Goal: Task Accomplishment & Management: Manage account settings

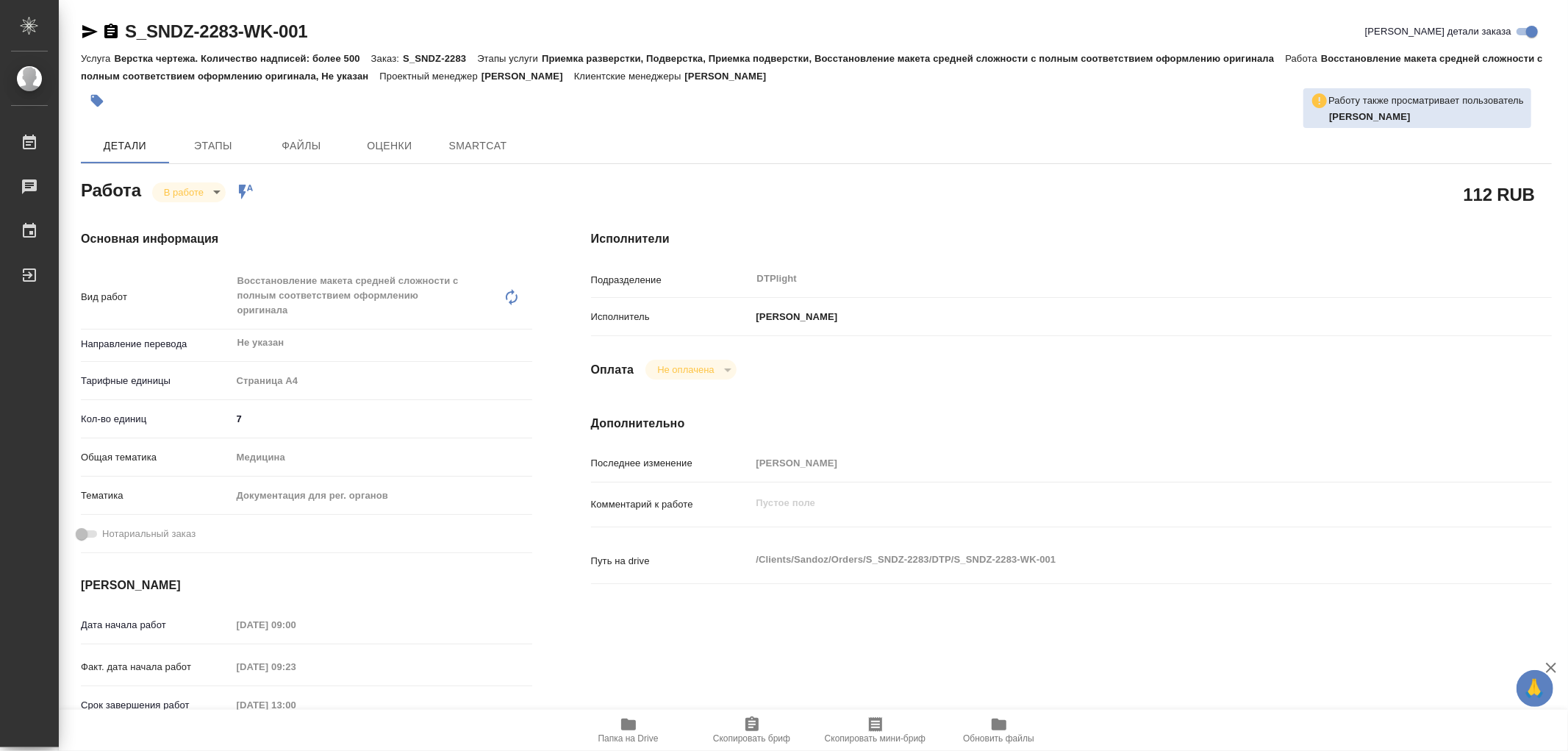
type textarea "x"
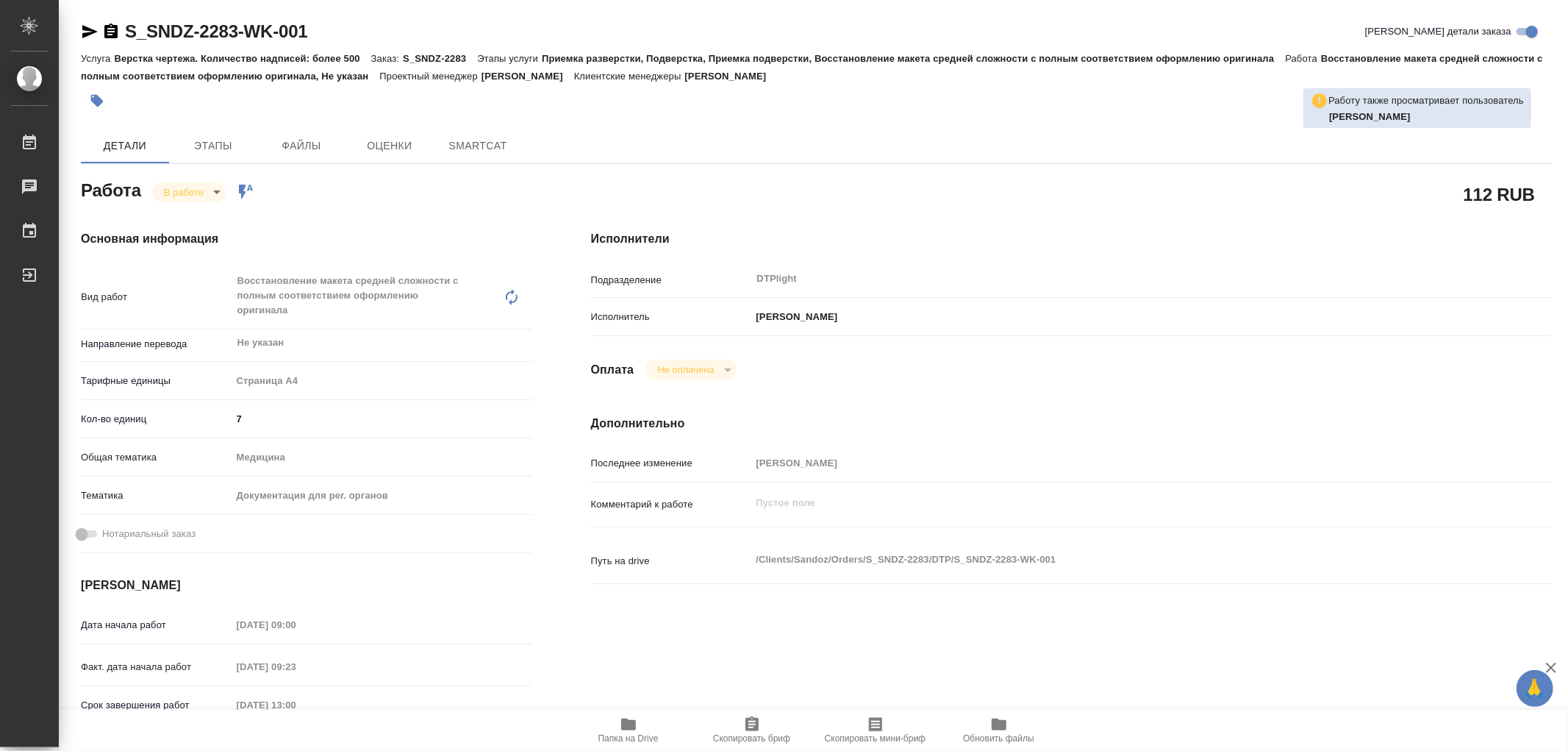
type textarea "x"
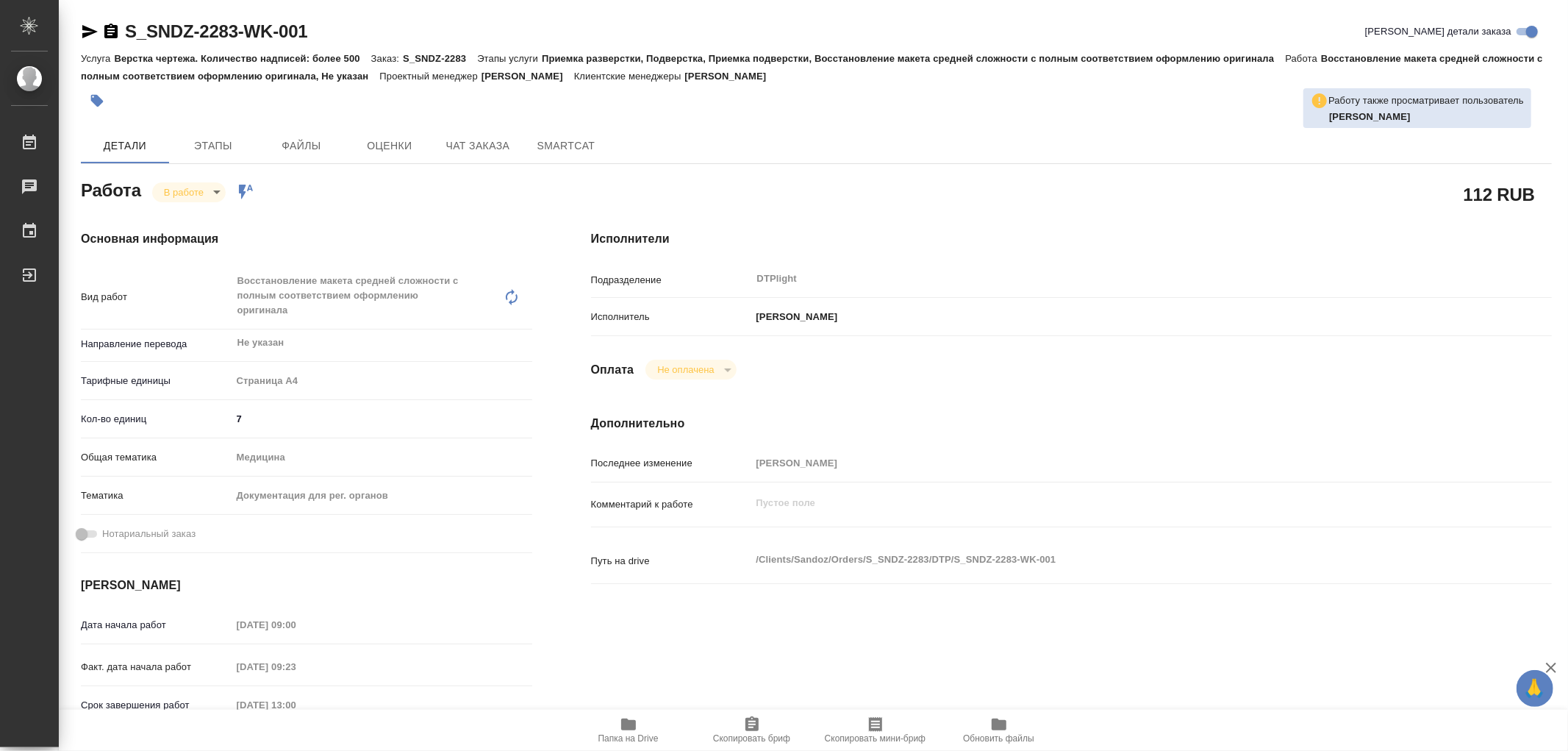
type textarea "x"
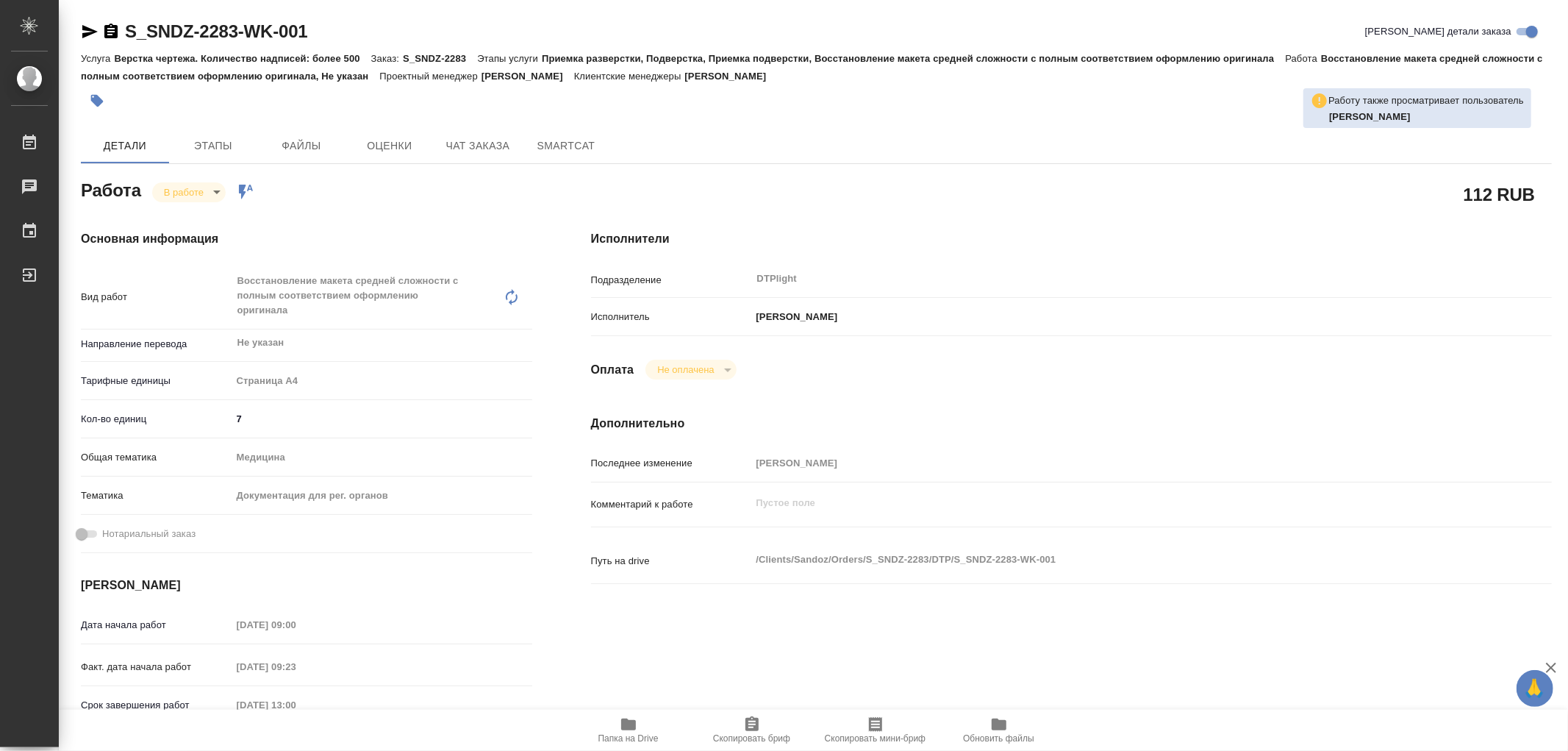
type textarea "x"
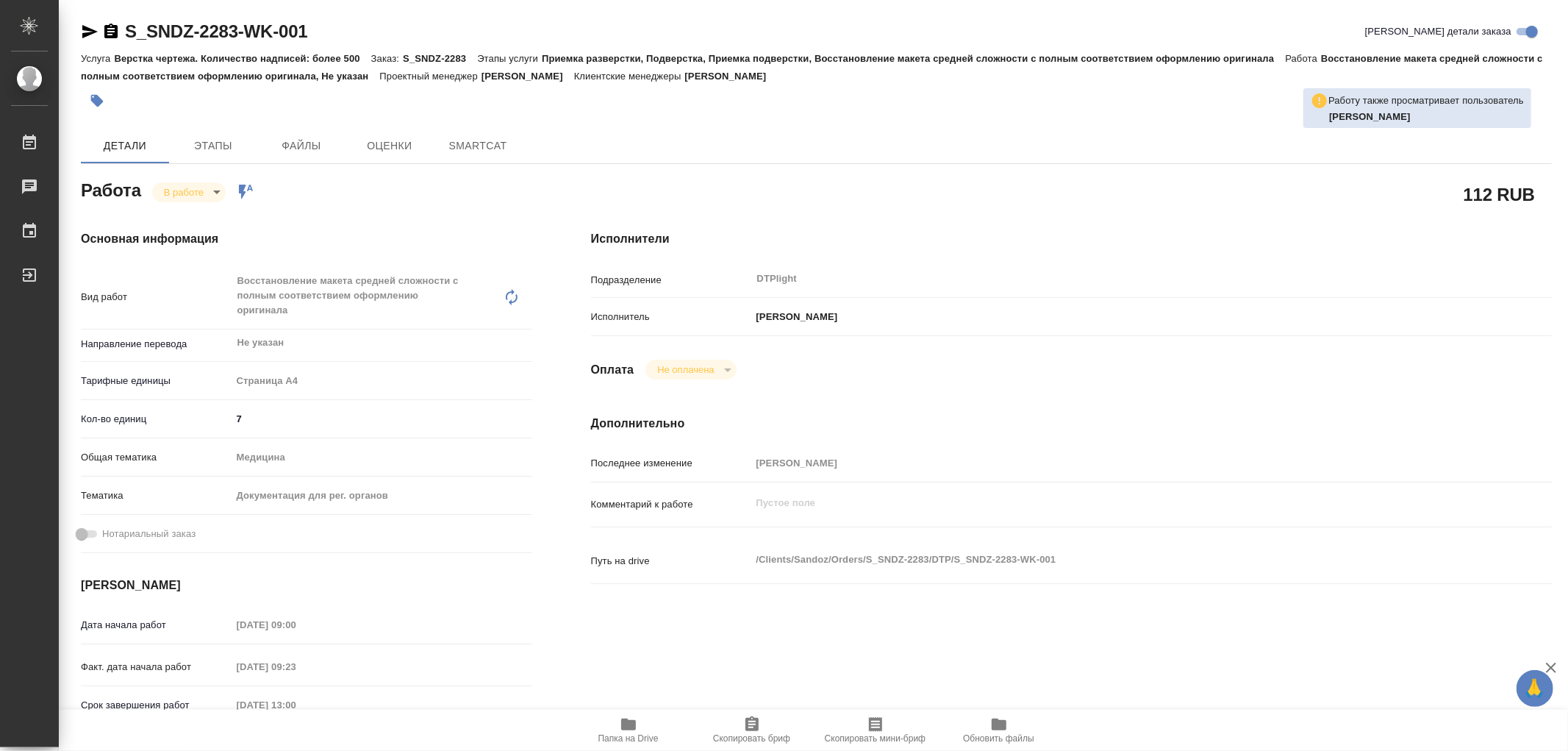
type textarea "x"
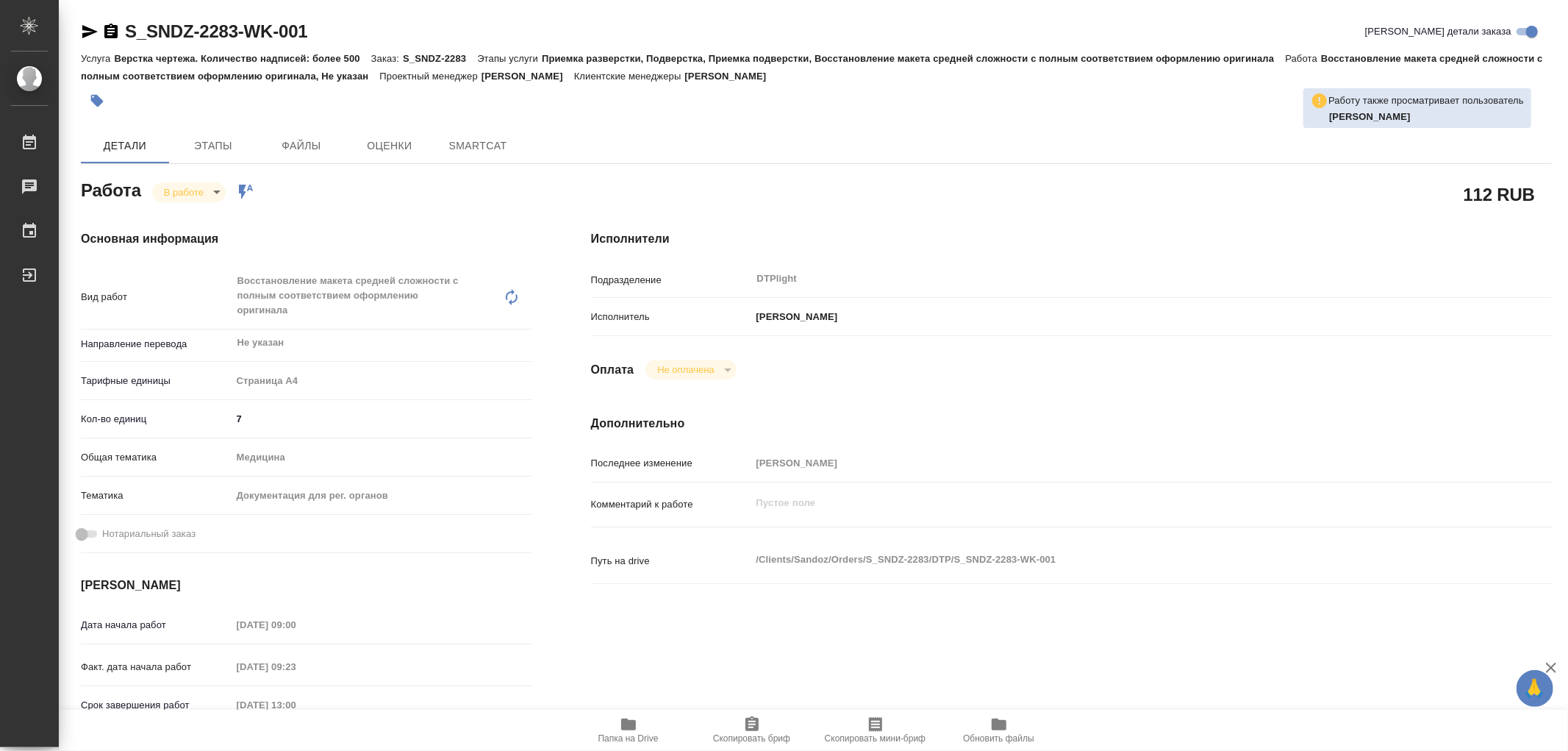
type textarea "x"
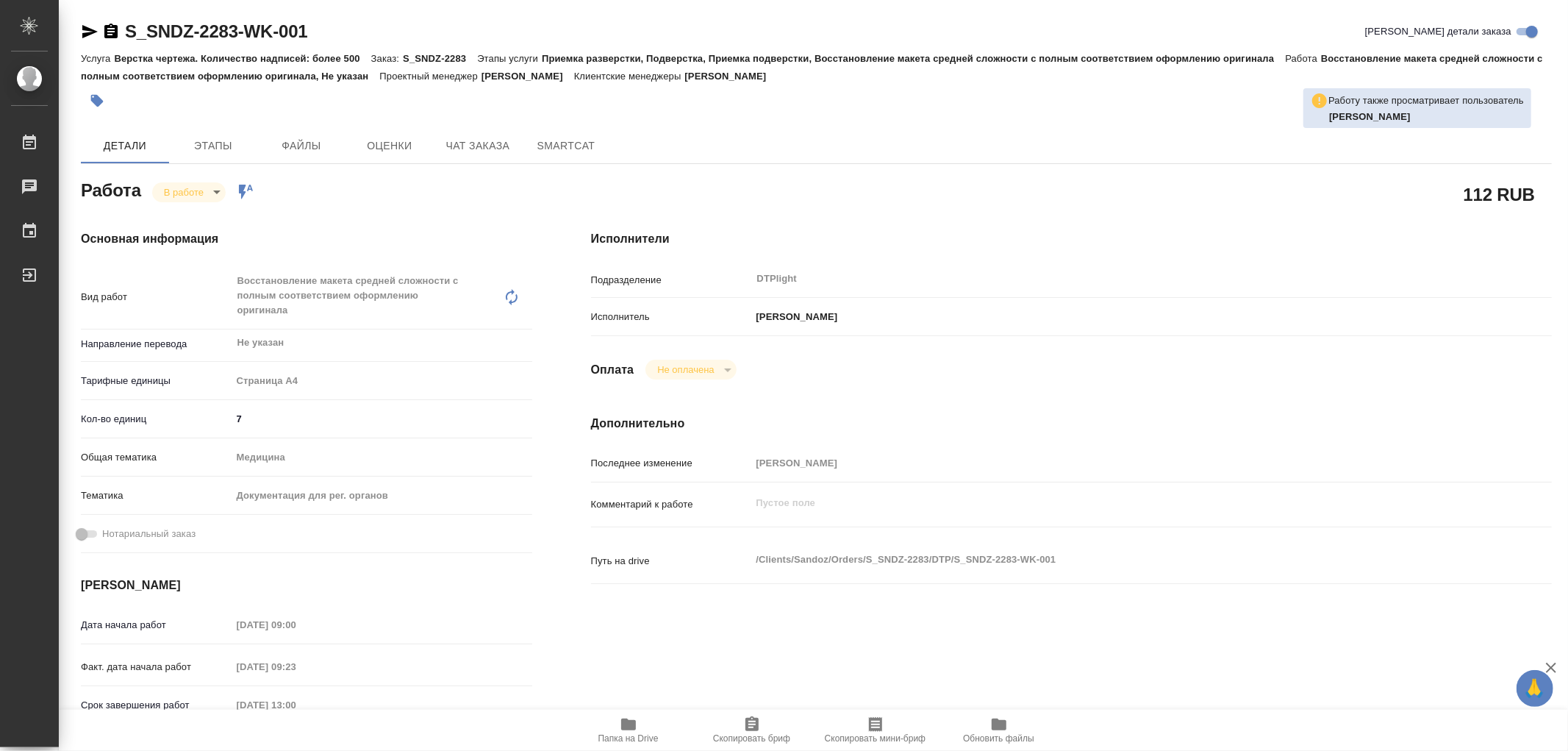
type textarea "x"
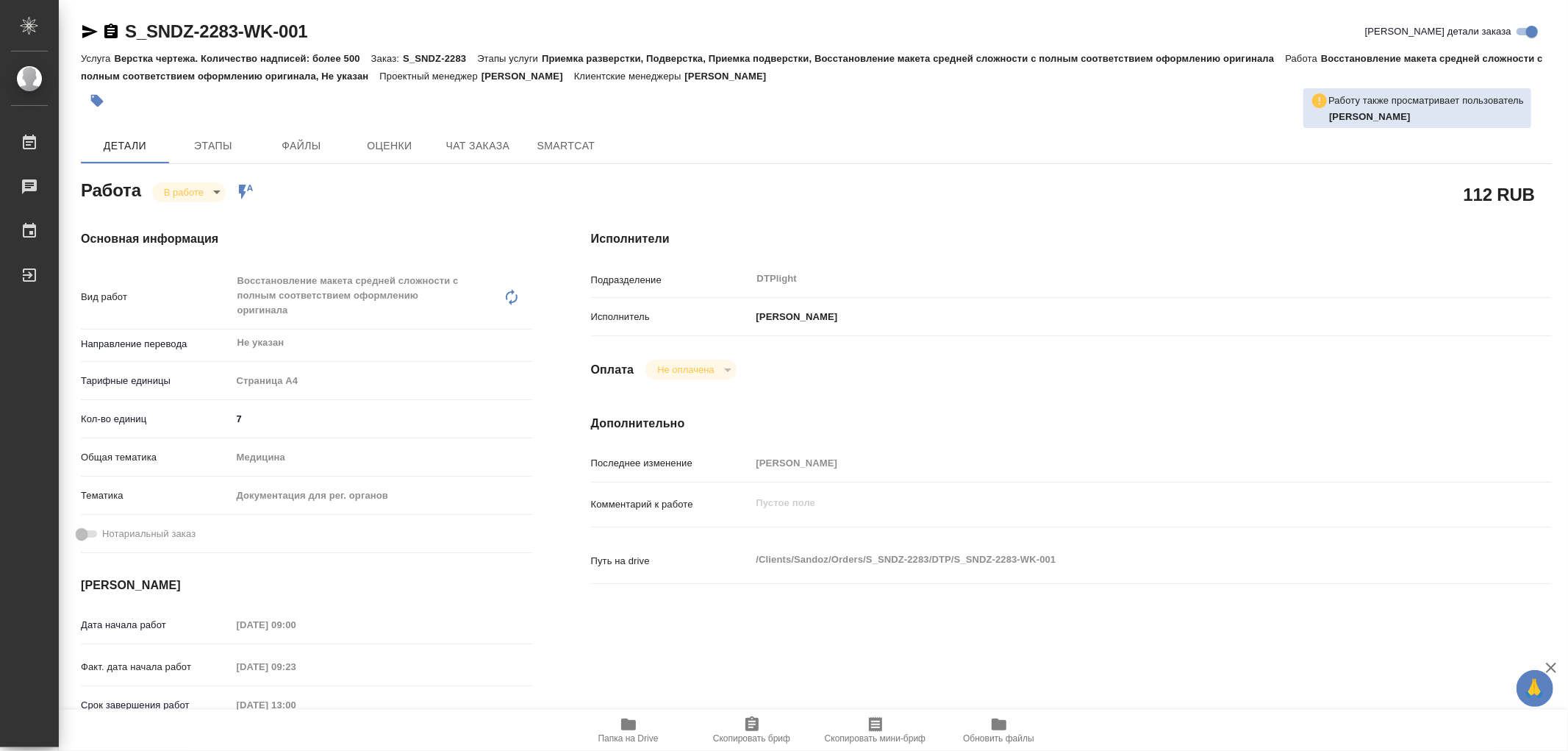
type textarea "x"
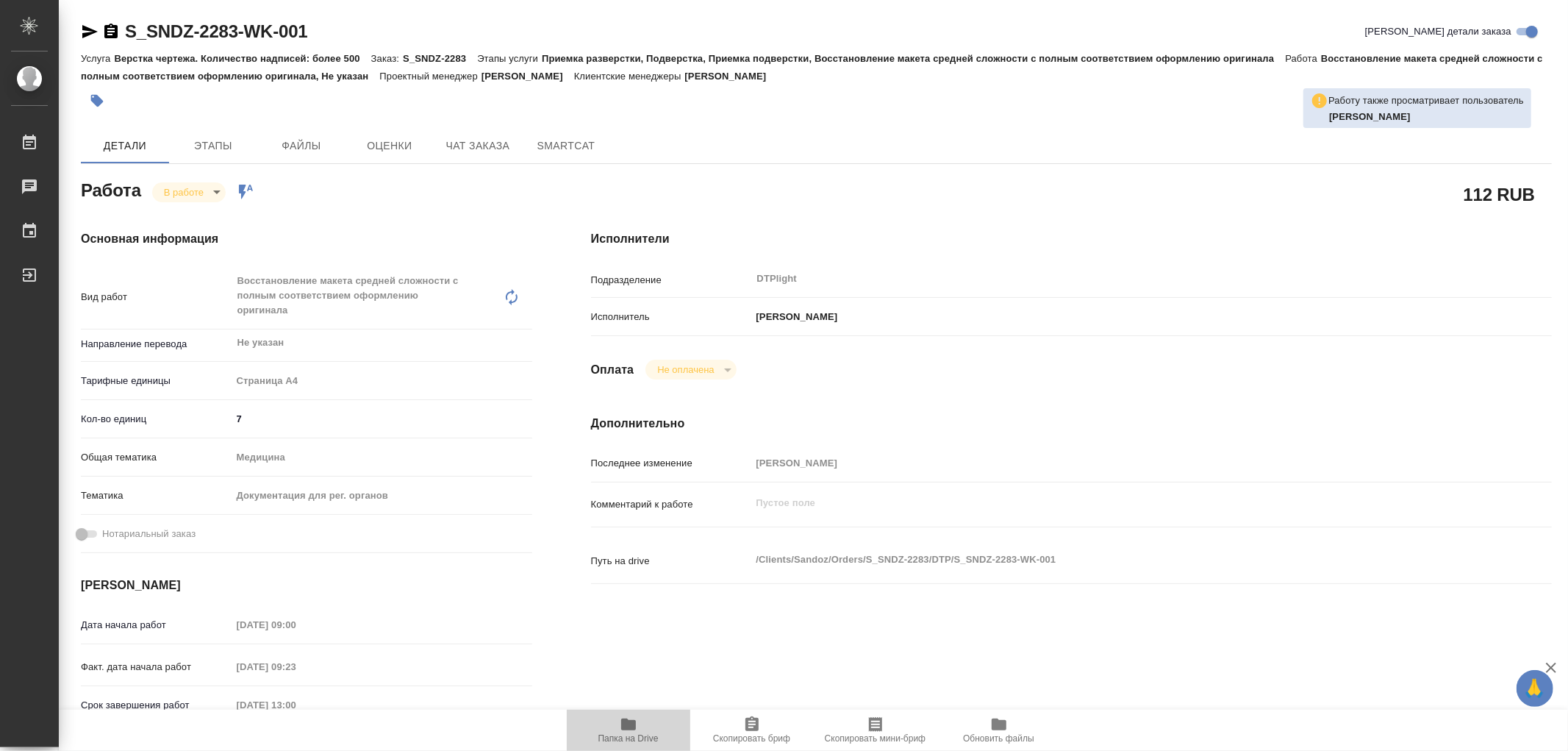
click at [625, 726] on icon "button" at bounding box center [628, 725] width 15 height 12
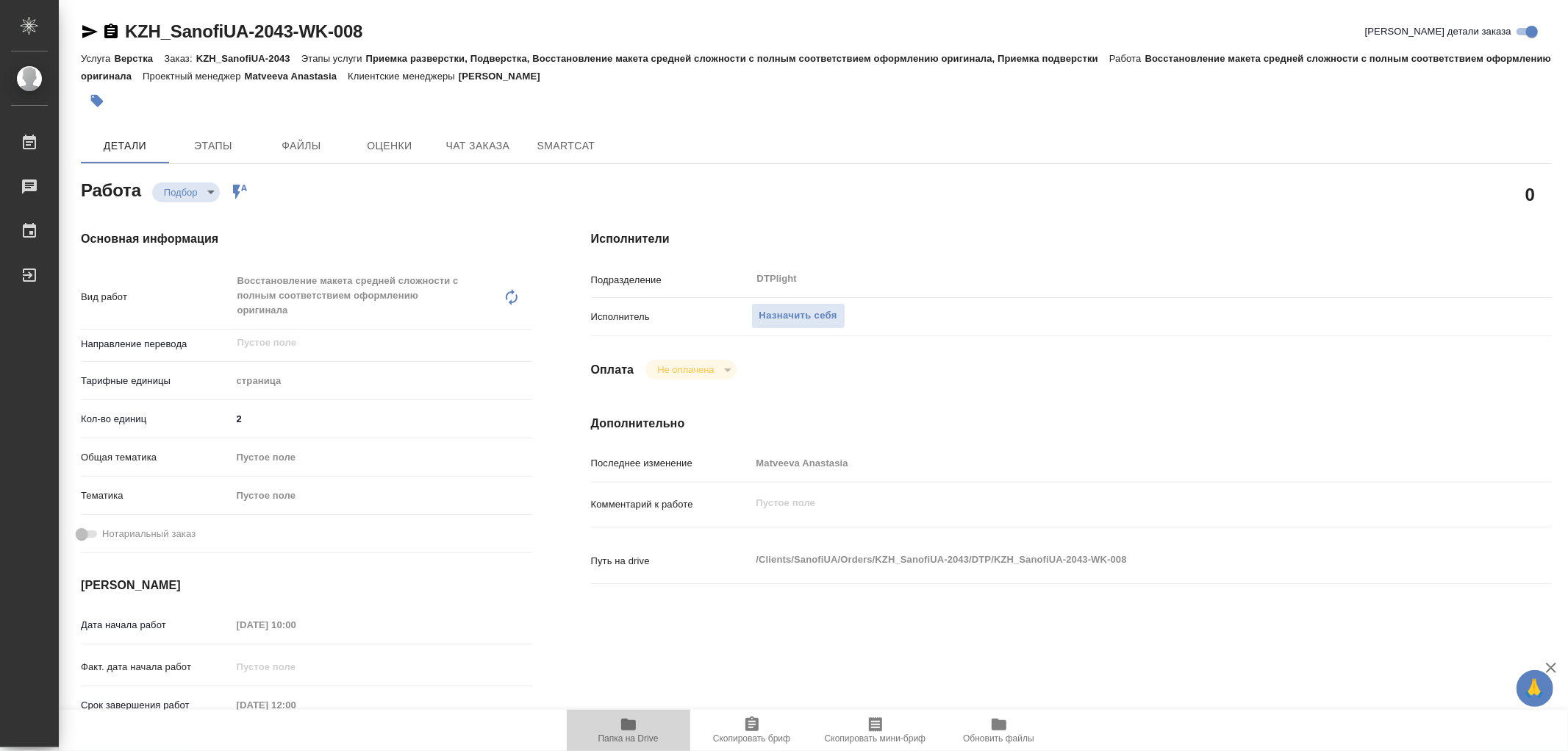
click at [625, 726] on icon "button" at bounding box center [628, 725] width 15 height 12
click at [626, 726] on icon "button" at bounding box center [628, 725] width 15 height 12
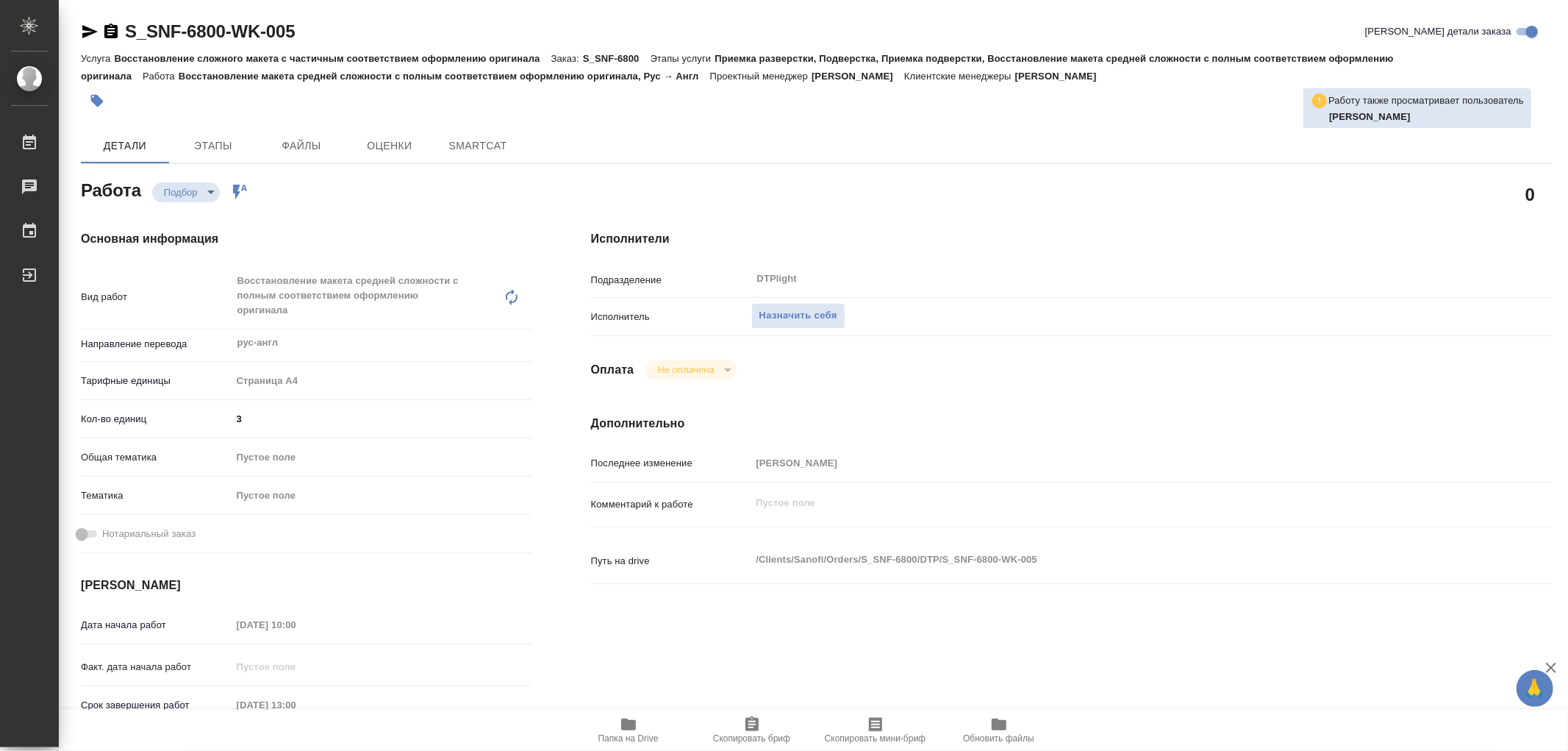
type textarea "x"
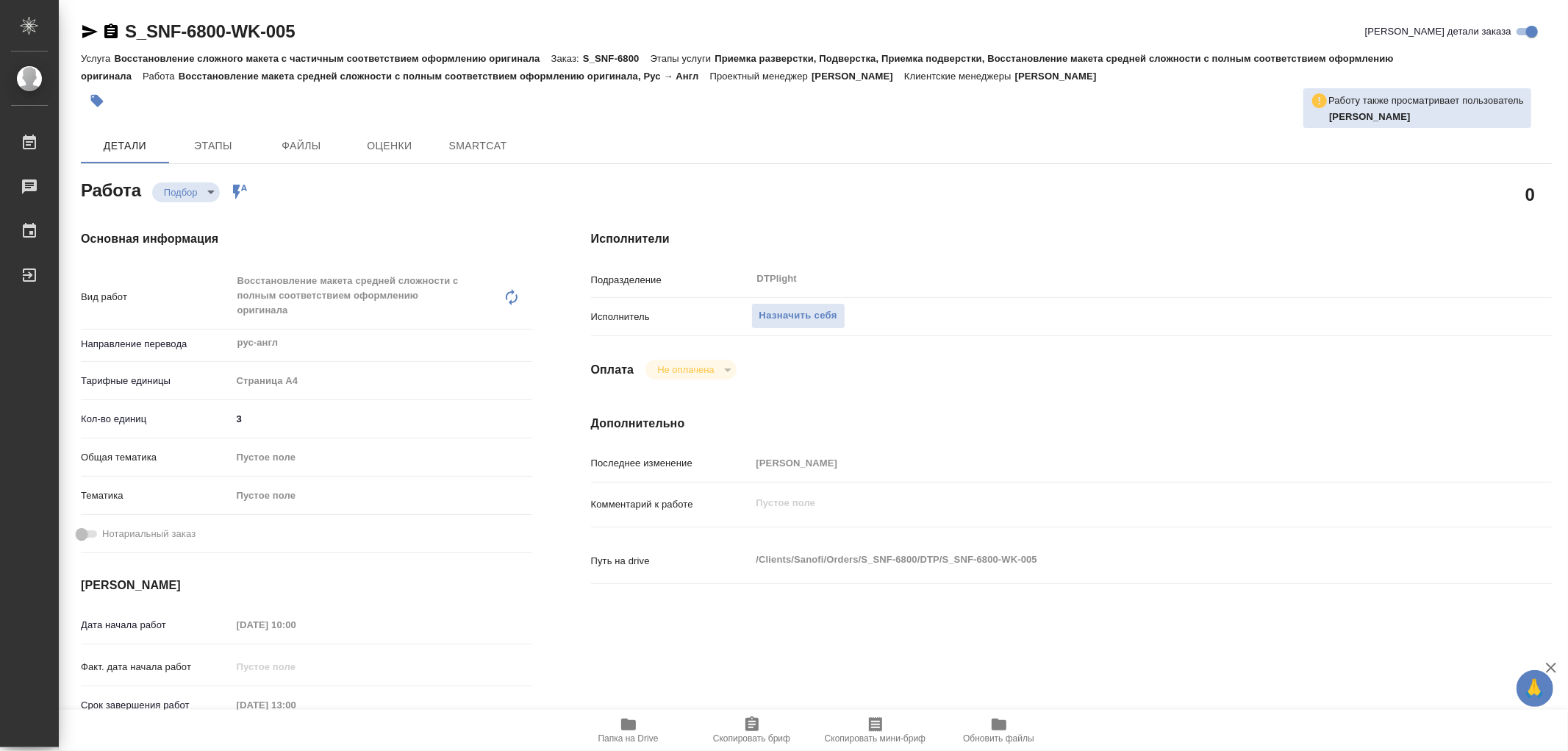
type textarea "x"
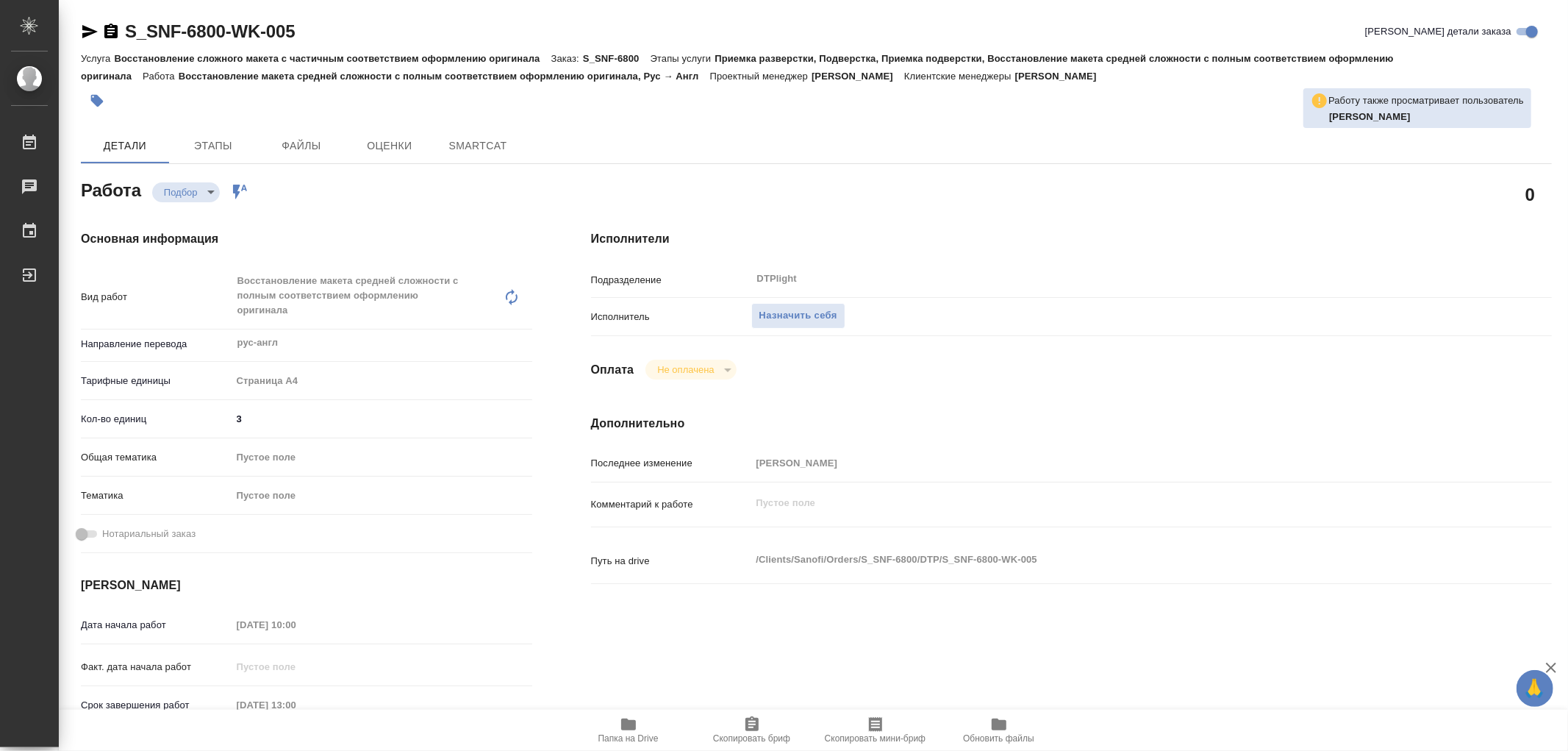
type textarea "x"
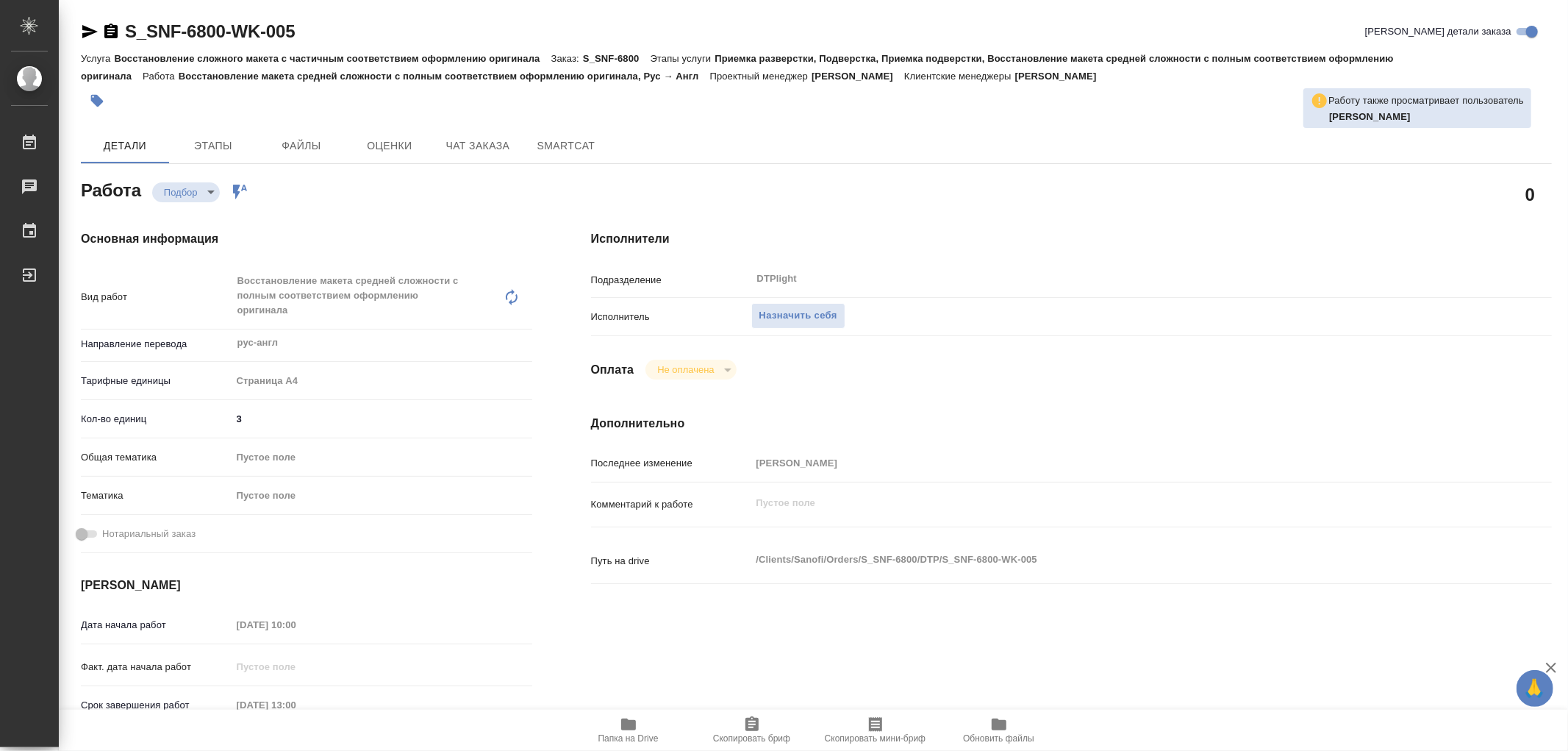
click at [624, 732] on icon "button" at bounding box center [628, 724] width 17 height 17
type textarea "x"
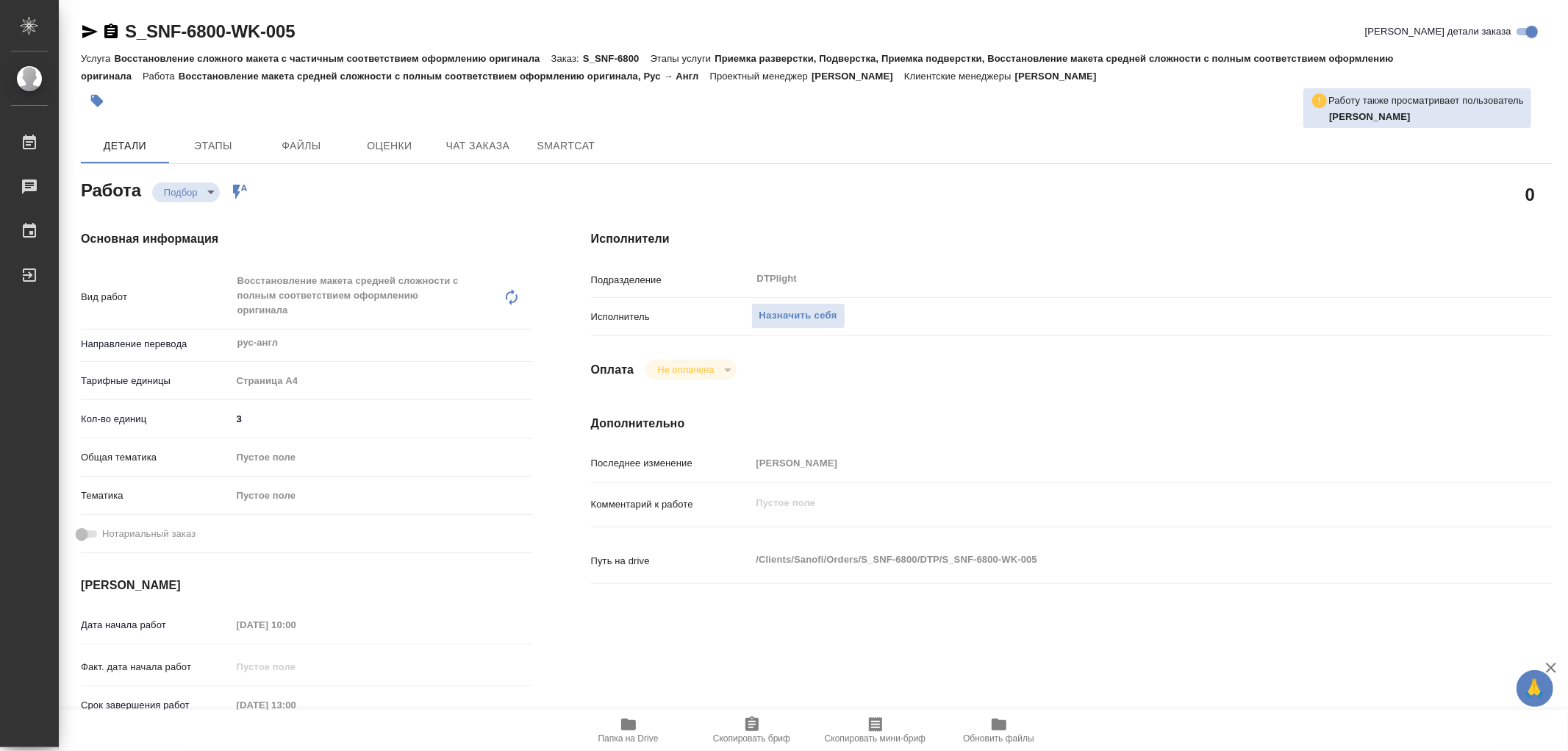
type textarea "x"
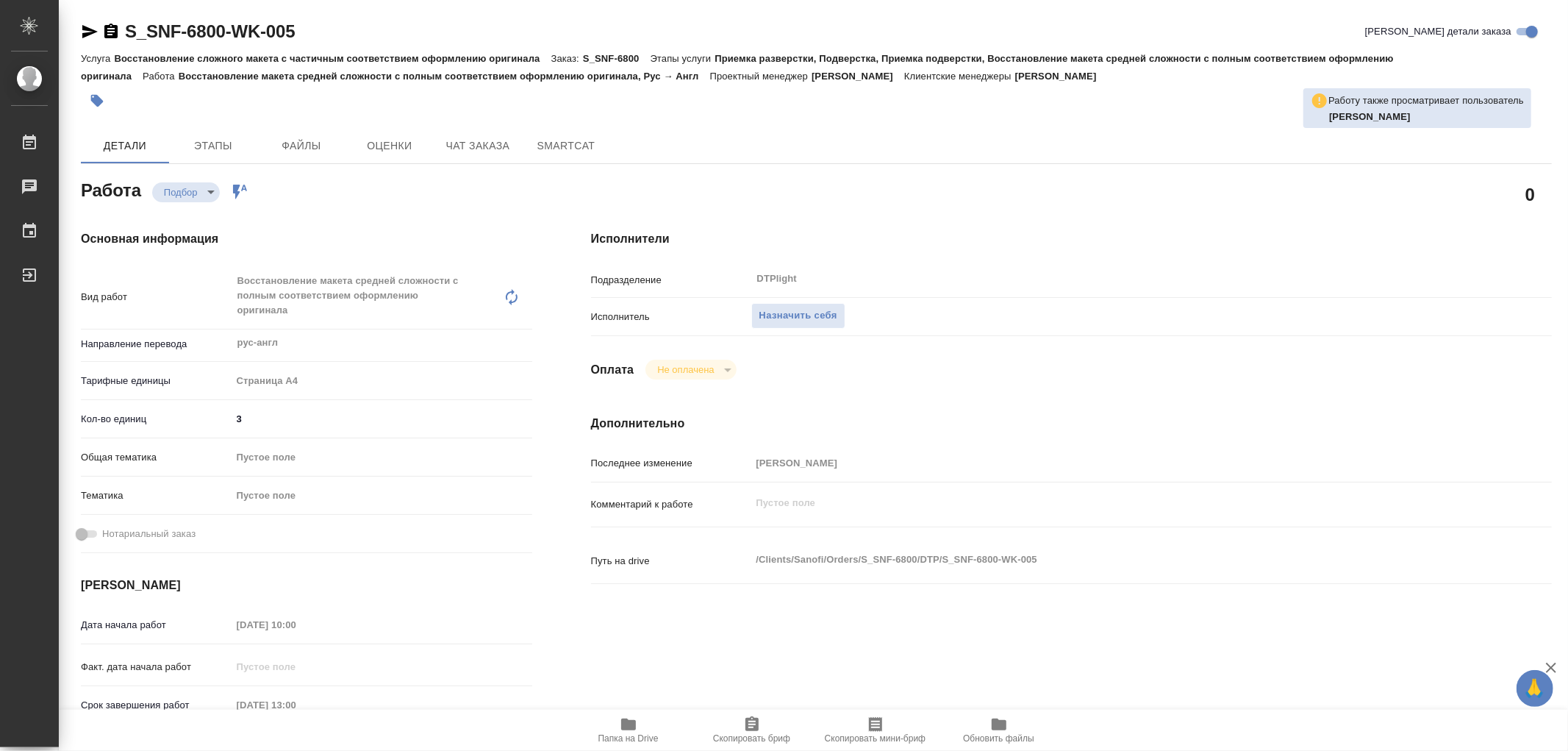
type textarea "x"
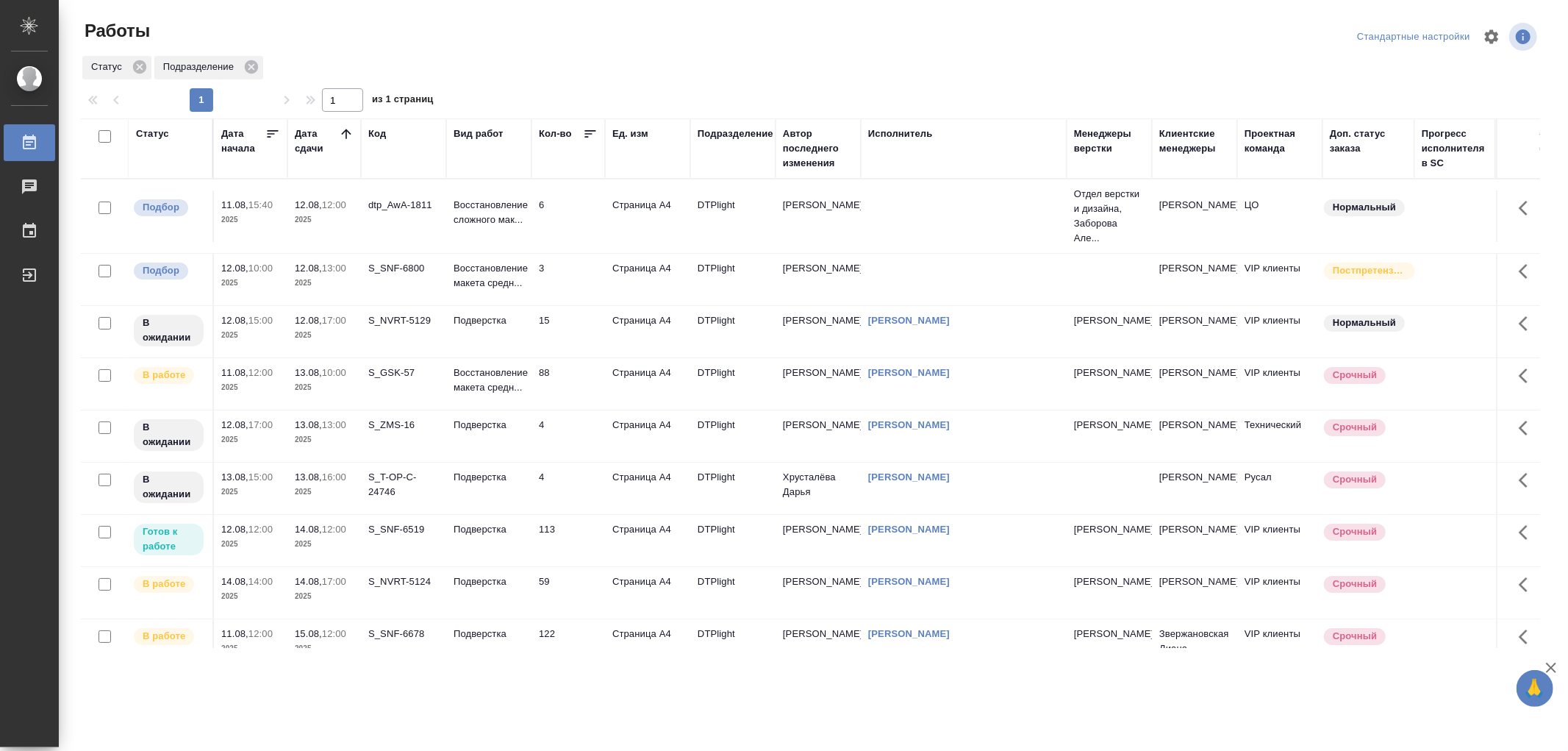
click at [504, 227] on p "Восстановление макета средн..." at bounding box center [489, 213] width 71 height 30
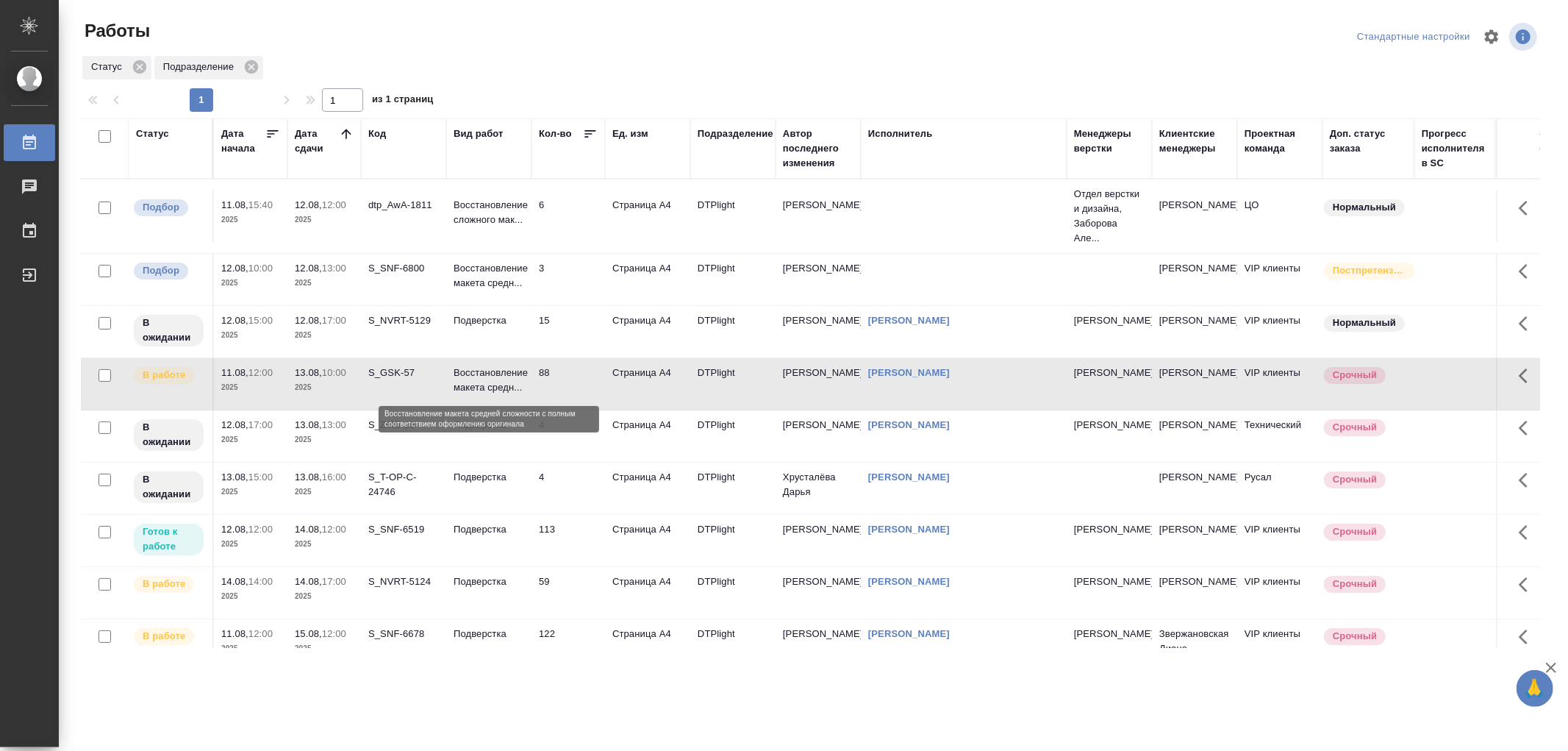
click at [504, 394] on p "Восстановление макета средн..." at bounding box center [489, 380] width 71 height 30
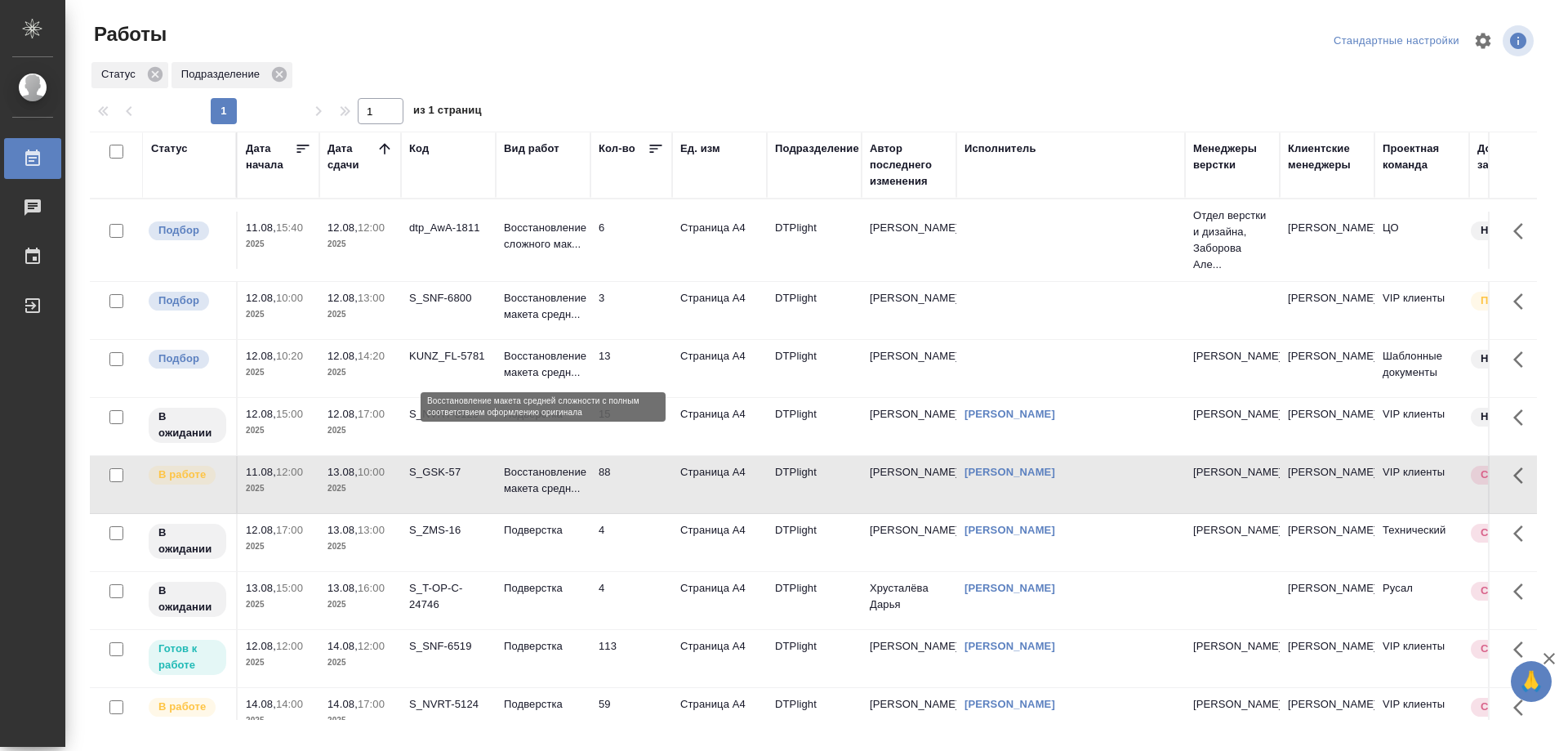
click at [553, 370] on p "Восстановление макета средн..." at bounding box center [543, 365] width 78 height 33
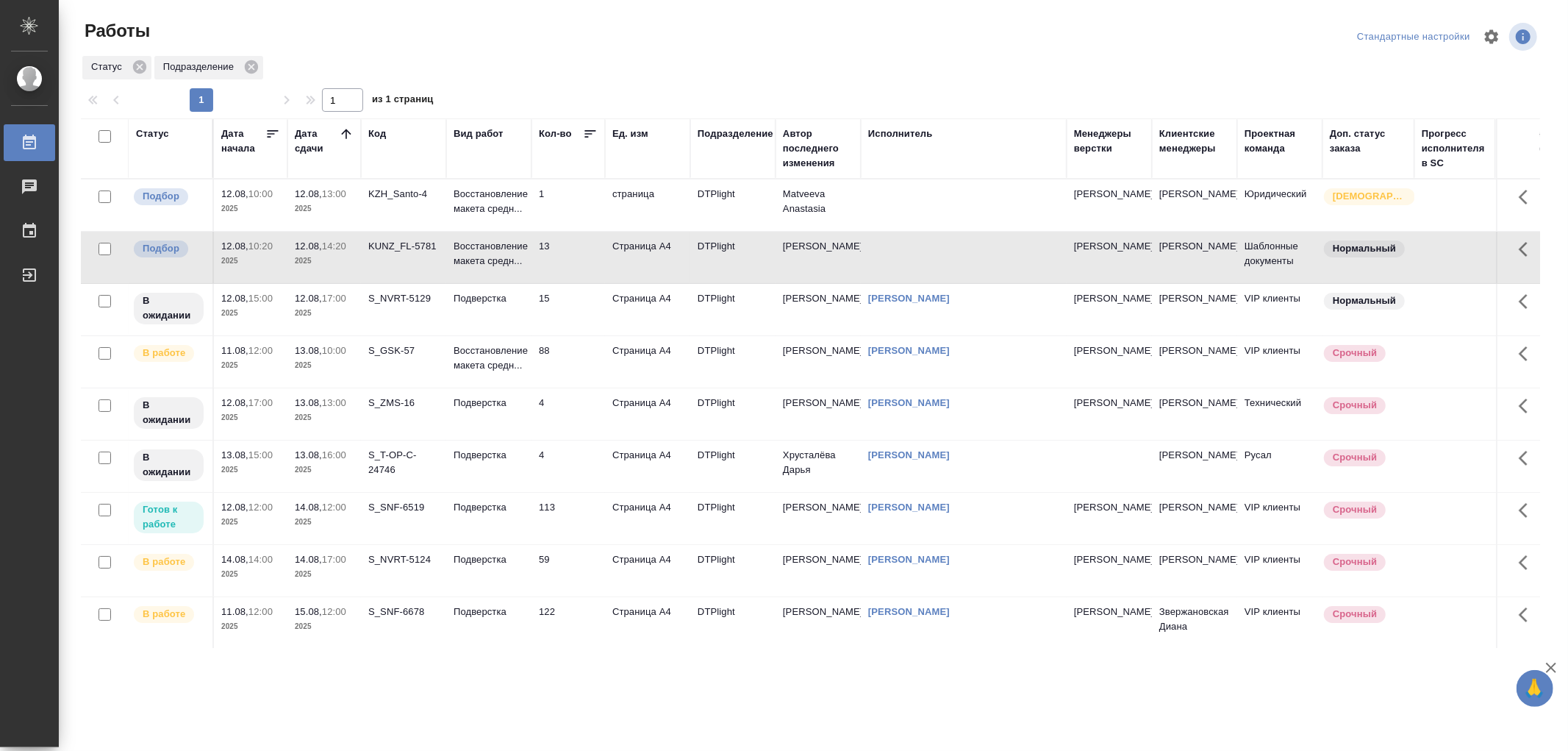
click at [535, 206] on td "1" at bounding box center [568, 205] width 73 height 51
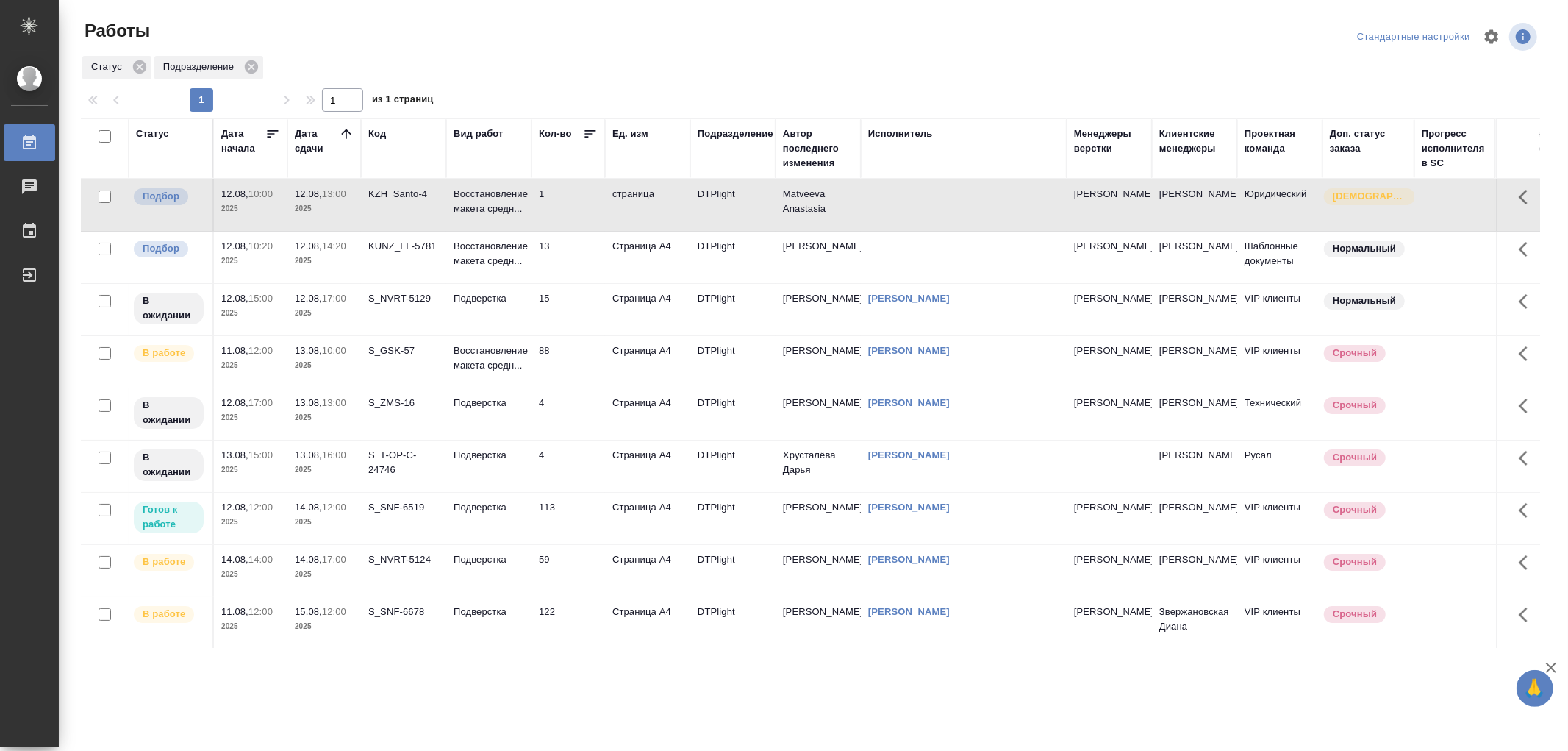
click at [535, 206] on td "1" at bounding box center [568, 205] width 73 height 51
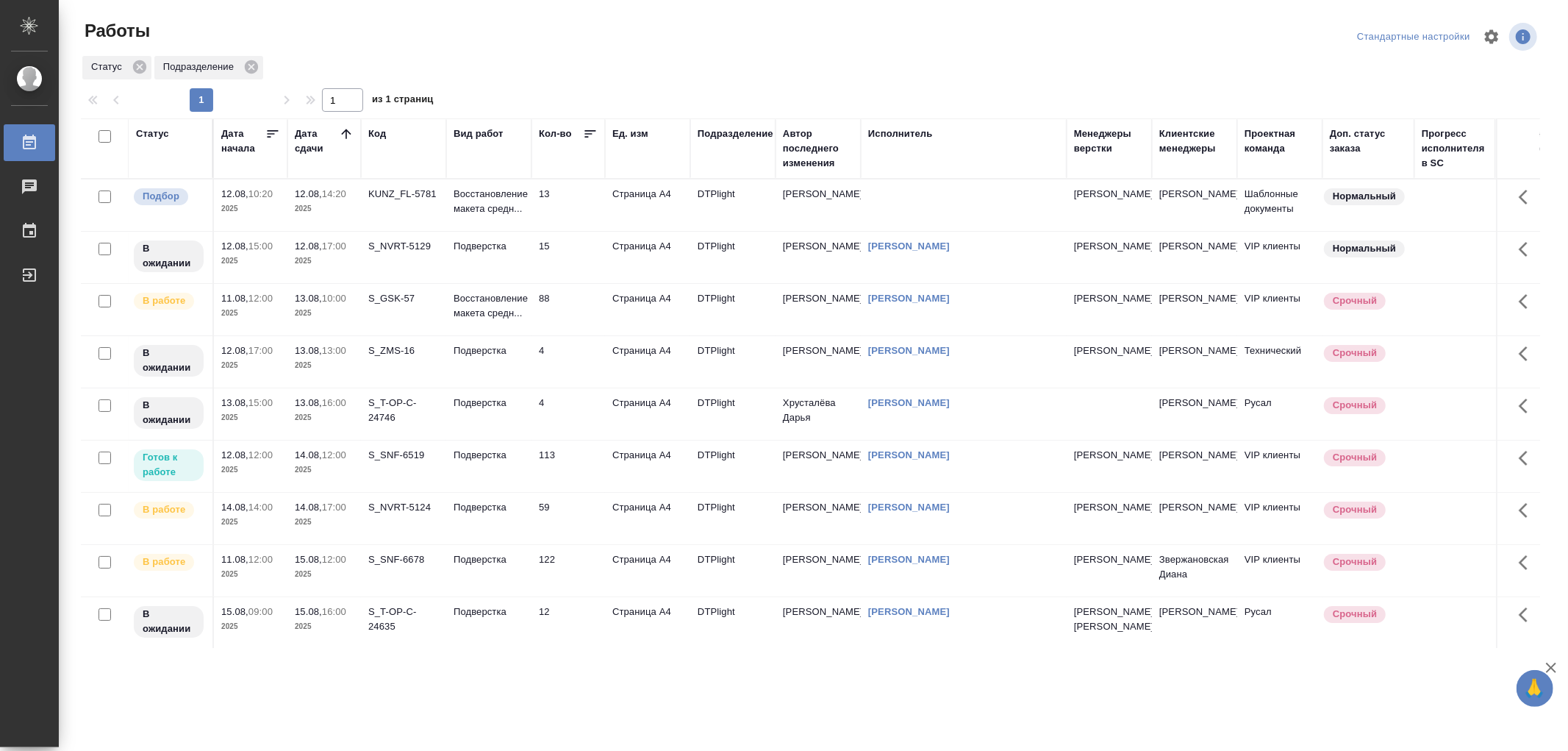
click at [497, 231] on td "Подверстка" at bounding box center [489, 205] width 85 height 51
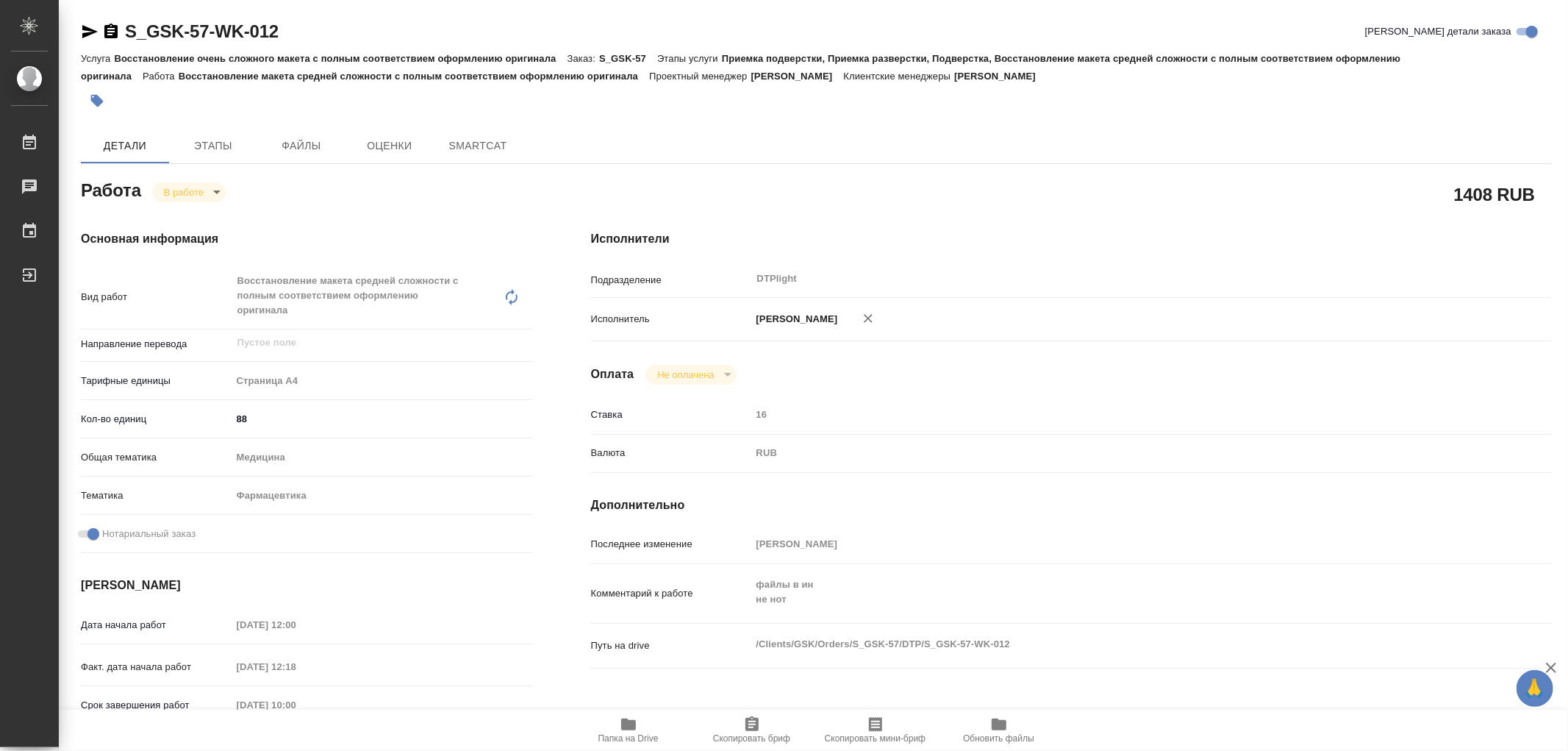
type textarea "x"
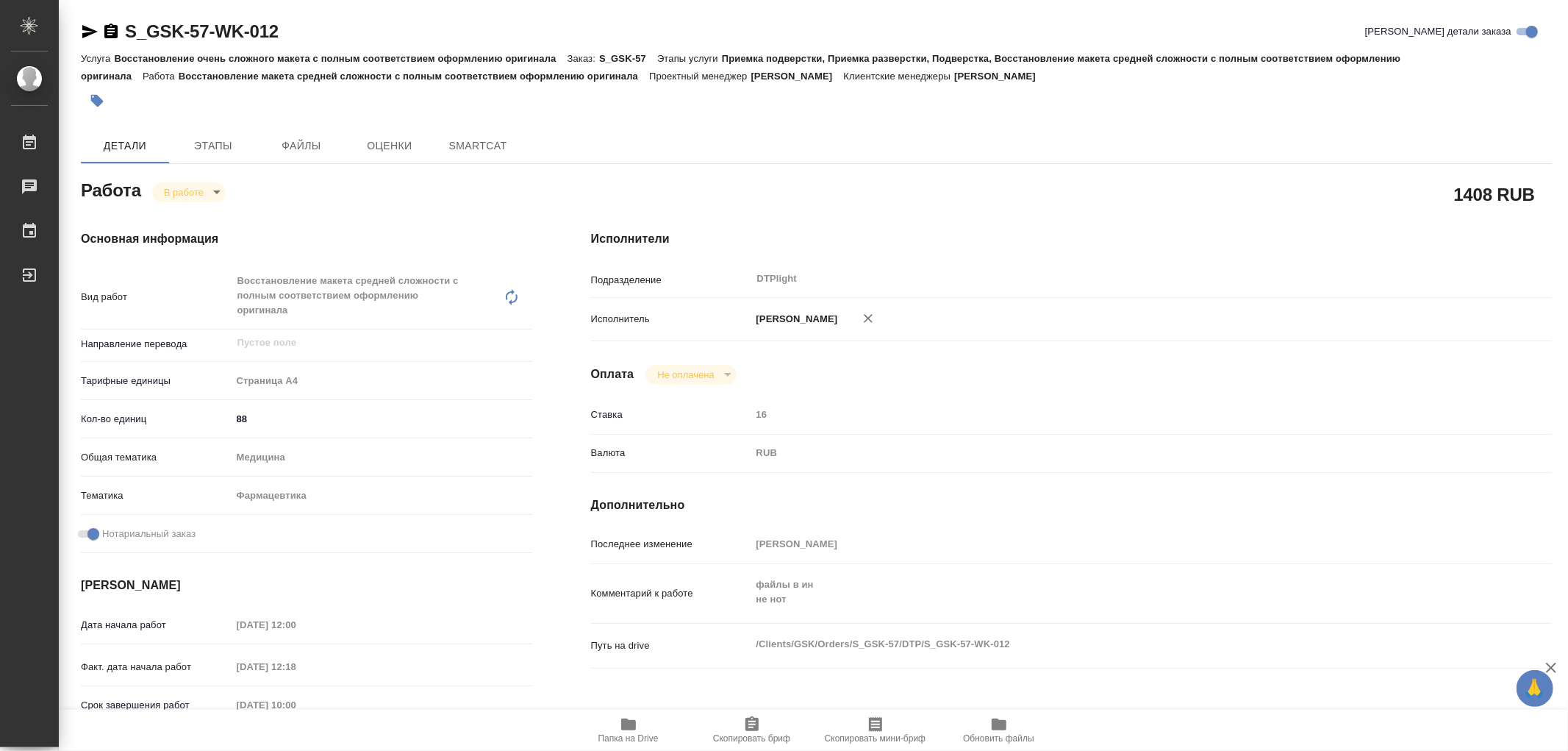
type textarea "x"
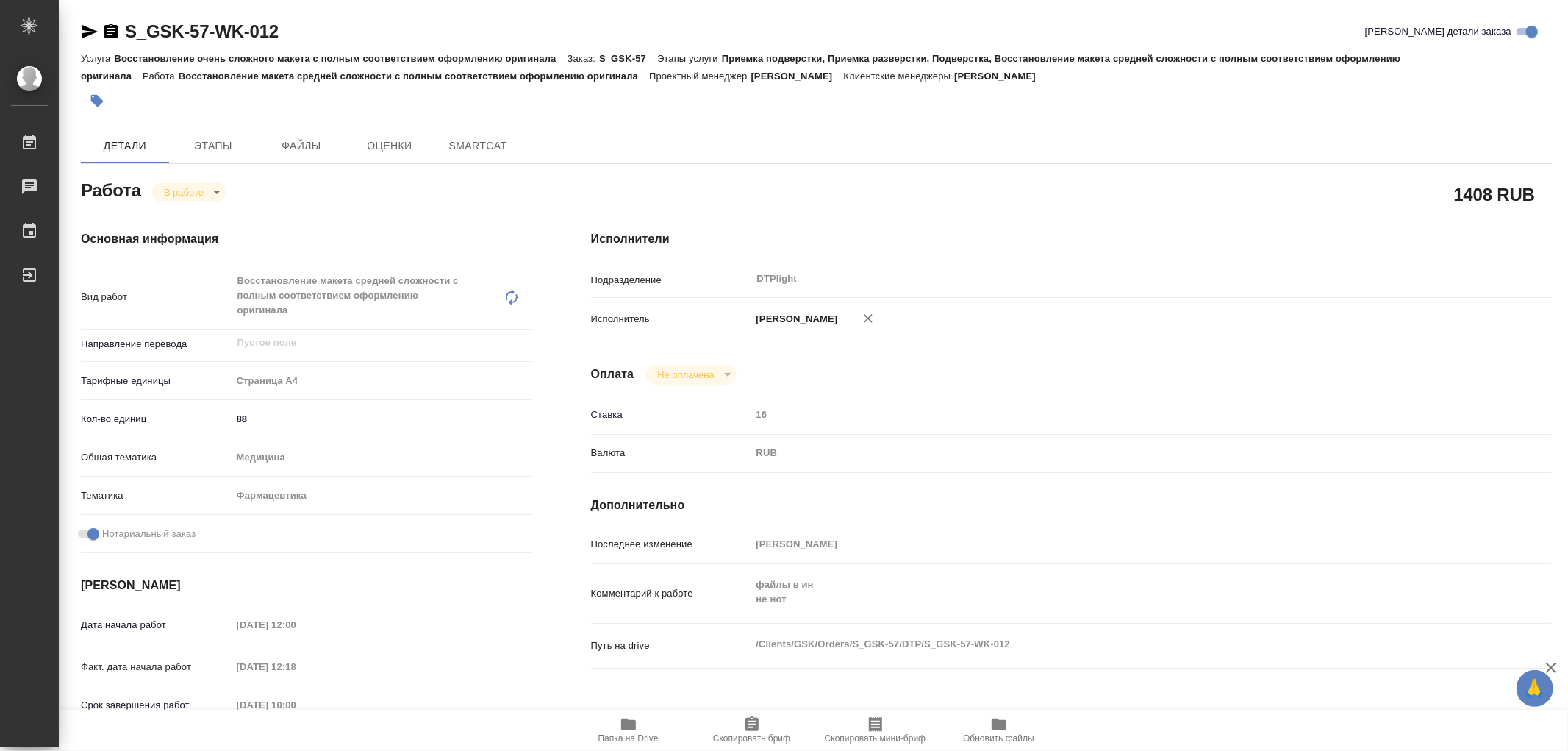
type textarea "x"
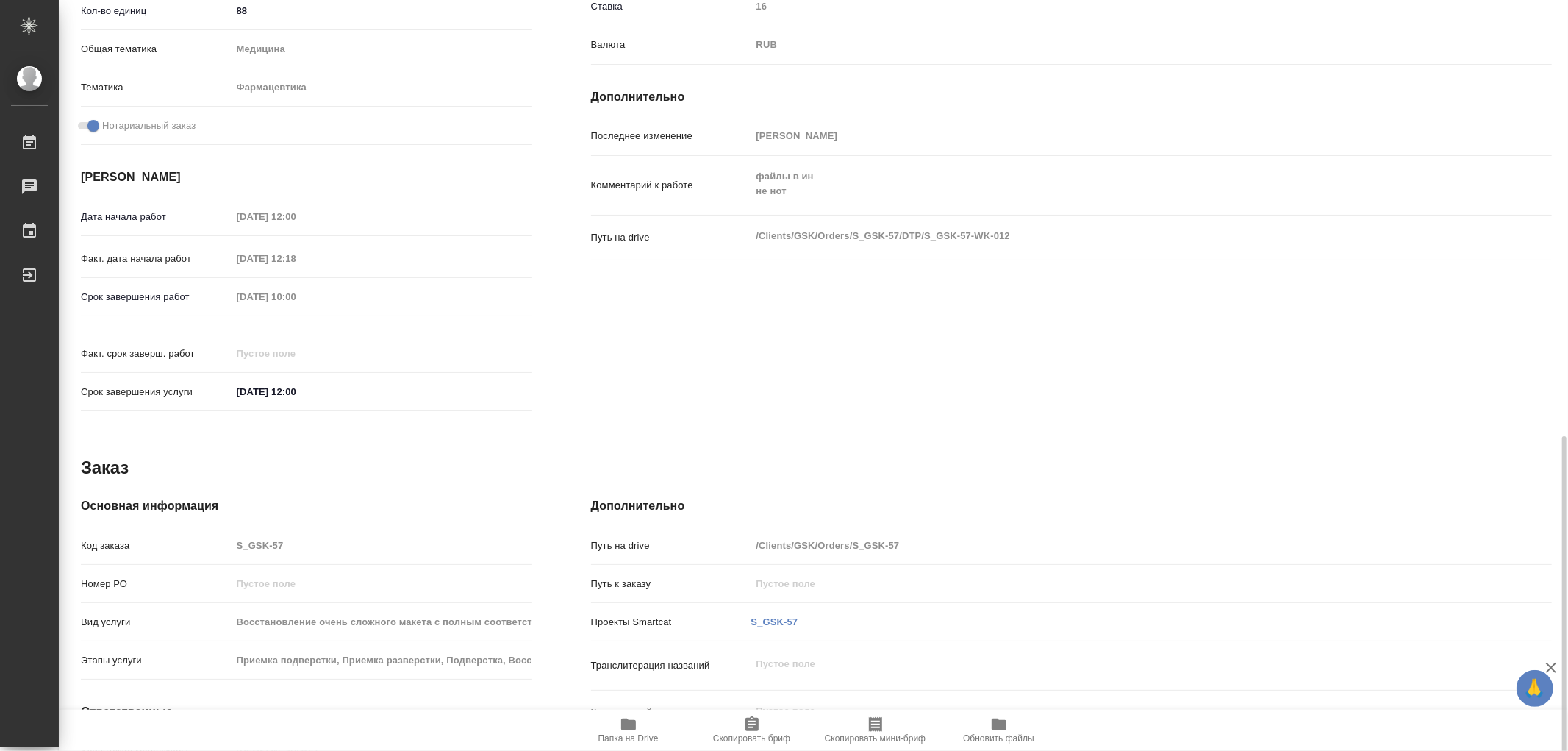
type textarea "x"
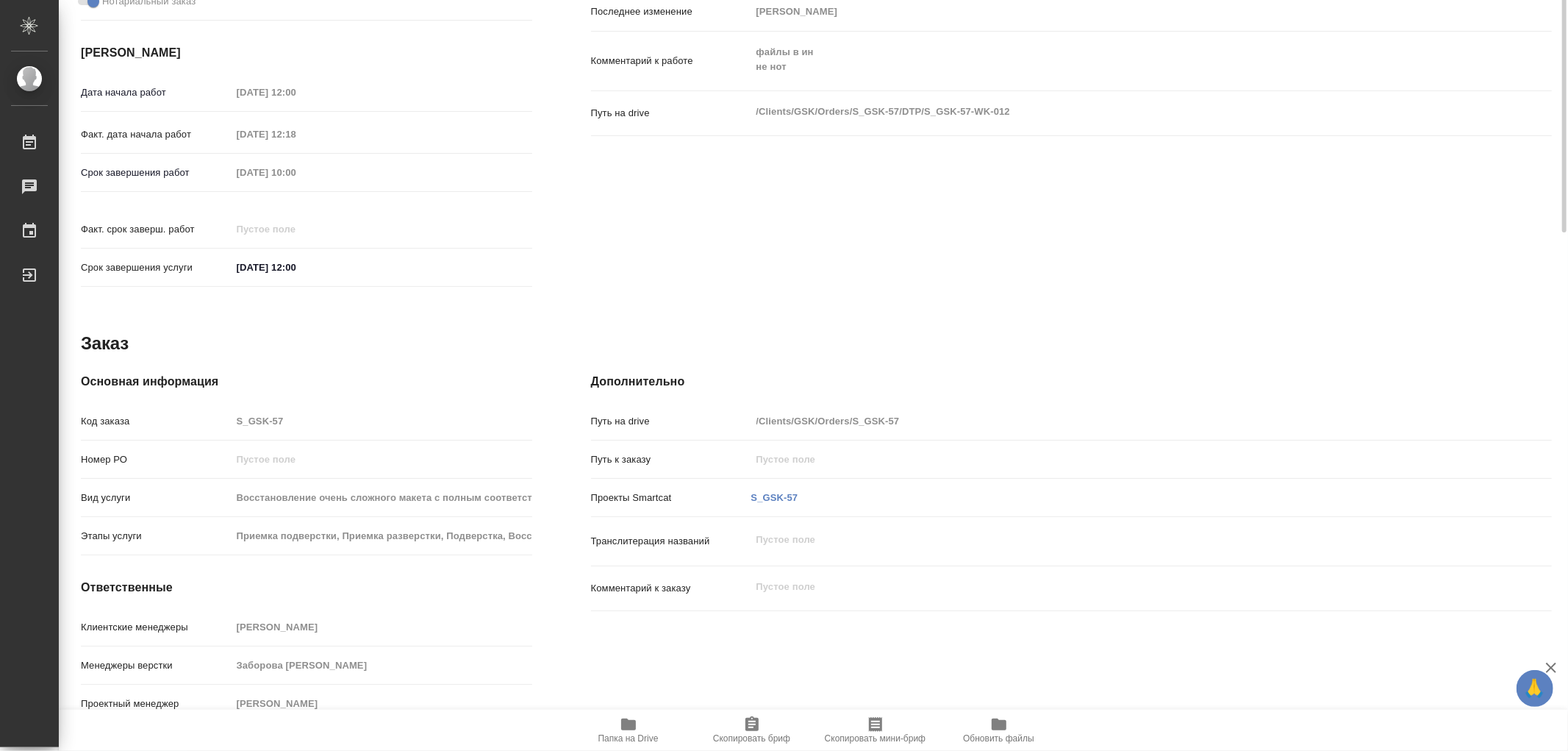
scroll to position [124, 0]
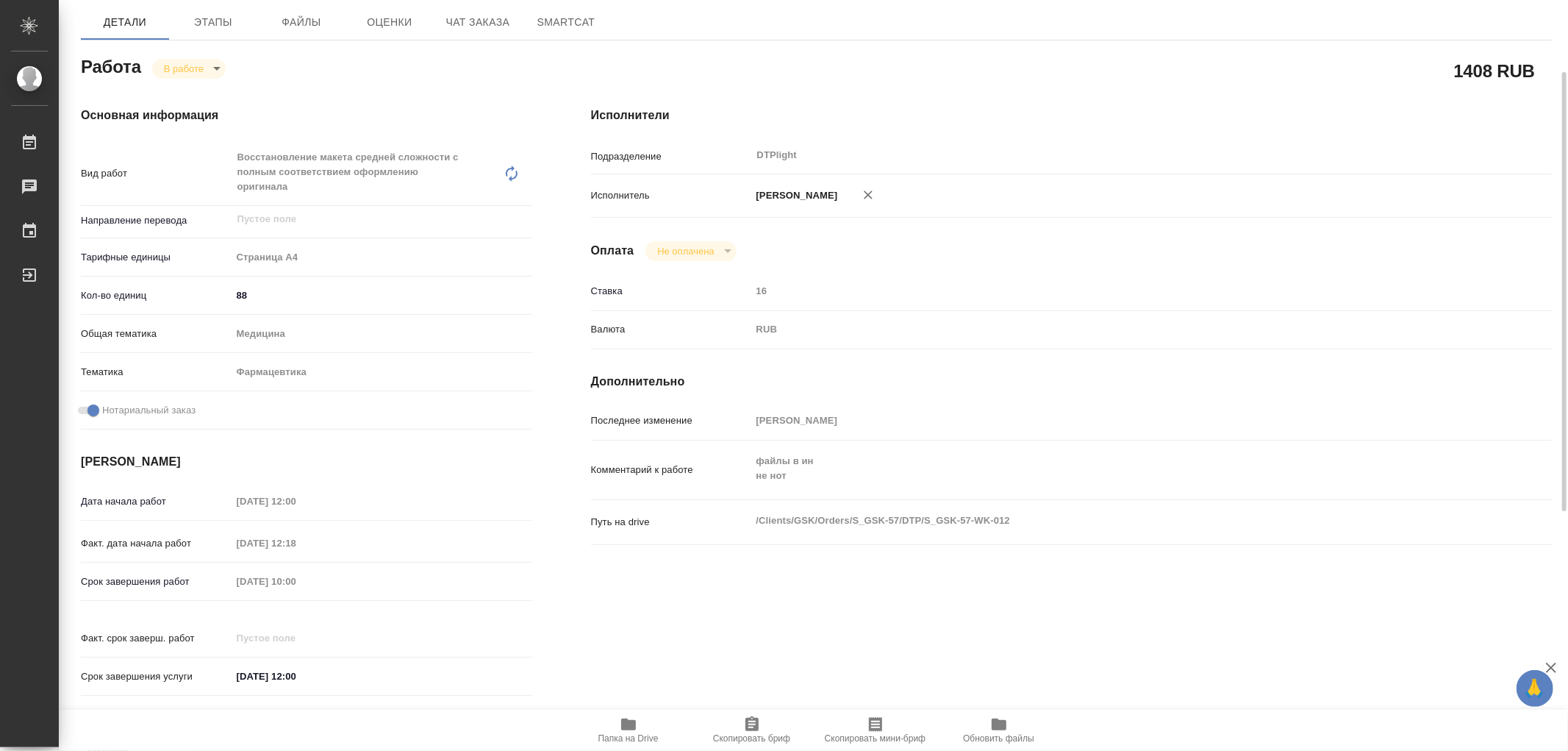
type textarea "x"
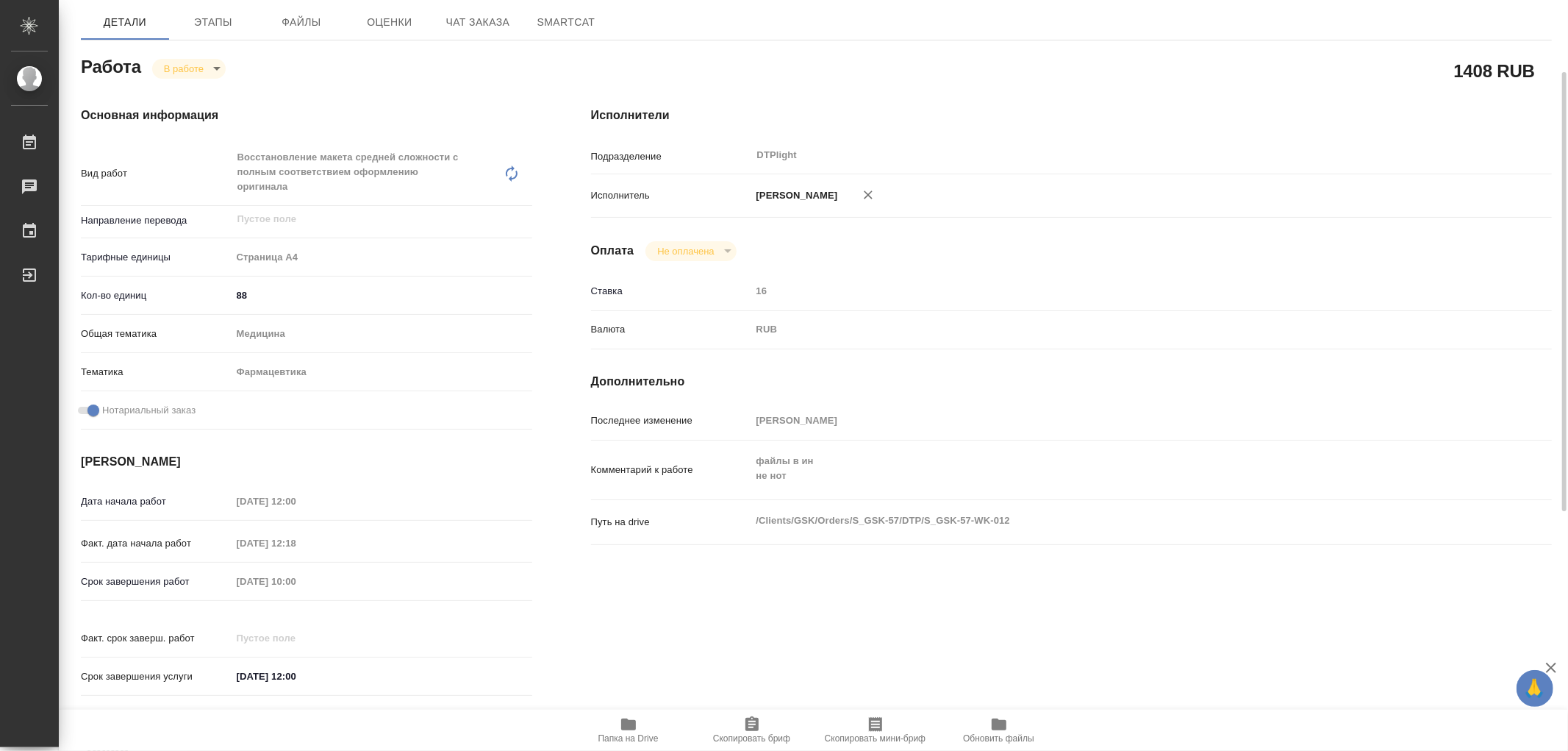
scroll to position [0, 0]
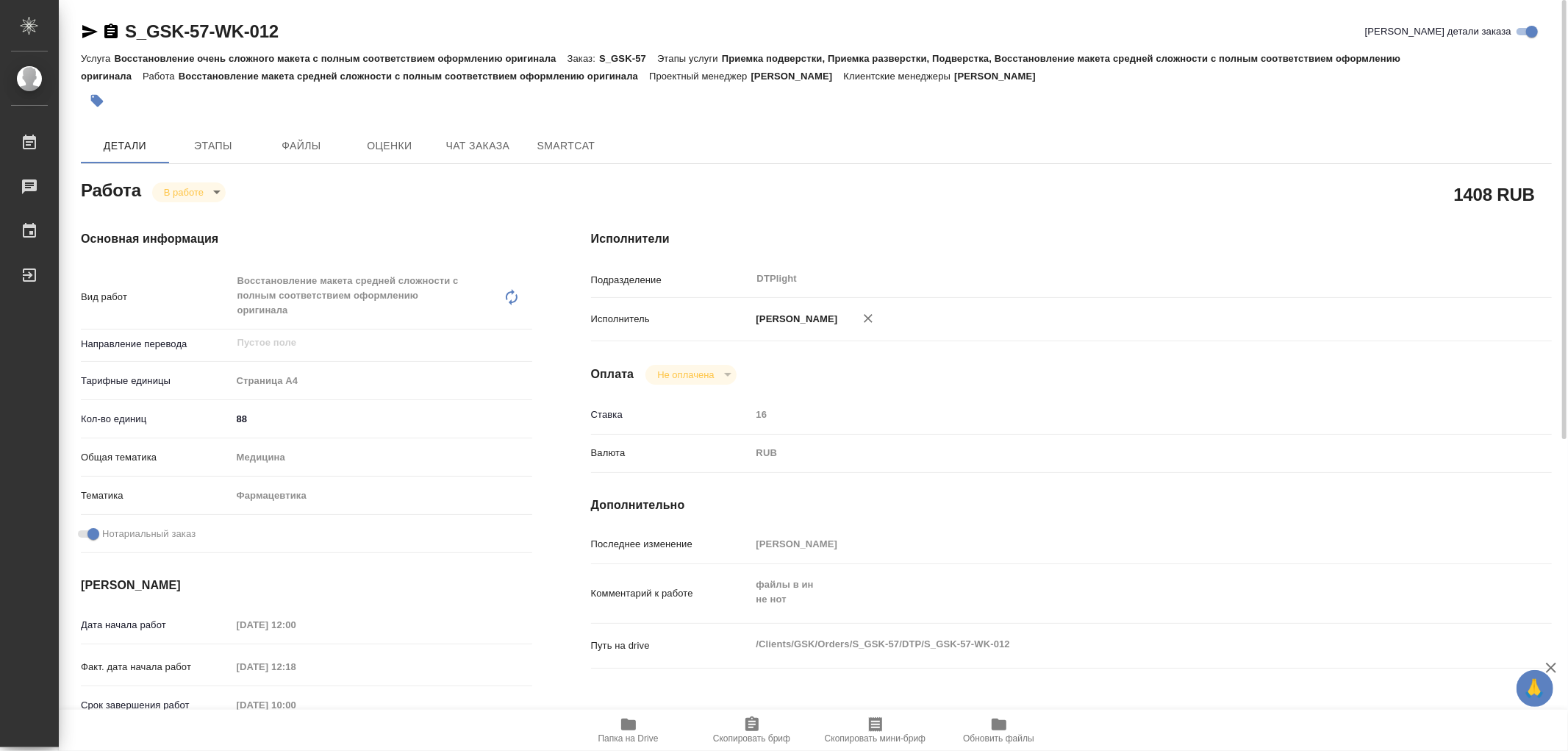
click at [88, 34] on icon "button" at bounding box center [91, 31] width 16 height 13
click at [464, 144] on span "Чат заказа" at bounding box center [477, 145] width 71 height 18
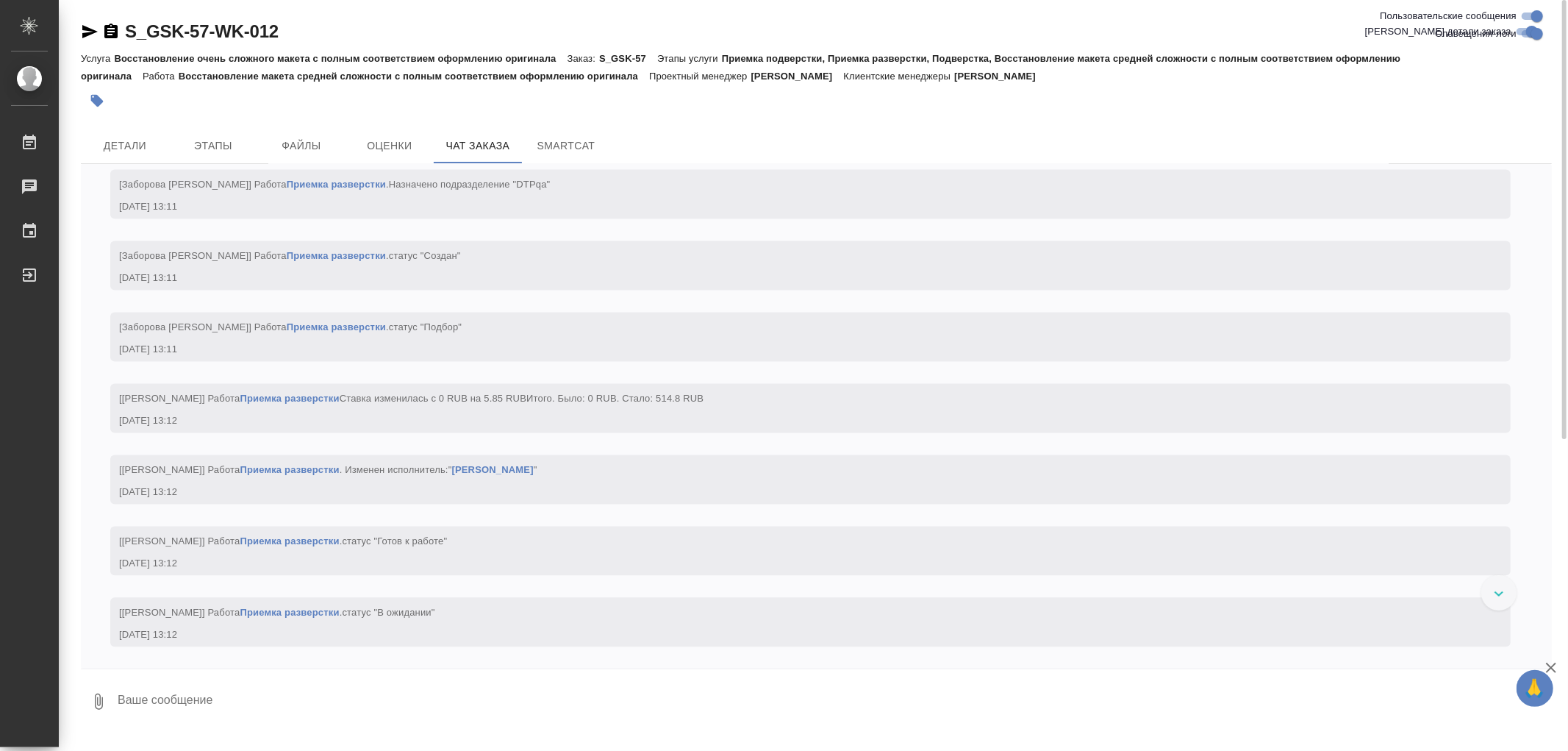
scroll to position [7298, 0]
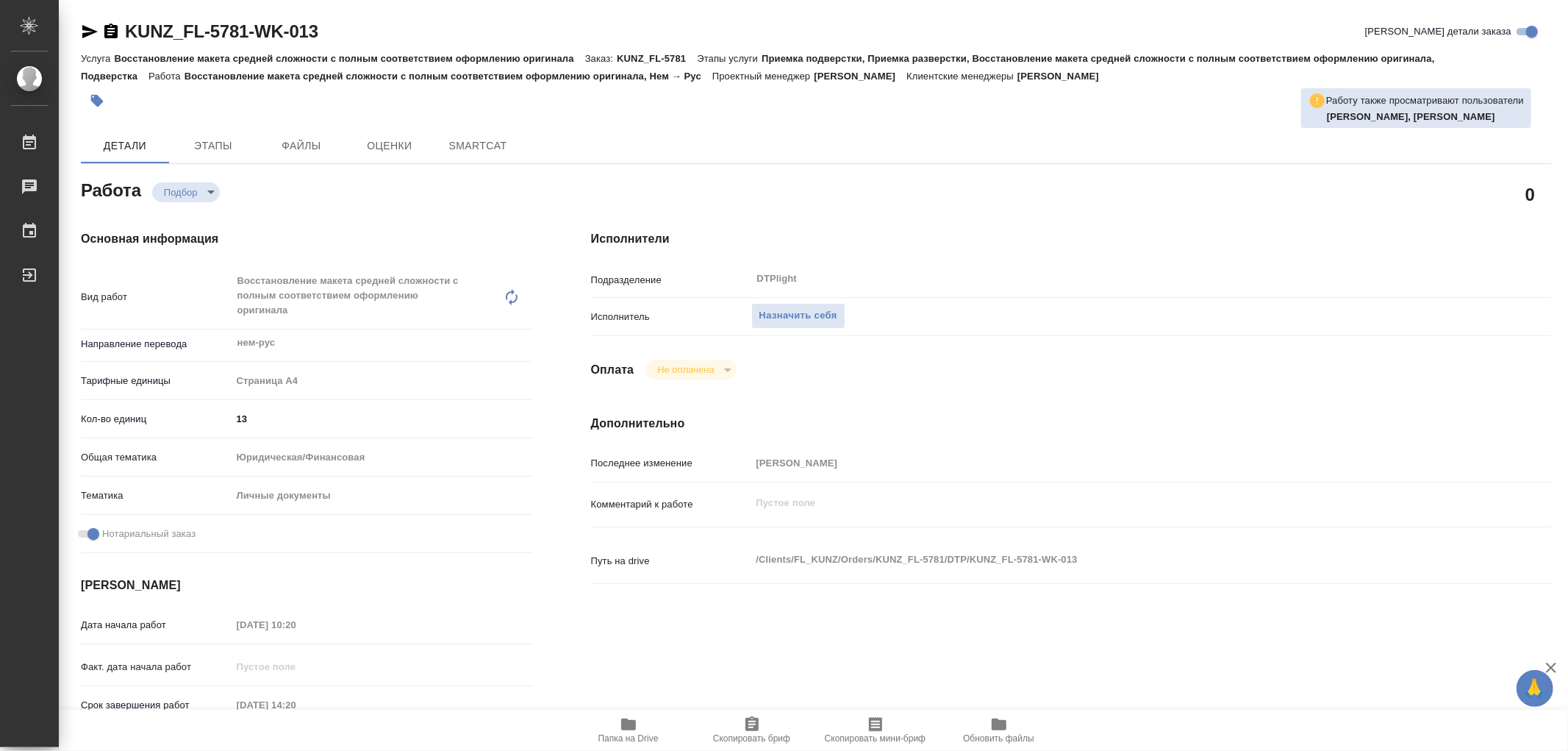
type textarea "x"
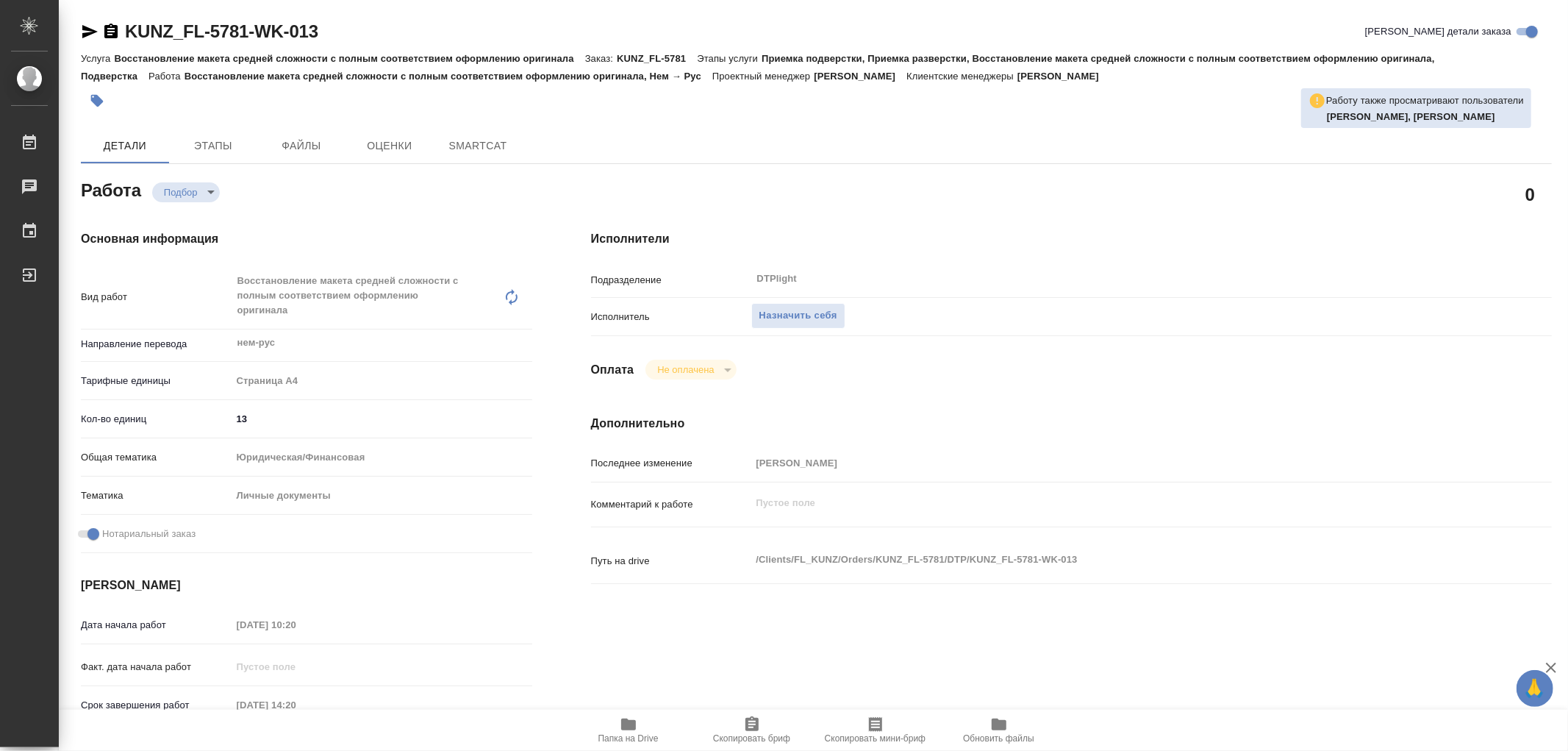
type textarea "x"
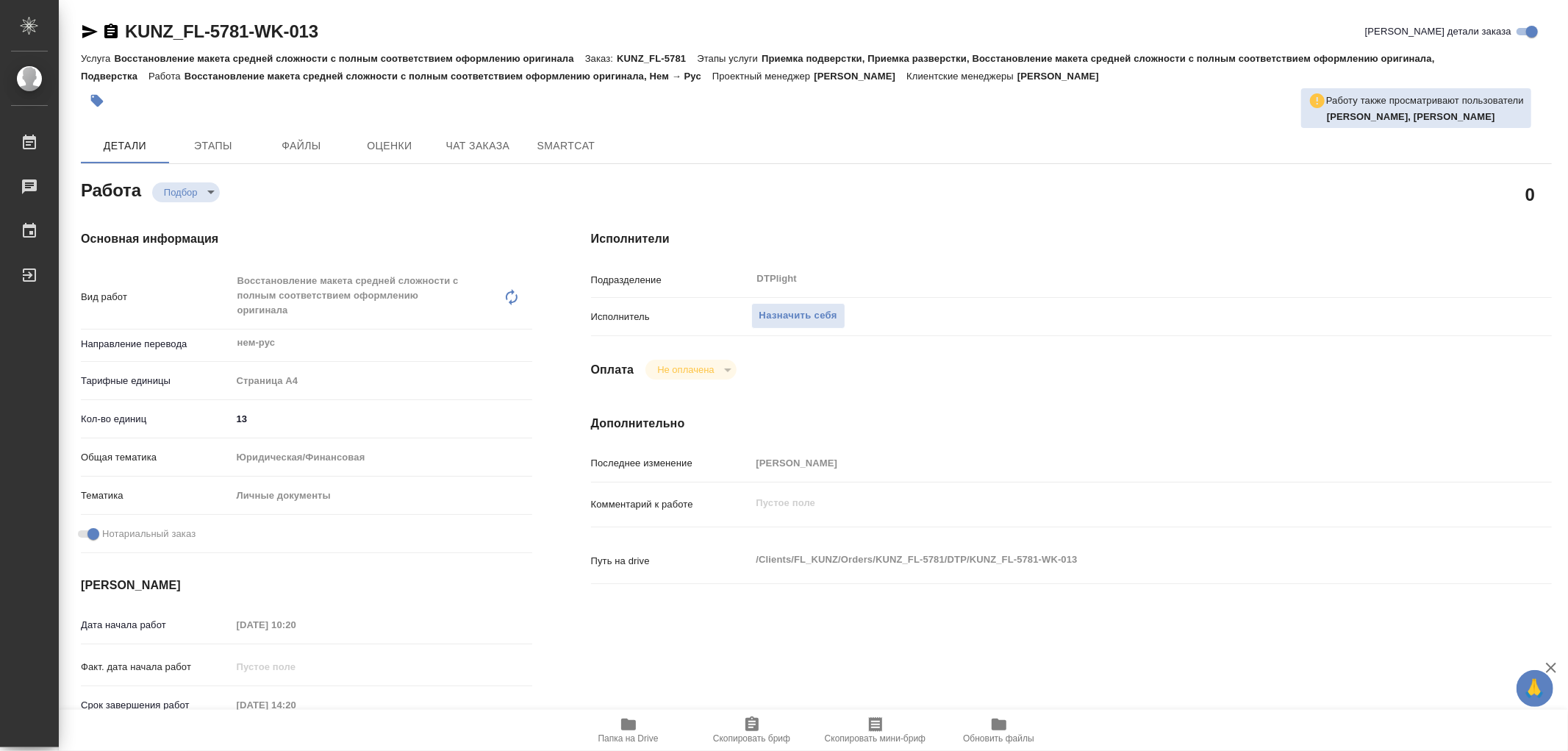
type textarea "x"
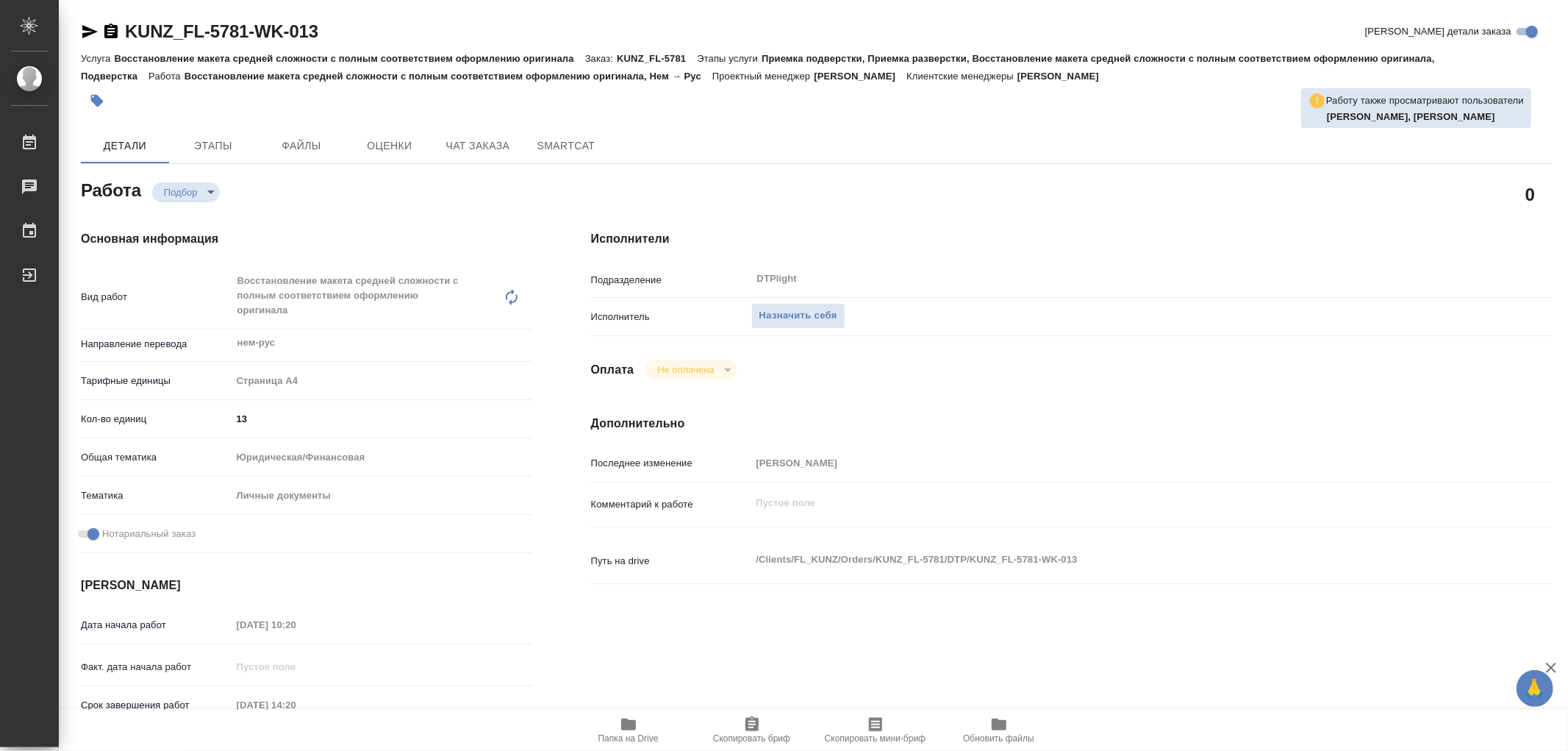
type textarea "x"
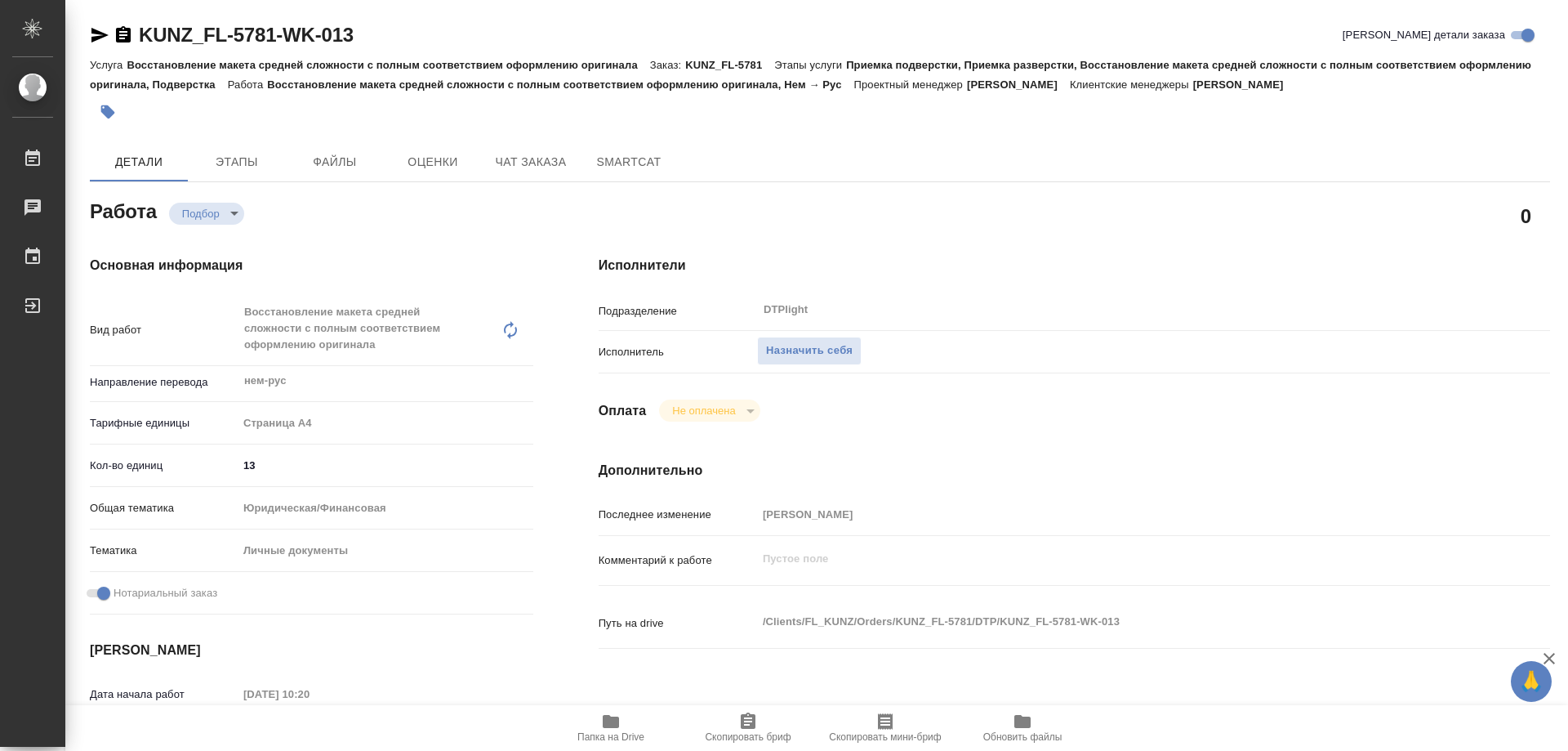
click at [608, 720] on icon "button" at bounding box center [611, 721] width 16 height 14
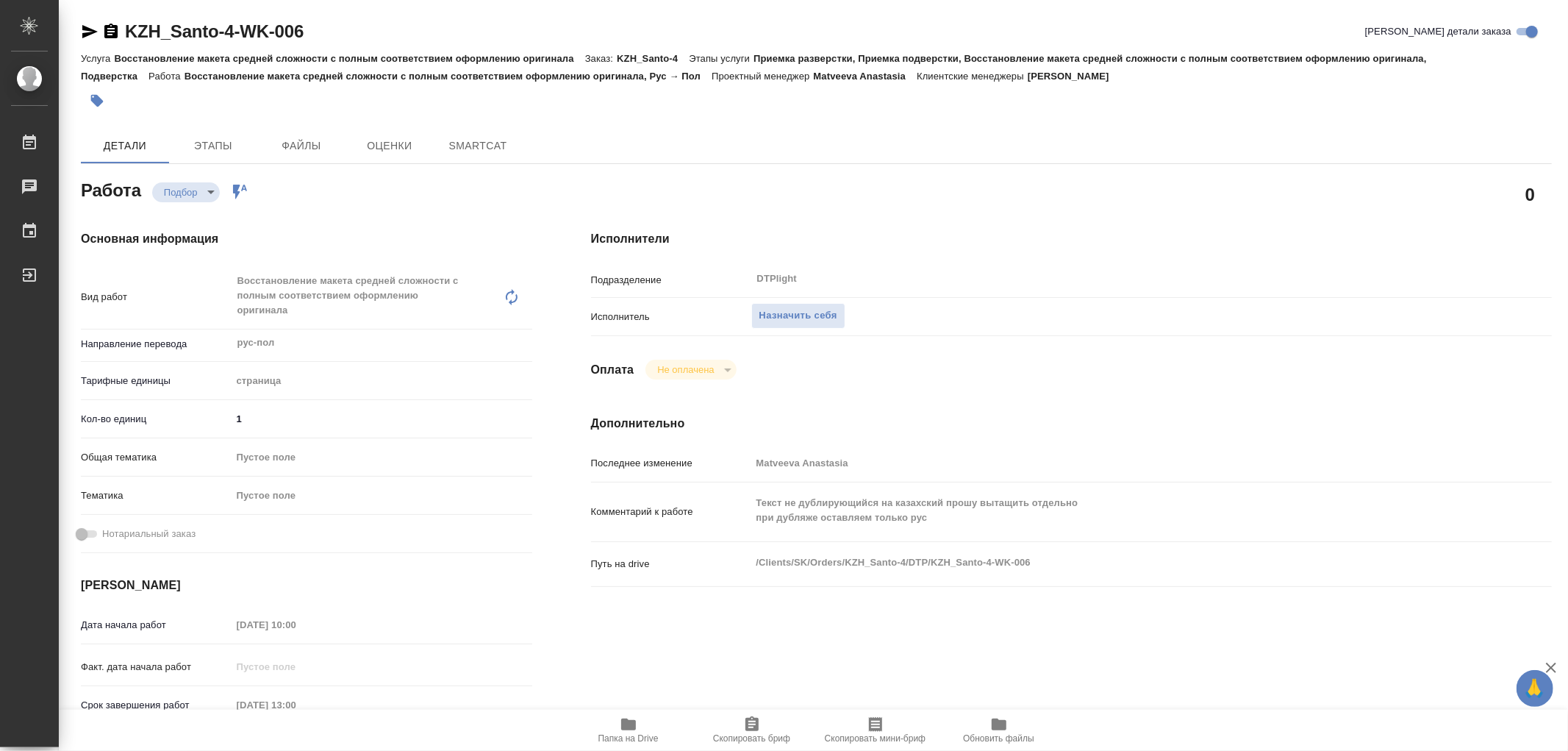
type textarea "x"
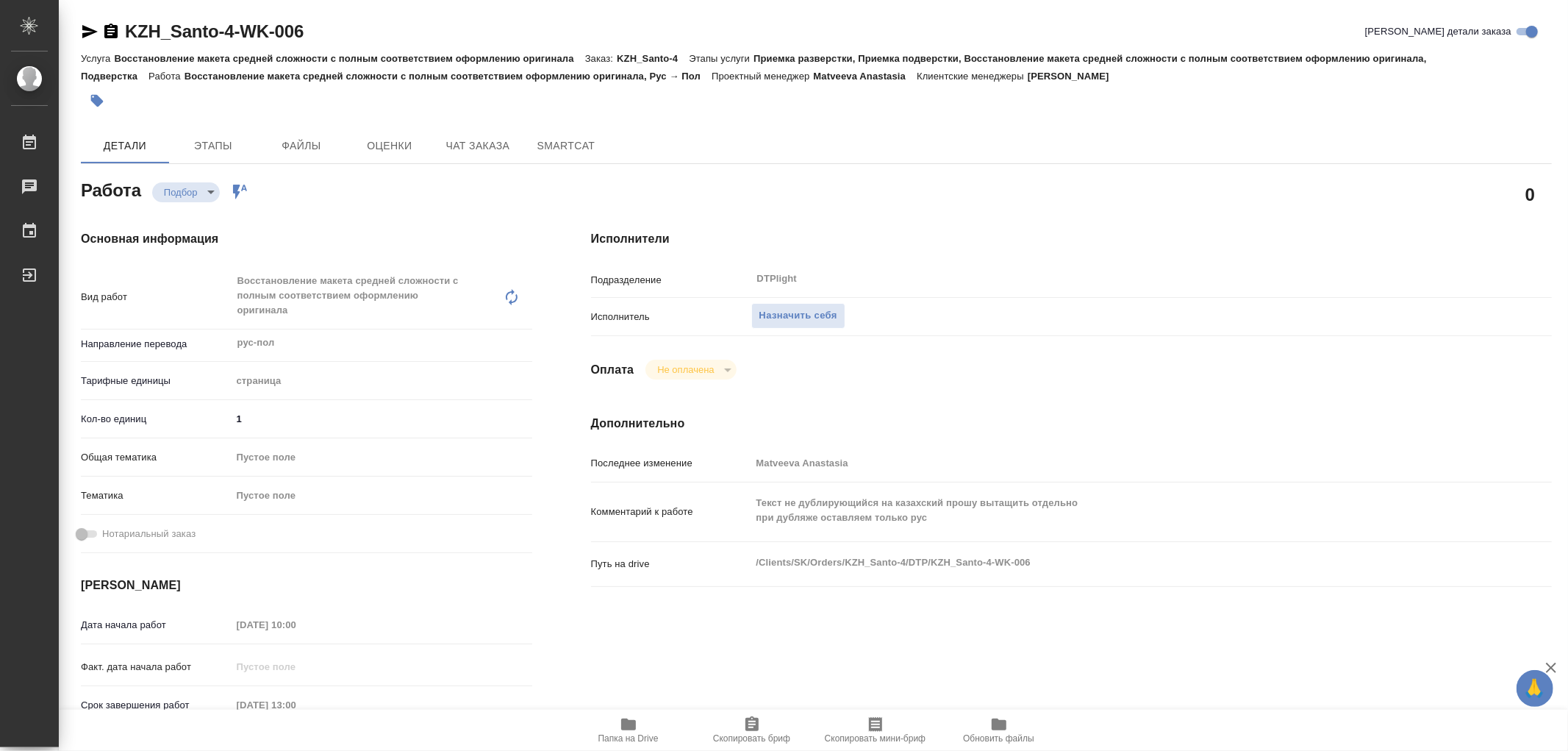
type textarea "x"
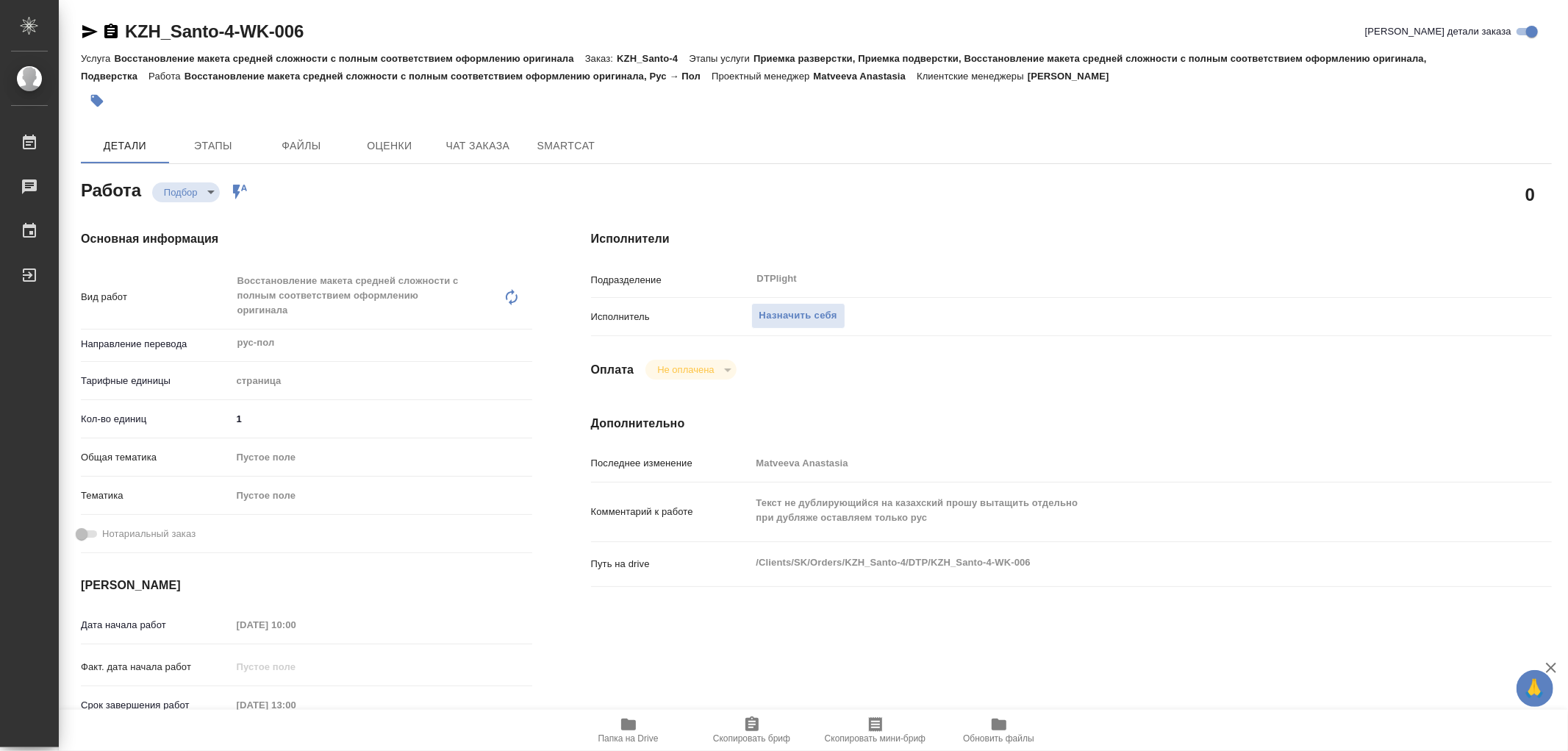
type textarea "x"
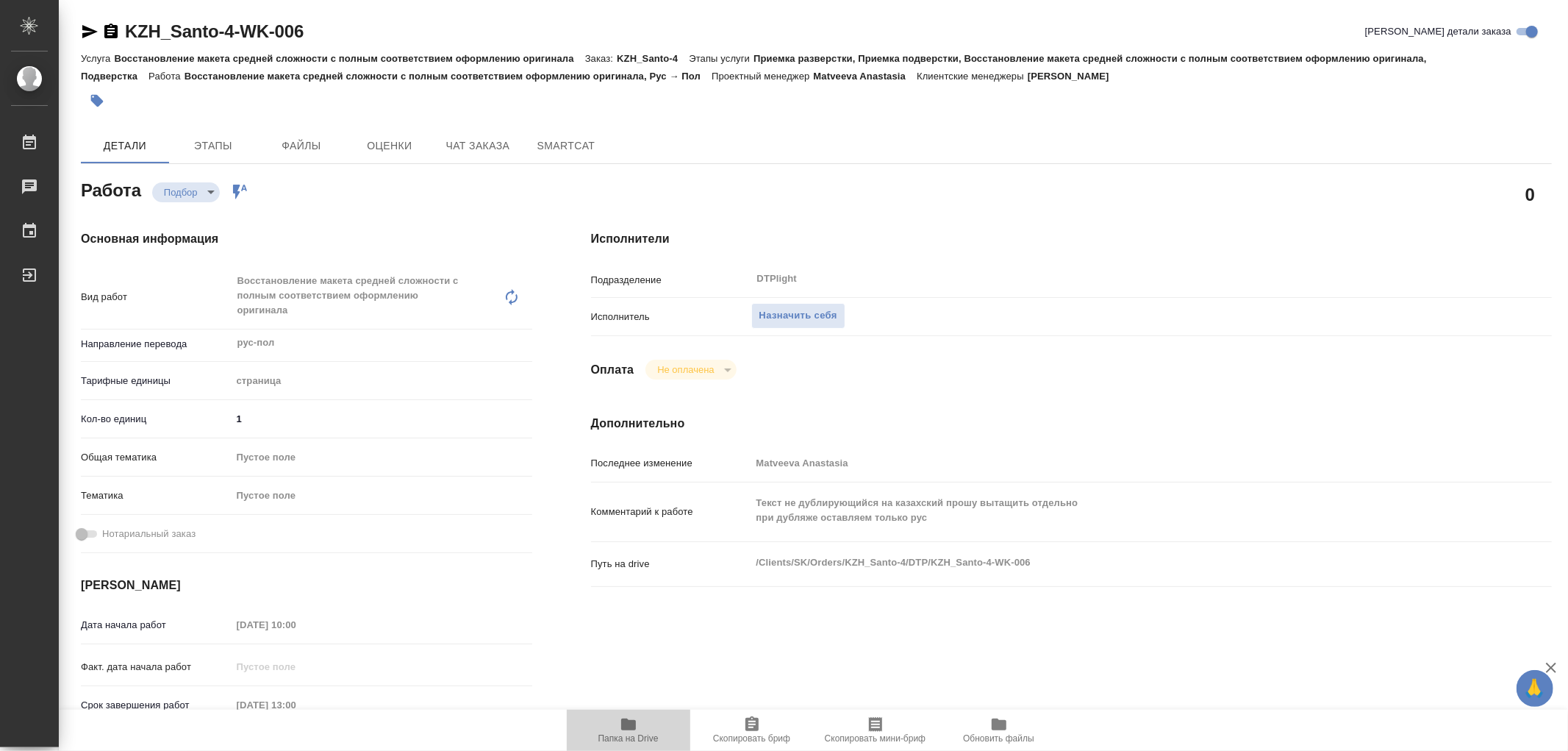
click at [638, 721] on span "Папка на Drive" at bounding box center [629, 729] width 106 height 28
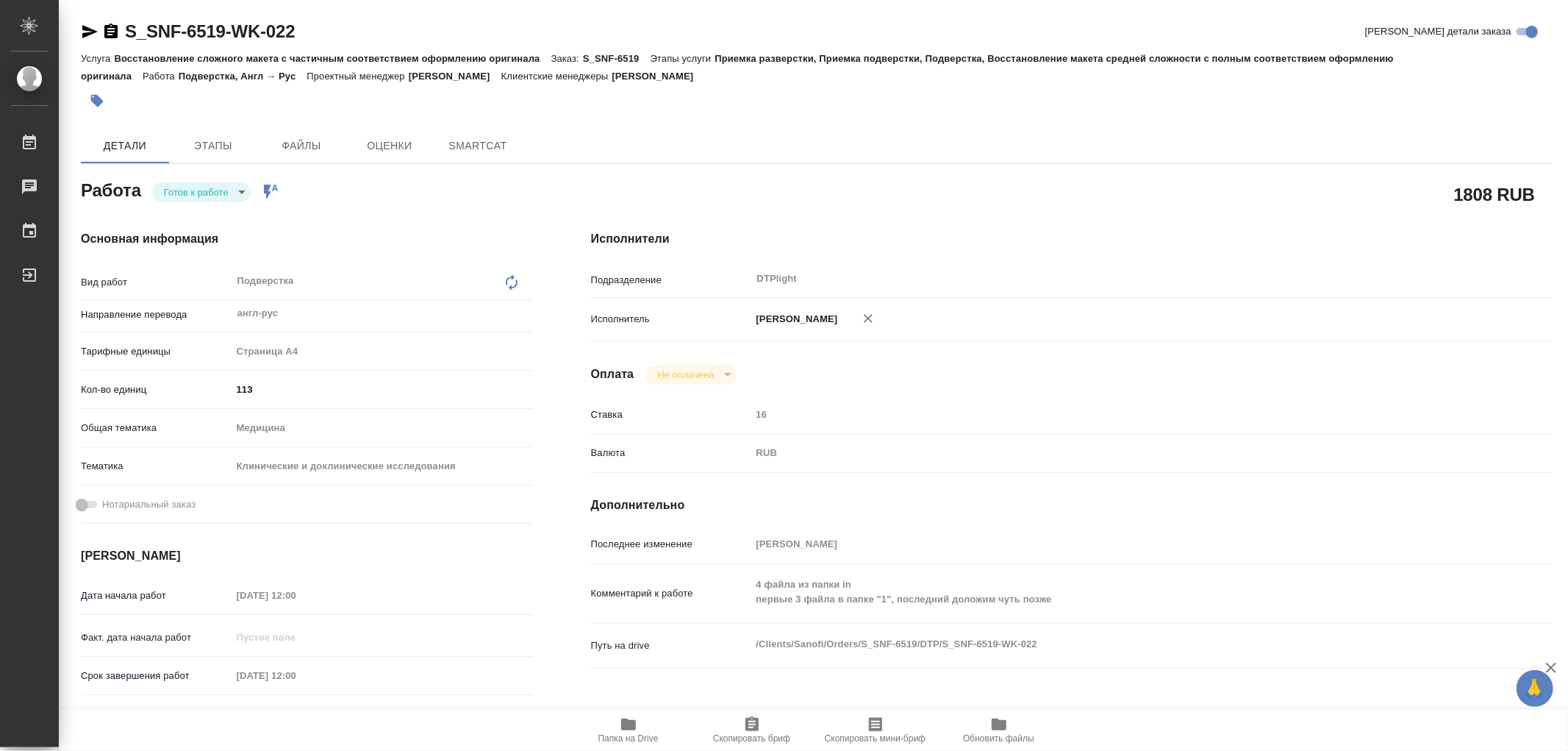
type textarea "x"
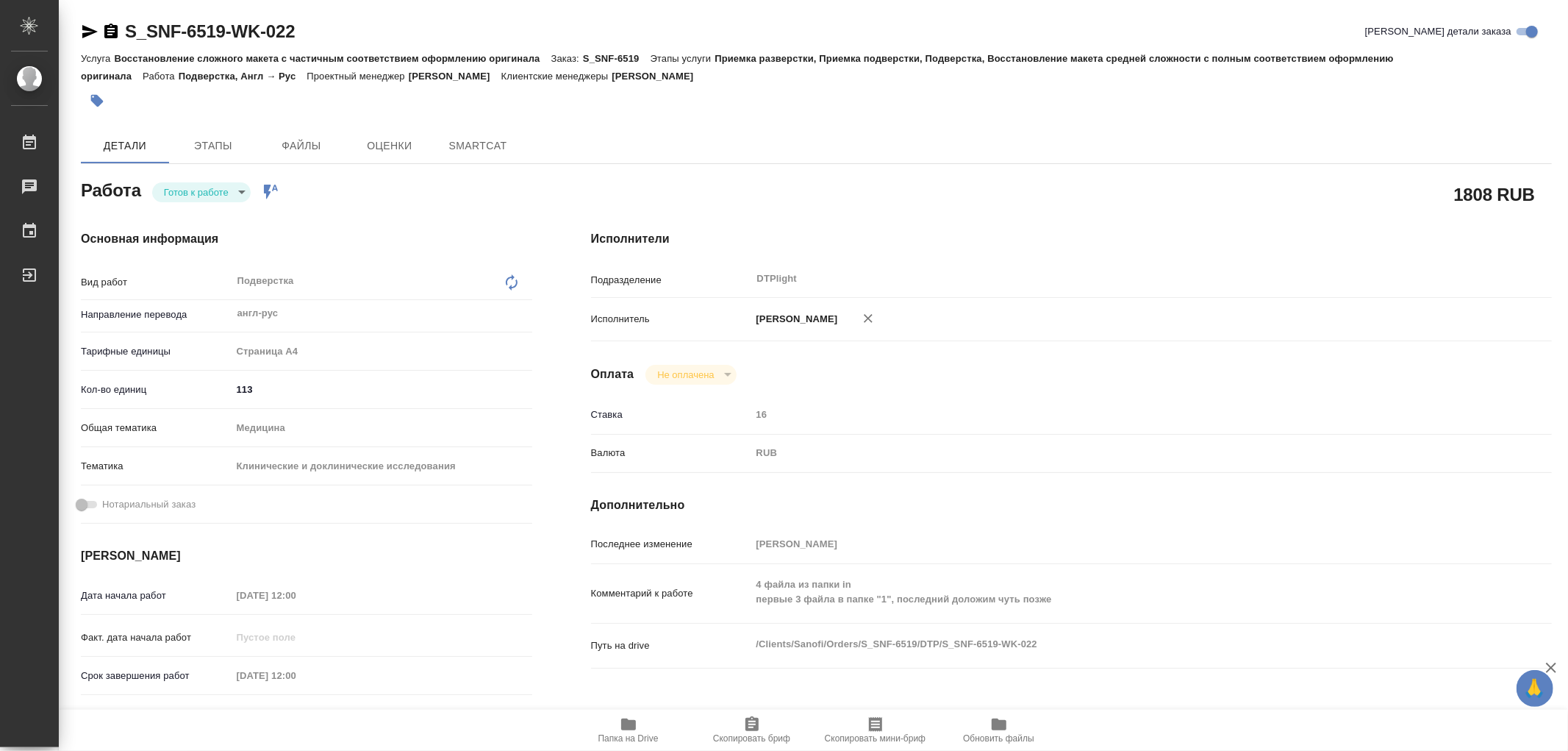
type textarea "x"
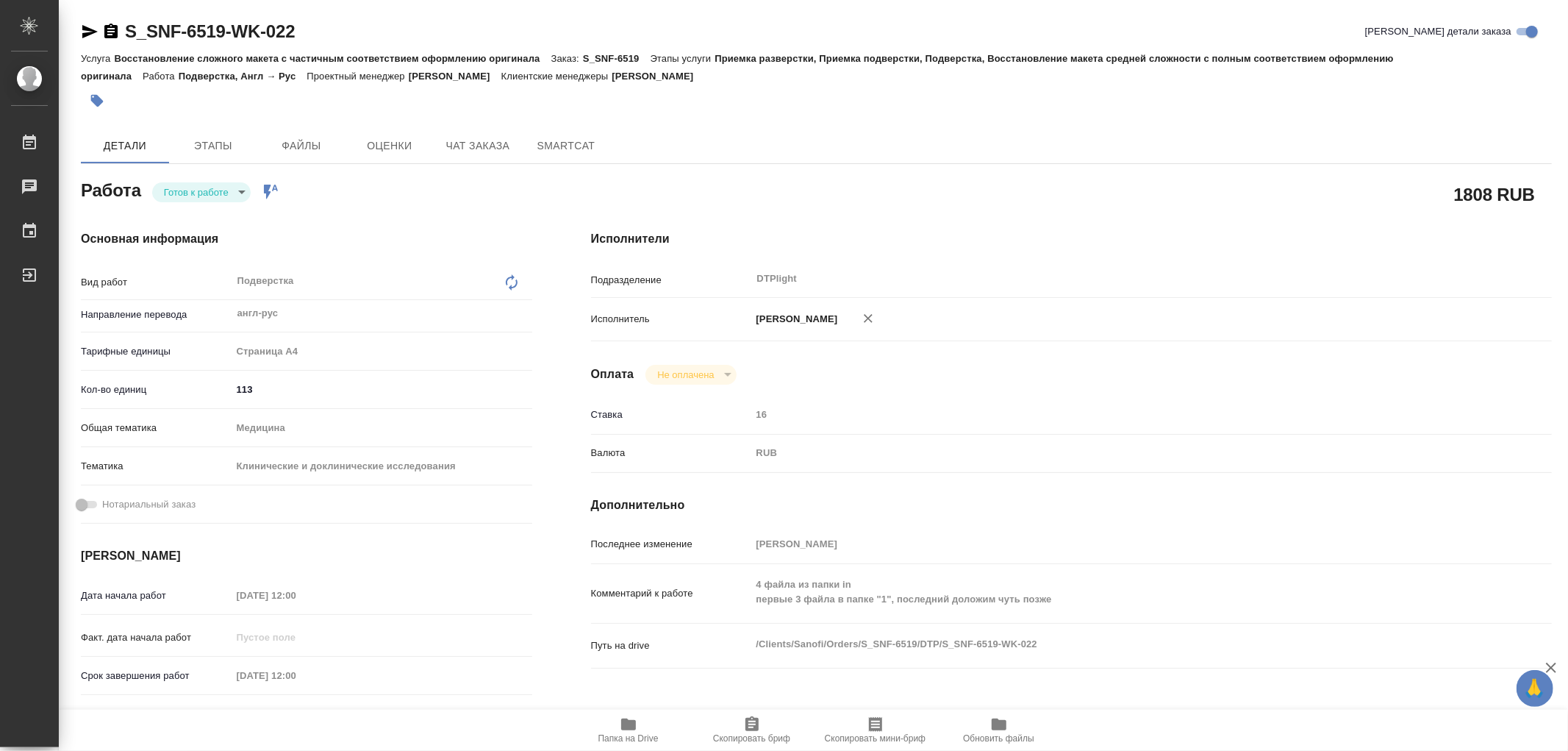
type textarea "x"
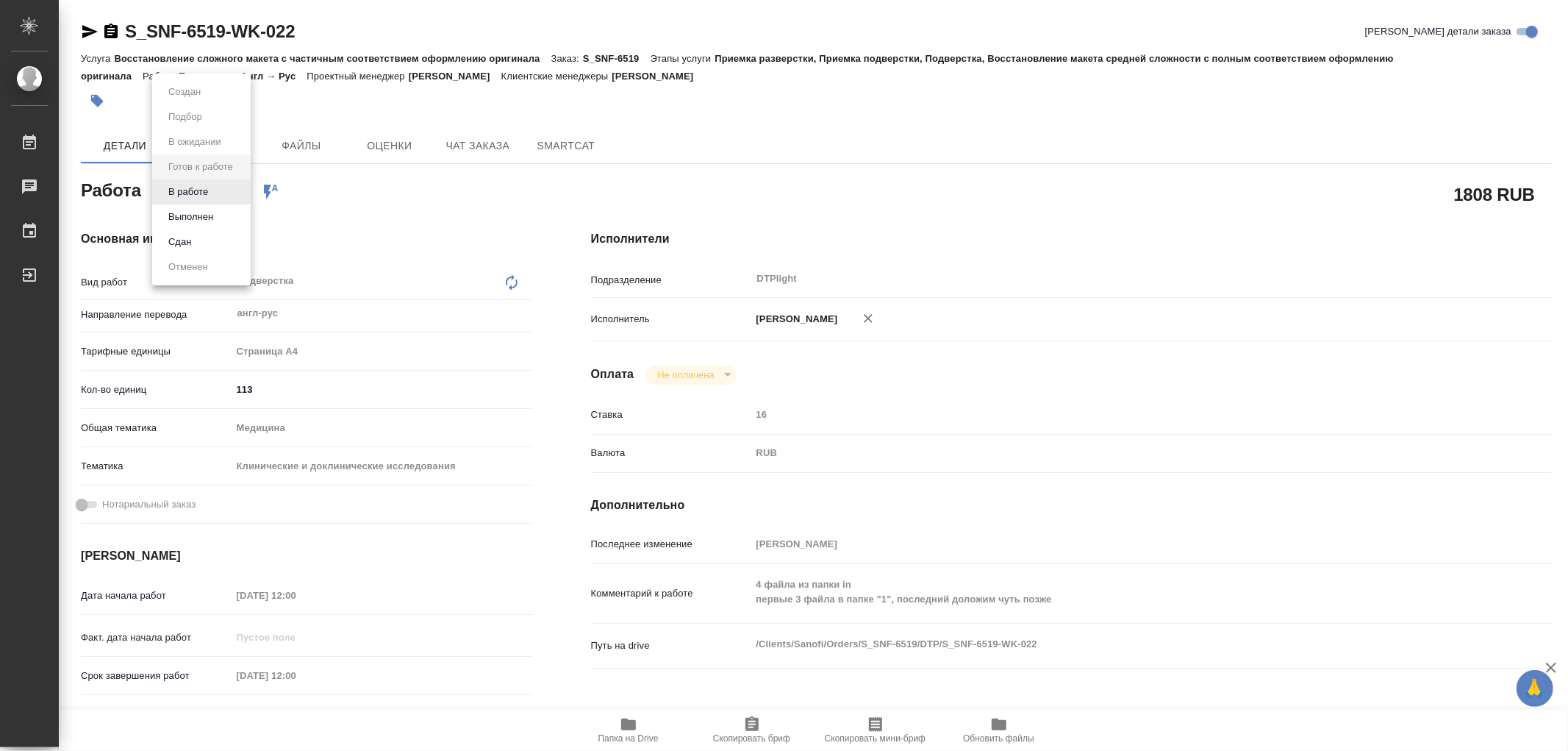
click at [202, 193] on body "🙏 .cls-1 fill:#fff; AWATERA Работы Чаты График Выйти S_SNF-6519-WK-022 Кратко д…" at bounding box center [784, 376] width 1568 height 751
type textarea "x"
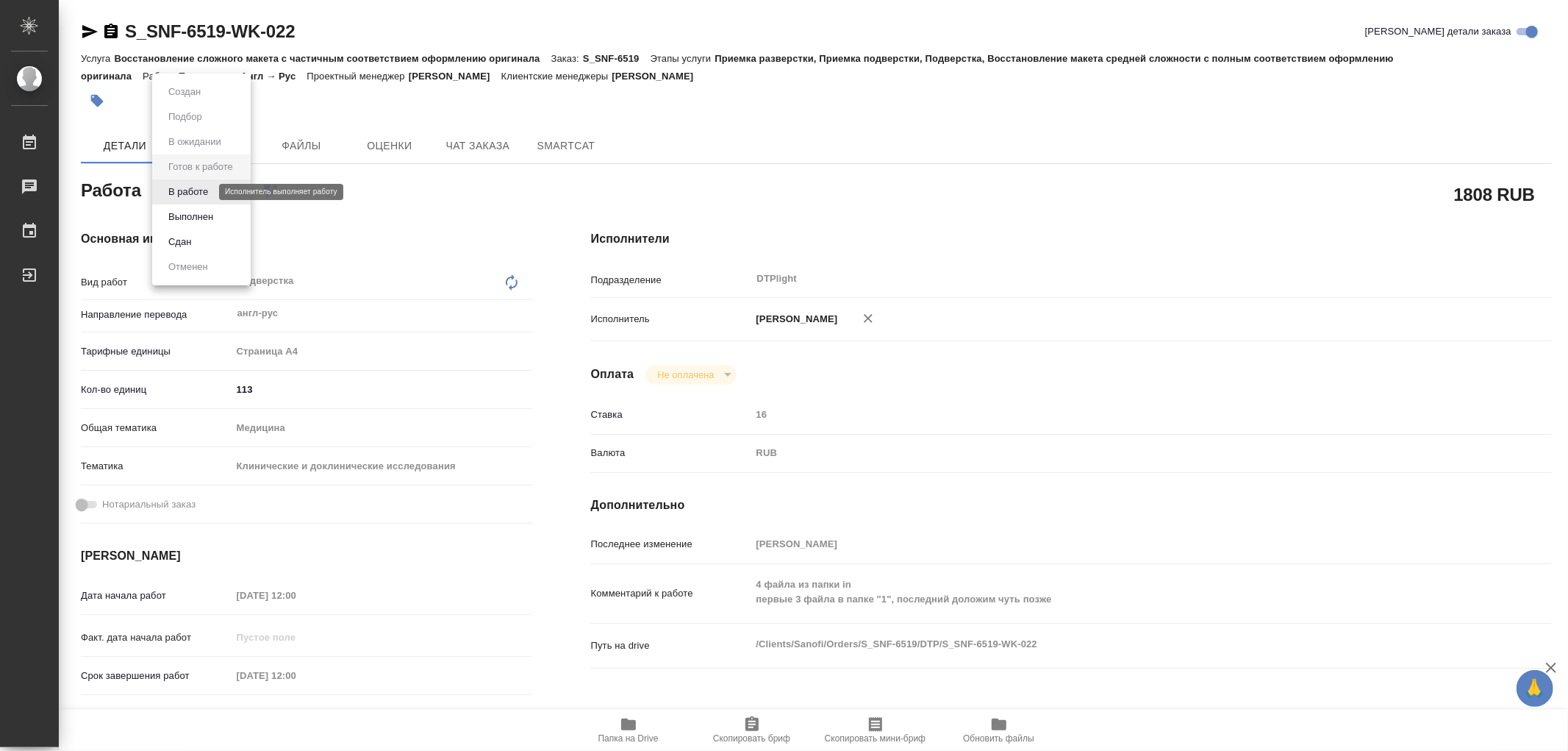
type textarea "x"
click at [202, 193] on button "В работе" at bounding box center [188, 192] width 49 height 17
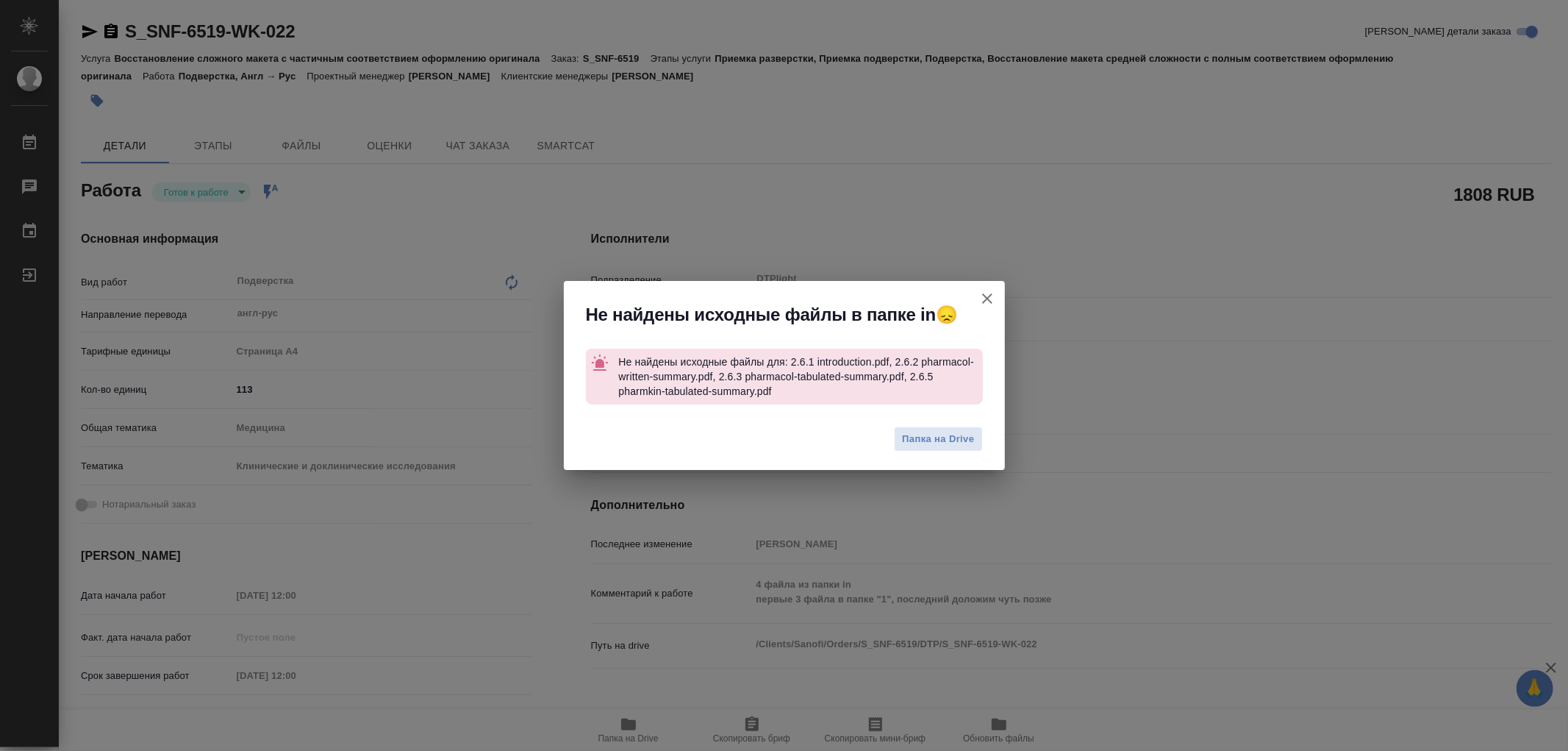
type textarea "x"
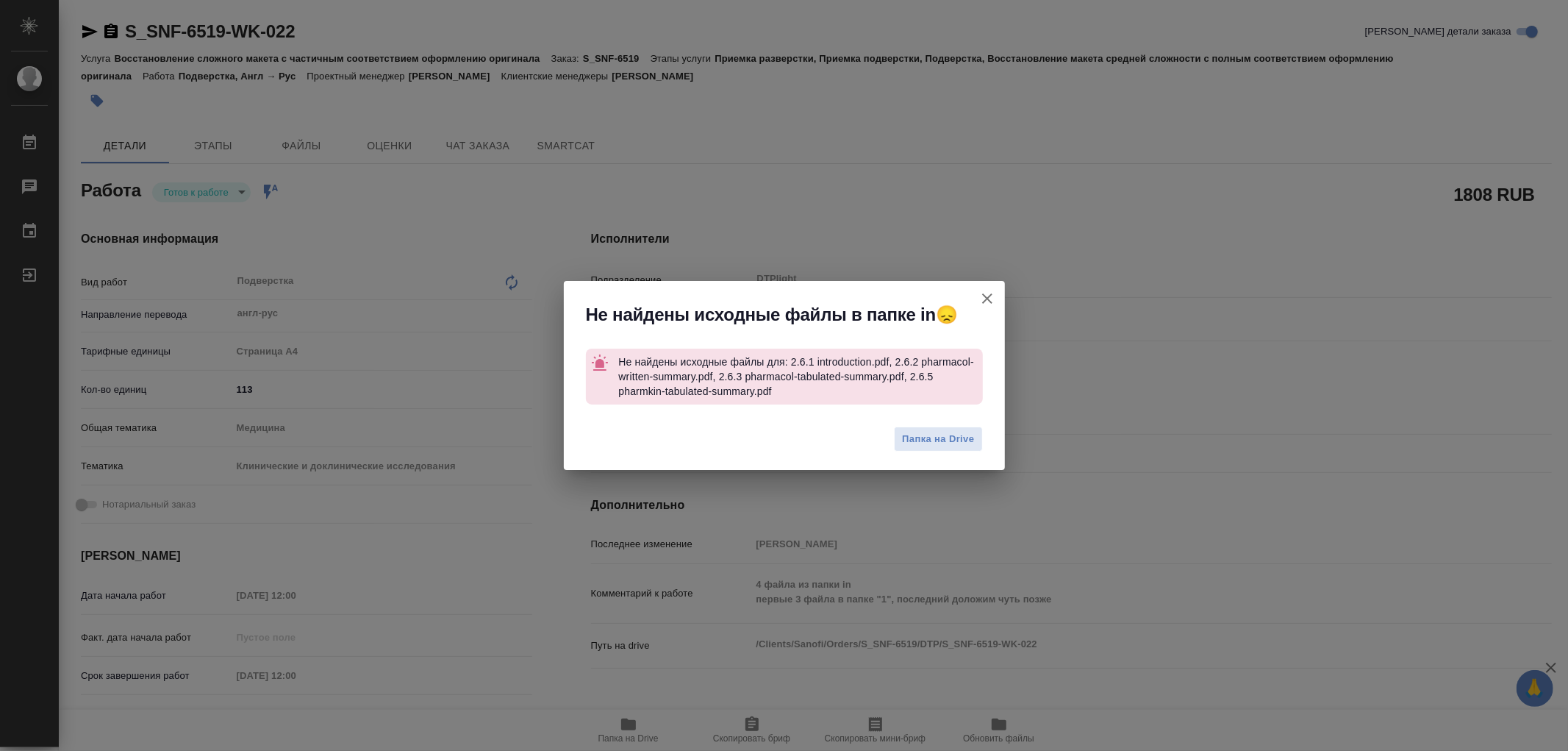
type textarea "x"
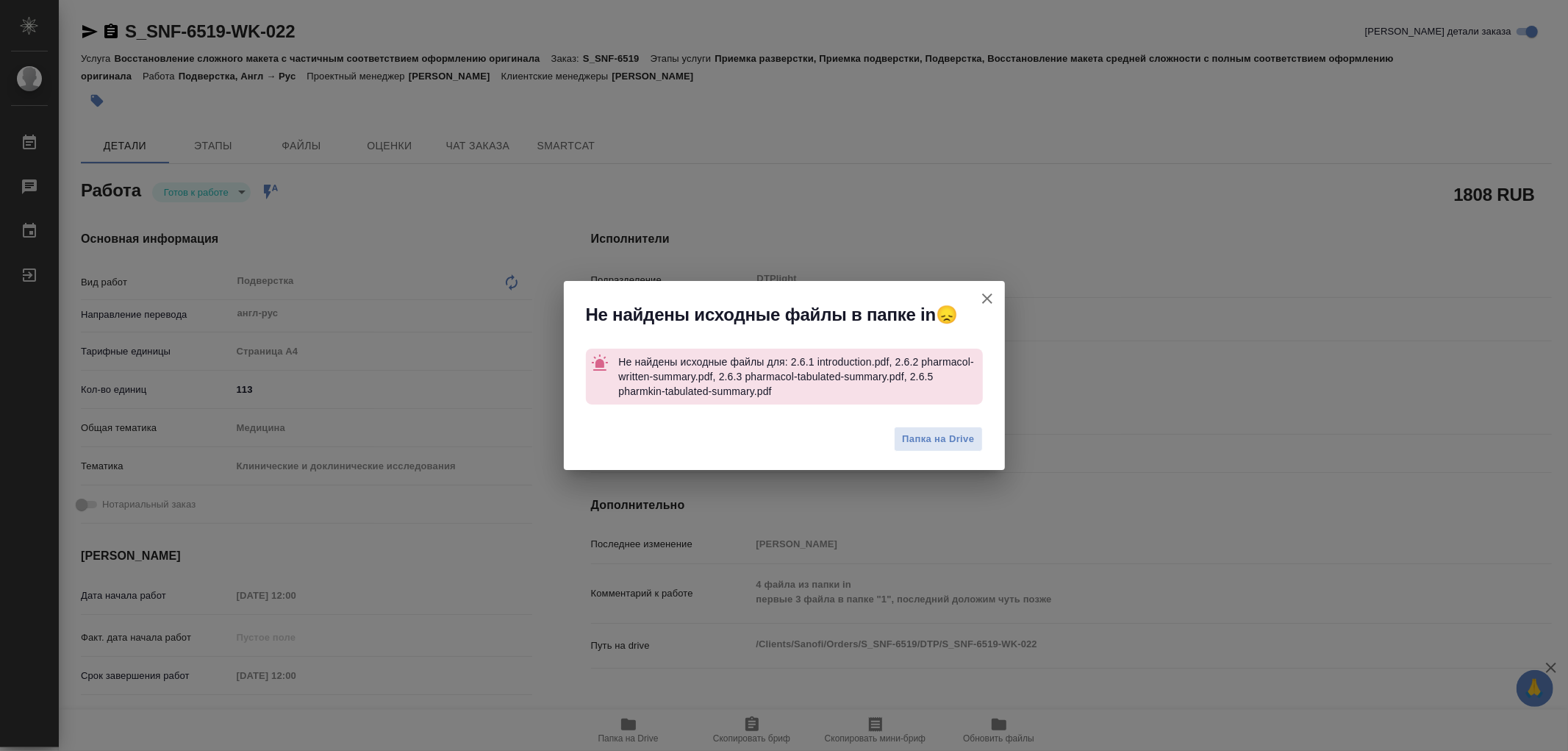
click at [993, 295] on icon "button" at bounding box center [987, 299] width 17 height 17
type textarea "x"
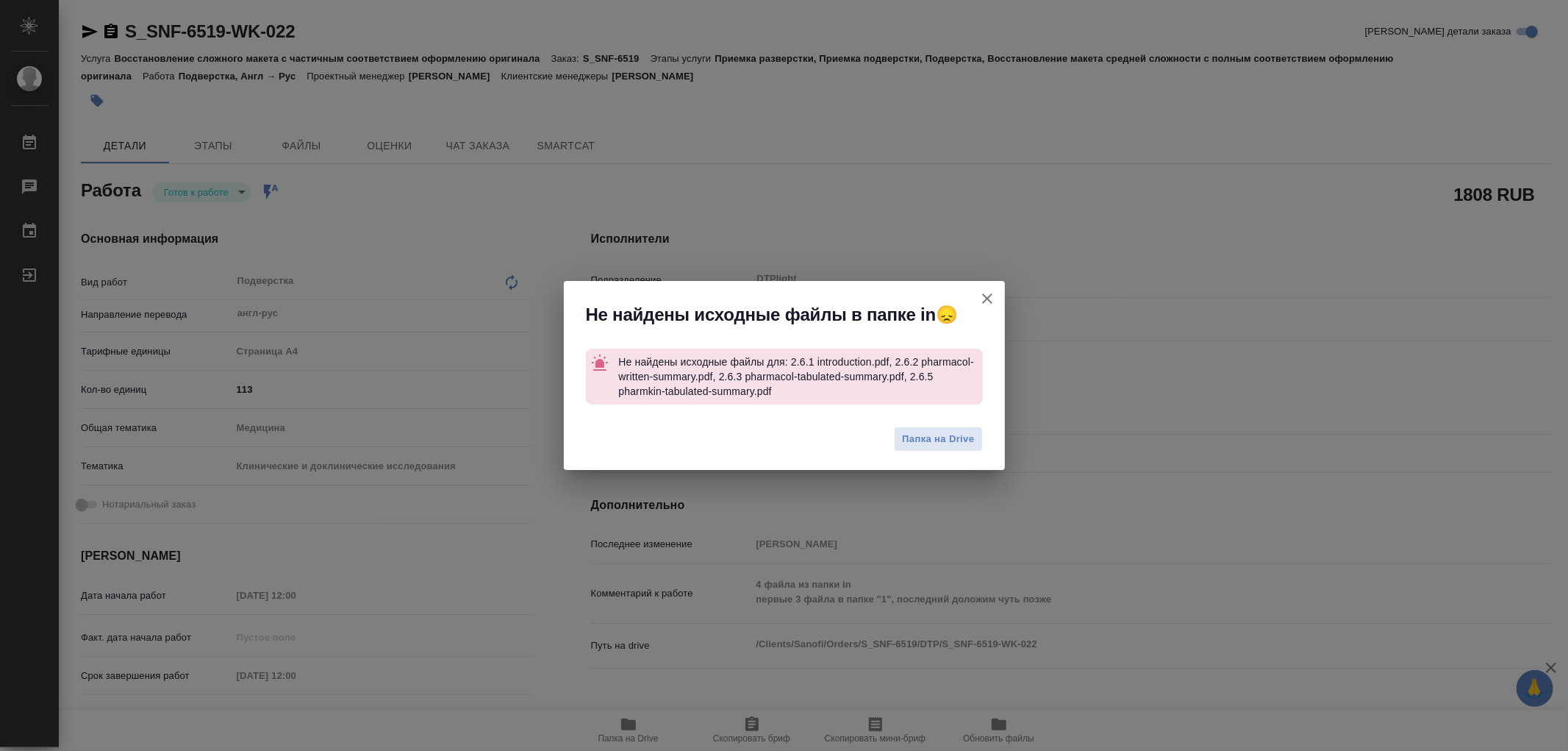
type textarea "x"
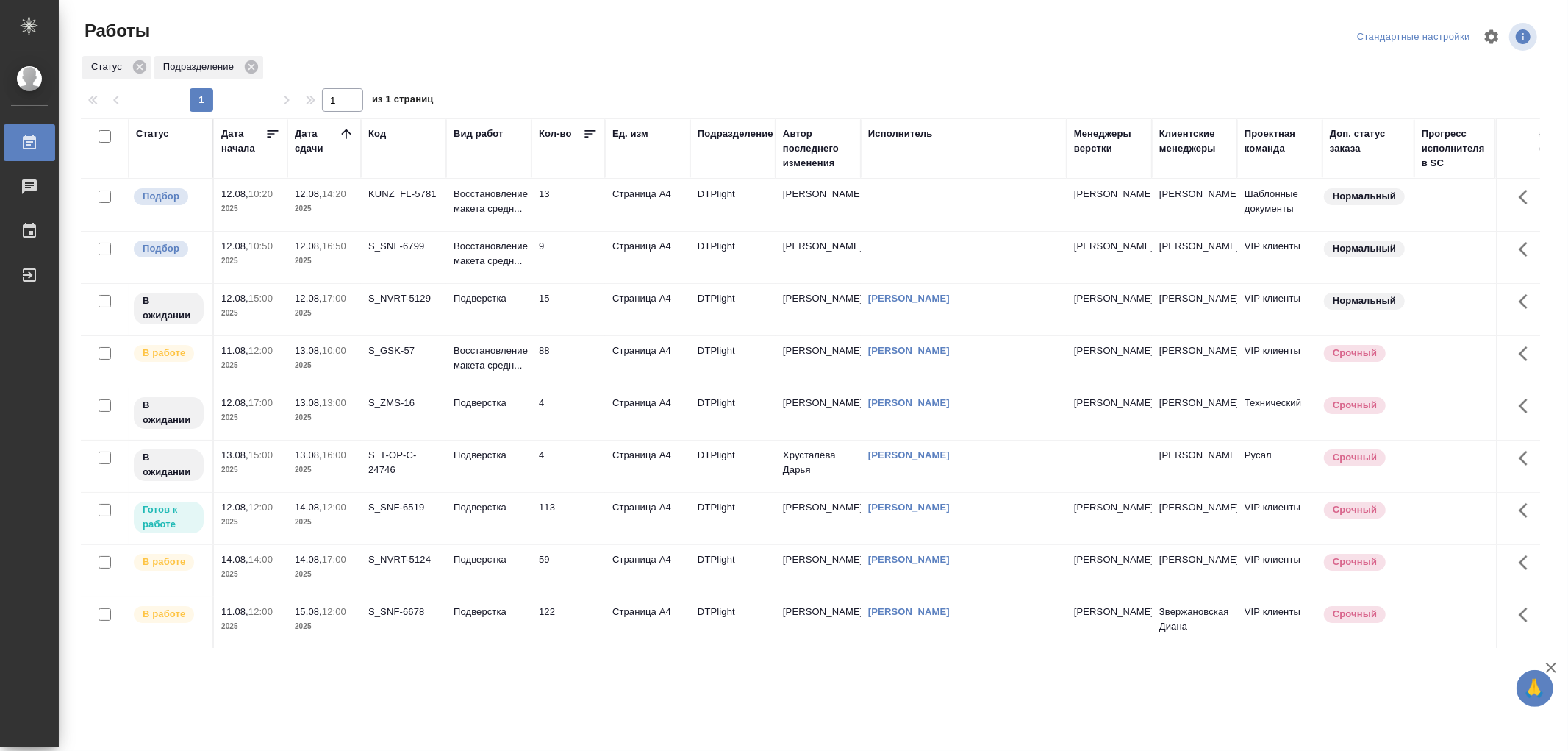
click at [504, 231] on td "Восстановление макета средн..." at bounding box center [489, 205] width 85 height 51
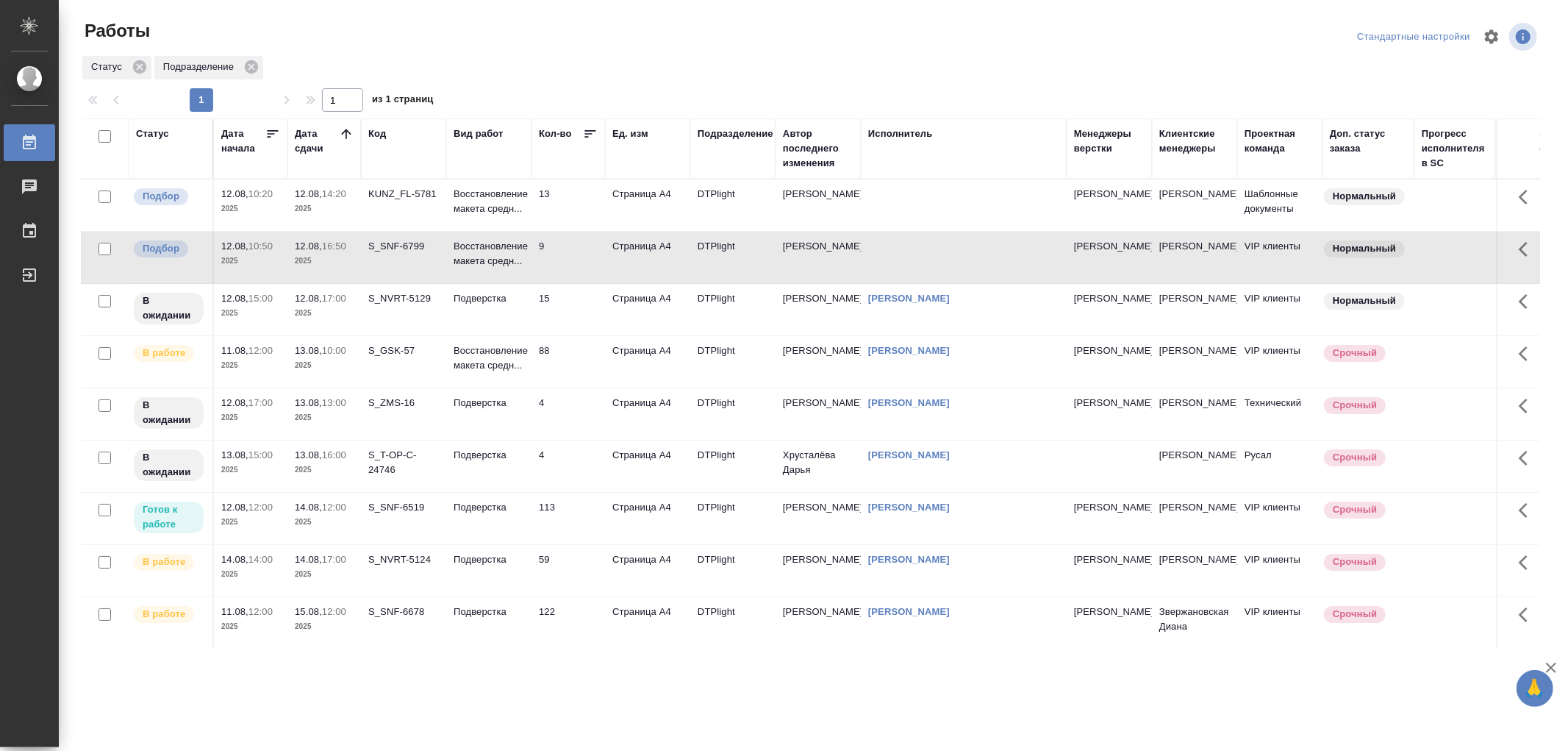
click at [504, 231] on td "Восстановление макета средн..." at bounding box center [489, 205] width 85 height 51
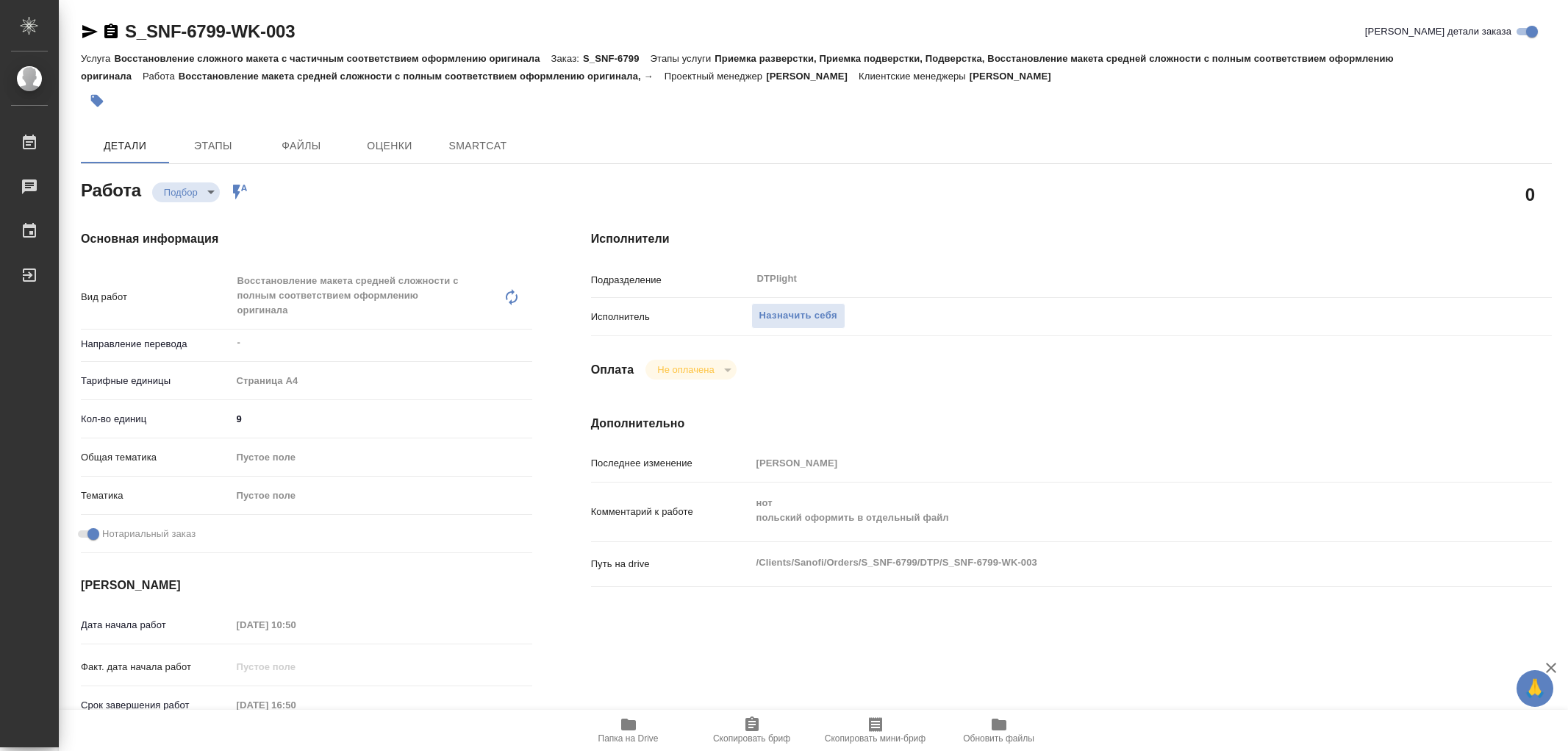
type textarea "x"
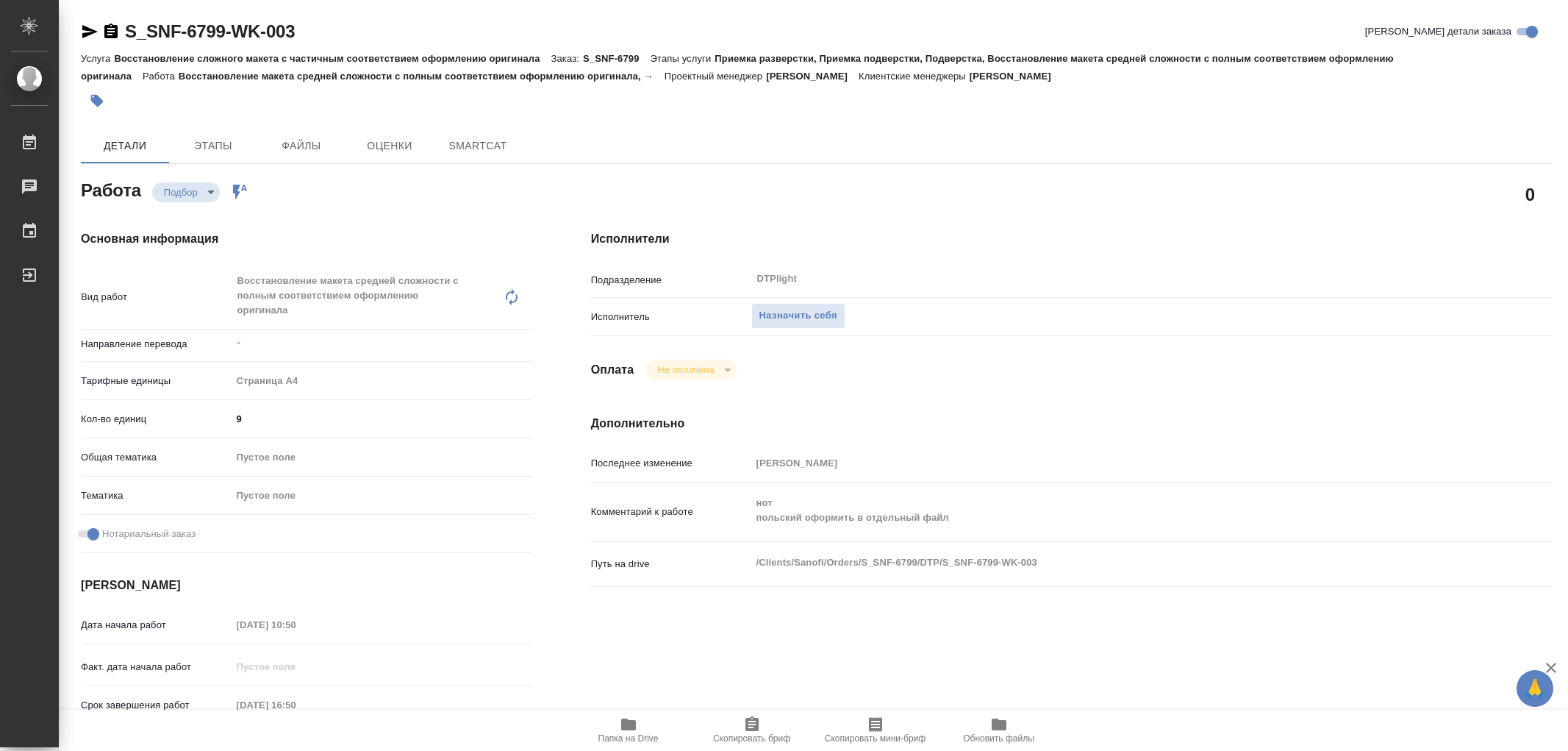
type textarea "x"
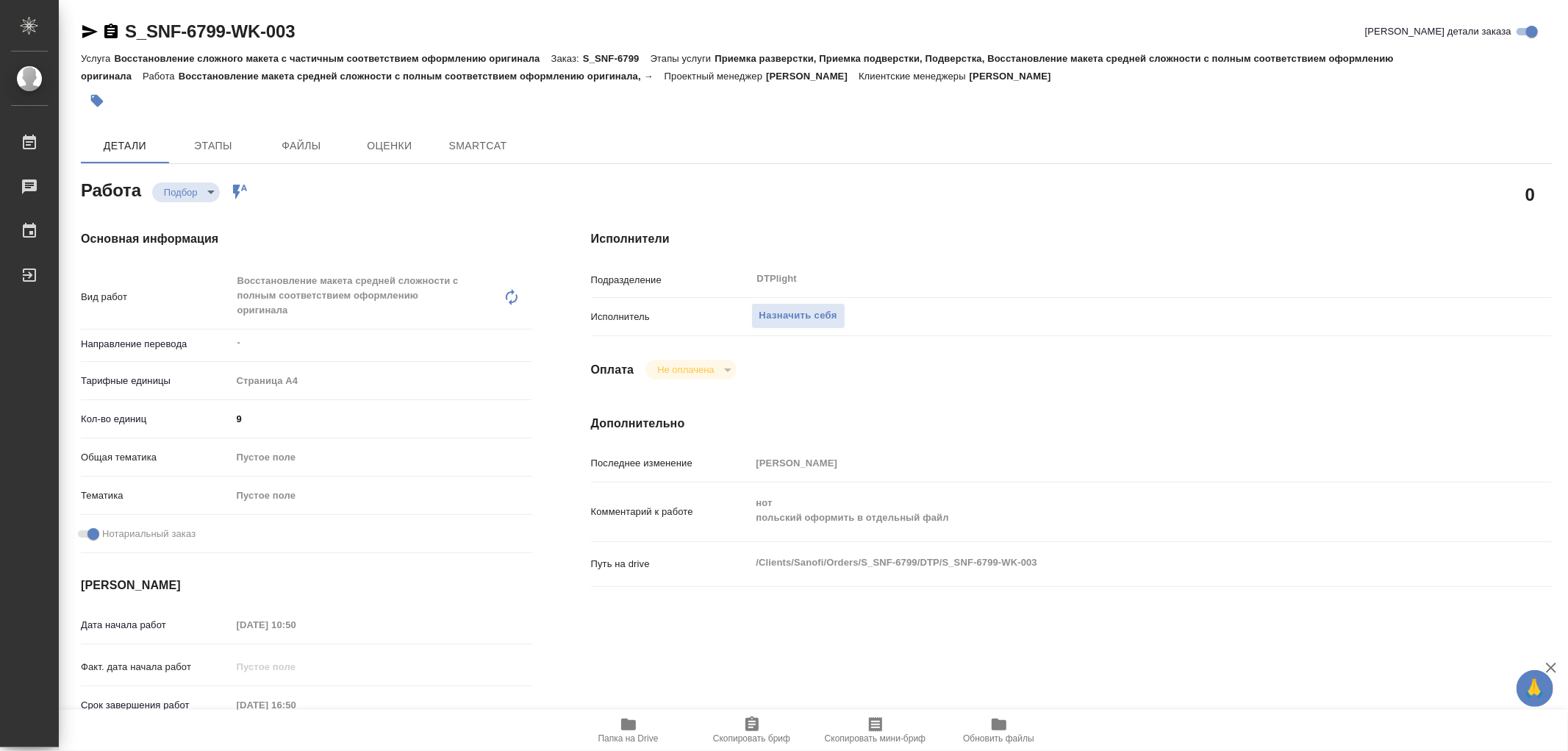
type textarea "x"
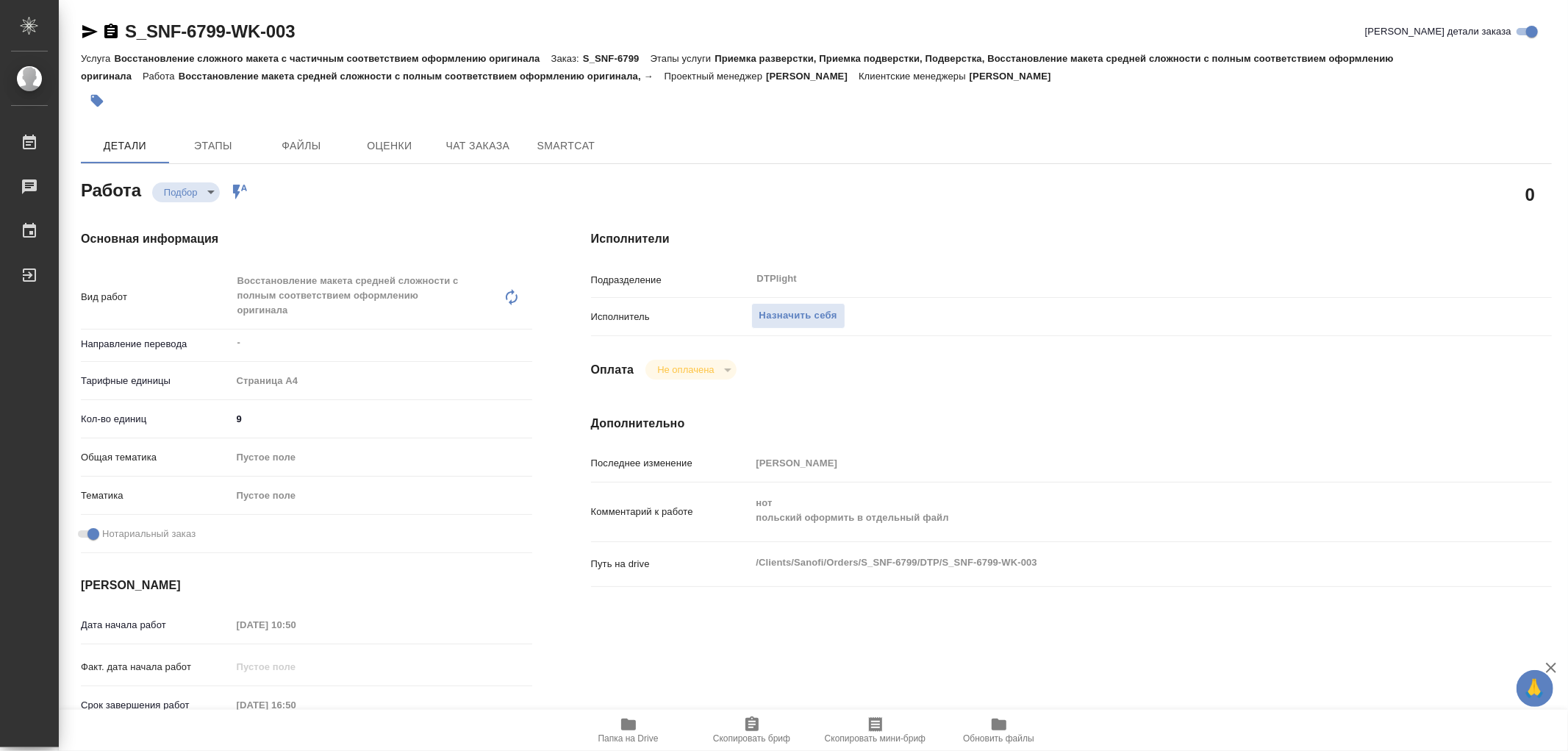
type textarea "x"
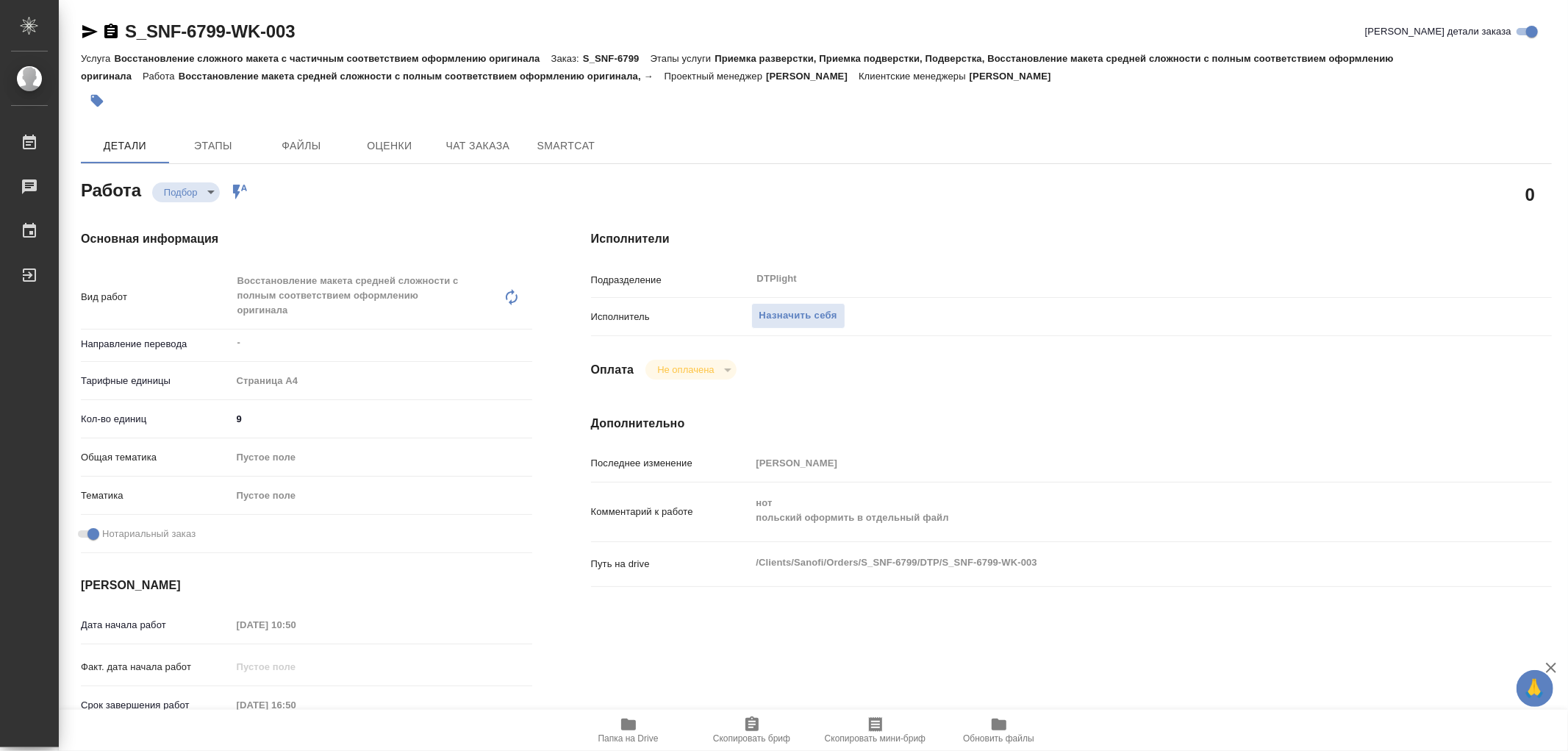
type textarea "x"
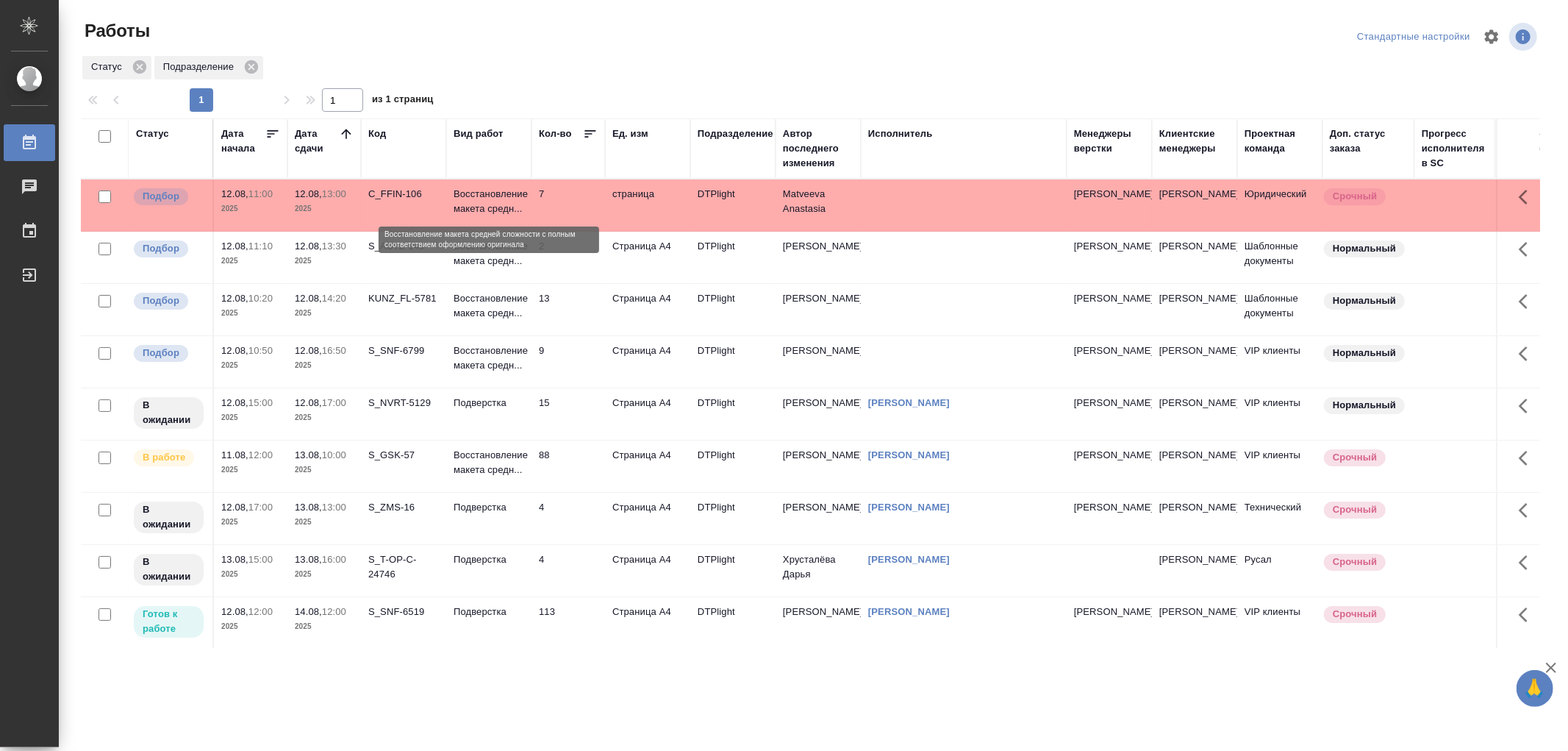
click at [505, 201] on p "Восстановление макета средн..." at bounding box center [489, 201] width 71 height 30
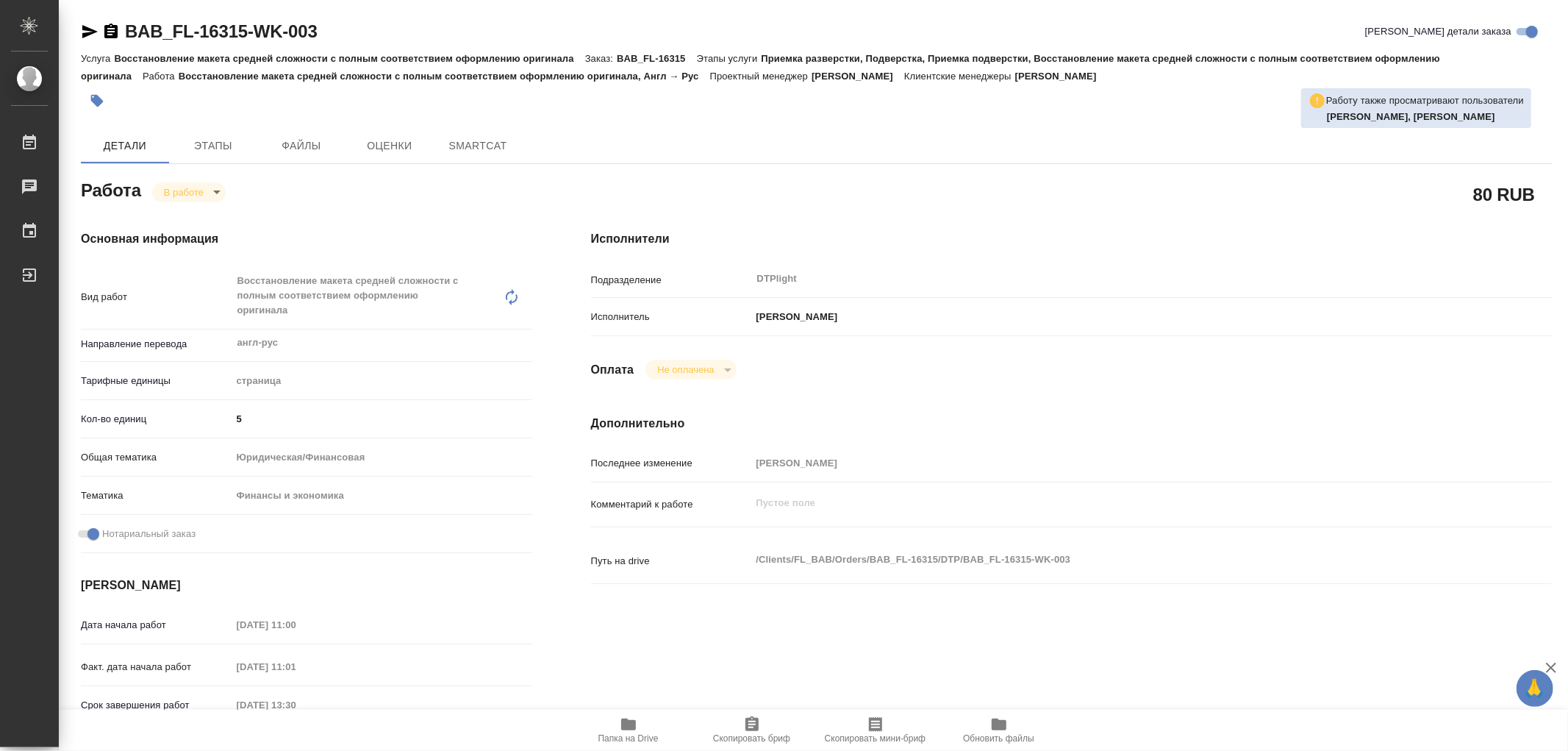
type textarea "x"
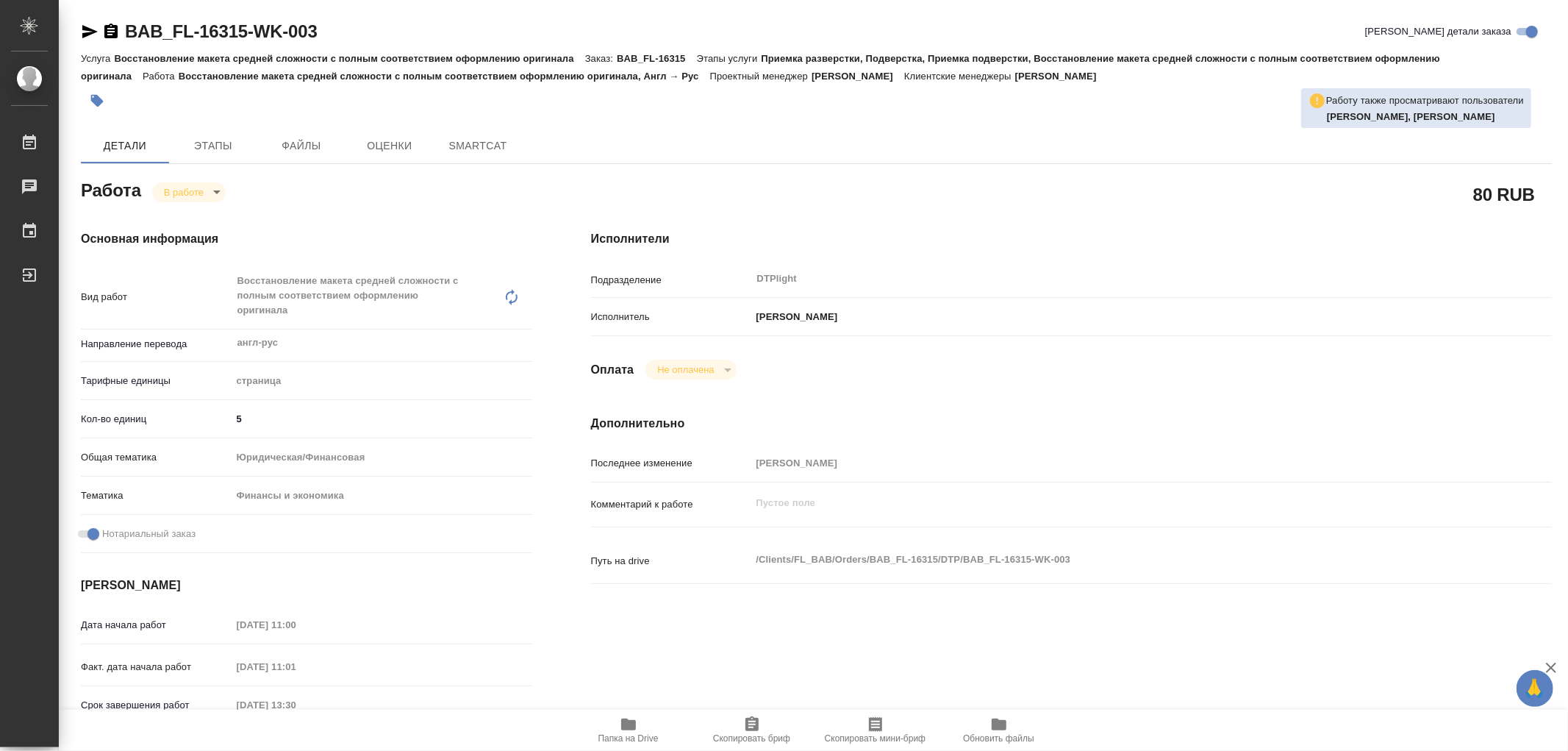
type textarea "x"
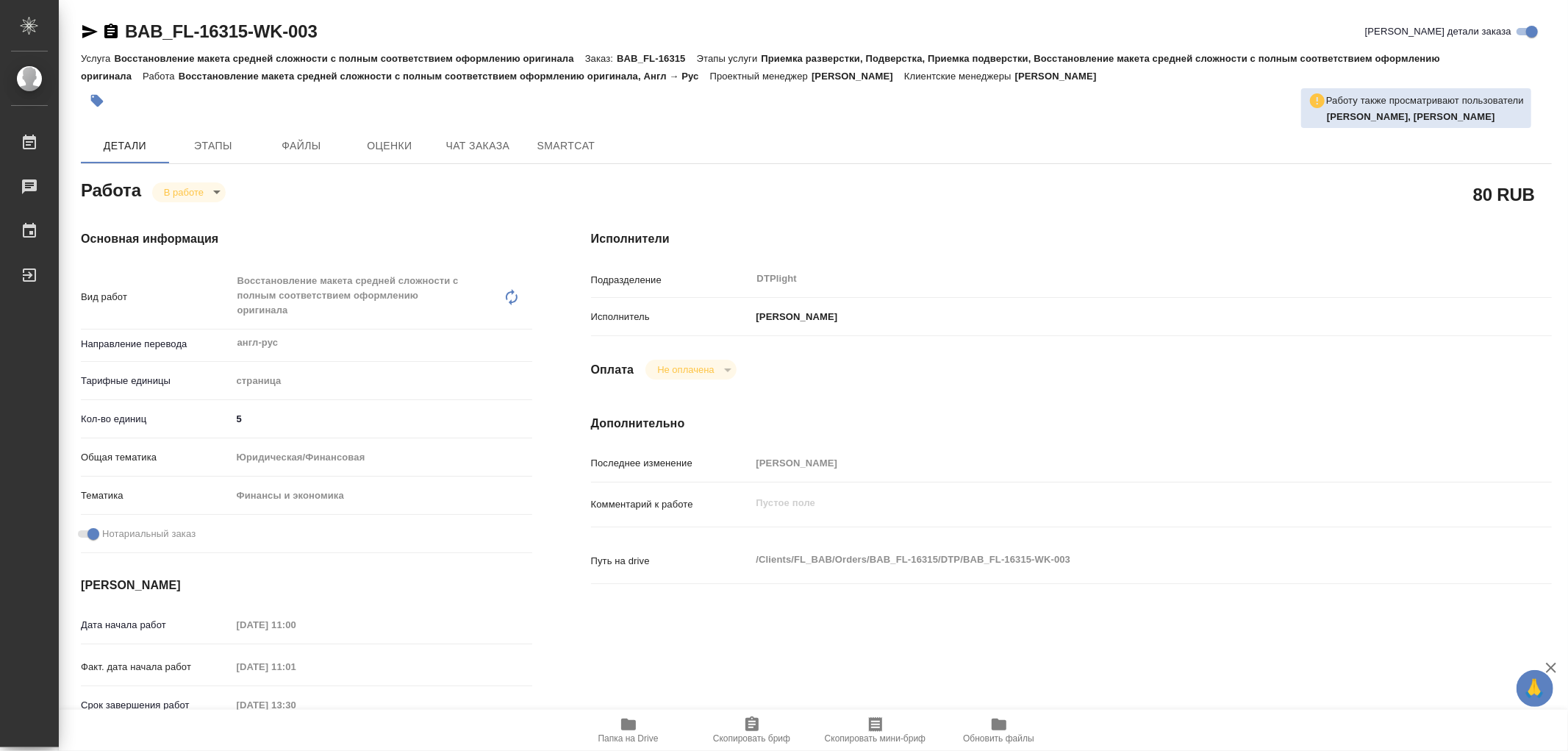
type textarea "x"
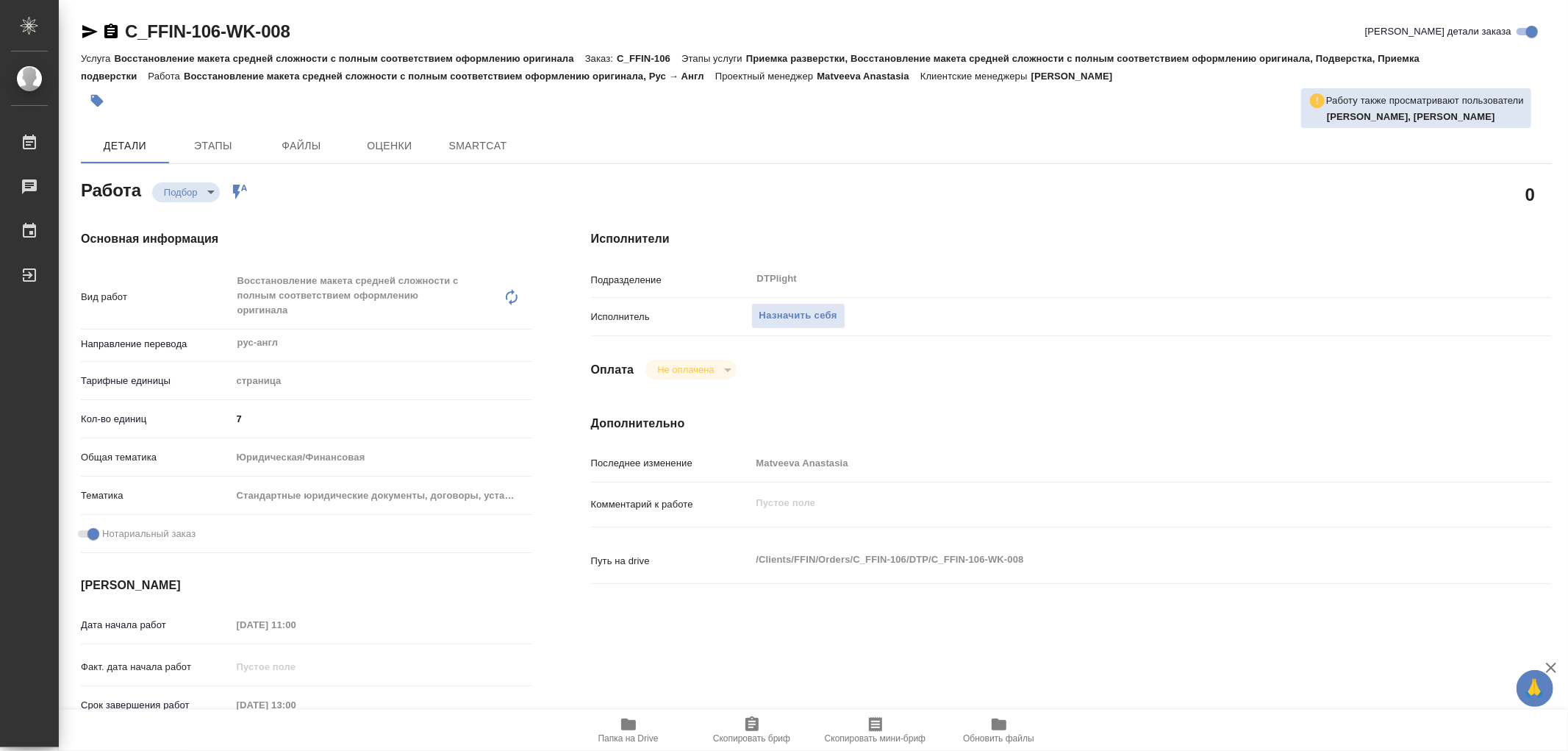
type textarea "x"
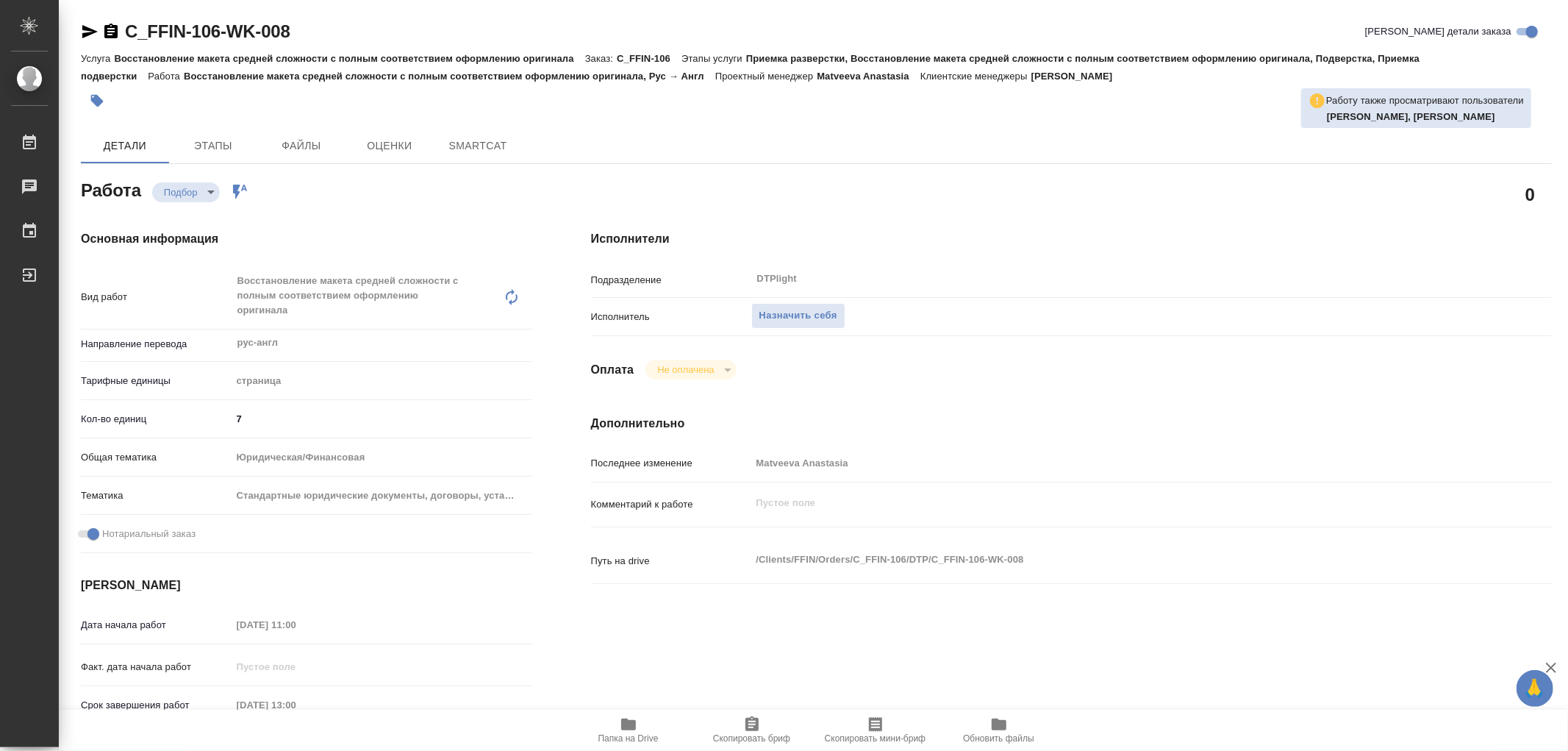
type textarea "x"
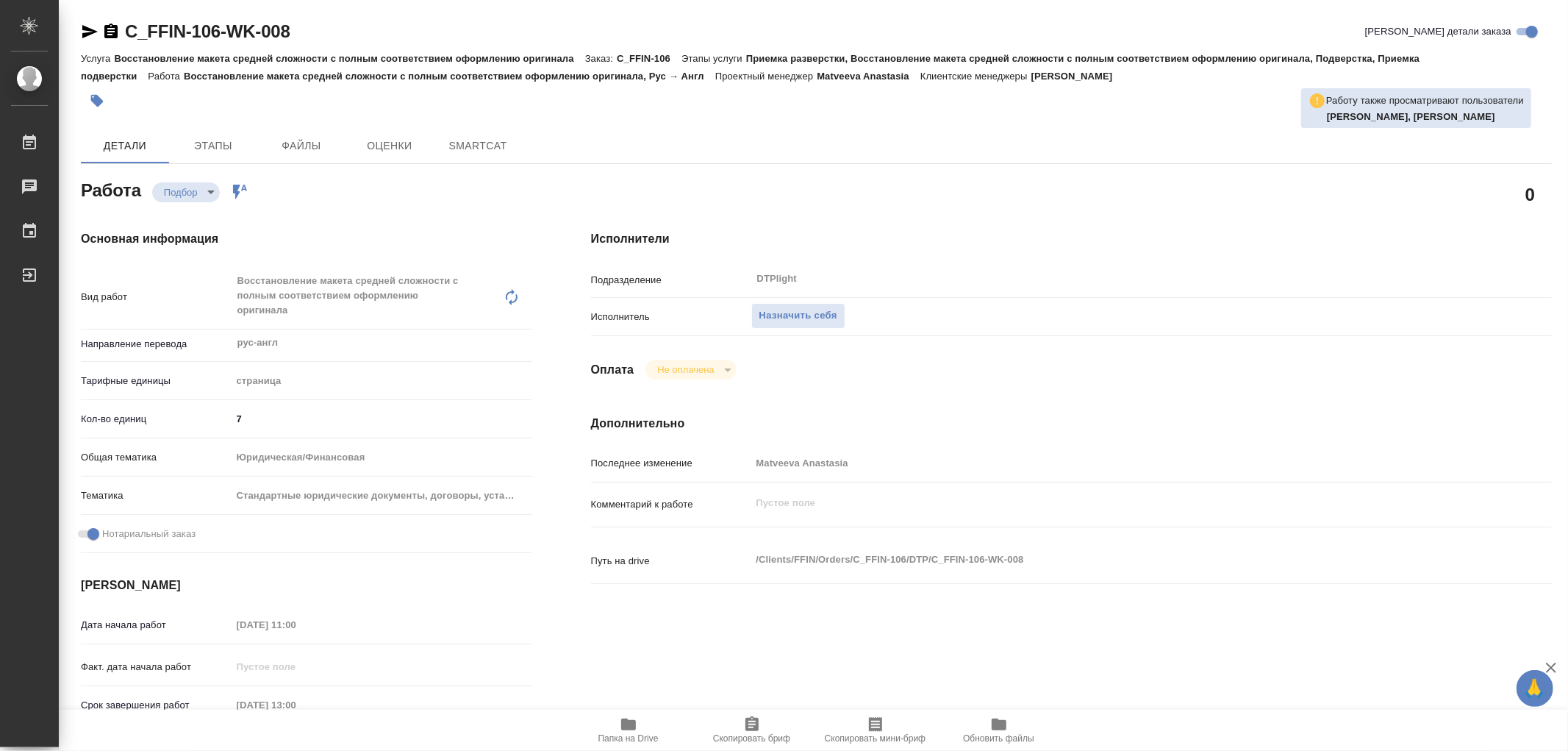
type textarea "x"
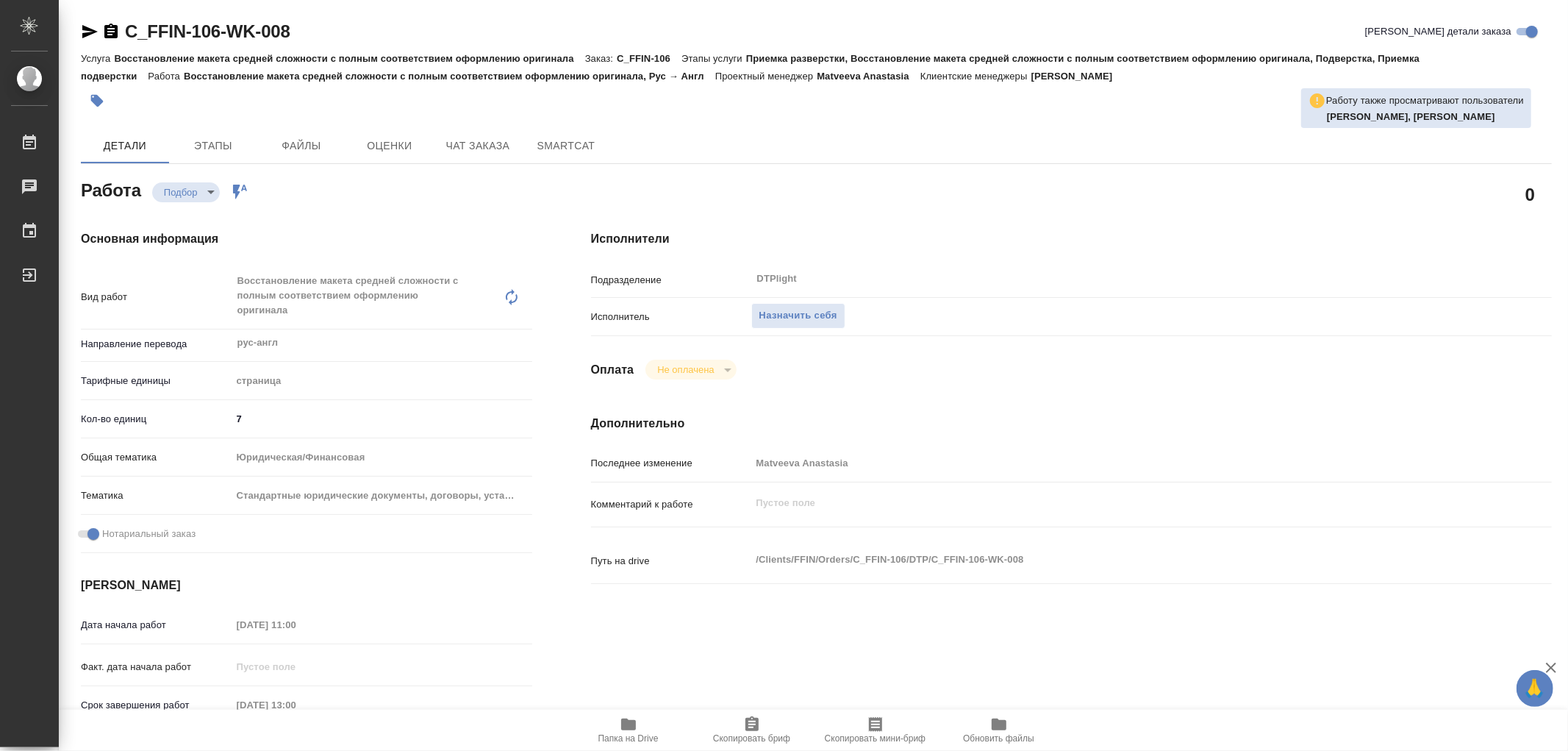
type textarea "x"
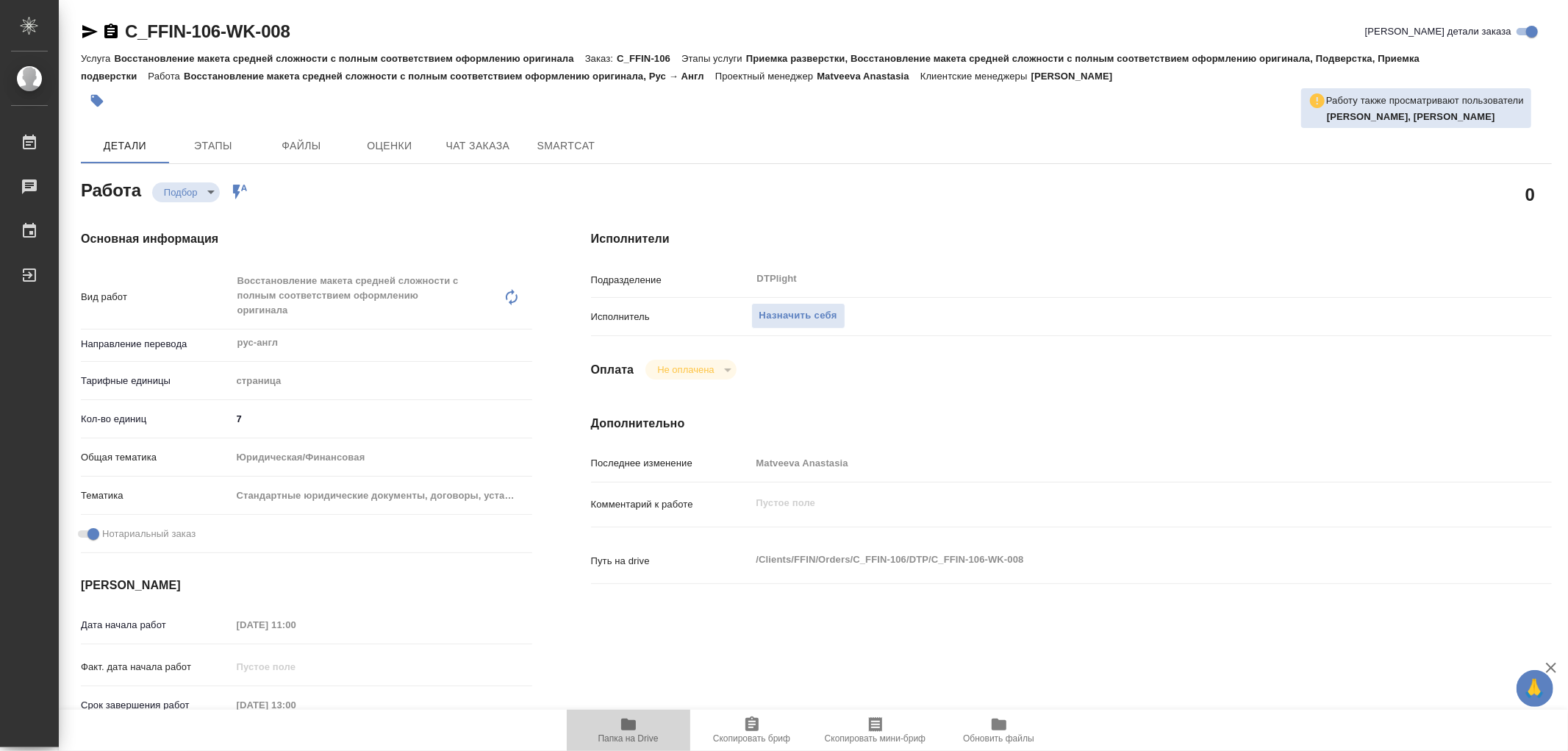
click at [621, 722] on icon "button" at bounding box center [628, 725] width 15 height 12
type textarea "x"
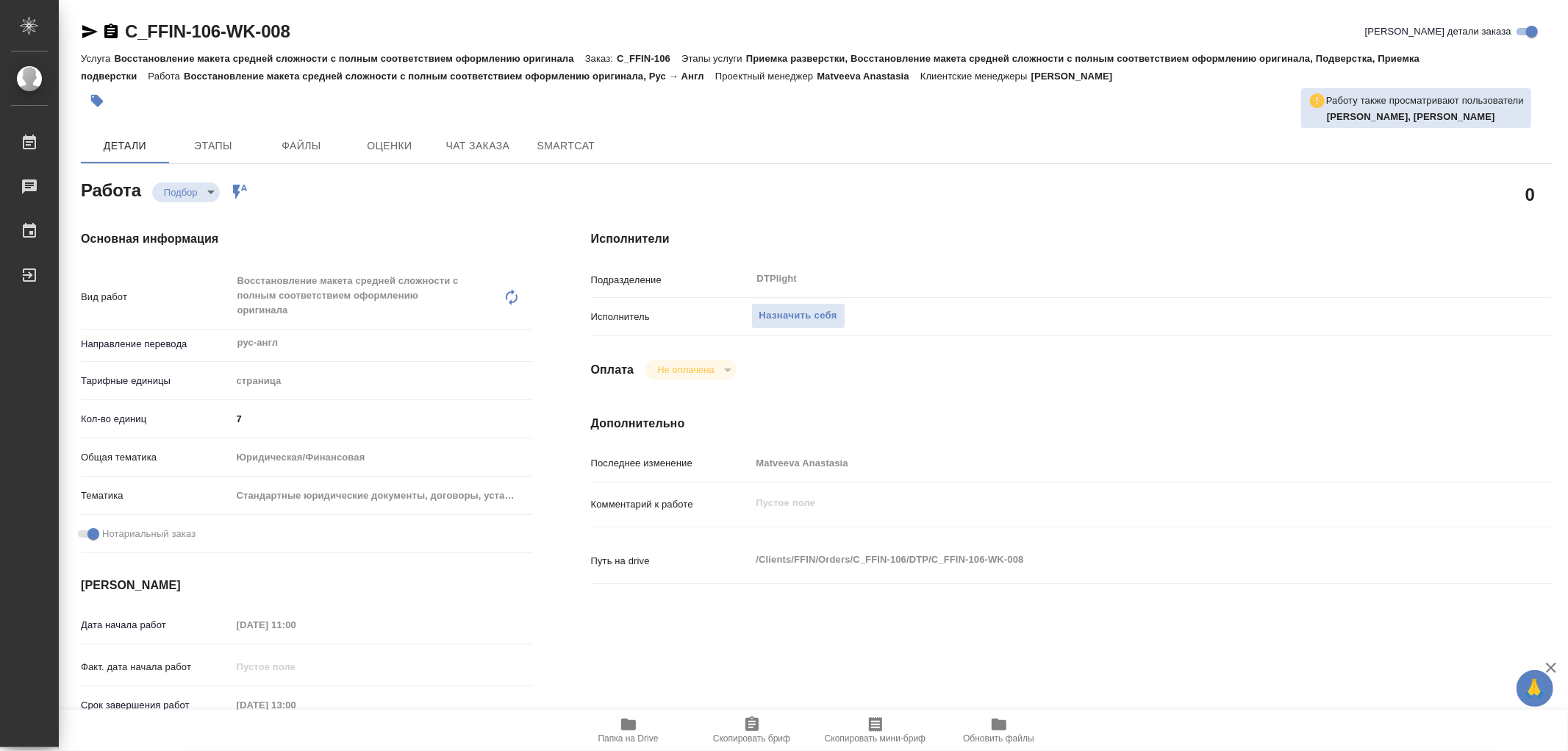
type textarea "x"
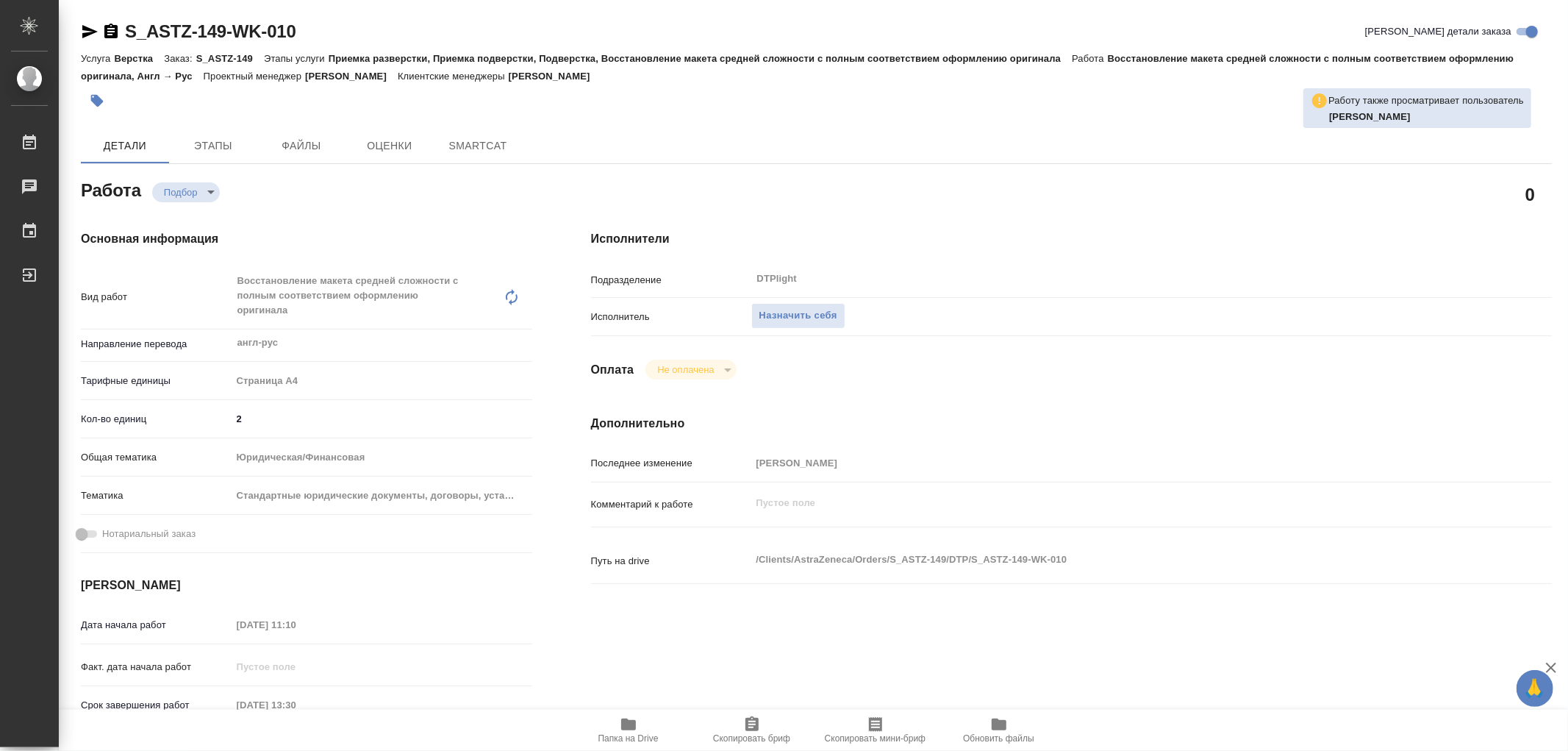
type textarea "x"
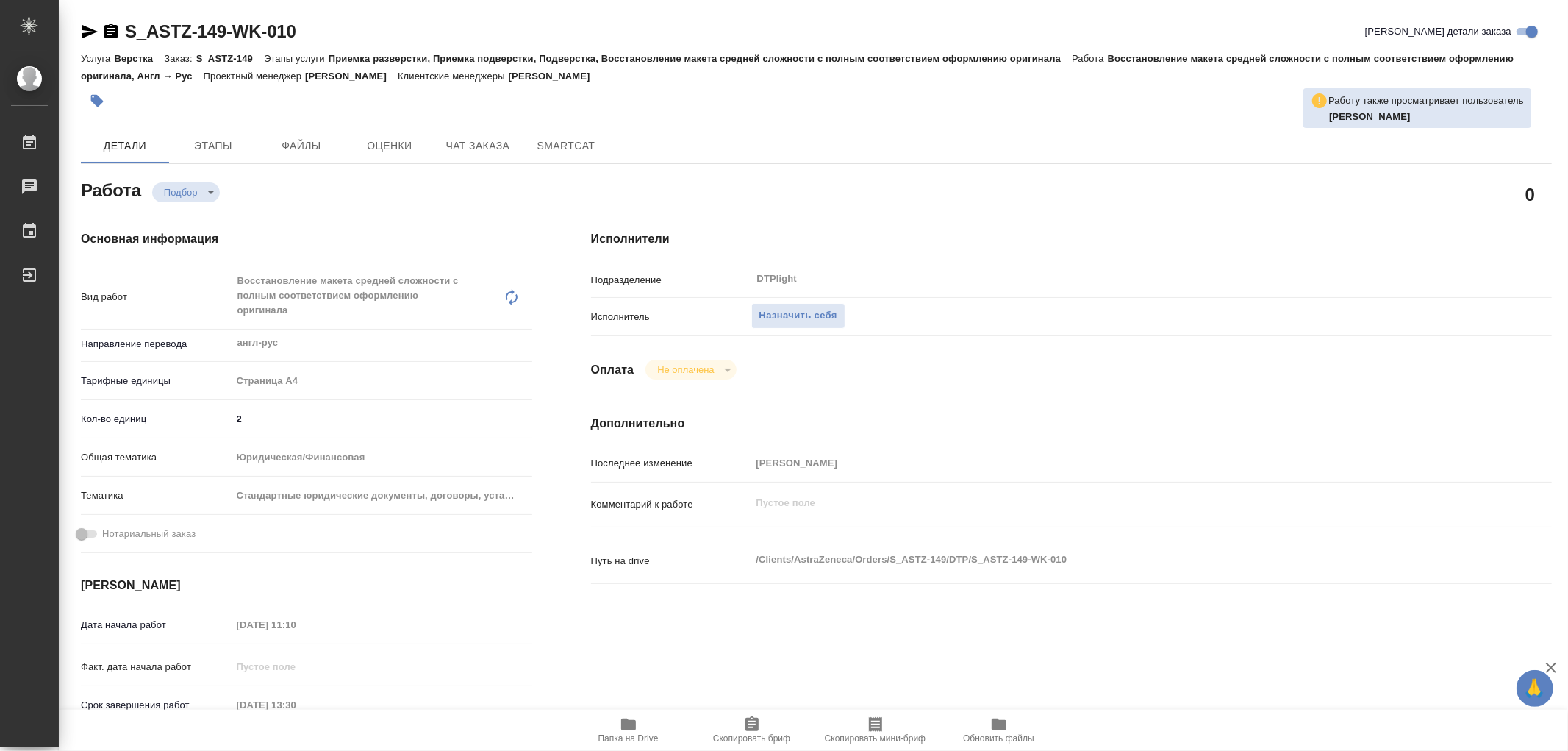
click at [624, 714] on button "Папка на Drive" at bounding box center [629, 729] width 124 height 41
type textarea "x"
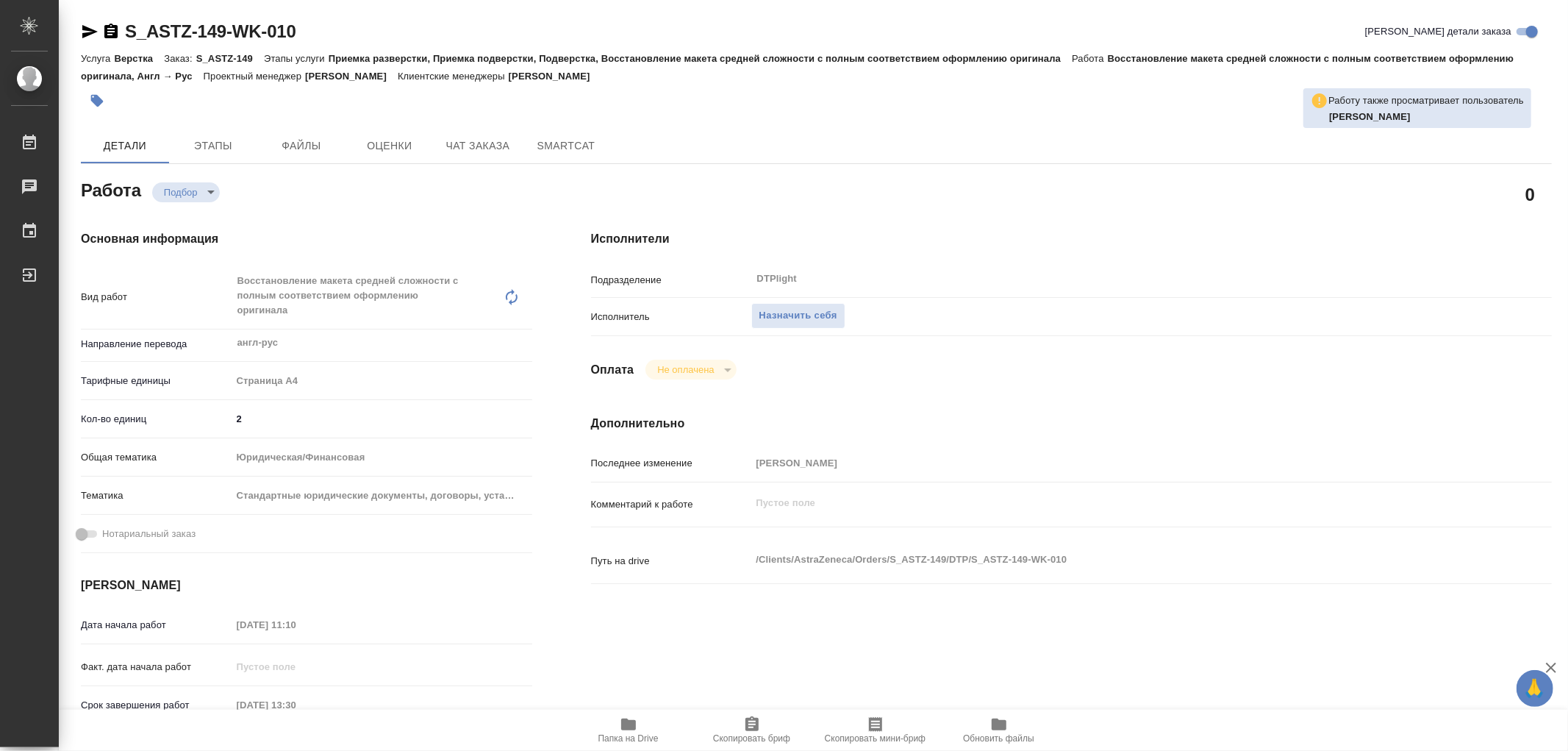
type textarea "x"
click at [624, 714] on button "Папка на Drive" at bounding box center [629, 729] width 124 height 41
type textarea "x"
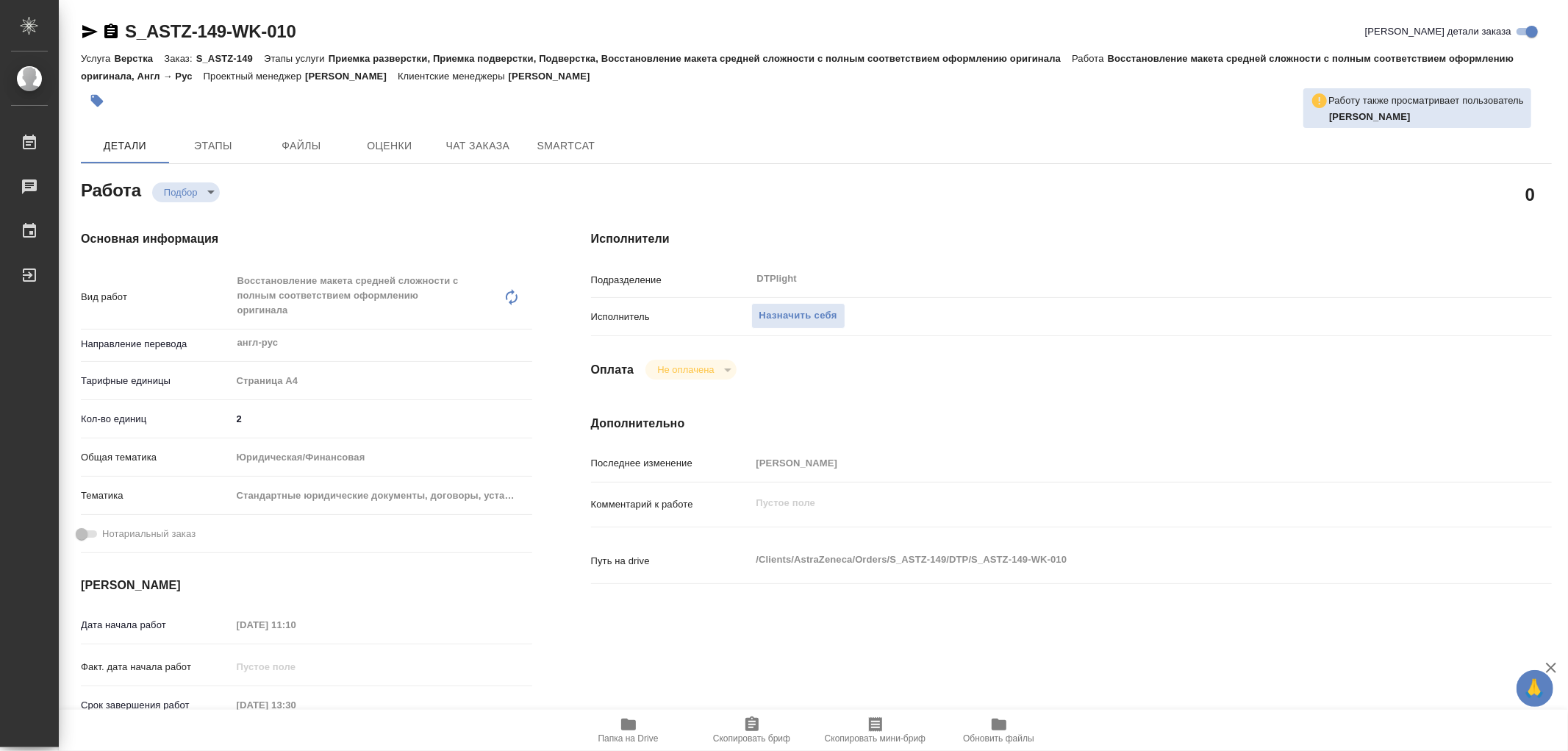
type textarea "x"
click at [790, 311] on span "Назначить себя" at bounding box center [798, 315] width 78 height 17
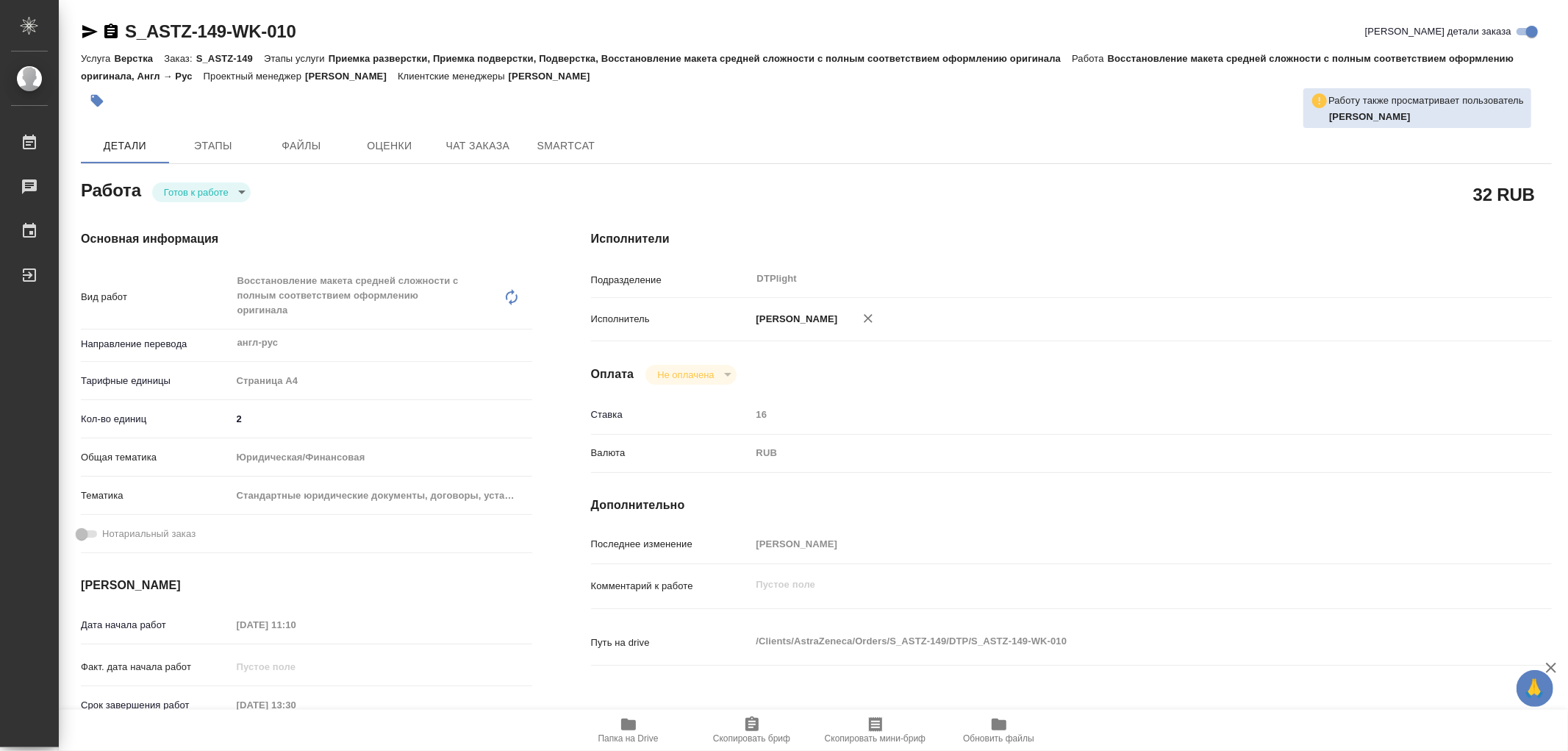
click at [185, 195] on body "🙏 .cls-1 fill:#fff; AWATERA Работы 0 Чаты График Выйти S_ASTZ-149-WK-010 Кратко…" at bounding box center [784, 376] width 1568 height 751
click at [185, 192] on button "В работе" at bounding box center [188, 192] width 49 height 17
type textarea "x"
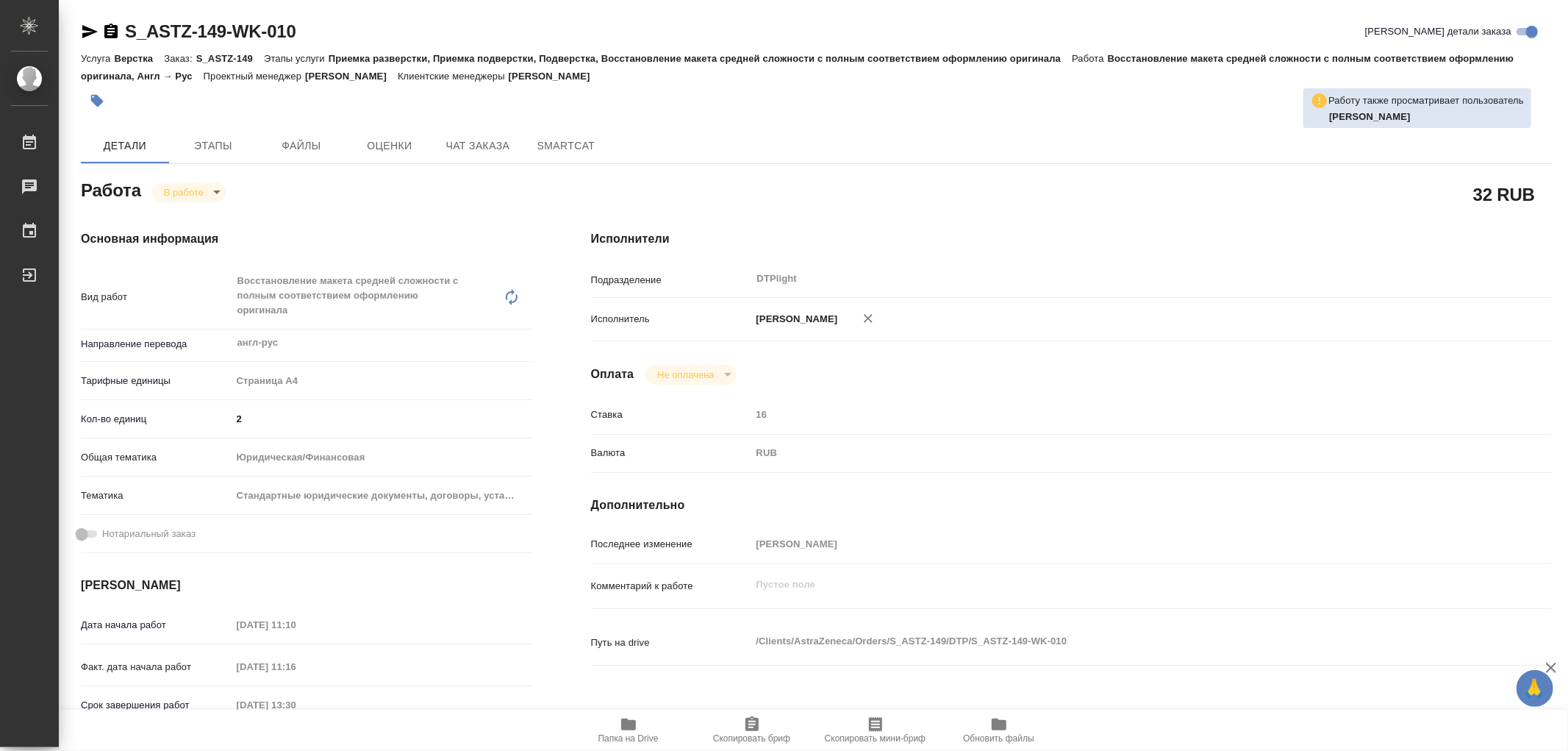
type textarea "x"
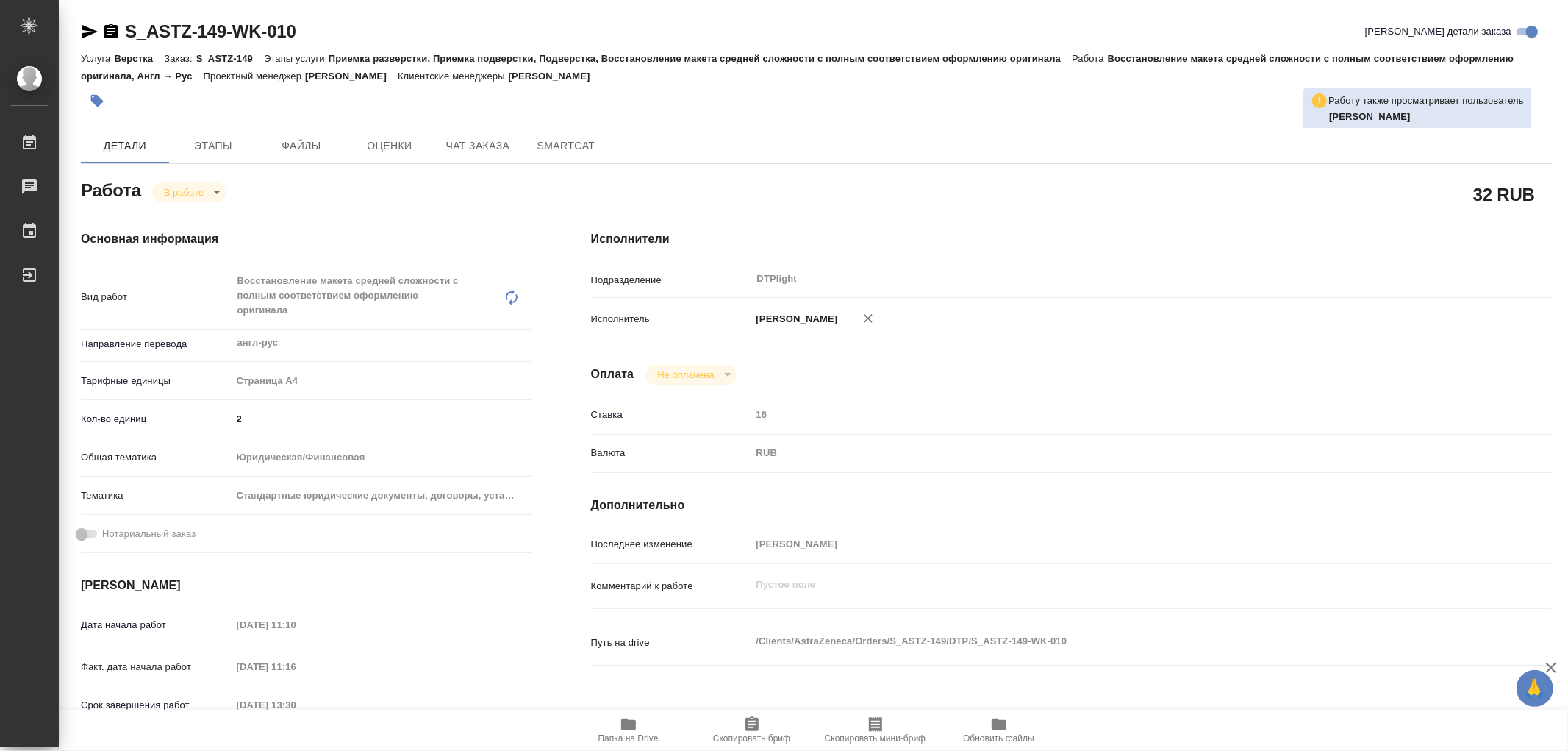
type textarea "x"
click at [633, 722] on icon "button" at bounding box center [628, 725] width 15 height 12
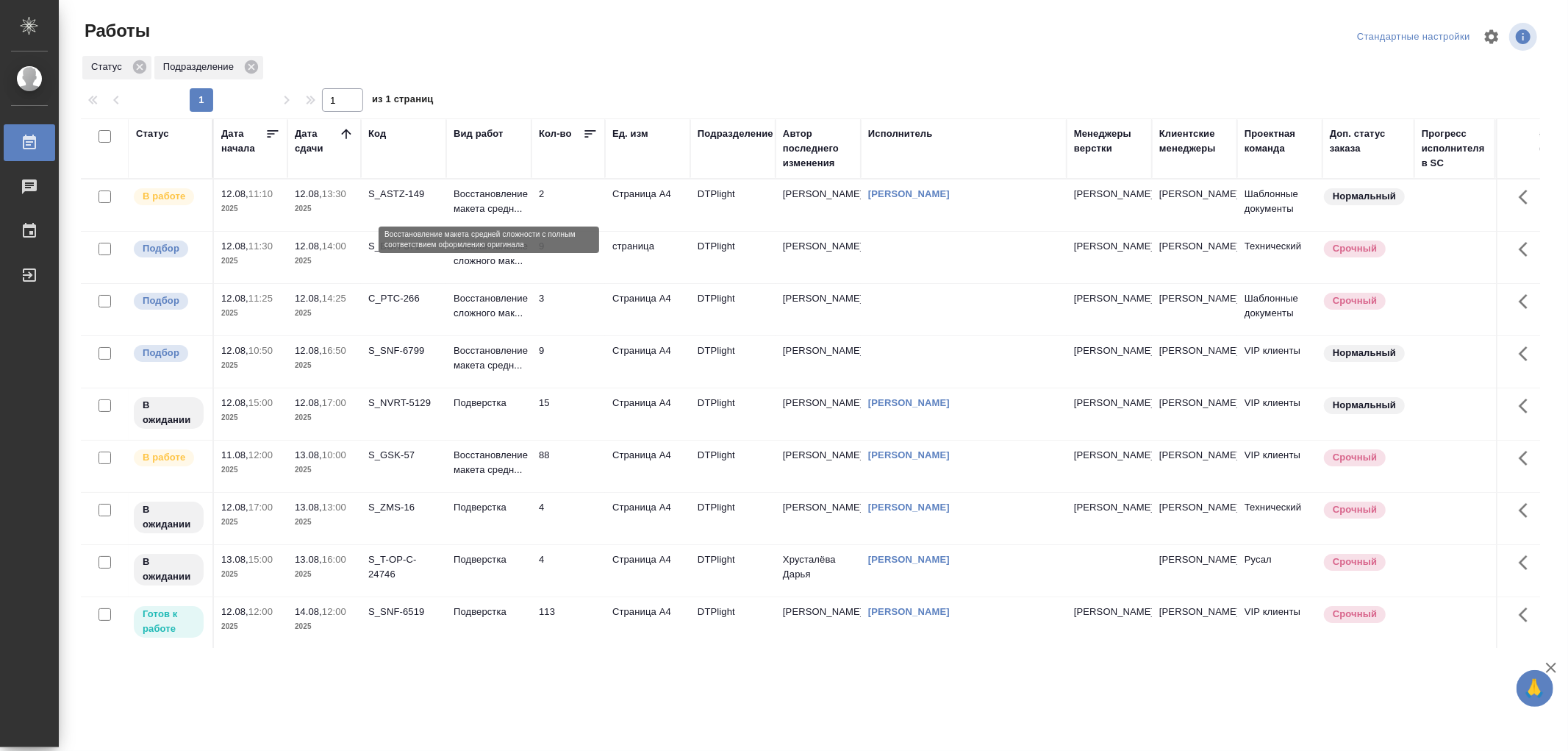
click at [510, 212] on p "Восстановление макета средн..." at bounding box center [489, 201] width 71 height 30
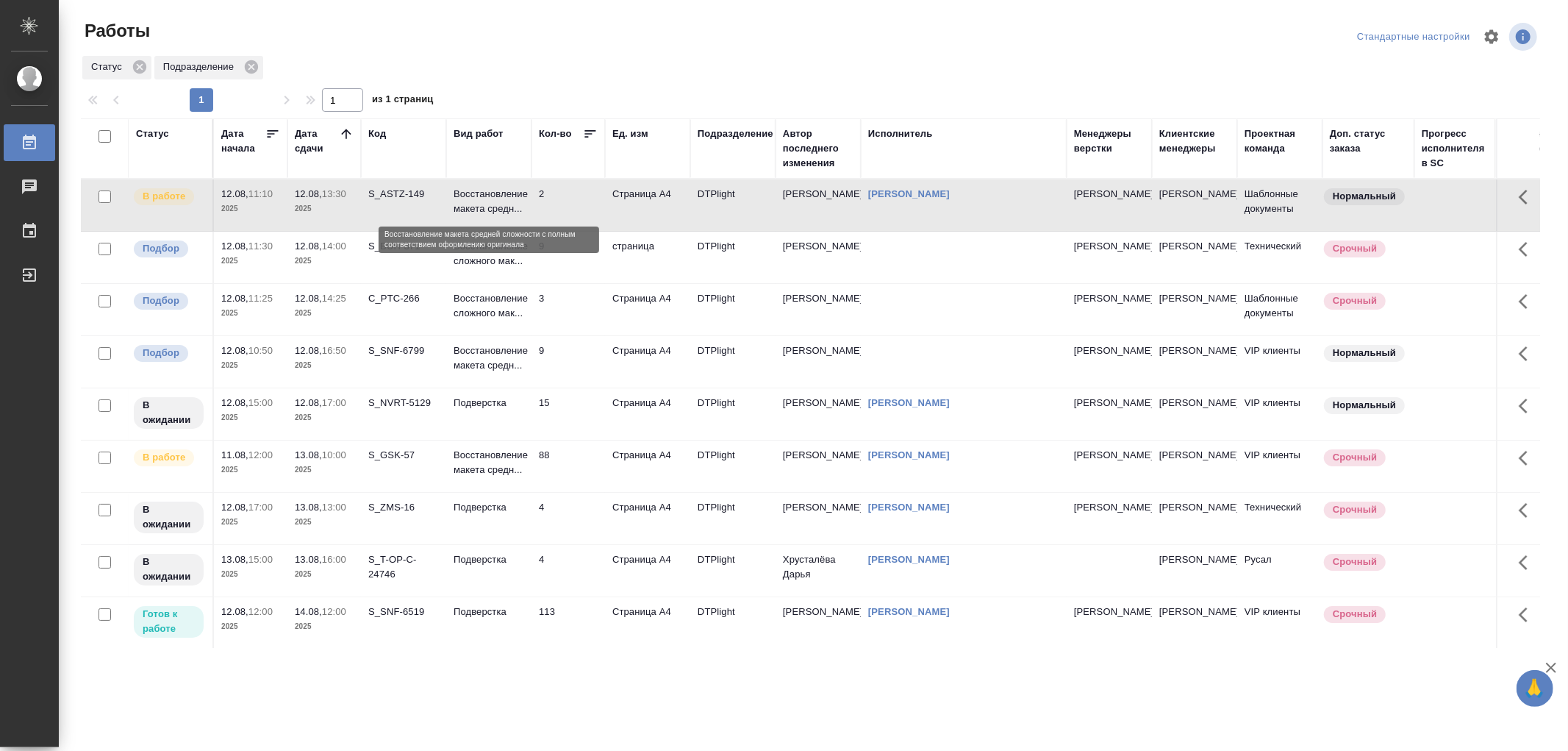
click at [510, 212] on p "Восстановление макета средн..." at bounding box center [489, 201] width 71 height 30
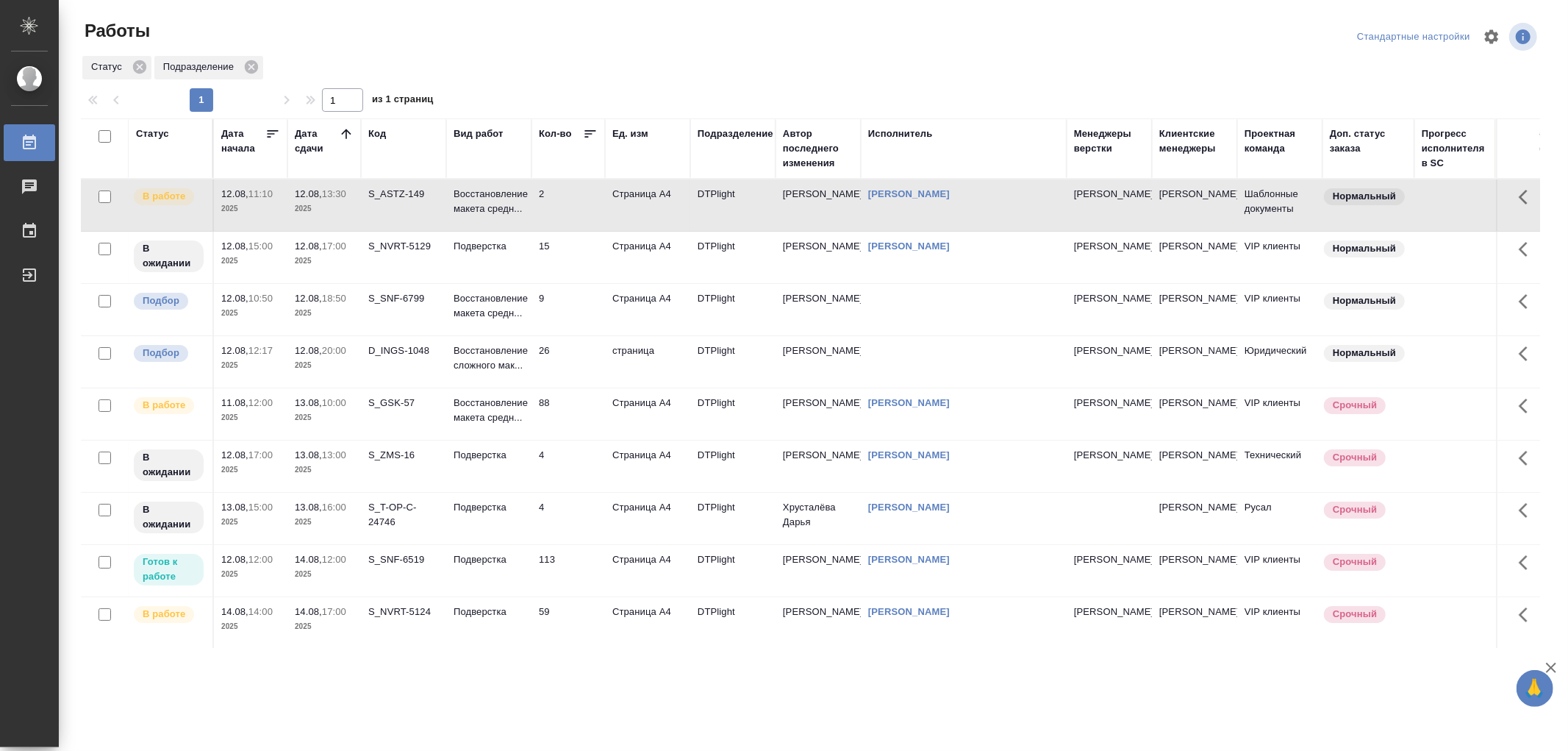
click at [512, 224] on td "Восстановление макета средн..." at bounding box center [489, 205] width 85 height 51
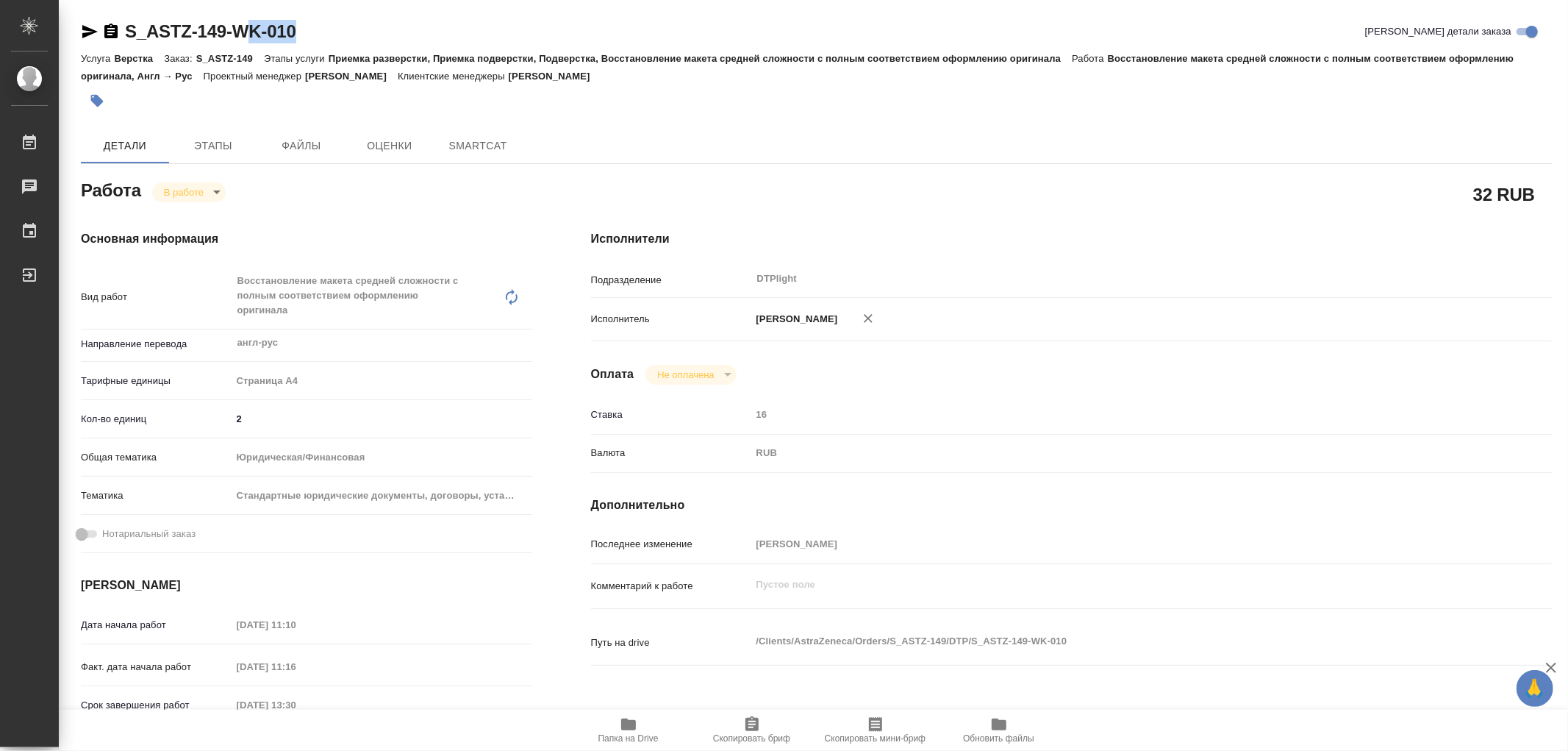
type textarea "x"
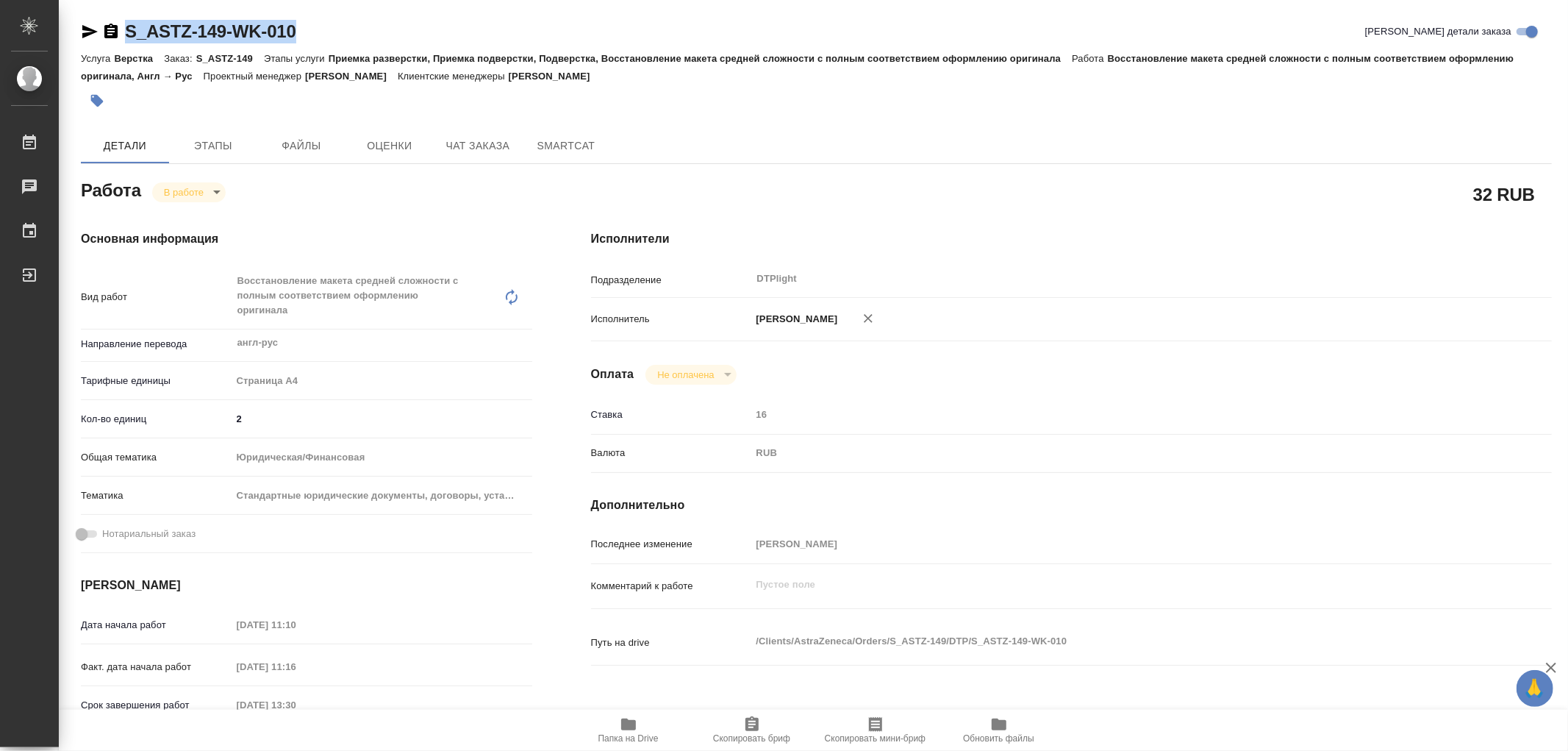
drag, startPoint x: 323, startPoint y: 26, endPoint x: 125, endPoint y: 34, distance: 198.2
click at [125, 34] on div "S_ASTZ-149-WK-010 Кратко детали заказа" at bounding box center [816, 31] width 1471 height 24
type textarea "x"
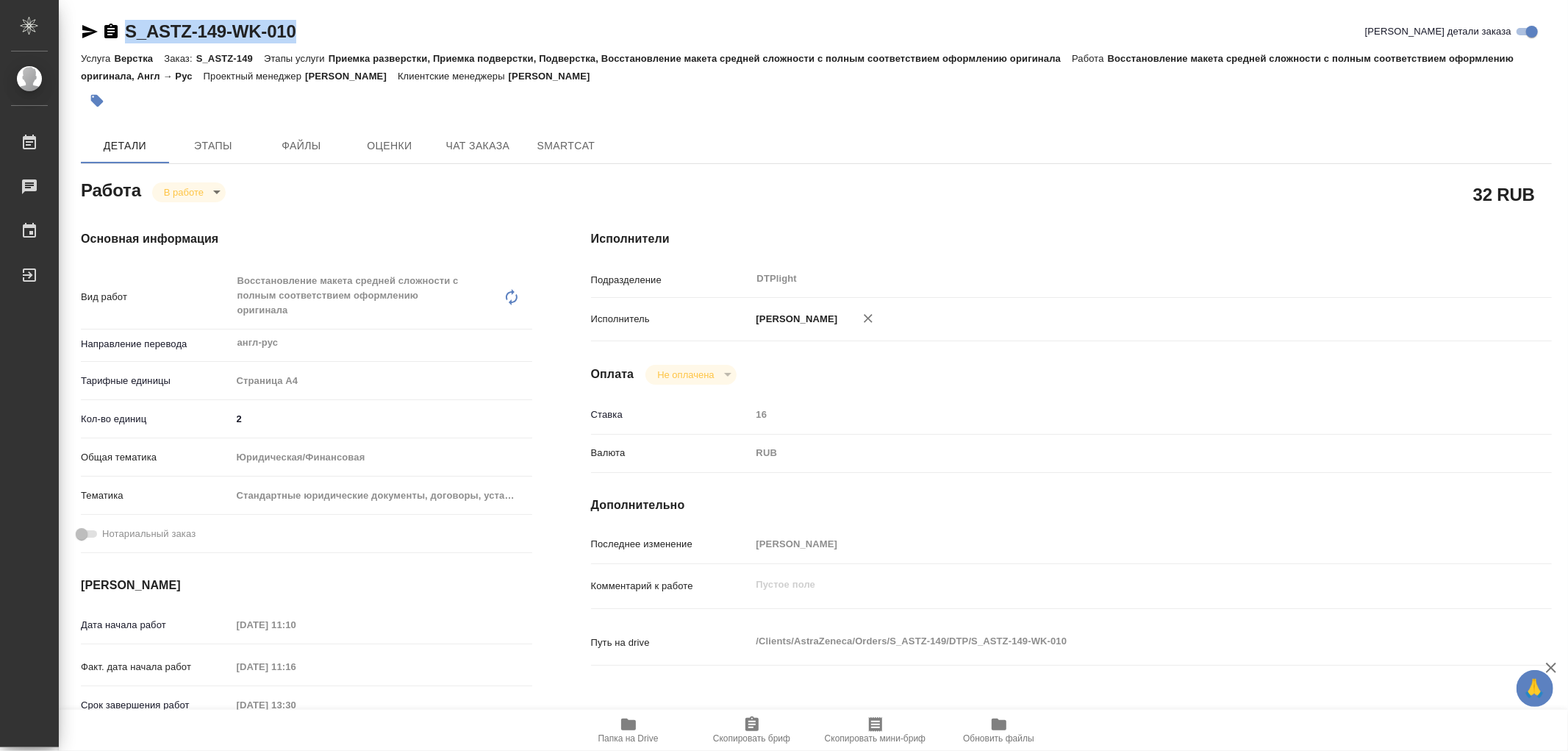
type textarea "x"
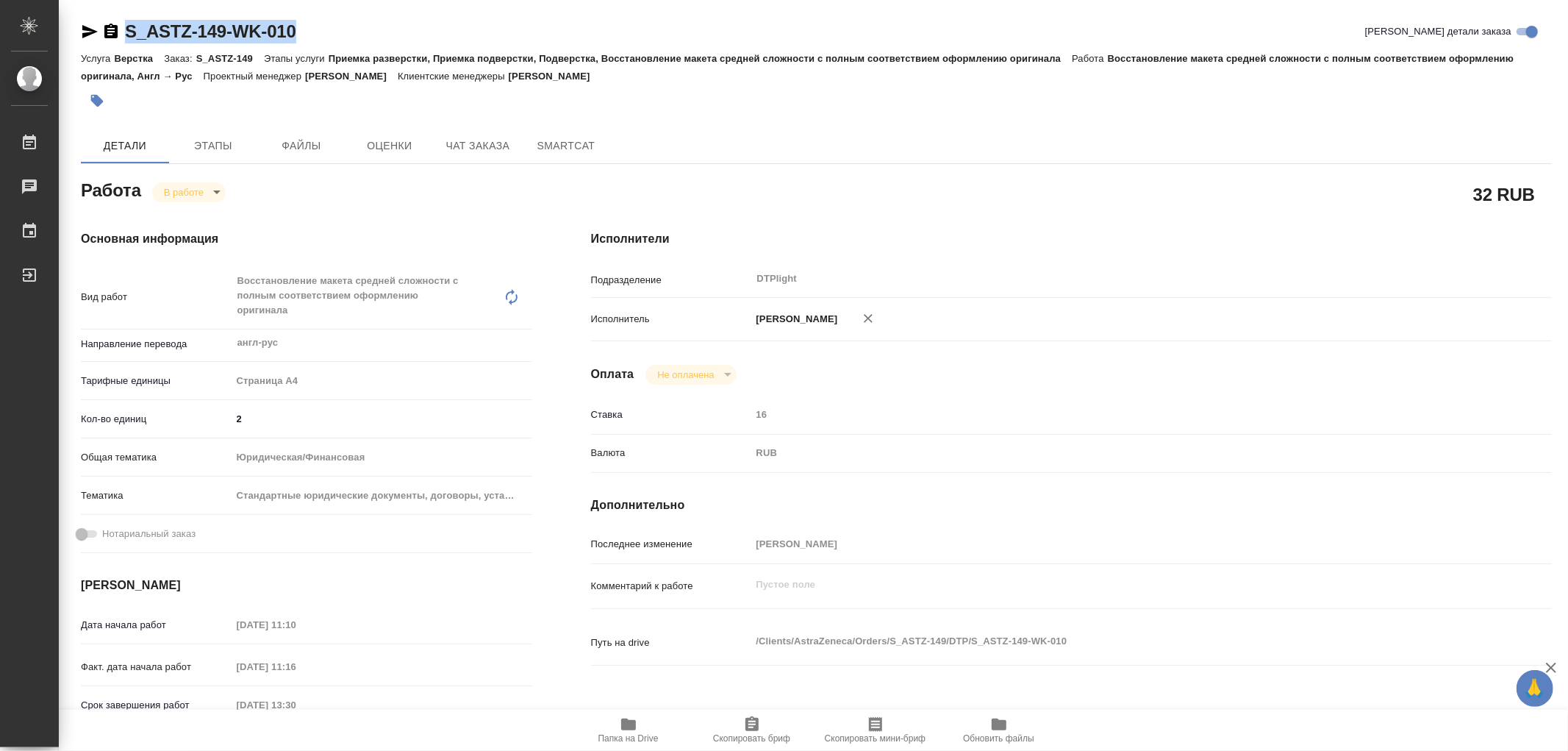
type textarea "x"
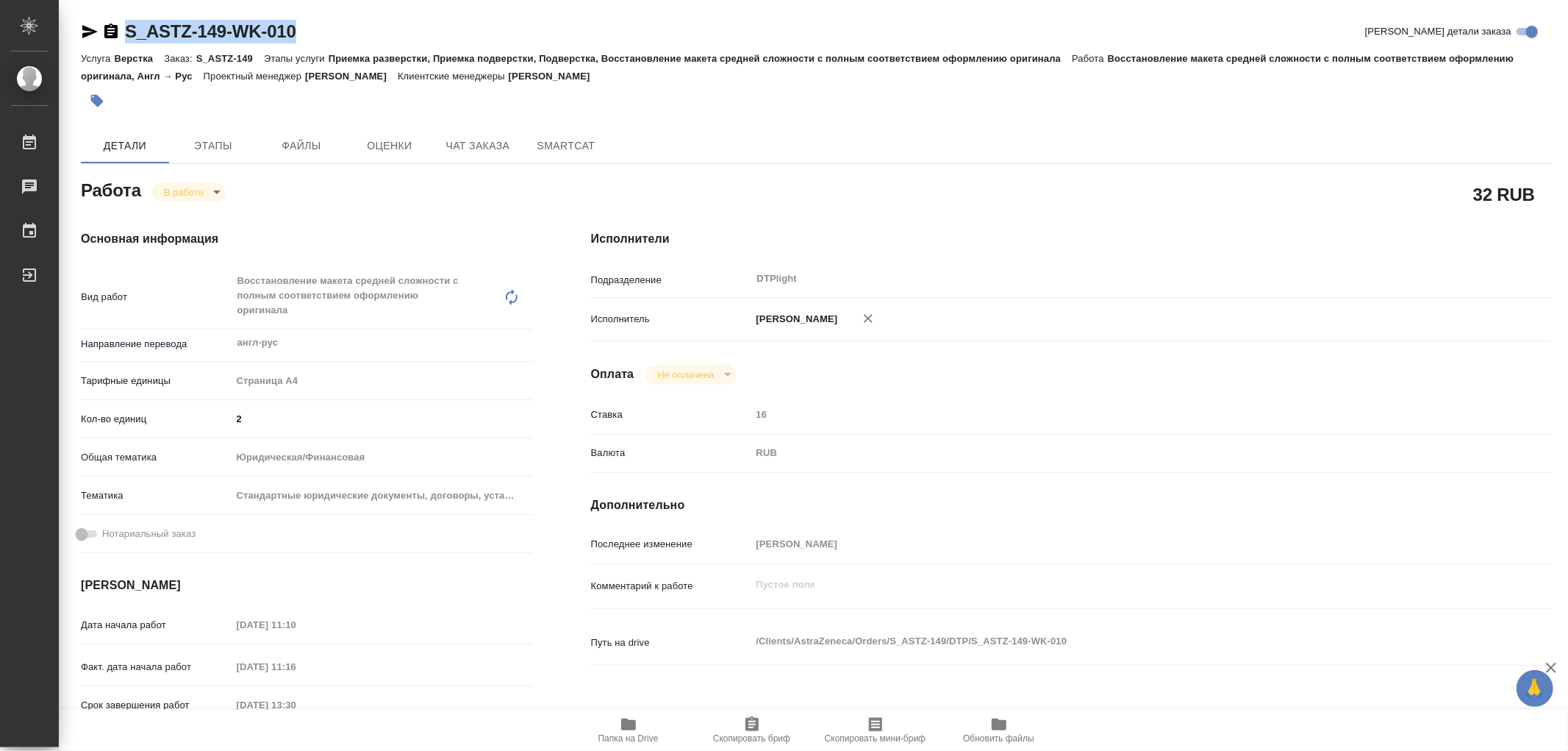
type textarea "x"
copy link "S_ASTZ-149-WK-010"
click at [633, 717] on icon "button" at bounding box center [628, 724] width 17 height 17
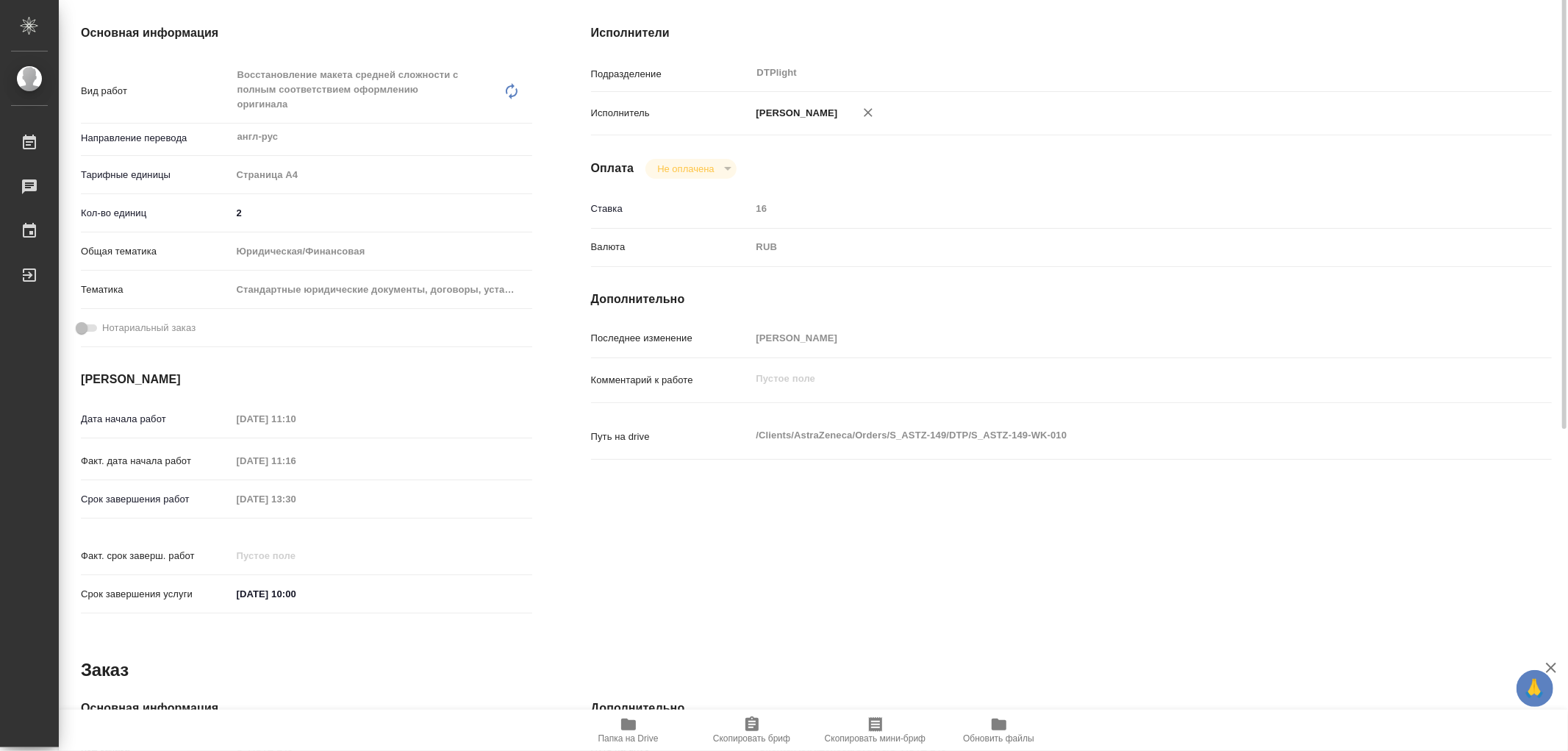
scroll to position [124, 0]
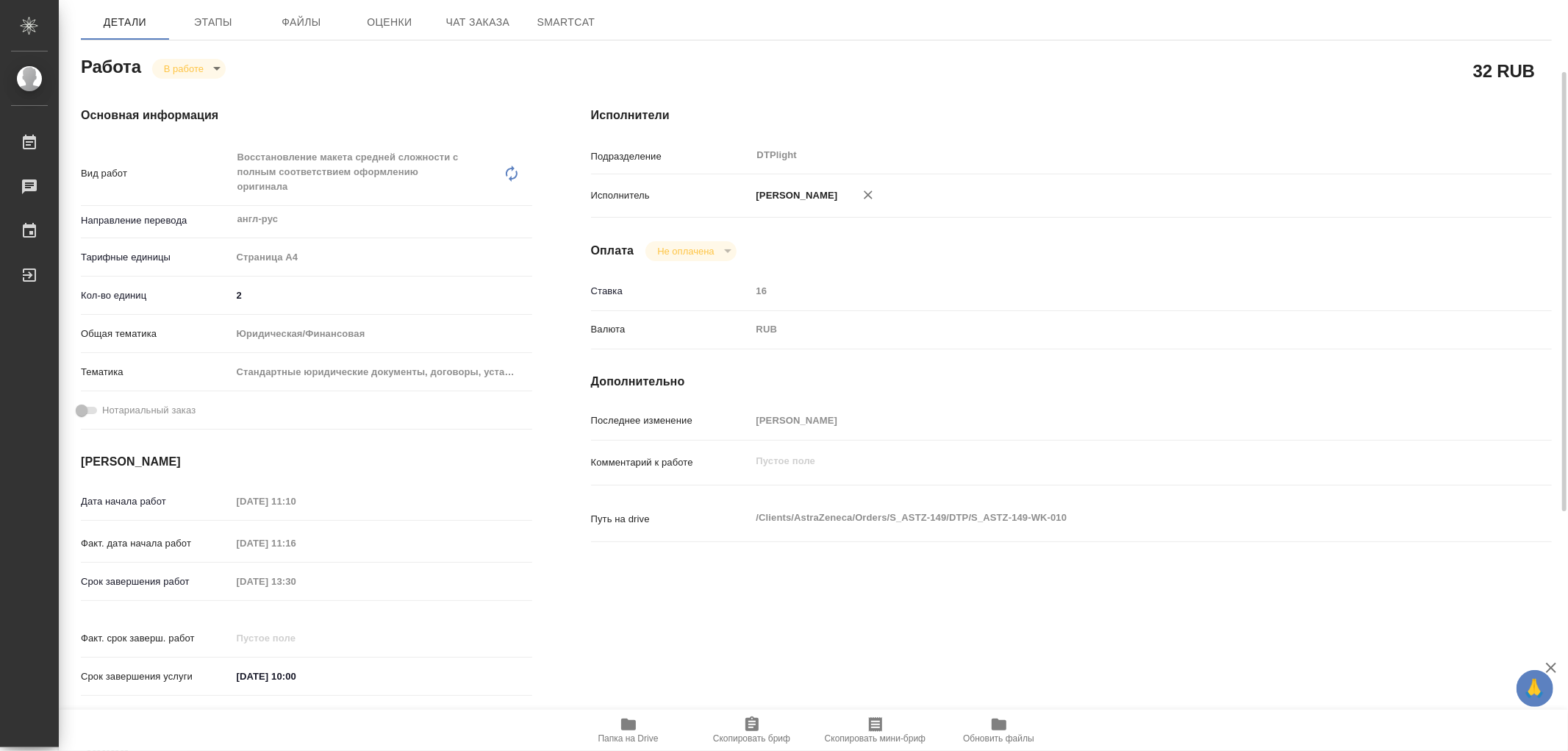
click at [178, 66] on body "🙏 .cls-1 fill:#fff; AWATERA Работы 0 Чаты График Выйти S_ASTZ-149-WK-010 Кратко…" at bounding box center [784, 376] width 1568 height 751
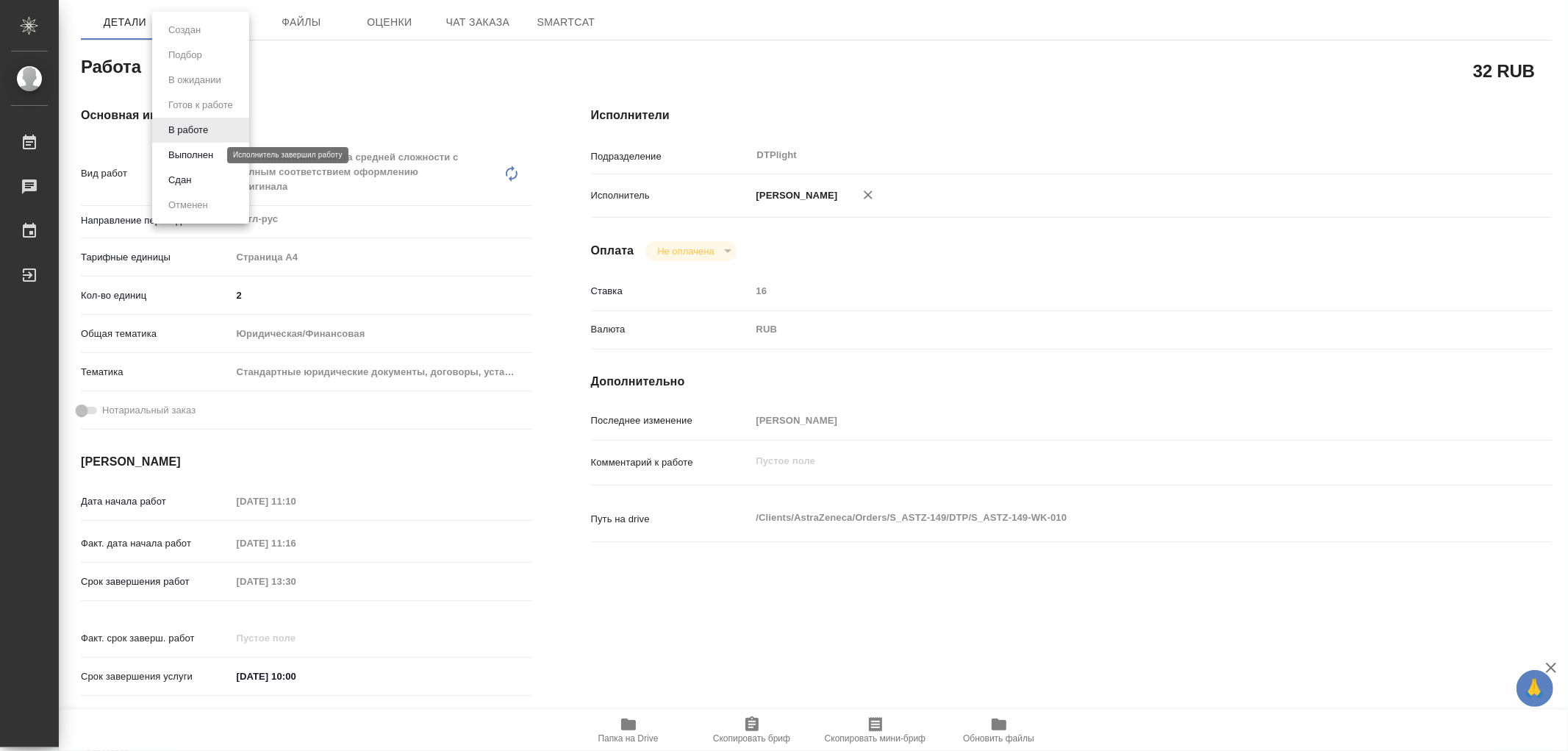
click at [181, 150] on button "Выполнен" at bounding box center [191, 155] width 54 height 17
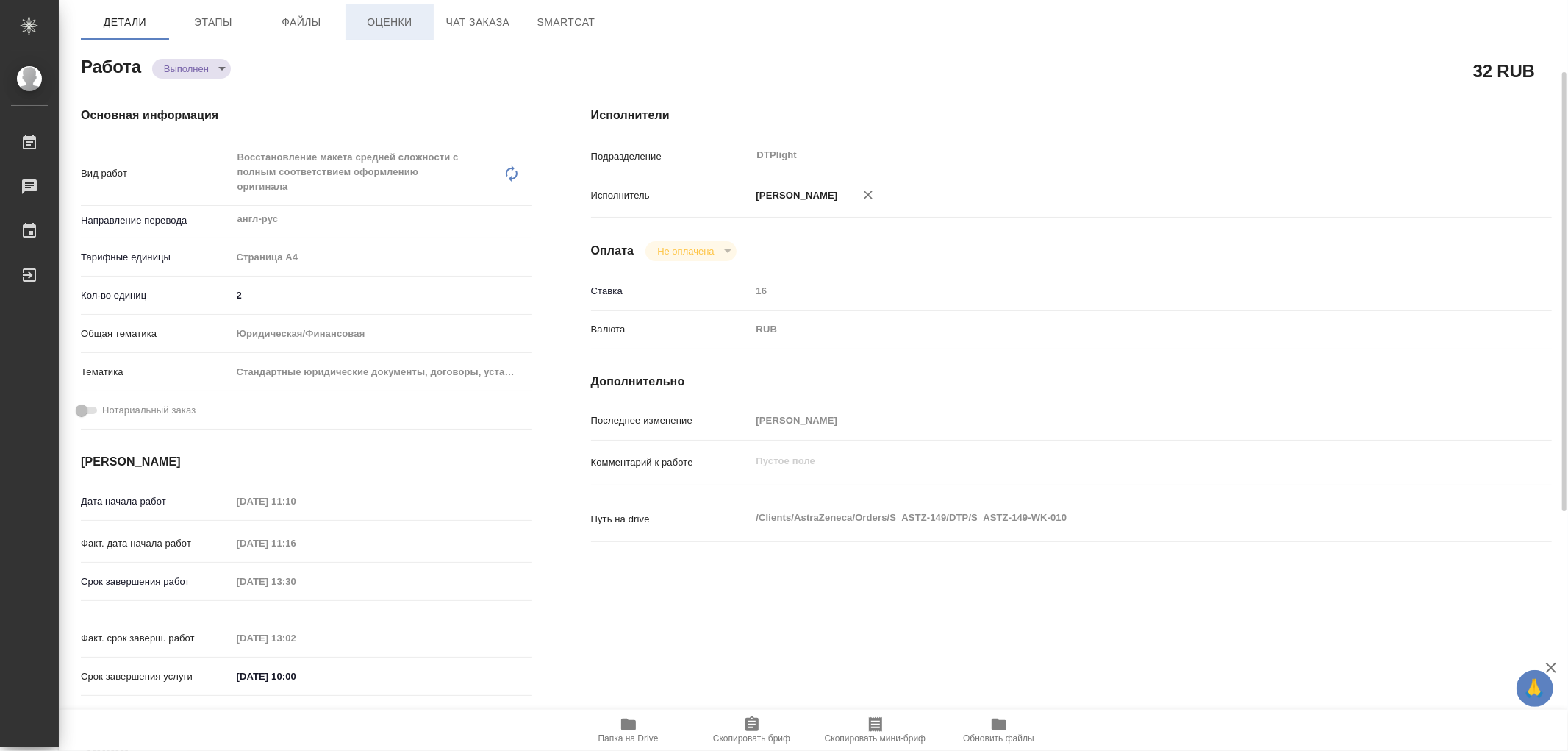
type textarea "x"
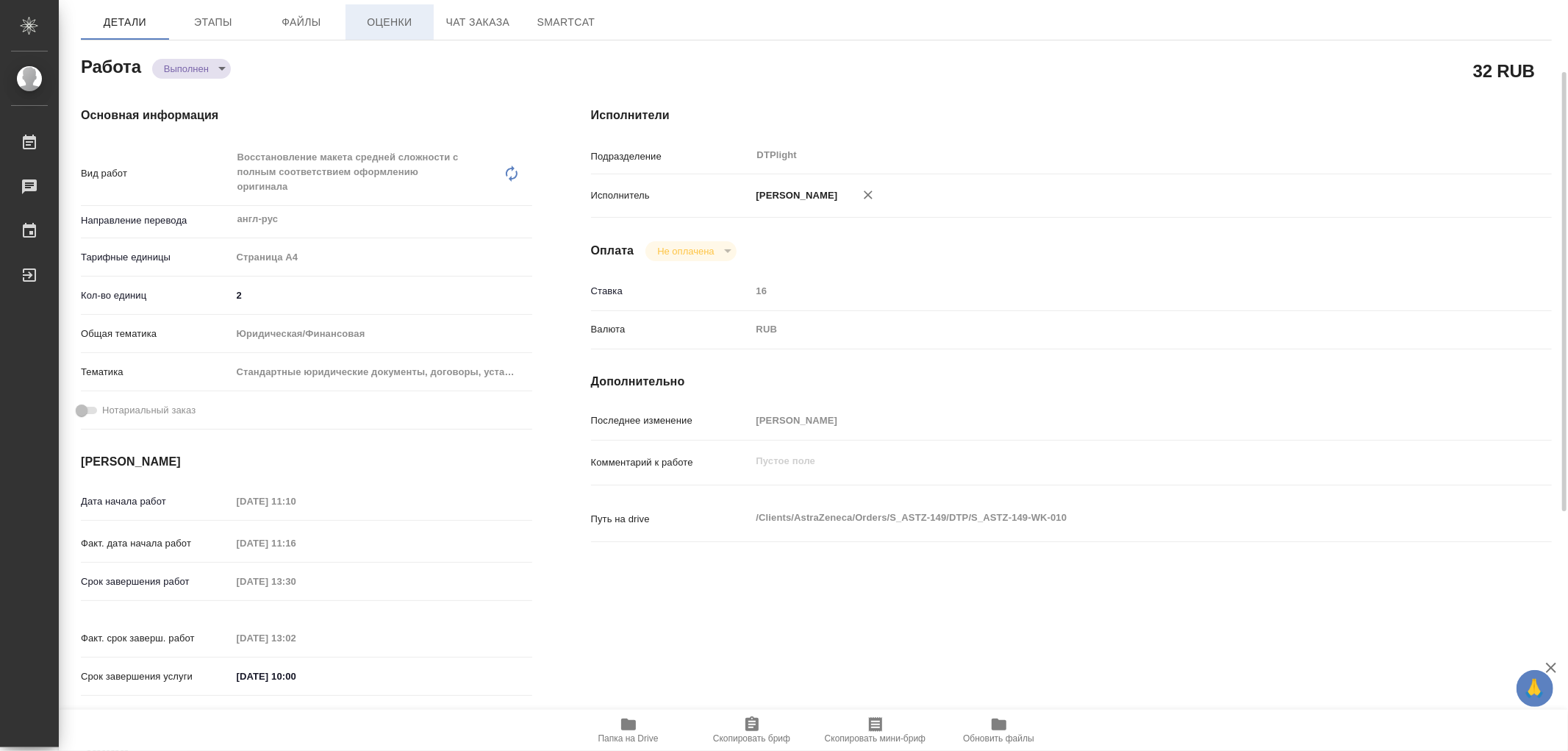
type textarea "x"
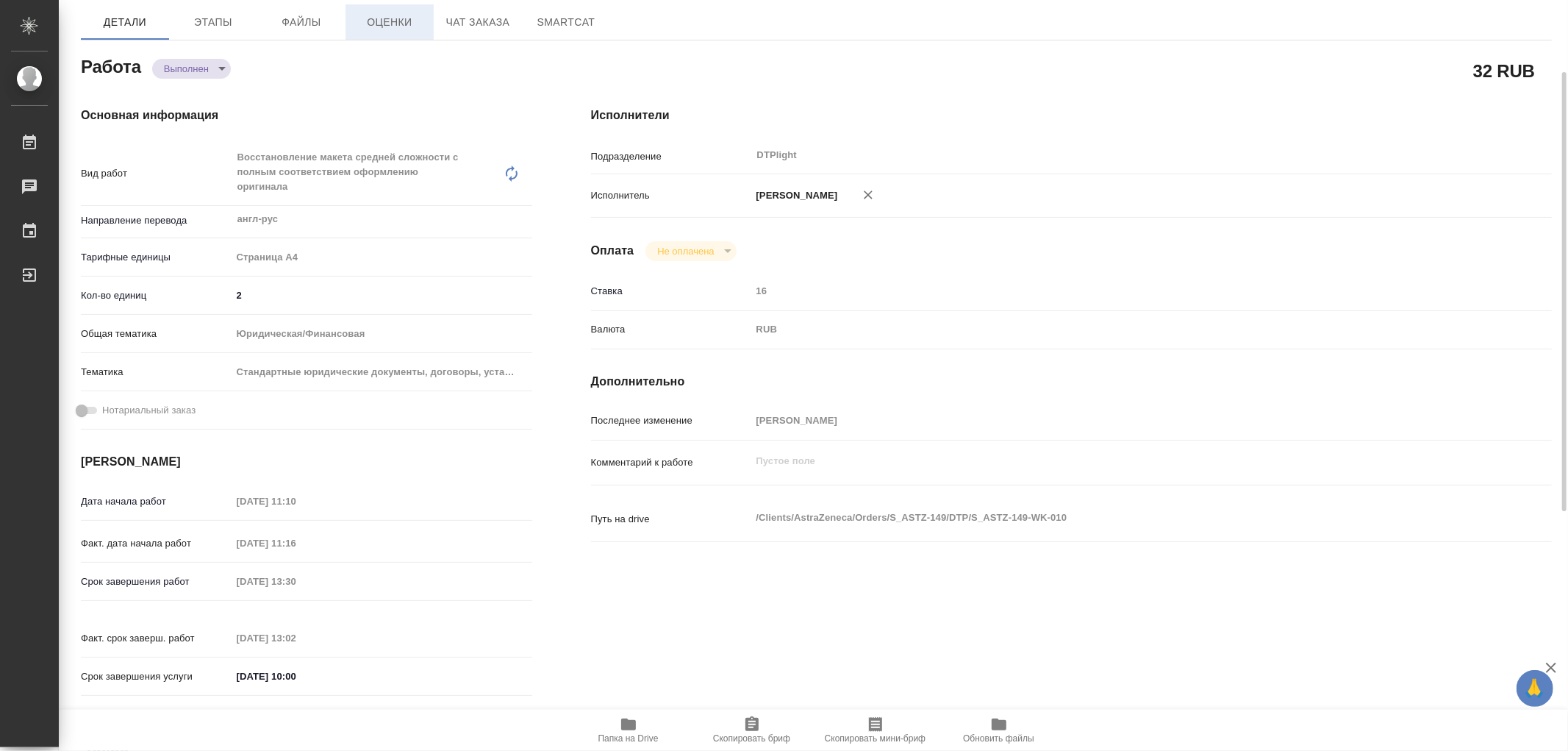
type textarea "x"
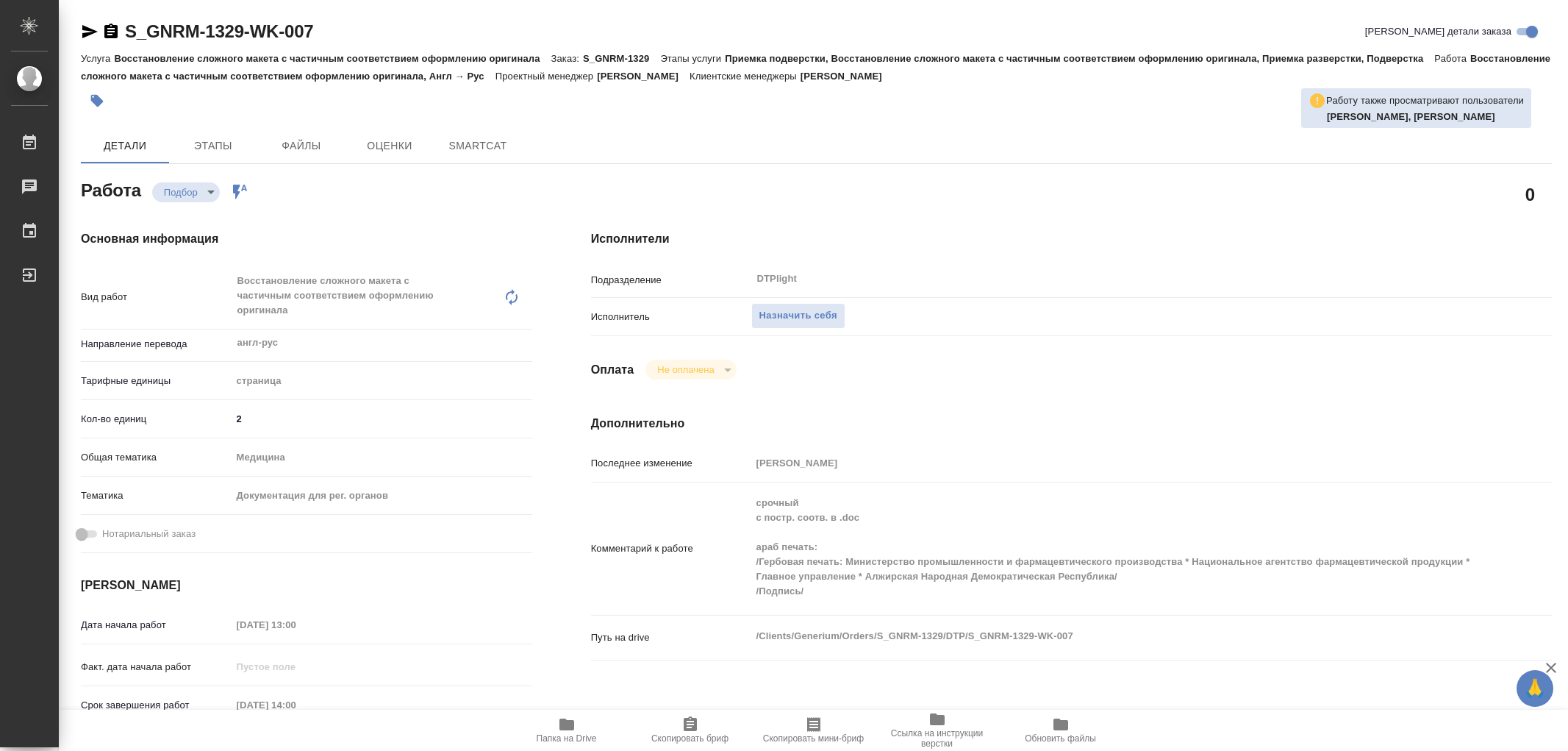
type textarea "x"
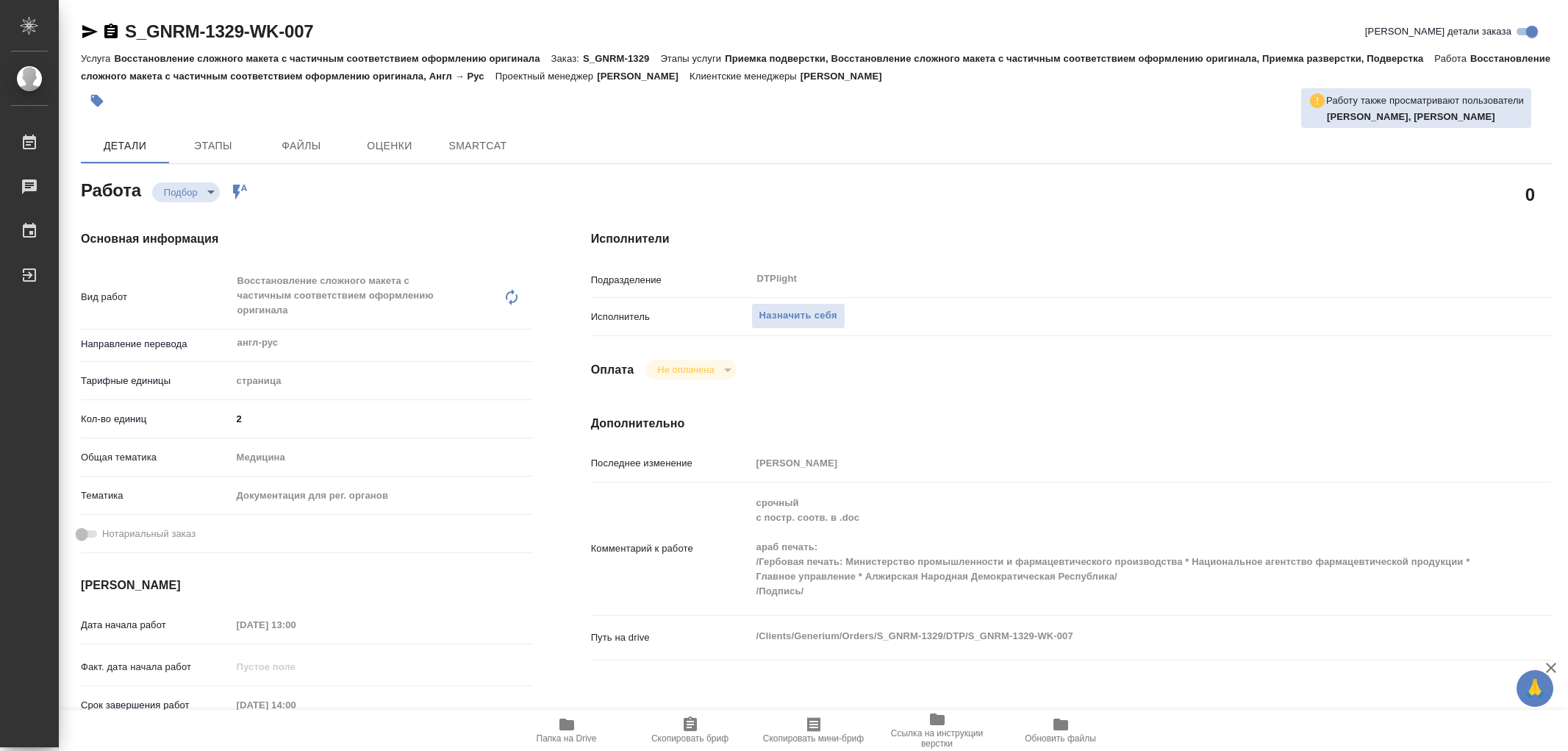
type textarea "x"
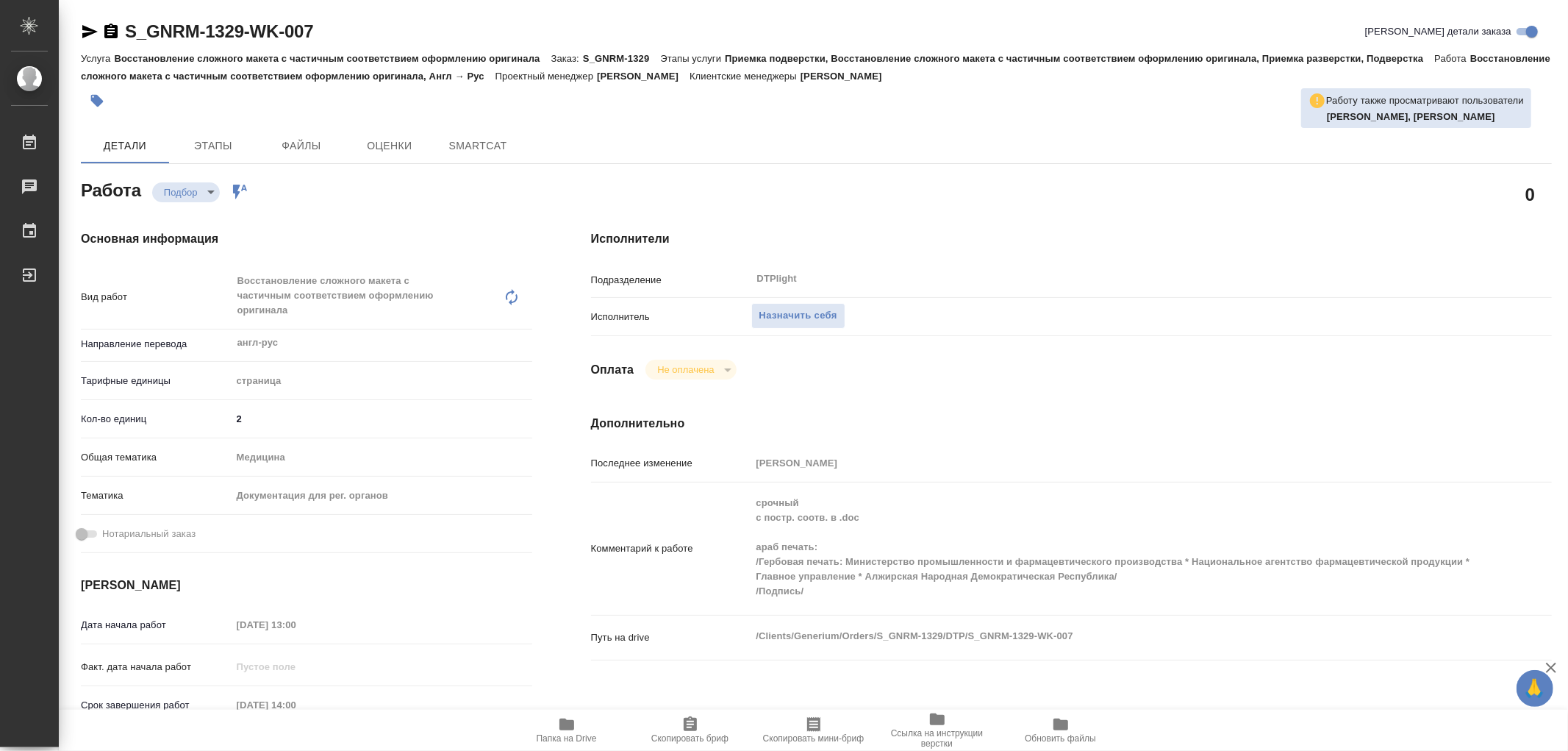
type textarea "x"
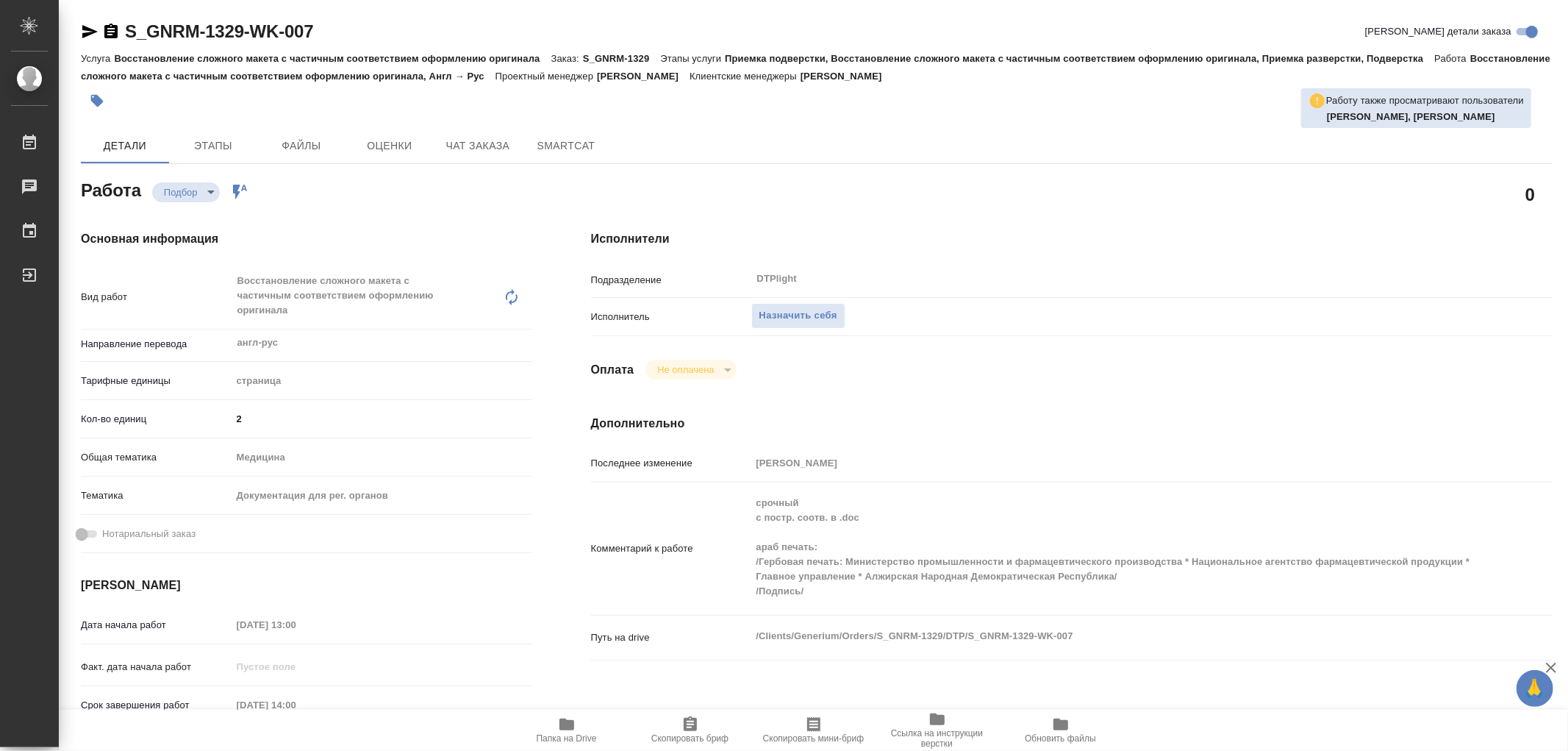
type textarea "x"
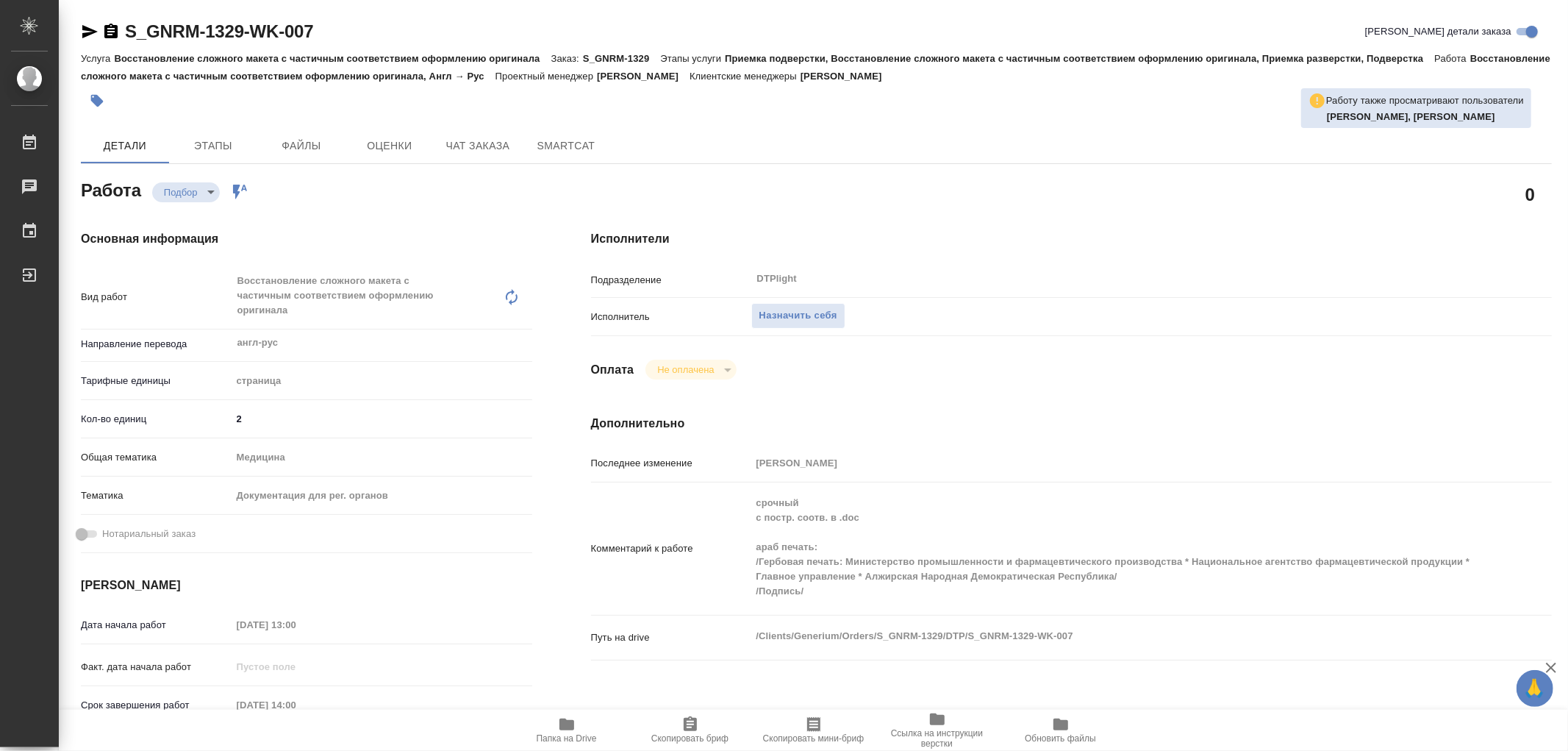
type textarea "x"
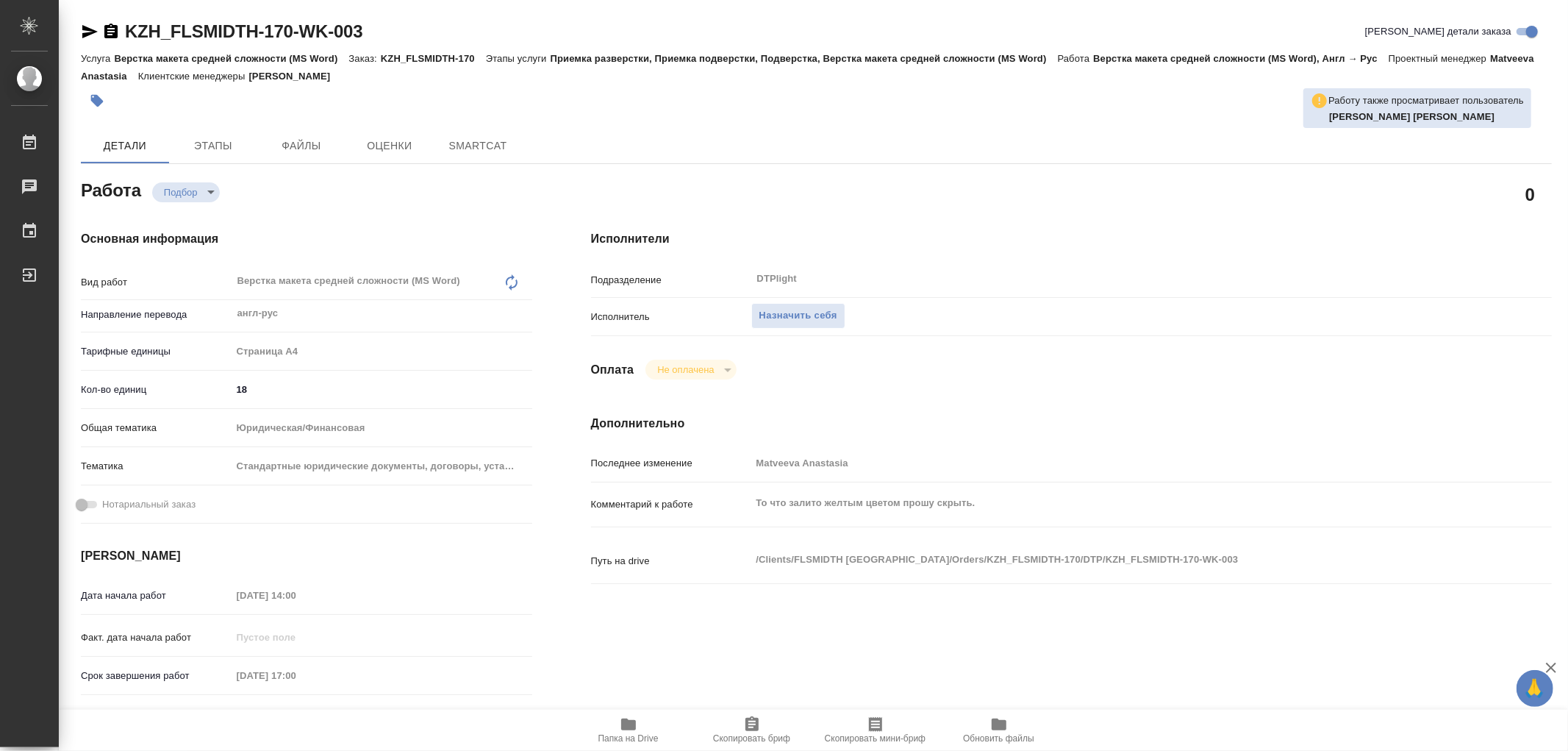
type textarea "x"
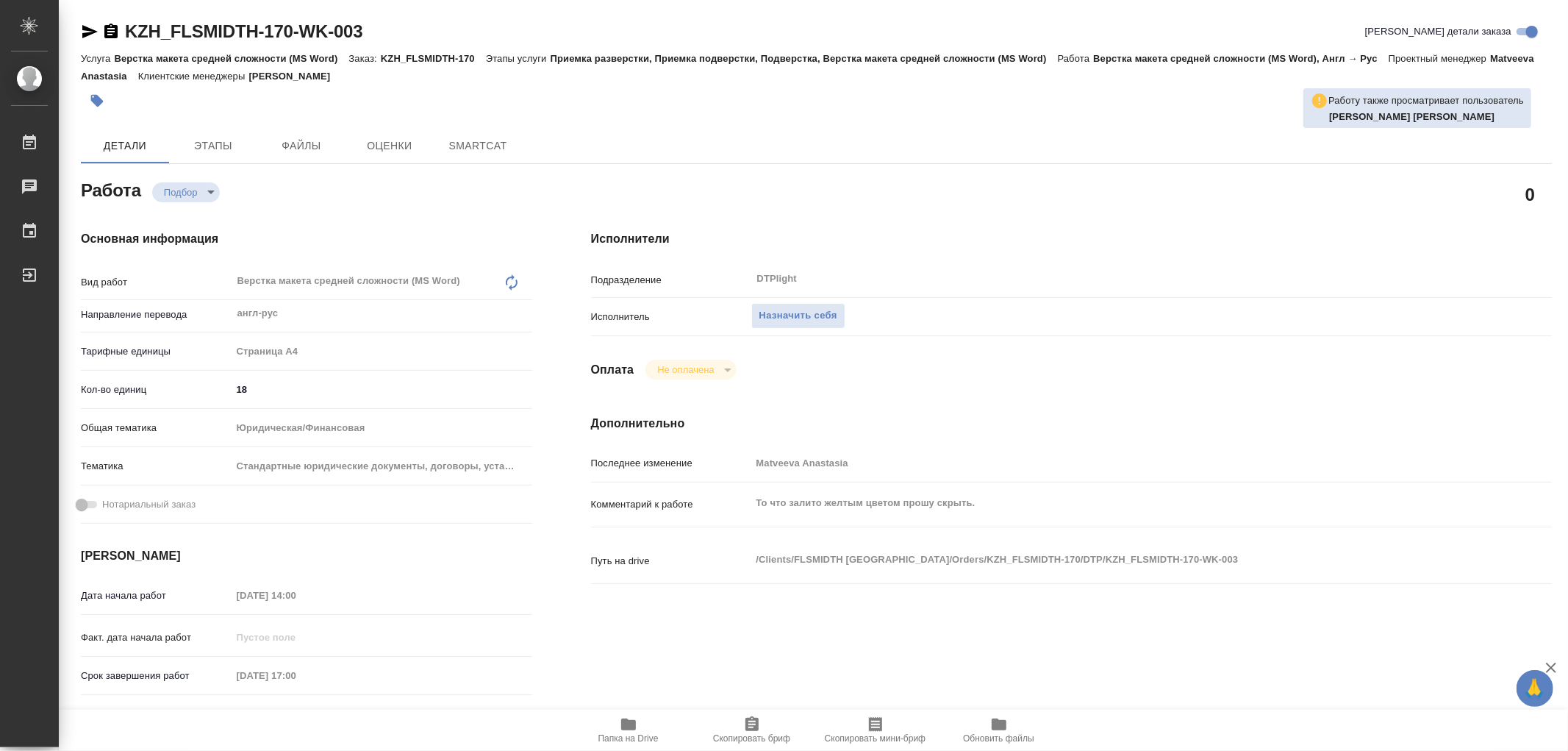
type textarea "x"
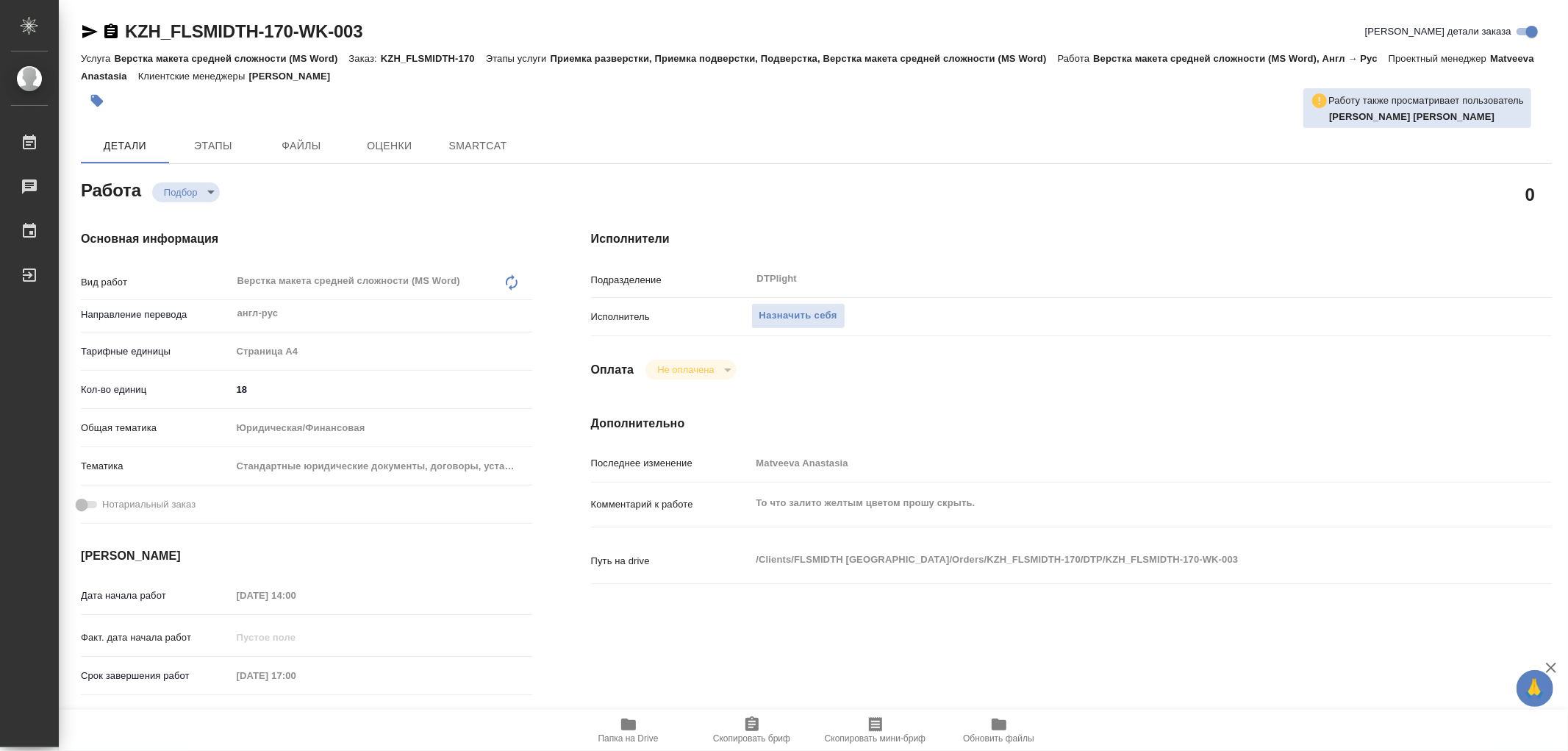
type textarea "x"
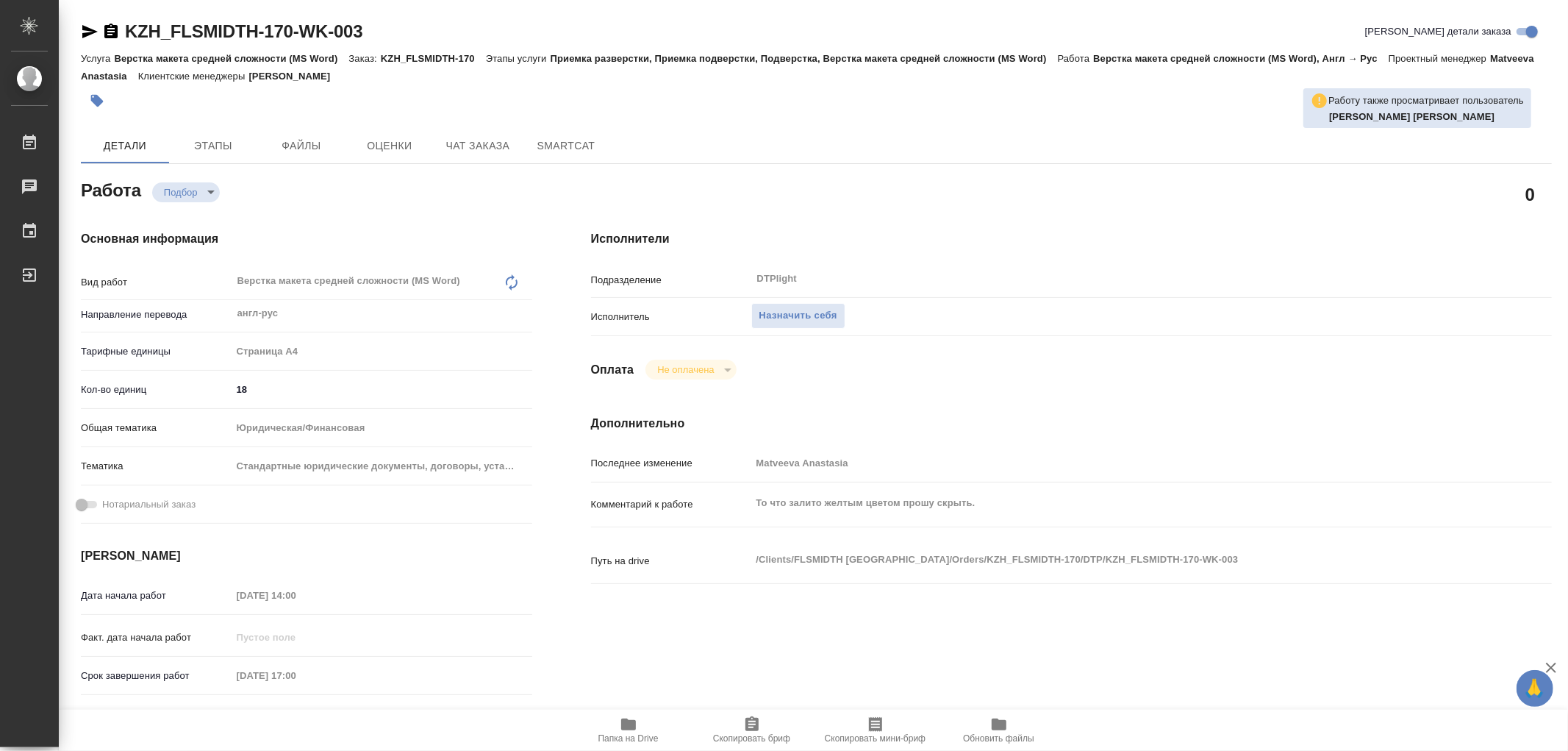
type textarea "x"
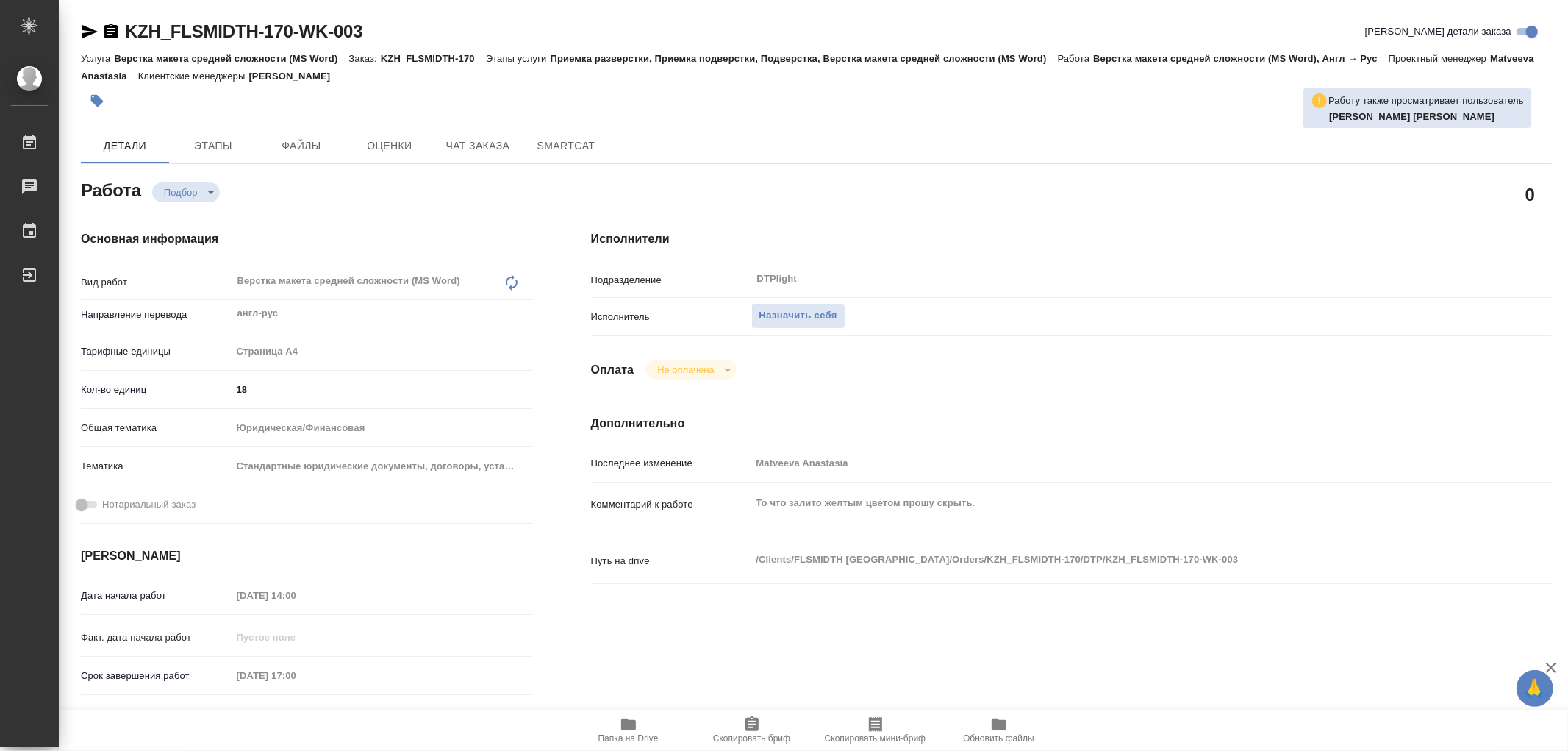
type textarea "x"
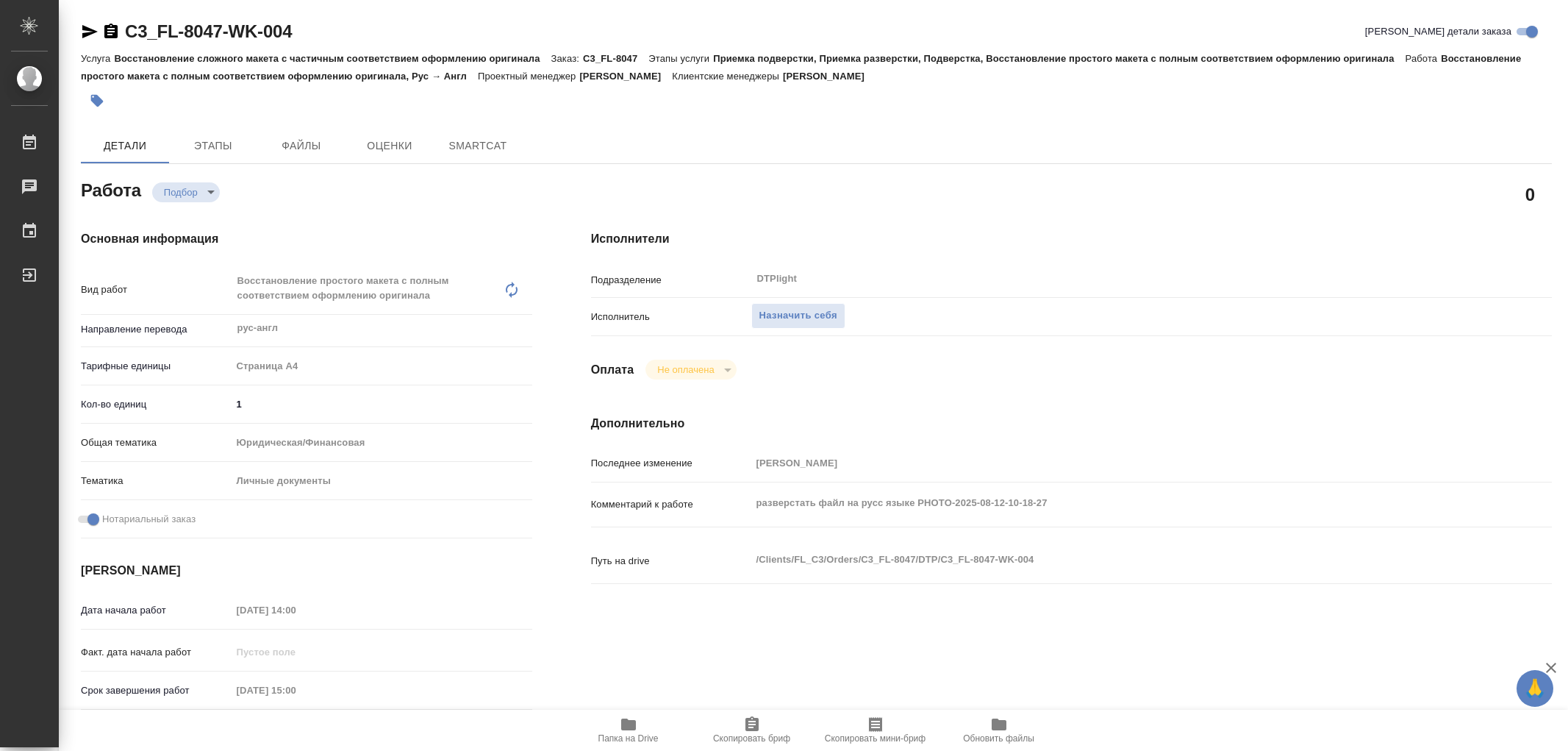
type textarea "x"
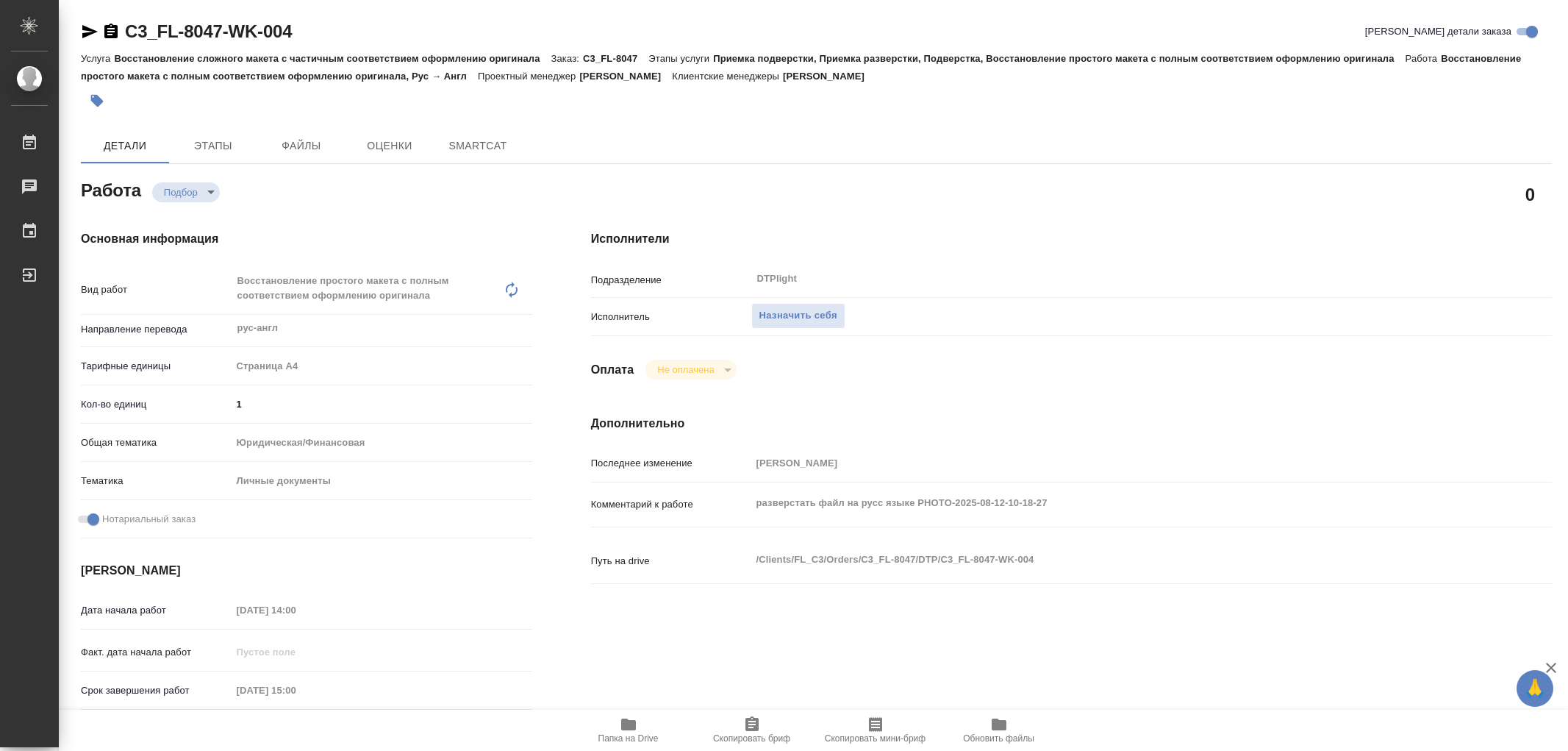
type textarea "x"
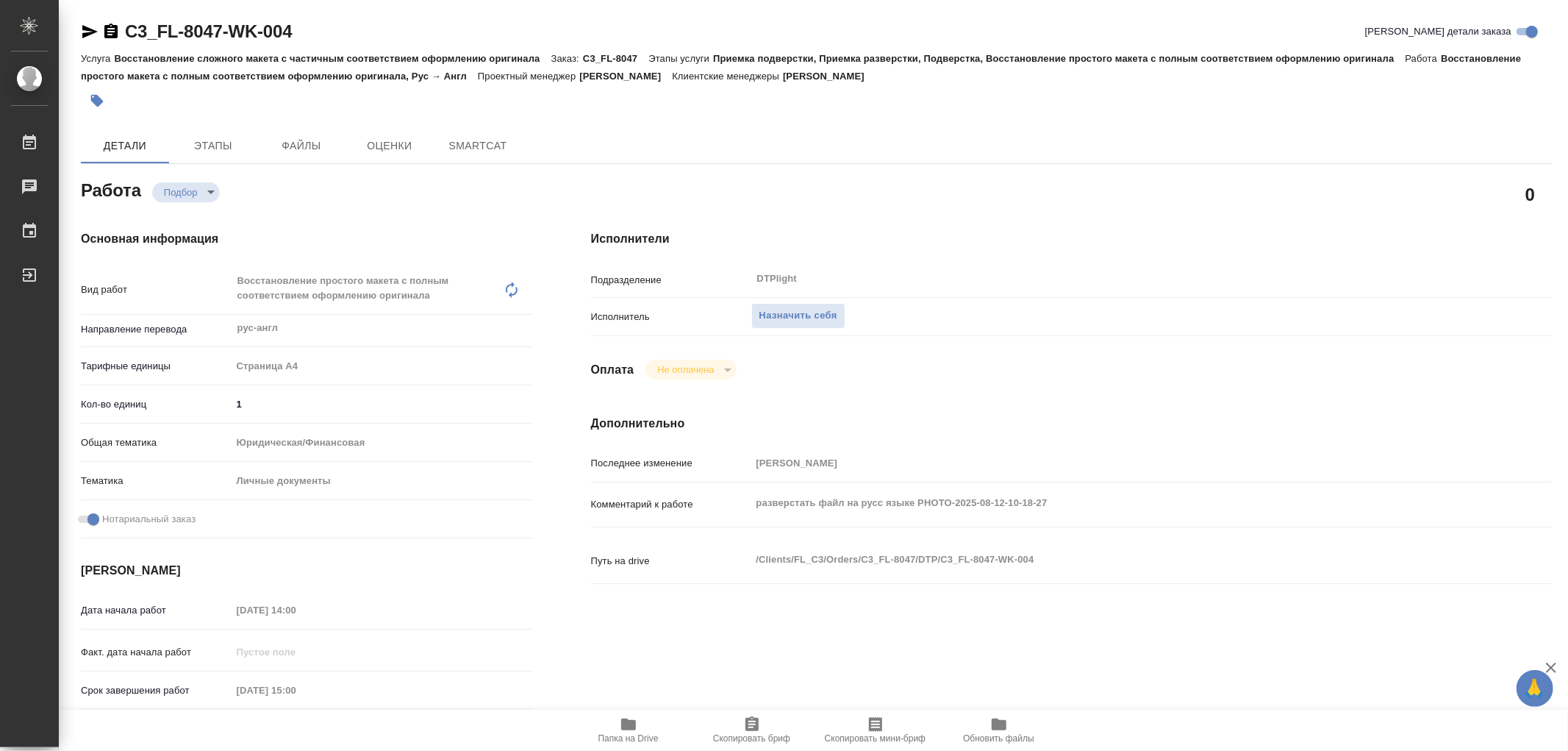
type textarea "x"
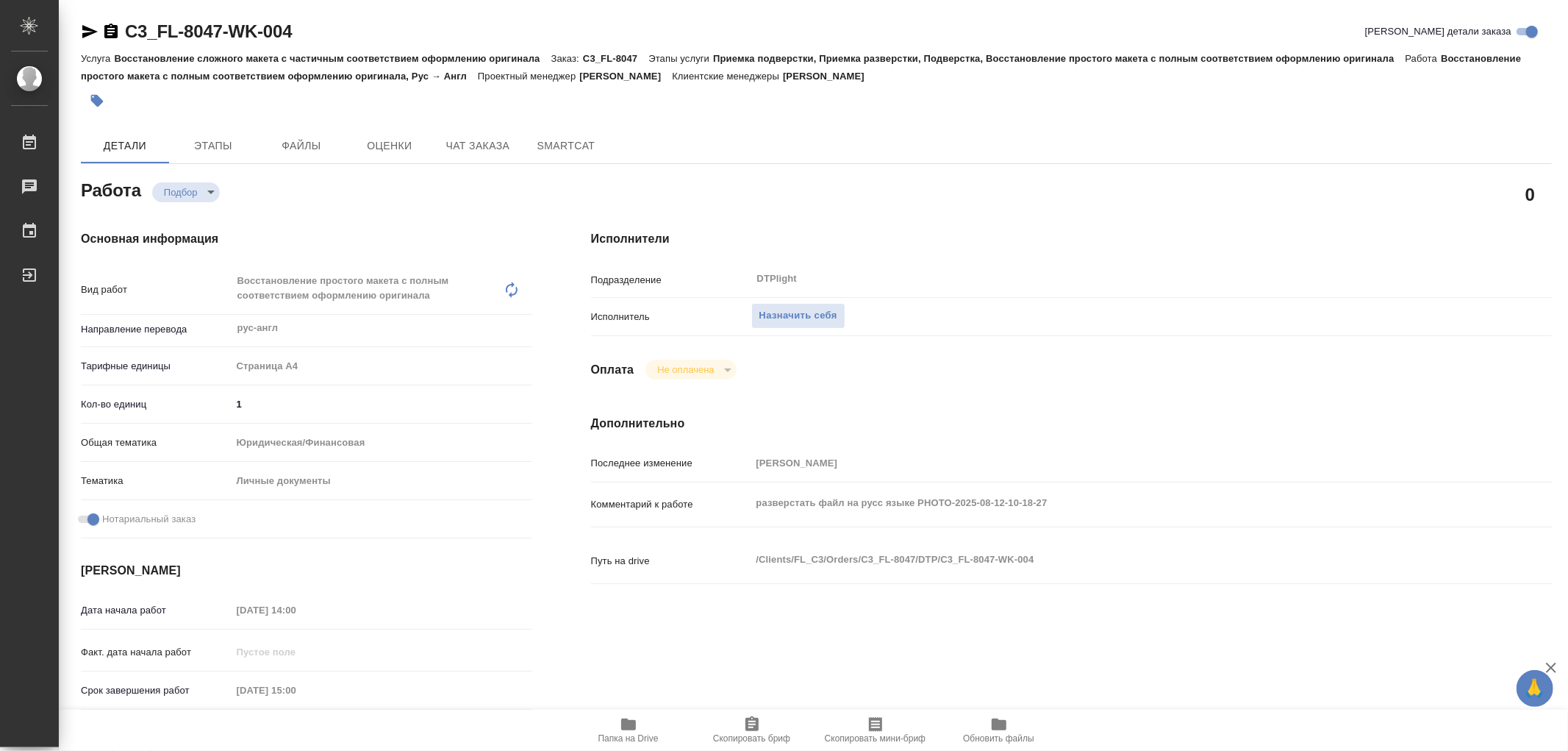
type textarea "x"
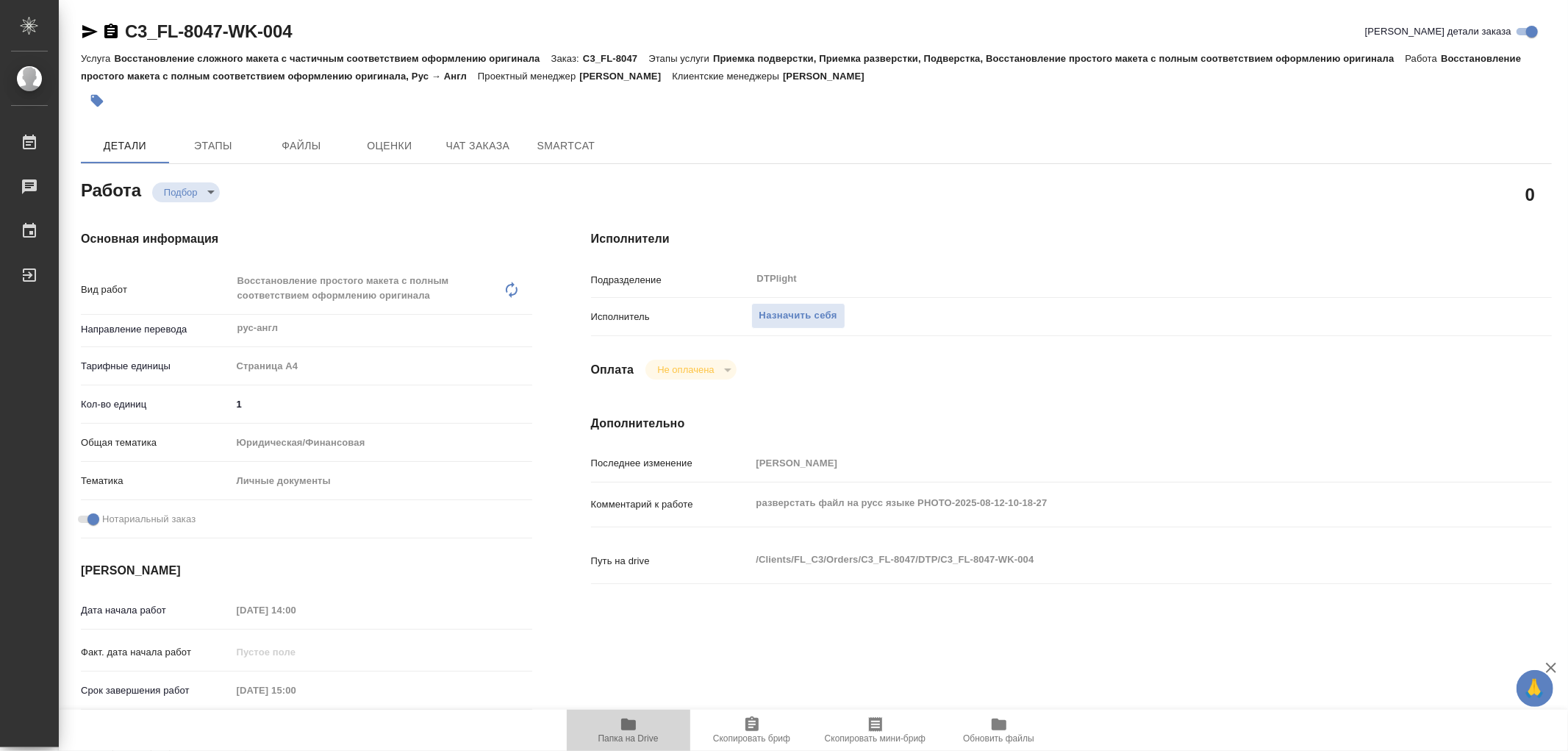
click at [629, 722] on icon "button" at bounding box center [628, 725] width 15 height 12
type textarea "x"
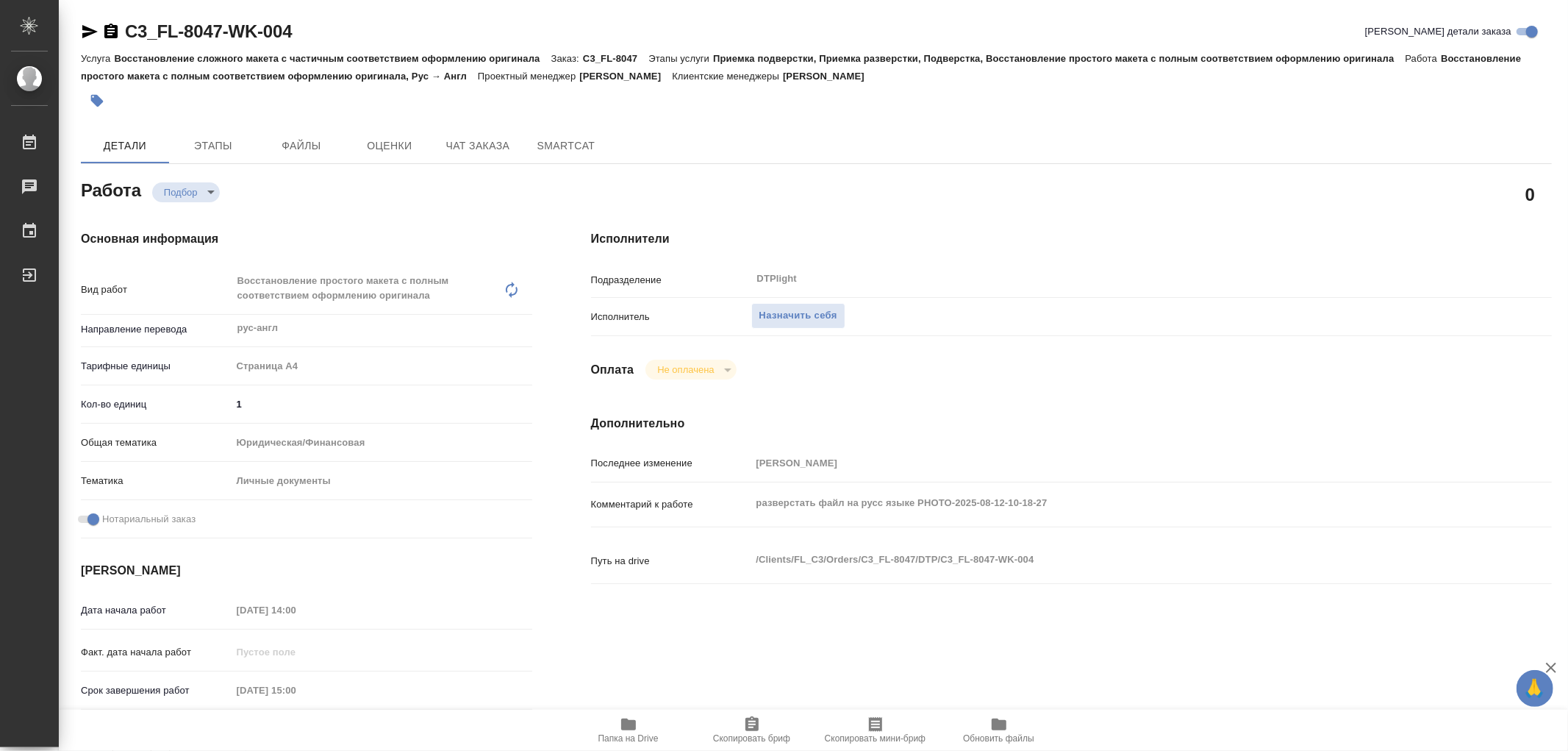
type textarea "x"
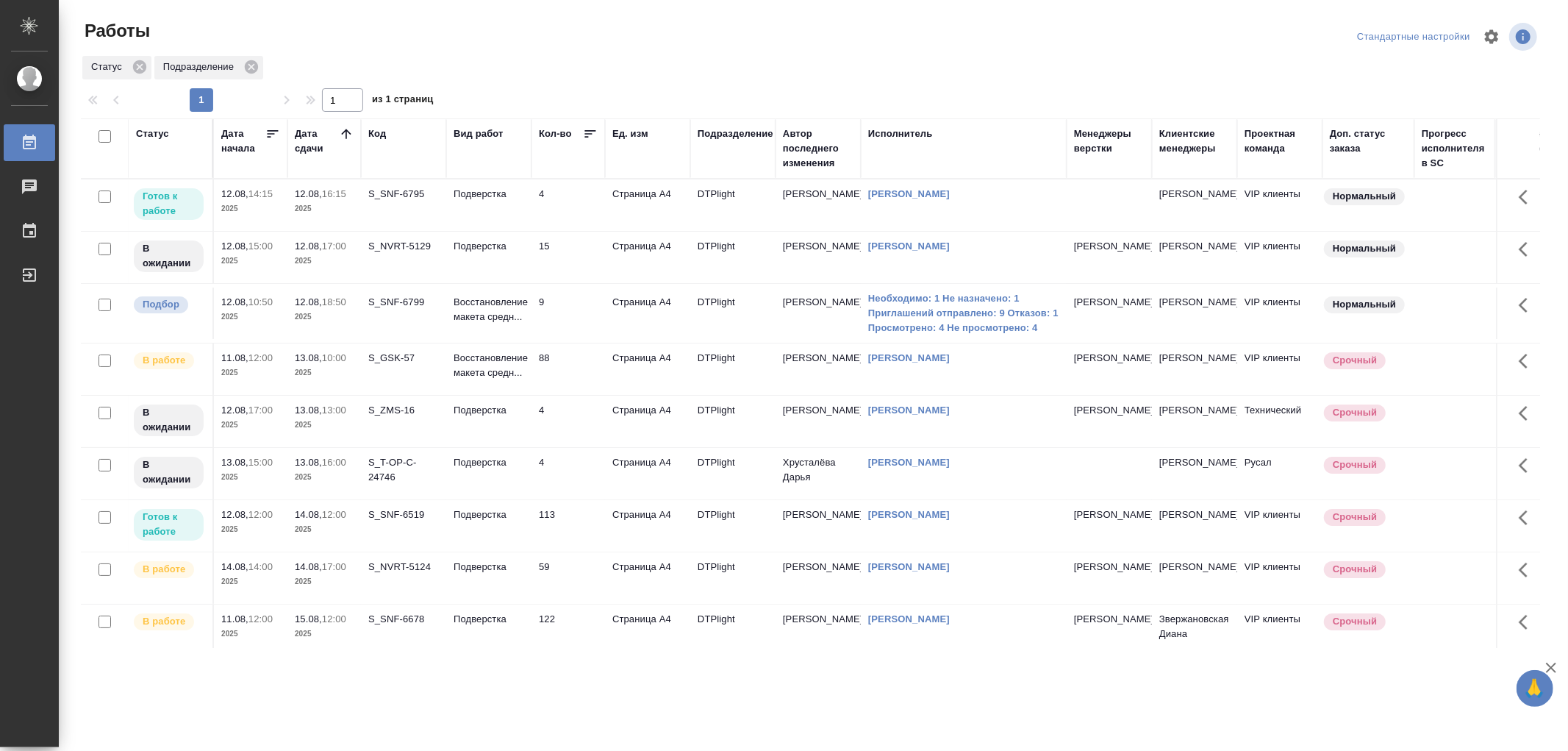
click at [496, 215] on td "Подверстка" at bounding box center [489, 205] width 85 height 51
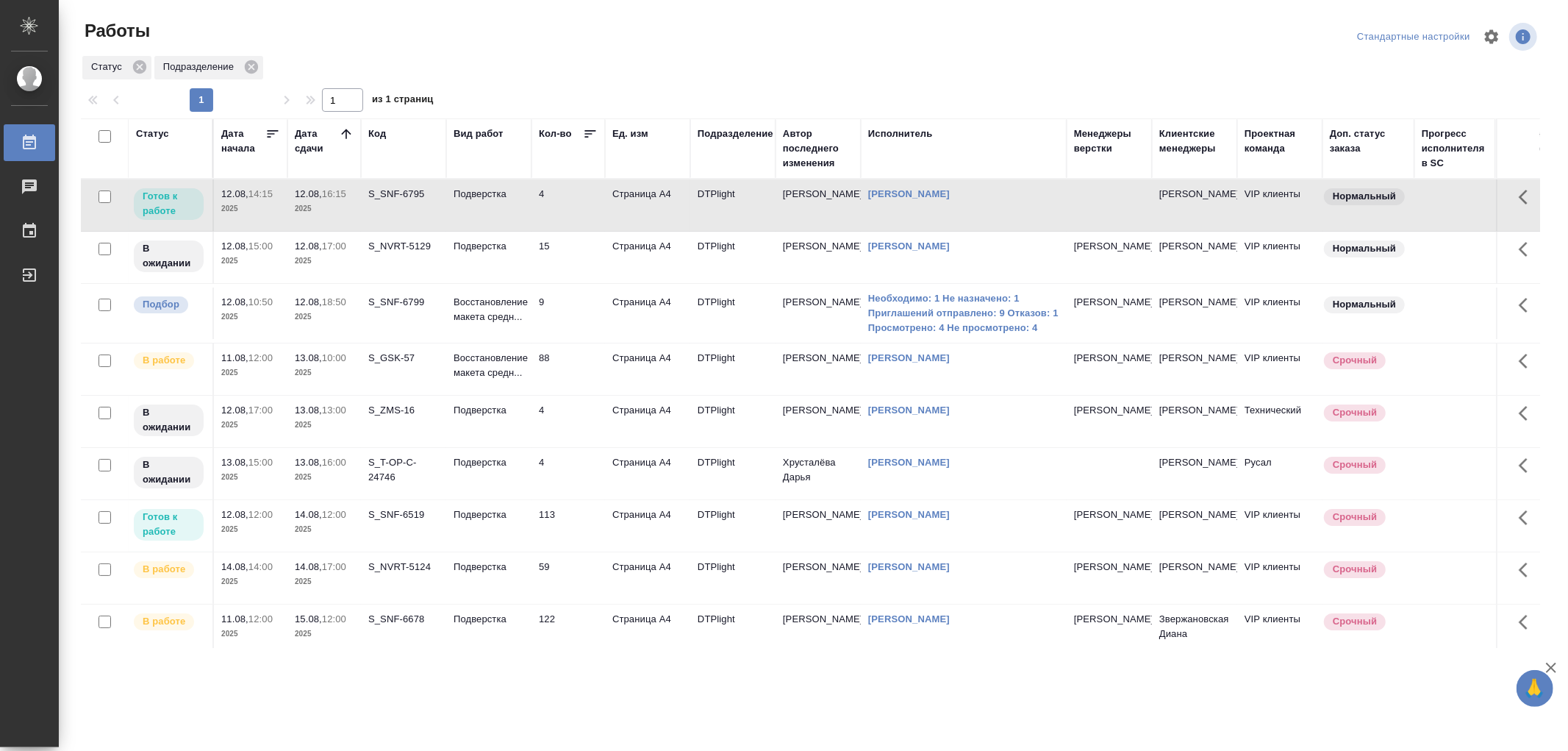
click at [496, 215] on td "Подверстка" at bounding box center [489, 205] width 85 height 51
click at [518, 209] on td "Подверстка" at bounding box center [489, 205] width 85 height 51
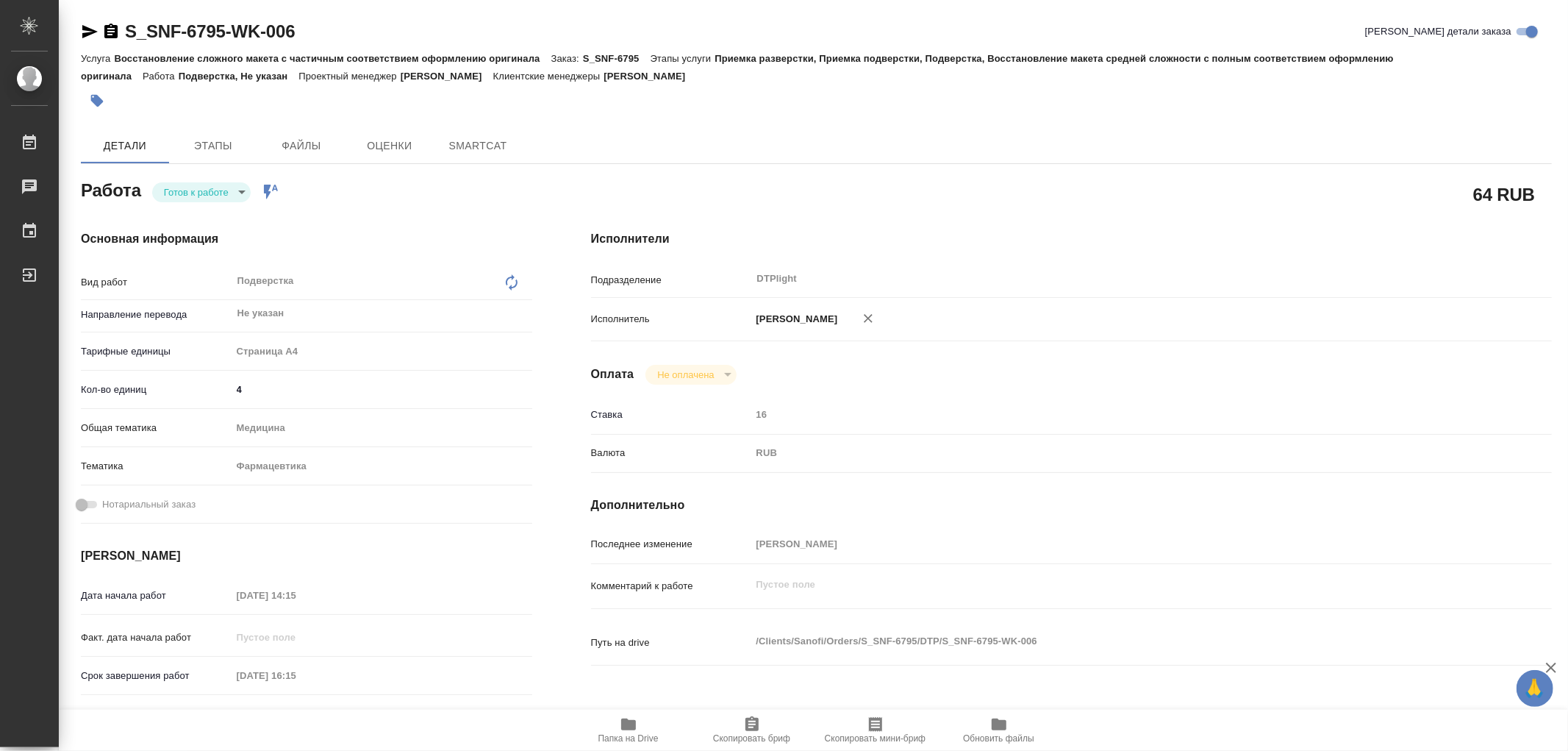
type textarea "x"
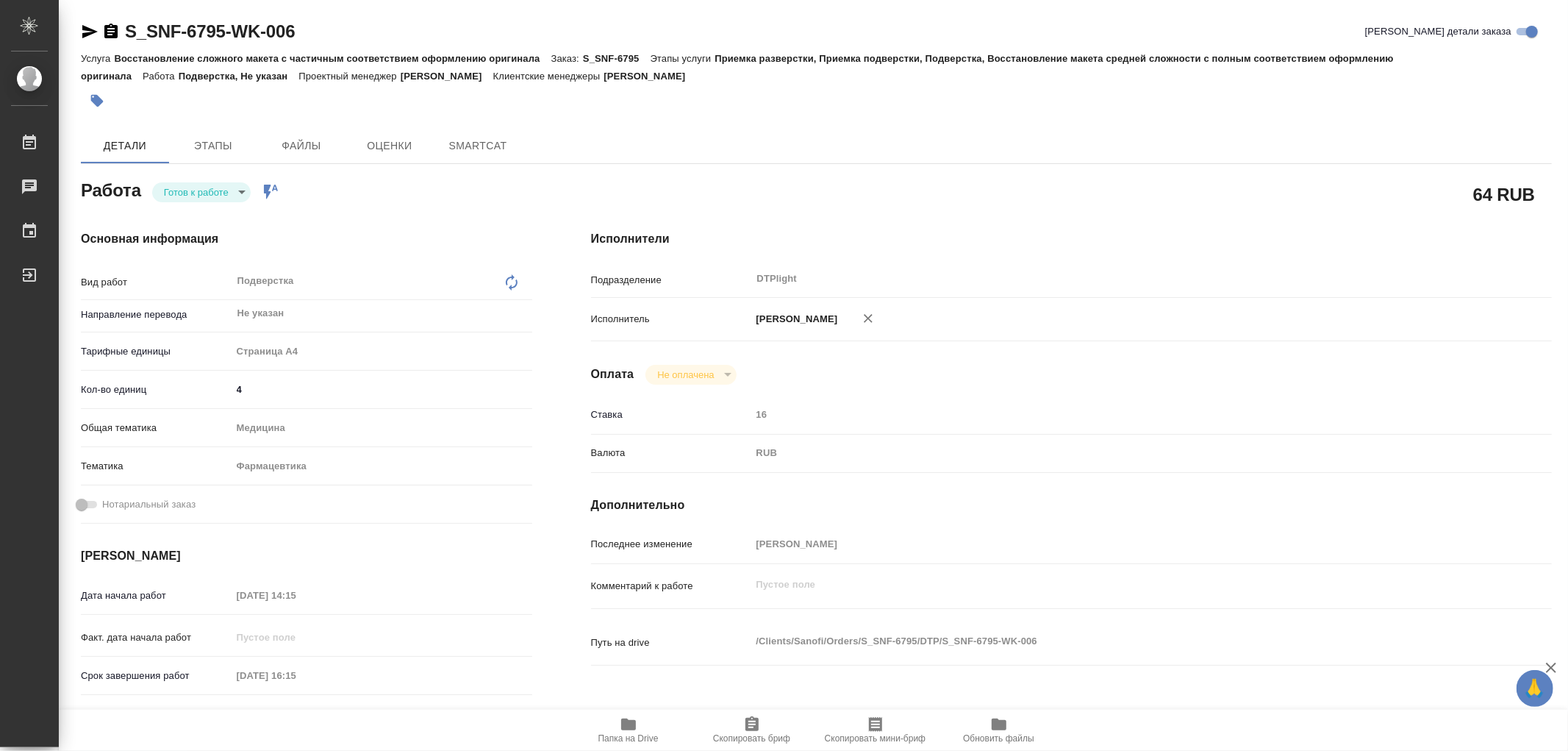
type textarea "x"
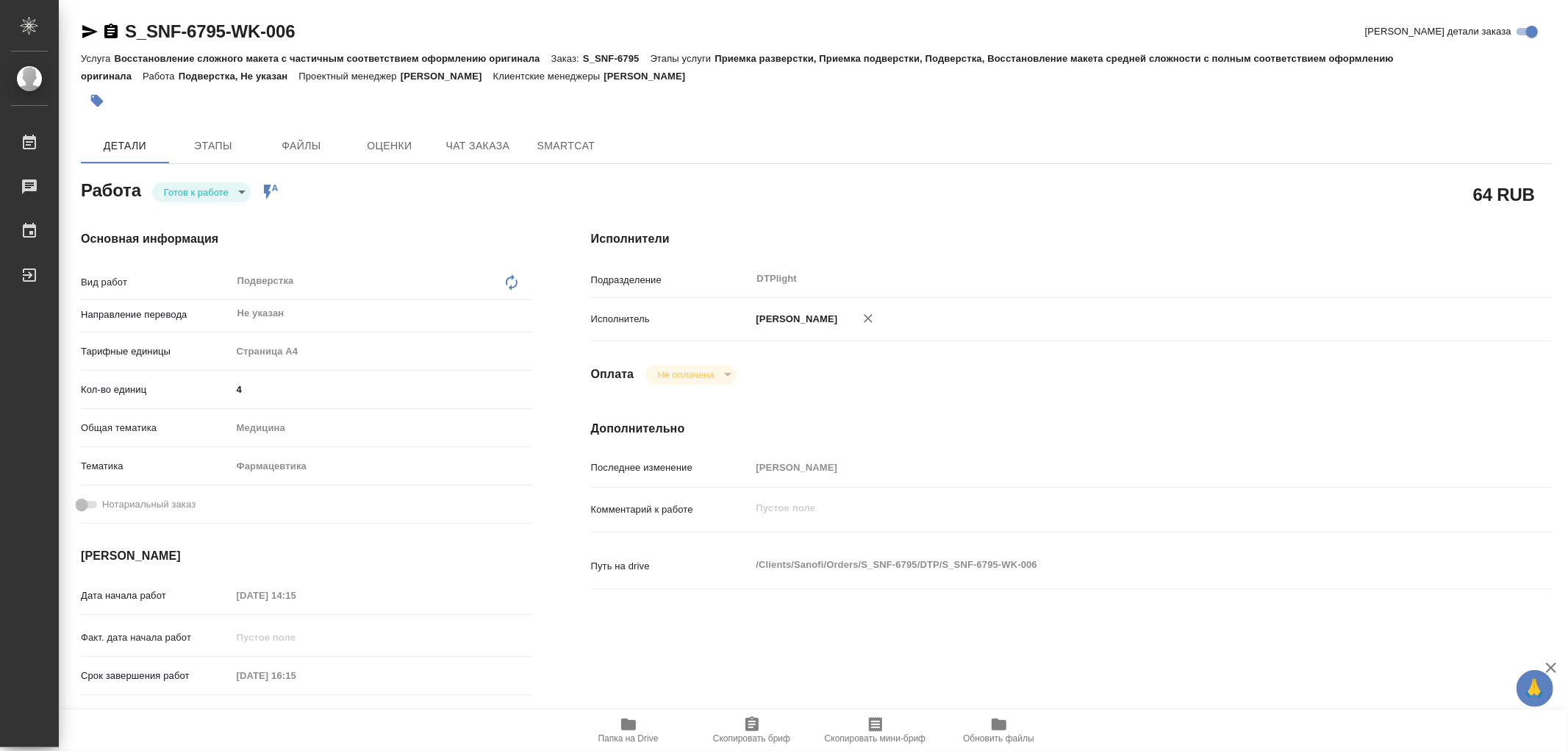
type input "readyForWork"
type textarea "Подверстка"
type textarea "x"
type input "Не указан"
type input "5f036ec4e16dec2d6b59c8ff"
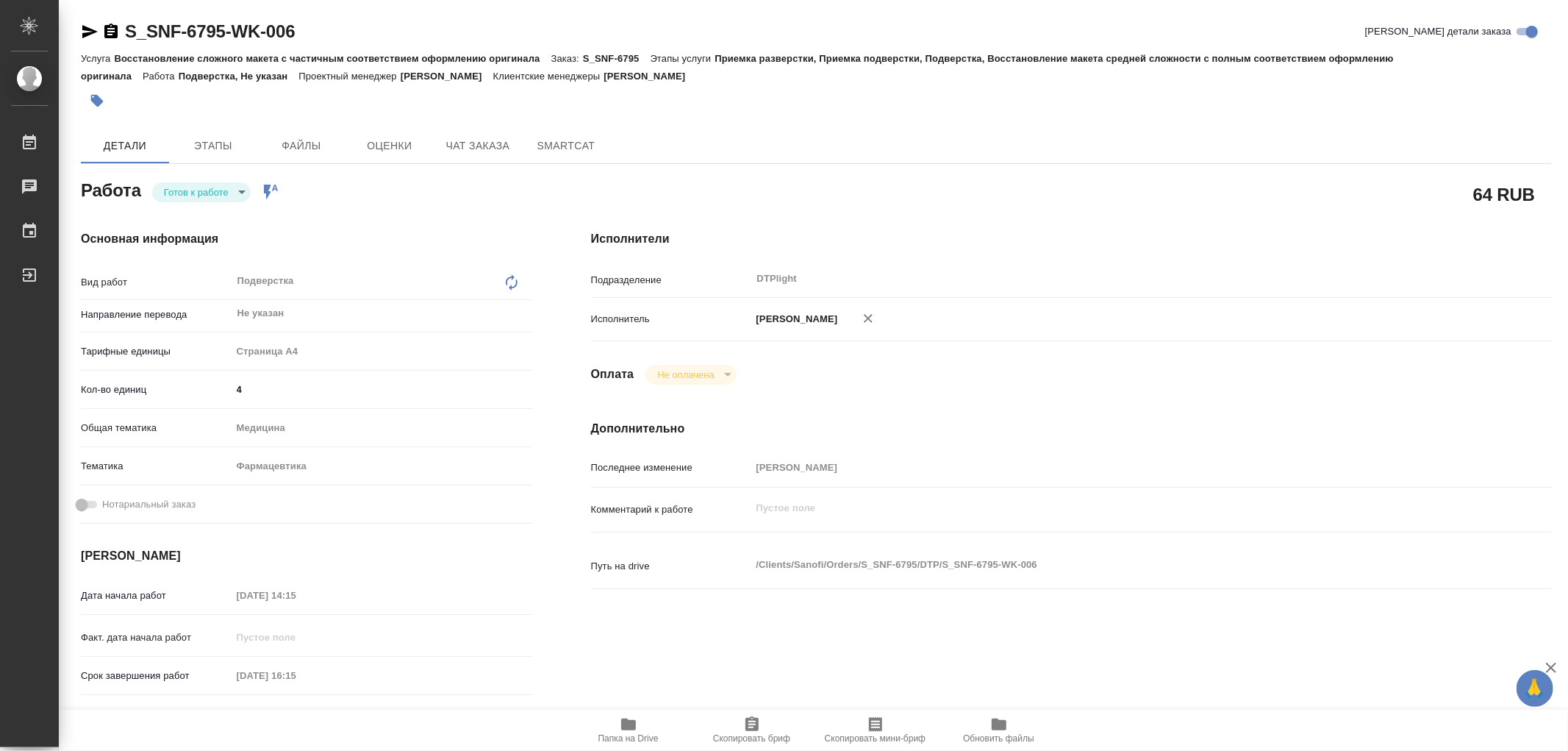
type input "4"
type input "med"
type input "6149832f2b7be24903fd7a82"
type input "12.08.2025 14:15"
type input "12.08.2025 16:15"
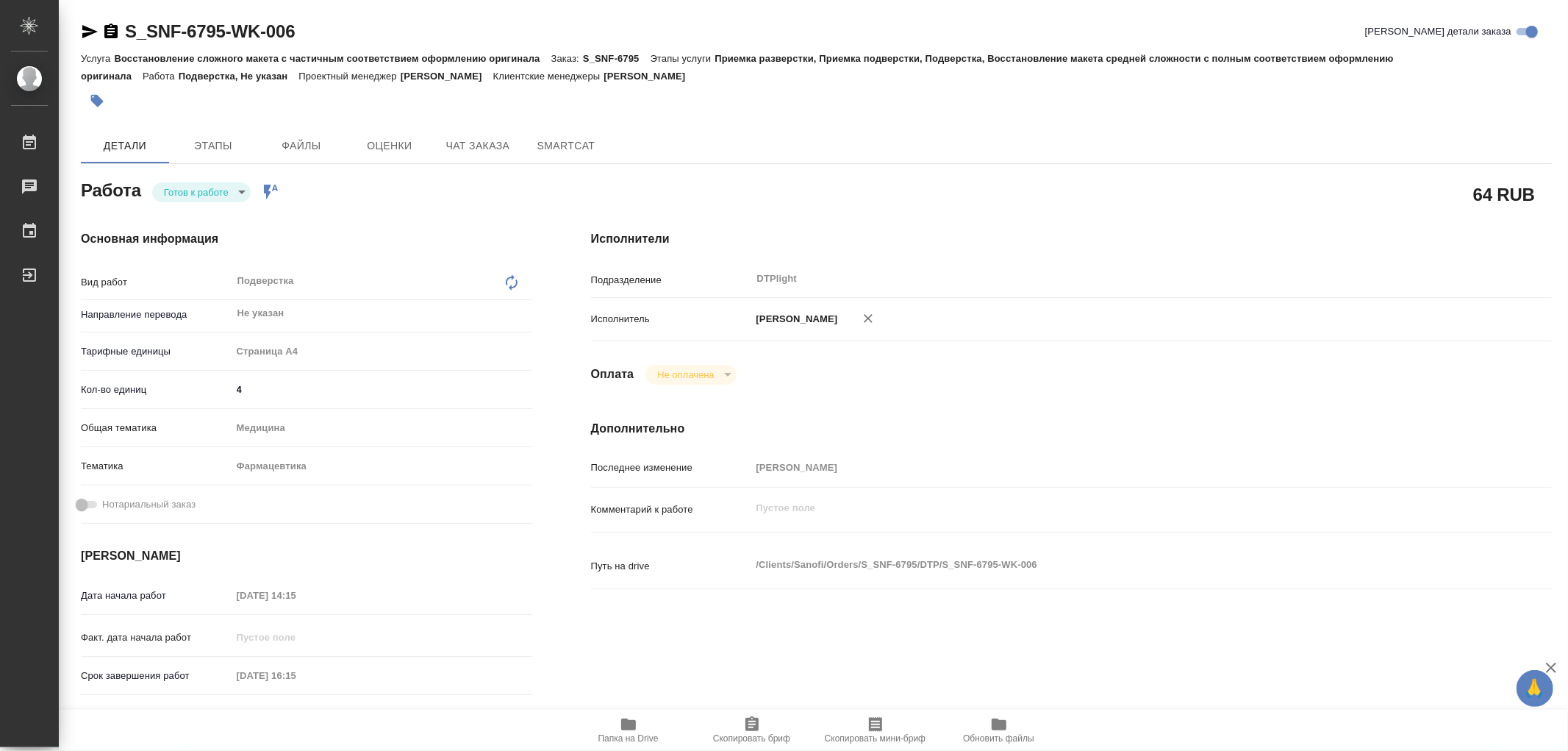
type input "12.08.2025 17:00"
type input "DTPlight"
type input "notPayed"
type input "[PERSON_NAME]"
type textarea "x"
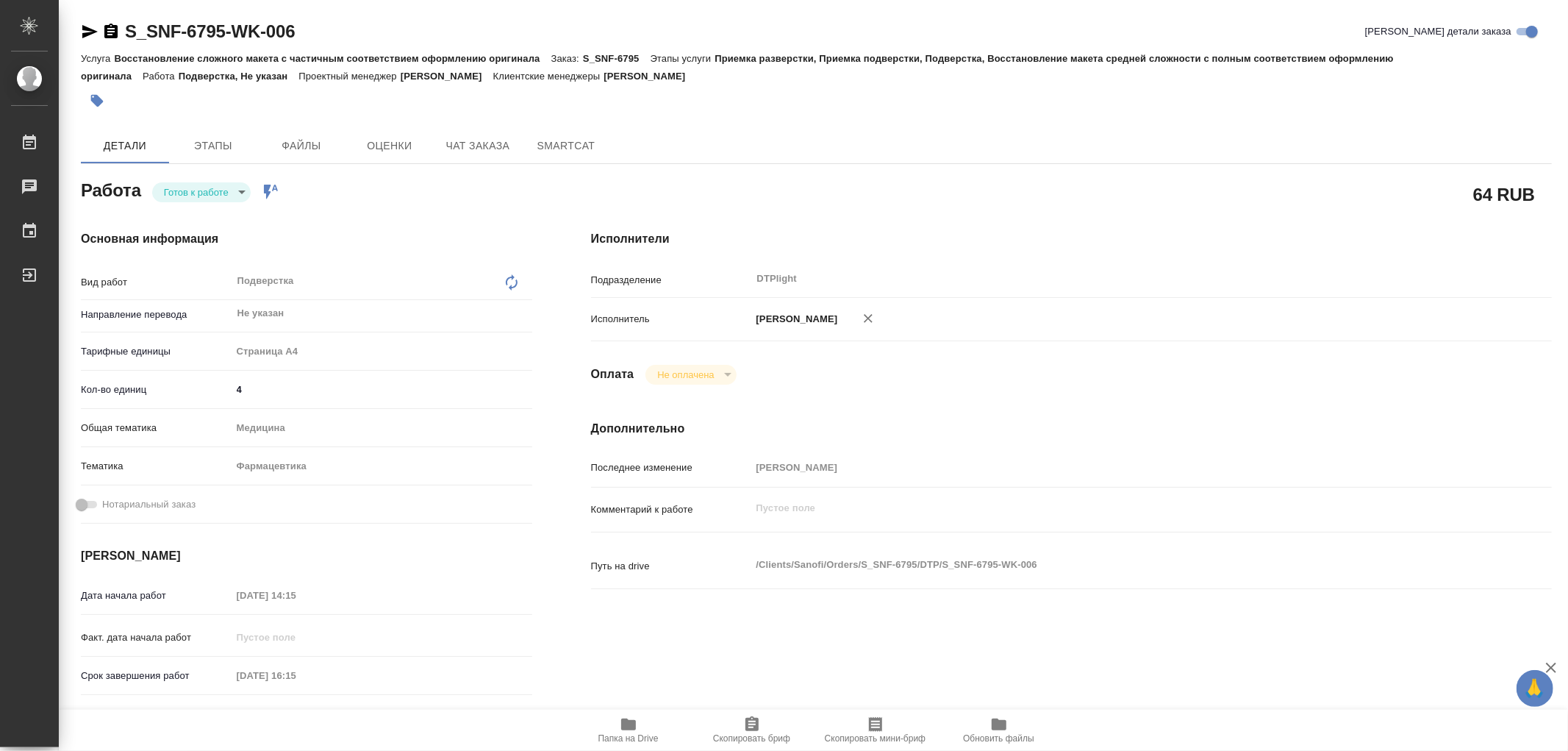
type textarea "/Clients/Sanofi/Orders/S_SNF-6795/DTP/S_SNF-6795-WK-006"
type textarea "x"
type input "S_SNF-6795"
type input "E005812313"
type input "Восстановление сложного макета с частичным соответствием оформлению оригинала"
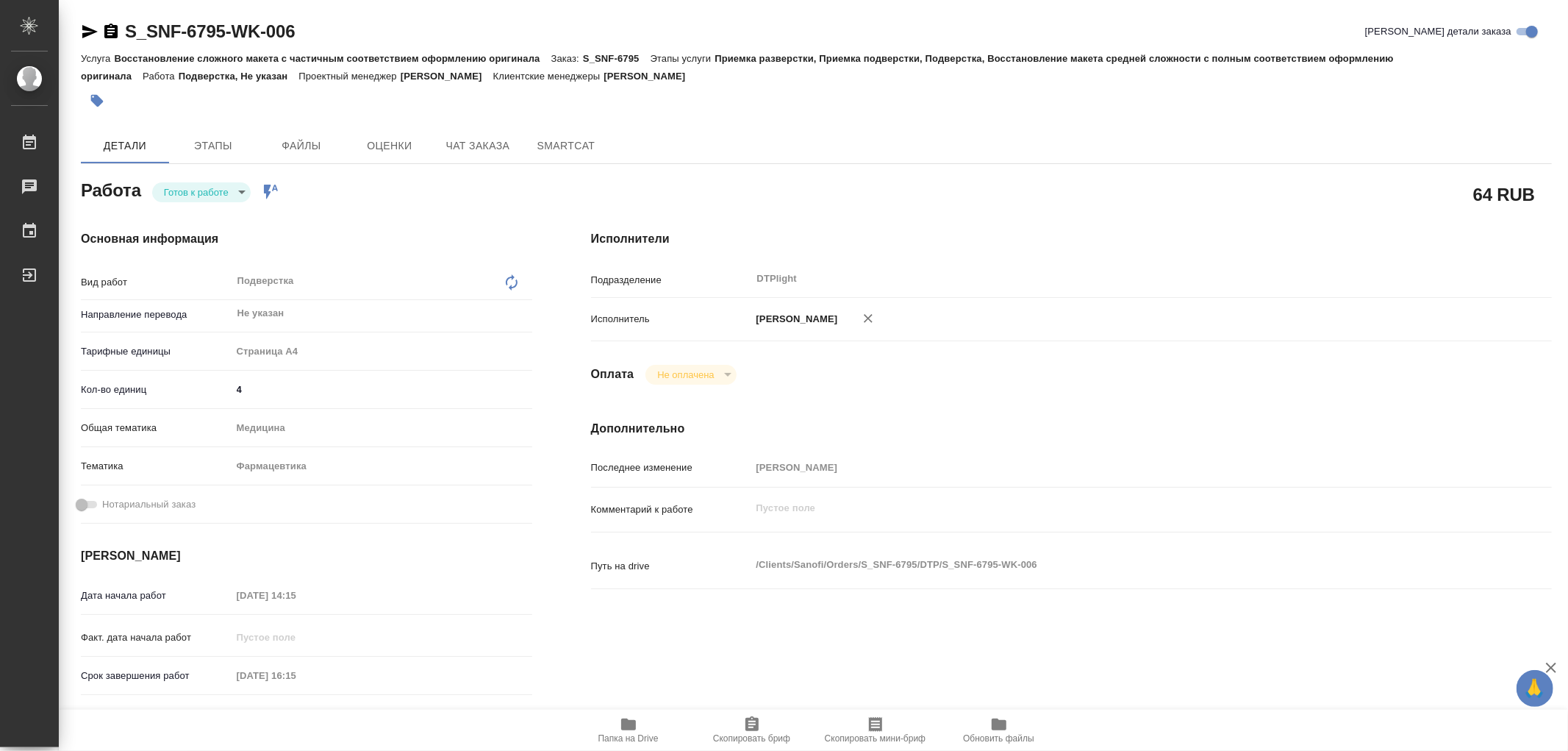
type input "Приемка разверстки, Приемка подверстки, Подверстка, Восстановление макета средн…"
type input "[PERSON_NAME]"
type input "/Clients/Sanofi/Orders/S_SNF-6795"
type textarea "x"
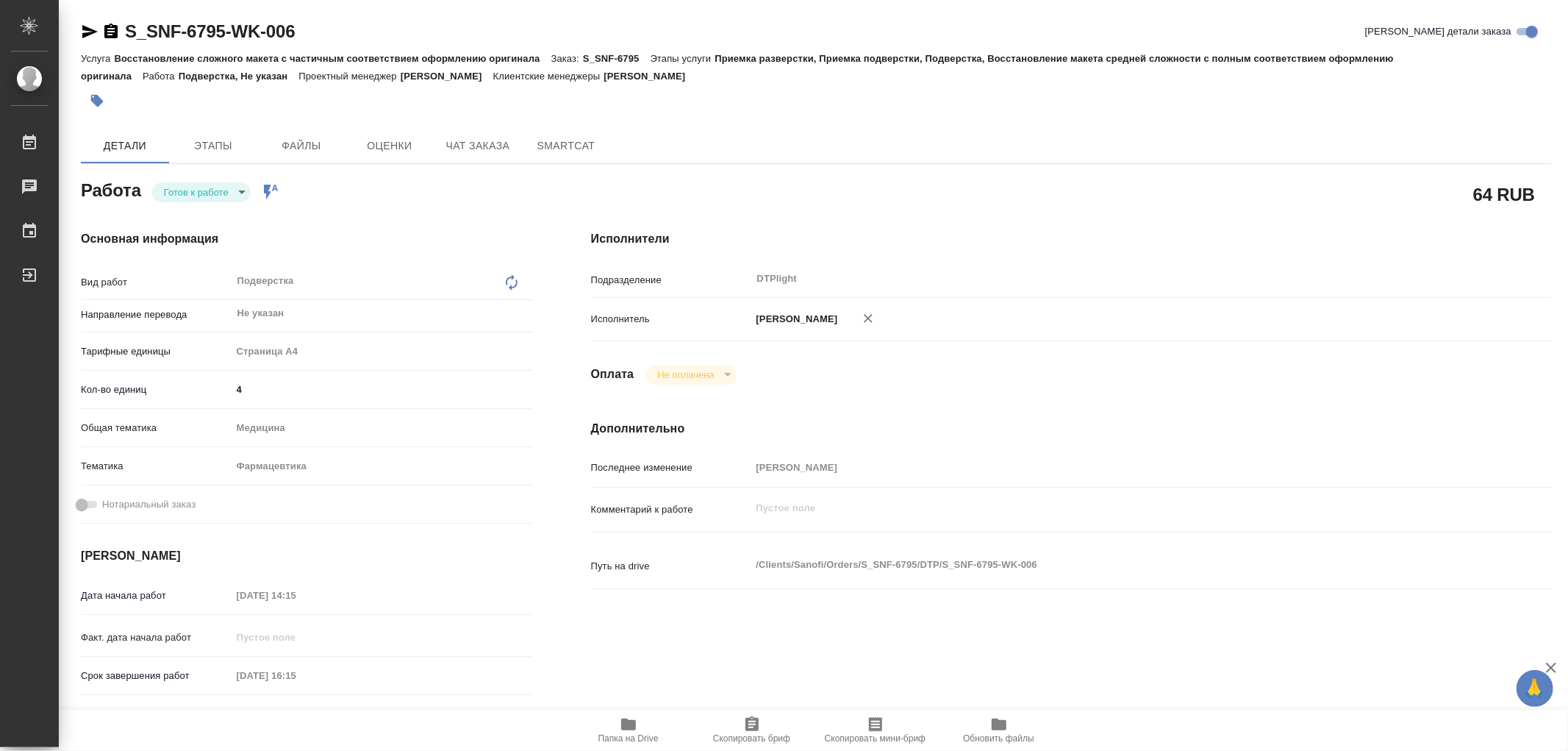
type textarea "x"
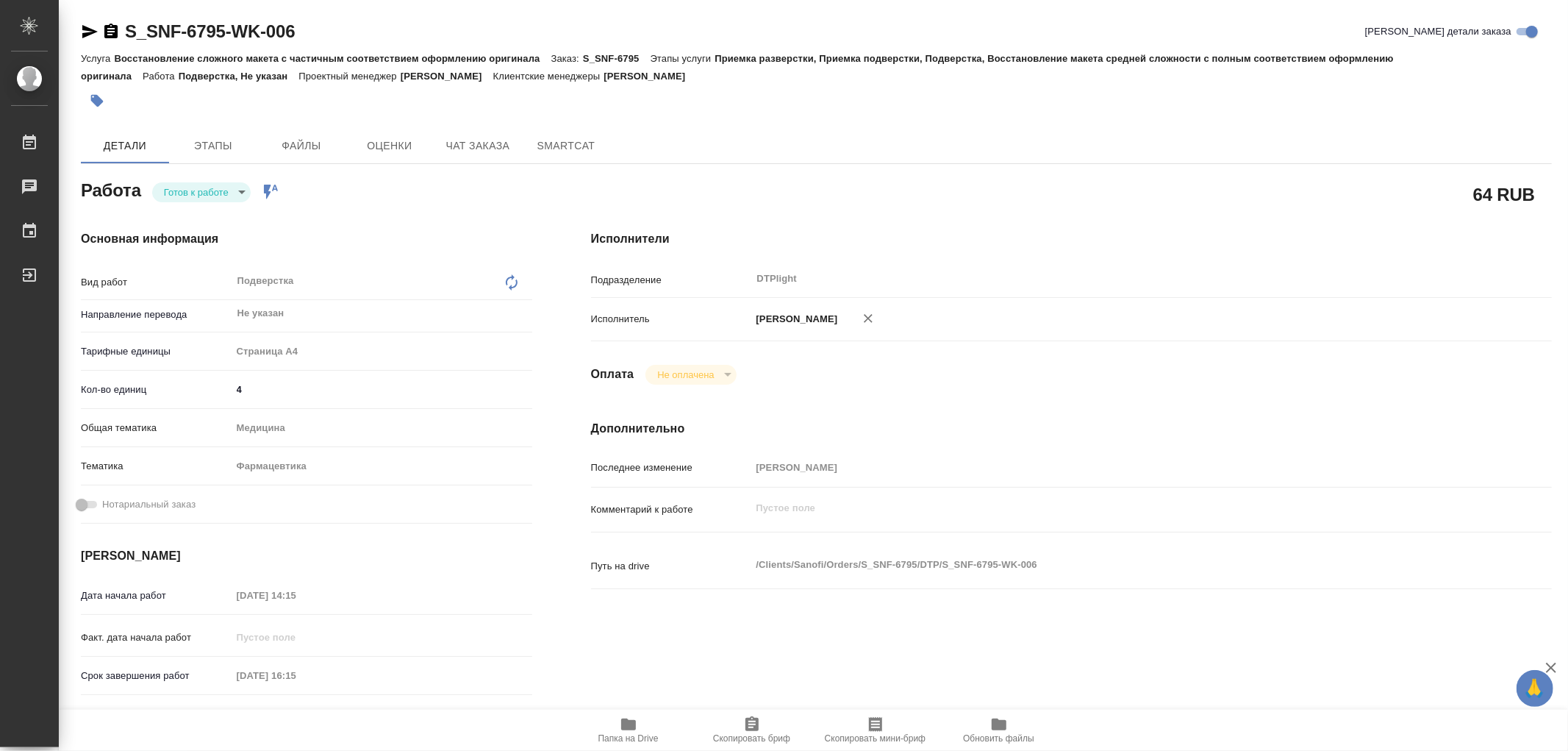
type textarea "x"
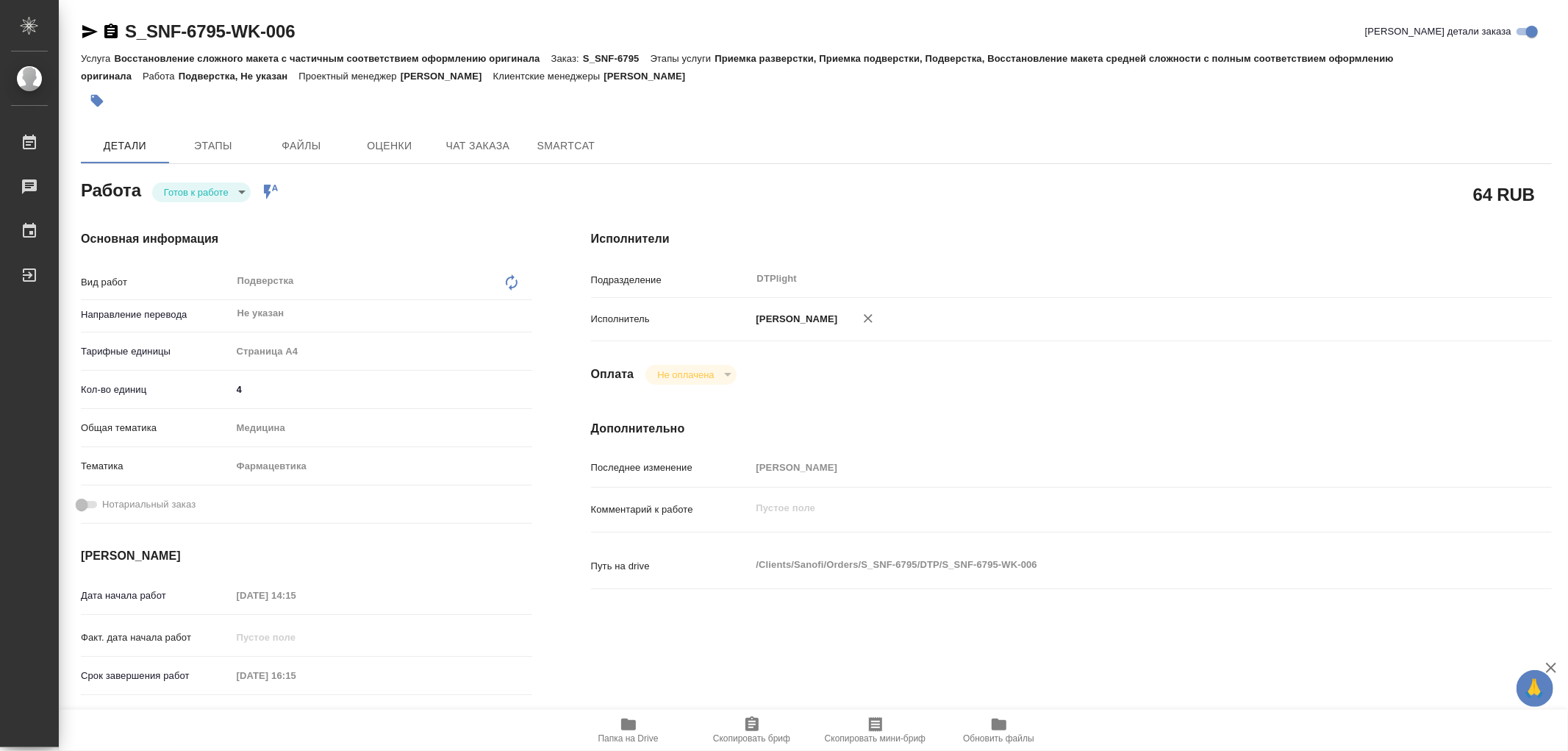
type textarea "x"
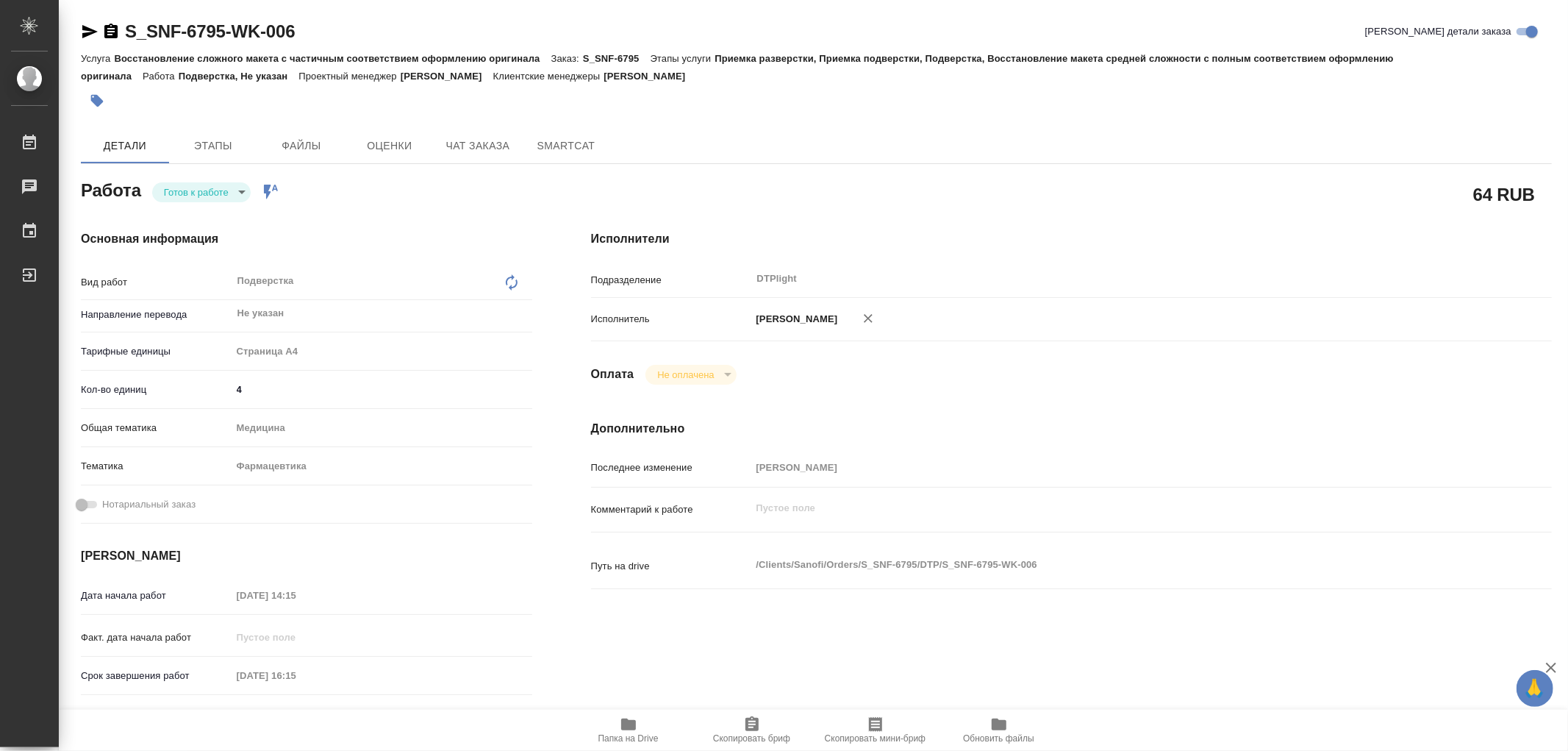
type textarea "x"
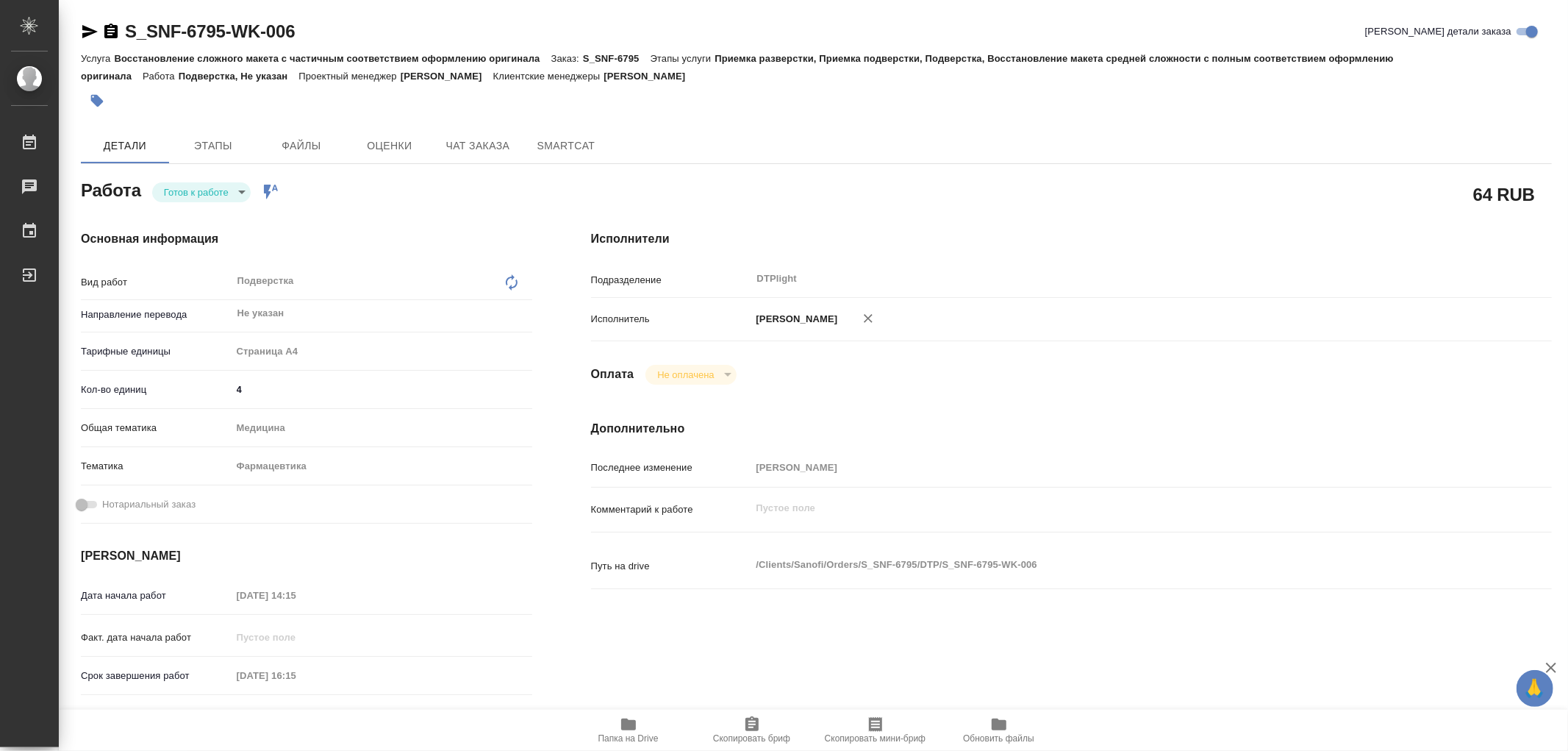
type textarea "x"
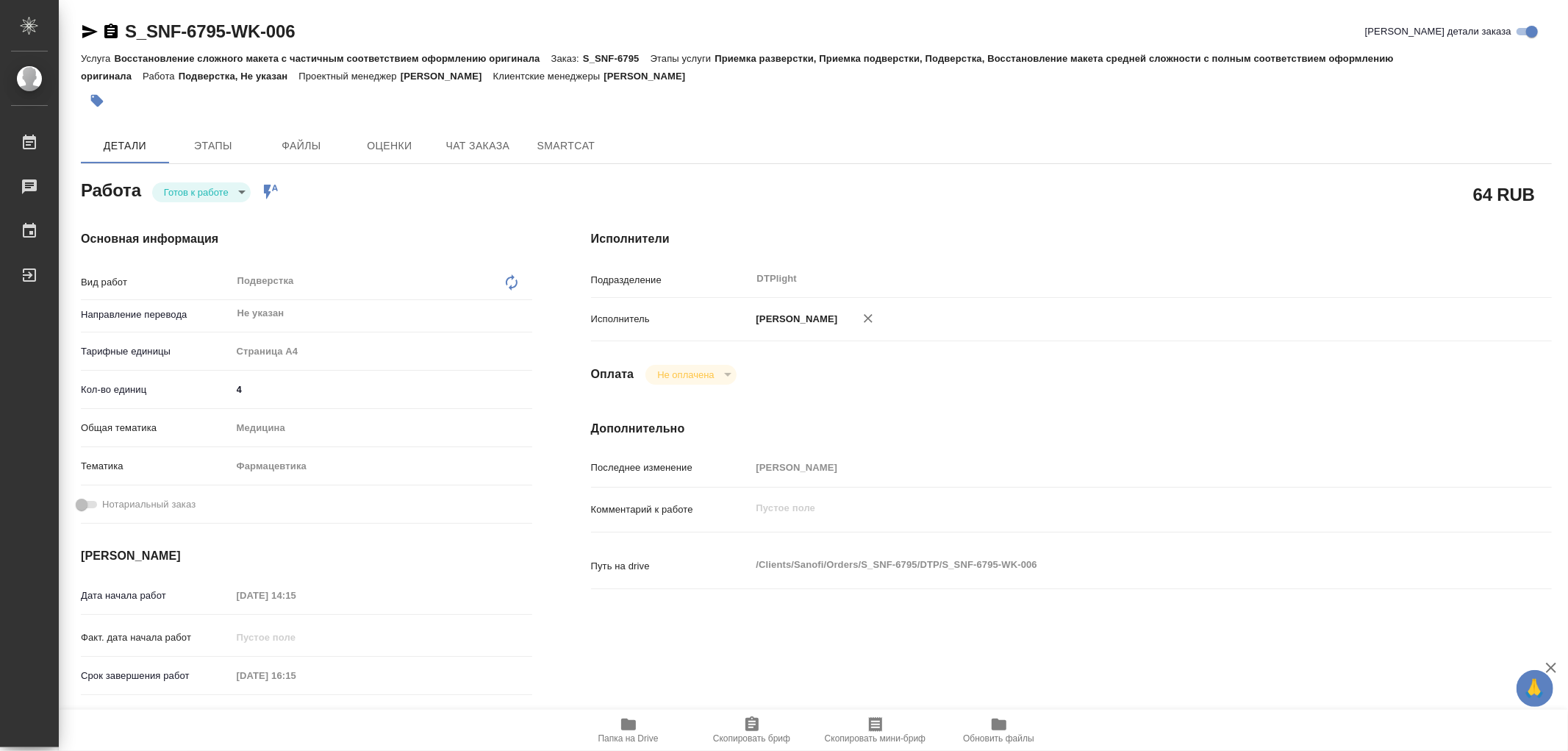
type textarea "x"
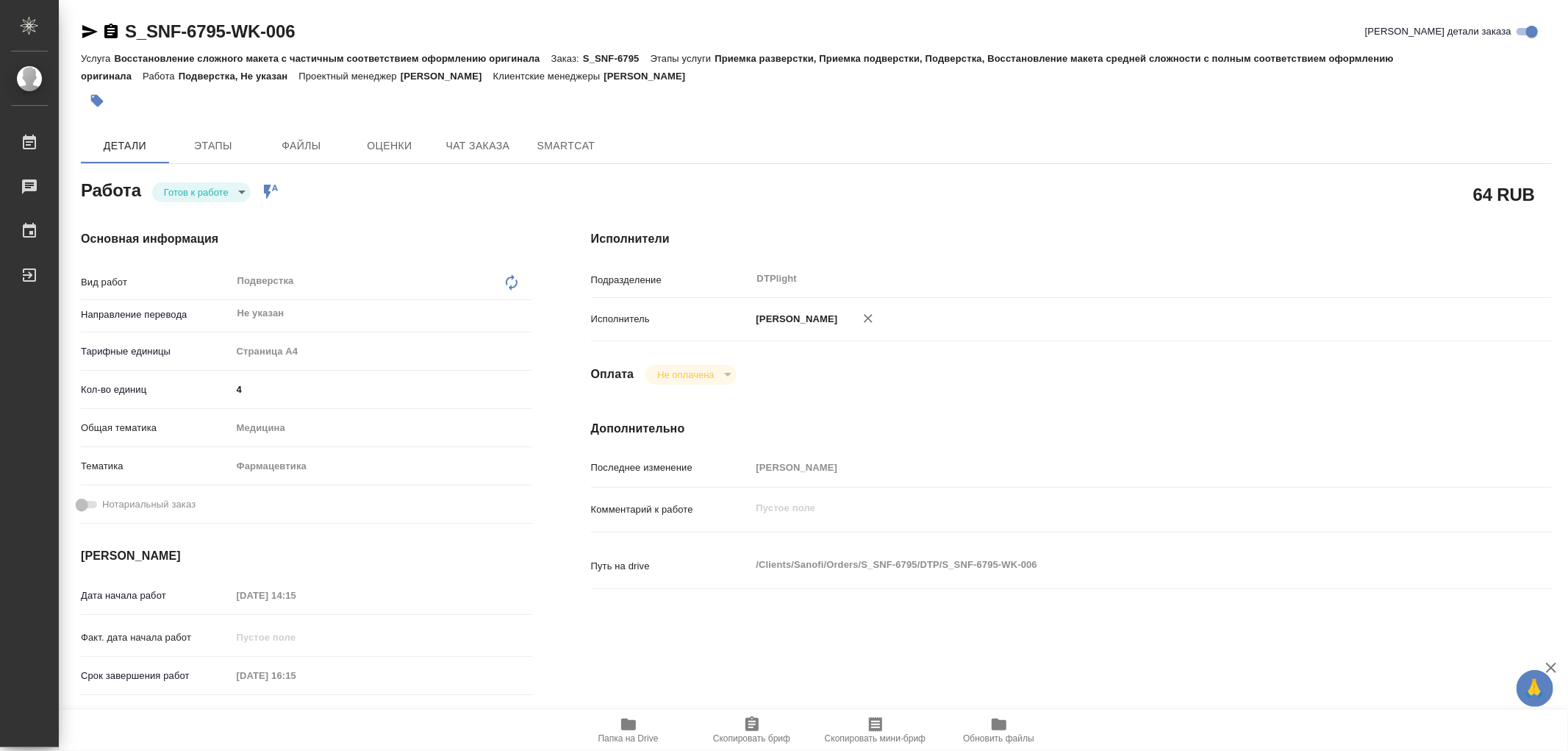
type textarea "x"
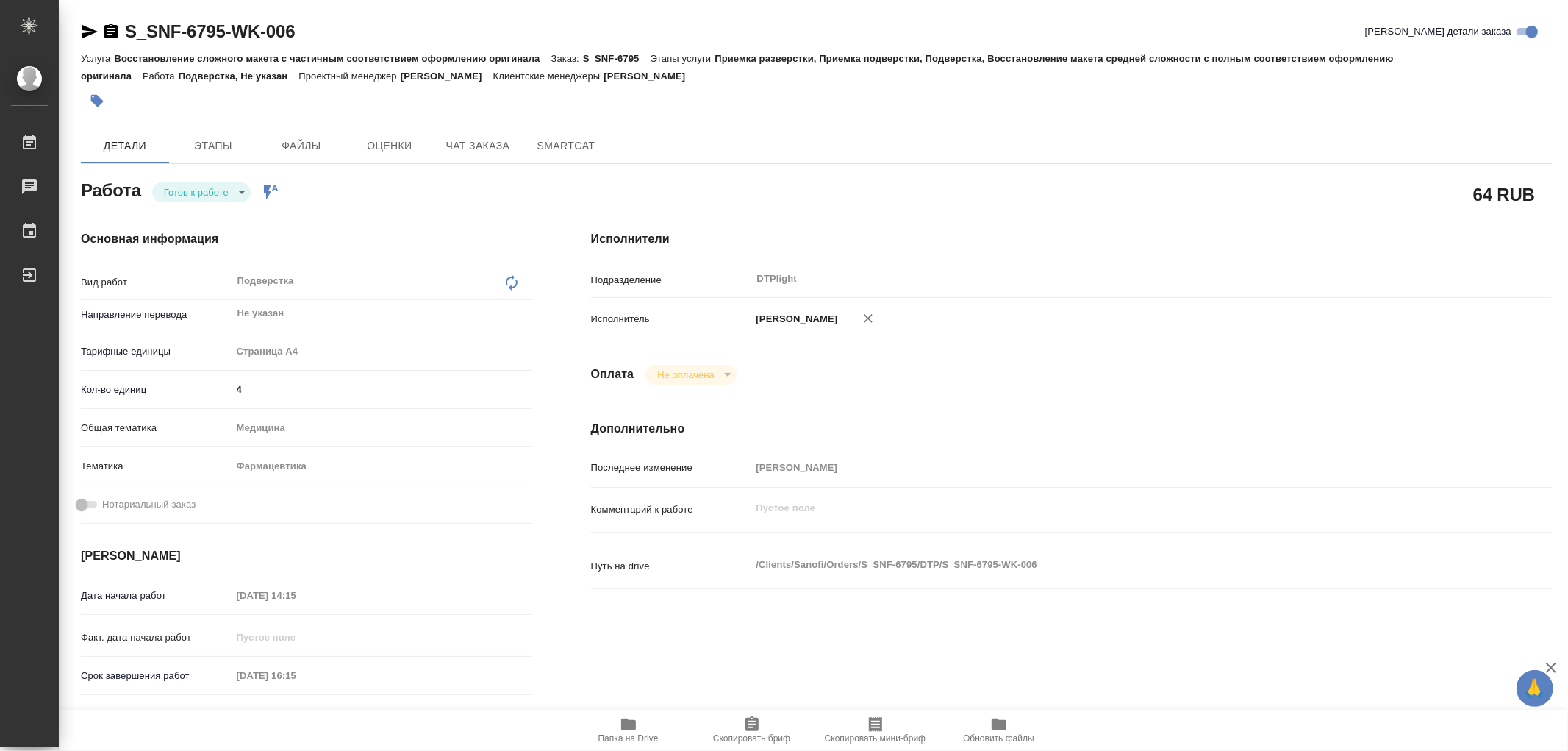
type textarea "x"
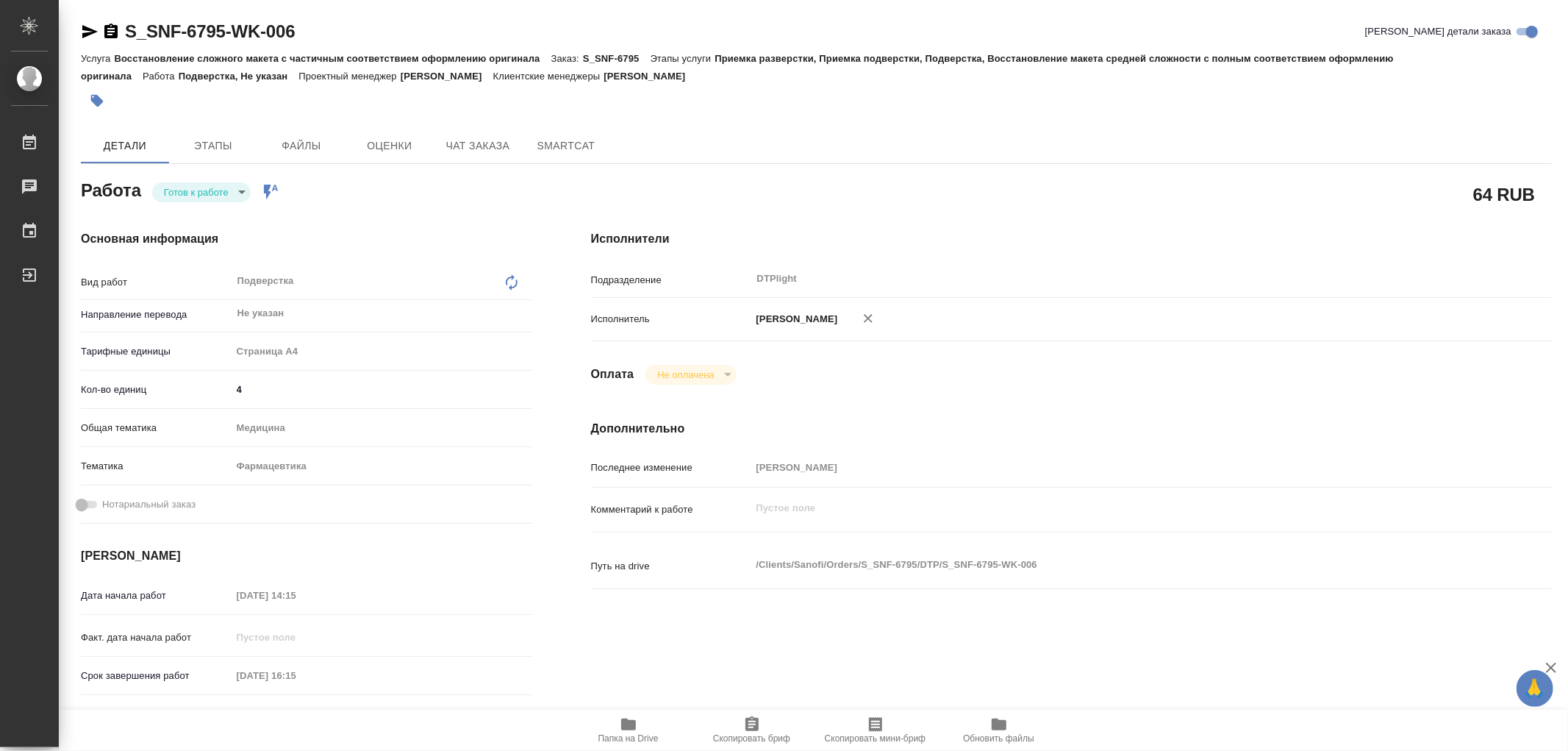
type textarea "x"
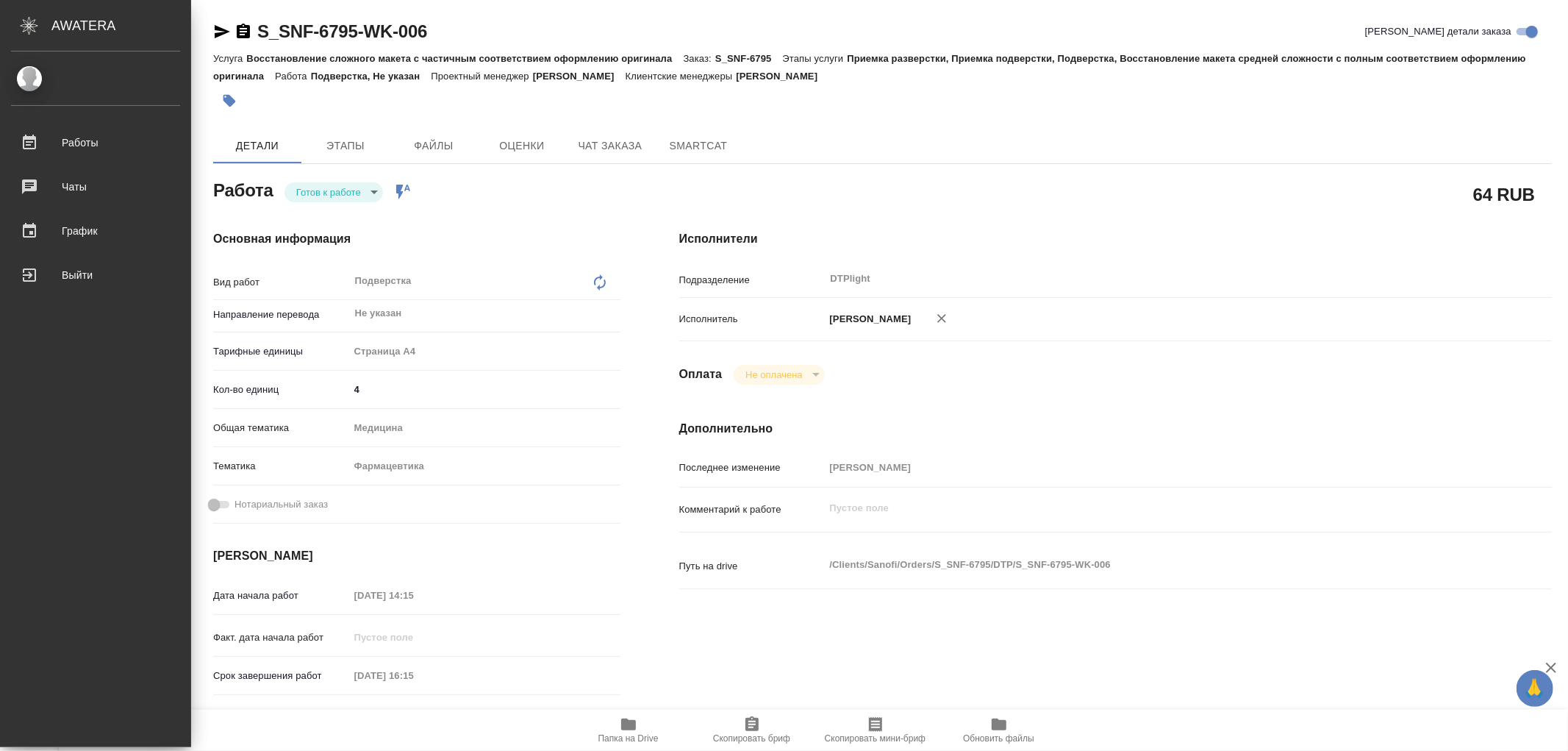
type textarea "x"
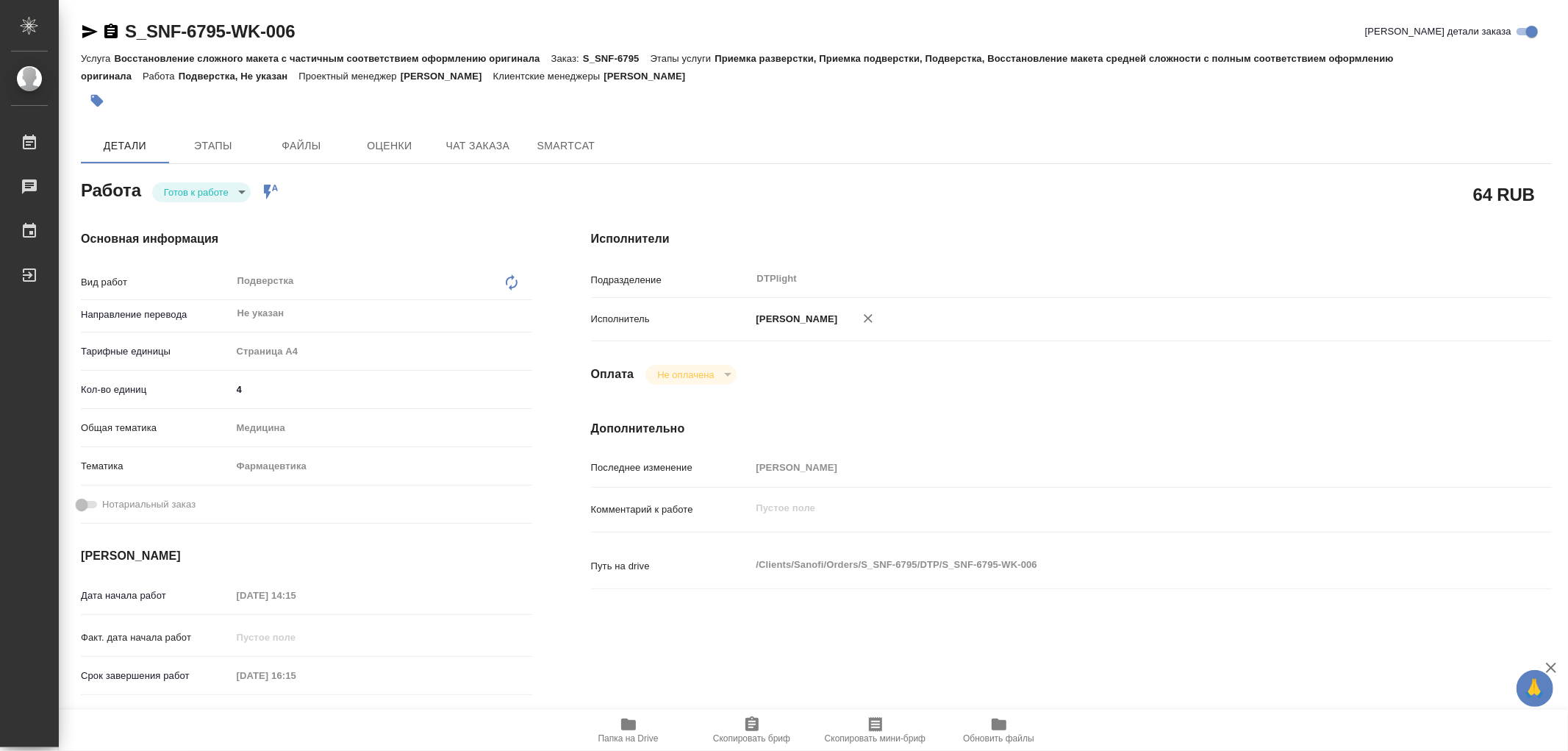
click at [636, 723] on icon "button" at bounding box center [628, 724] width 17 height 17
click at [185, 193] on body "🙏 .cls-1 fill:#fff; AWATERA Работы 0 Чаты График Выйти S_SNF-6795-WK-006 Кратко…" at bounding box center [784, 376] width 1568 height 751
click at [185, 193] on button "В работе" at bounding box center [188, 192] width 49 height 17
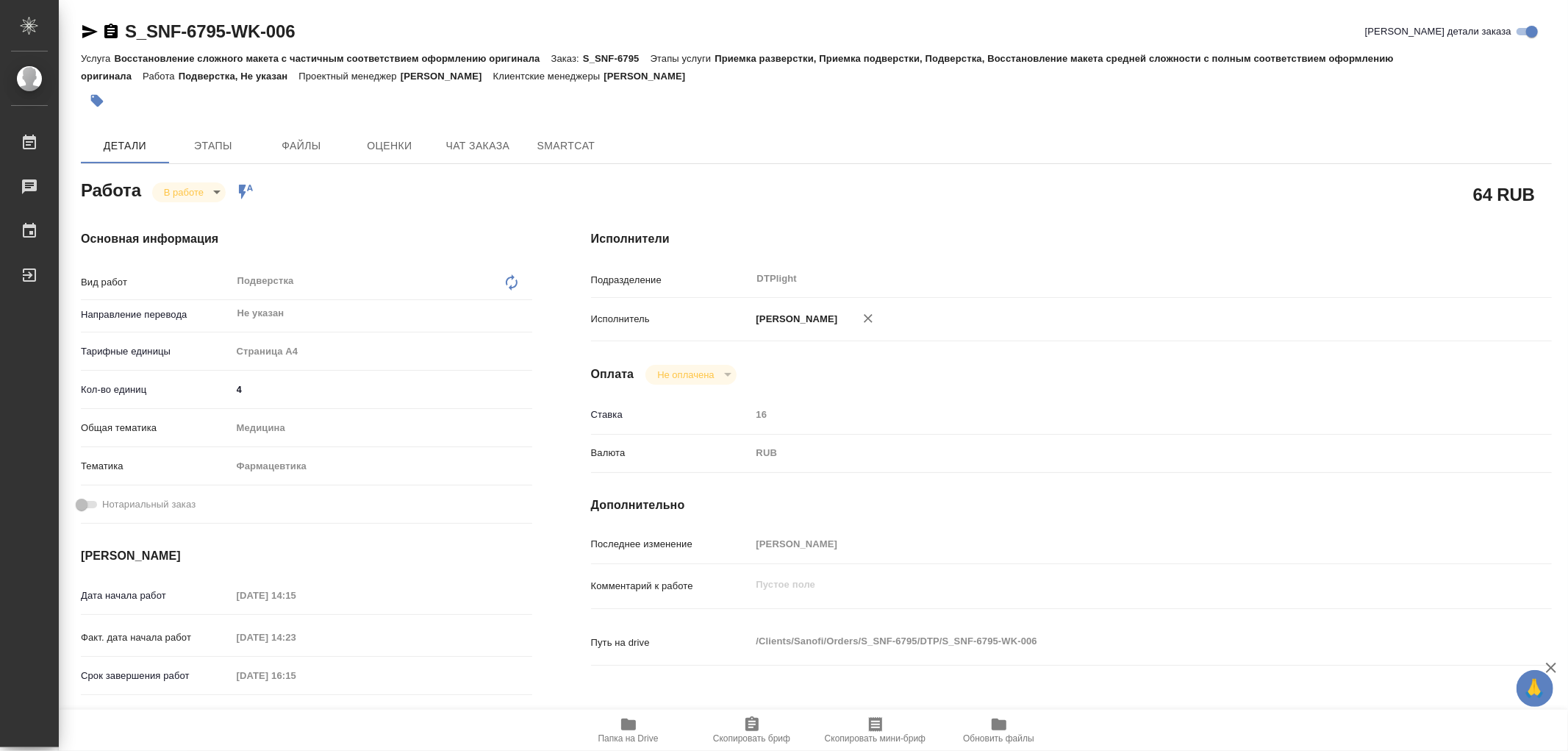
type textarea "x"
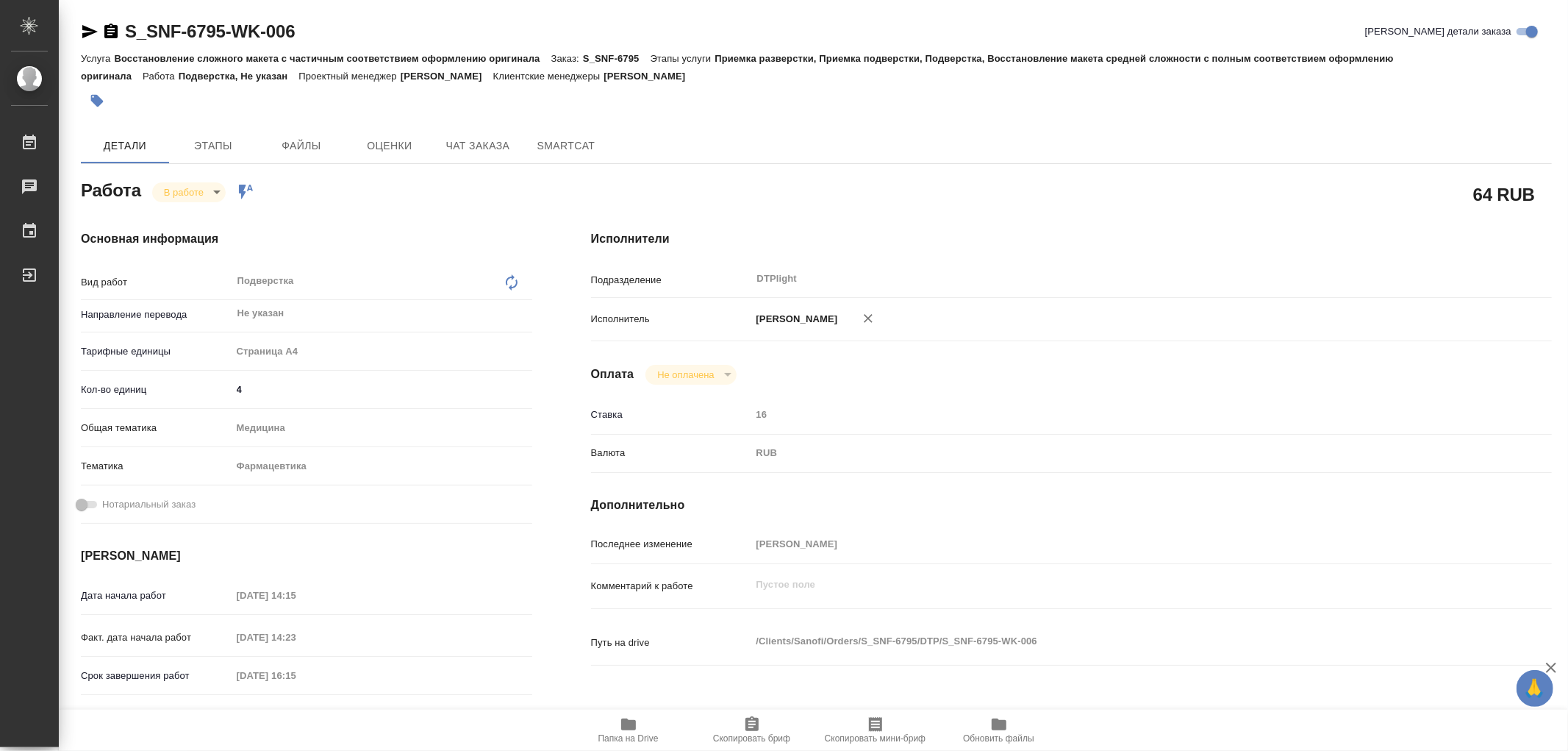
type textarea "x"
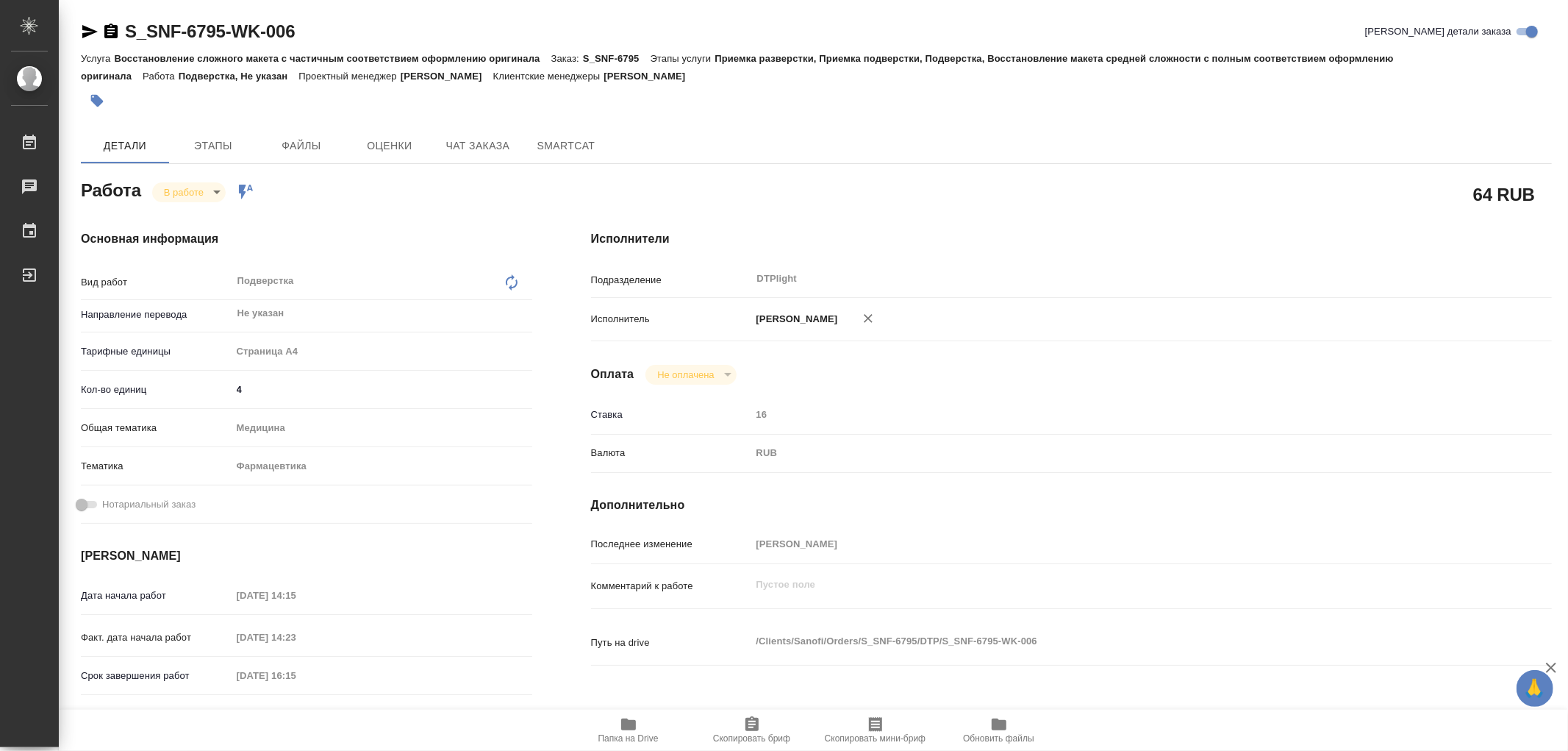
type textarea "x"
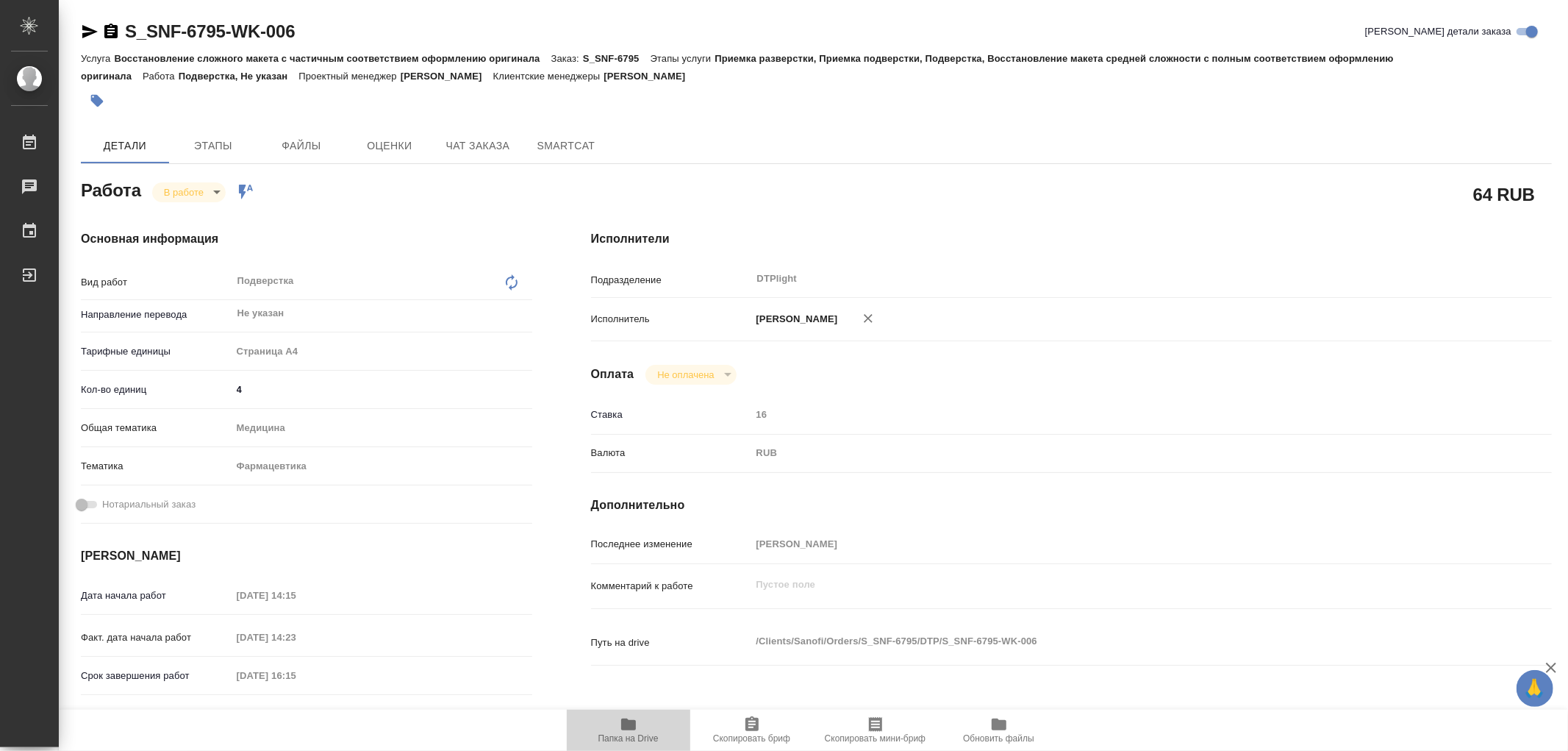
click at [629, 728] on icon "button" at bounding box center [628, 725] width 15 height 12
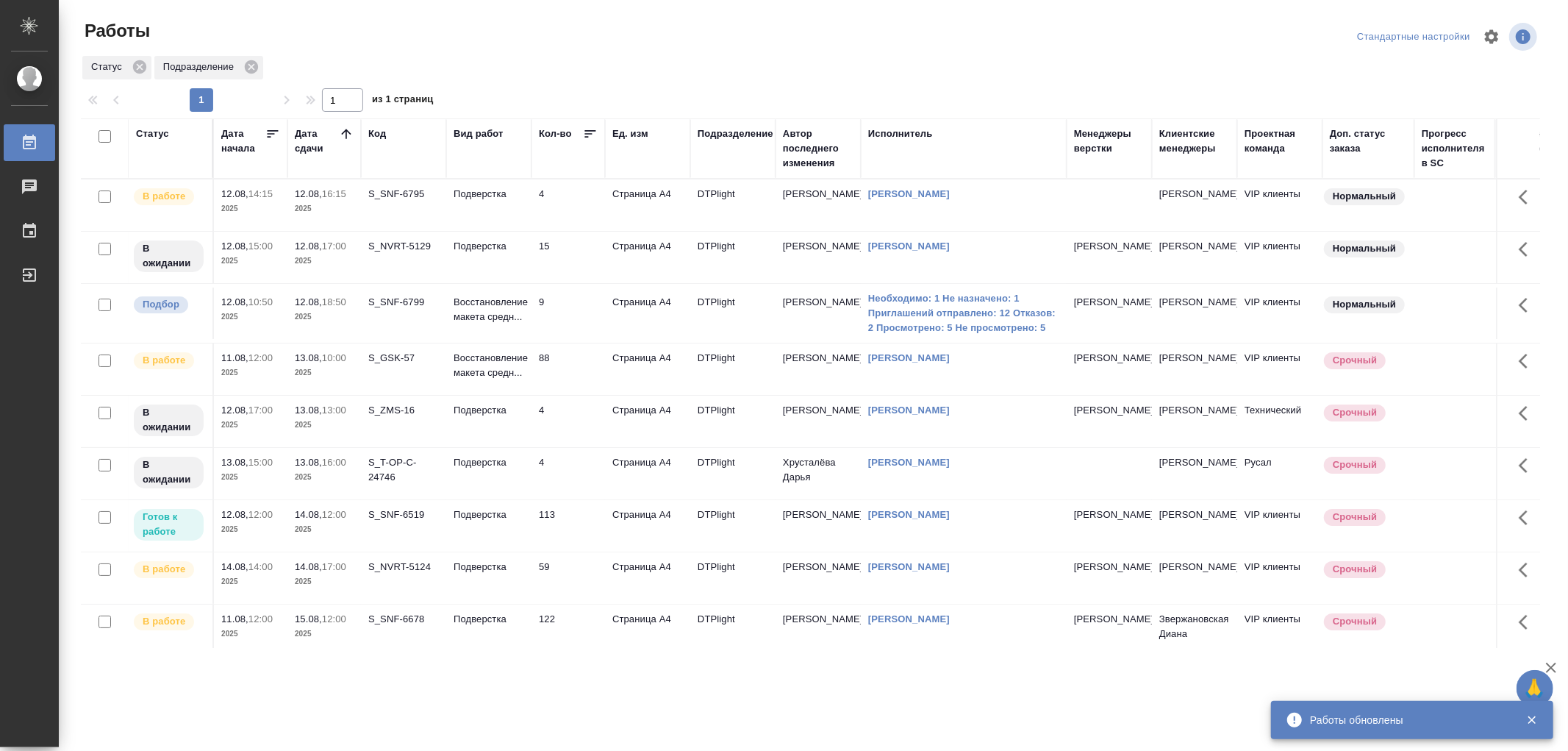
click at [483, 201] on td "Подверстка" at bounding box center [489, 205] width 85 height 51
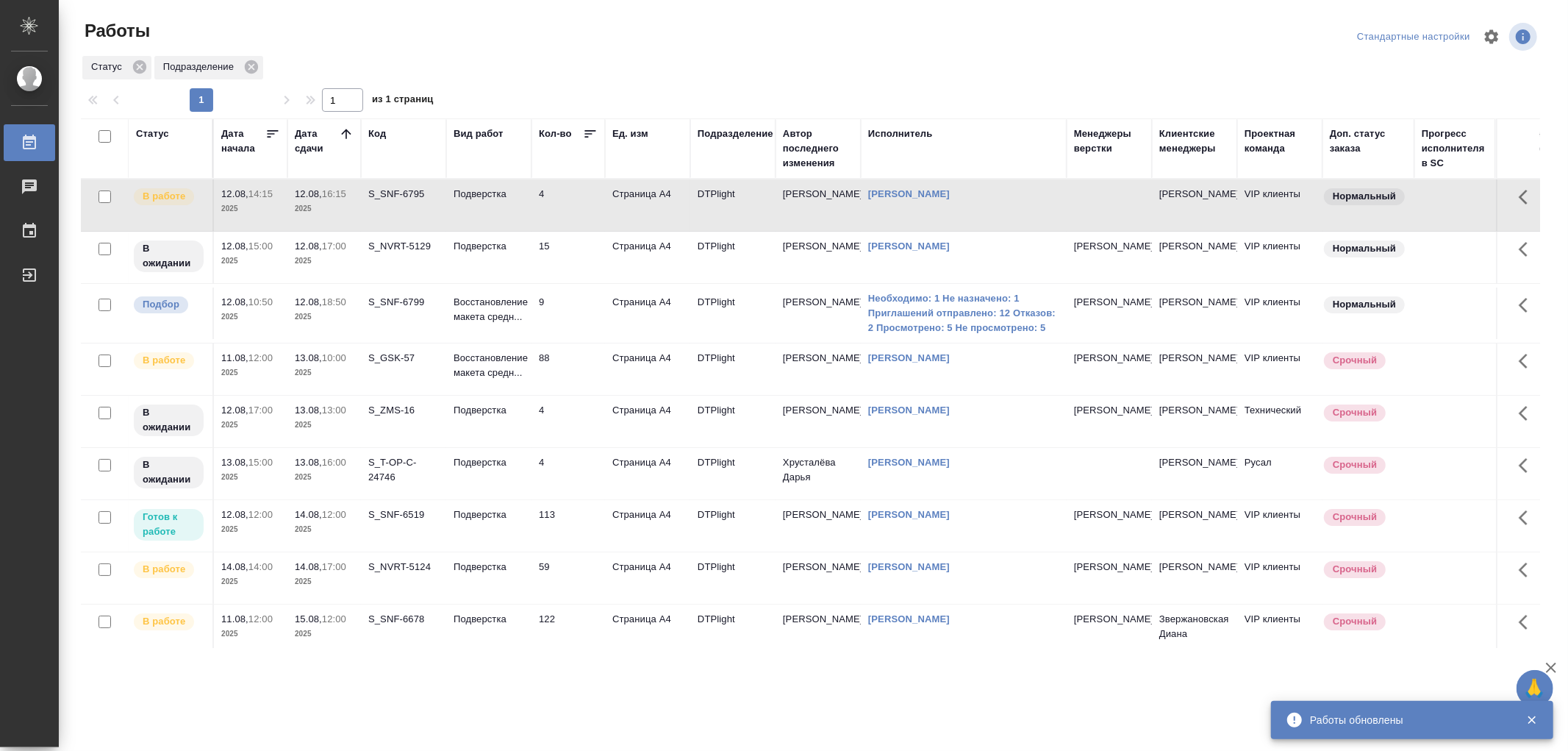
click at [483, 201] on td "Подверстка" at bounding box center [489, 205] width 85 height 51
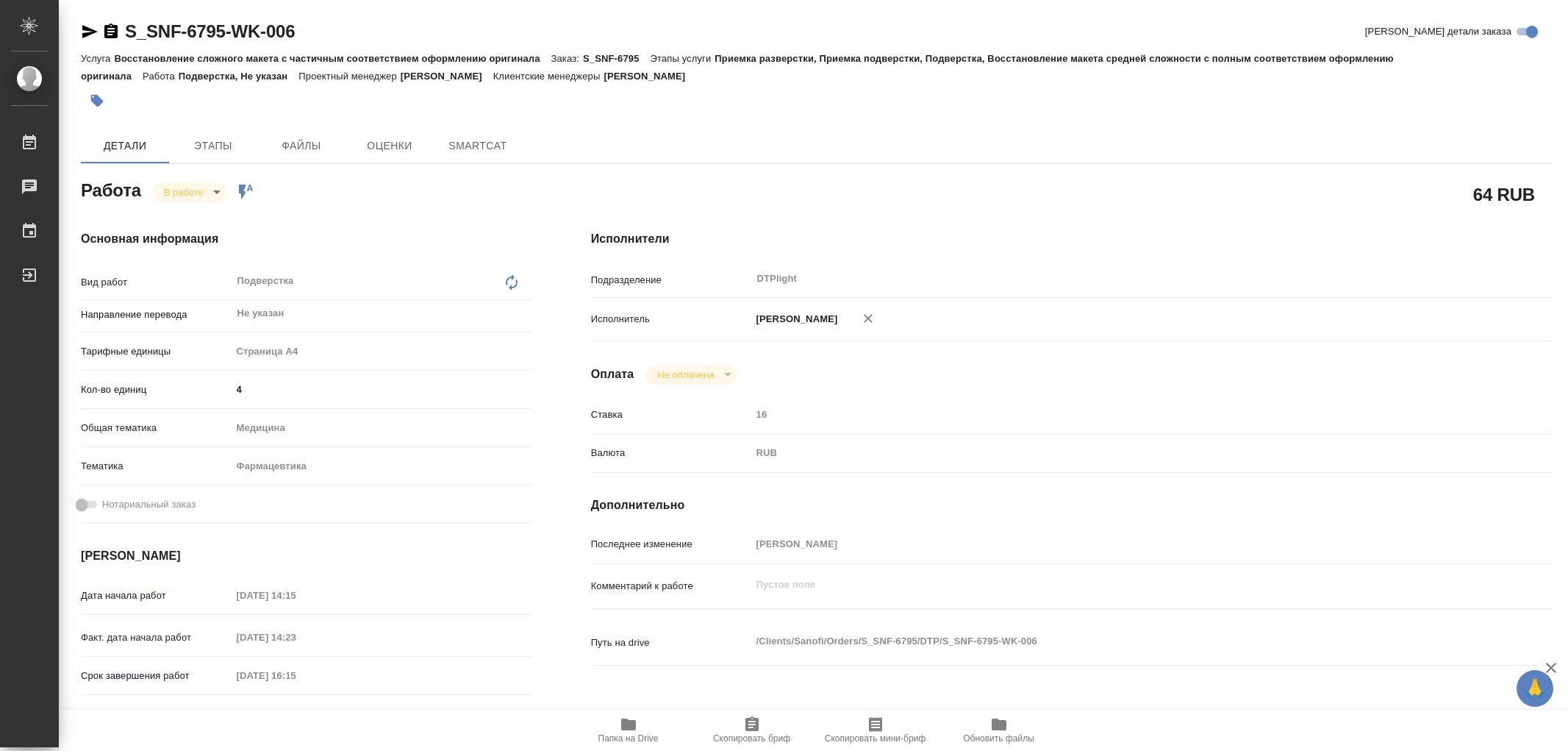
type textarea "x"
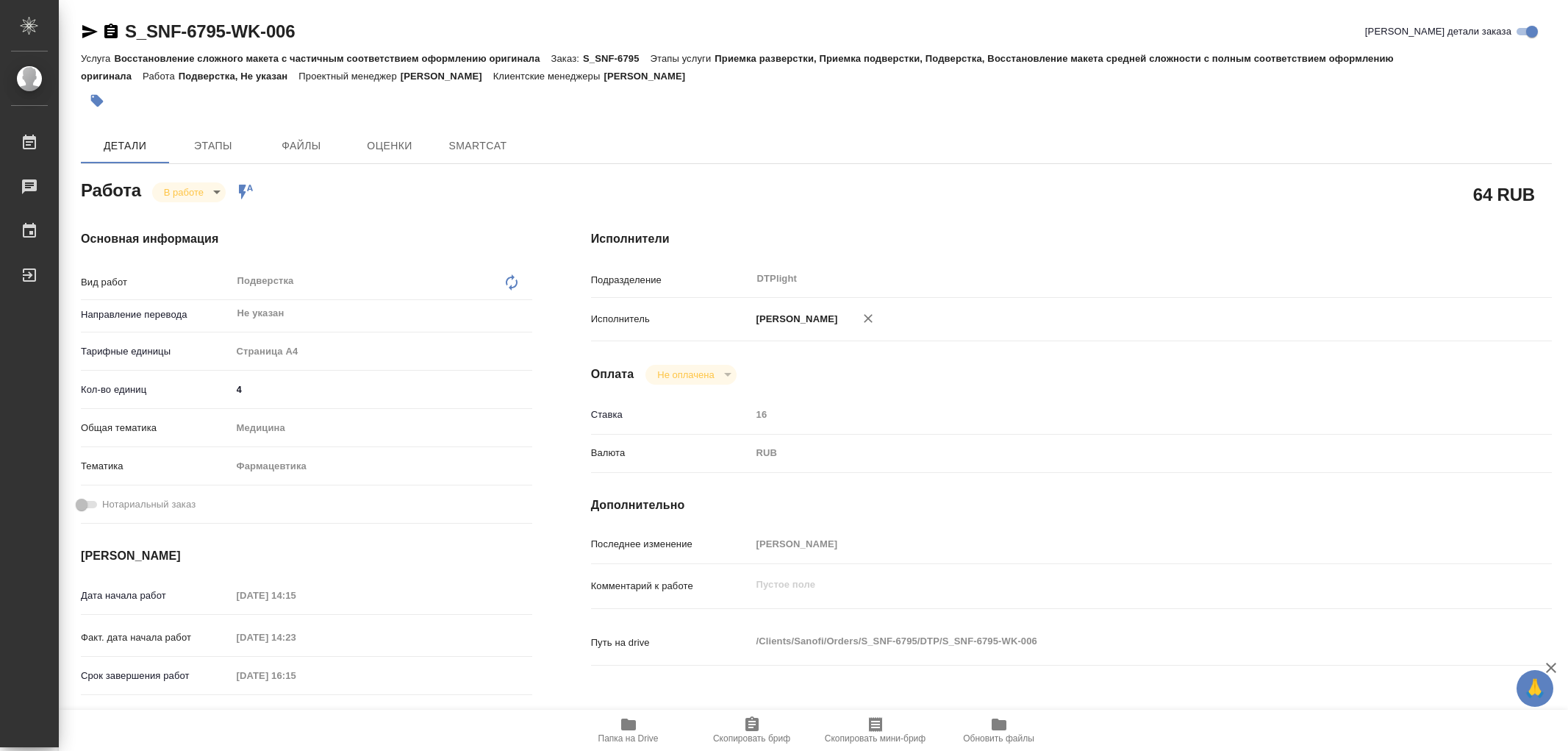
type textarea "x"
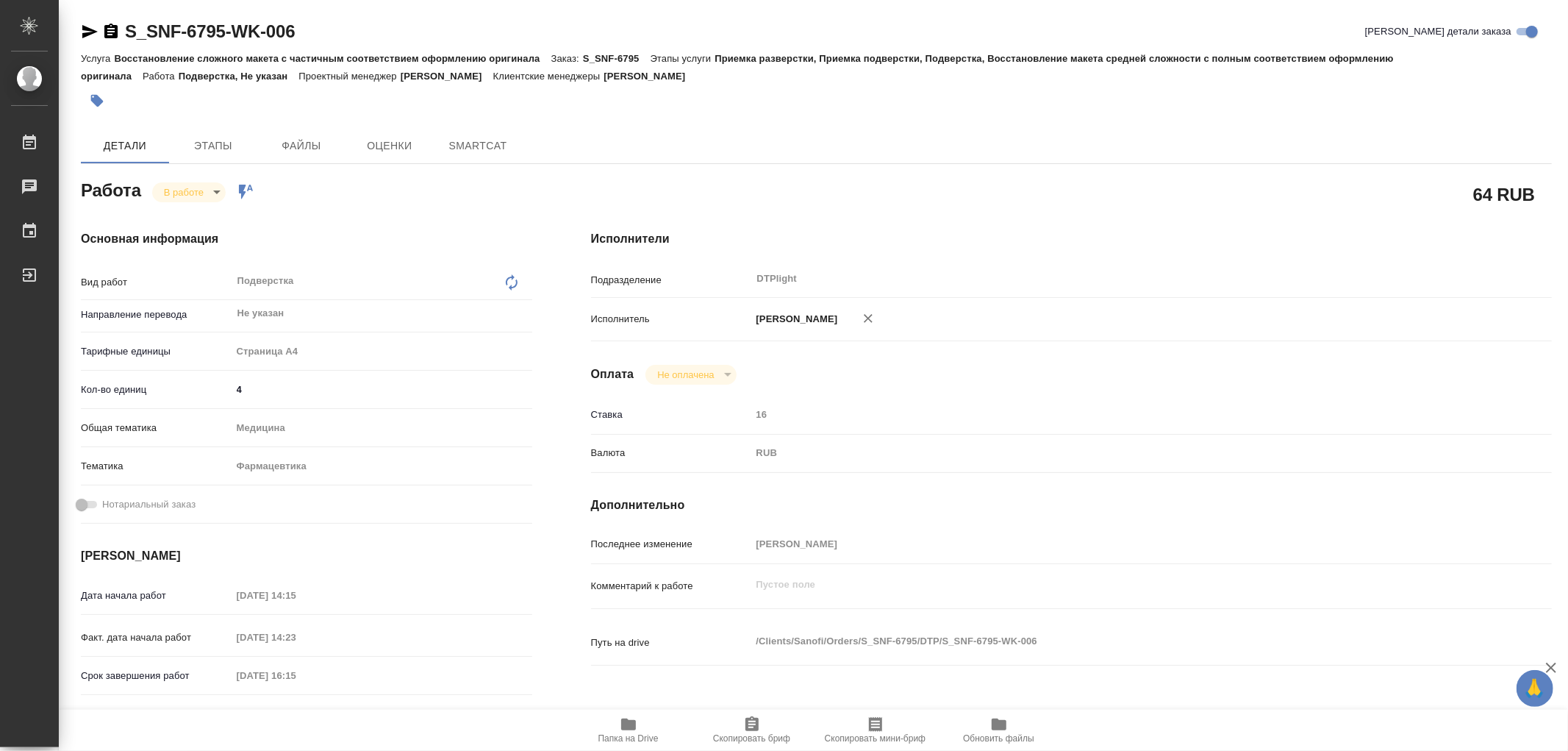
type textarea "x"
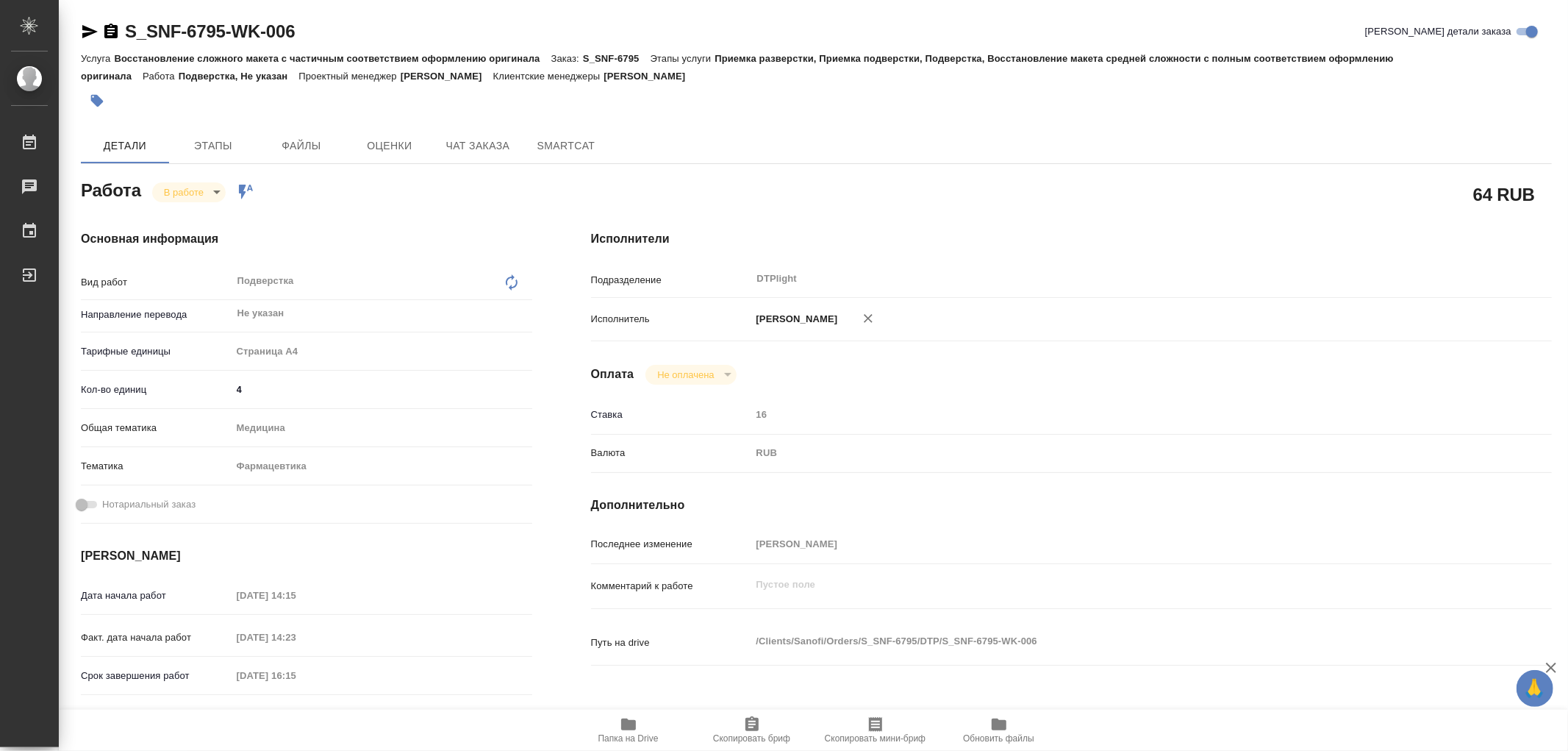
type textarea "x"
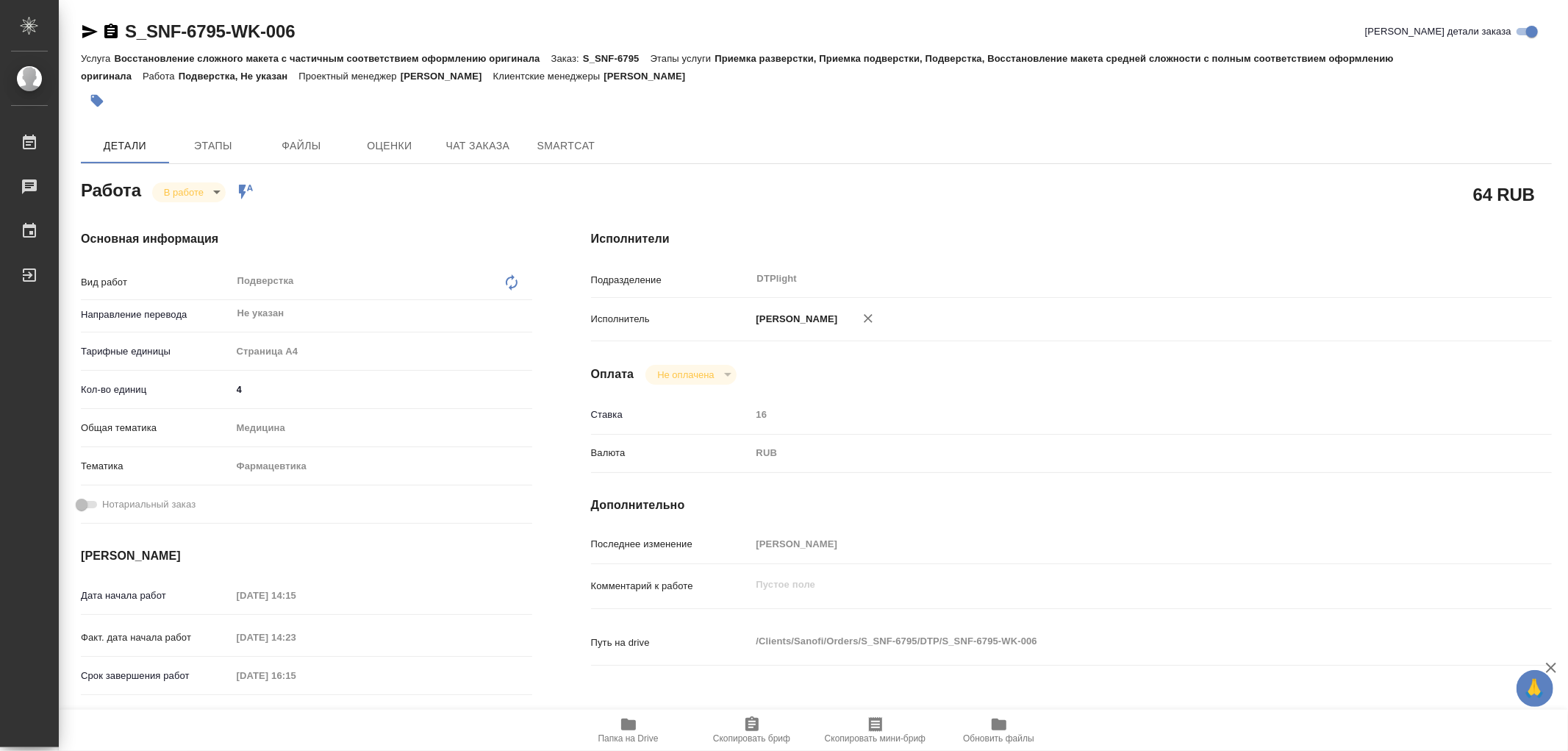
type textarea "x"
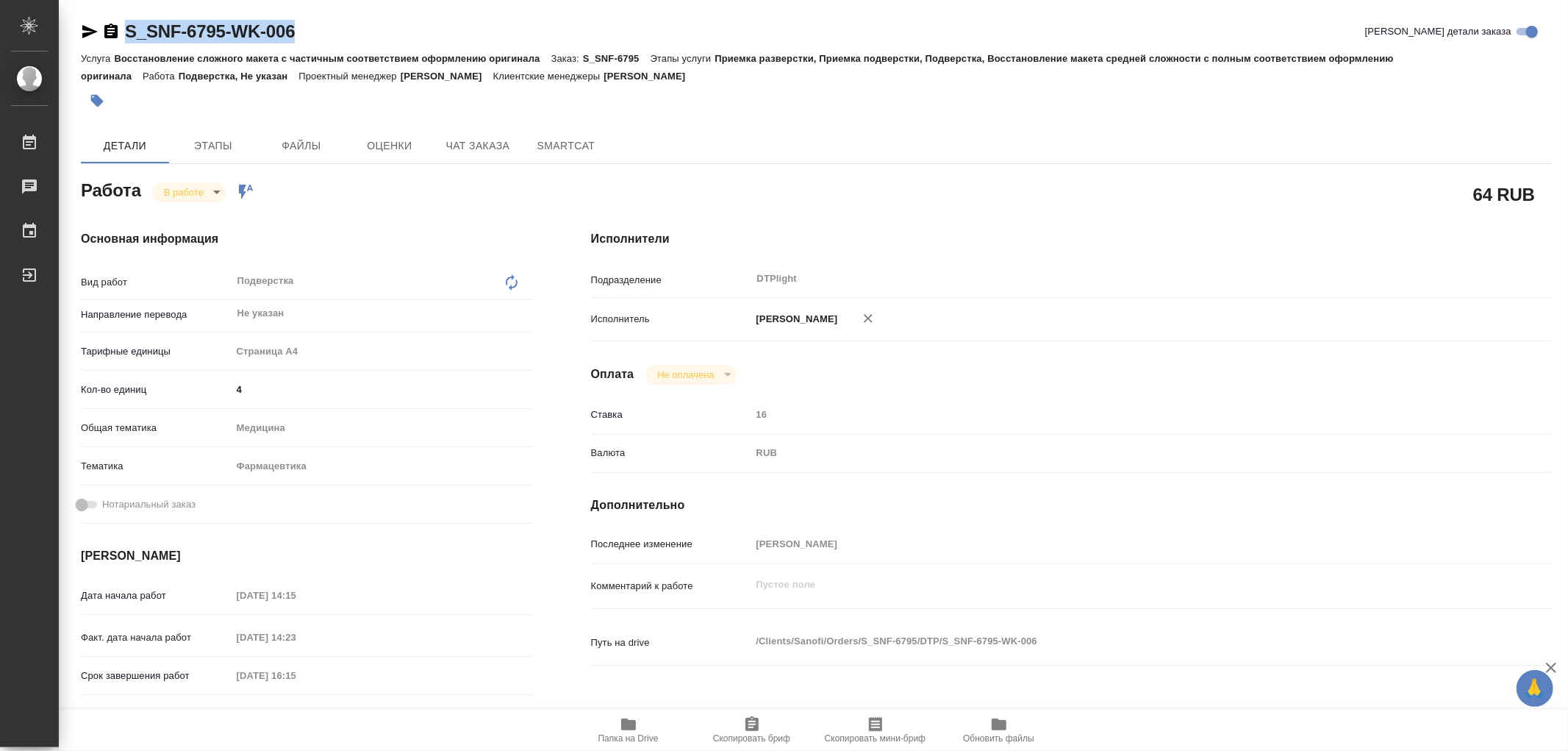
drag, startPoint x: 304, startPoint y: 28, endPoint x: 115, endPoint y: 33, distance: 189.1
click at [87, 41] on div "S_SNF-6795-WK-006 Кратко детали заказа" at bounding box center [816, 31] width 1471 height 24
copy link "S_SNF-6795-WK-006"
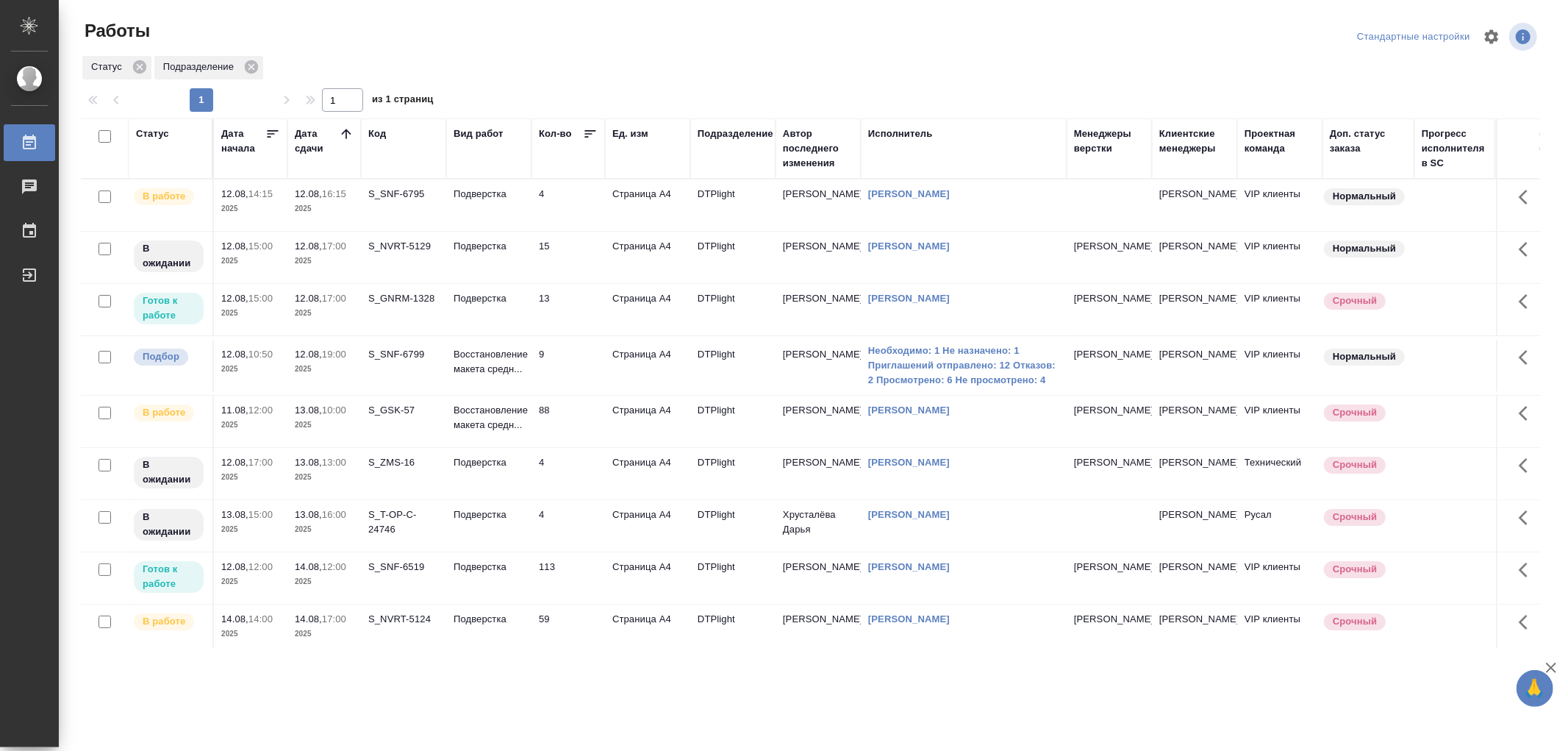
click at [493, 231] on td "Подверстка" at bounding box center [489, 205] width 85 height 51
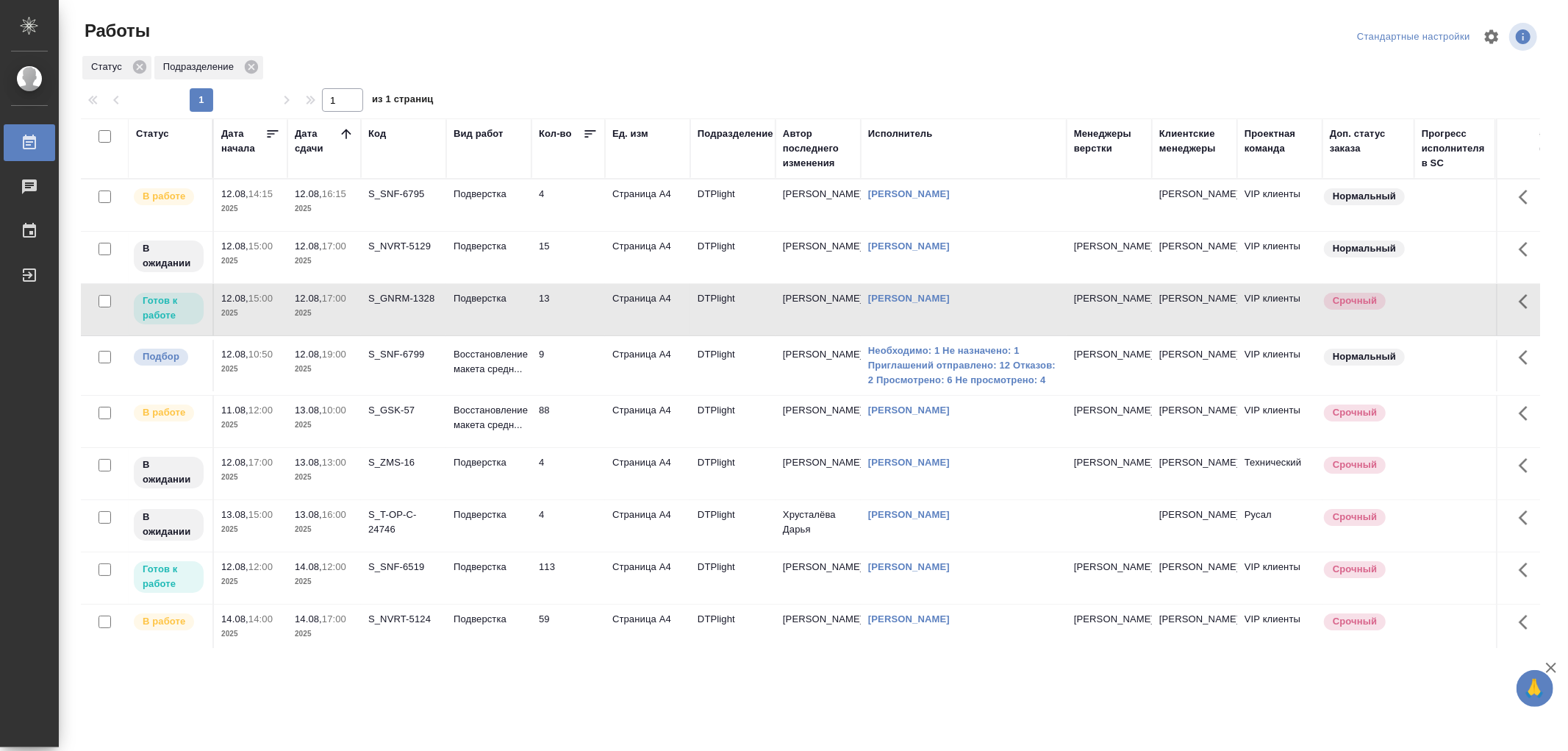
click at [493, 231] on td "Подверстка" at bounding box center [489, 205] width 85 height 51
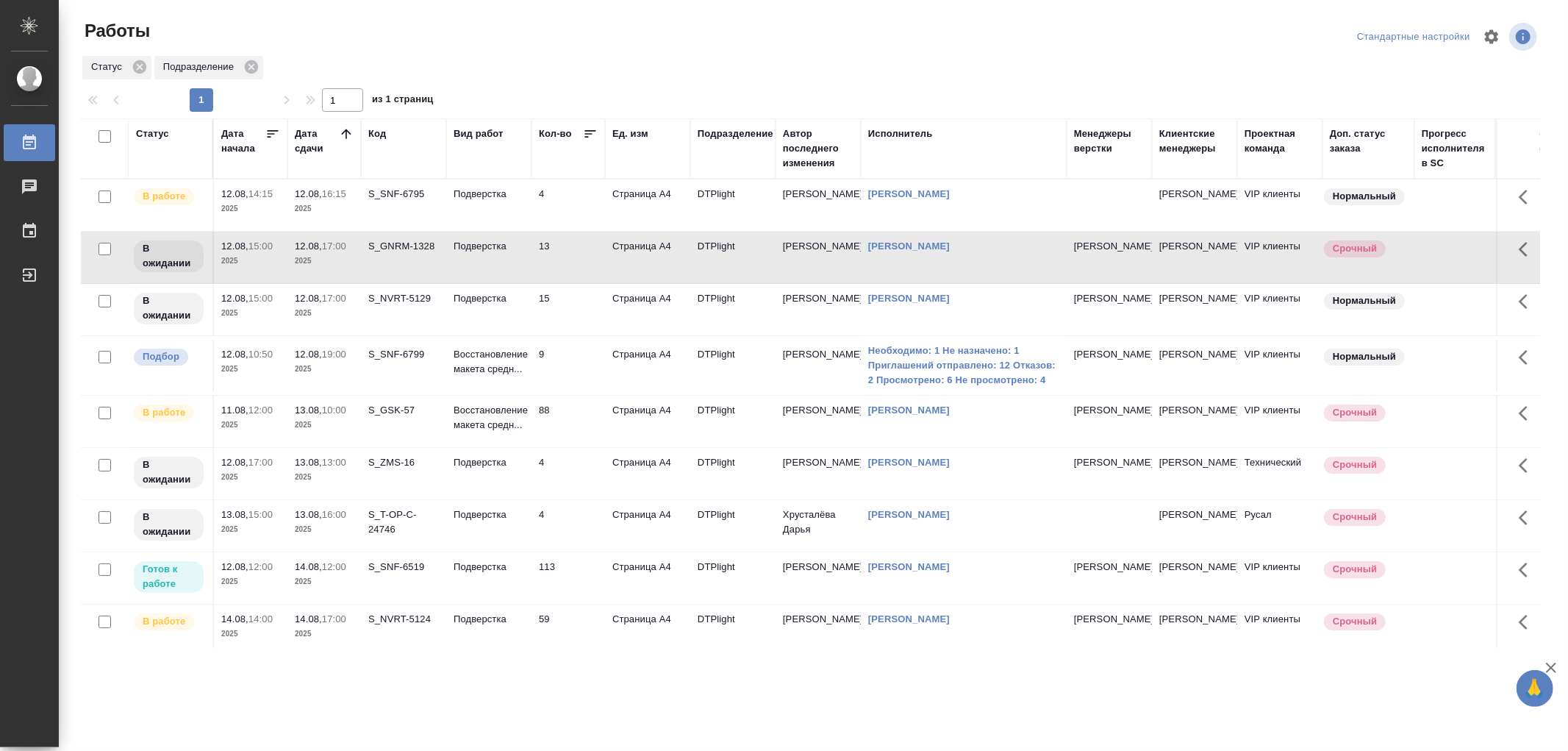
click at [504, 231] on td "Подверстка" at bounding box center [489, 205] width 85 height 51
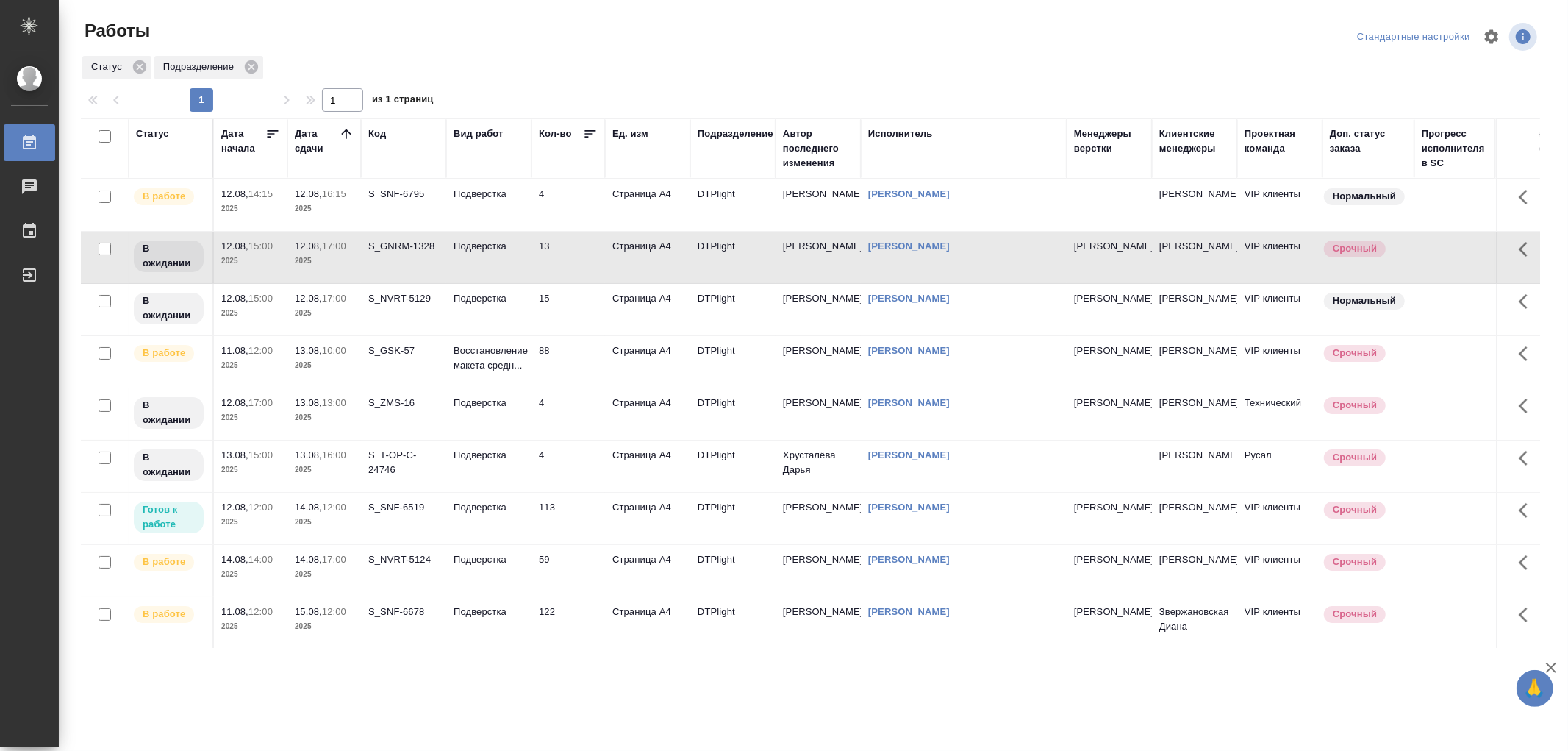
click at [531, 200] on td "4" at bounding box center [568, 205] width 73 height 51
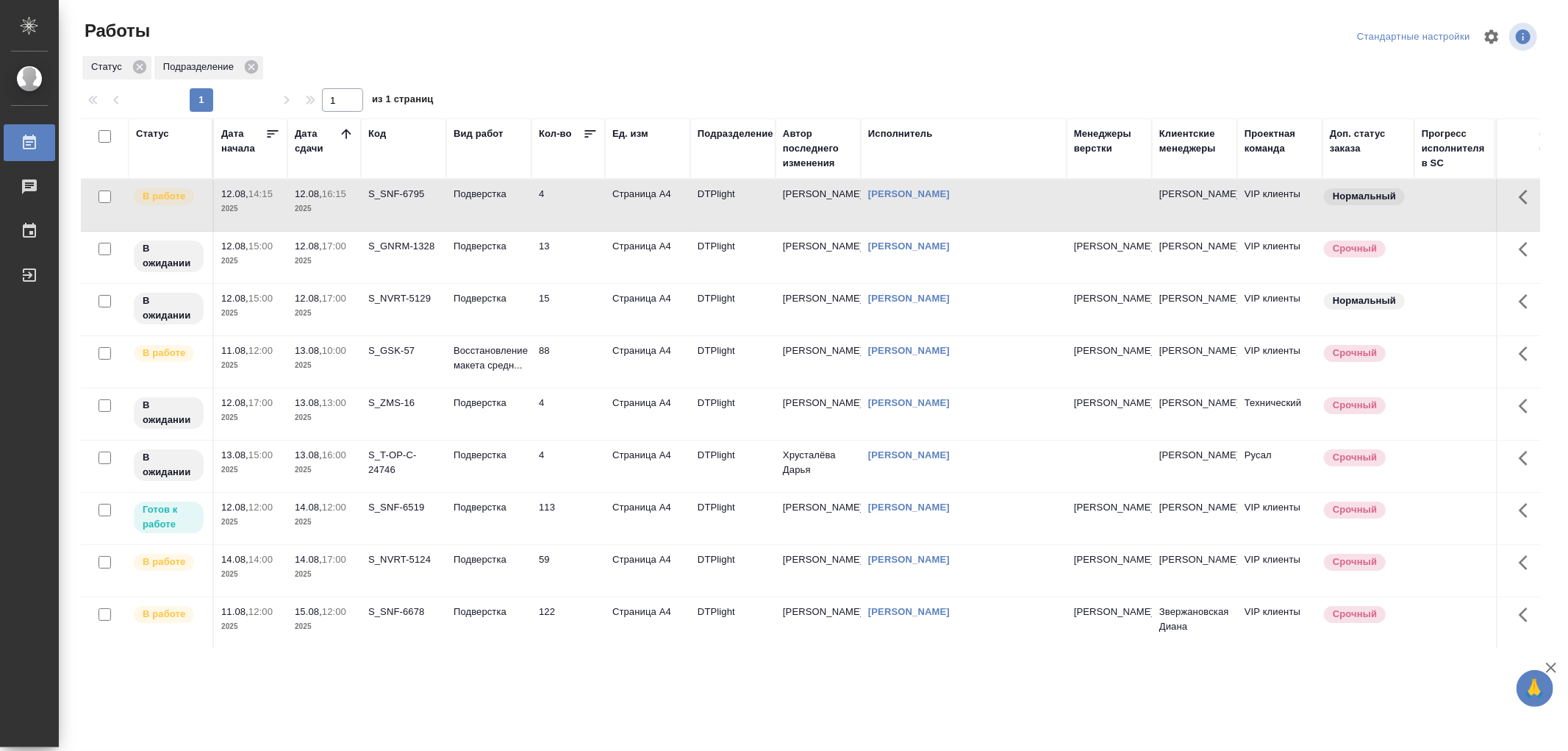
click at [531, 200] on td "4" at bounding box center [568, 205] width 73 height 51
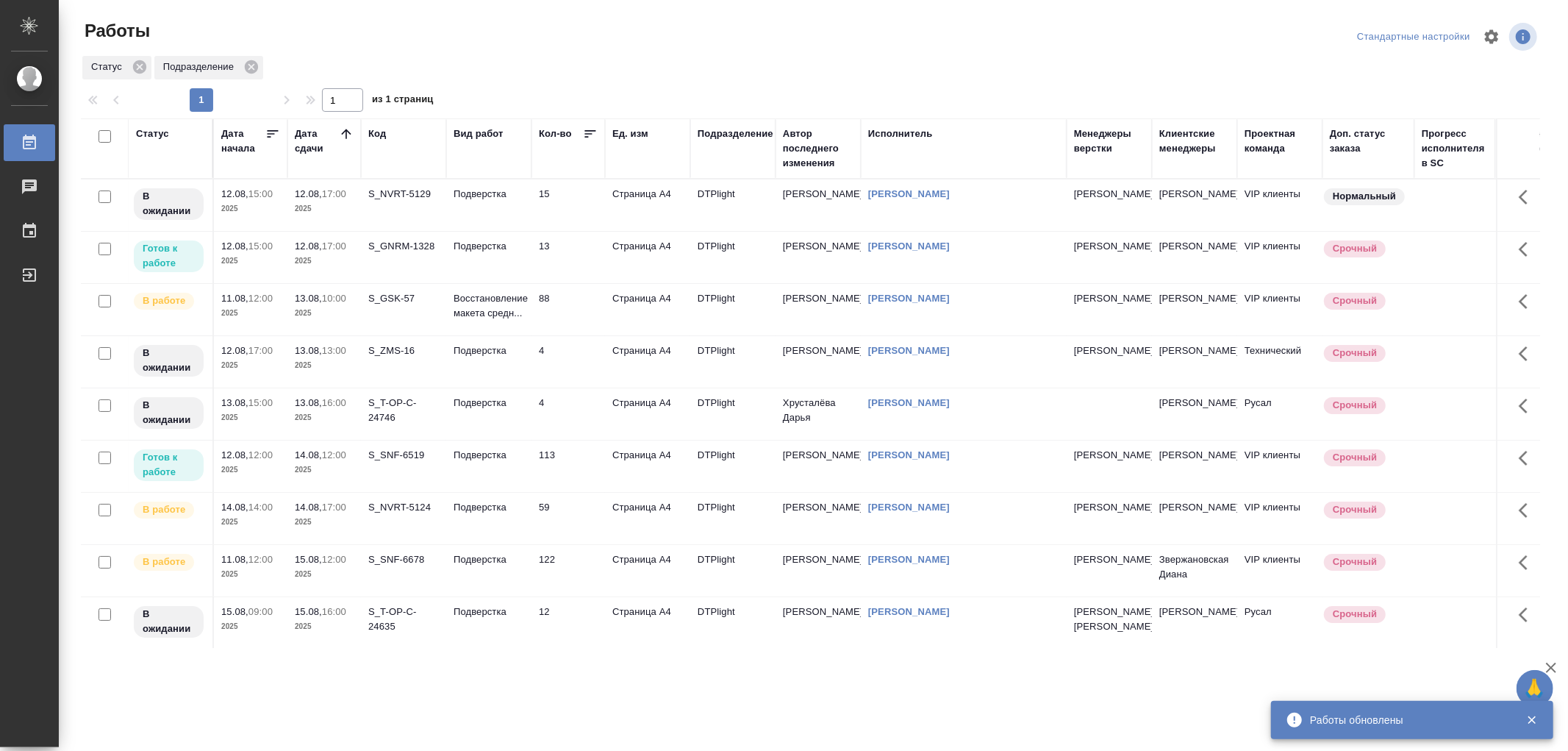
click at [505, 231] on td "Подверстка" at bounding box center [489, 205] width 85 height 51
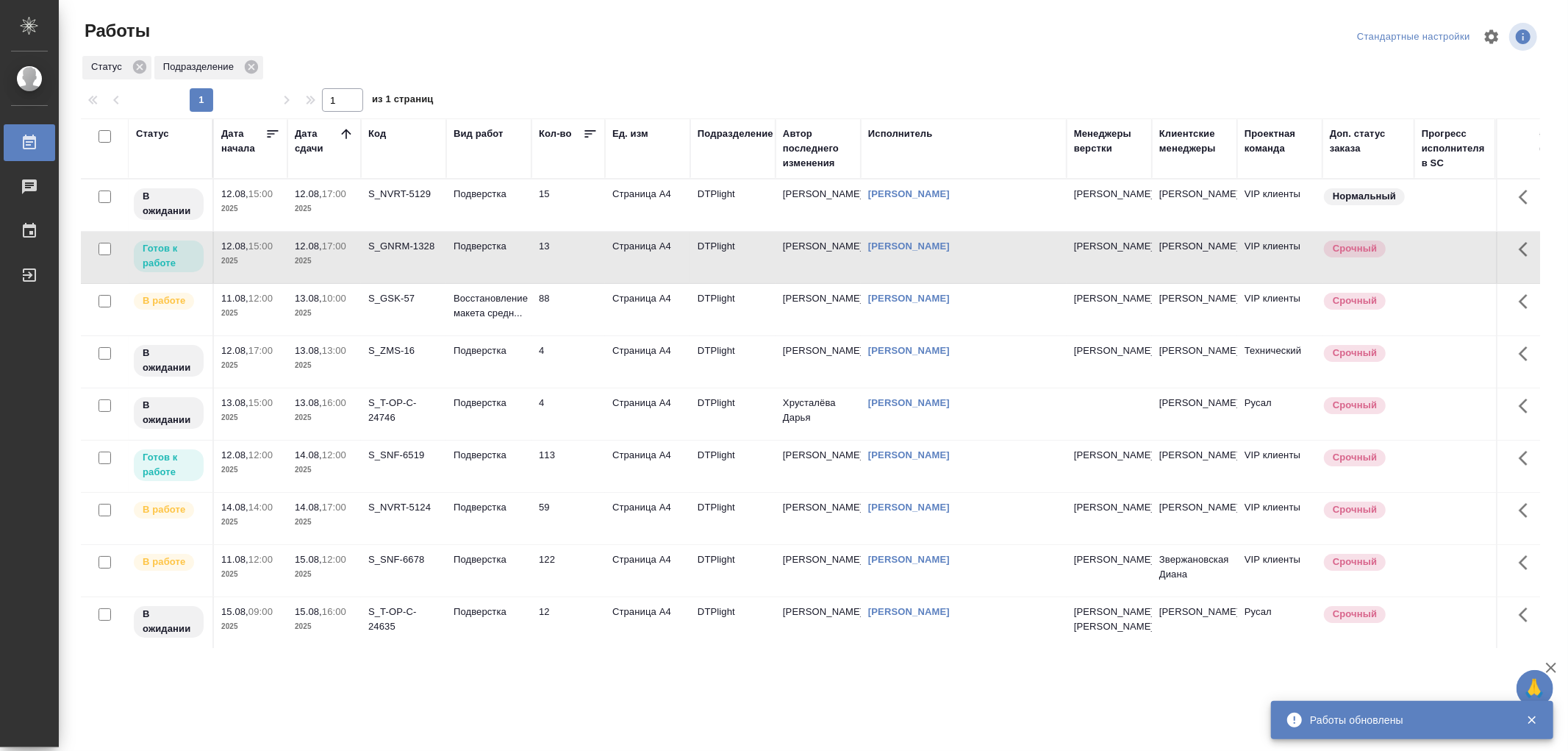
click at [505, 231] on td "Подверстка" at bounding box center [489, 205] width 85 height 51
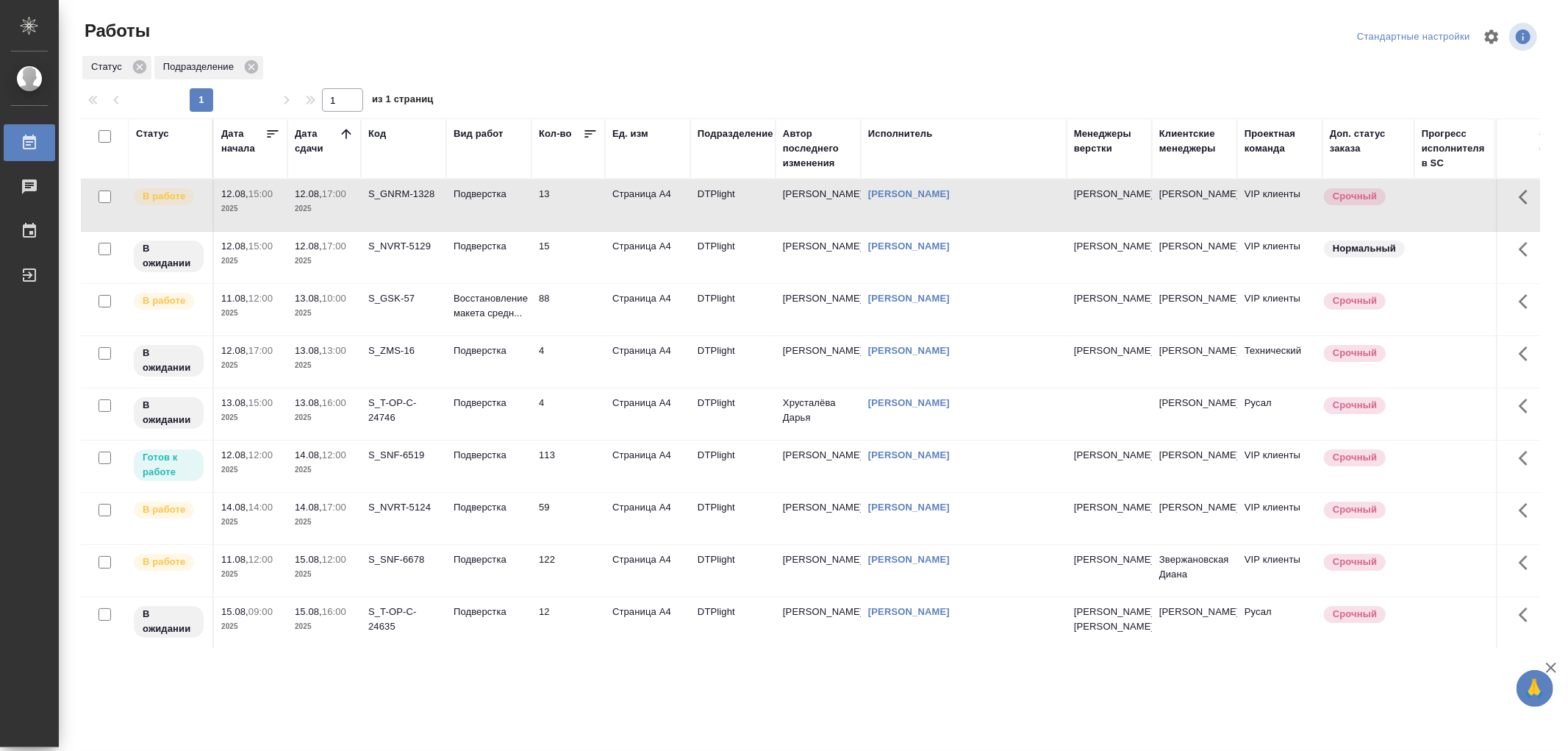
click at [488, 213] on td "Подверстка" at bounding box center [489, 205] width 85 height 51
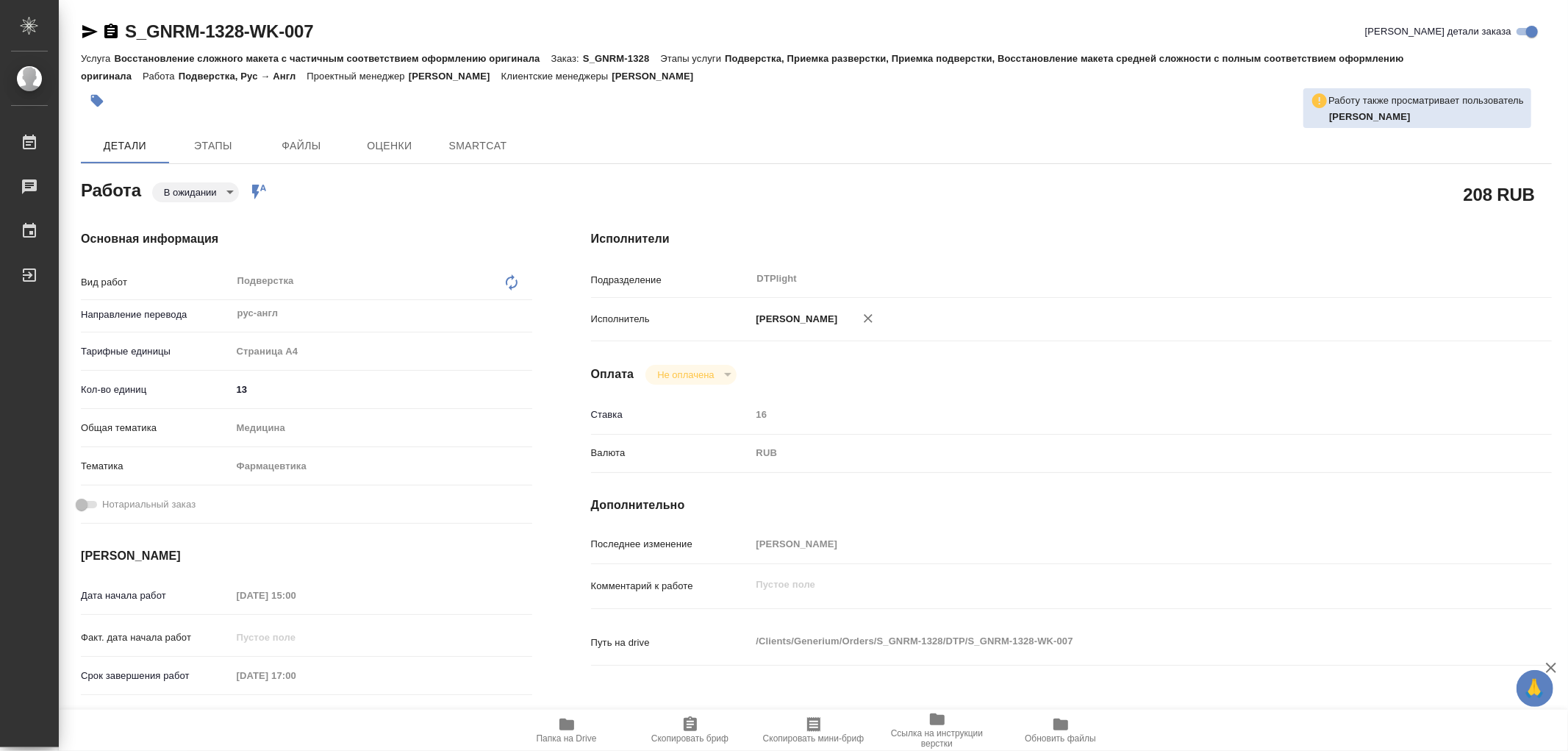
type textarea "x"
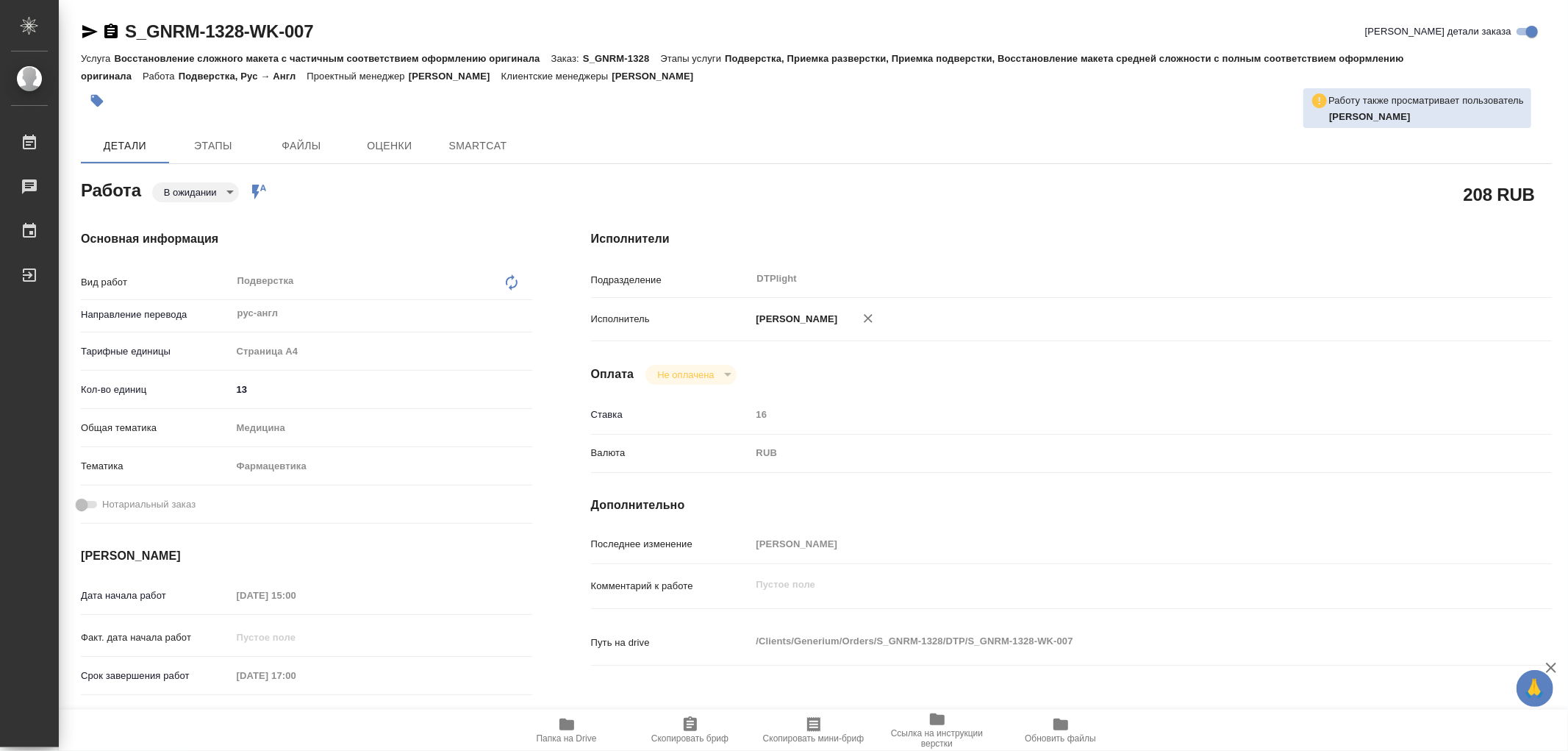
type textarea "x"
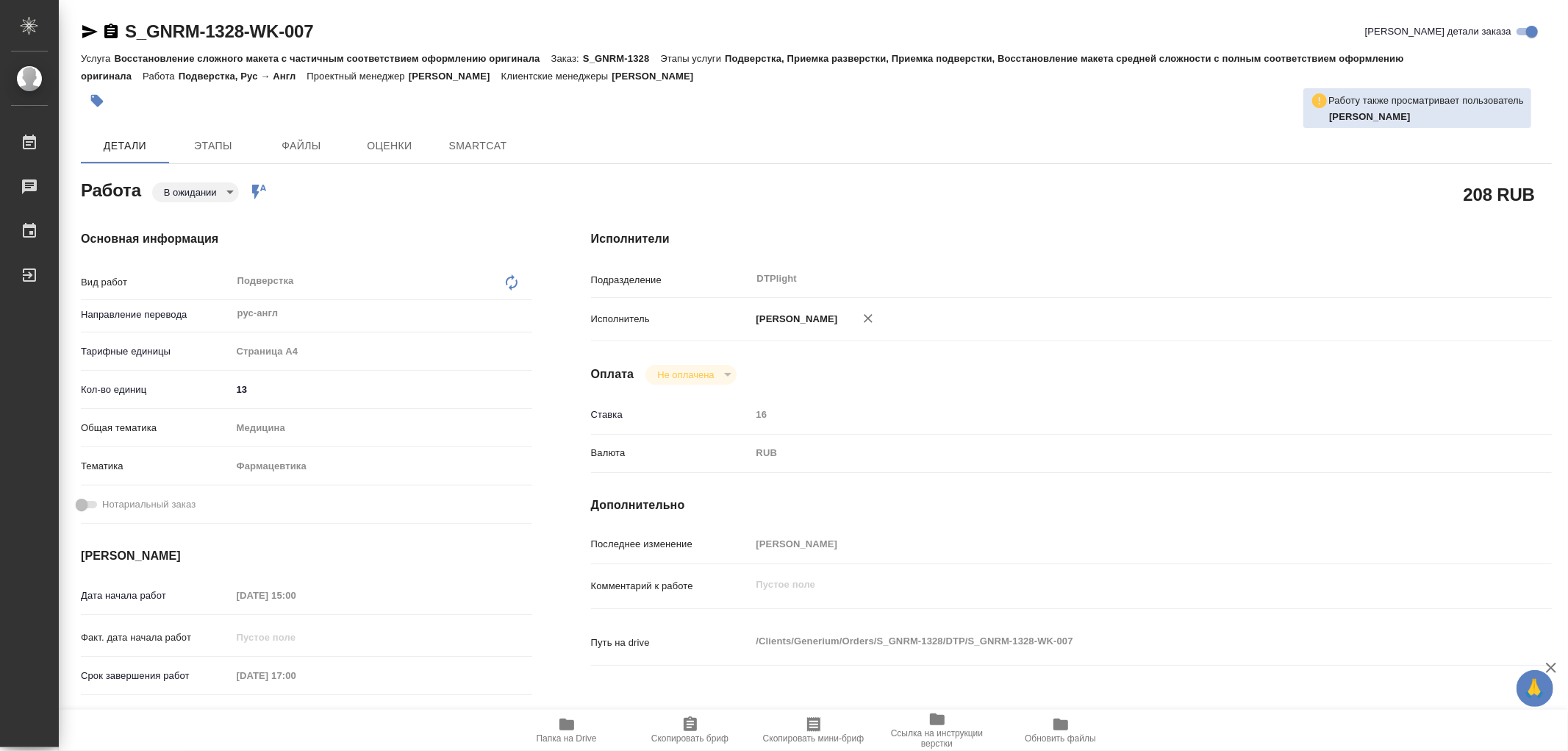
type textarea "x"
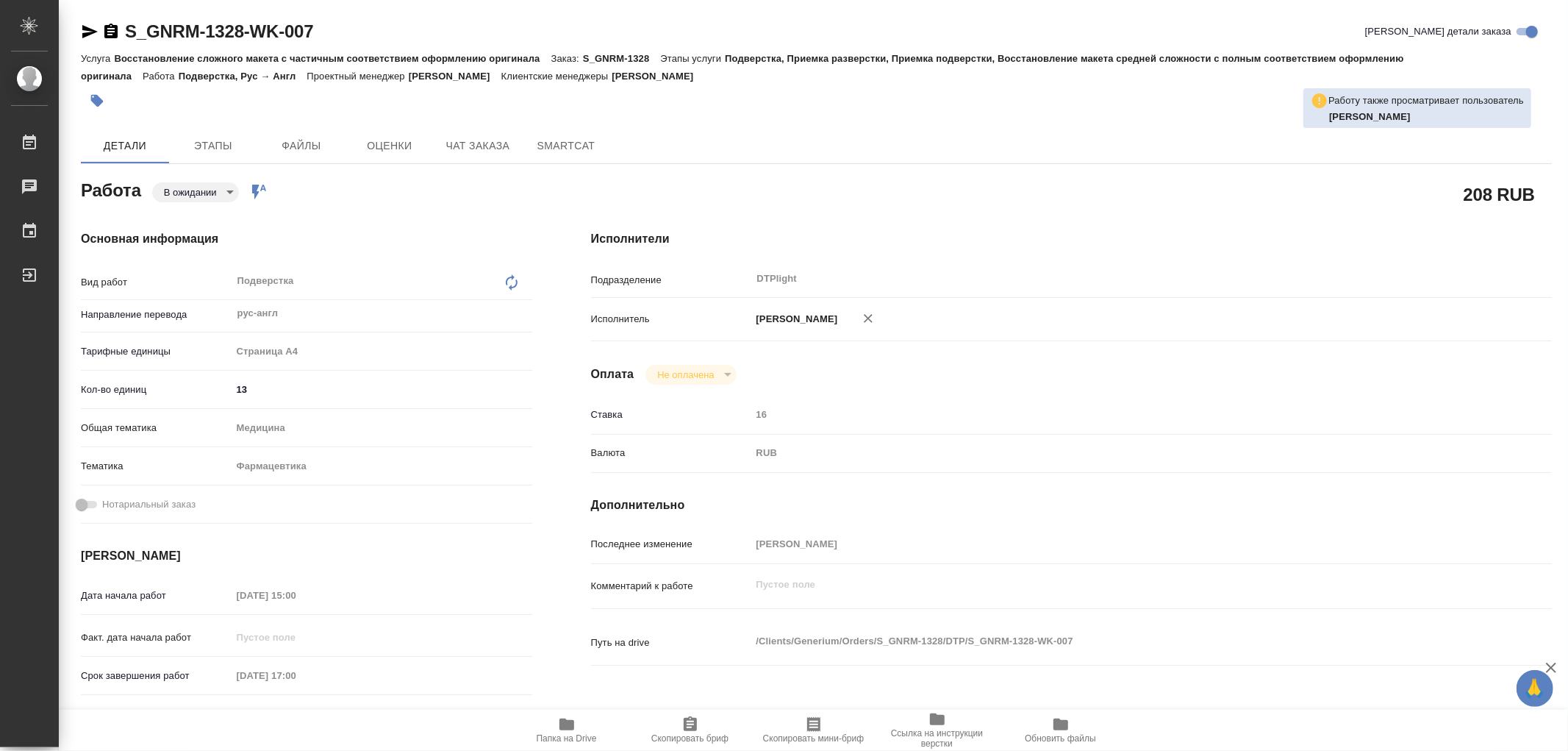
type textarea "x"
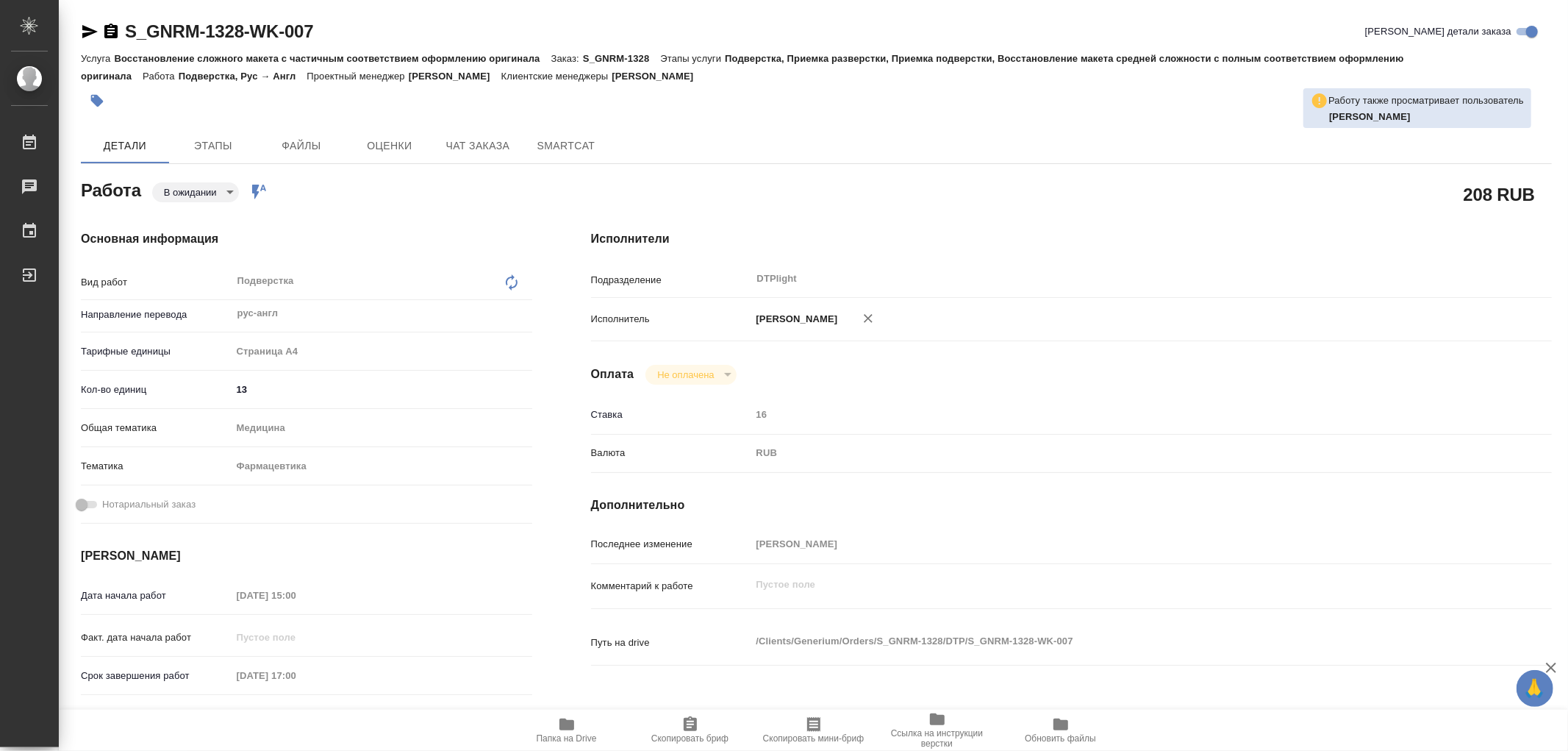
type textarea "x"
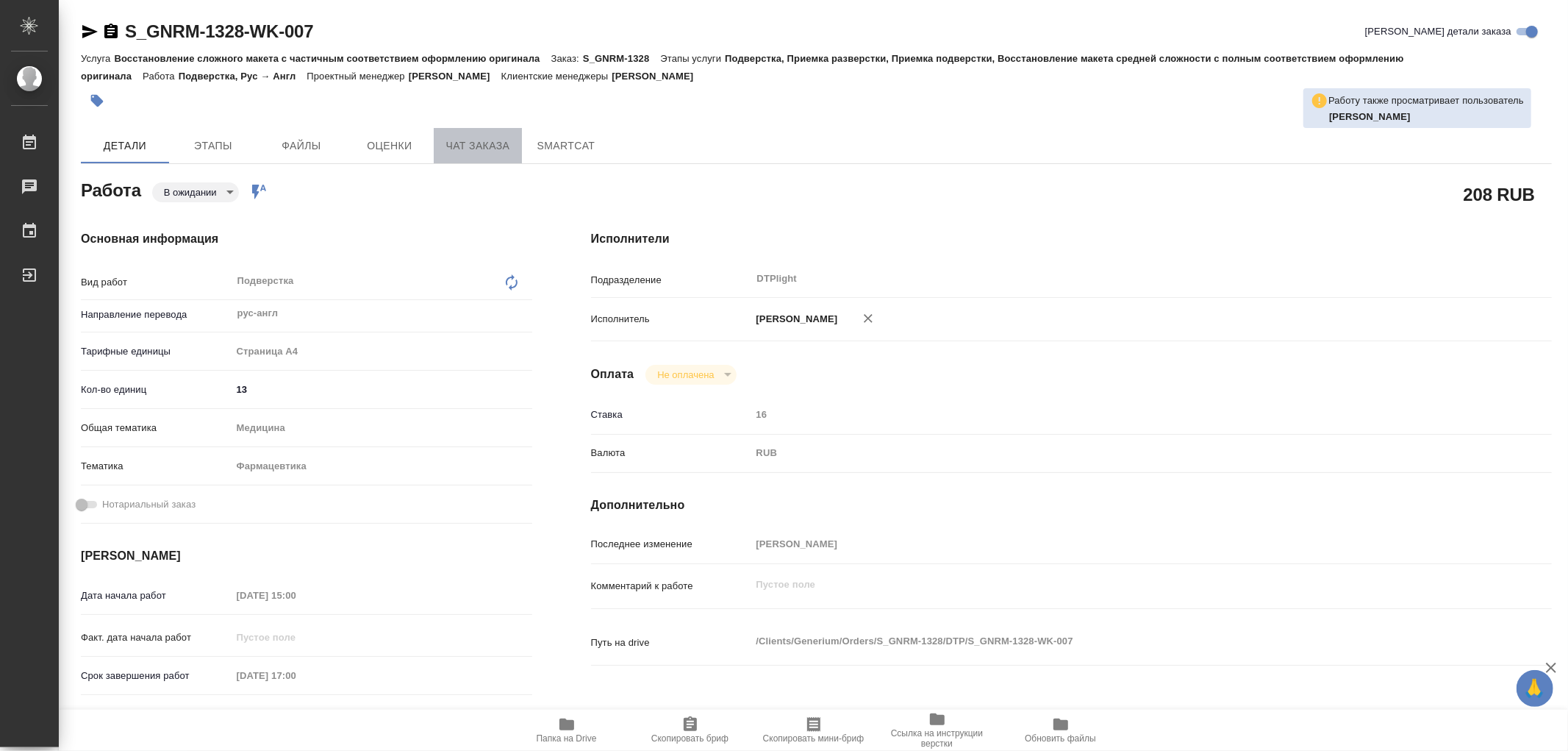
click at [492, 148] on span "Чат заказа" at bounding box center [477, 145] width 71 height 18
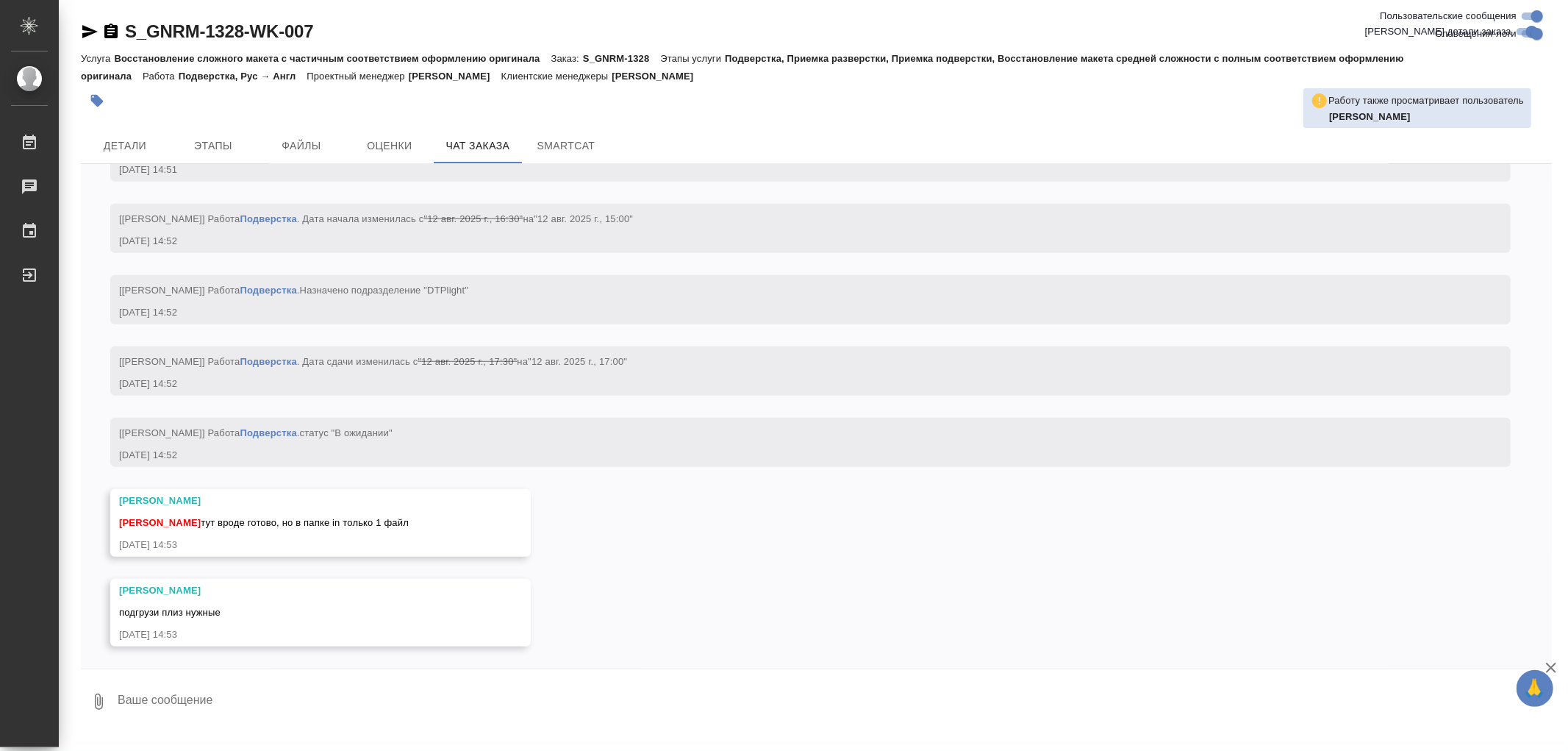
scroll to position [5705, 0]
click at [112, 142] on span "Детали" at bounding box center [125, 145] width 71 height 18
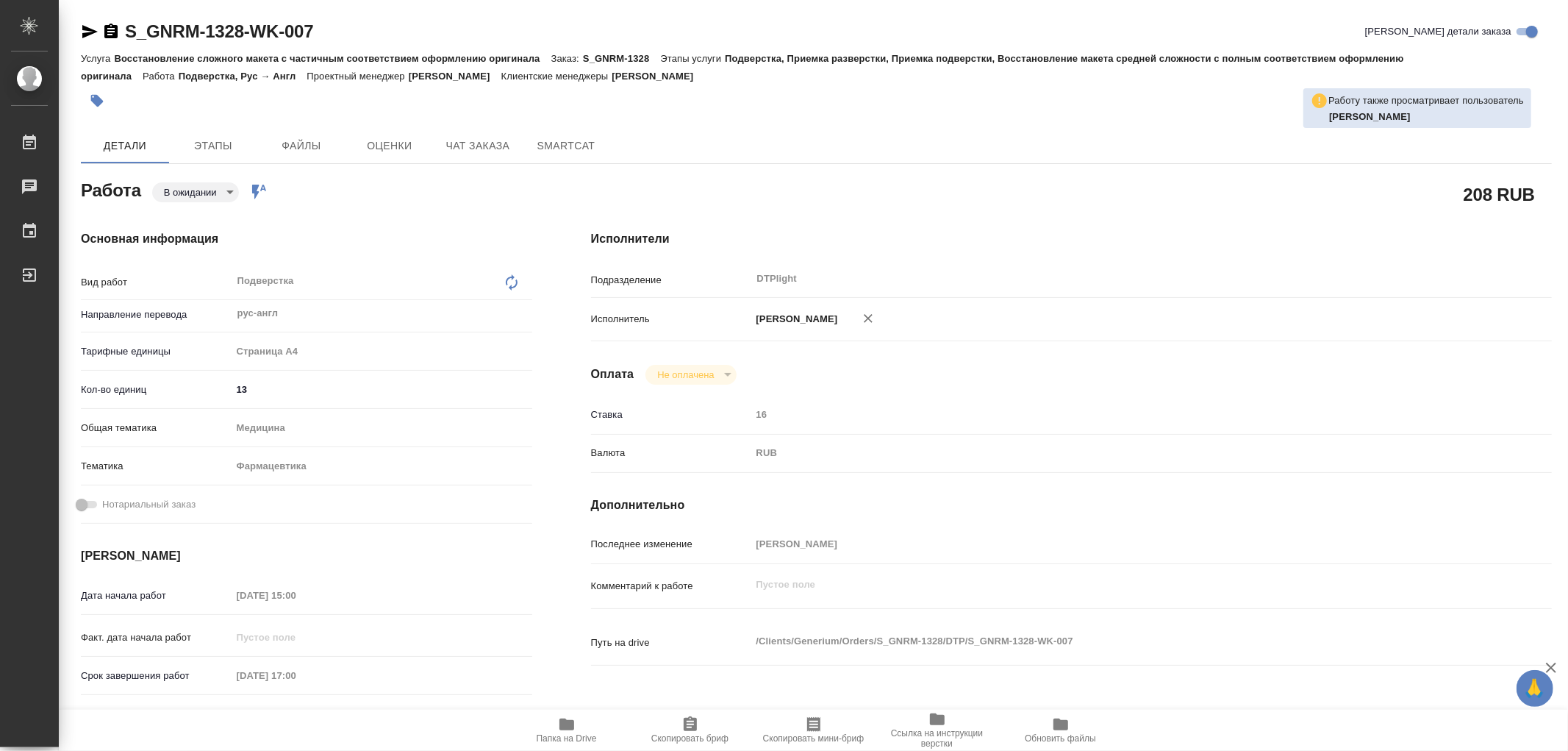
type textarea "x"
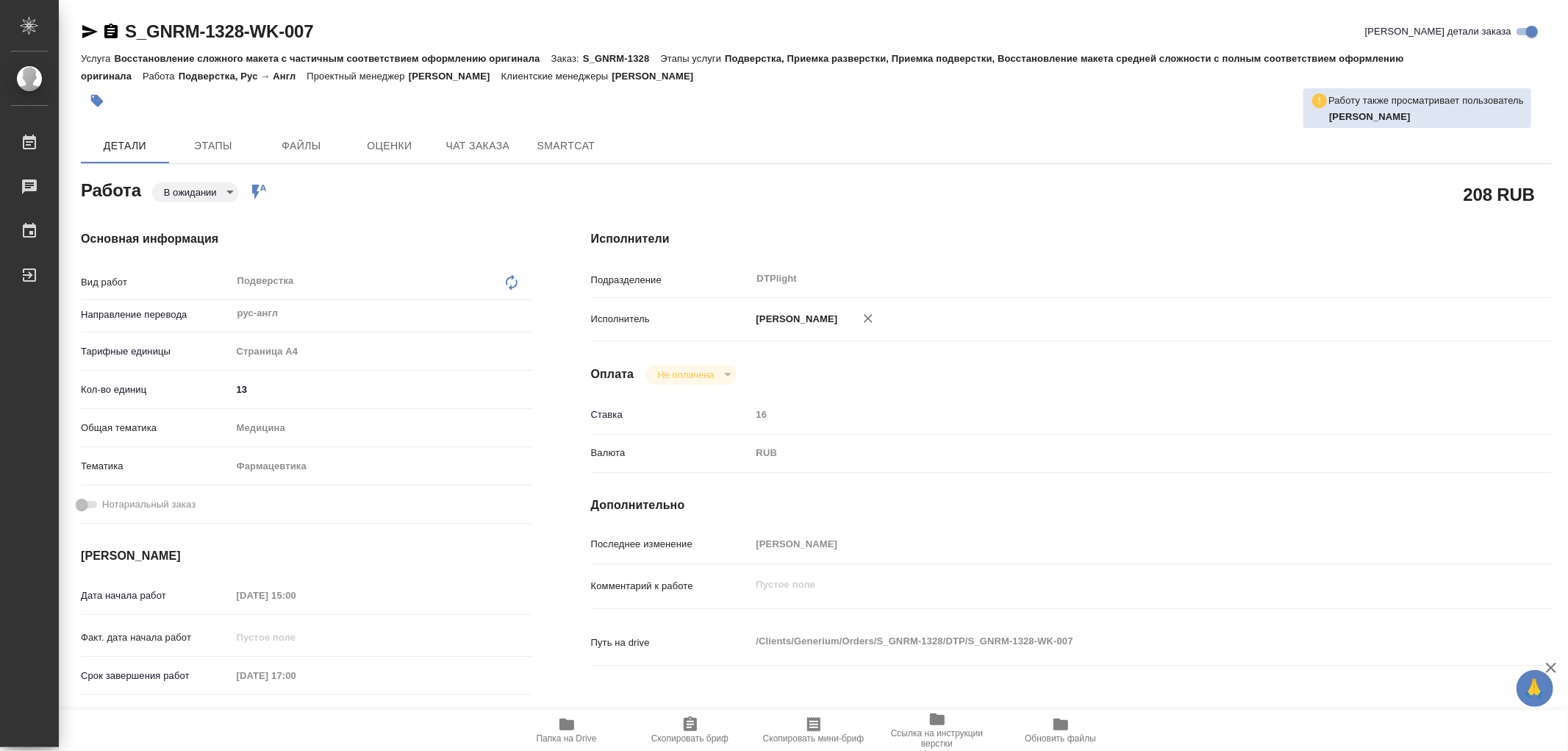
type textarea "x"
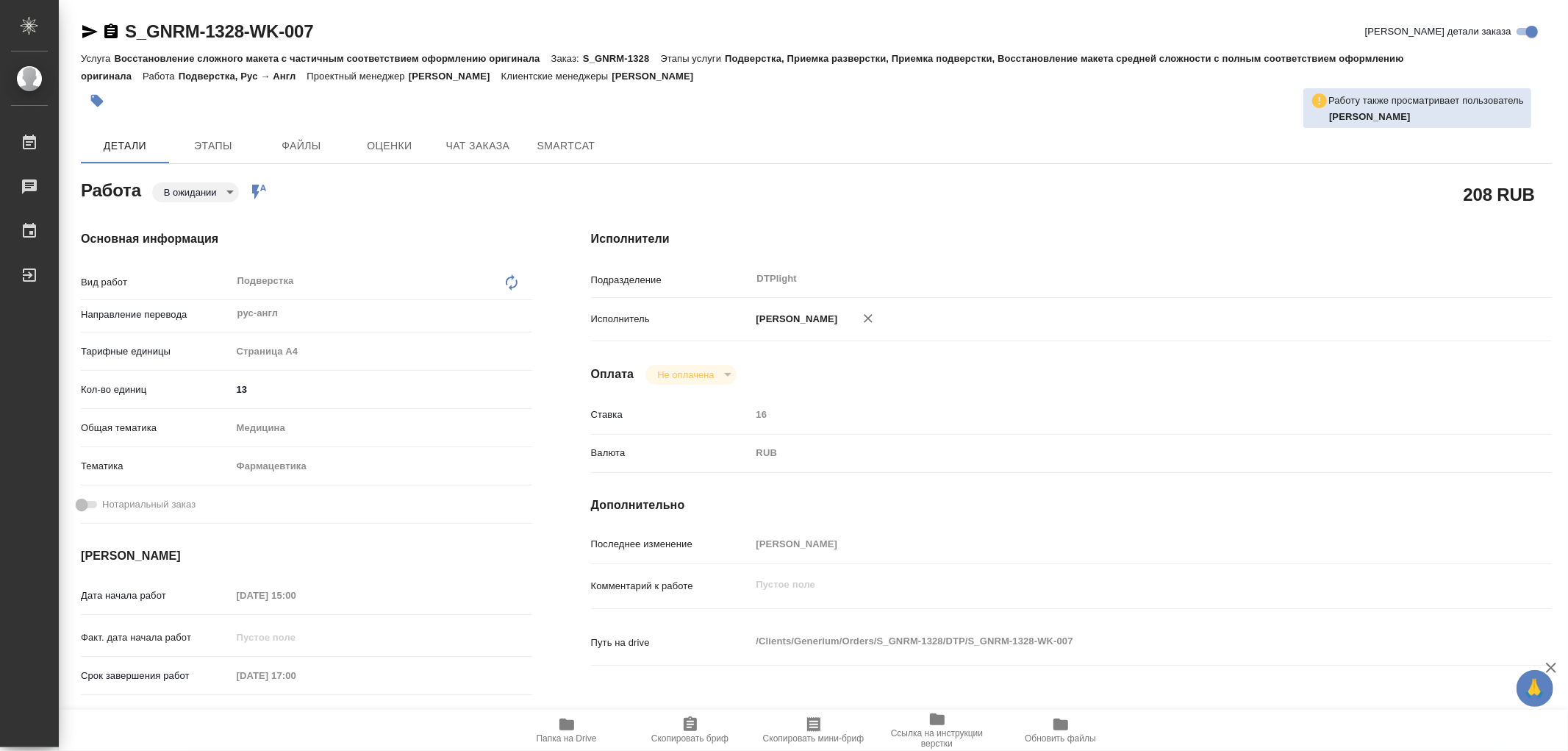
click at [576, 730] on span "Папка на Drive" at bounding box center [567, 729] width 106 height 28
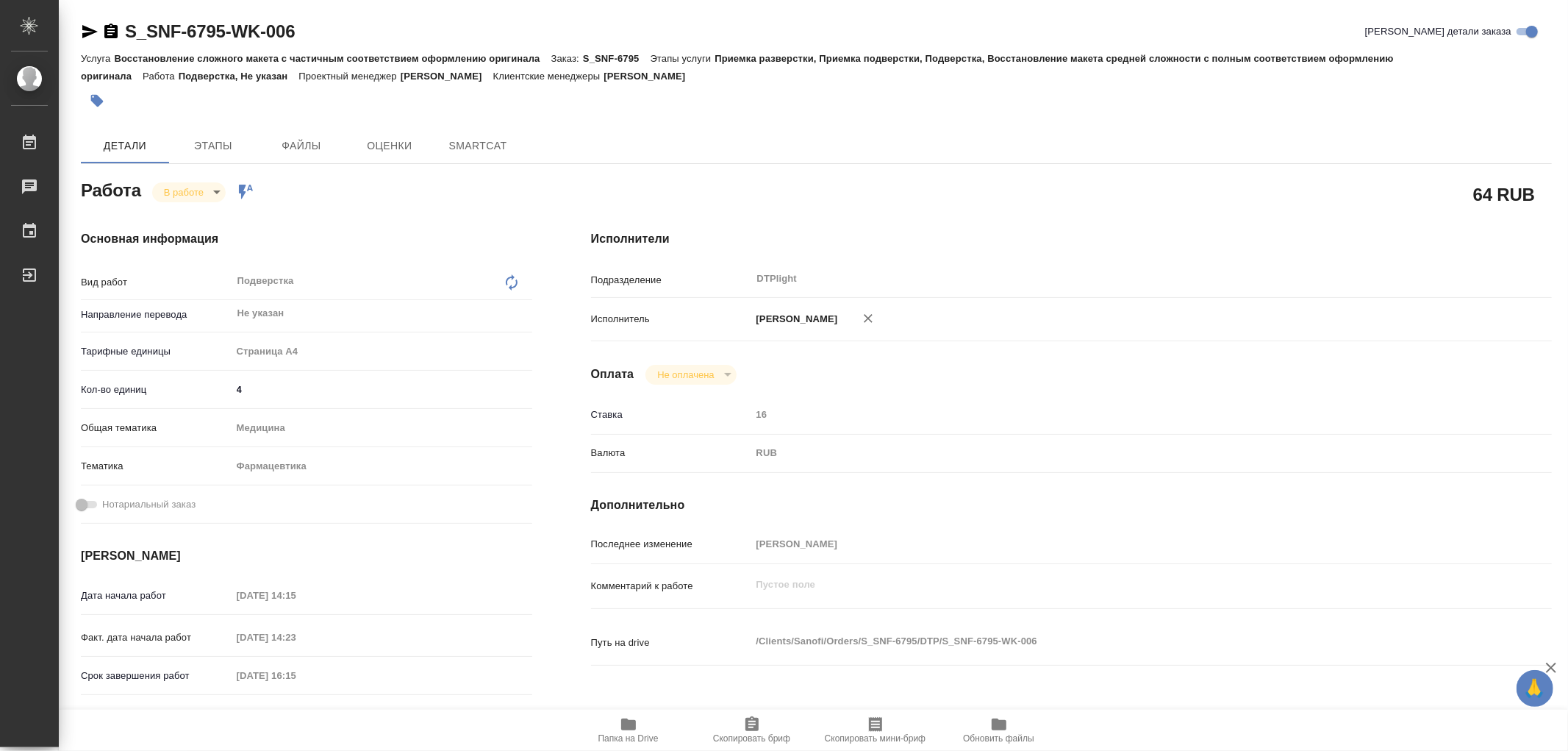
type textarea "x"
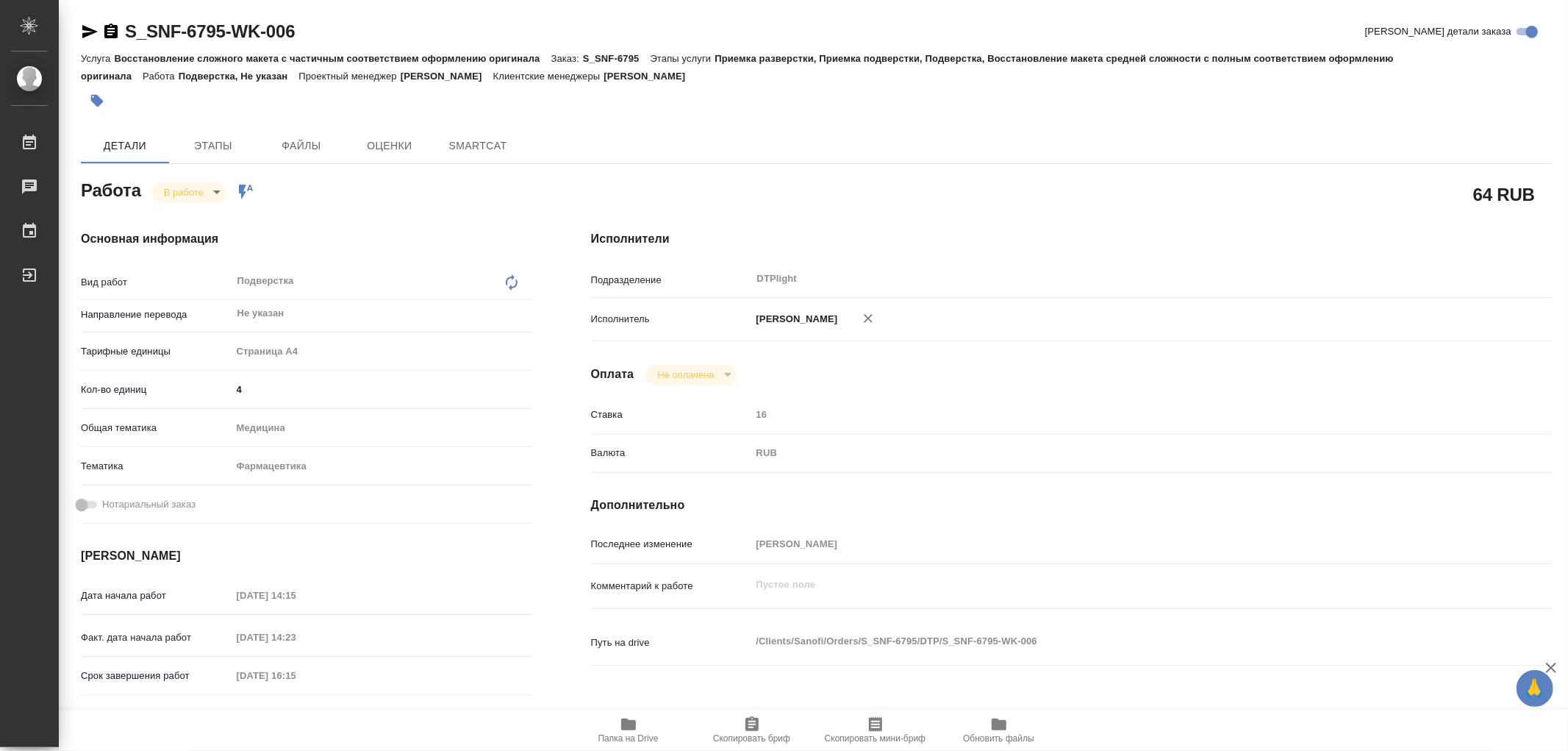
type textarea "x"
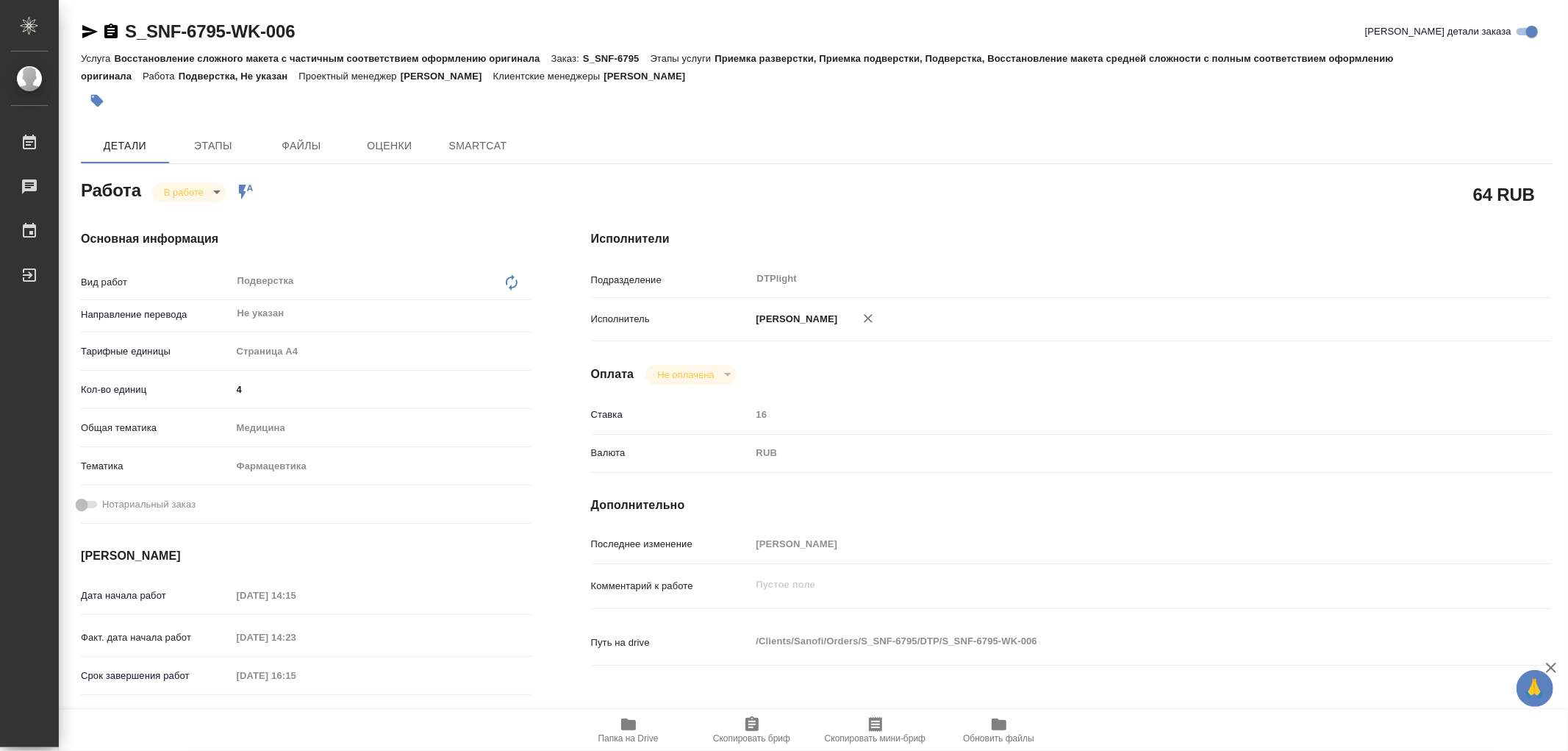
type textarea "x"
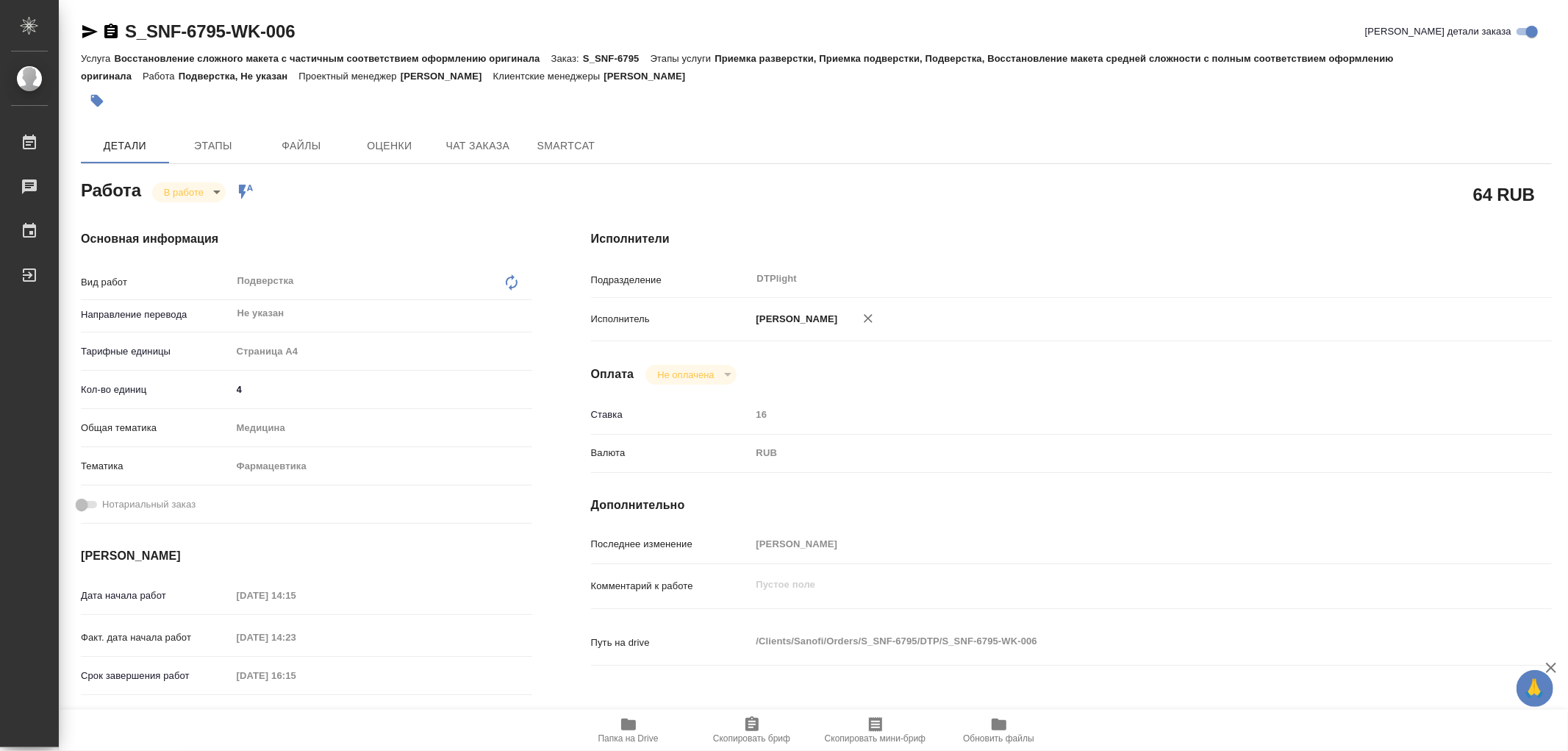
click at [629, 726] on icon "button" at bounding box center [628, 725] width 15 height 12
type textarea "x"
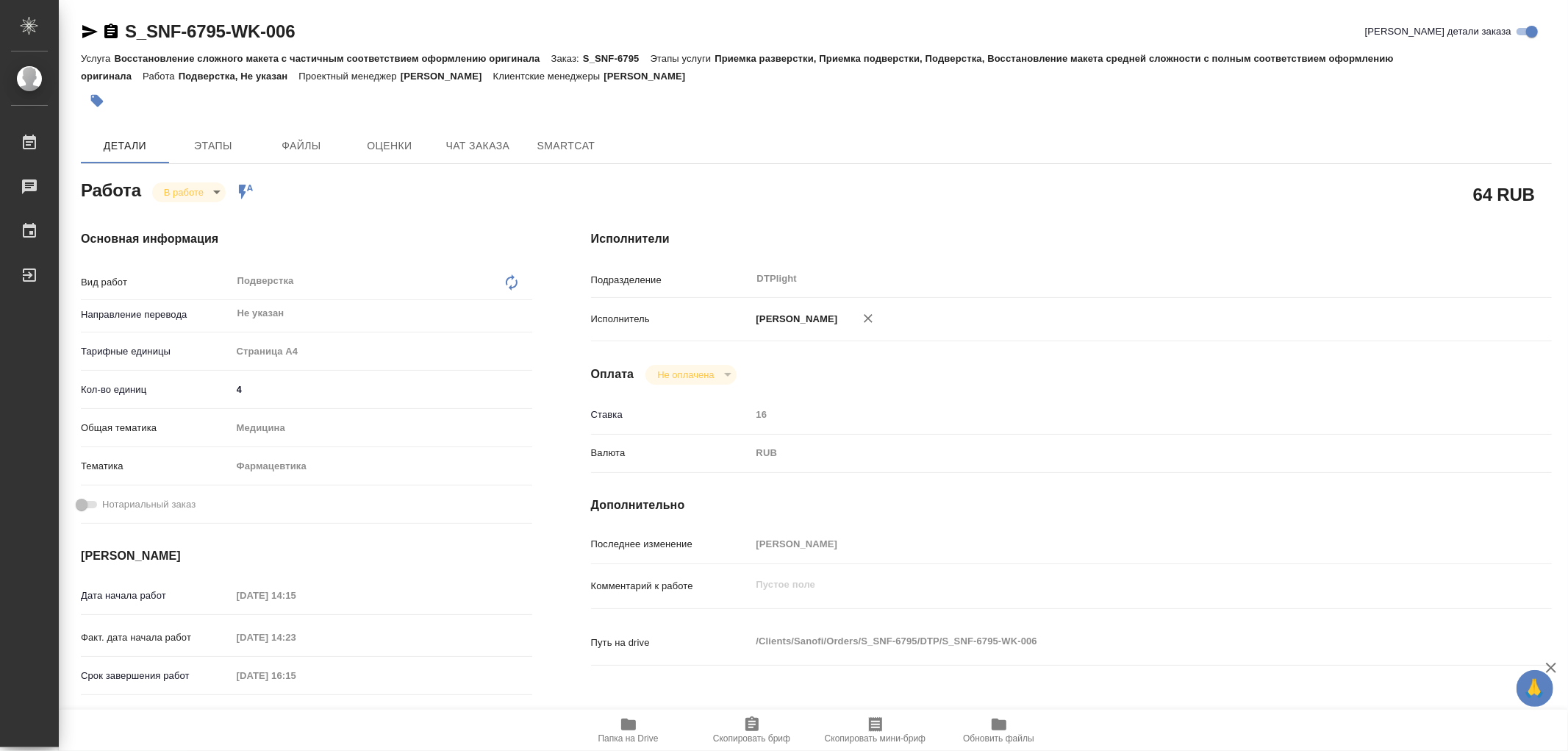
type textarea "x"
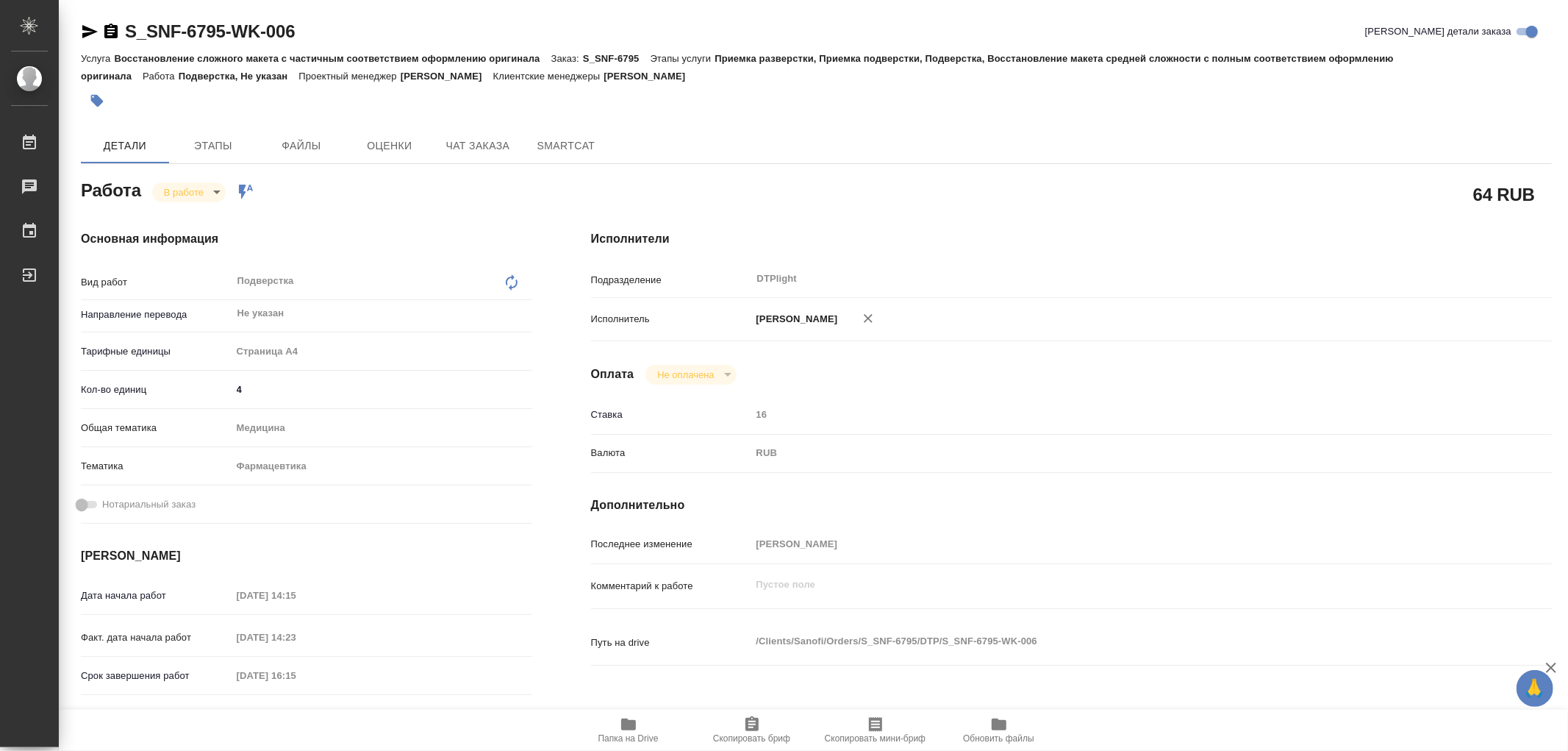
type textarea "x"
click at [189, 180] on div "Работа В работе inProgress Работа включена в последовательность" at bounding box center [307, 189] width 451 height 26
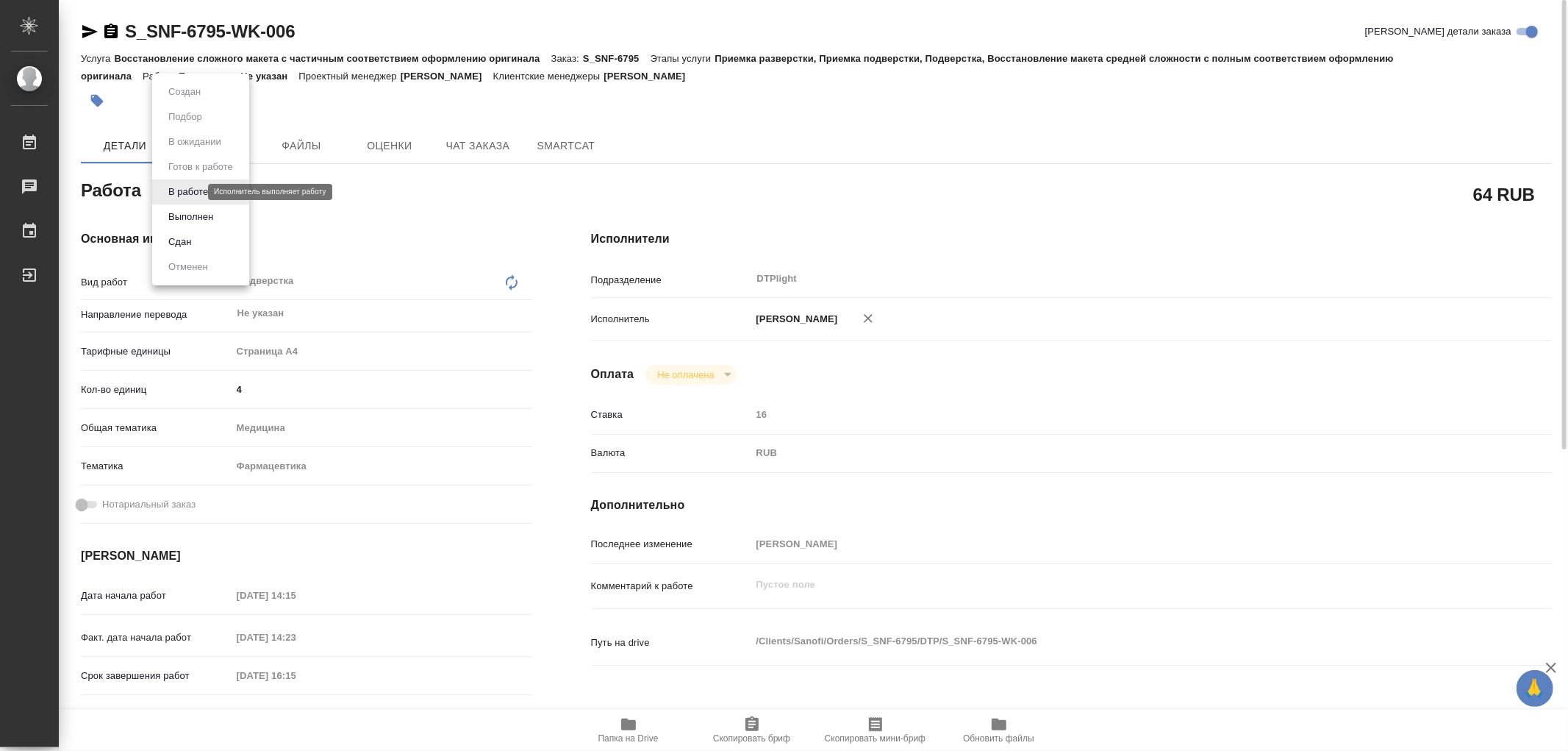
click at [194, 187] on body "🙏 .cls-1 fill:#fff; AWATERA Работы 0 Чаты График Выйти S_SNF-6795-WK-006 Кратко…" at bounding box center [784, 376] width 1568 height 751
click at [197, 252] on li "Сдан" at bounding box center [200, 241] width 97 height 25
type textarea "x"
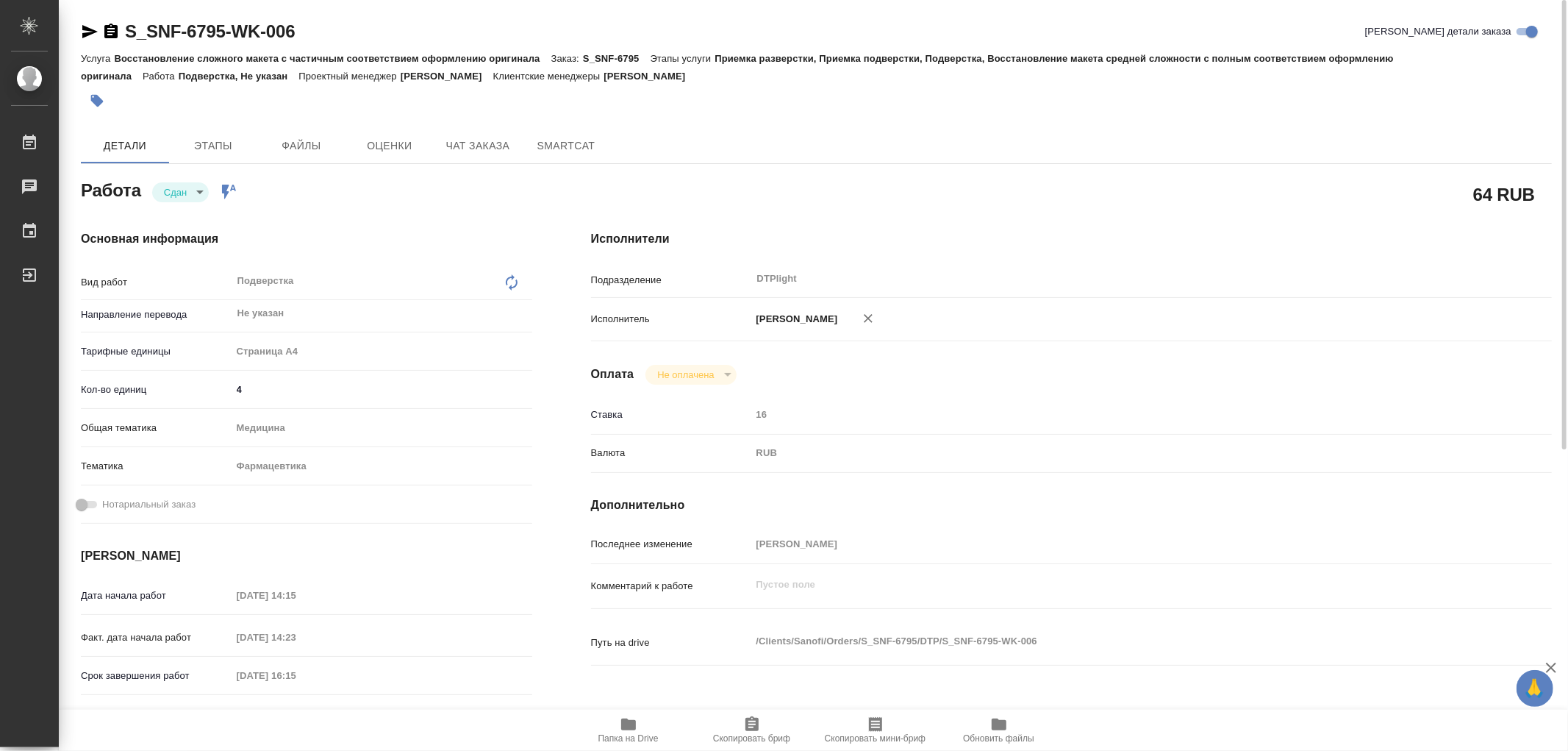
type textarea "x"
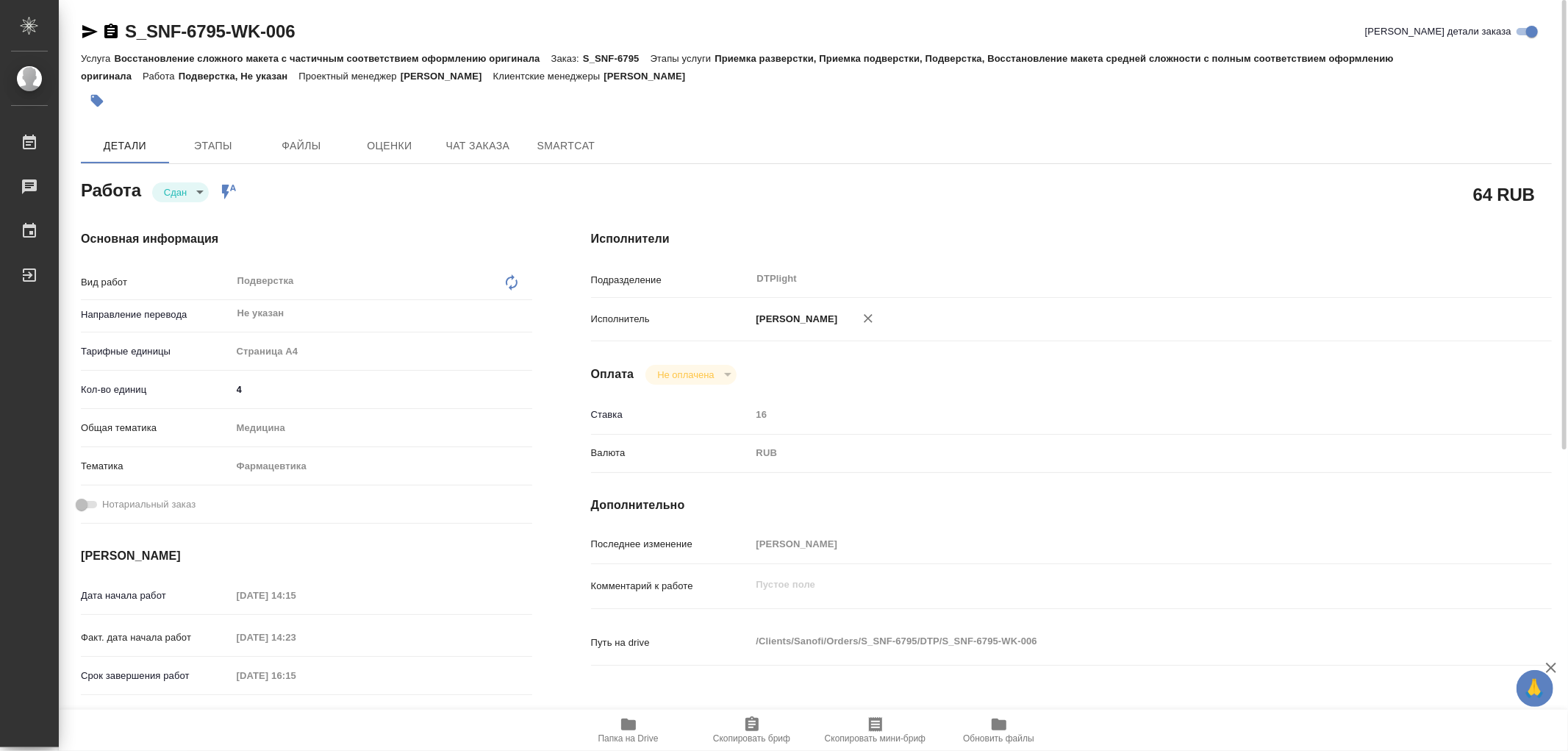
type textarea "x"
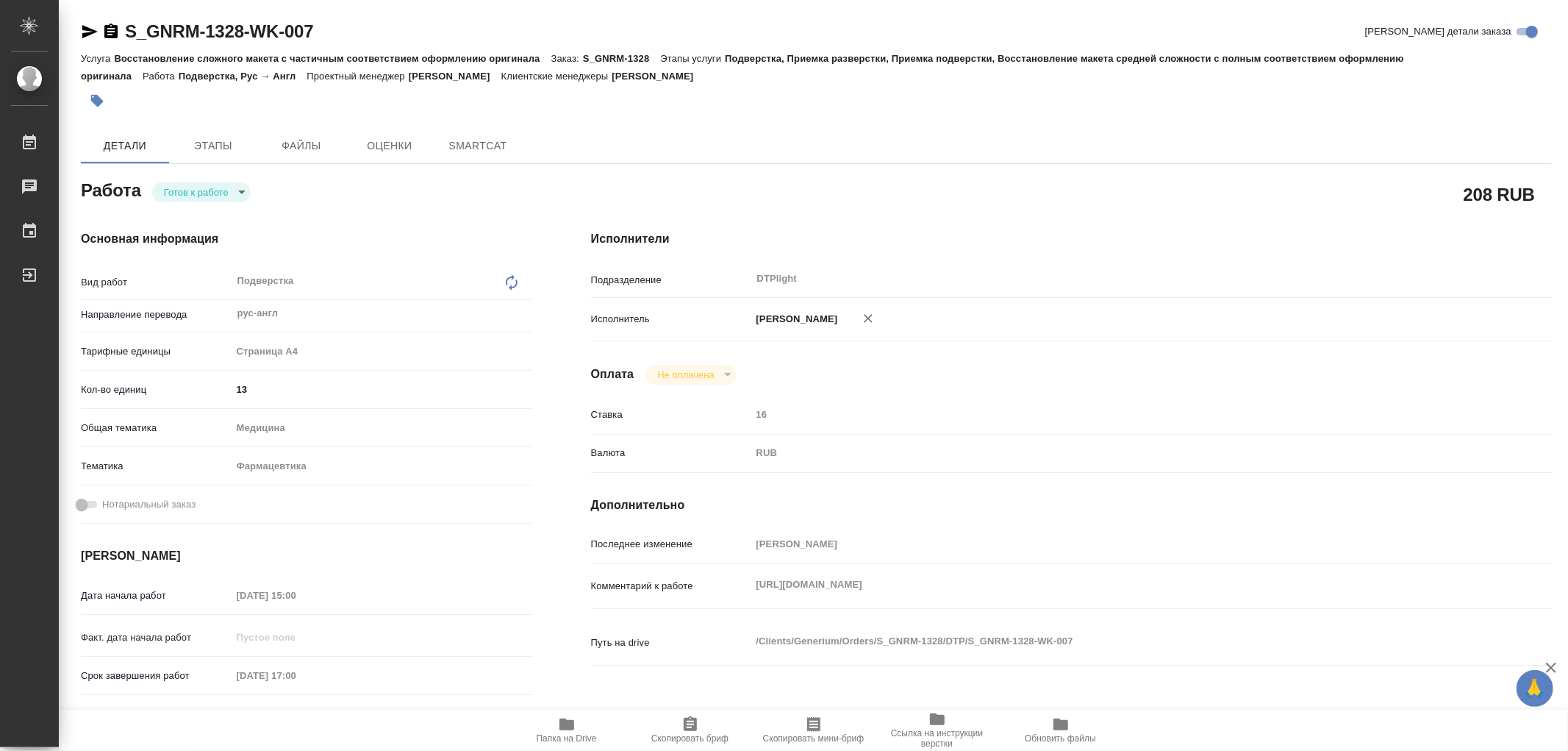
type textarea "x"
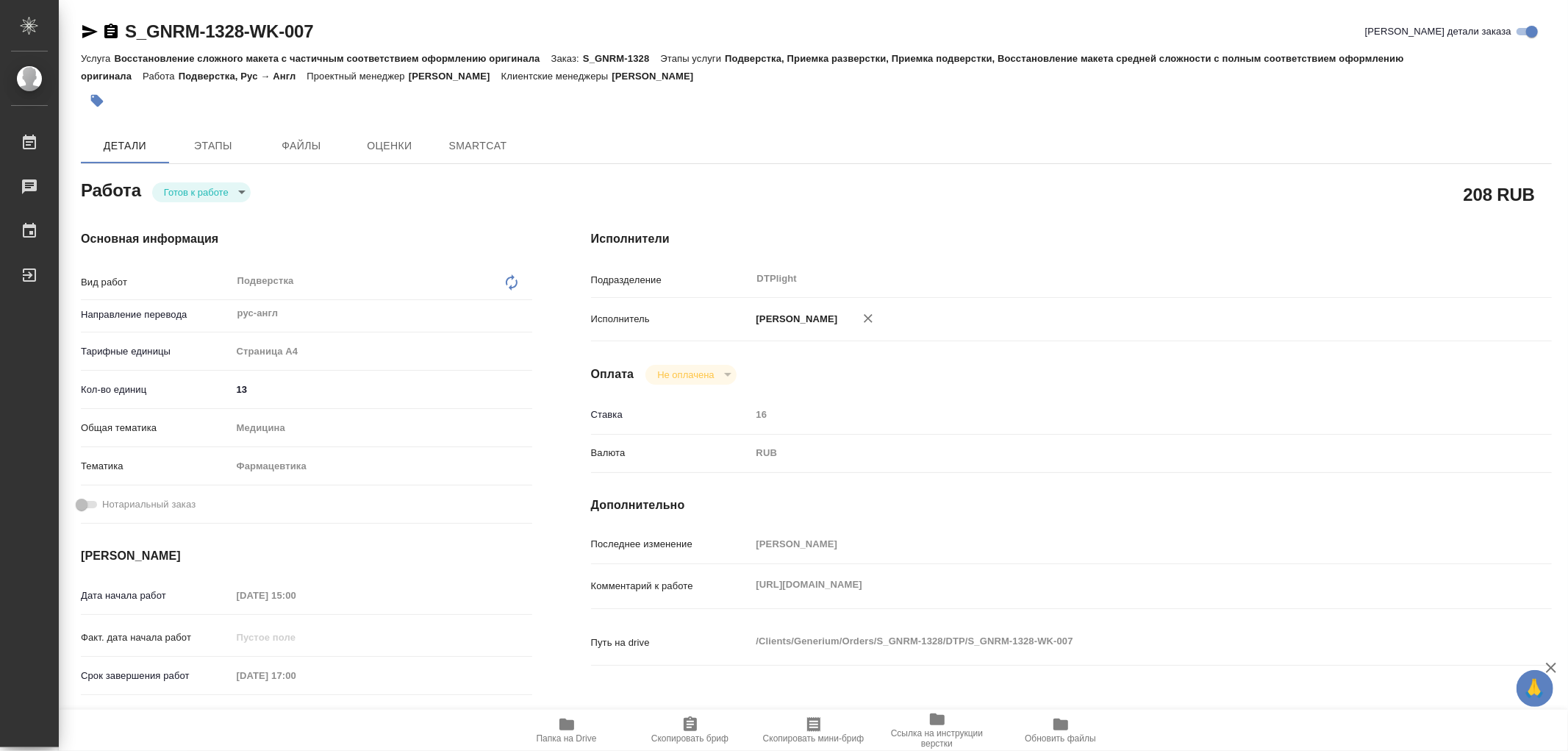
type textarea "x"
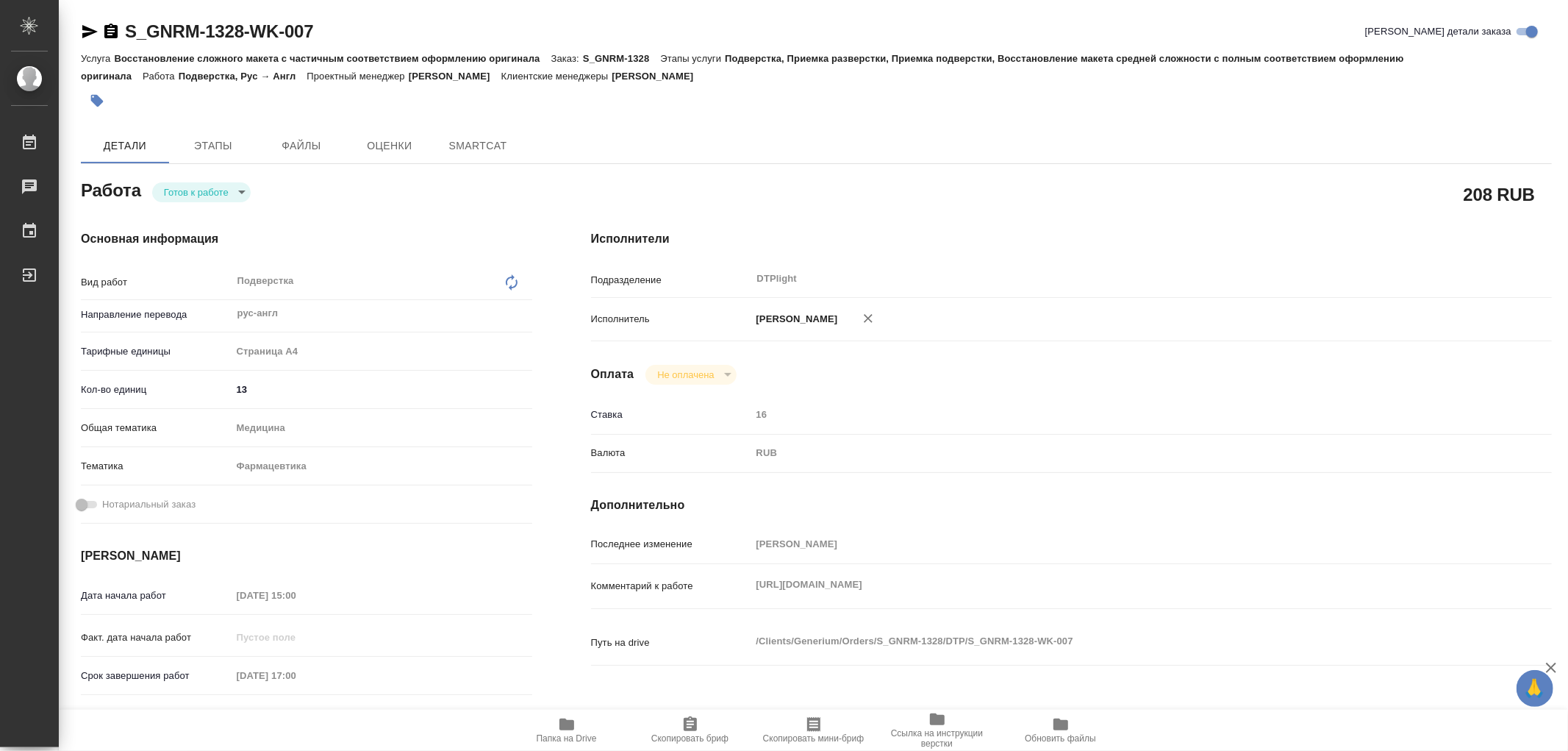
type textarea "x"
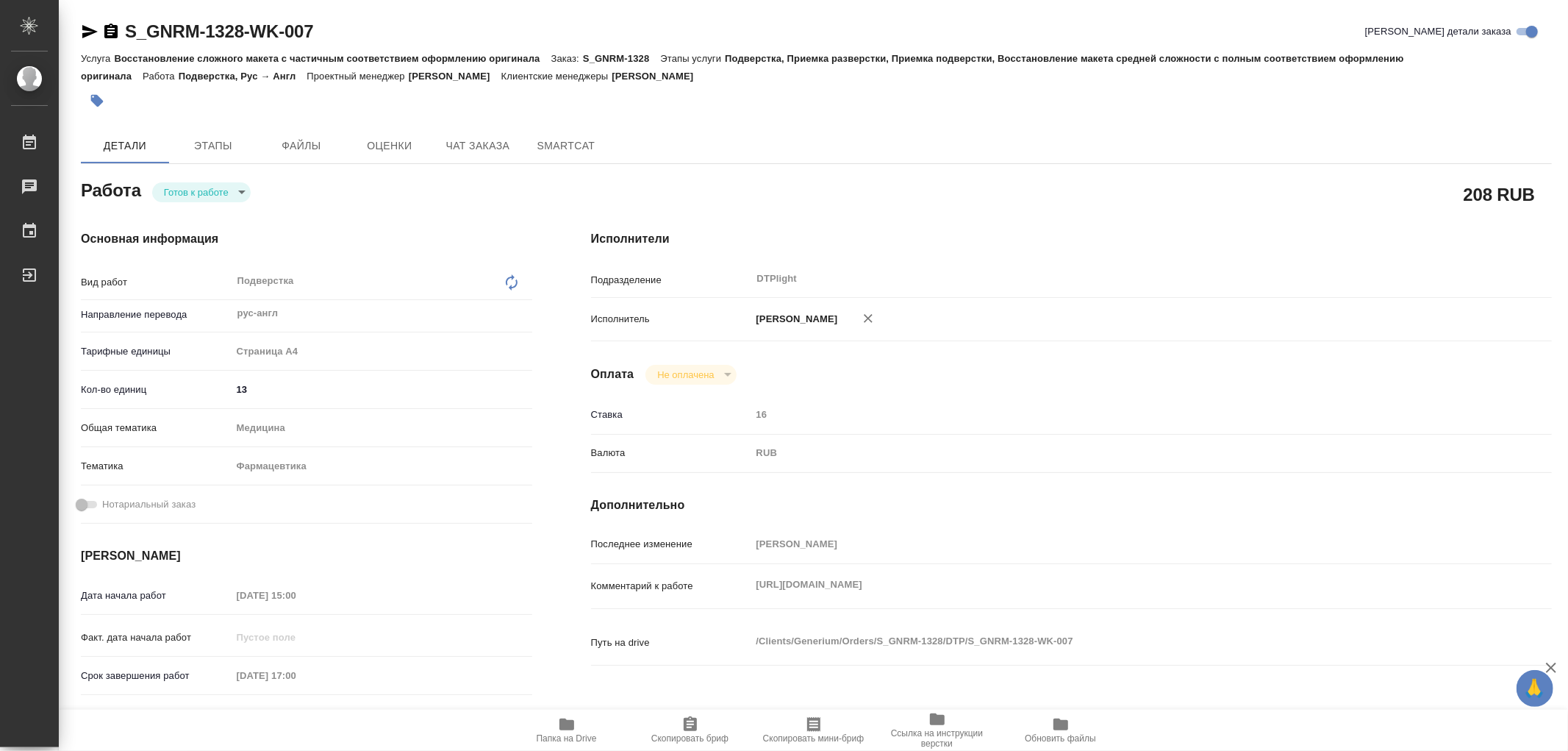
type textarea "x"
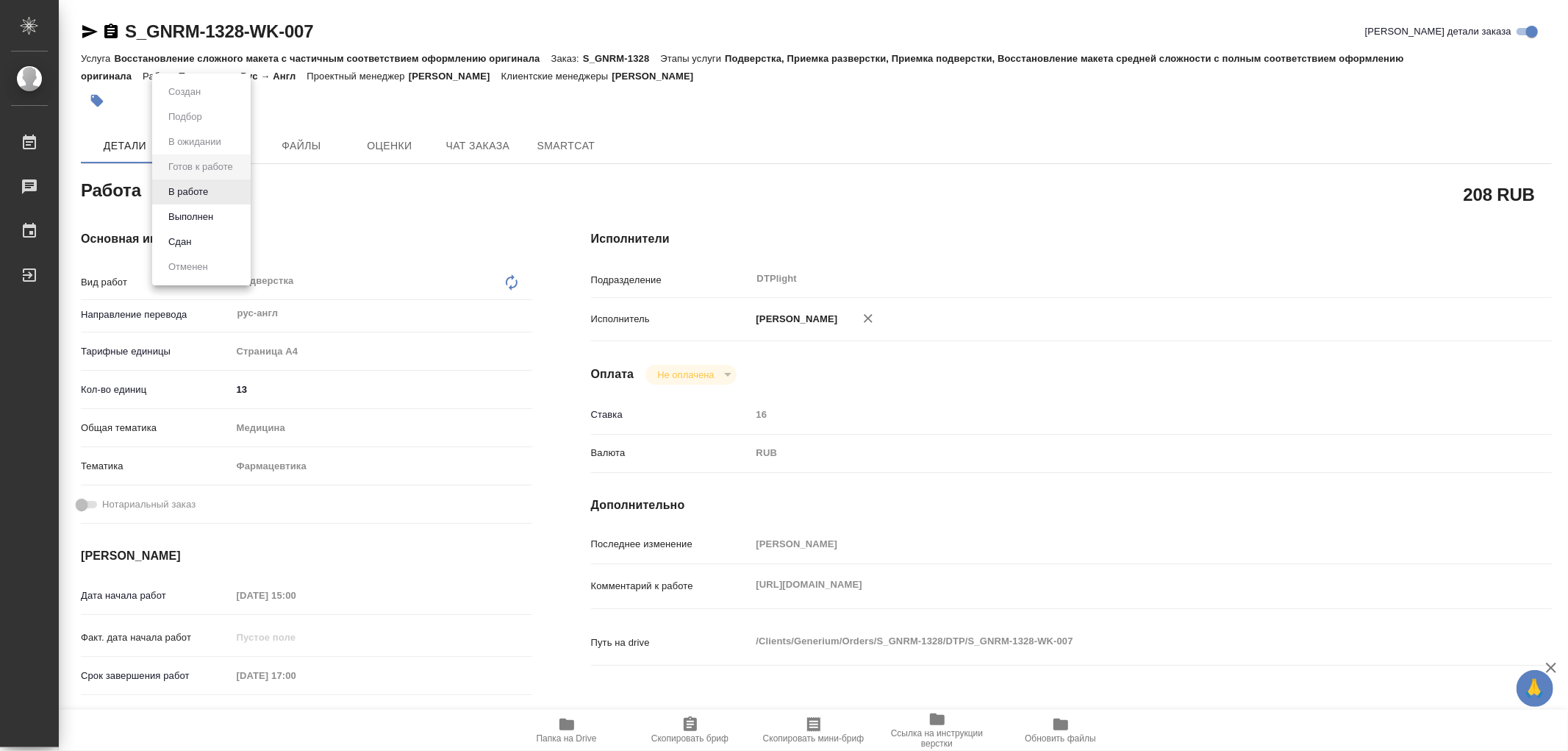
click at [171, 186] on body "🙏 .cls-1 fill:#fff; AWATERA Работы Чаты График Выйти S_GNRM-1328-WK-007 Кратко …" at bounding box center [784, 376] width 1568 height 751
type textarea "x"
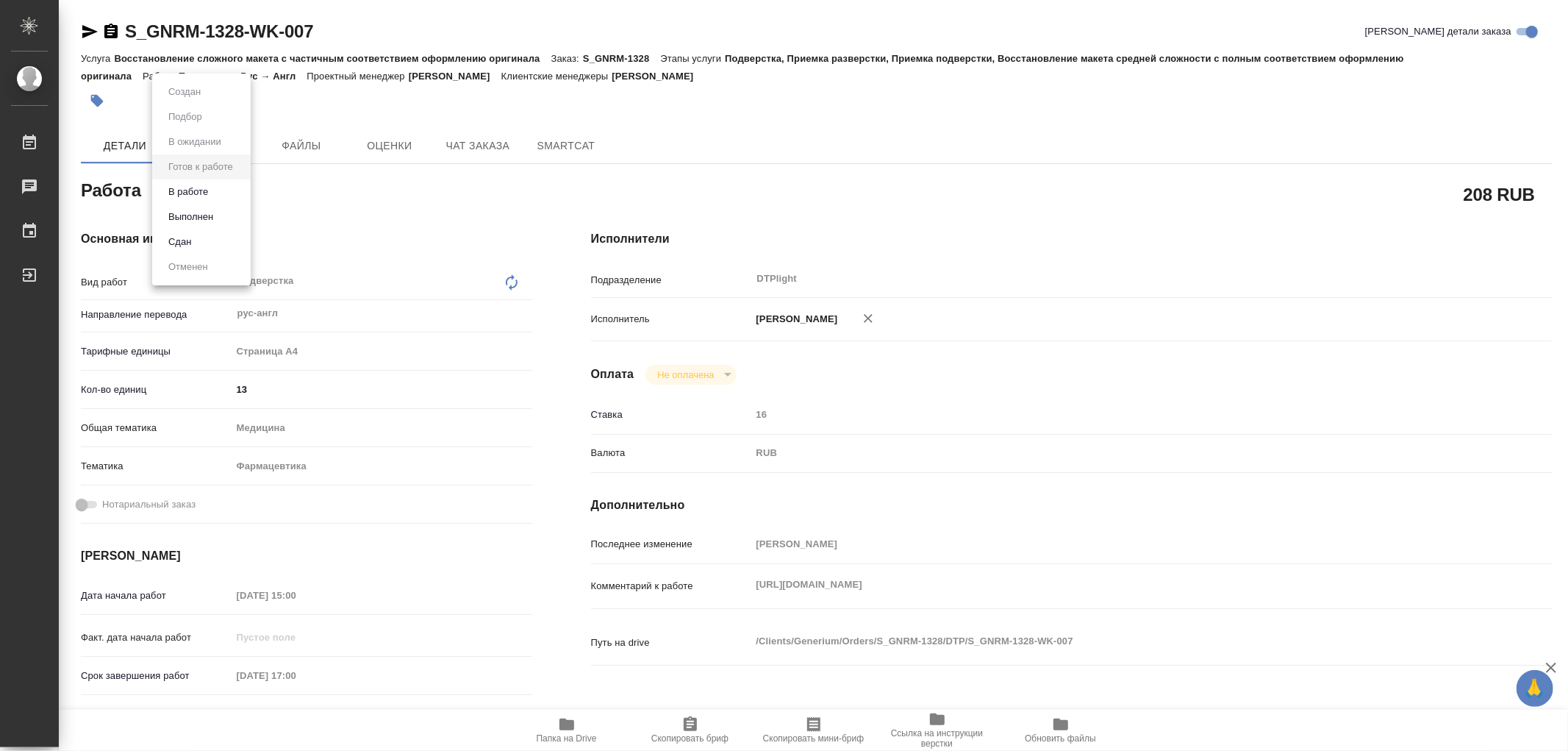
type textarea "x"
click at [188, 196] on button "В работе" at bounding box center [188, 192] width 49 height 17
type textarea "x"
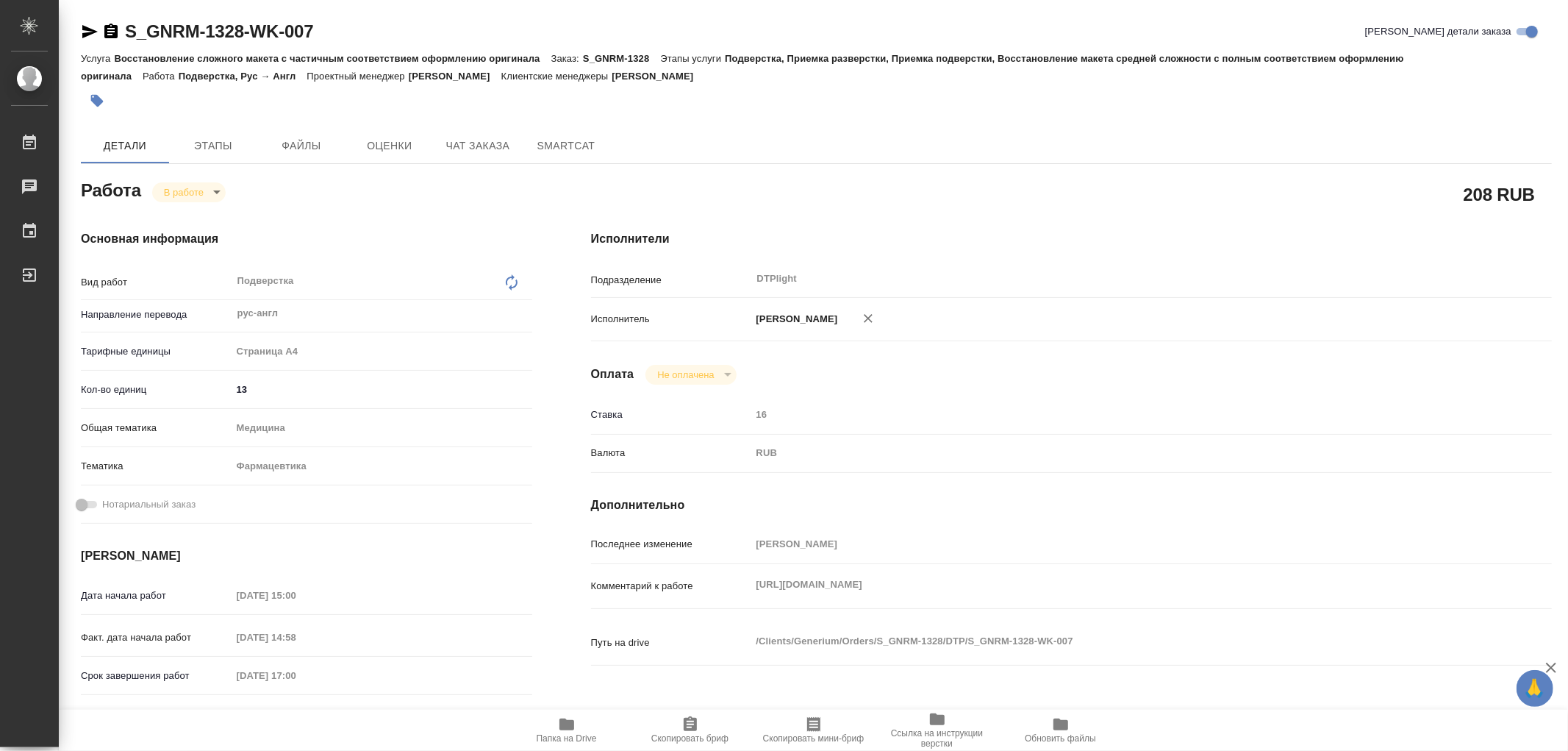
type textarea "x"
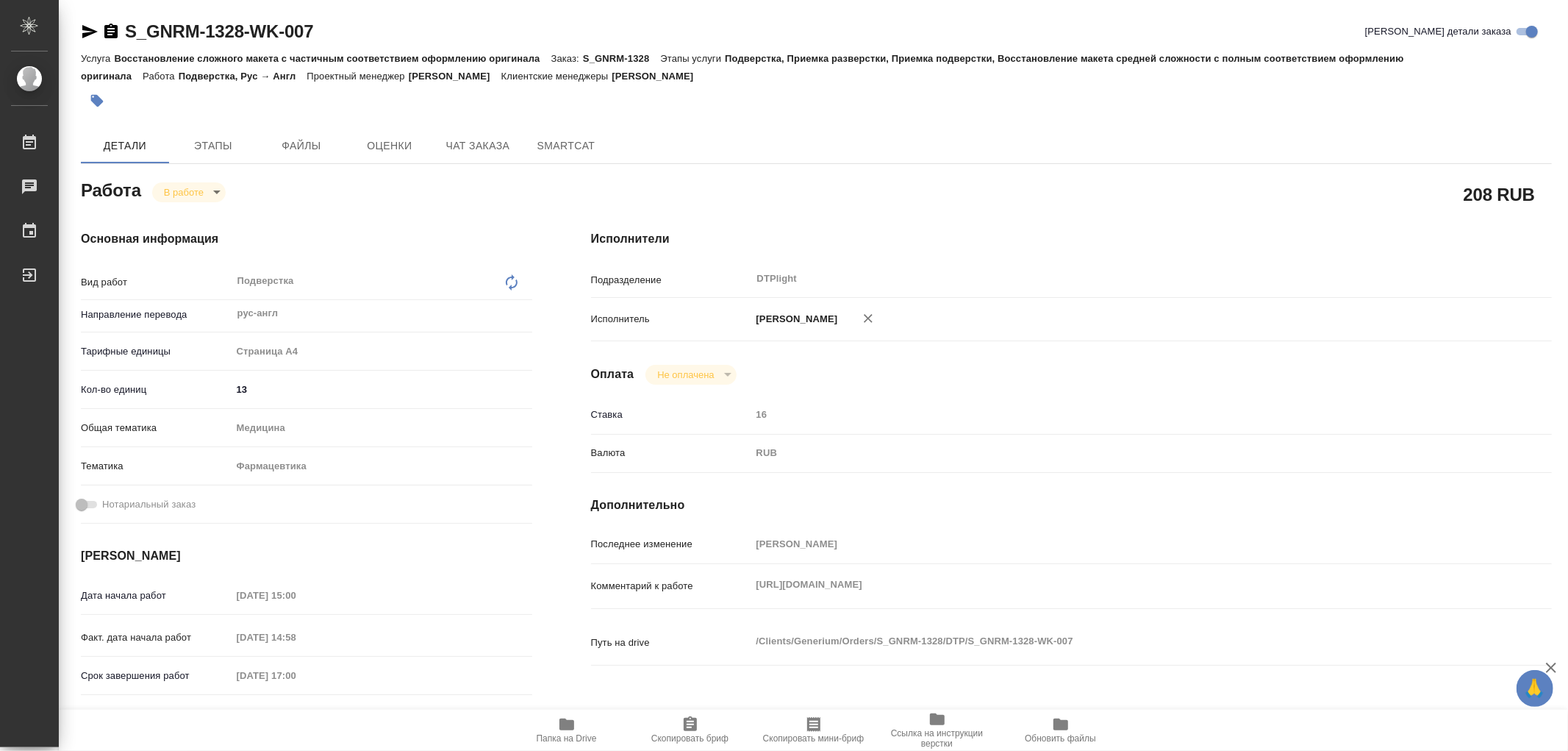
type textarea "x"
drag, startPoint x: 747, startPoint y: 596, endPoint x: 1431, endPoint y: 616, distance: 684.3
click at [1431, 616] on div "Комментарий к работе https://drive.awatera.com/apps/files/index.php/apps/files/…" at bounding box center [1071, 598] width 961 height 57
click at [1103, 599] on div "Комментарий к работе https://drive.awatera.com/apps/files/index.php/apps/files/…" at bounding box center [1071, 585] width 961 height 32
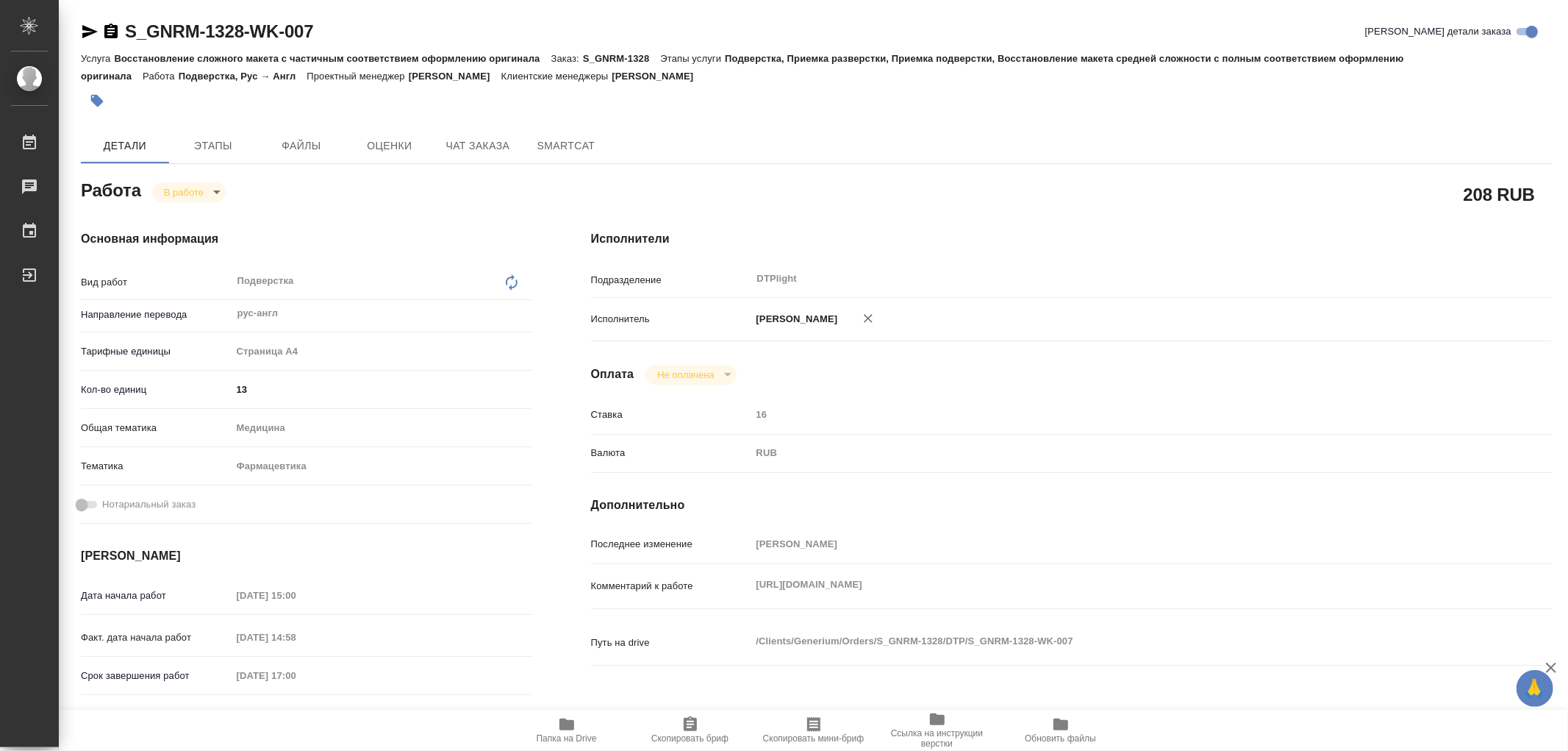
drag, startPoint x: 765, startPoint y: 592, endPoint x: 1458, endPoint y: 614, distance: 693.3
click at [1465, 602] on div "https://drive.awatera.com/apps/files/index.php/apps/files/?dir=/Shares/Generium…" at bounding box center [1112, 585] width 720 height 32
click at [741, 592] on p "Комментарий к работе" at bounding box center [672, 585] width 160 height 15
click at [85, 30] on icon "button" at bounding box center [91, 31] width 16 height 13
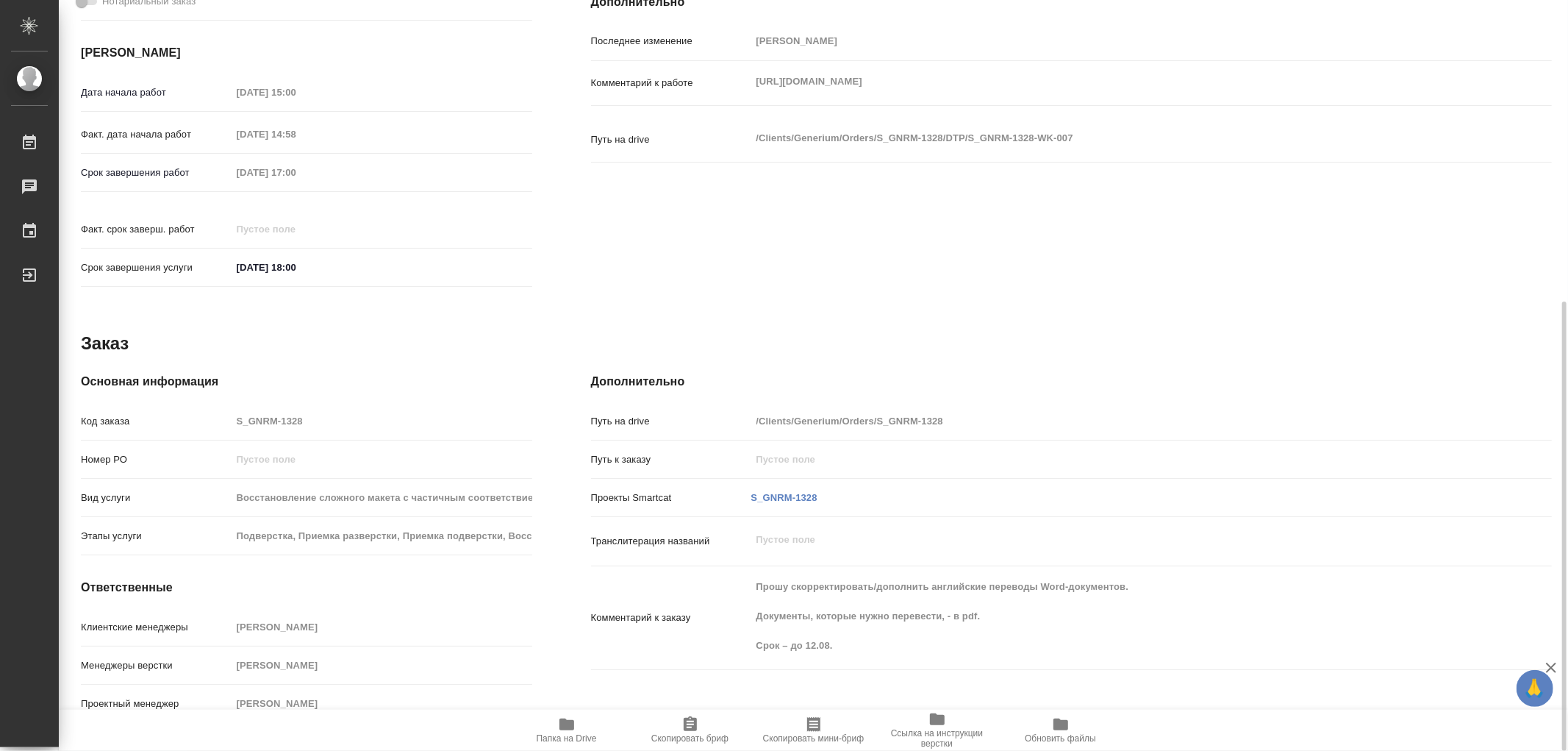
scroll to position [94, 0]
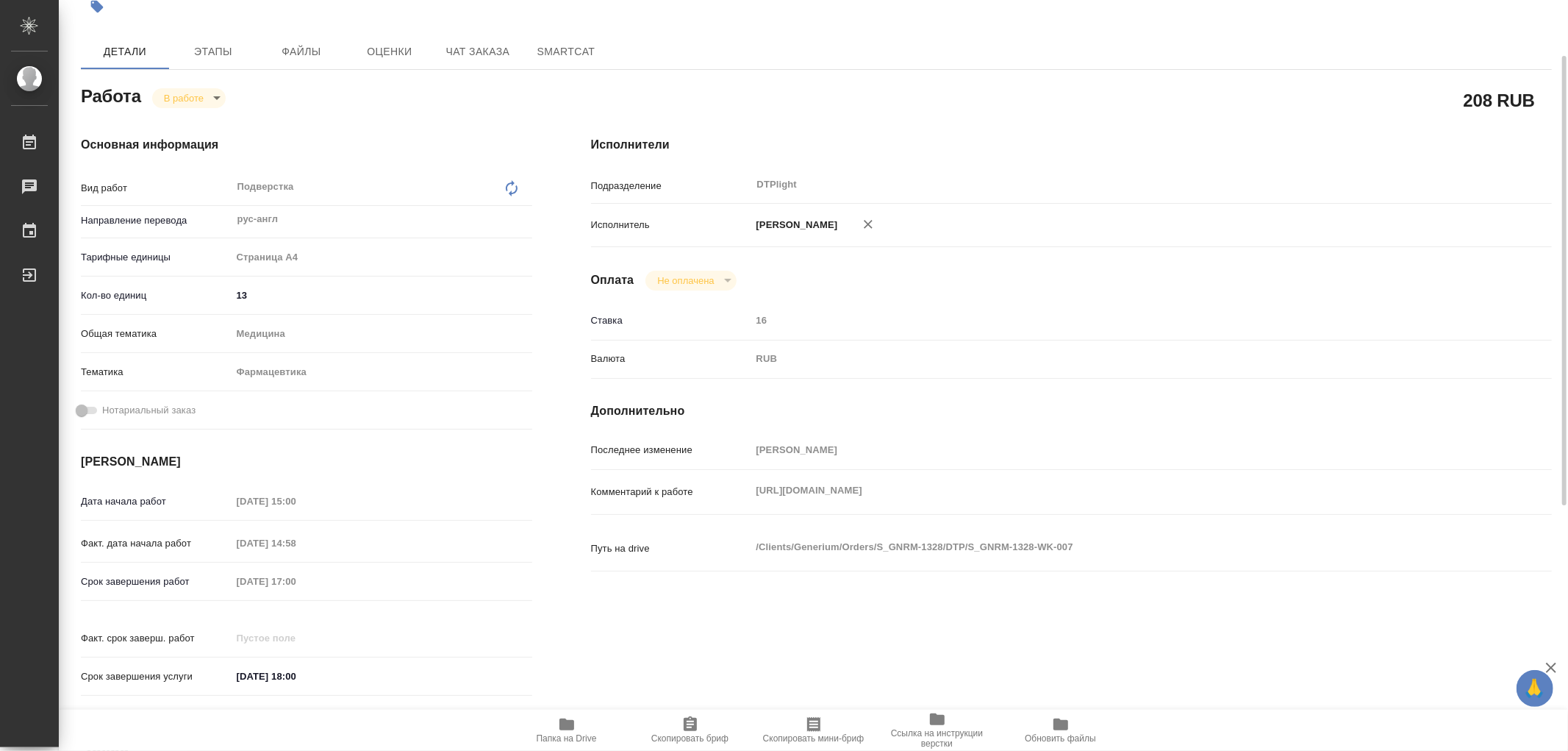
click at [1077, 501] on div "Комментарий к работе https://drive.awatera.com/apps/files/index.php/apps/files/…" at bounding box center [1071, 491] width 961 height 32
click at [574, 723] on icon "button" at bounding box center [567, 724] width 17 height 17
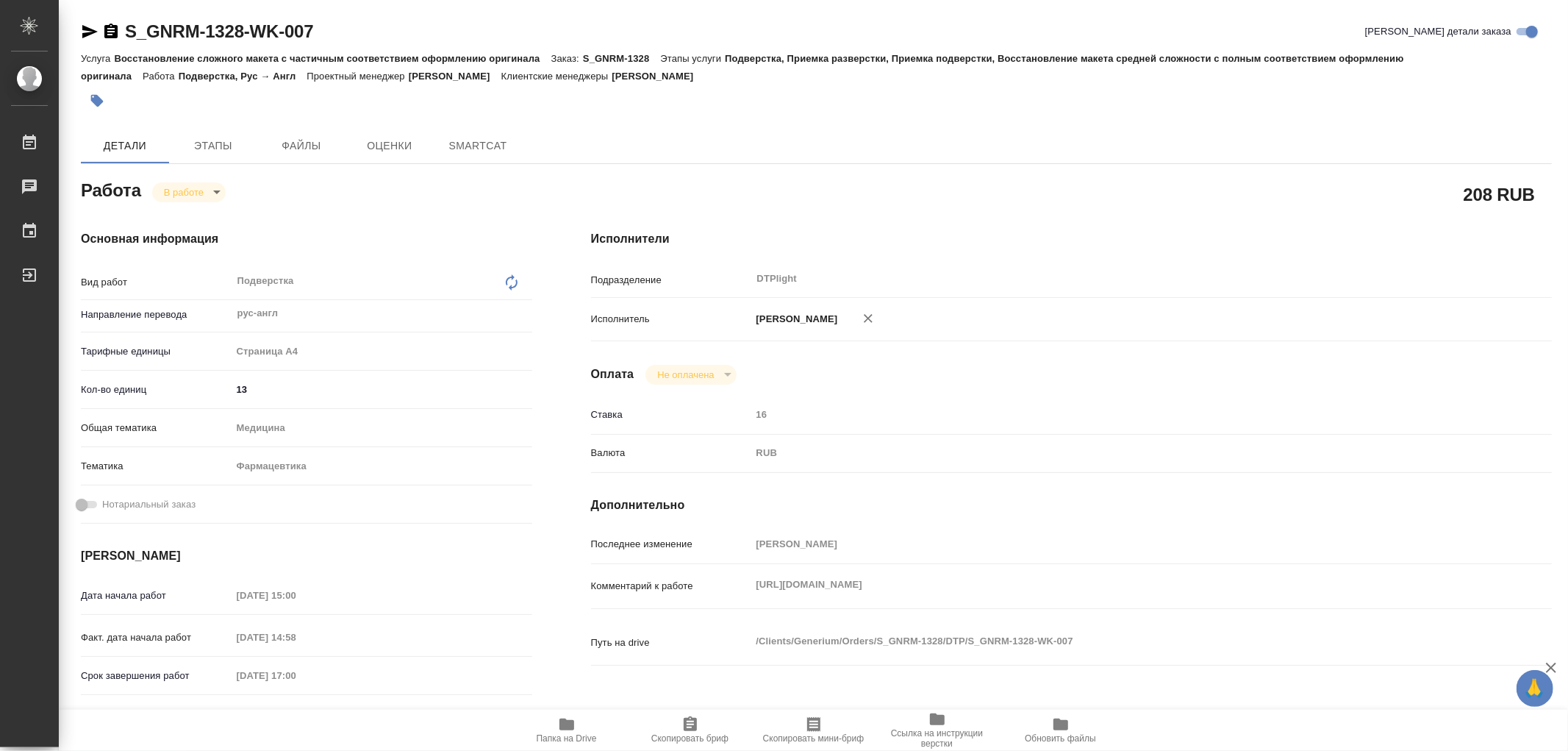
type textarea "x"
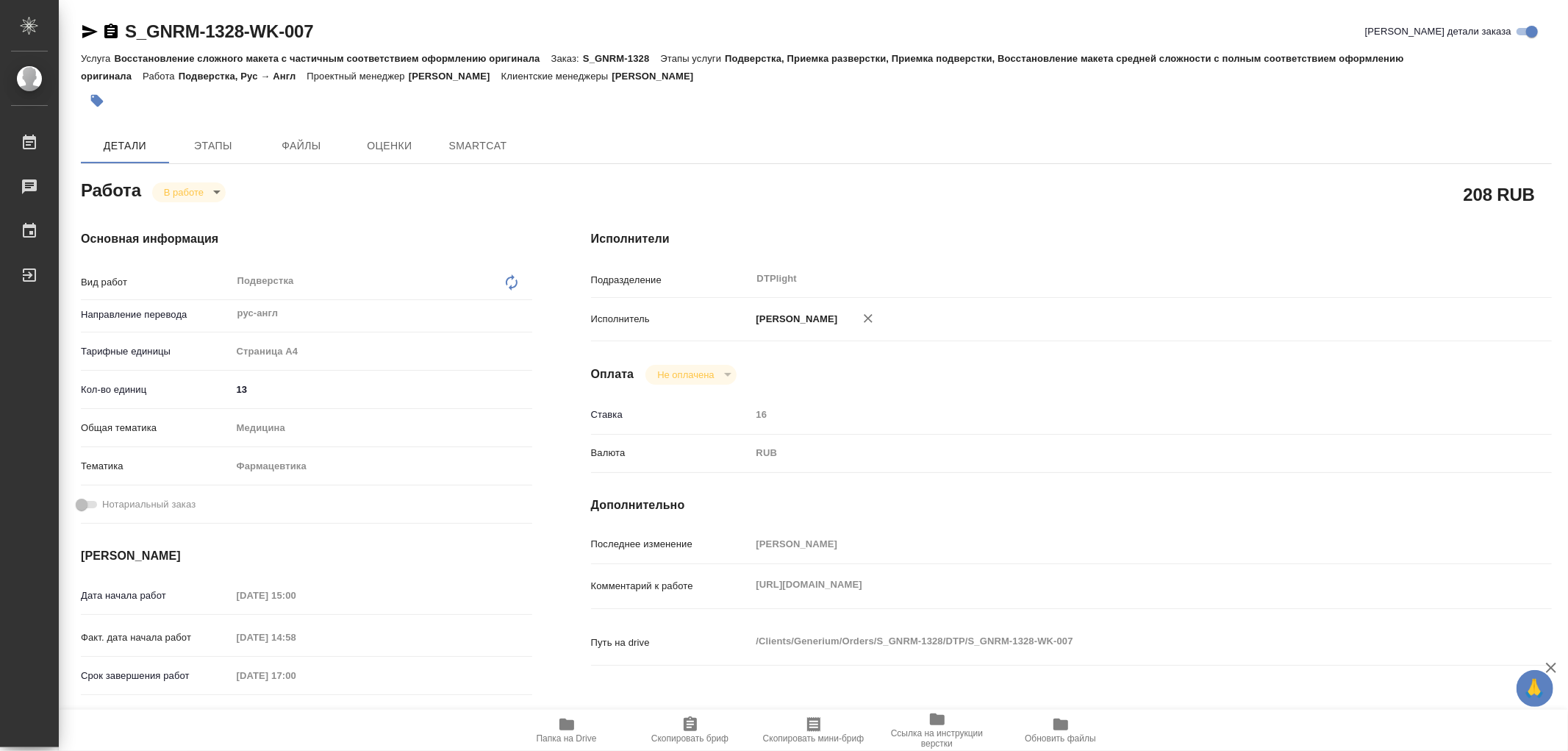
type textarea "x"
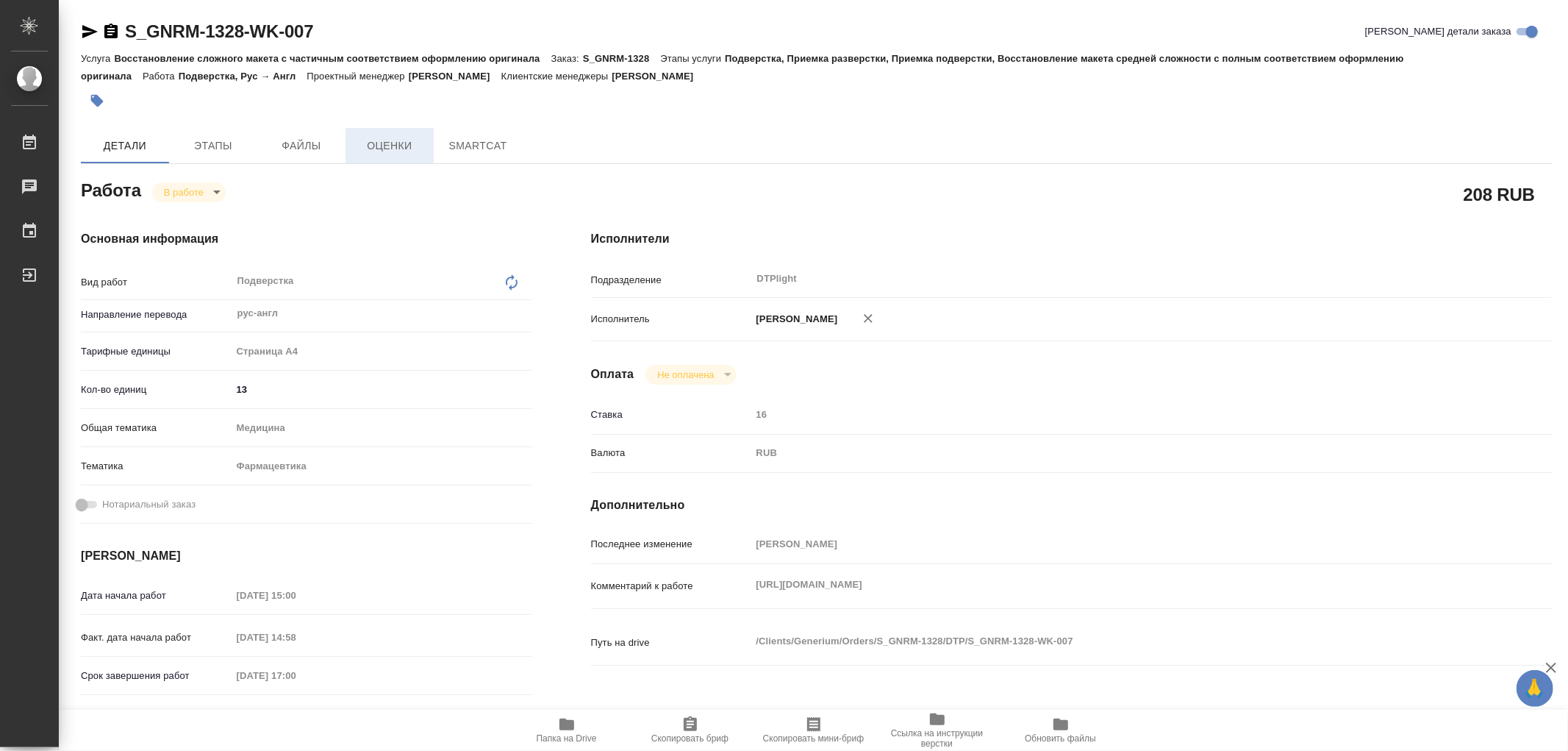
type textarea "x"
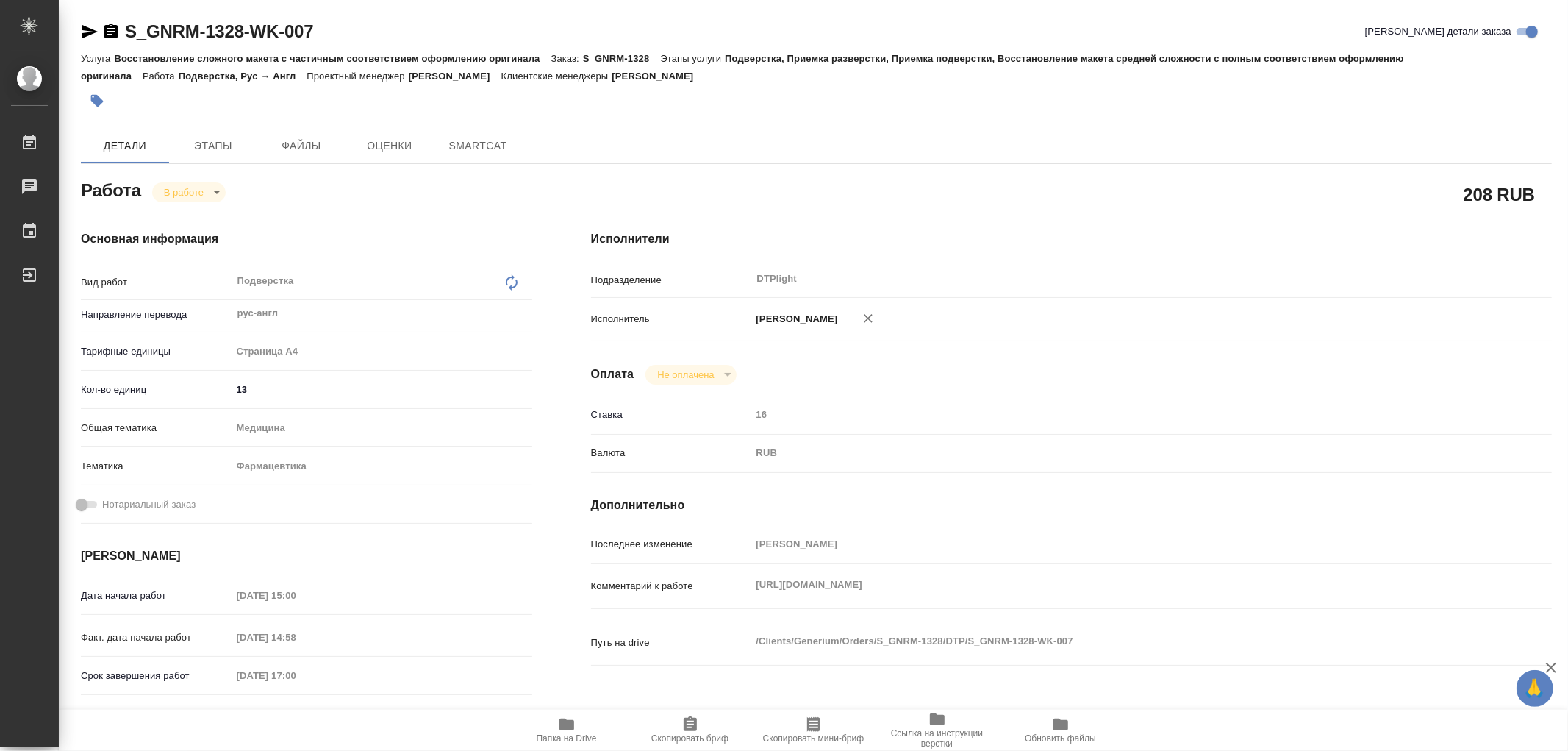
type textarea "x"
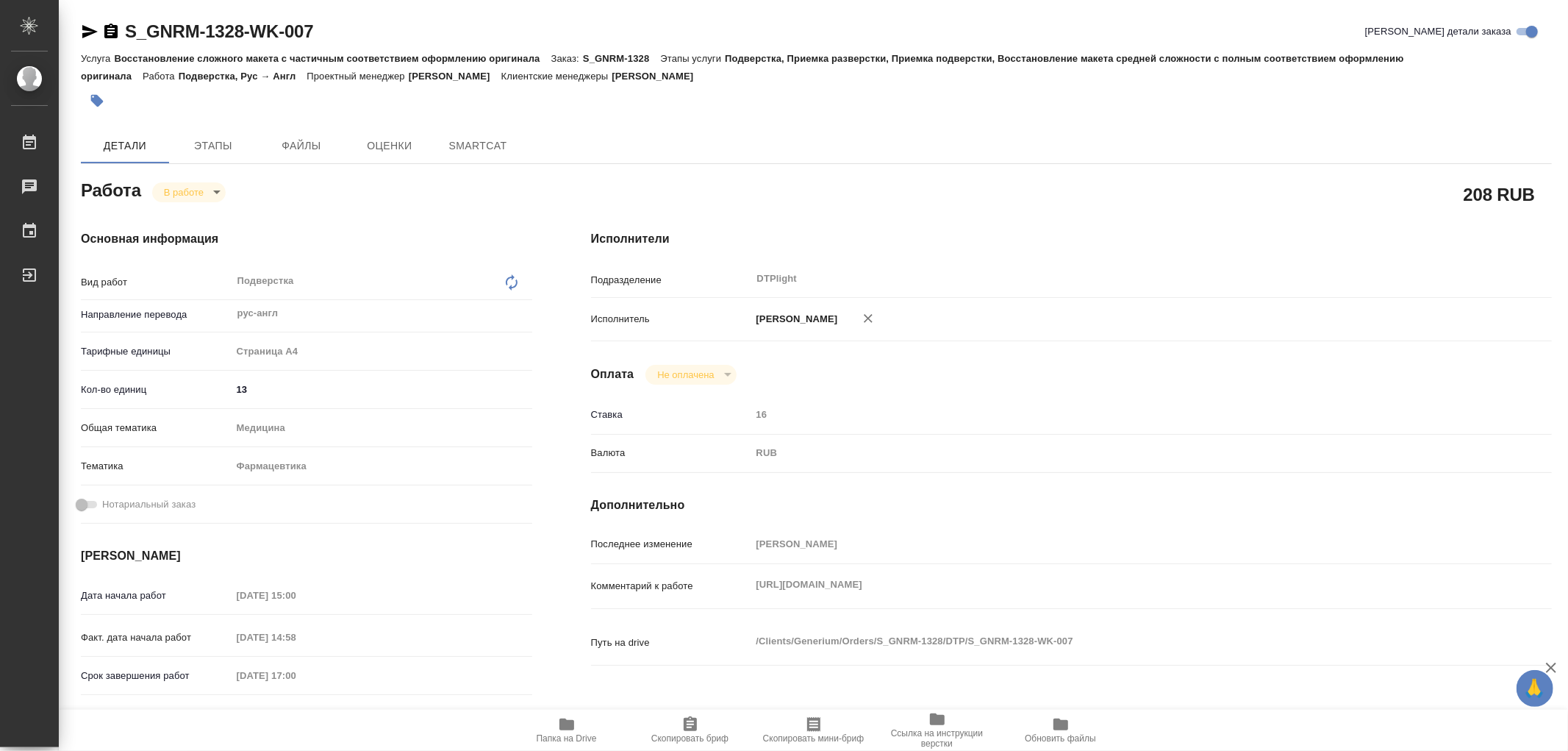
type textarea "x"
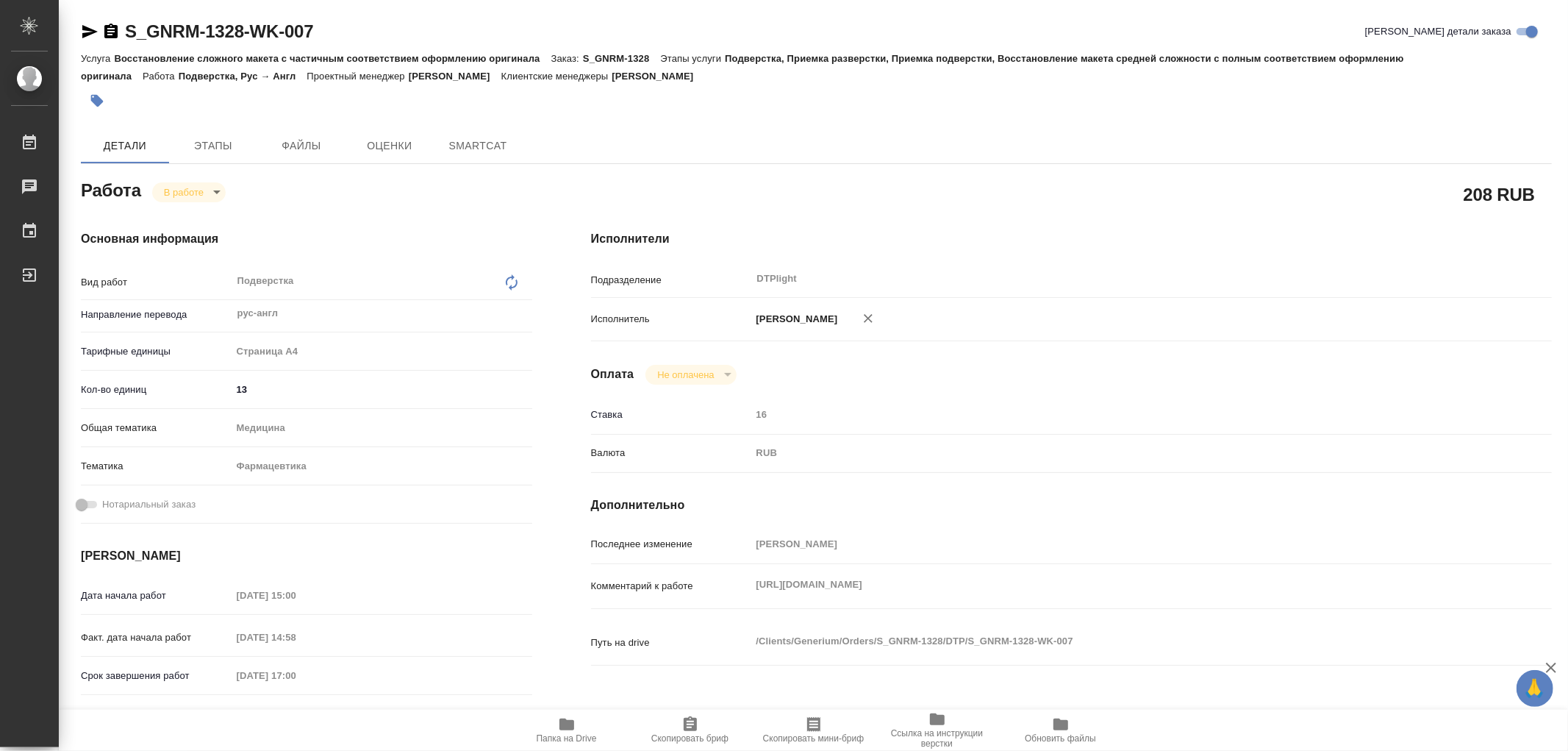
type textarea "x"
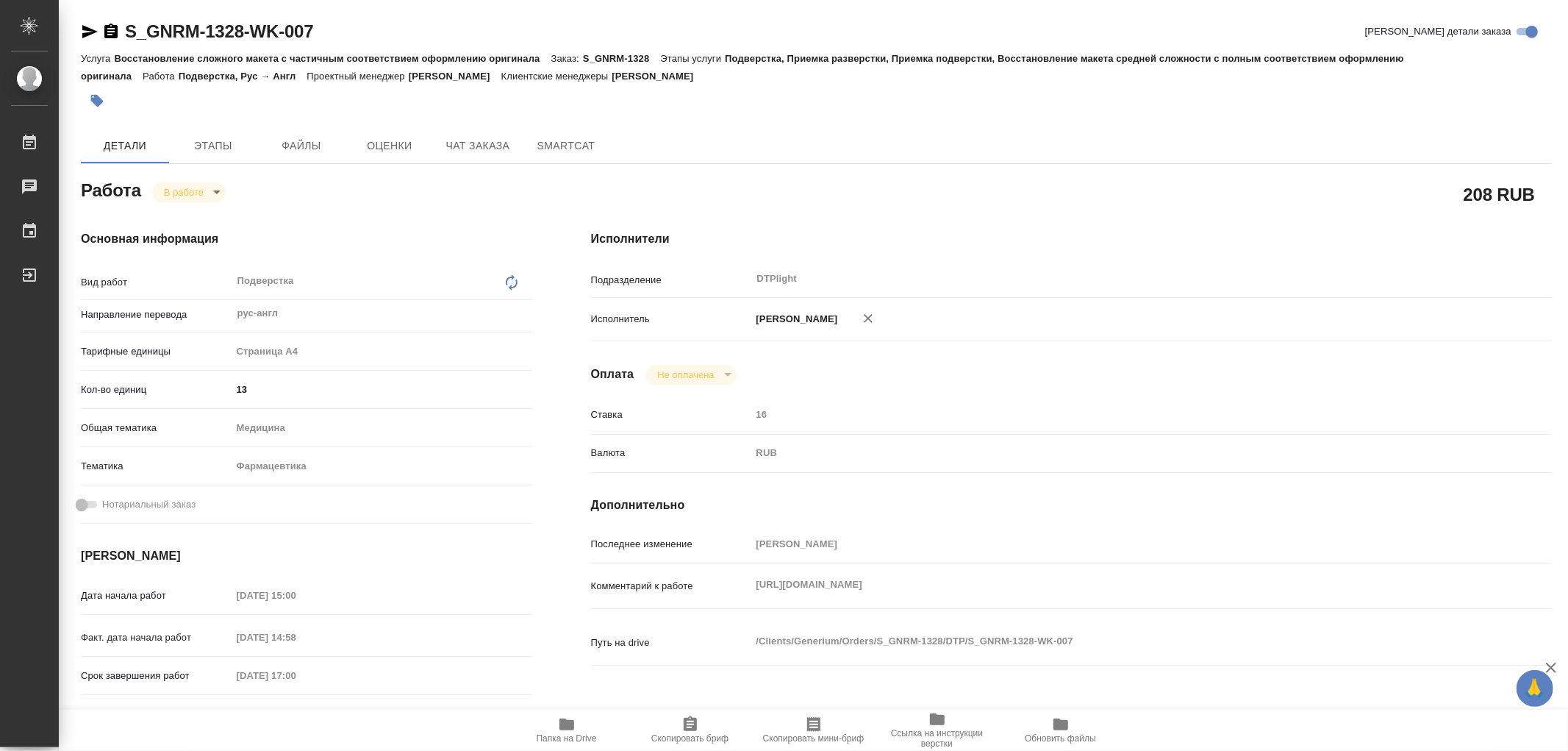
type textarea "x"
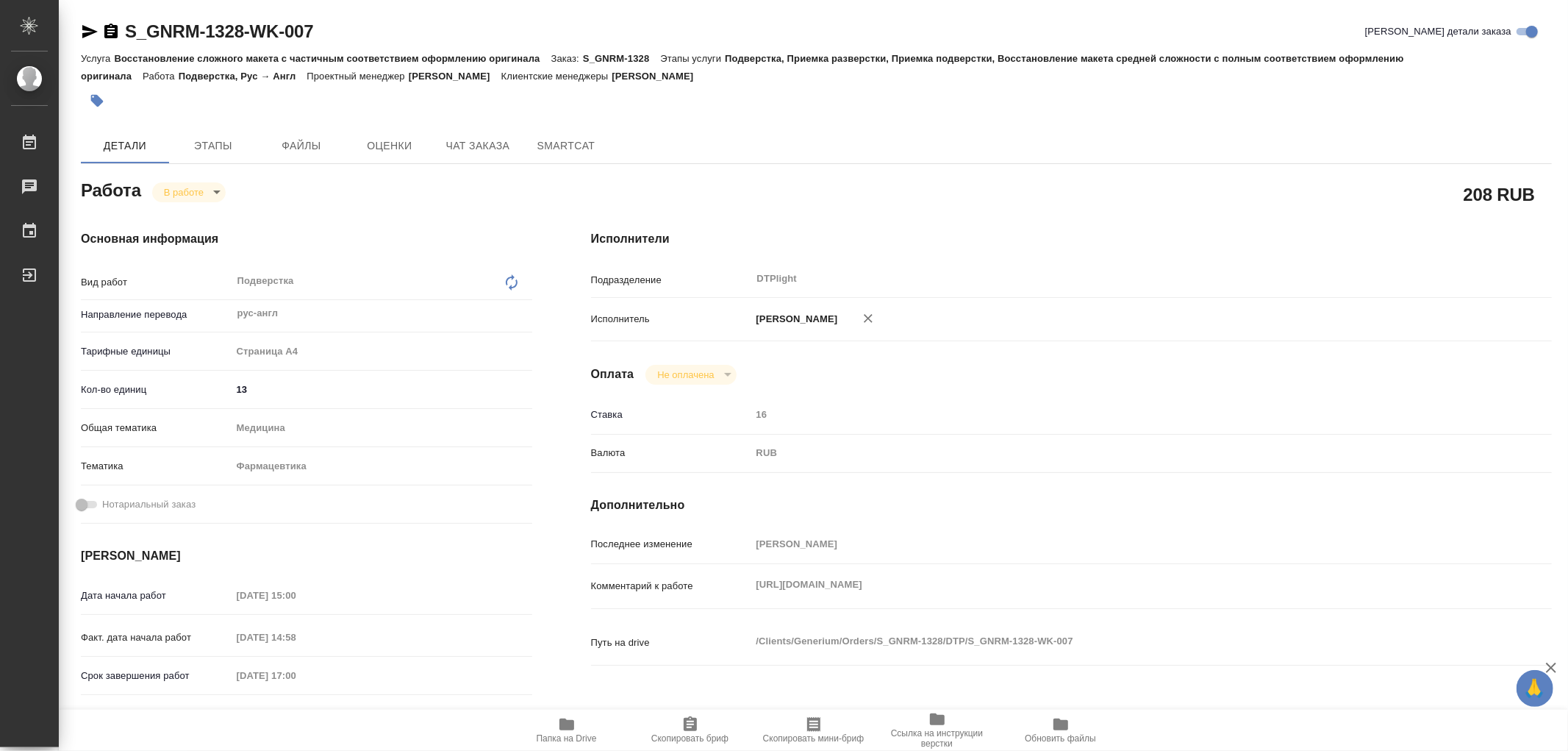
click at [568, 731] on icon "button" at bounding box center [567, 724] width 17 height 17
type textarea "x"
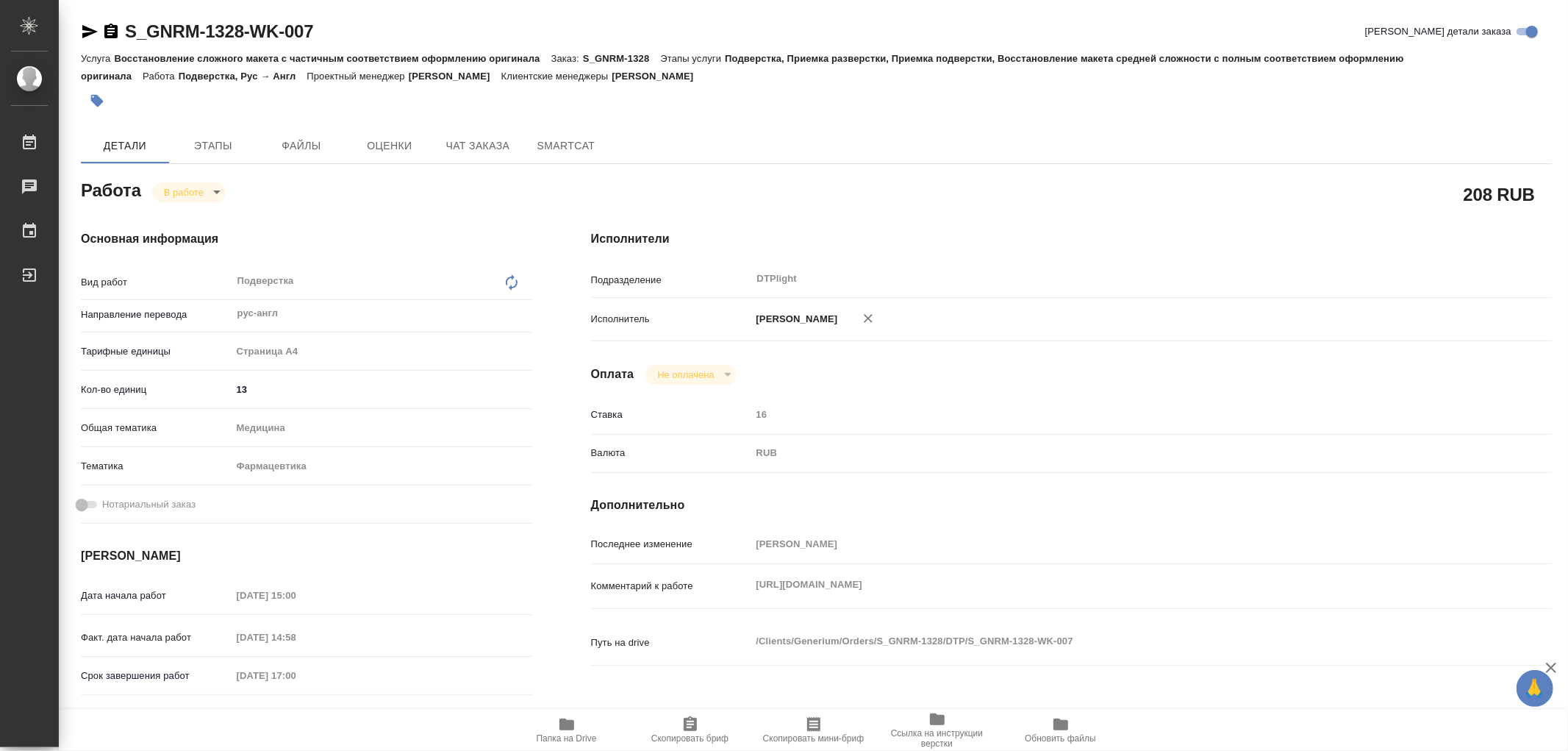
type textarea "x"
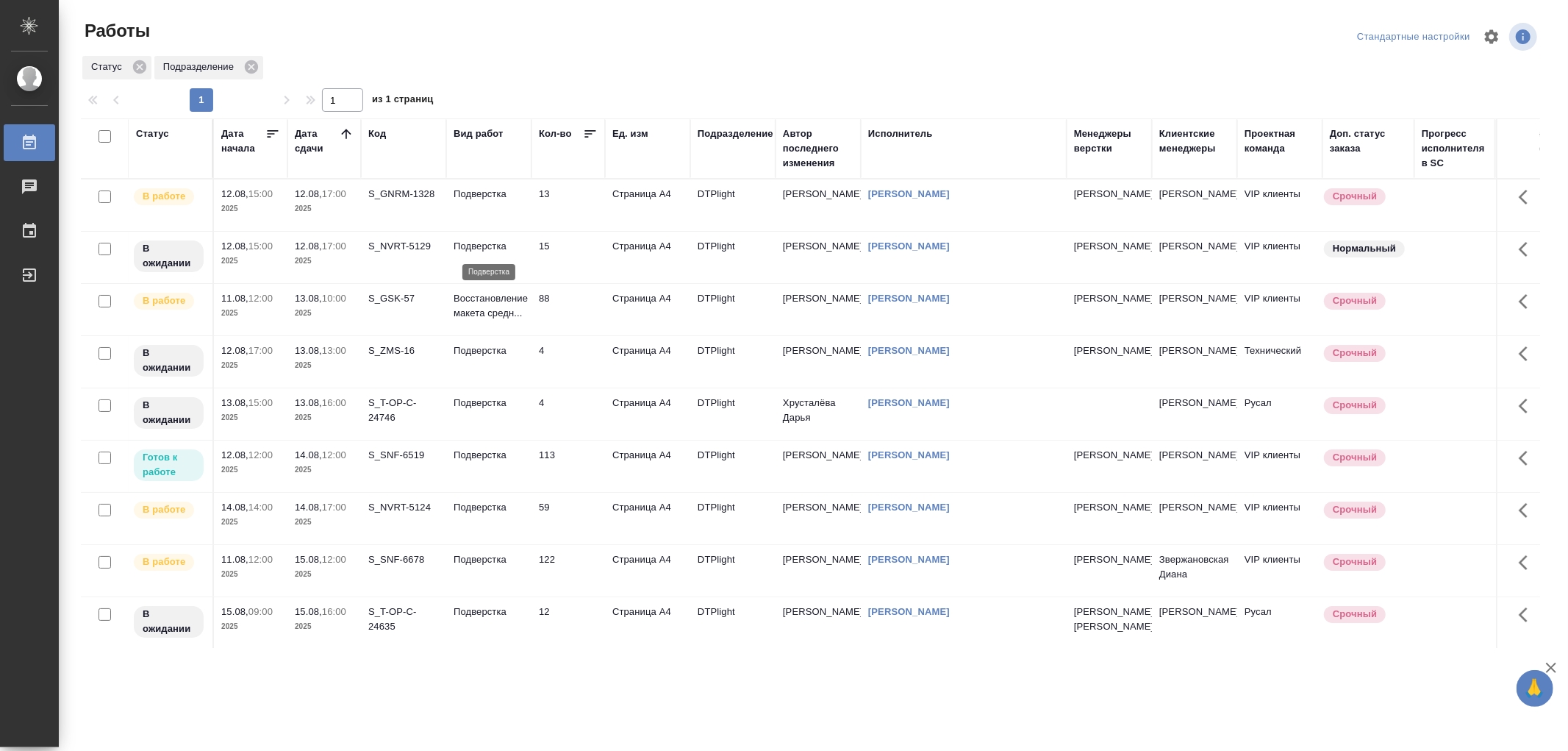
click at [488, 247] on p "Подверстка" at bounding box center [489, 246] width 71 height 15
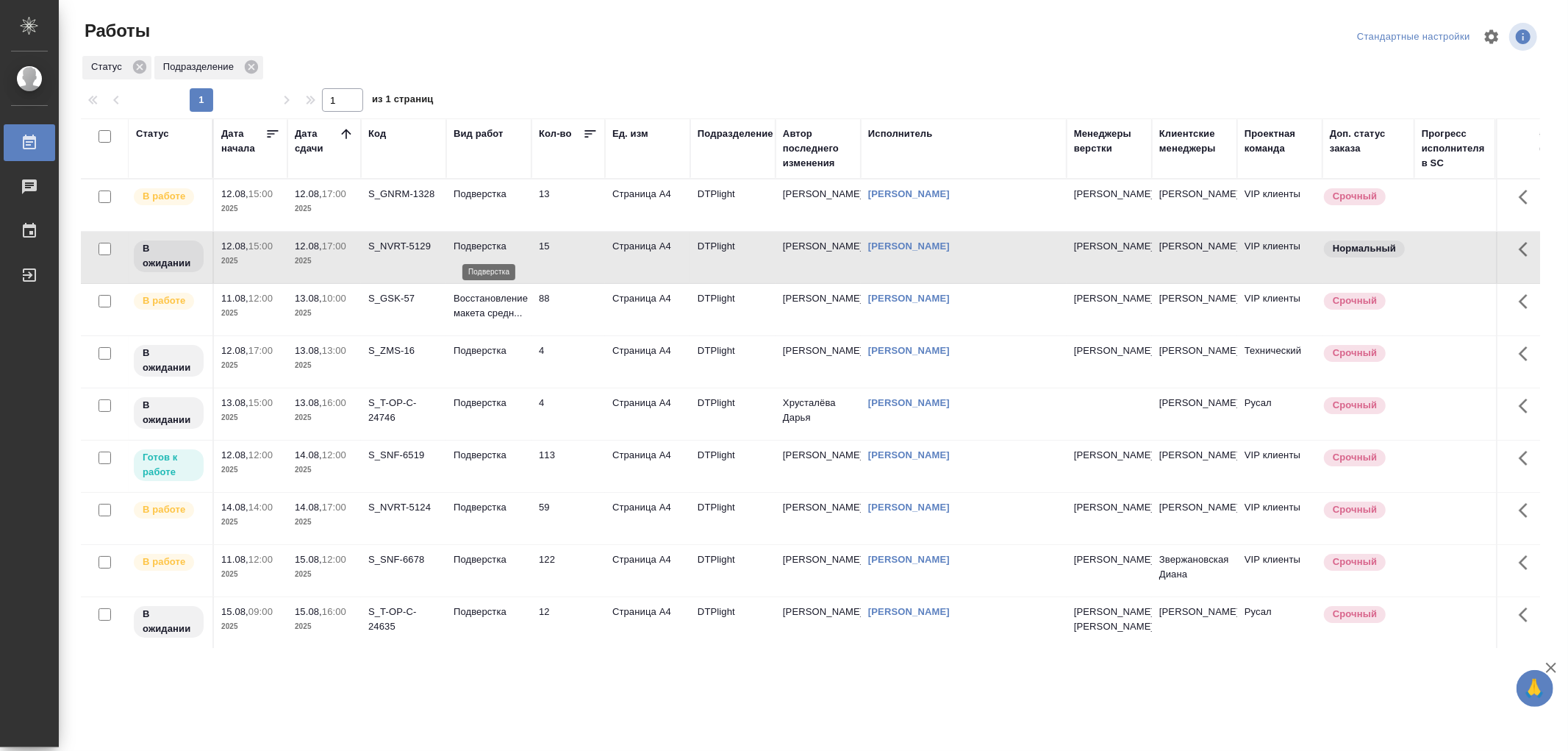
click at [488, 247] on p "Подверстка" at bounding box center [489, 246] width 71 height 15
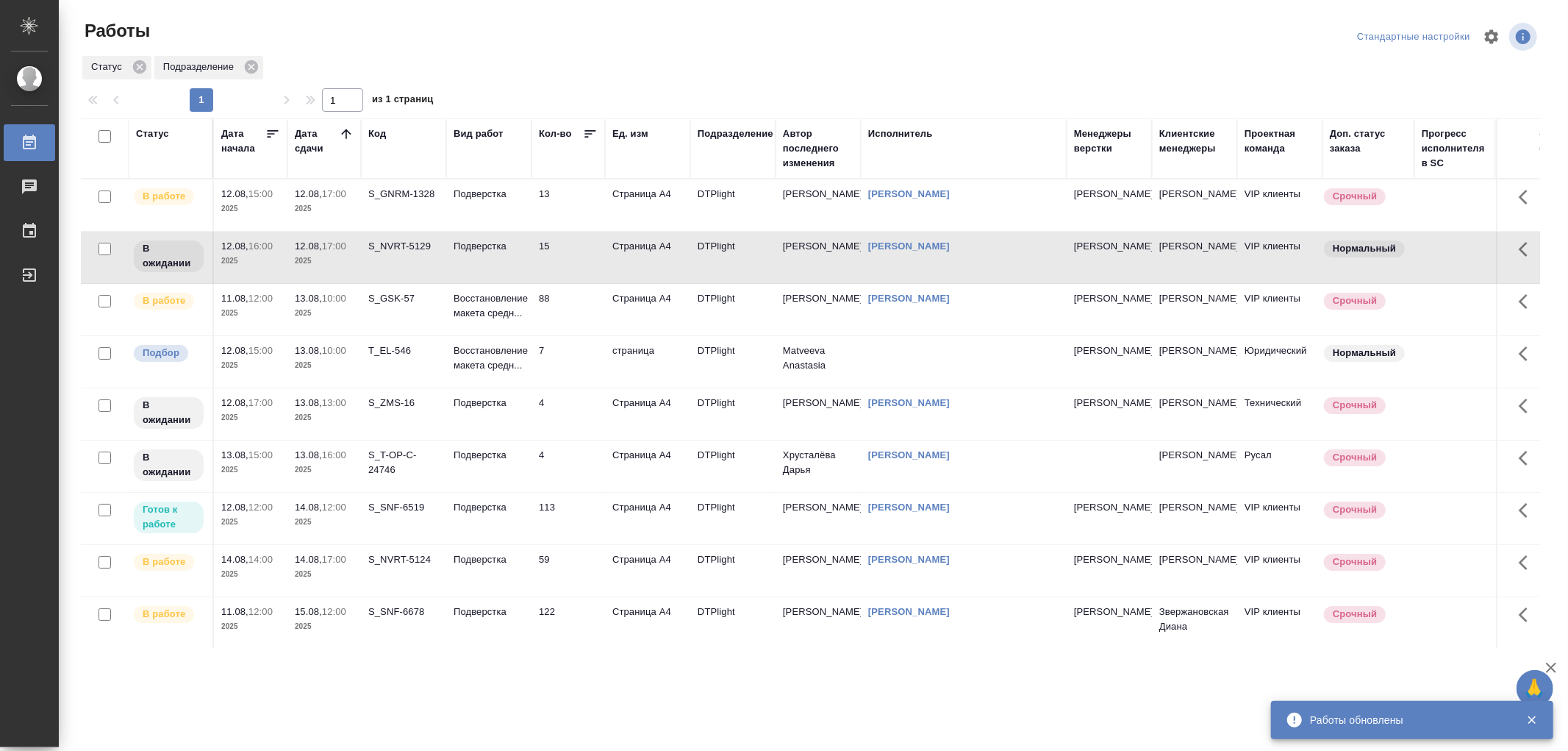
click at [495, 231] on td "Подверстка" at bounding box center [489, 205] width 85 height 51
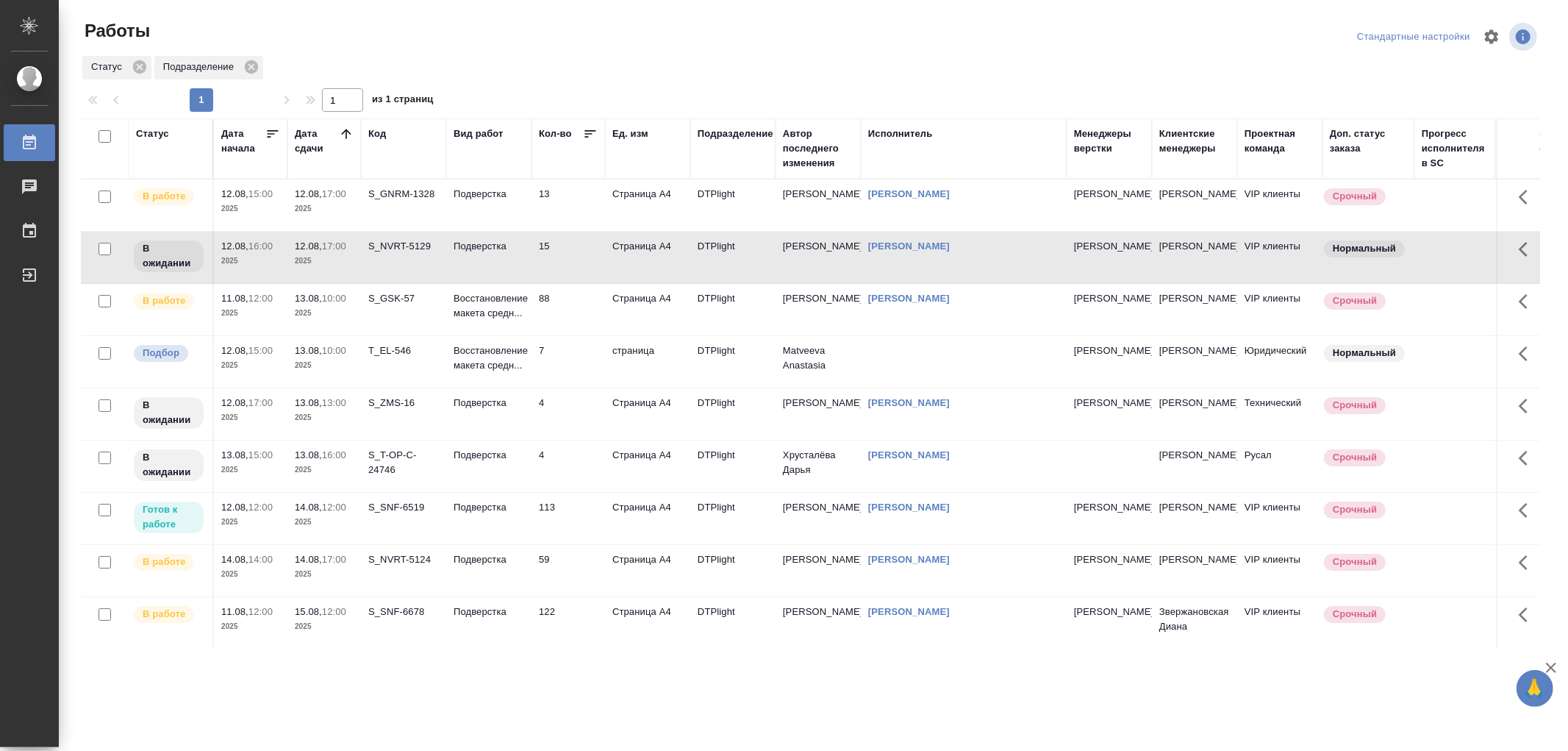
click at [497, 200] on p "Подверстка" at bounding box center [489, 193] width 71 height 15
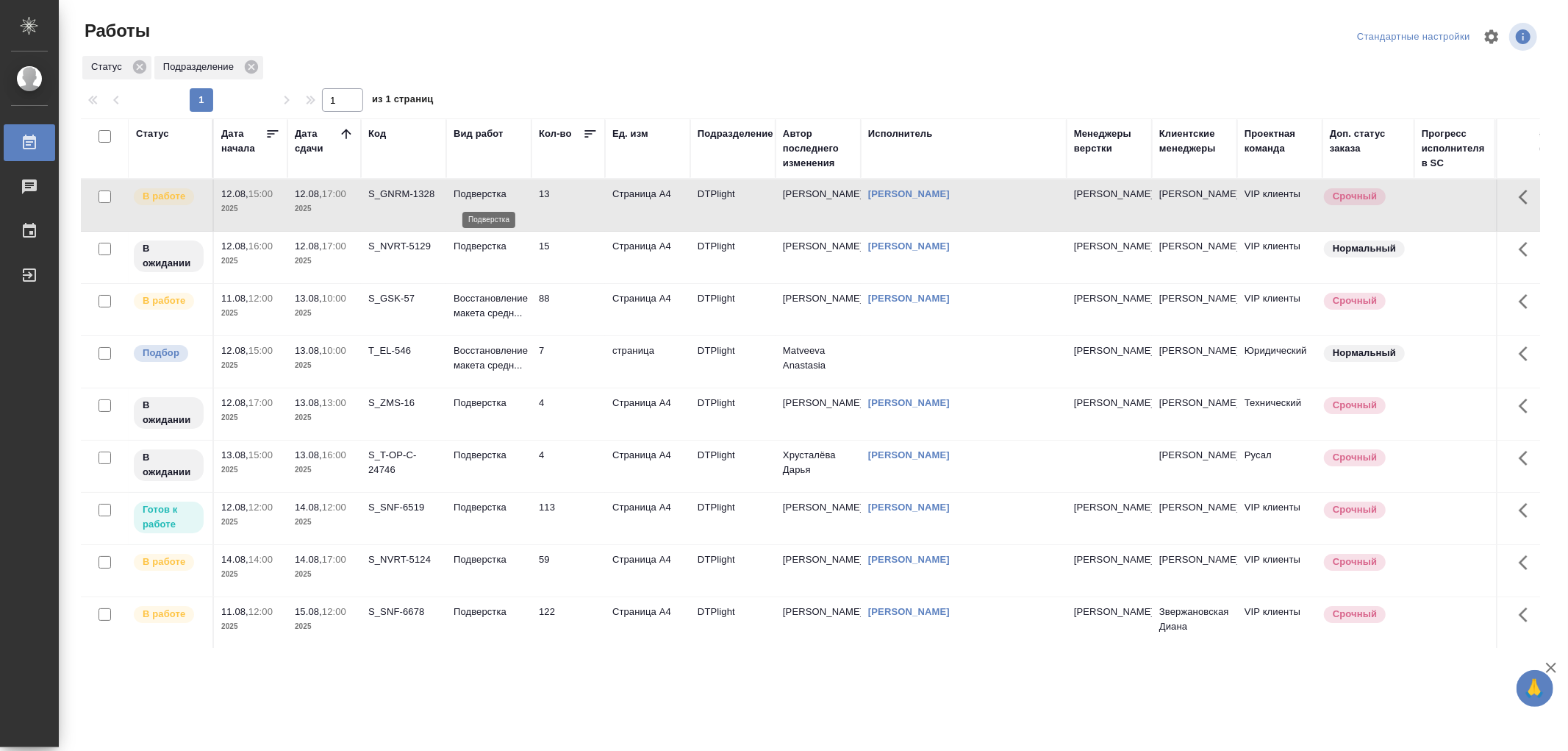
click at [497, 200] on p "Подверстка" at bounding box center [489, 193] width 71 height 15
click at [502, 204] on td "Подверстка" at bounding box center [489, 205] width 85 height 51
click at [488, 210] on td "Подверстка" at bounding box center [489, 205] width 85 height 51
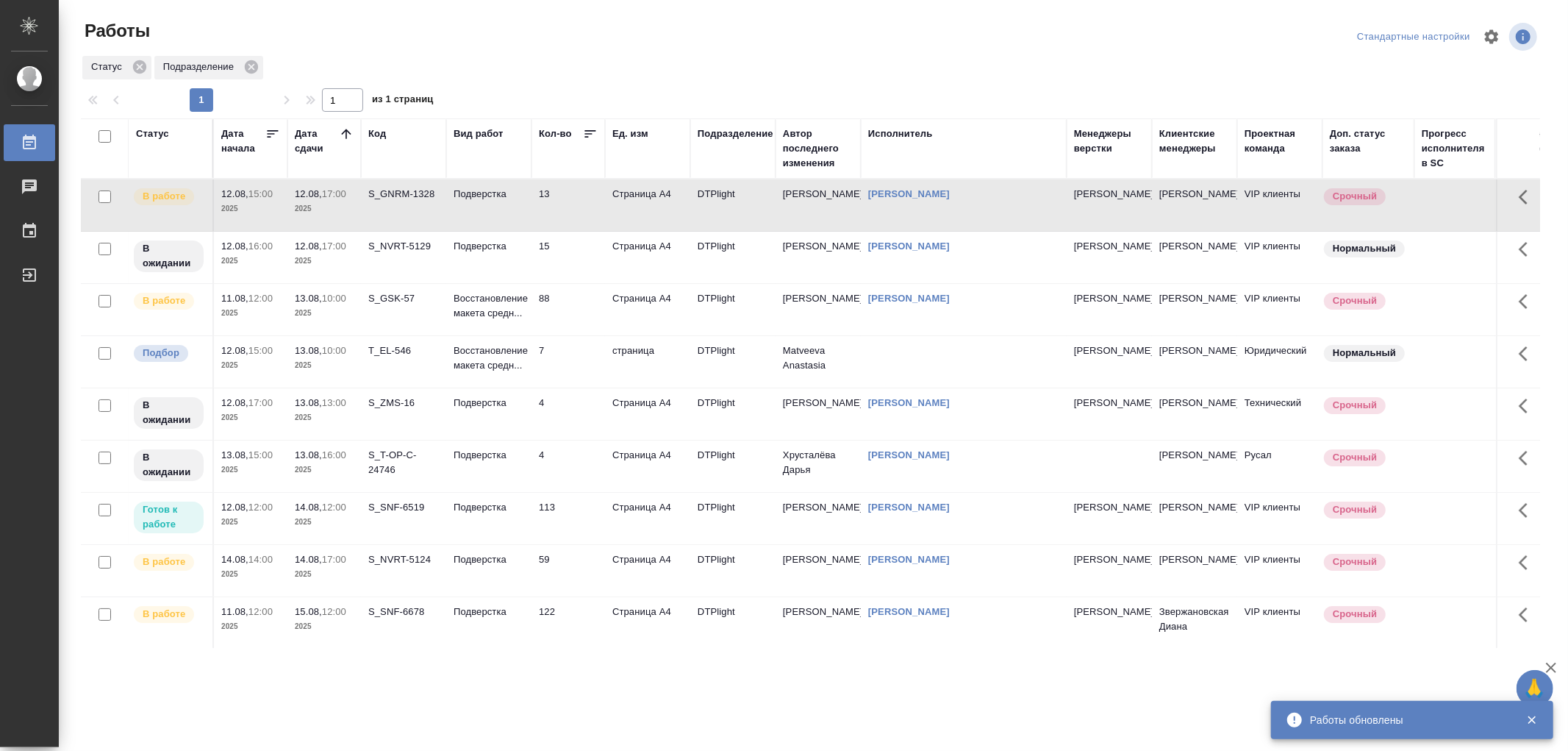
click at [466, 209] on td "Подверстка" at bounding box center [489, 205] width 85 height 51
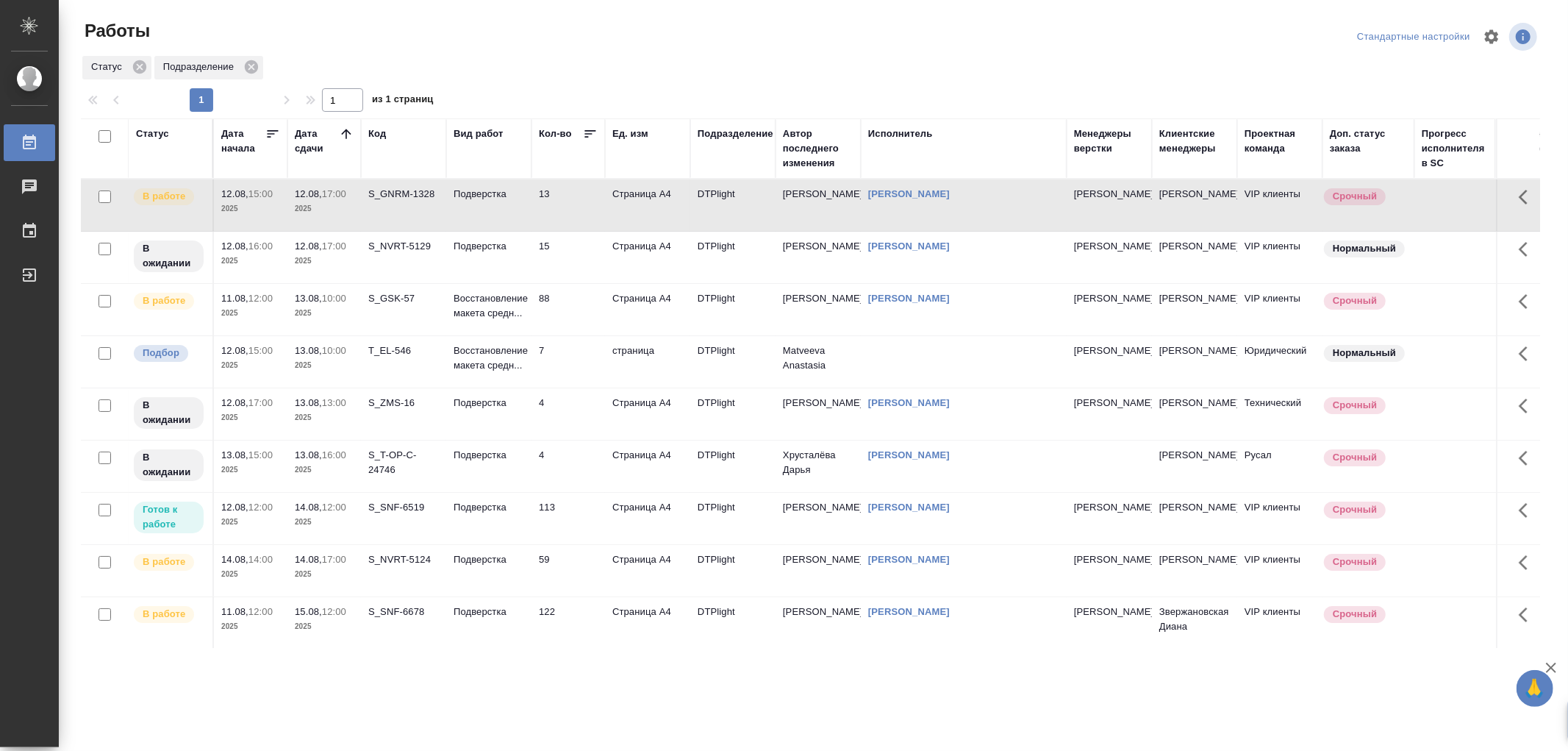
click at [466, 209] on td "Подверстка" at bounding box center [489, 205] width 85 height 51
click at [503, 231] on td "Подверстка" at bounding box center [489, 205] width 85 height 51
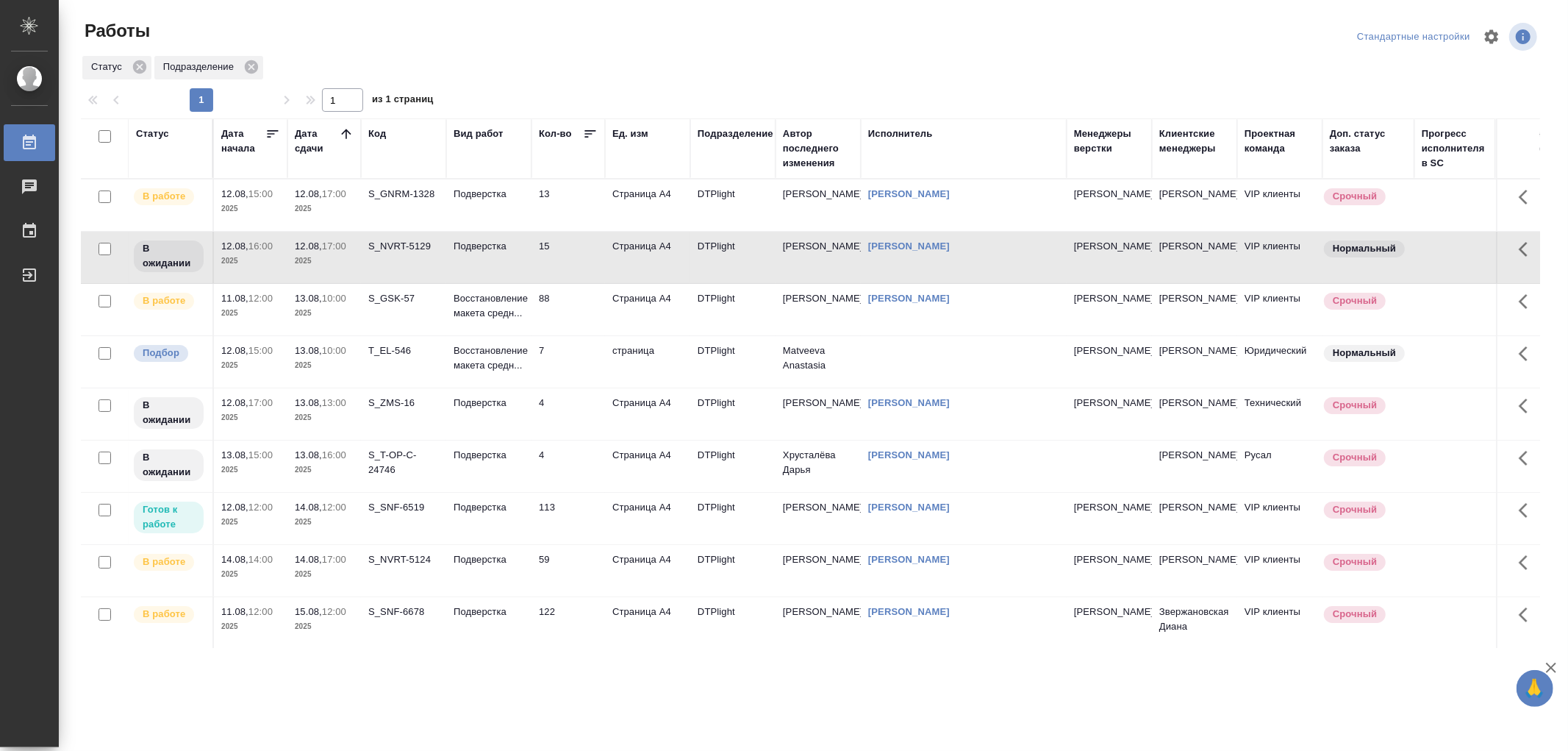
click at [503, 231] on td "Подверстка" at bounding box center [489, 205] width 85 height 51
click at [471, 222] on td "Подверстка" at bounding box center [489, 205] width 85 height 51
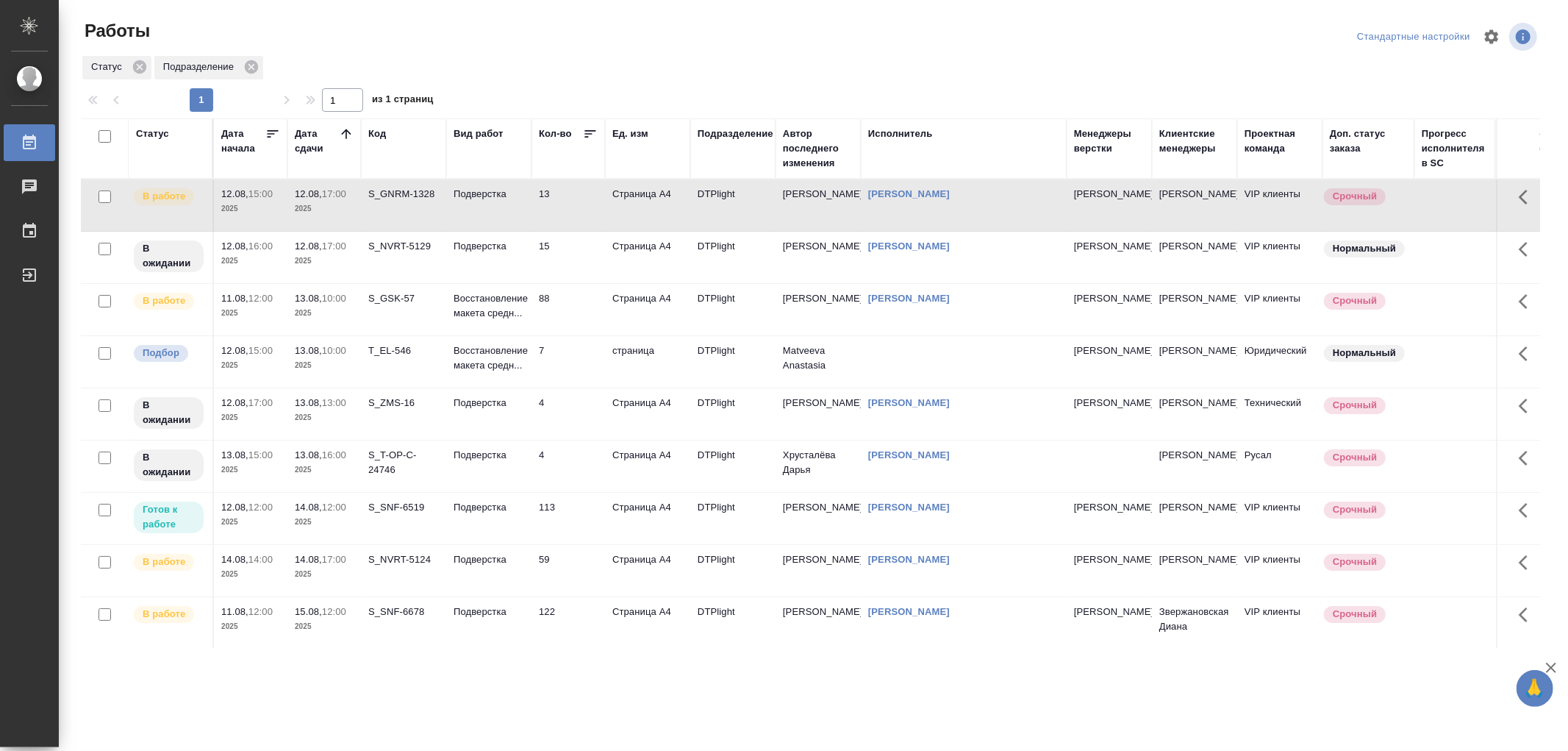
click at [480, 215] on td "Подверстка" at bounding box center [489, 205] width 85 height 51
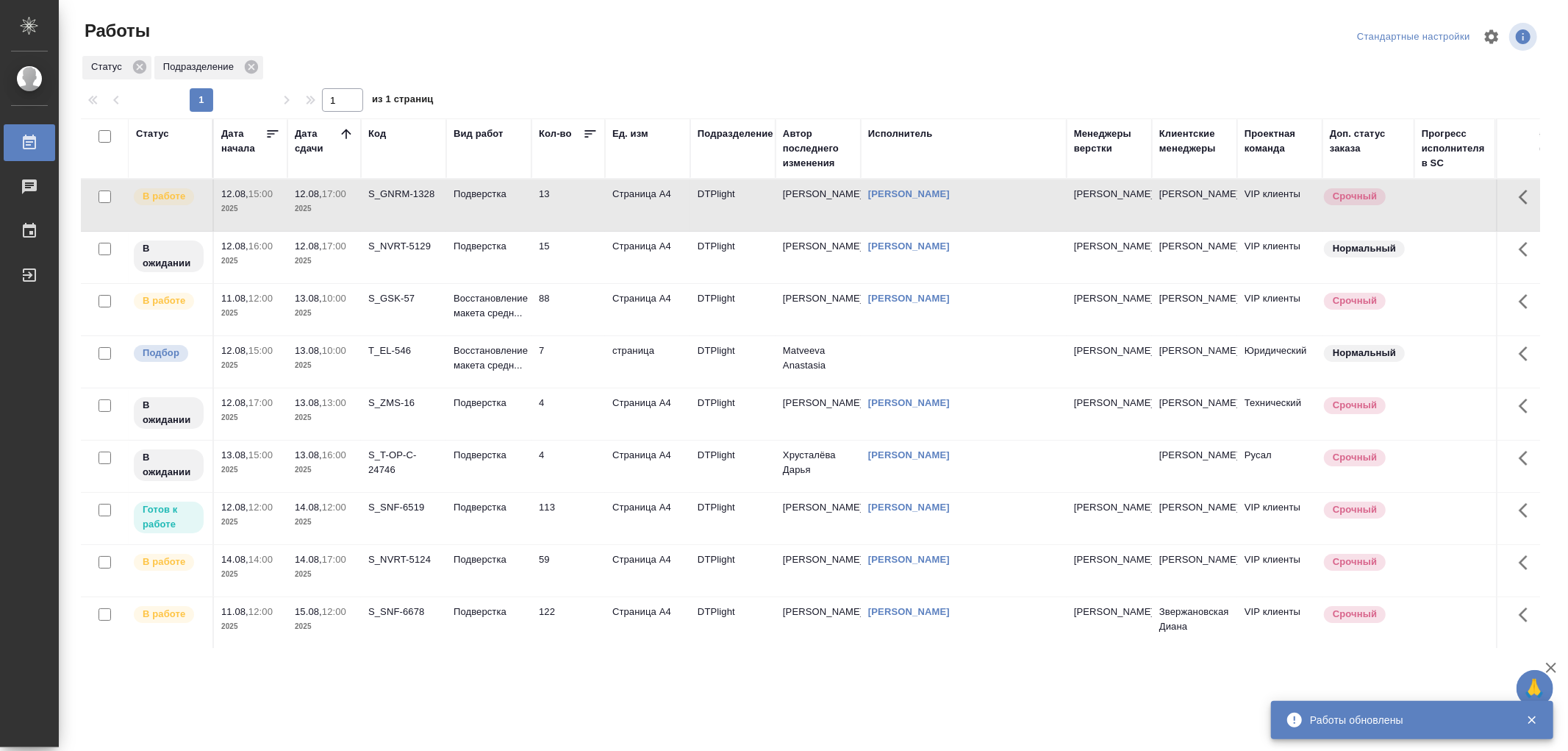
click at [479, 231] on td "Подверстка" at bounding box center [489, 205] width 85 height 51
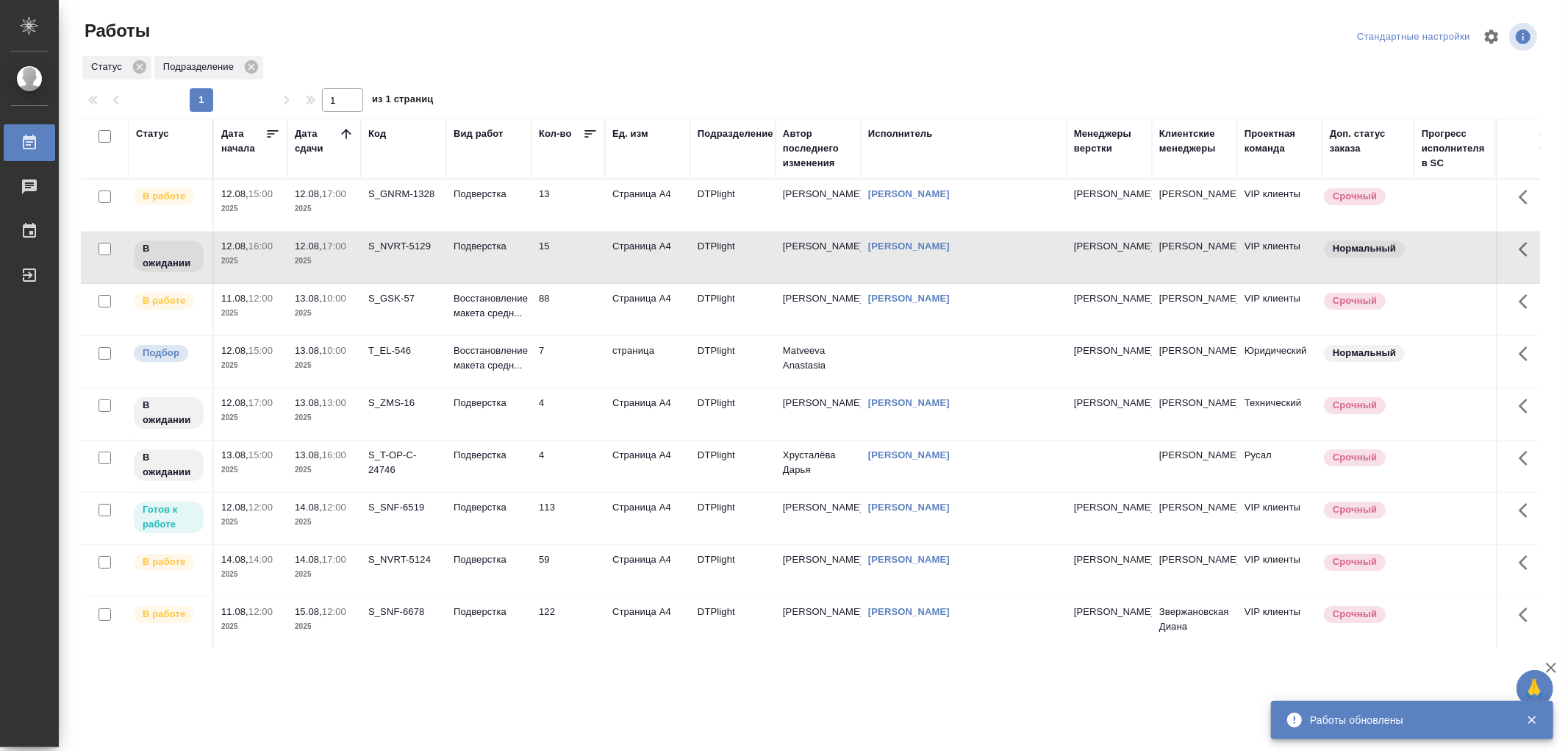
click at [479, 231] on td "Подверстка" at bounding box center [489, 205] width 85 height 51
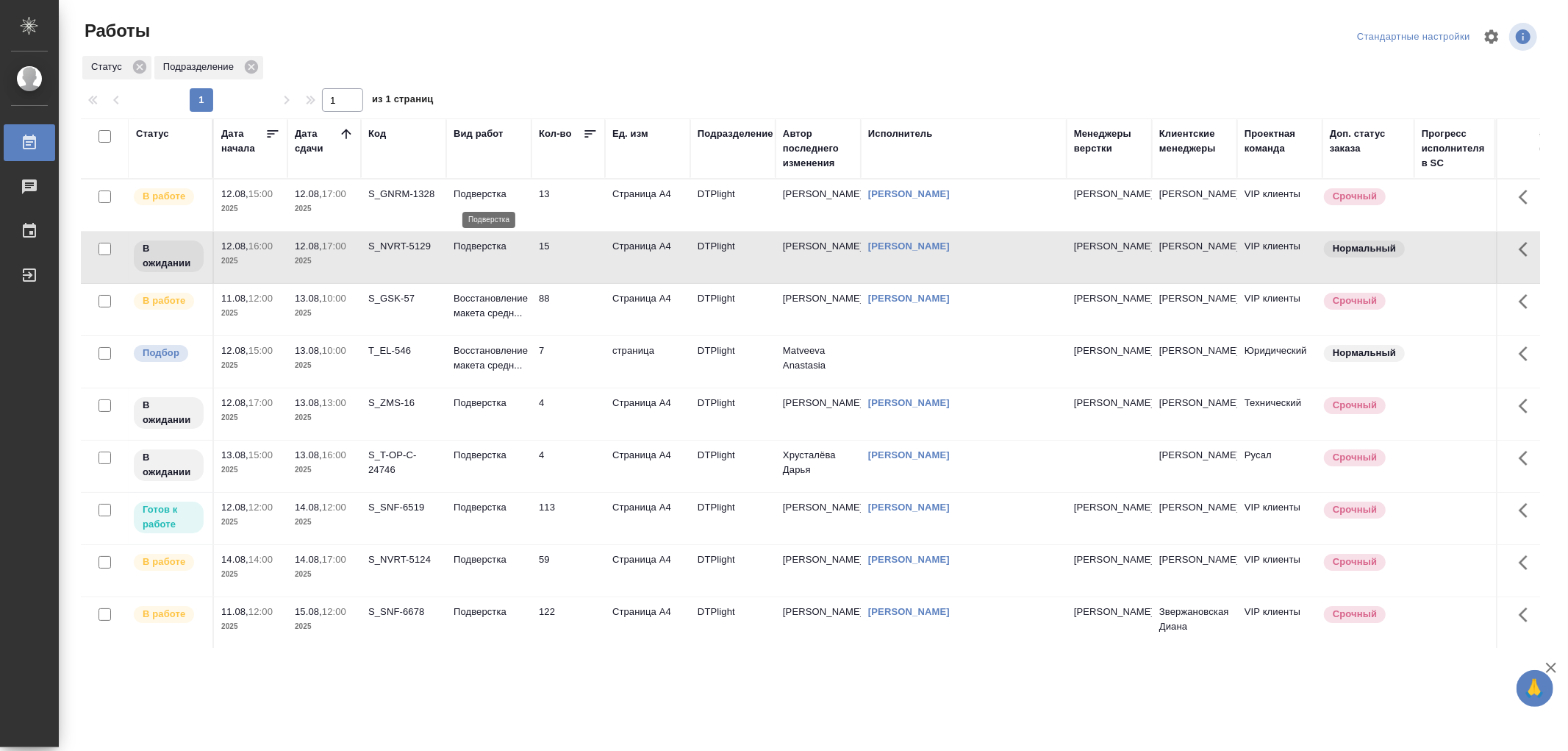
click at [474, 200] on p "Подверстка" at bounding box center [489, 193] width 71 height 15
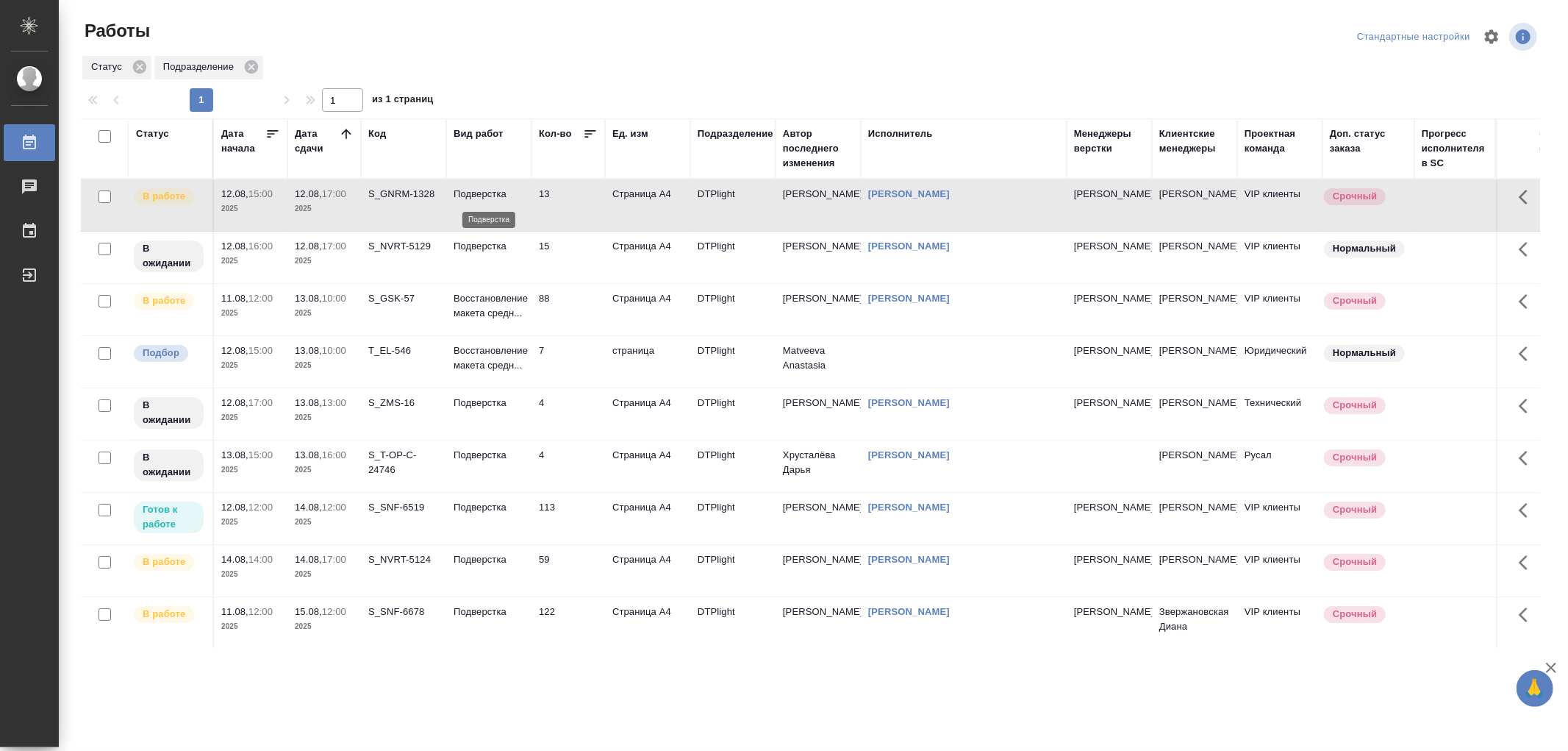
click at [474, 200] on p "Подверстка" at bounding box center [489, 193] width 71 height 15
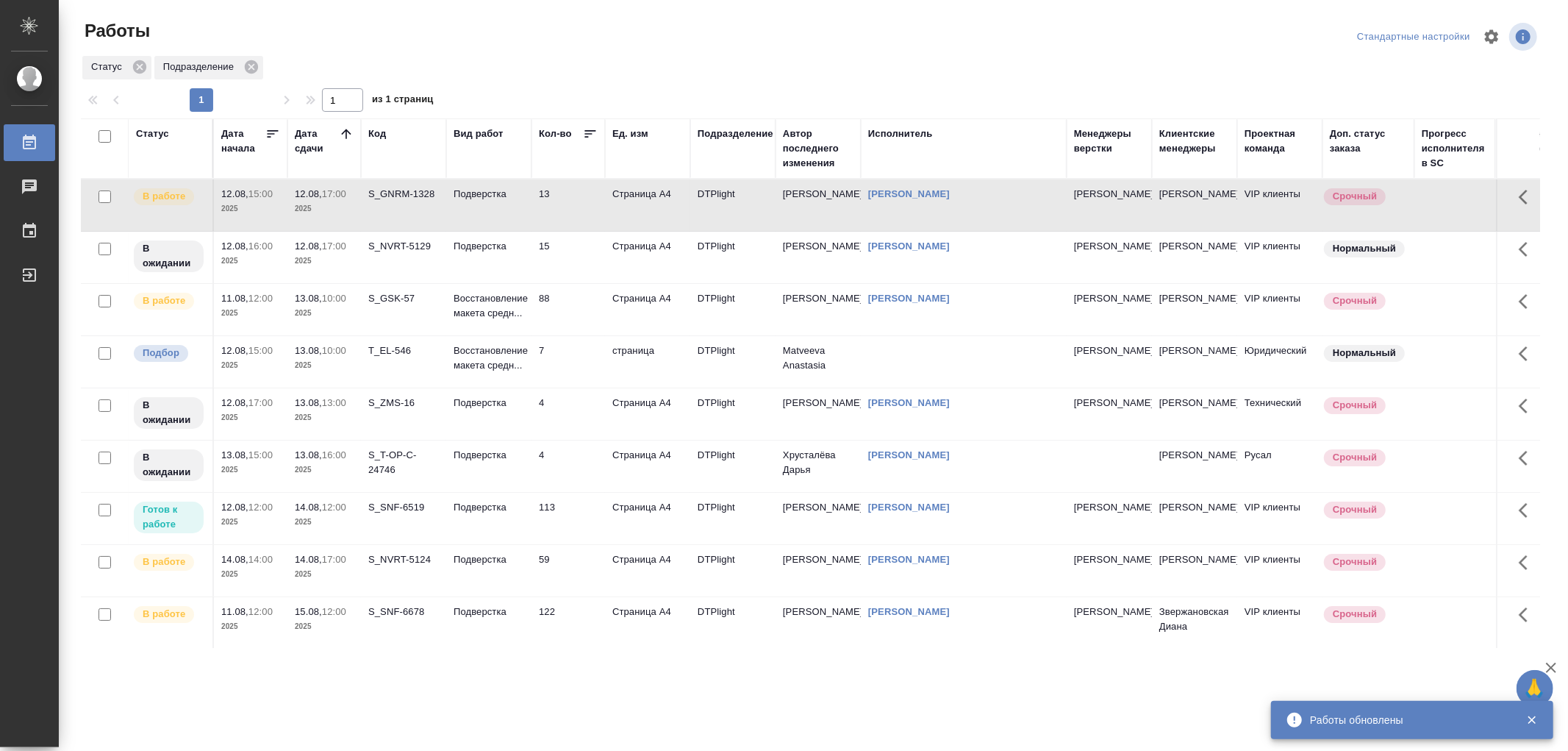
click at [478, 215] on td "Подверстка" at bounding box center [489, 205] width 85 height 51
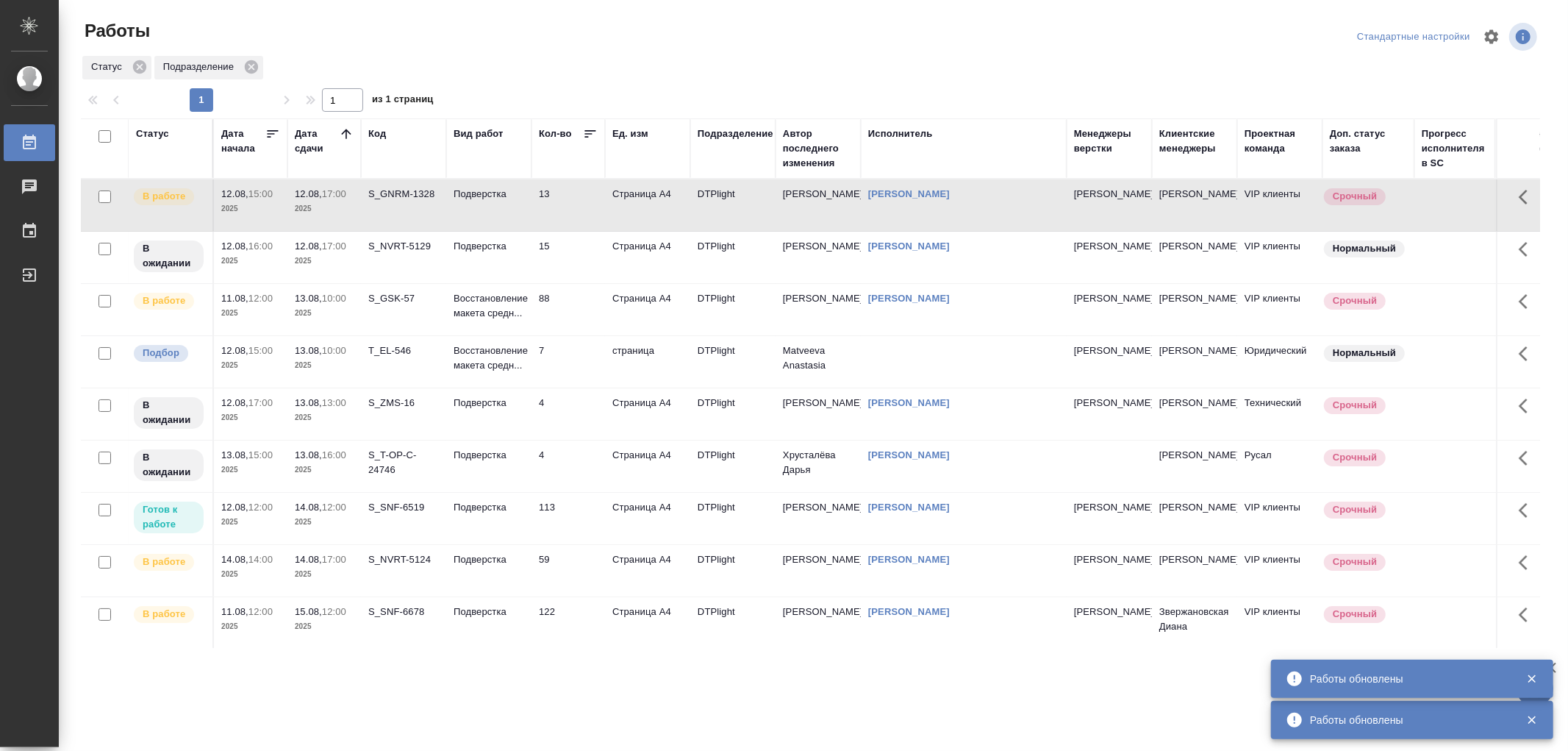
click at [500, 218] on td "Подверстка" at bounding box center [489, 205] width 85 height 51
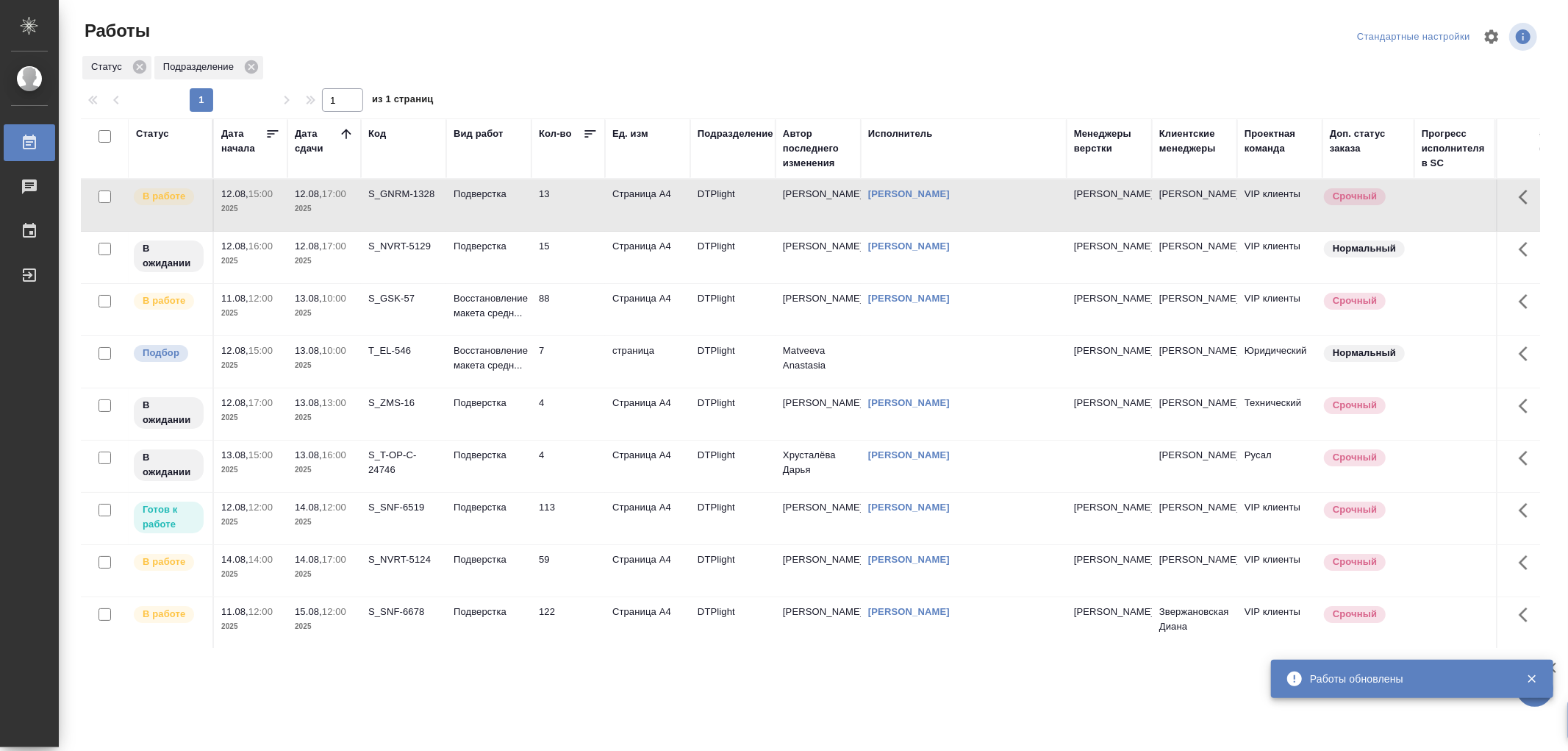
click at [500, 218] on td "Подверстка" at bounding box center [489, 205] width 85 height 51
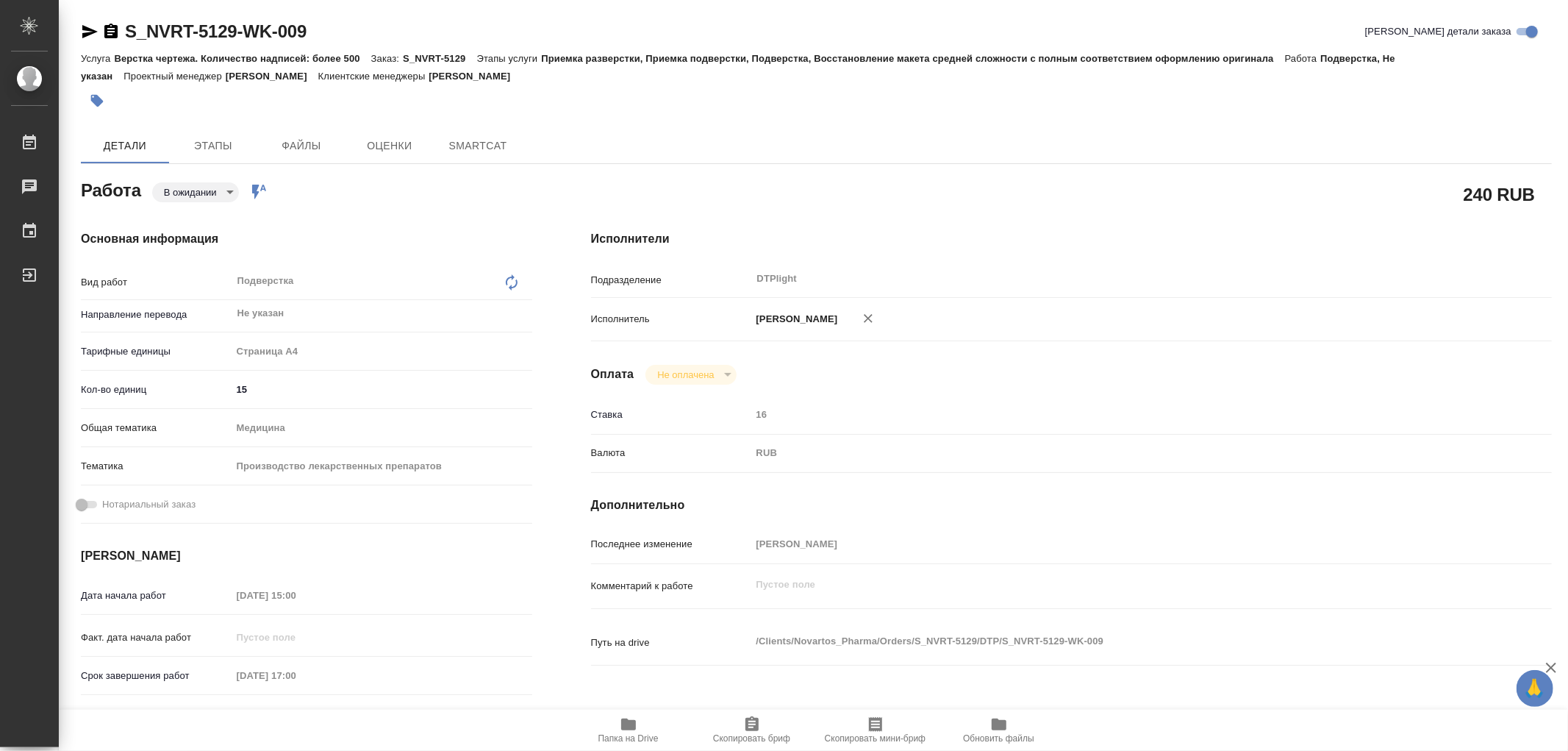
type textarea "x"
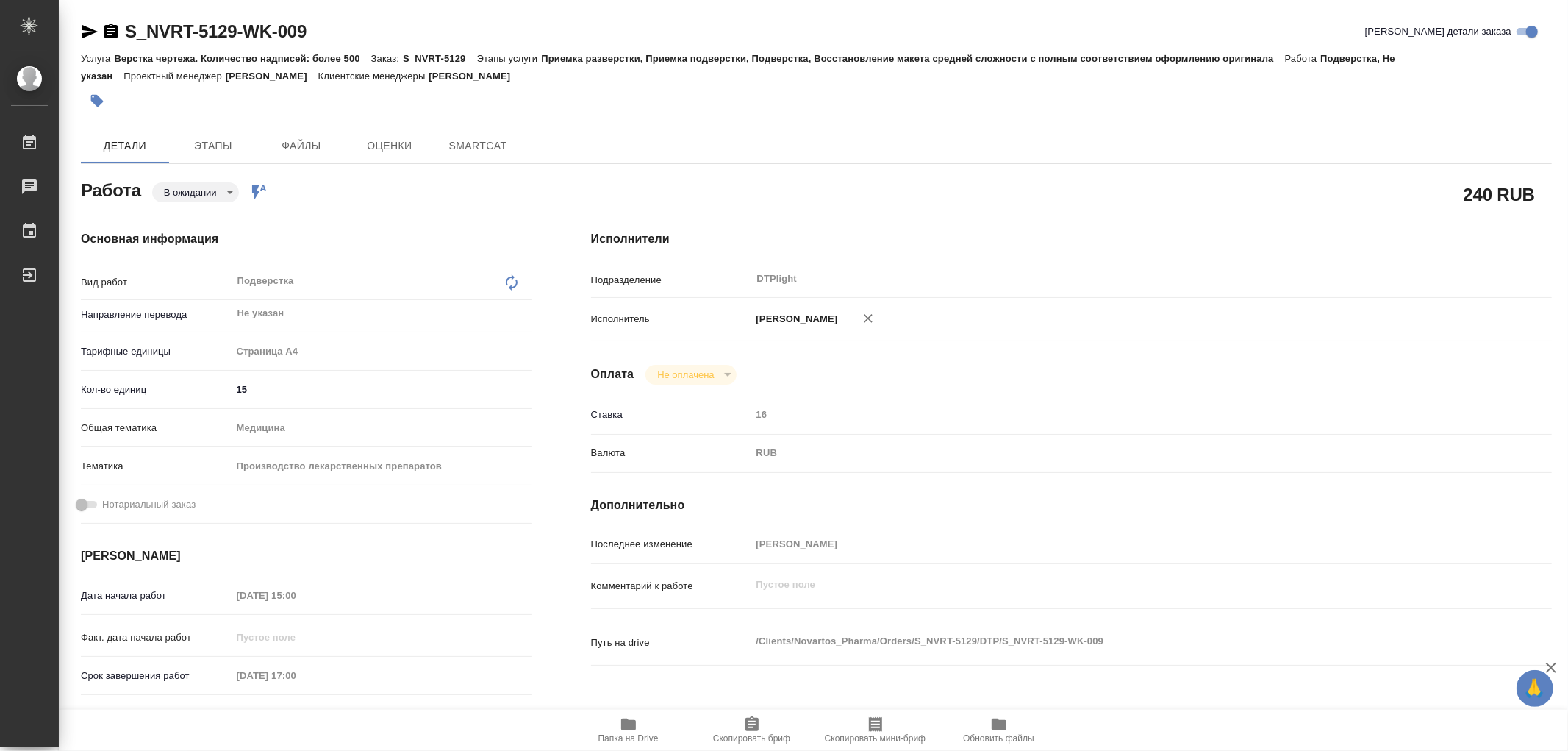
type textarea "x"
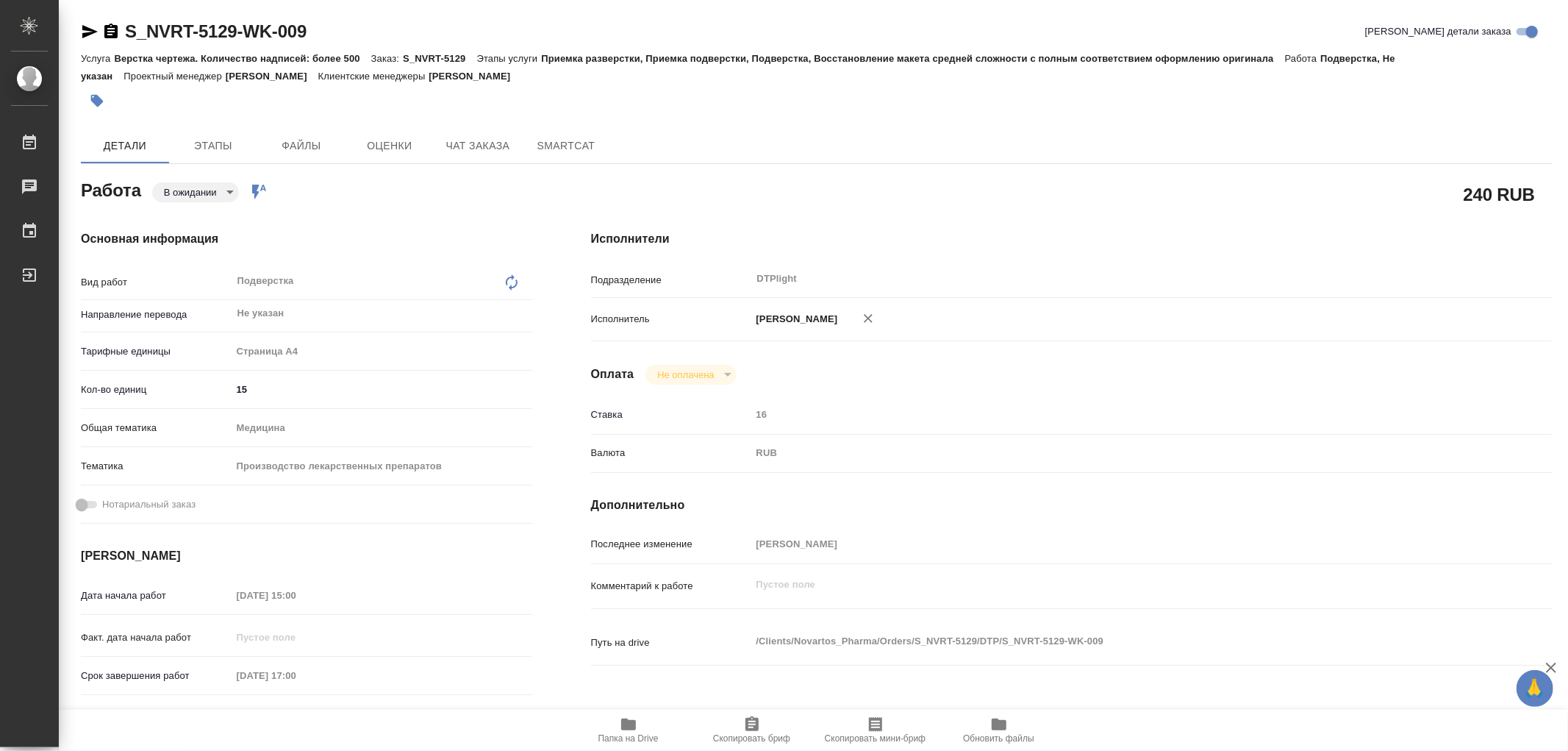
type textarea "x"
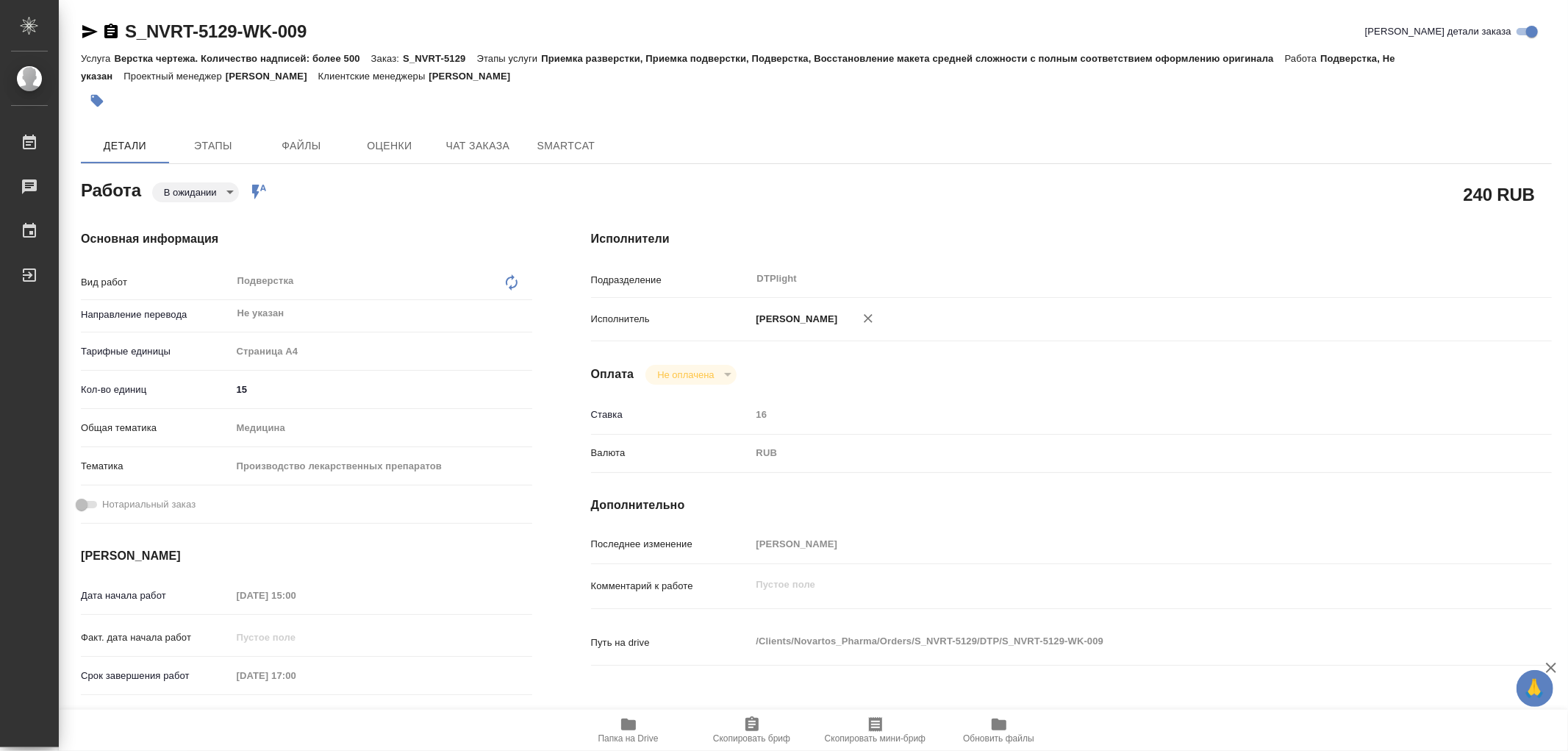
type textarea "x"
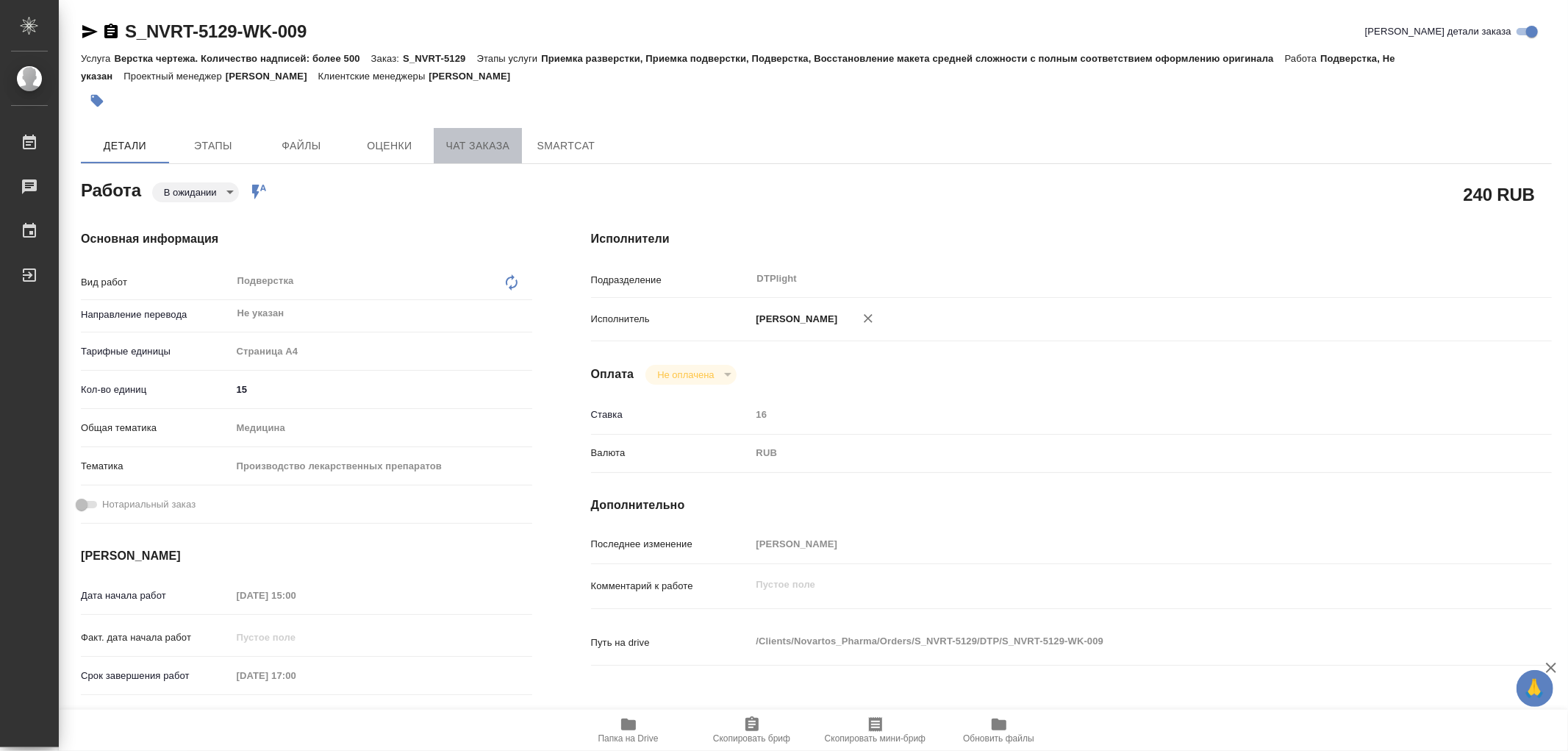
click at [470, 138] on span "Чат заказа" at bounding box center [477, 145] width 71 height 18
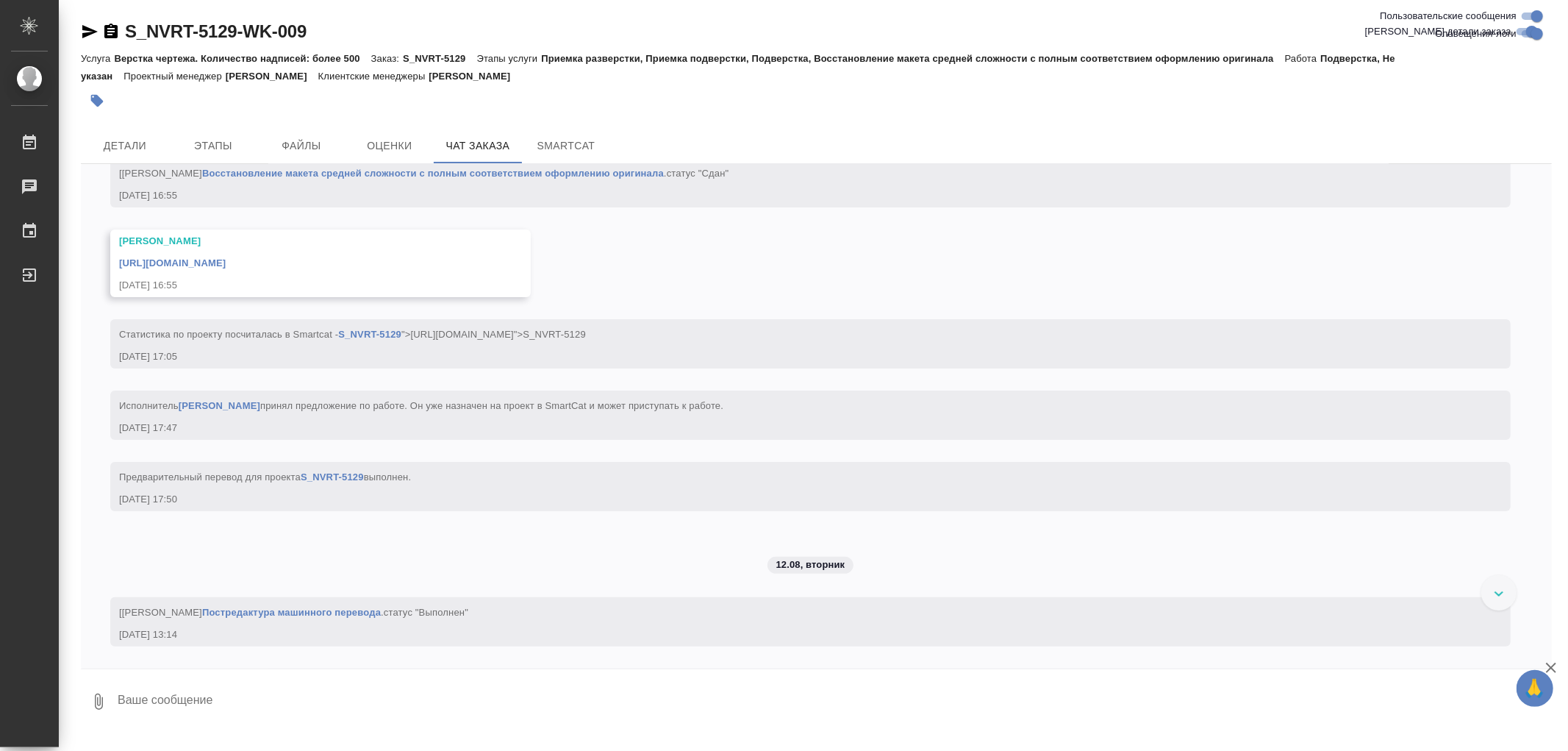
scroll to position [5005, 0]
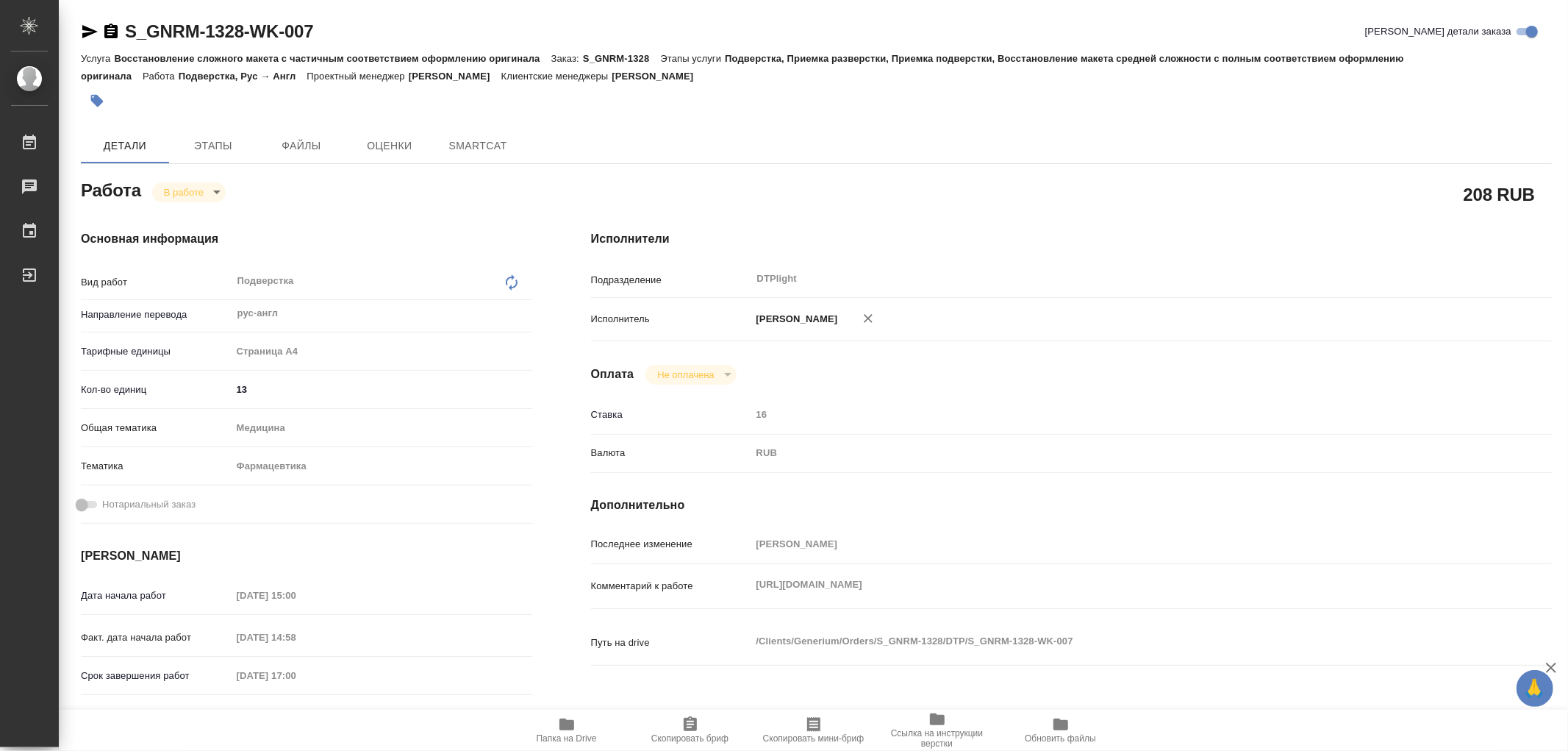
type textarea "x"
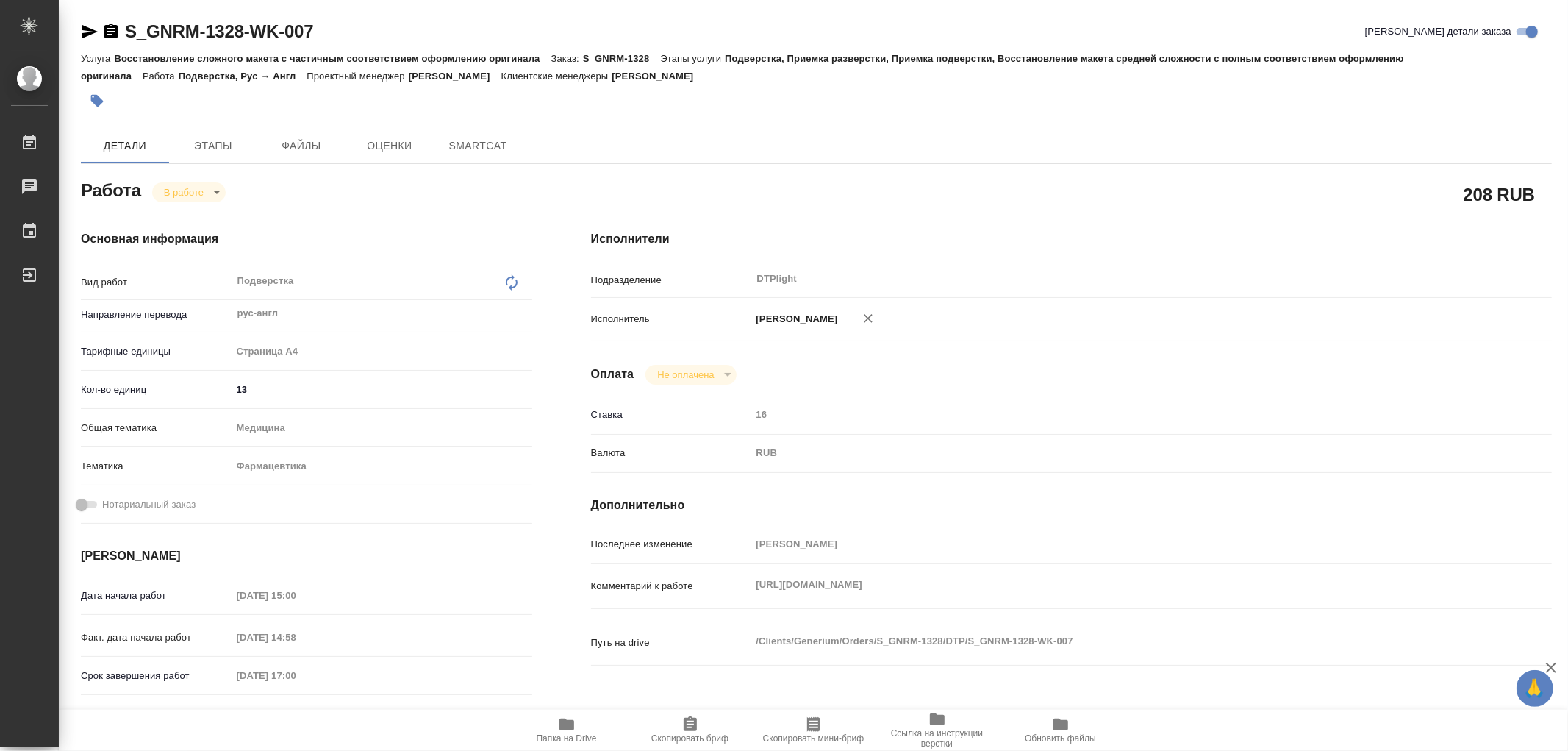
type textarea "x"
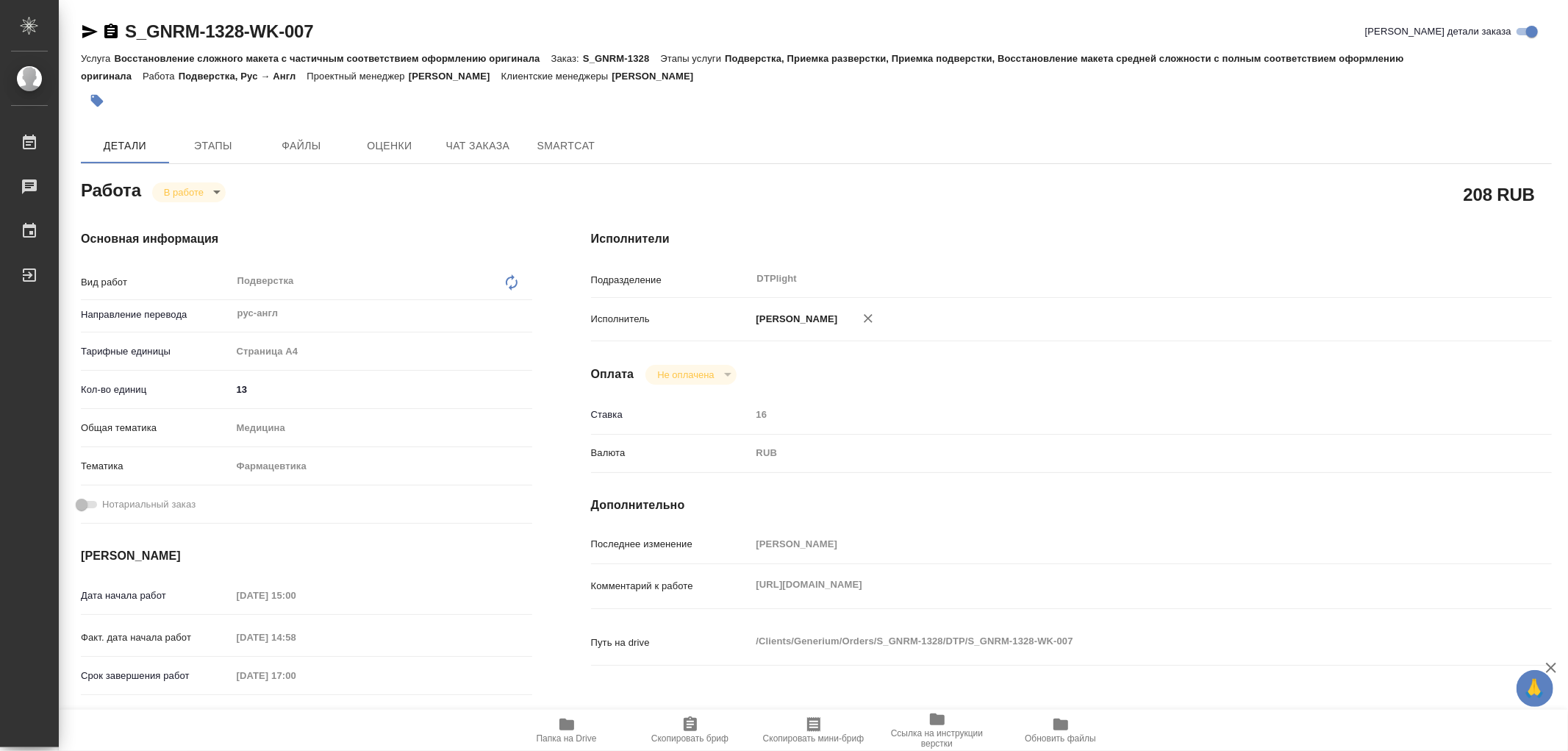
type textarea "x"
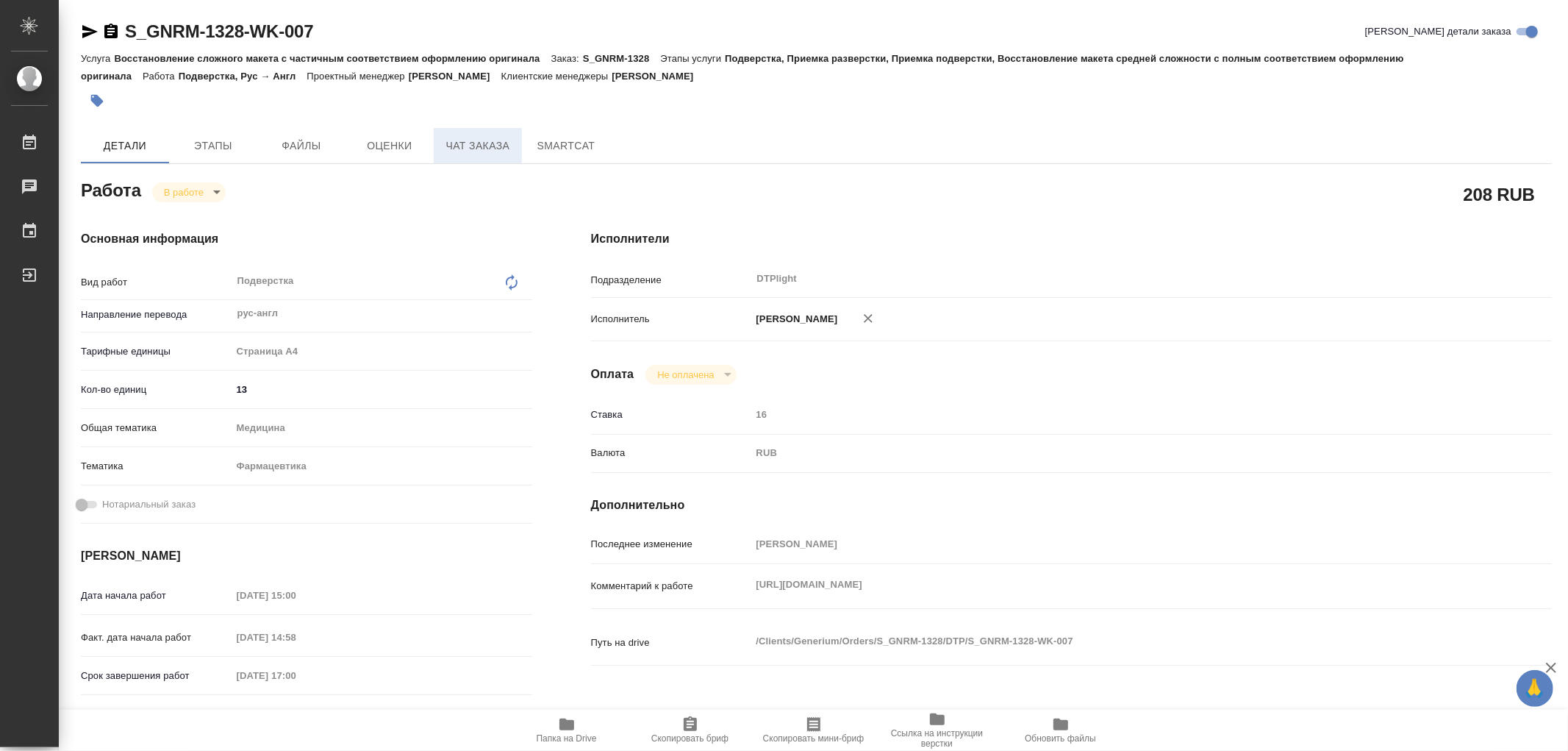
click at [478, 145] on span "Чат заказа" at bounding box center [477, 145] width 71 height 18
type textarea "x"
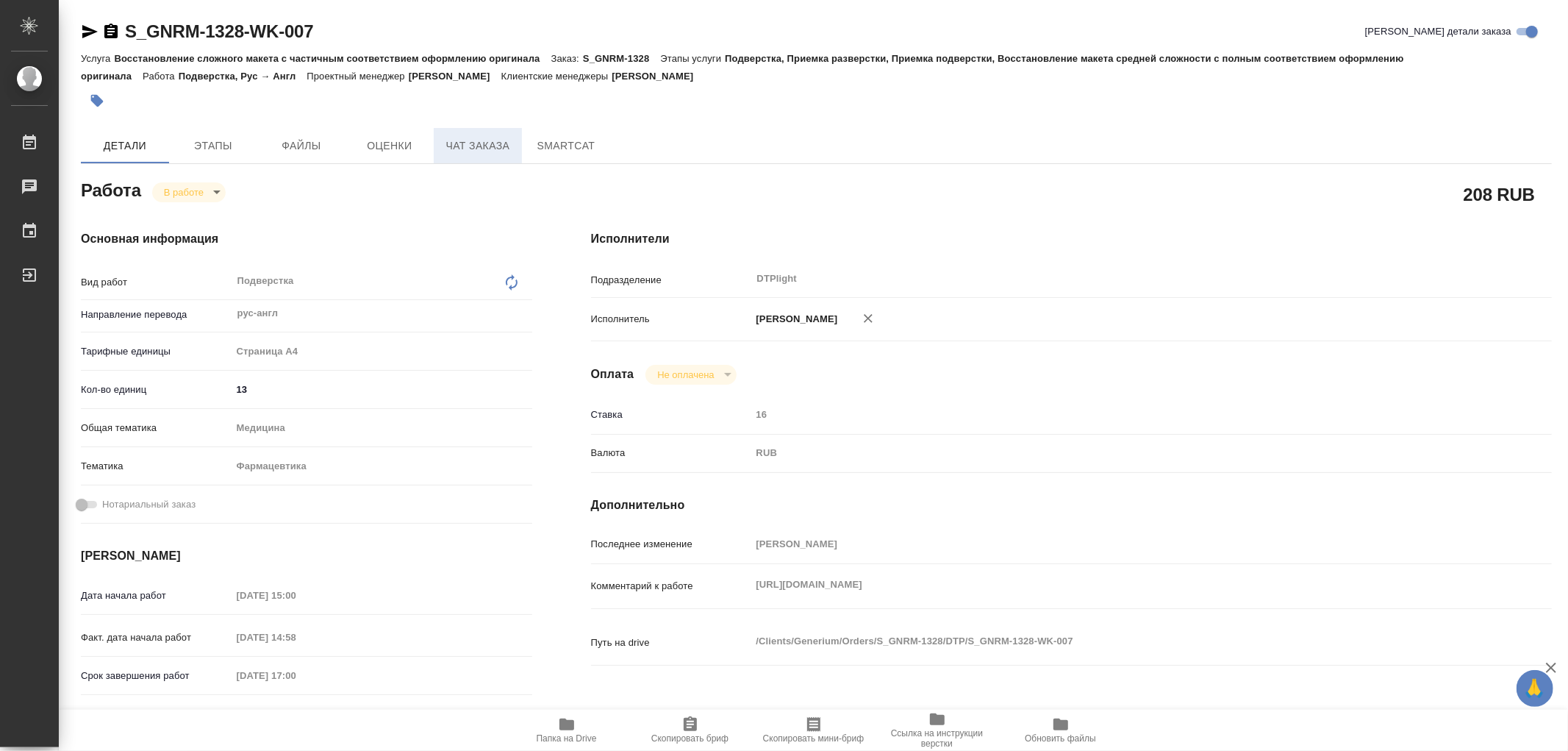
type textarea "x"
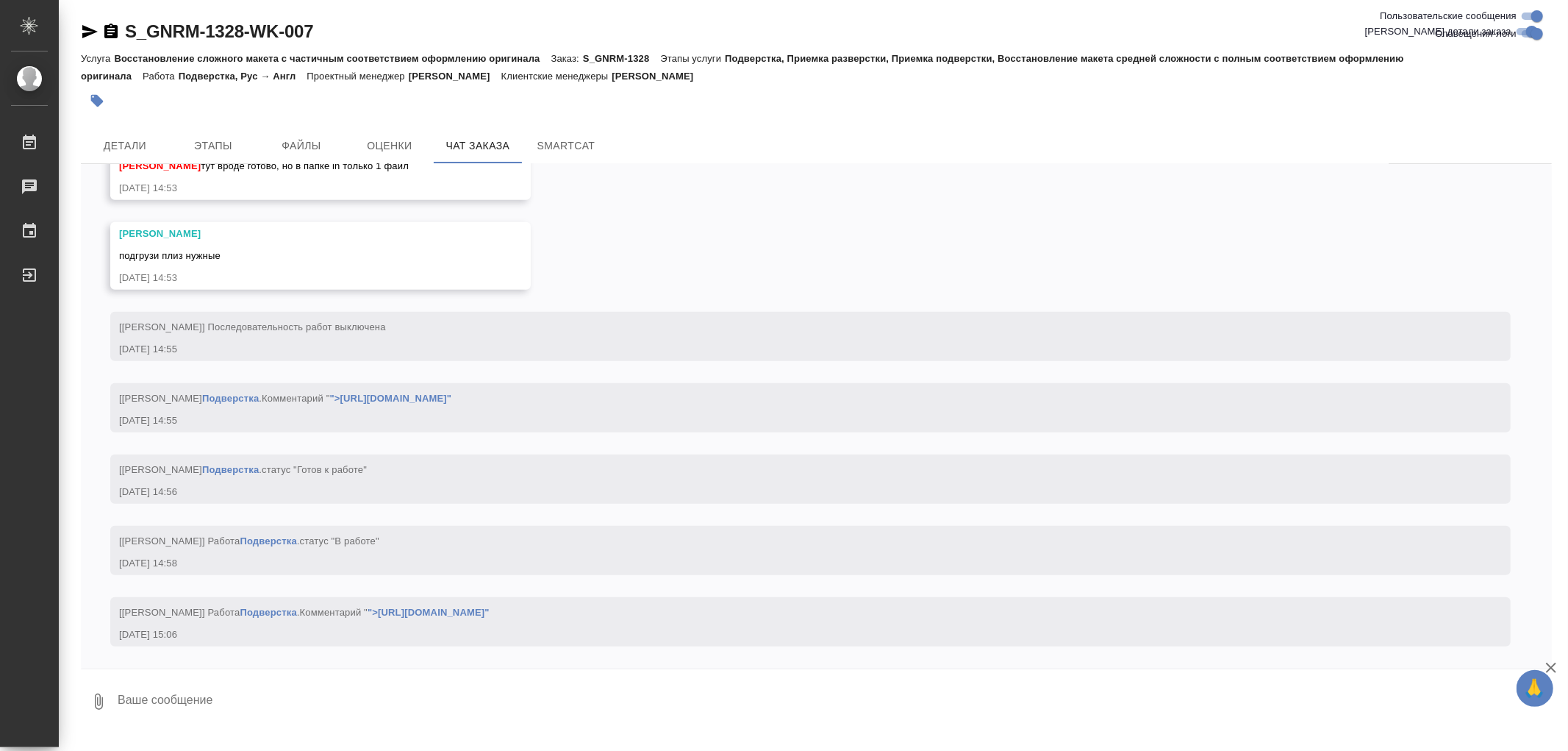
scroll to position [6062, 0]
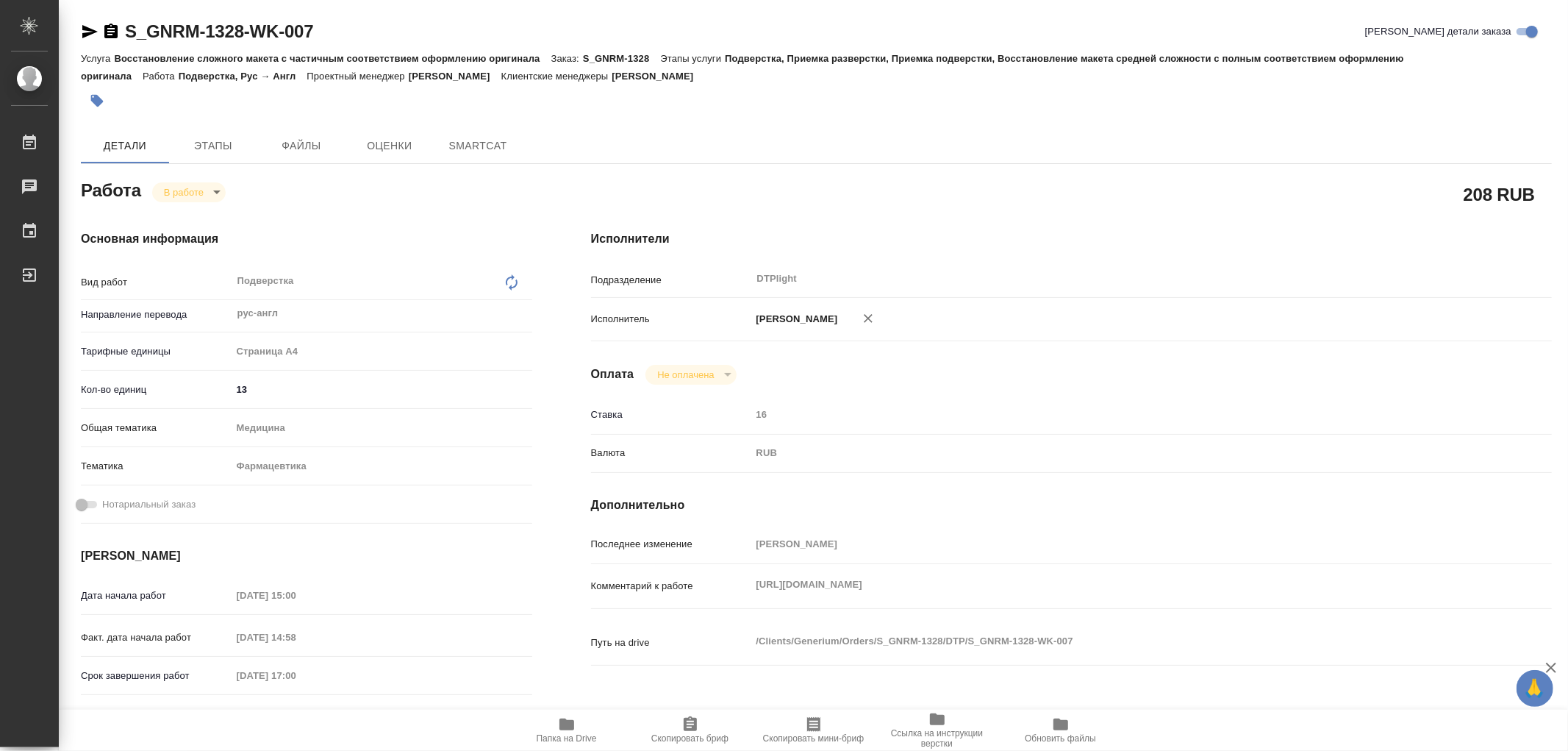
type textarea "x"
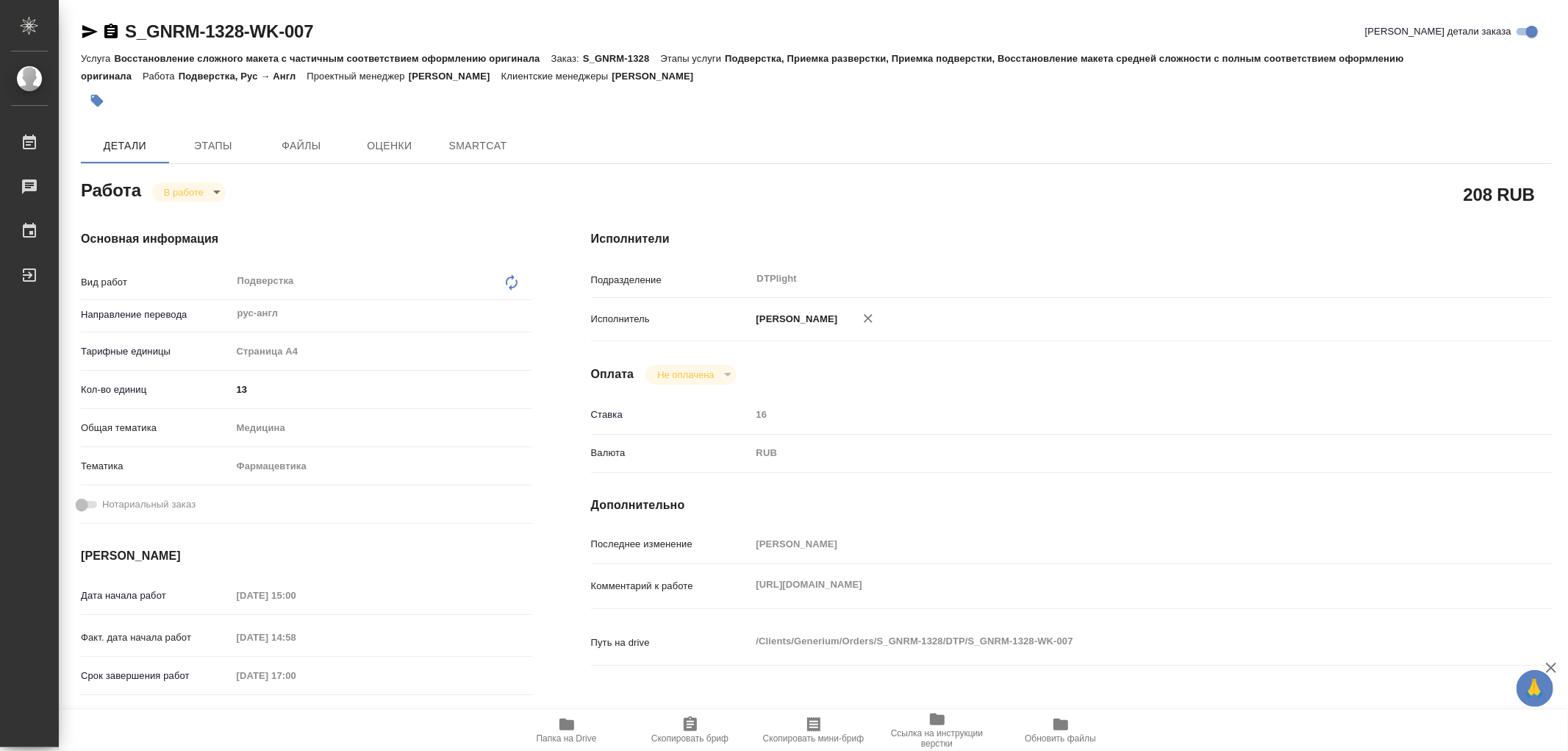
type textarea "x"
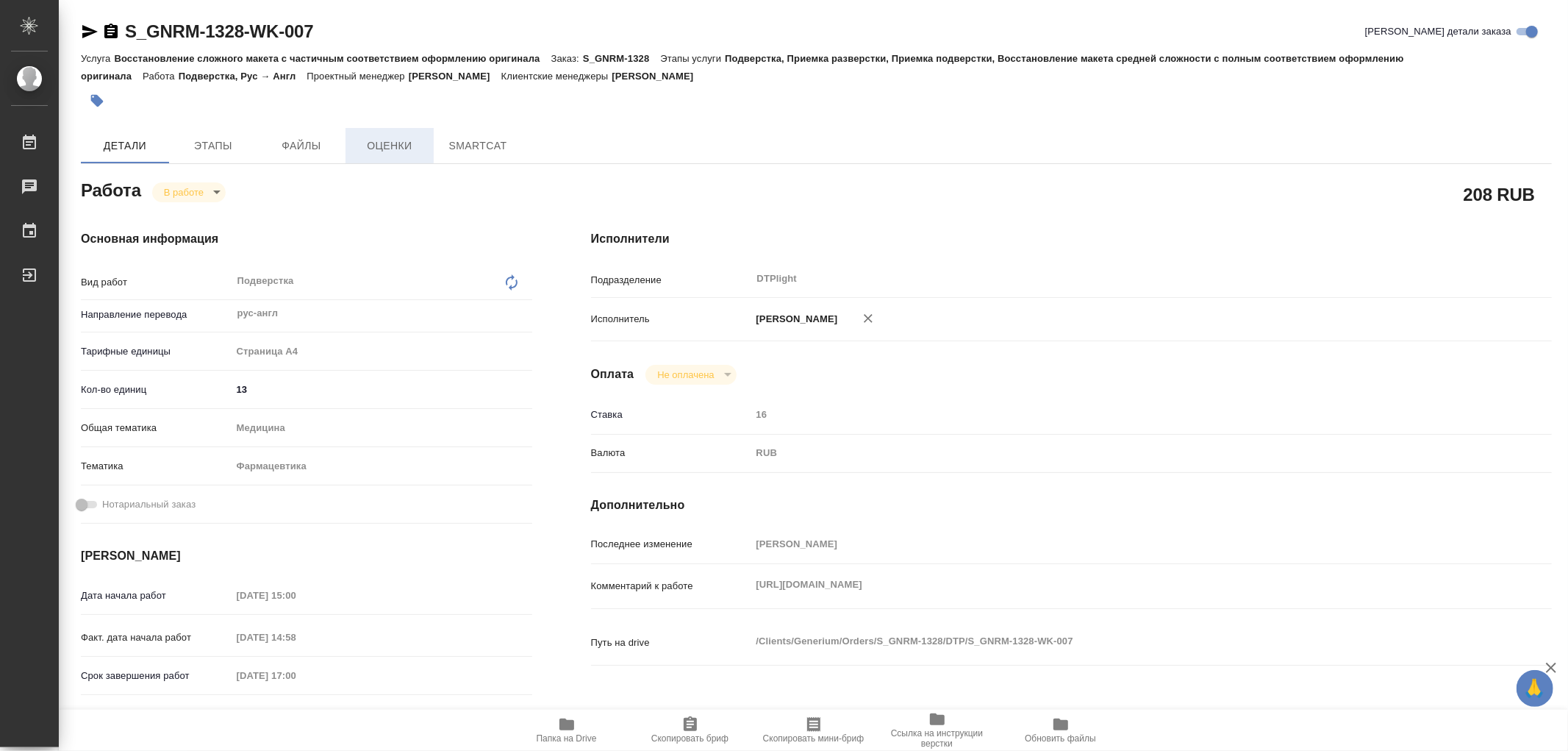
type textarea "x"
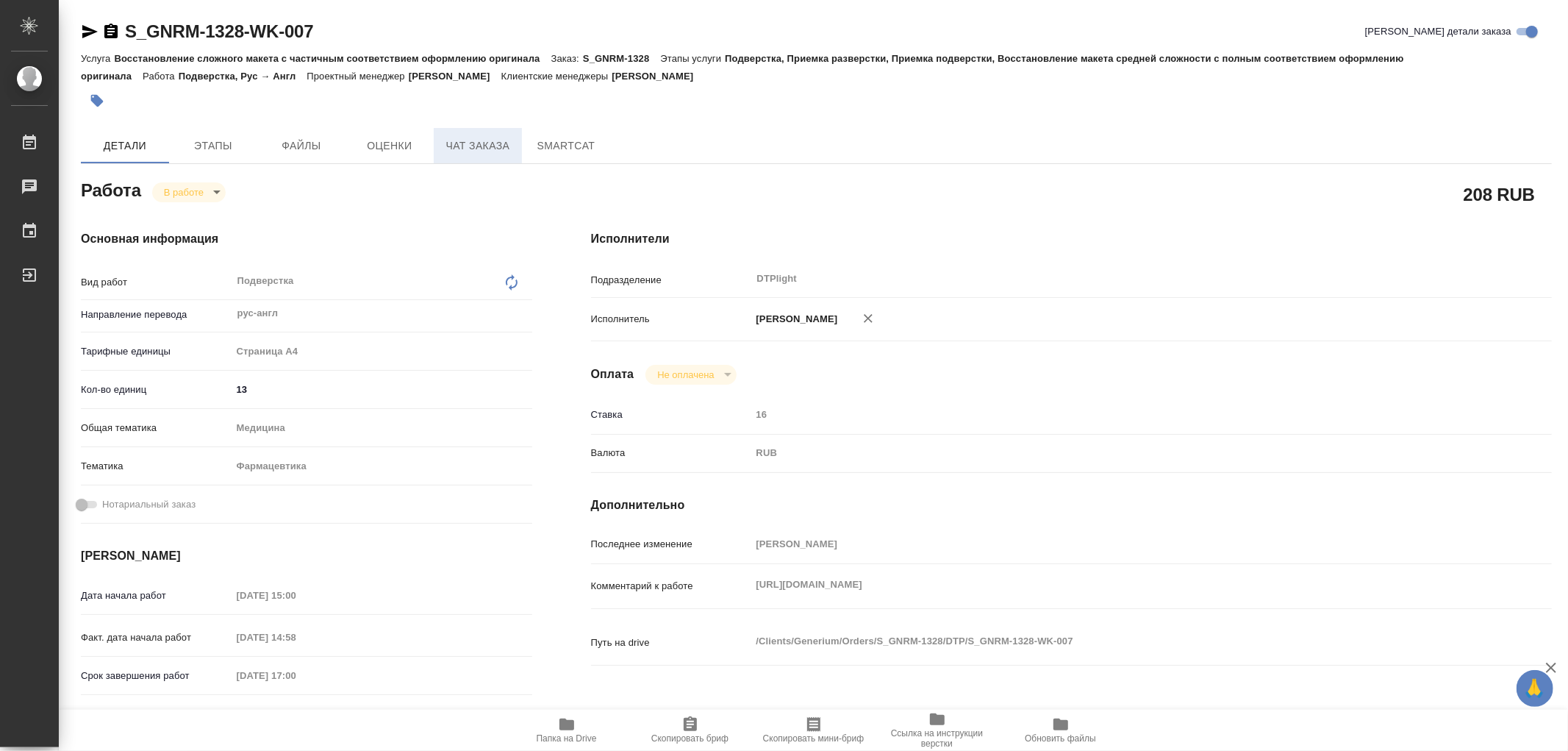
type textarea "x"
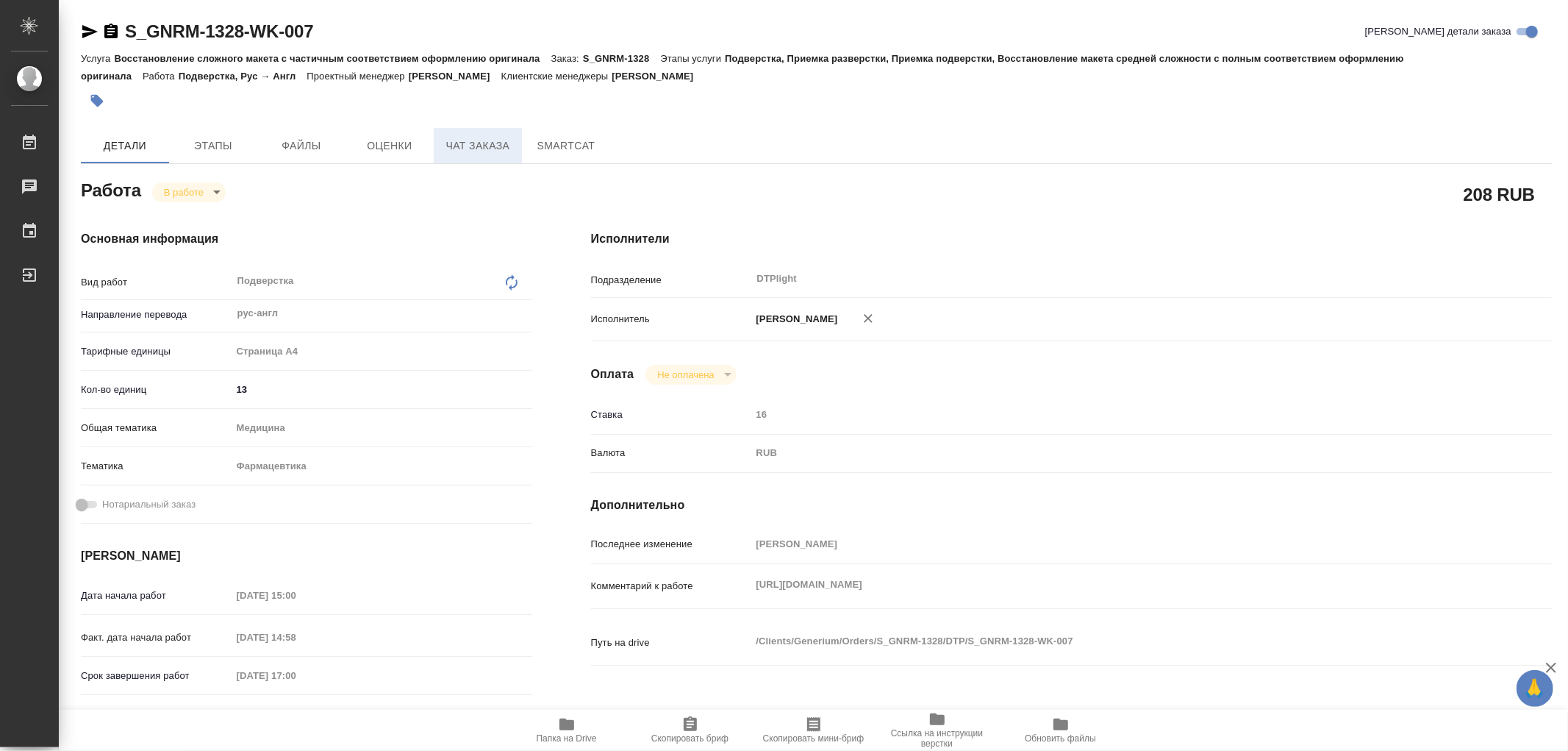
click at [469, 145] on span "Чат заказа" at bounding box center [477, 145] width 71 height 18
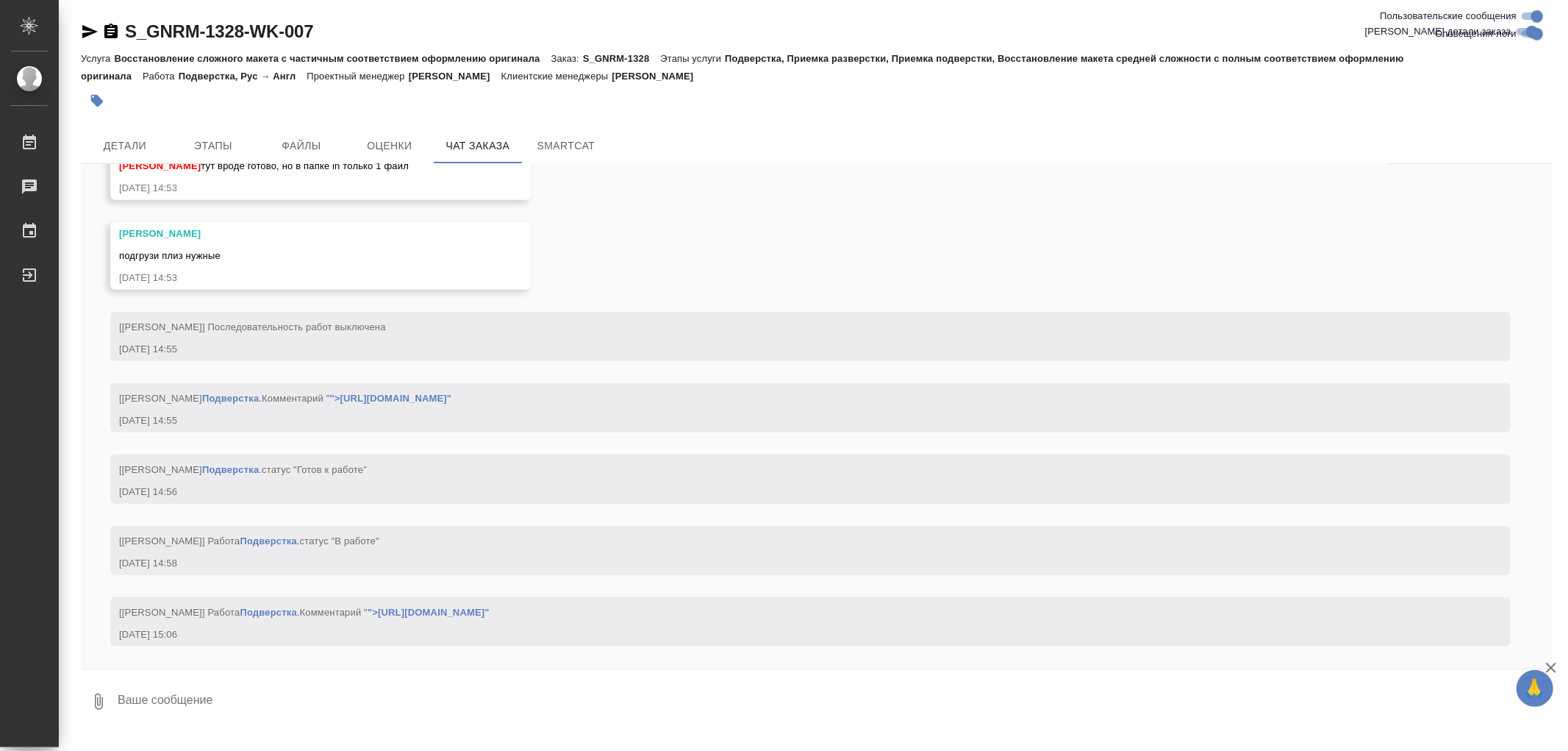
scroll to position [6062, 0]
click at [490, 609] on link "">[URL][DOMAIN_NAME]"" at bounding box center [429, 612] width 122 height 11
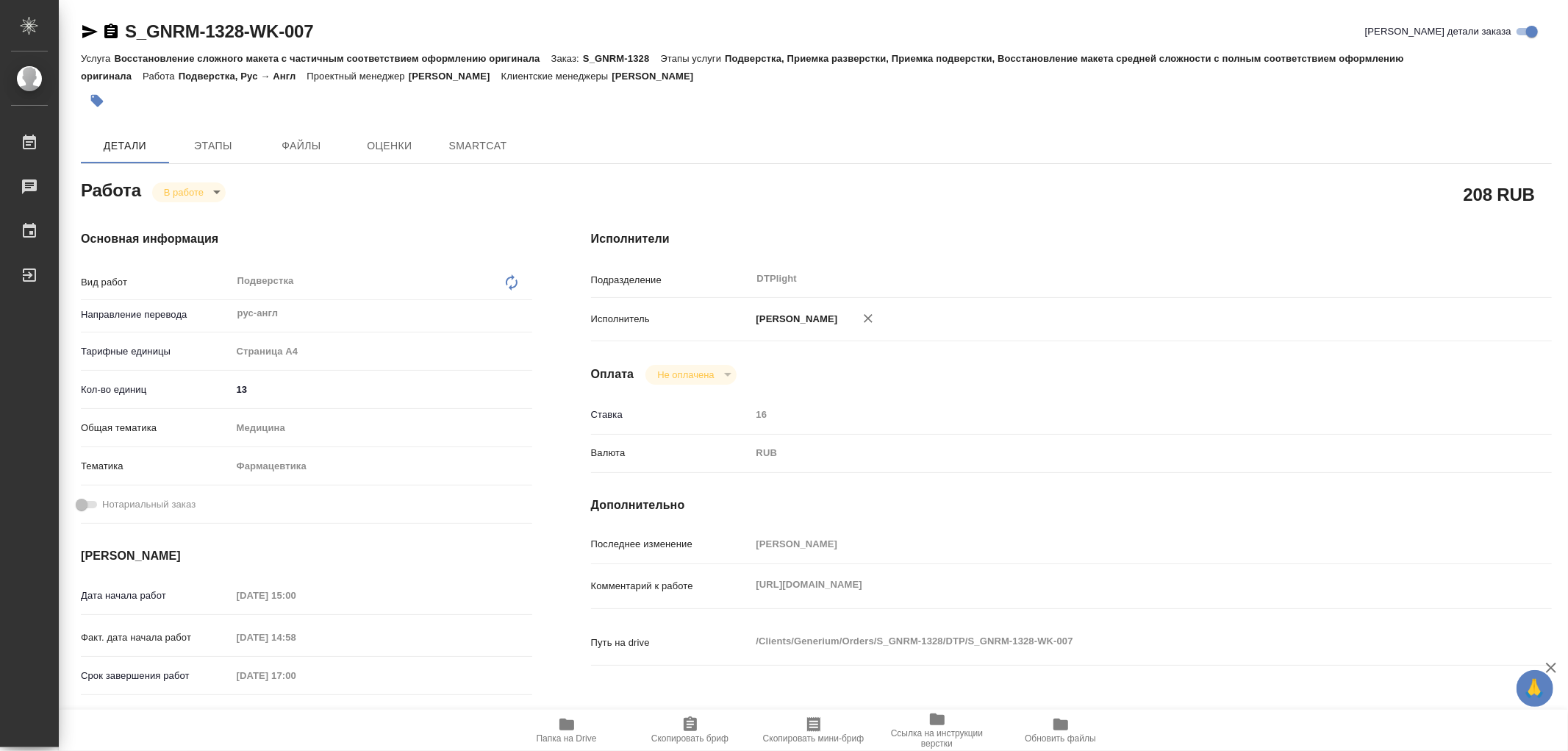
type textarea "x"
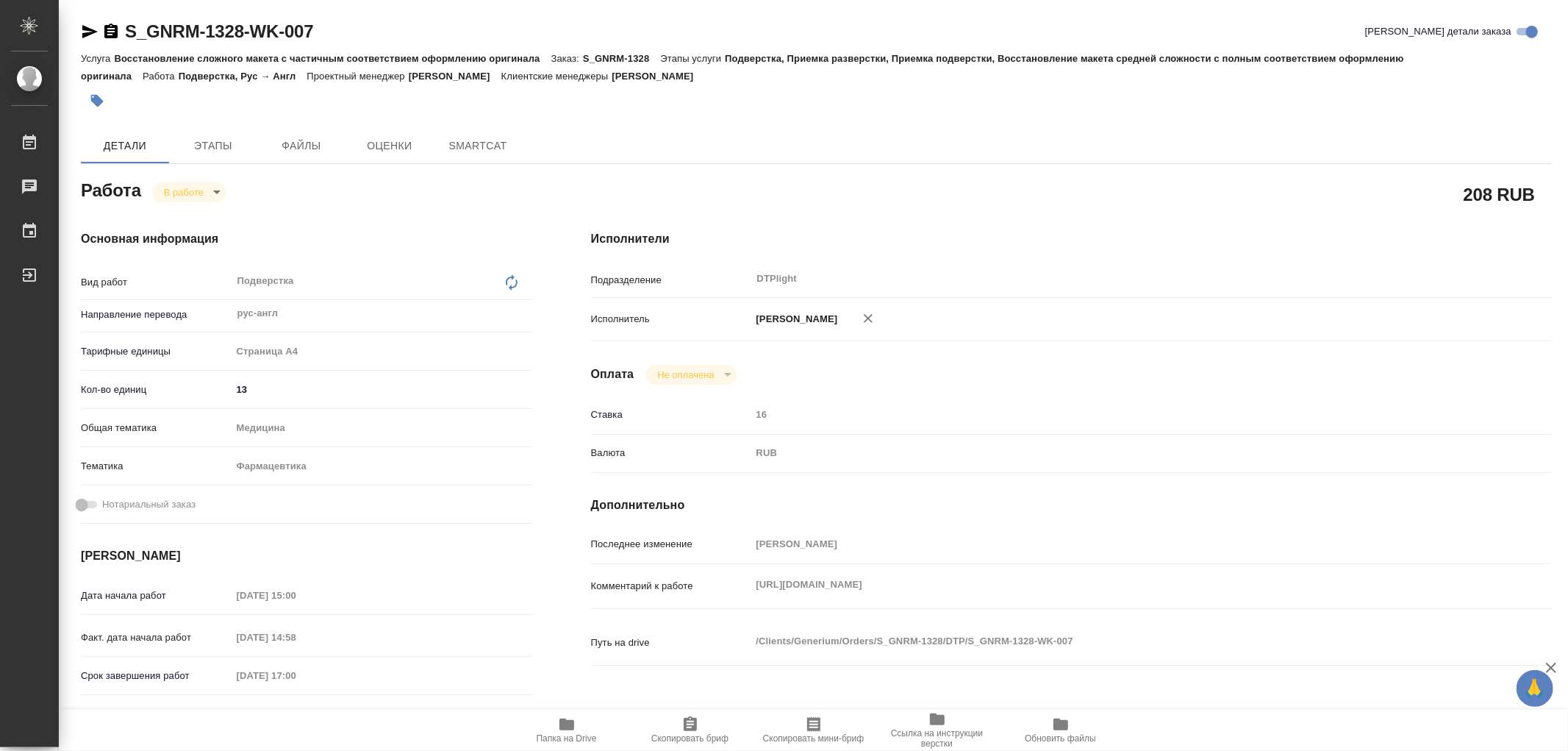
type textarea "x"
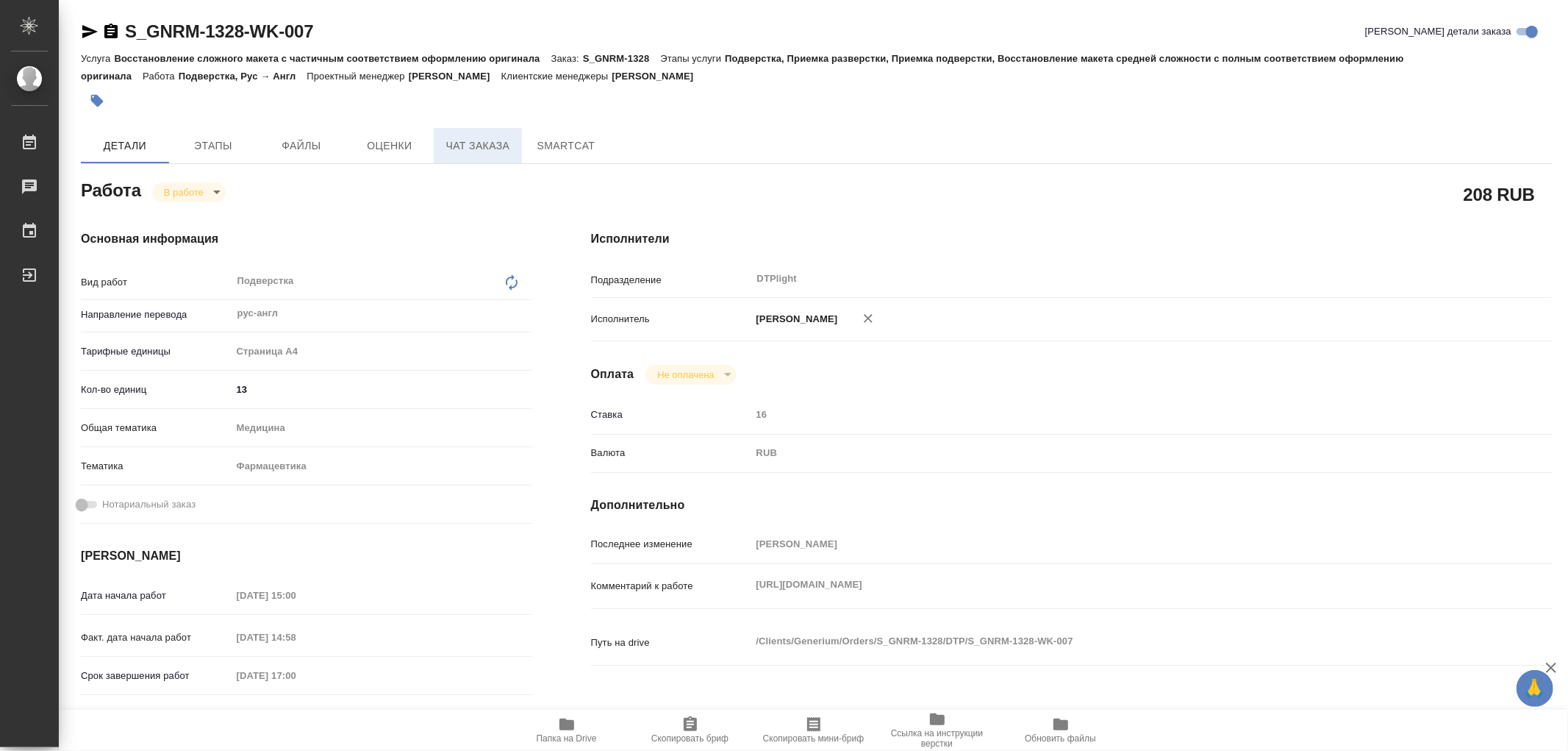
type textarea "x"
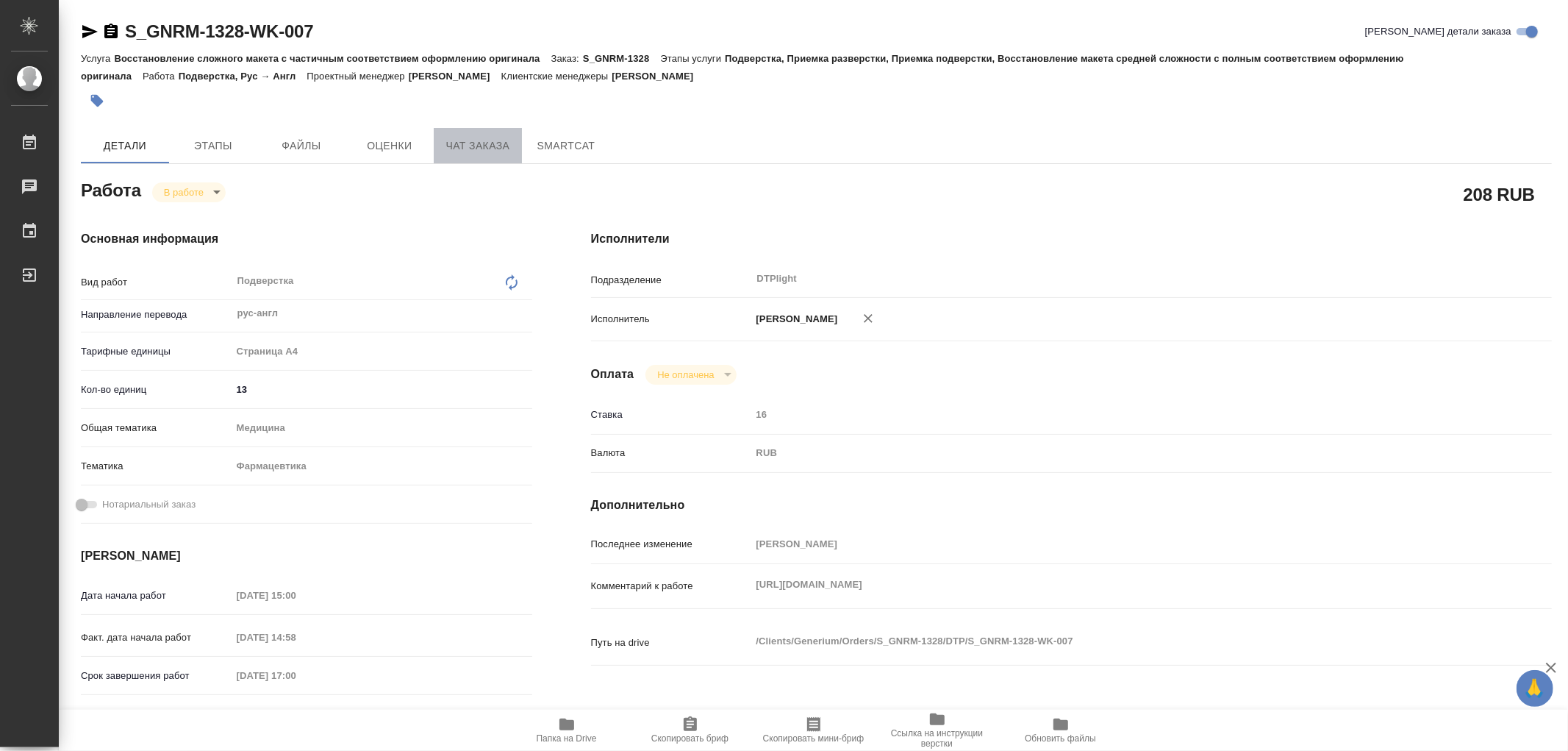
click at [476, 144] on span "Чат заказа" at bounding box center [477, 145] width 71 height 18
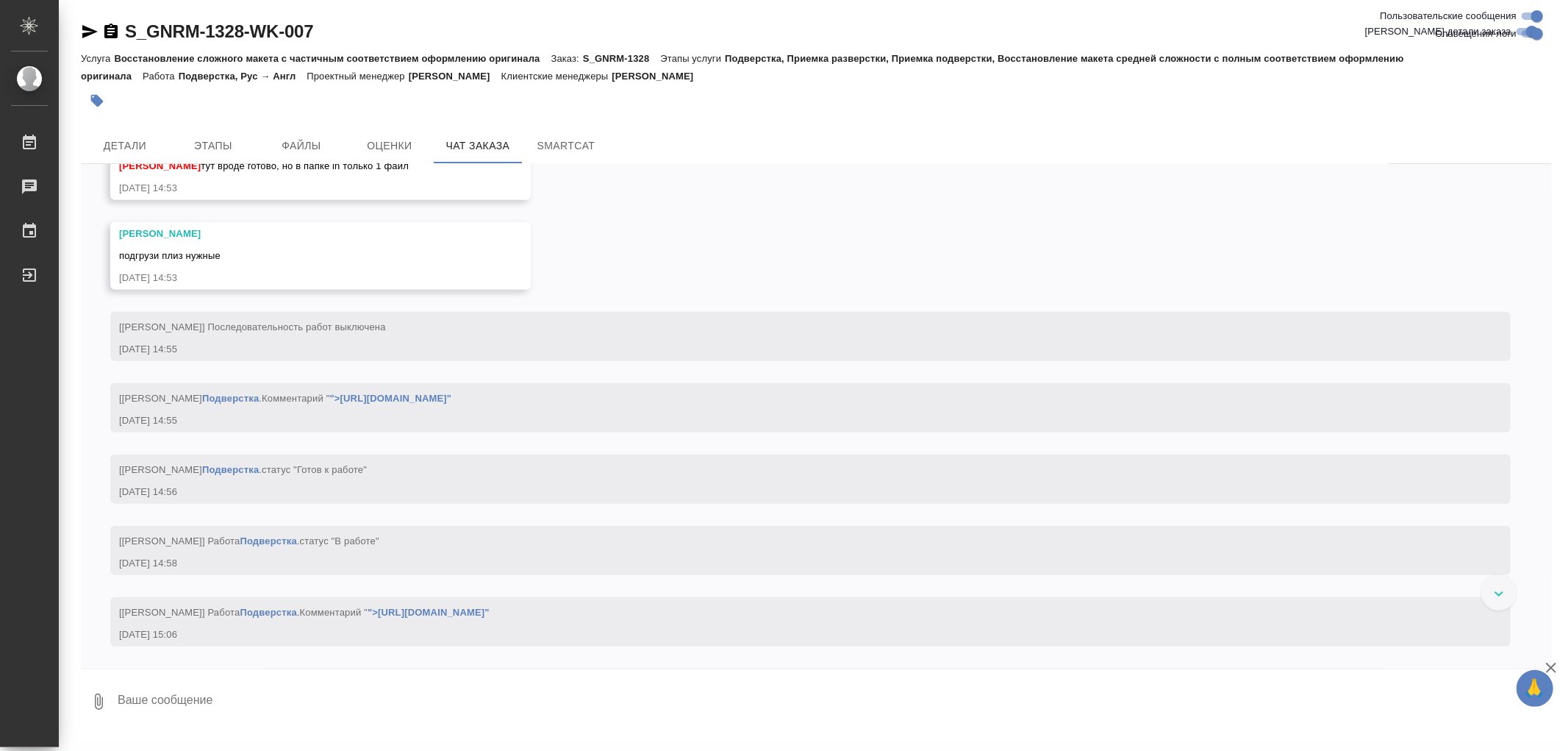
scroll to position [6062, 0]
click at [490, 615] on link "">https://drive.awatera.com/apps/files/files/10065448?dir=/Shares/Generium/Orde…" at bounding box center [429, 612] width 122 height 11
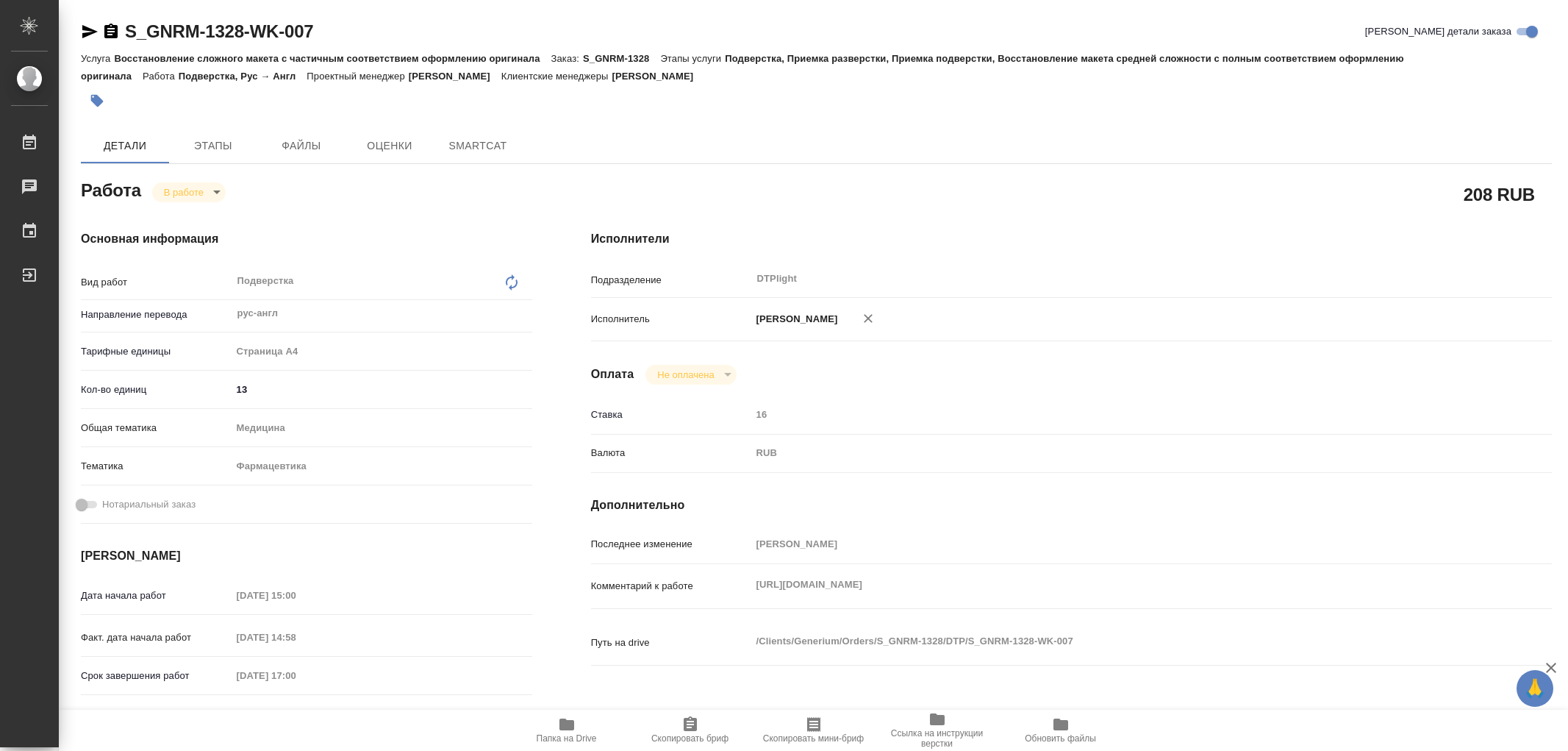
type textarea "x"
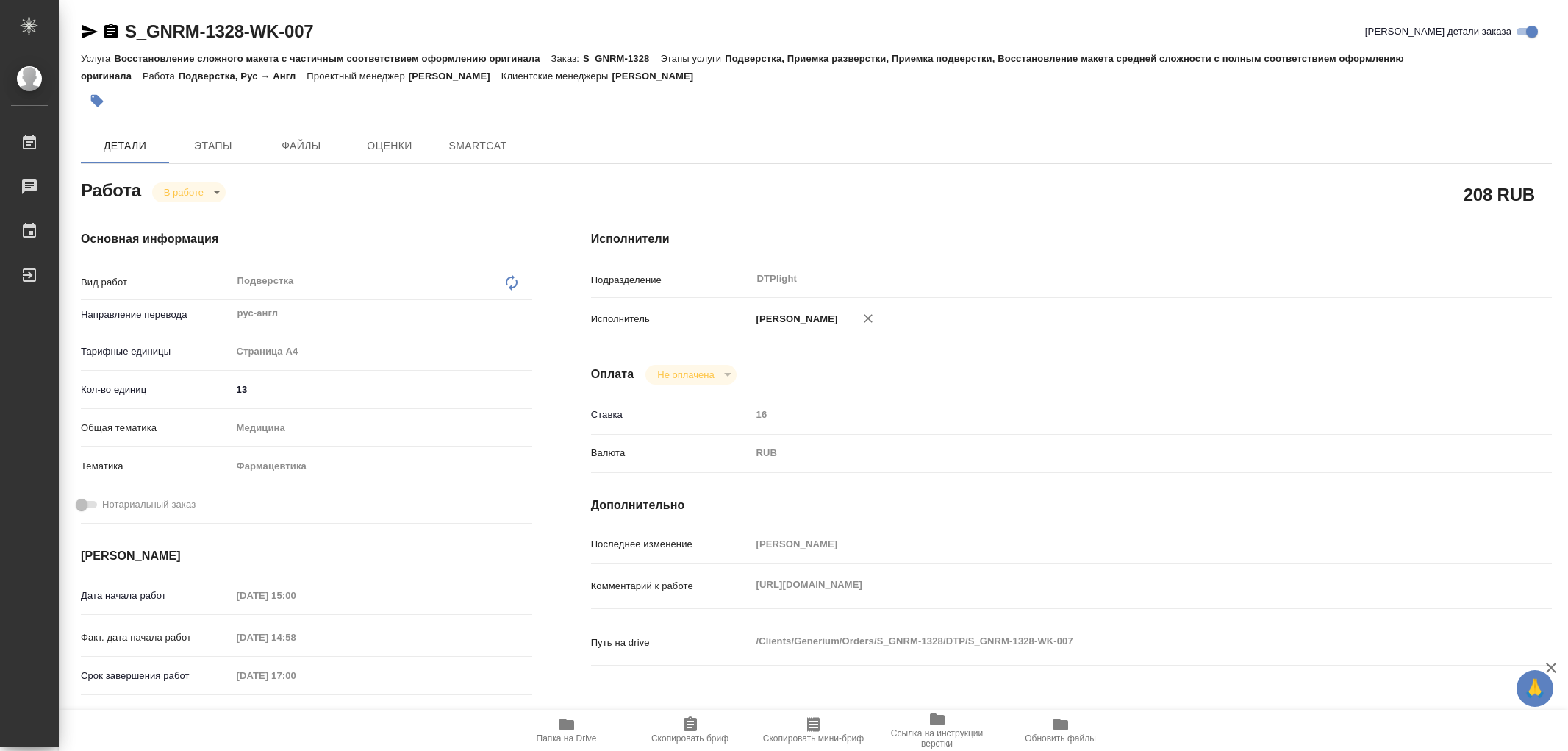
type textarea "x"
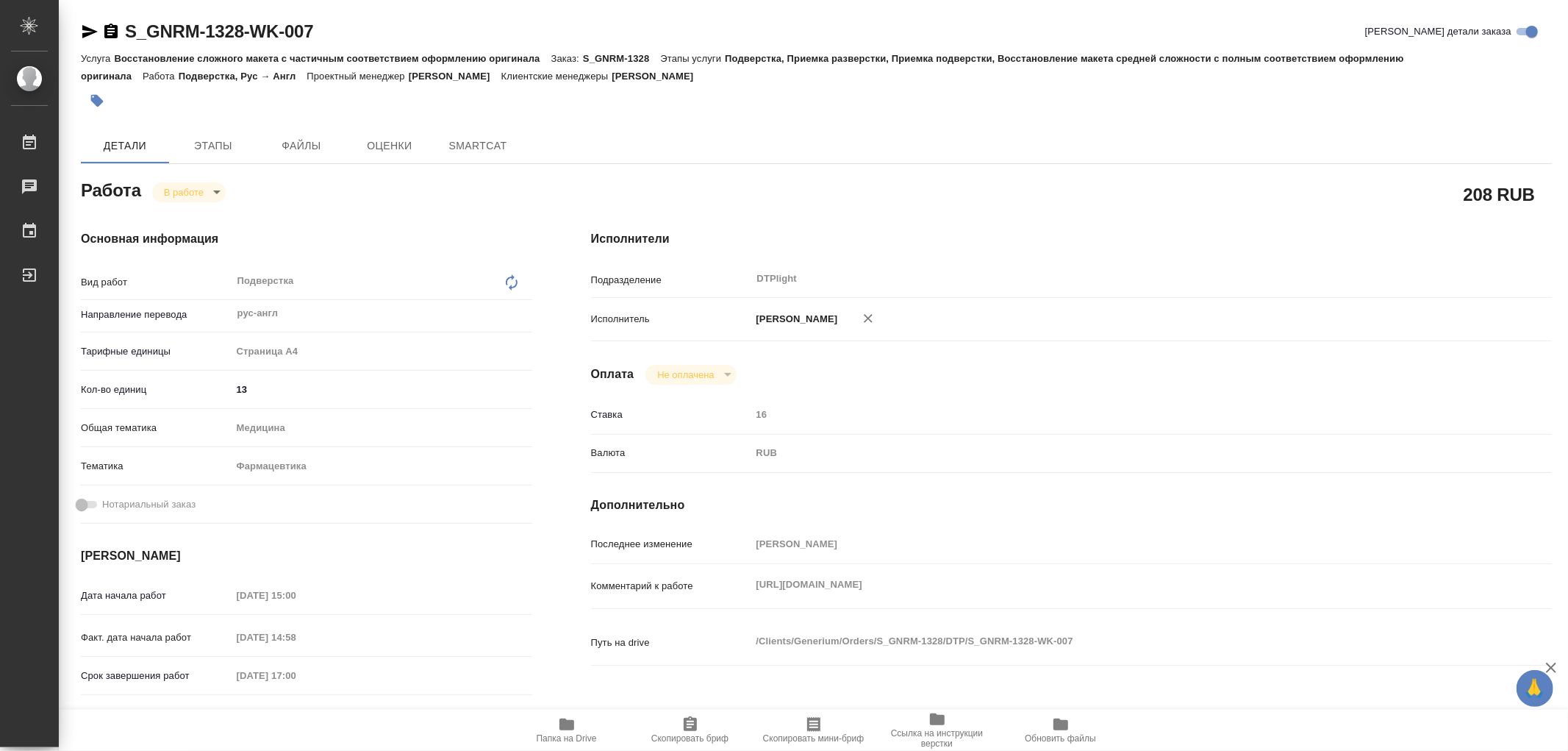
type textarea "x"
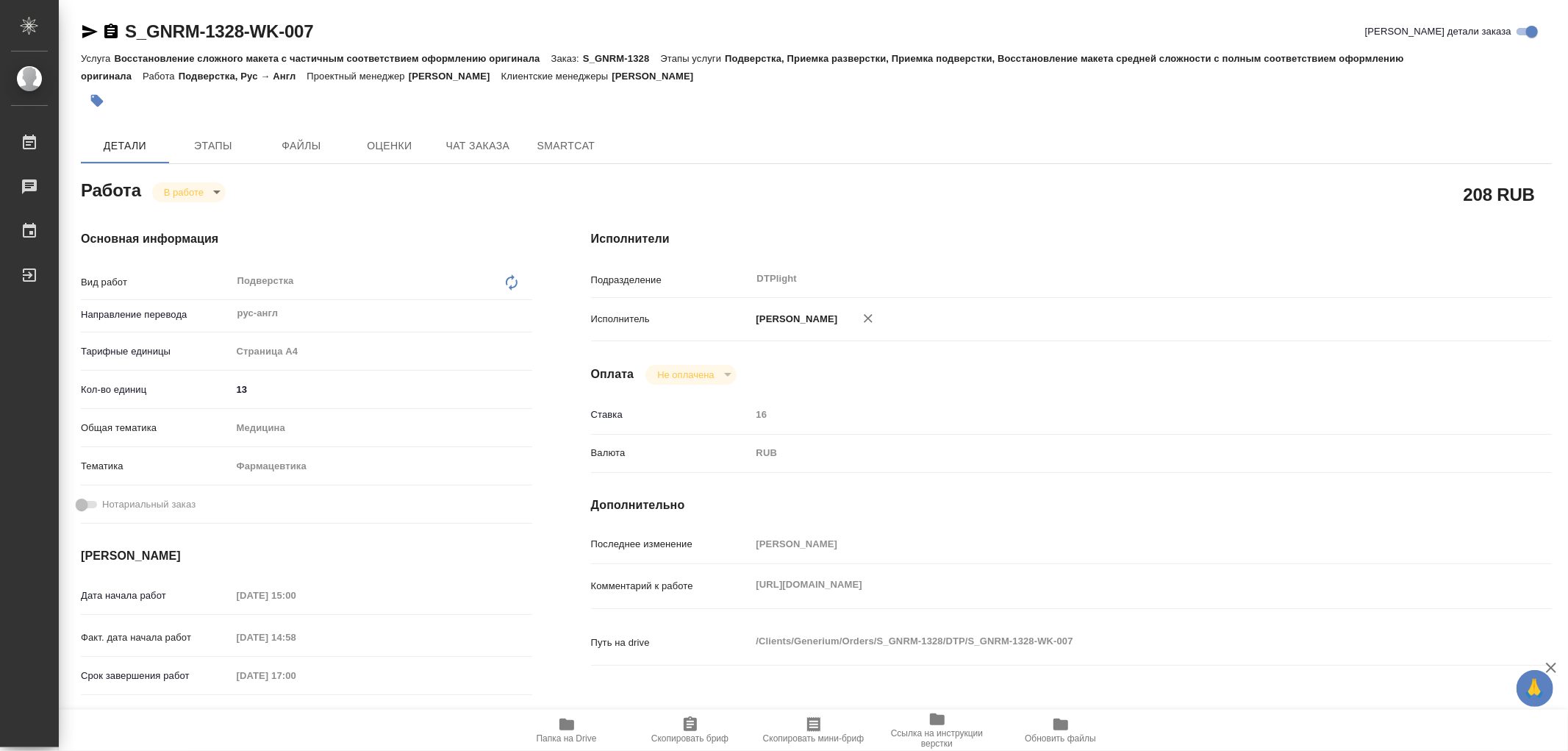
type textarea "x"
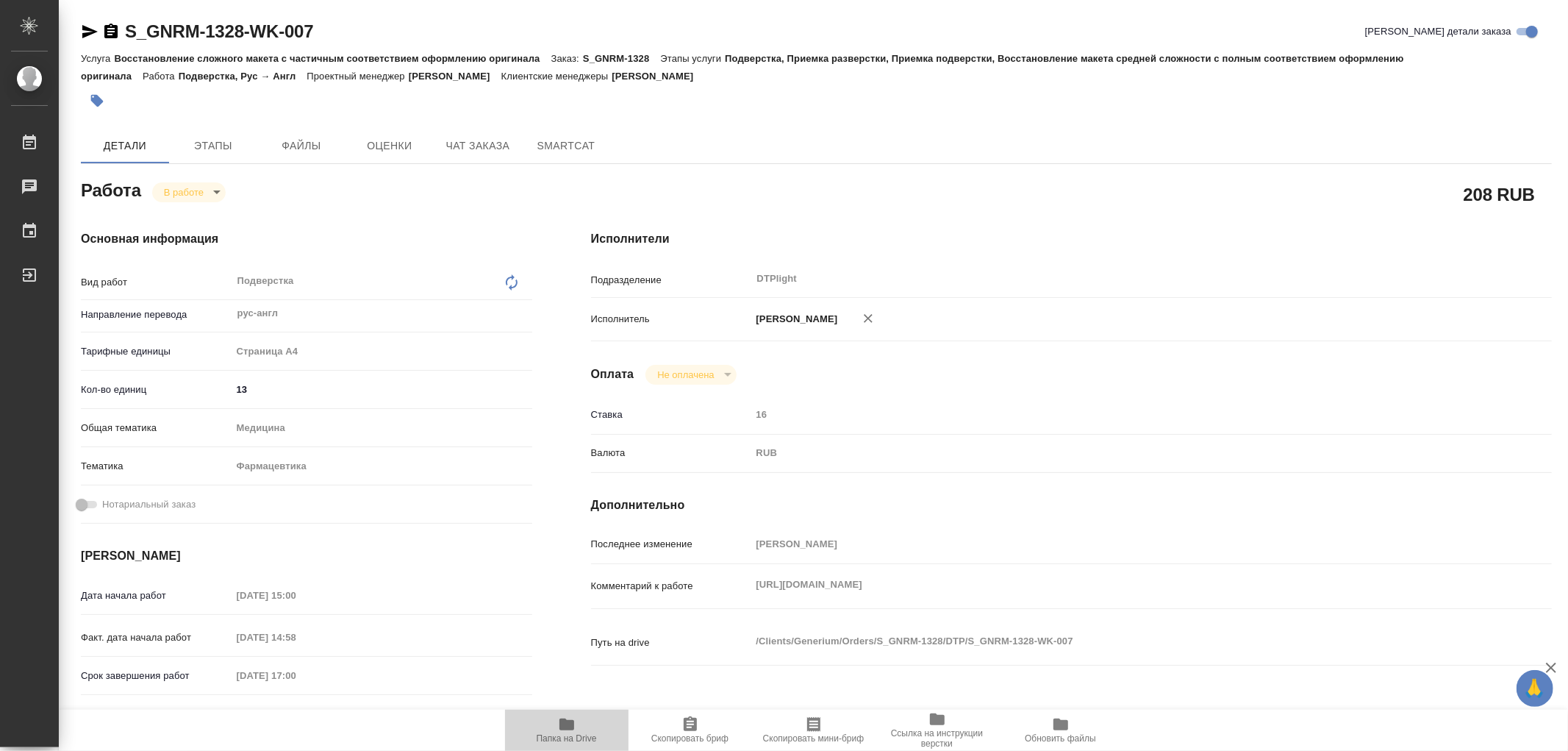
click at [571, 721] on icon "button" at bounding box center [566, 725] width 15 height 12
type textarea "x"
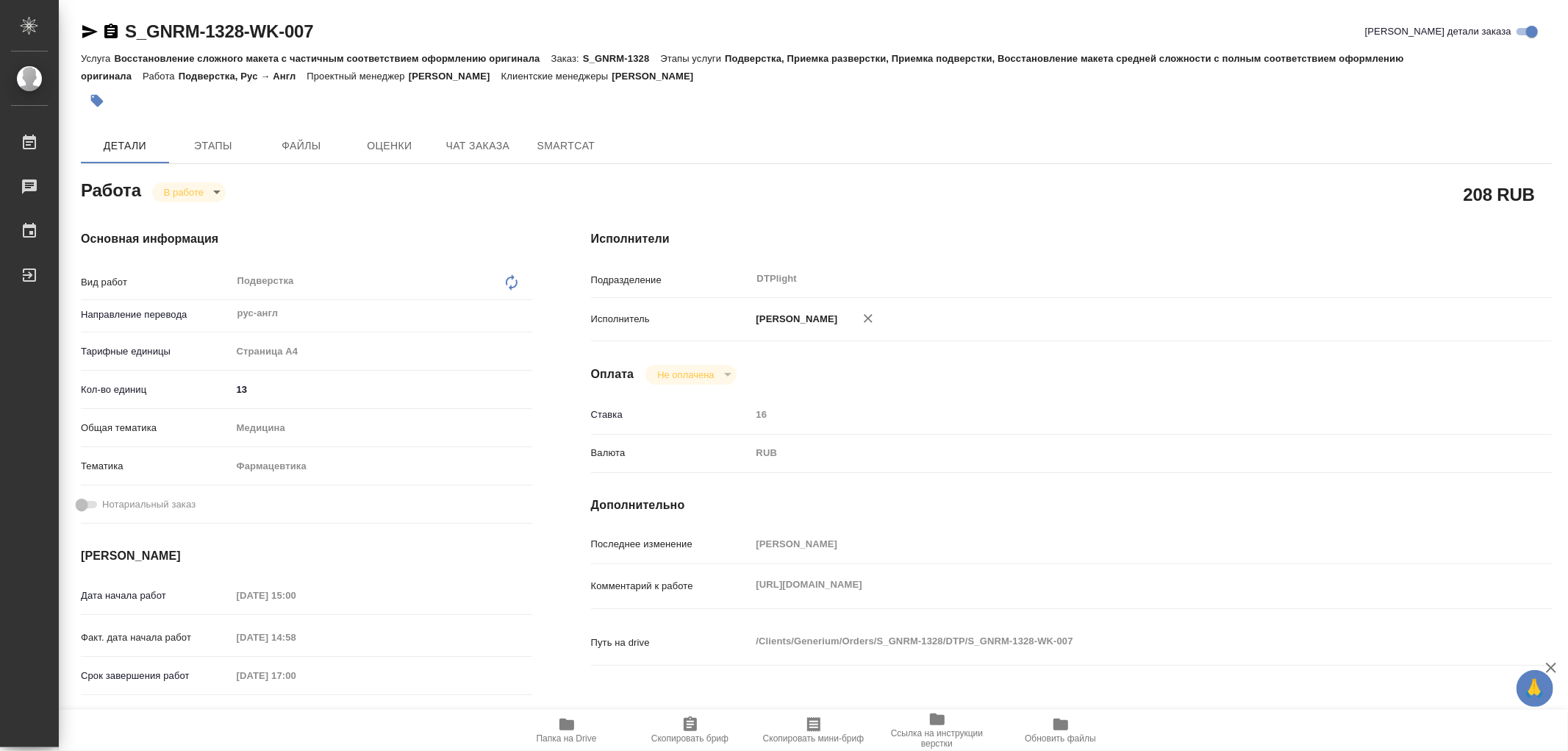
type textarea "x"
drag, startPoint x: 357, startPoint y: 26, endPoint x: 112, endPoint y: 30, distance: 245.0
click at [107, 32] on div "S_GNRM-1328-WK-007 Кратко детали заказа" at bounding box center [816, 31] width 1471 height 24
copy link "S_GNRM-1328-WK-007"
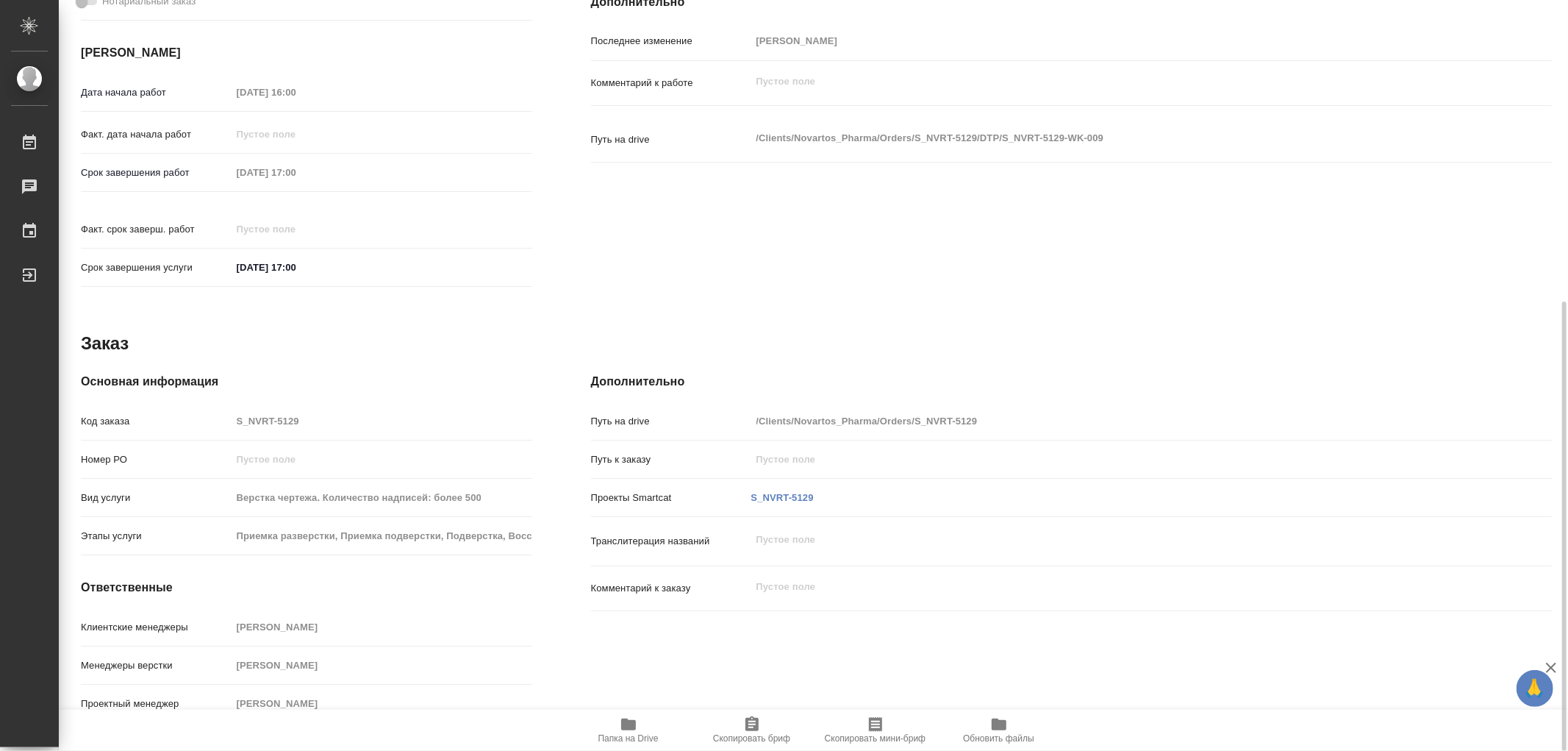
scroll to position [94, 0]
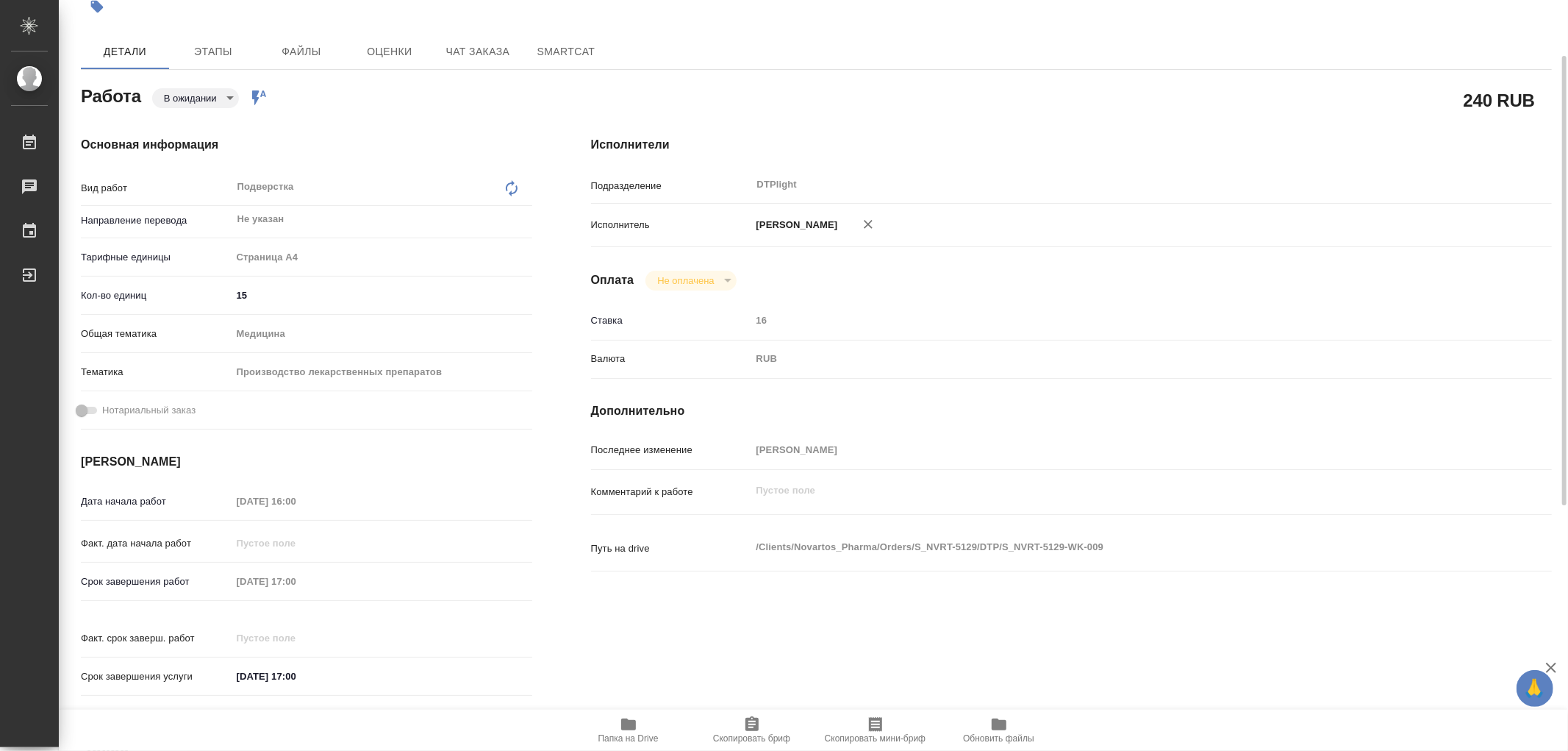
click at [618, 728] on span "Папка на Drive" at bounding box center [629, 729] width 106 height 28
click at [483, 59] on span "Чат заказа" at bounding box center [477, 51] width 71 height 18
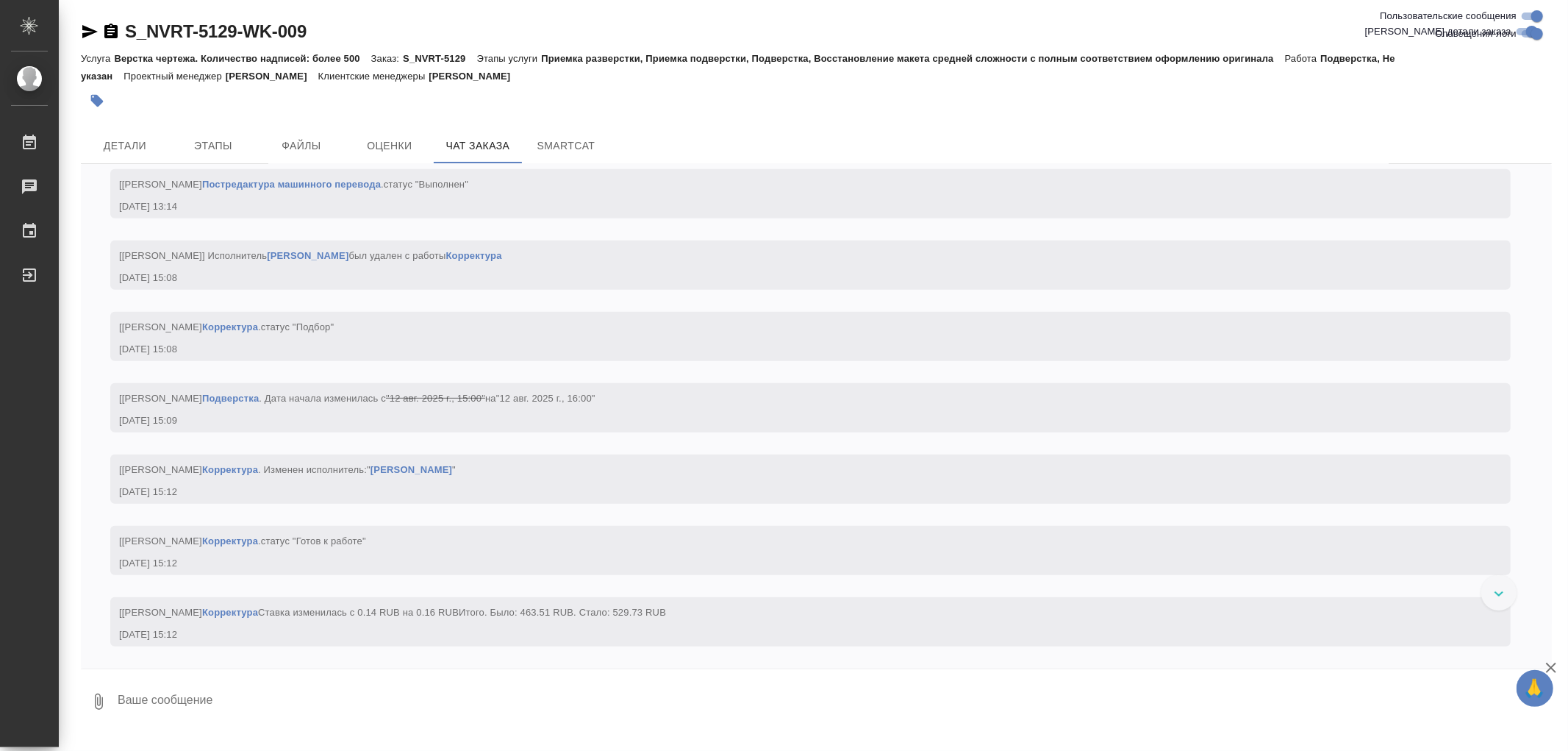
scroll to position [5121, 0]
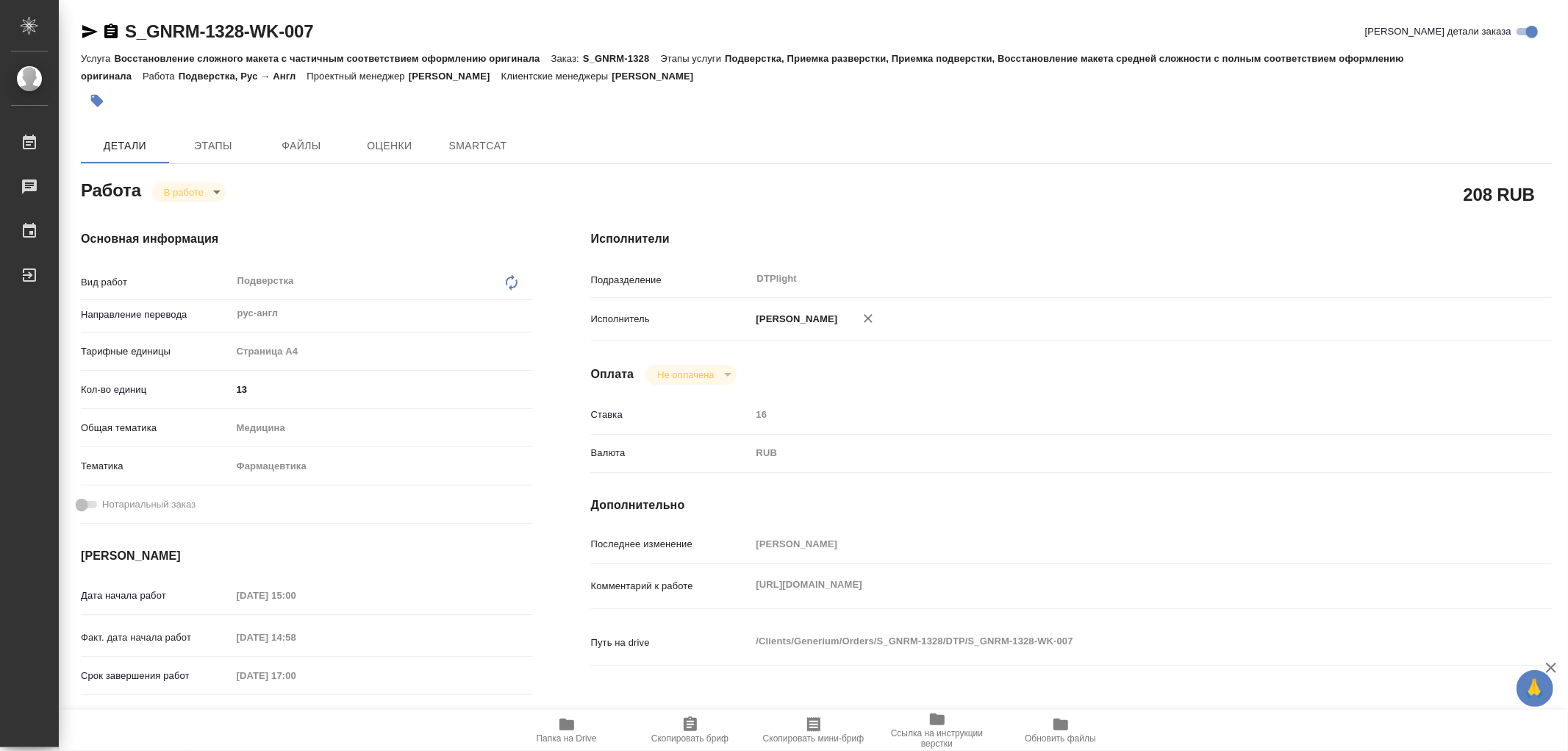
type textarea "x"
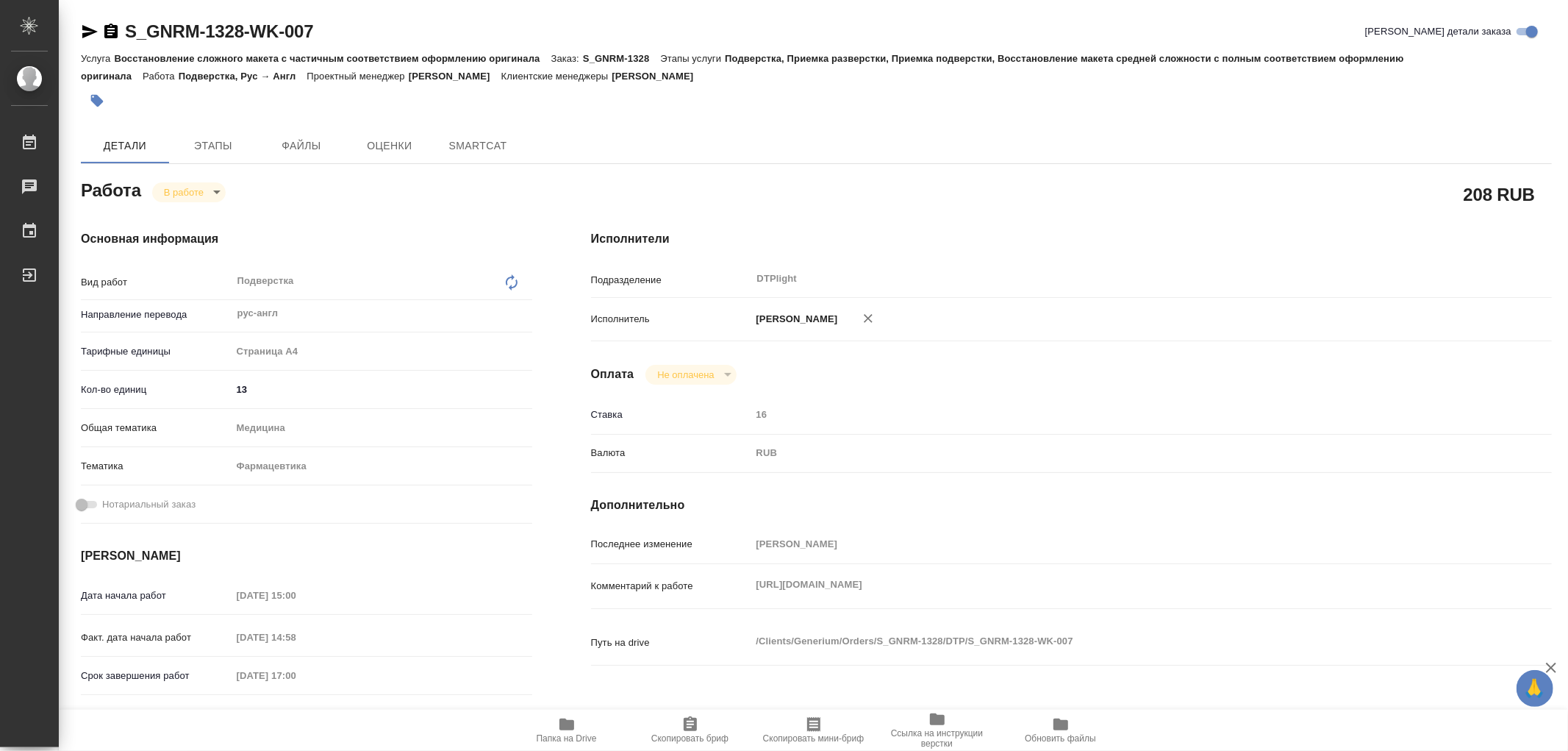
type textarea "x"
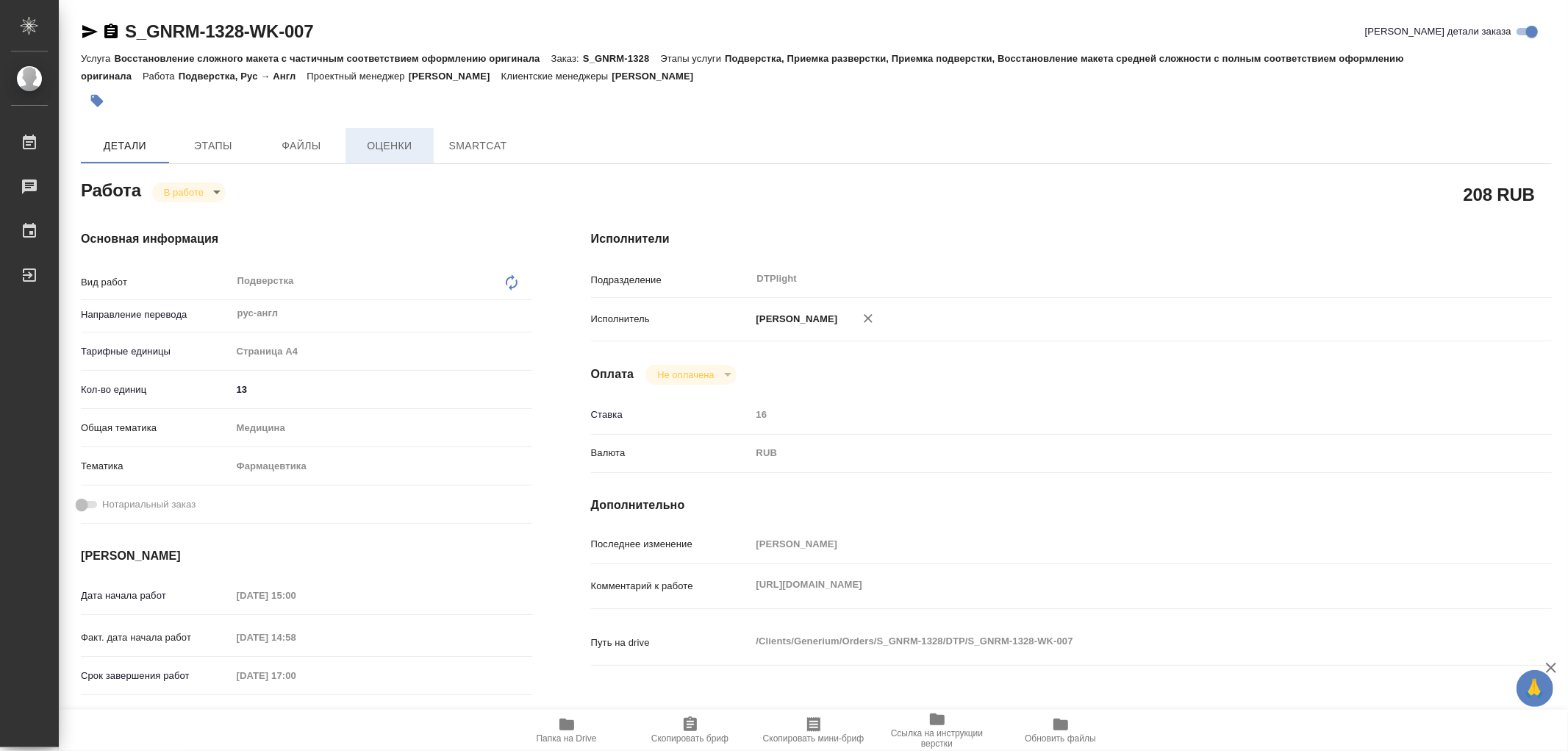
type textarea "x"
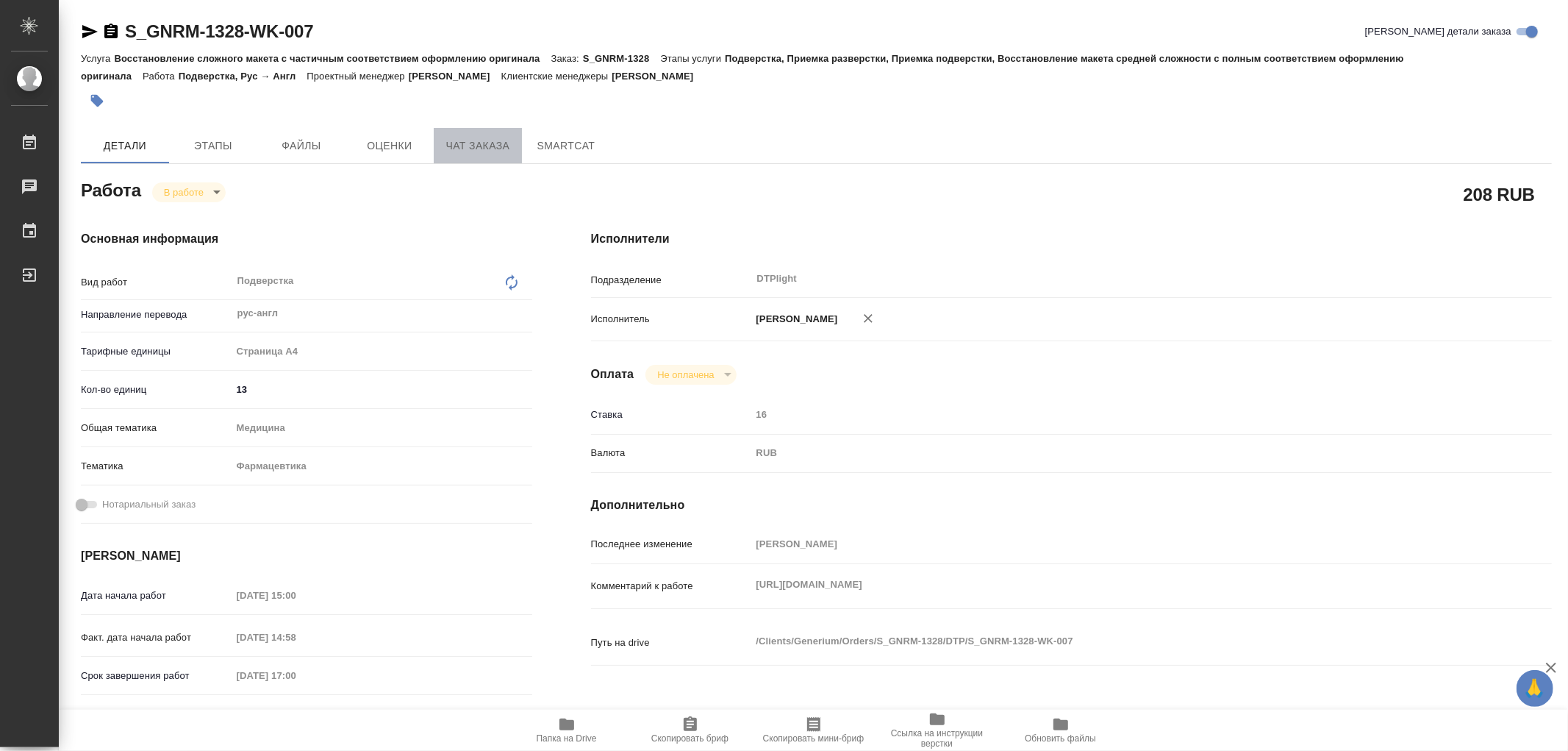
click at [456, 144] on span "Чат заказа" at bounding box center [477, 145] width 71 height 18
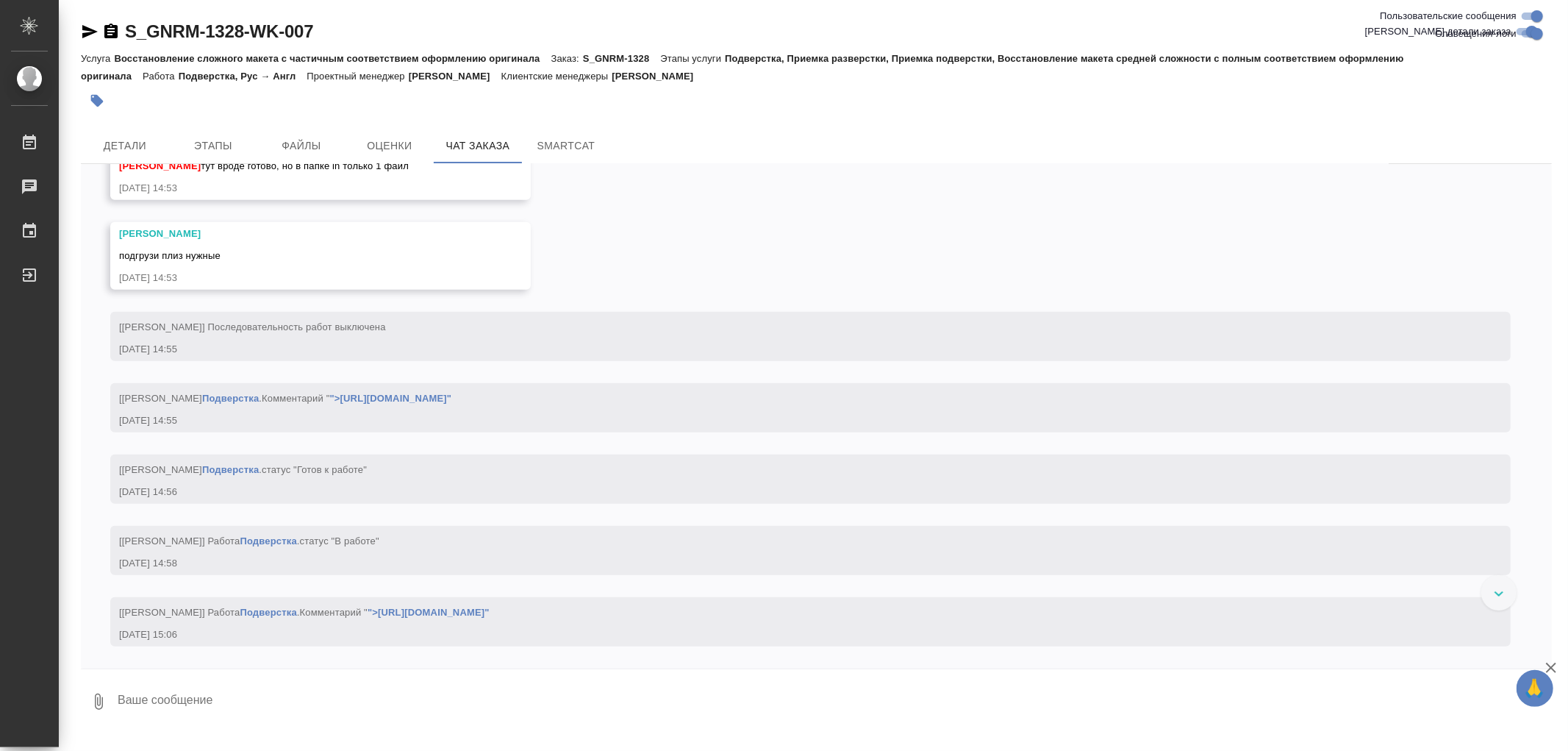
scroll to position [6062, 0]
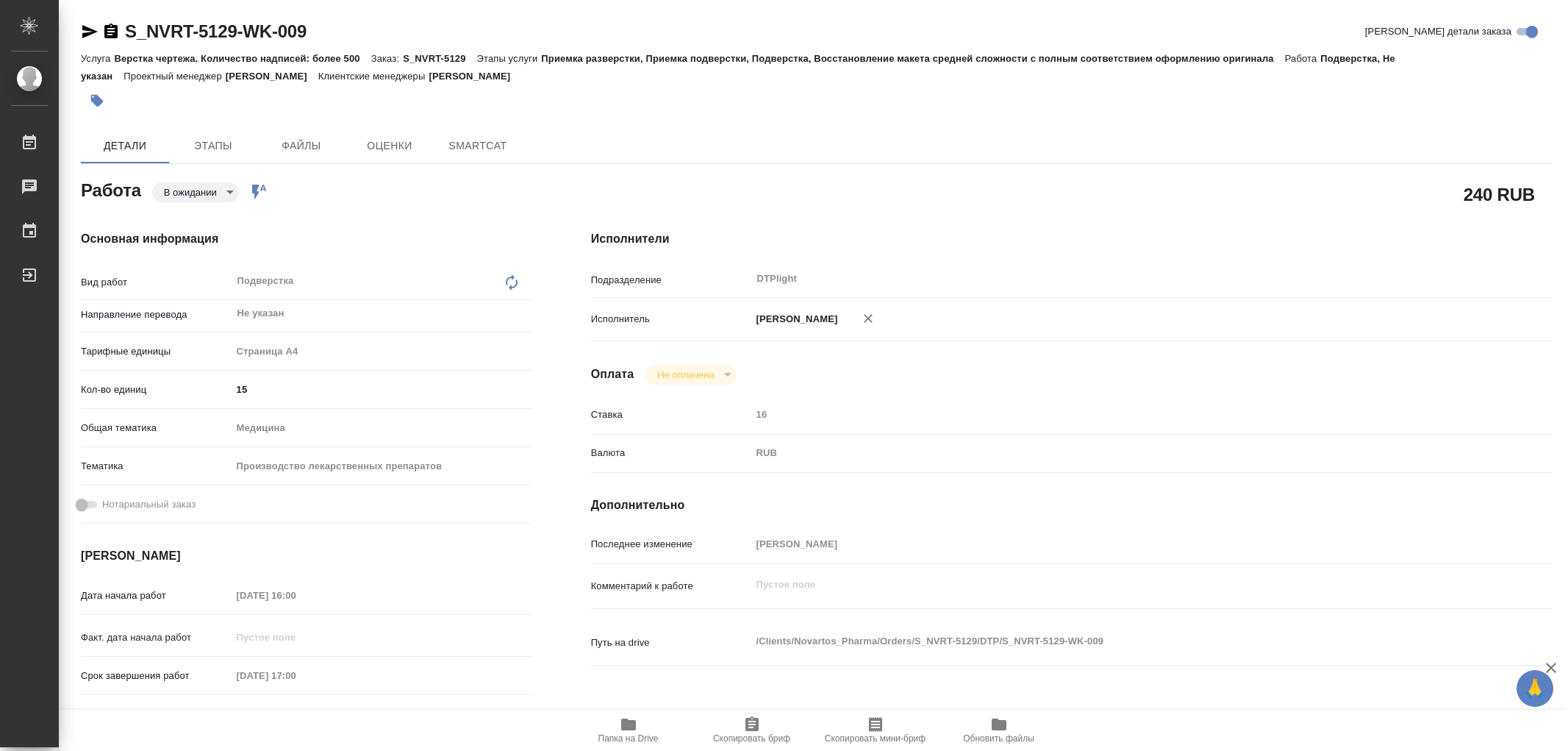
type textarea "x"
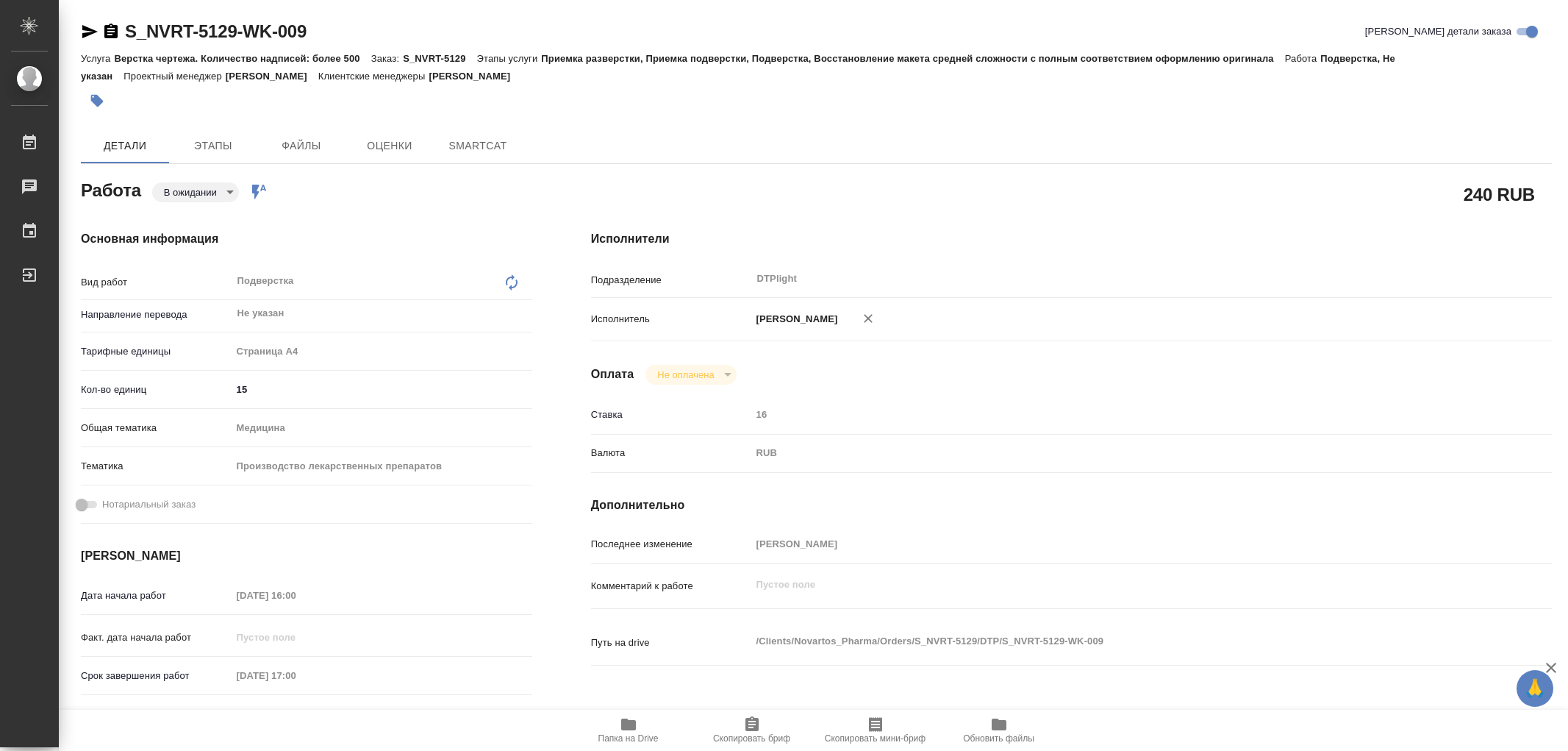
type textarea "x"
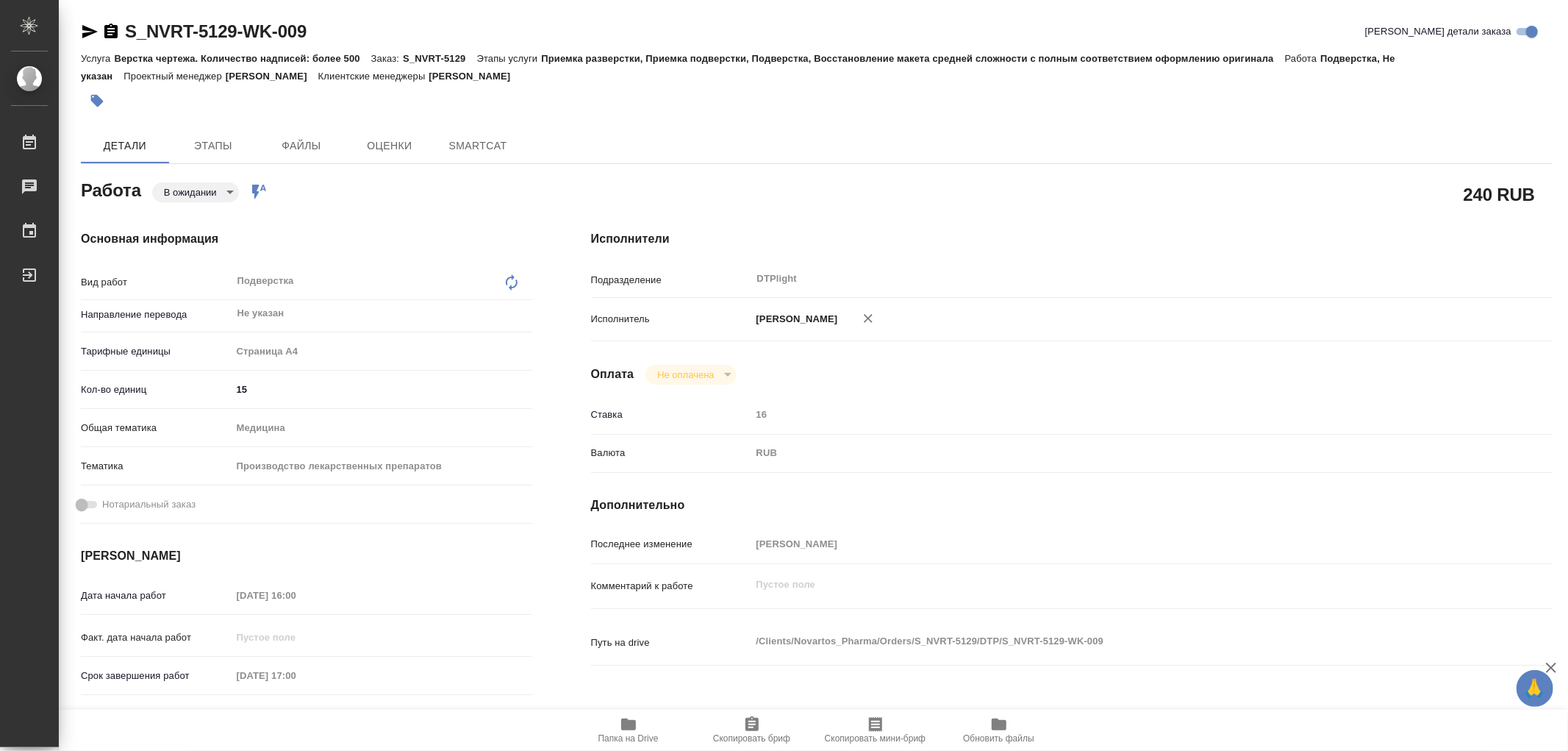
type textarea "x"
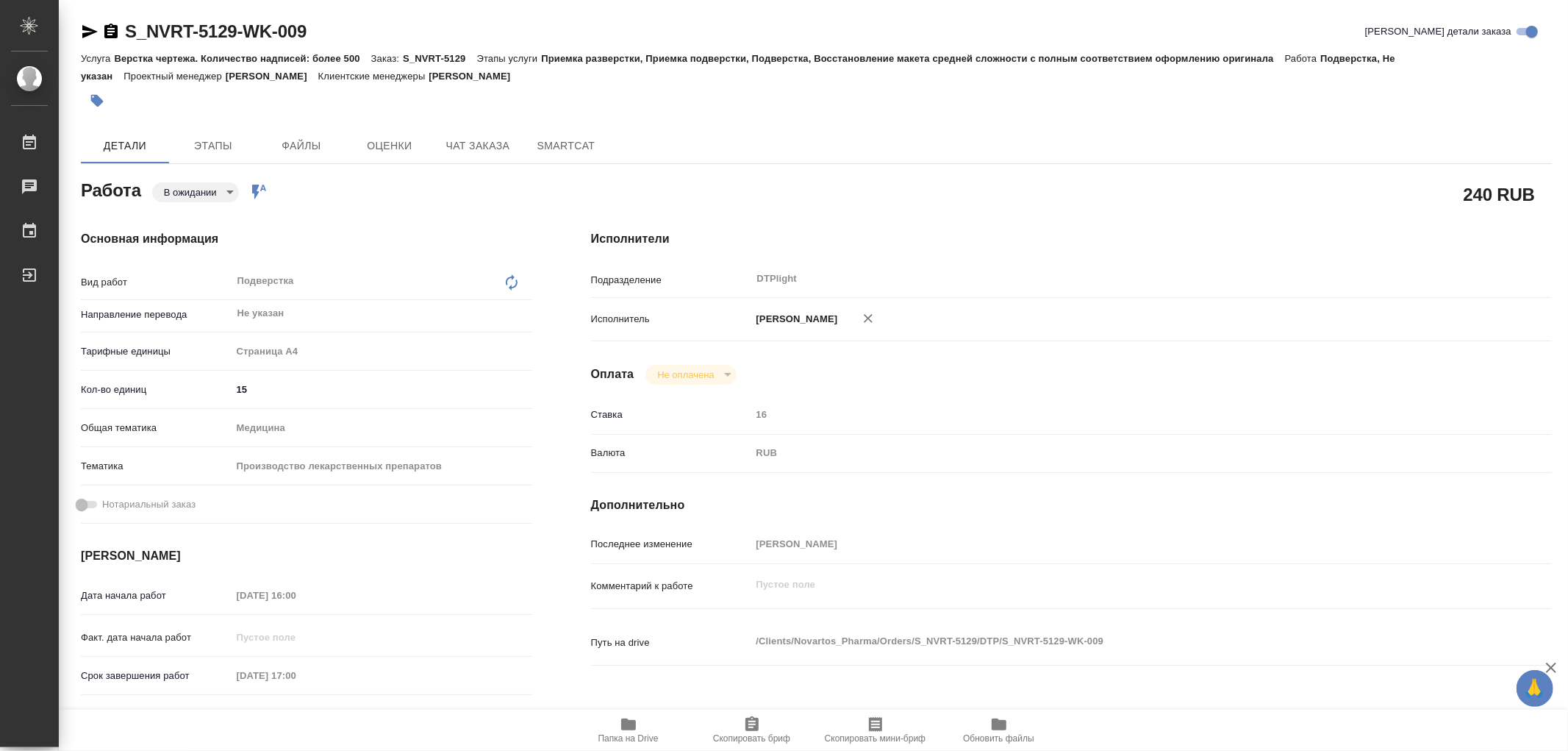
type textarea "x"
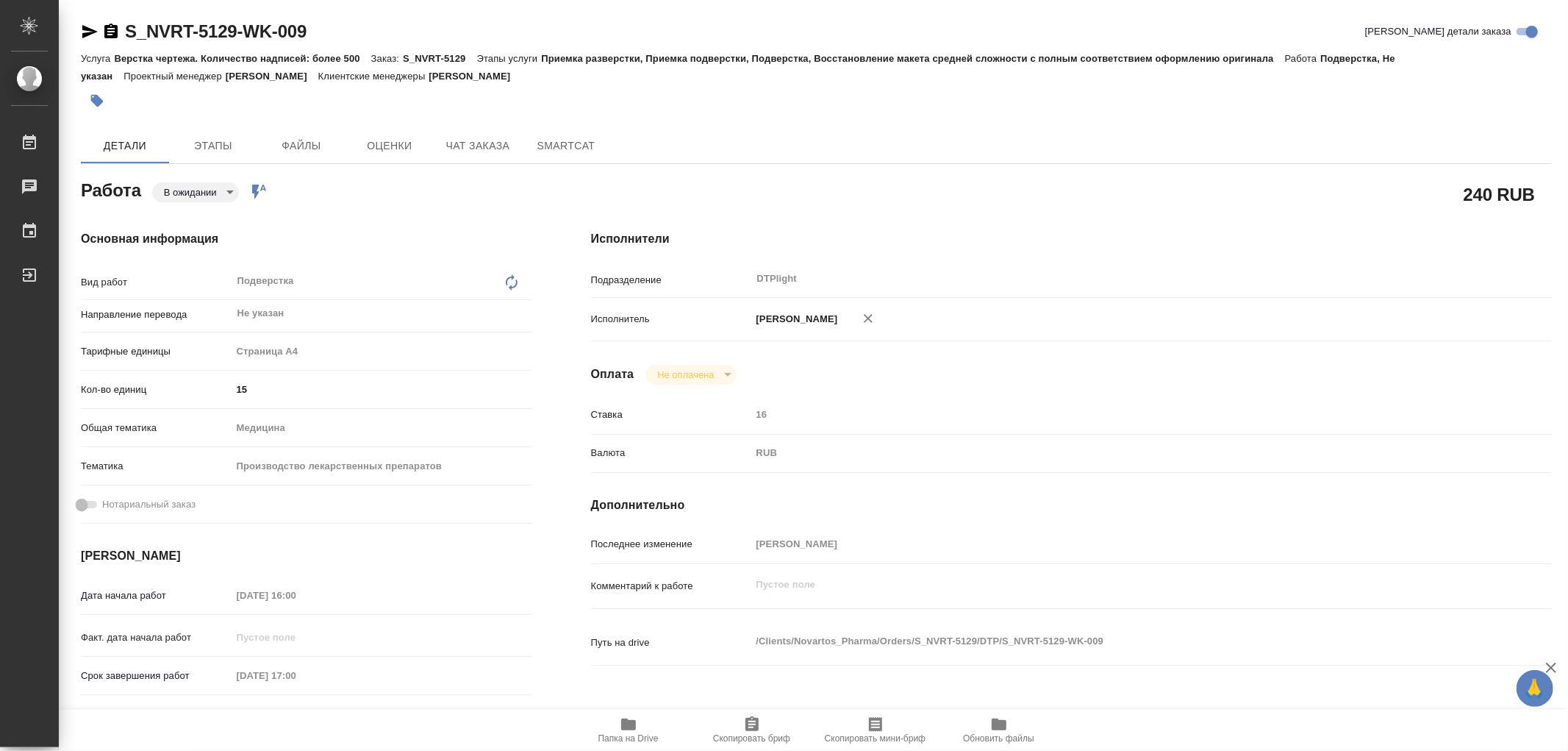
click at [84, 30] on icon "button" at bounding box center [91, 31] width 16 height 13
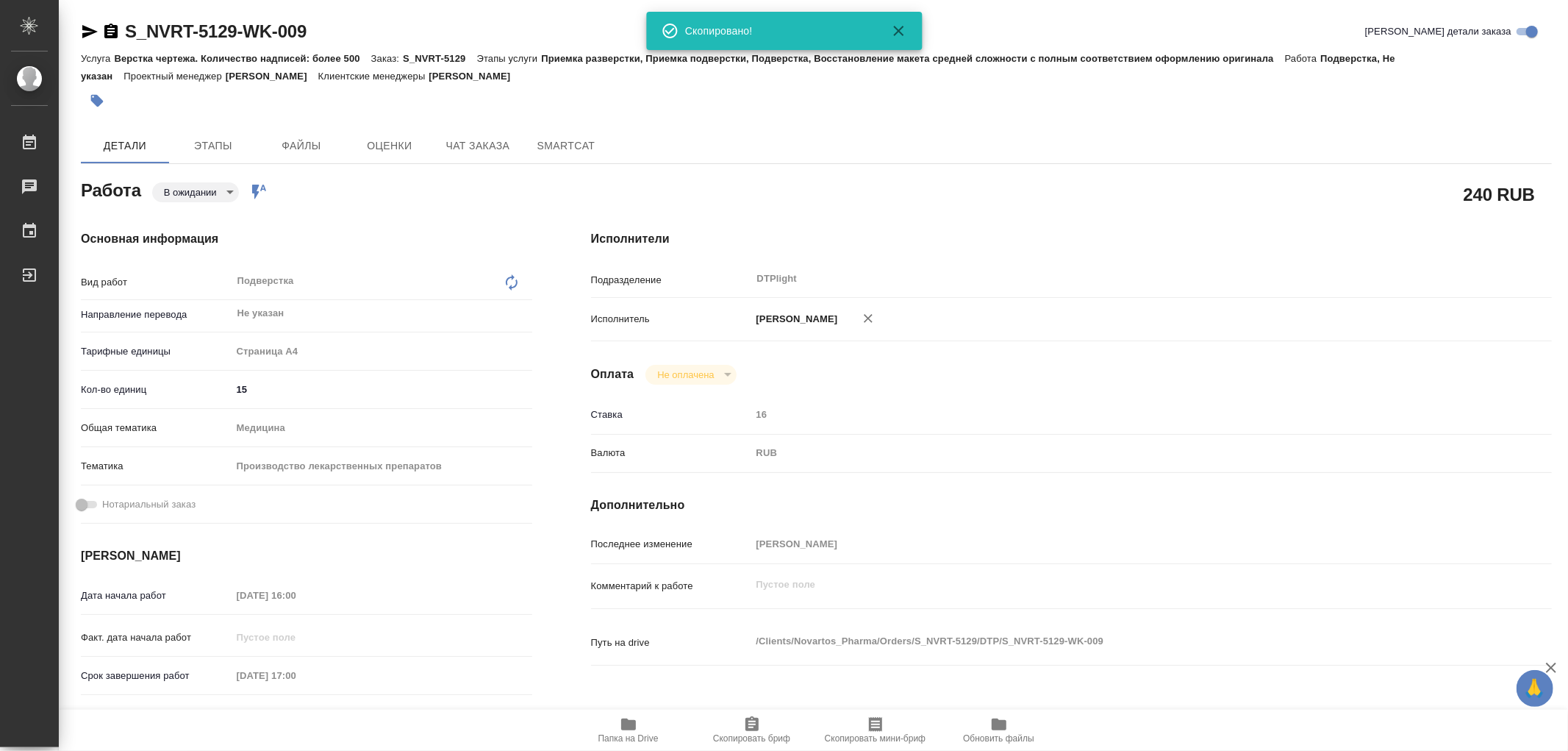
type textarea "x"
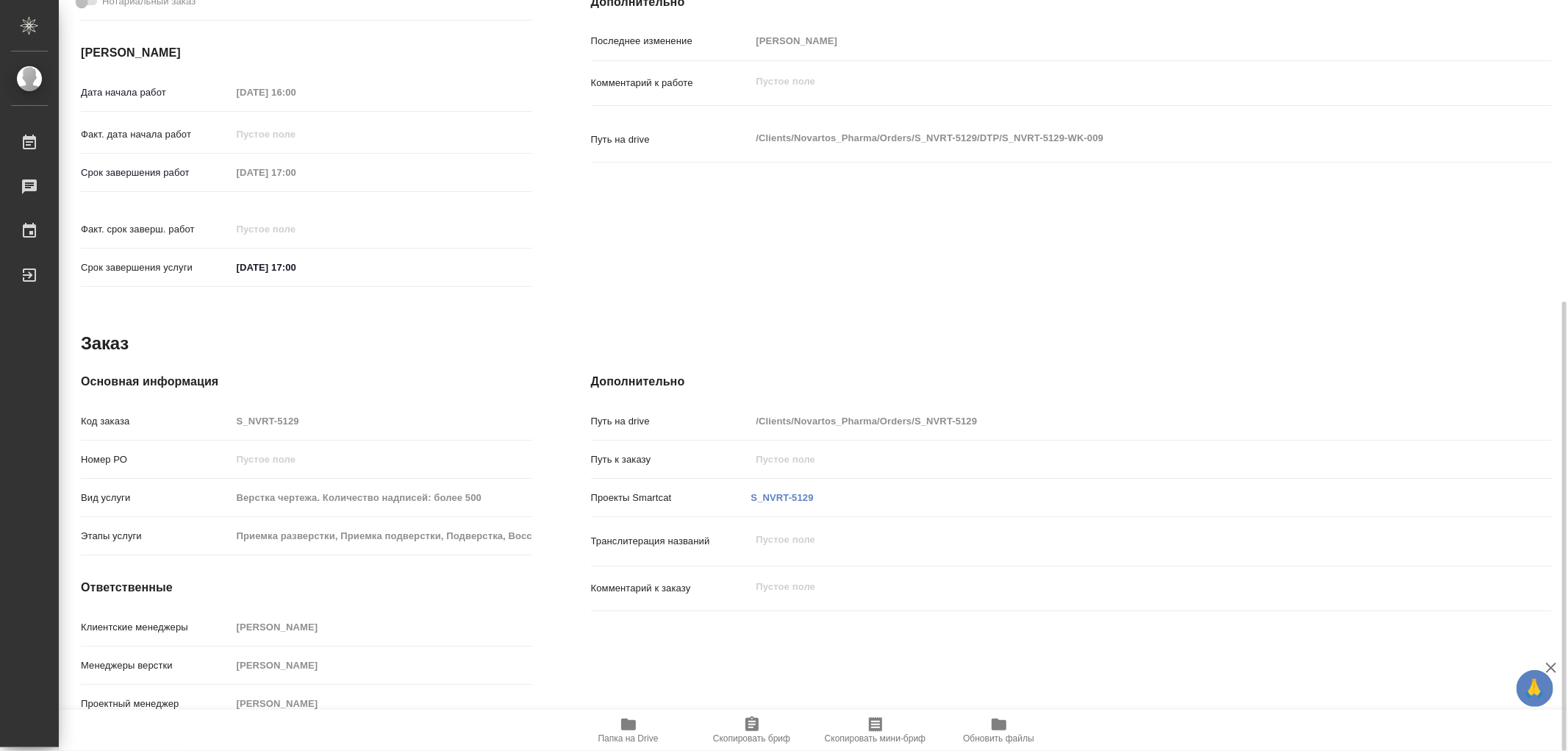
scroll to position [94, 0]
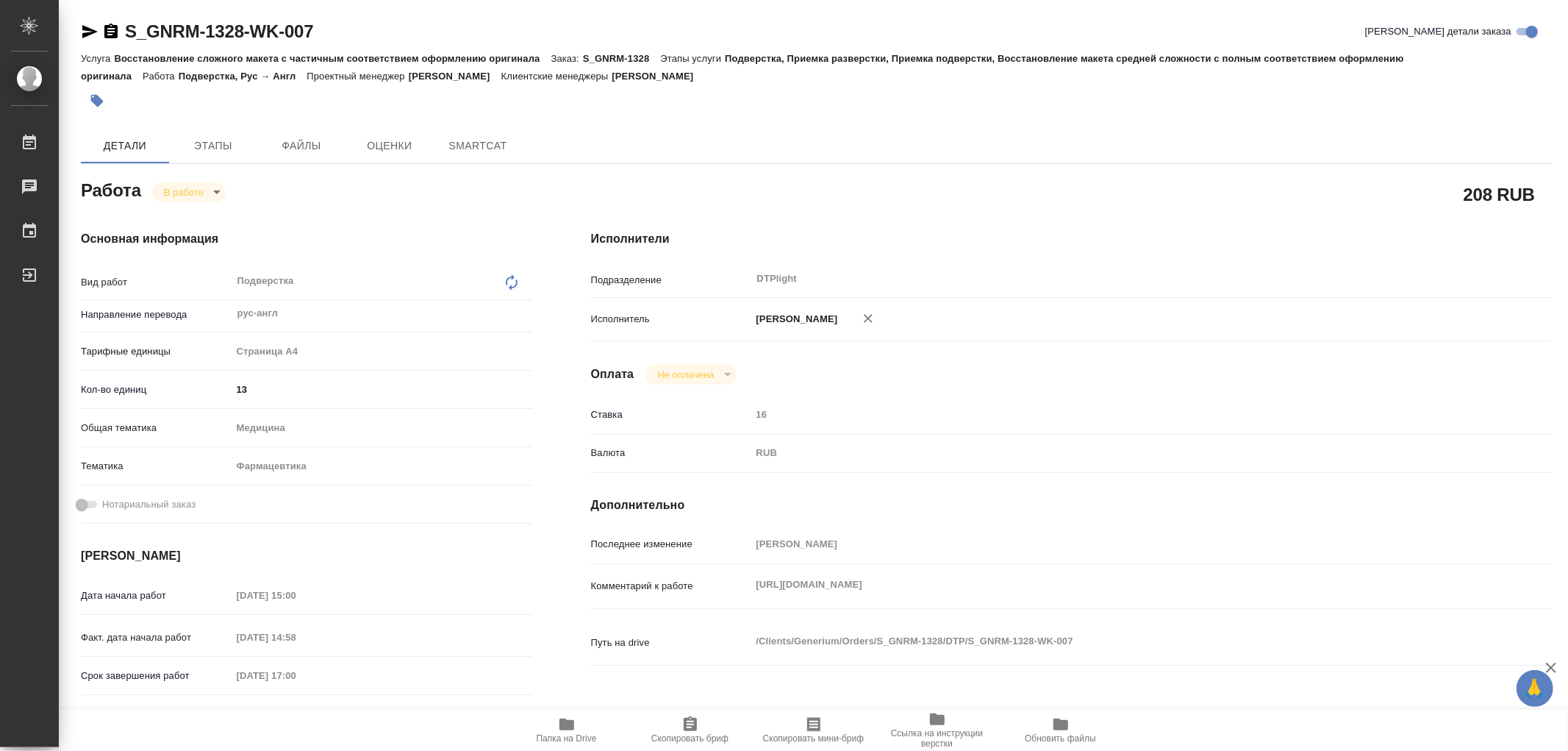
type textarea "x"
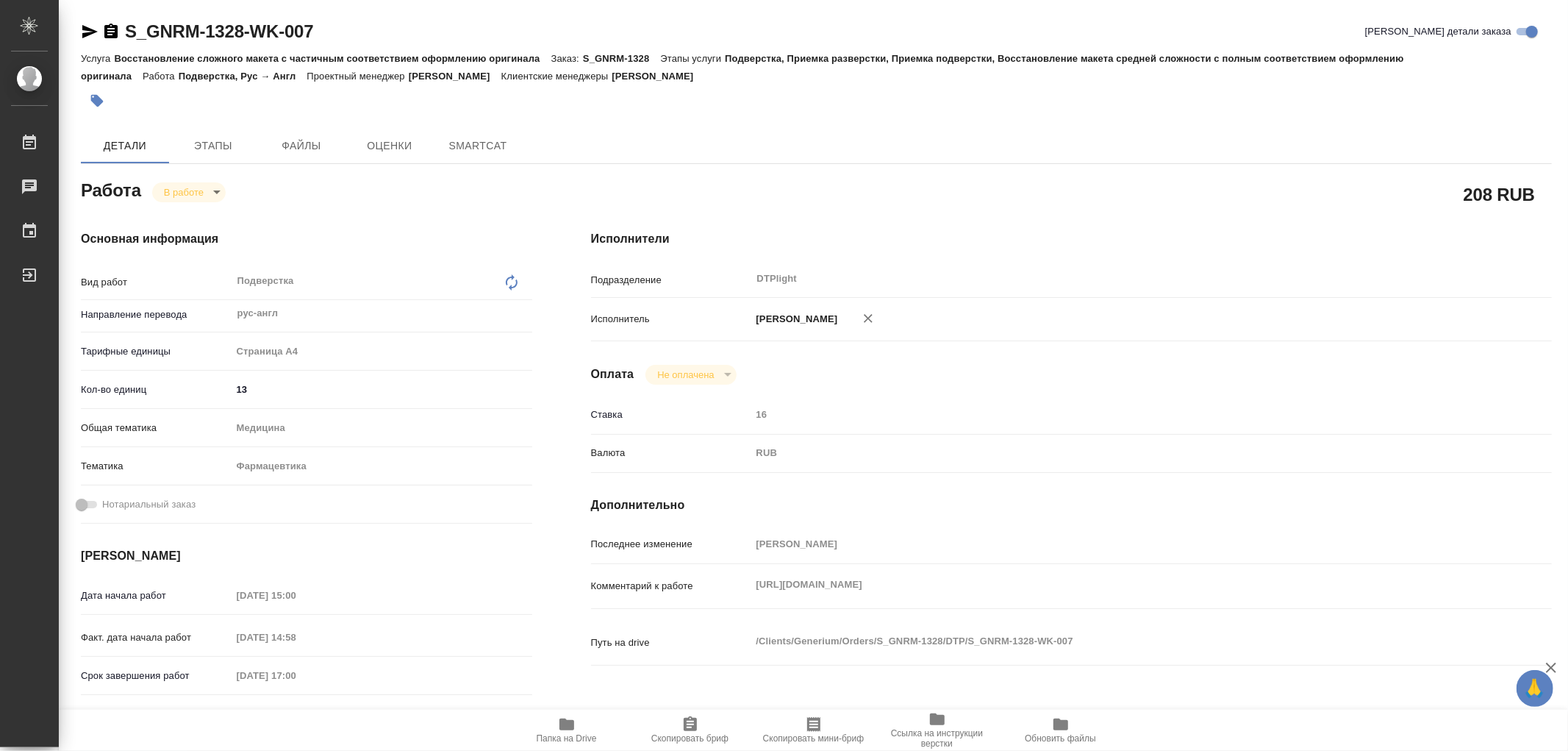
type textarea "x"
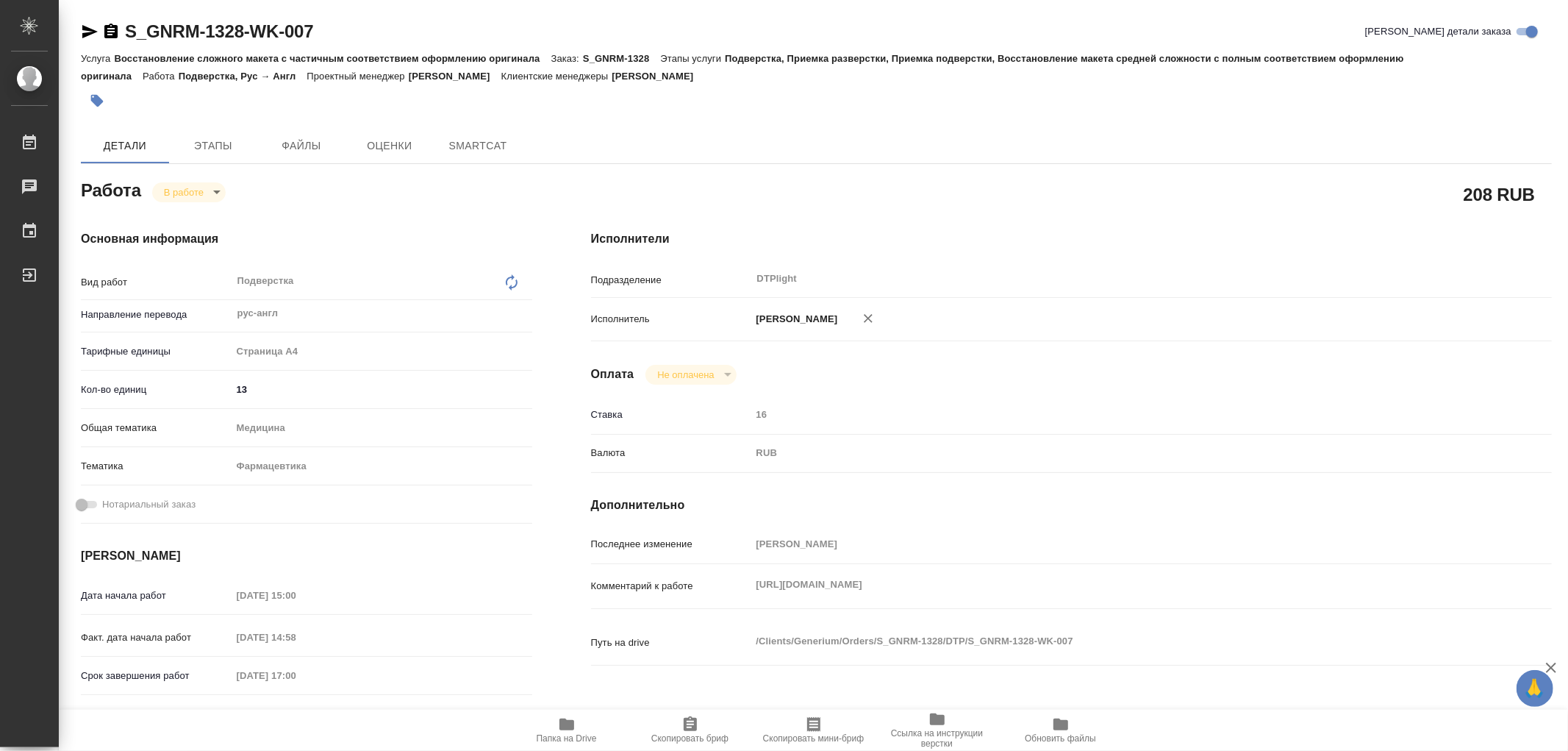
type textarea "x"
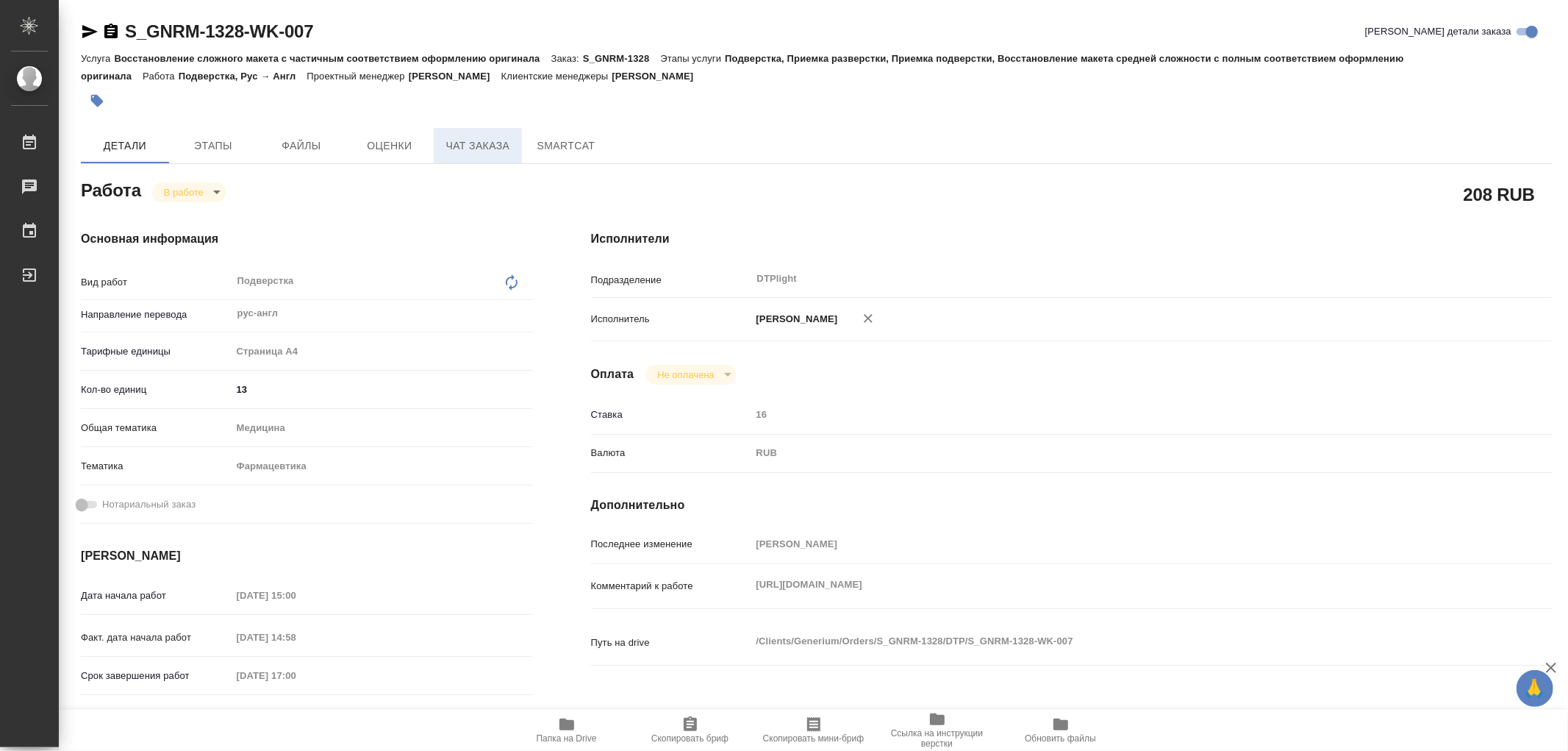
click at [480, 154] on span "Чат заказа" at bounding box center [477, 145] width 71 height 18
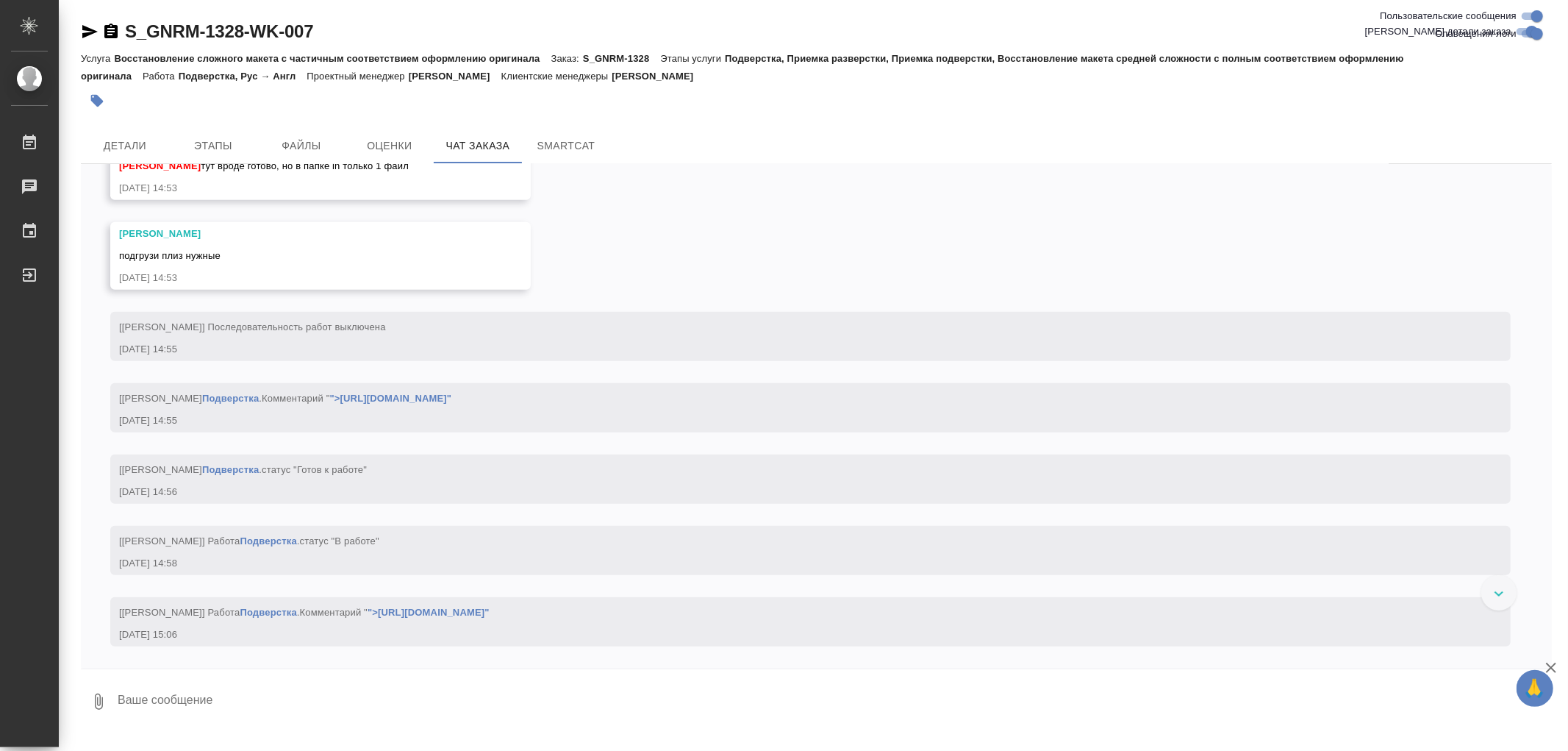
scroll to position [6062, 0]
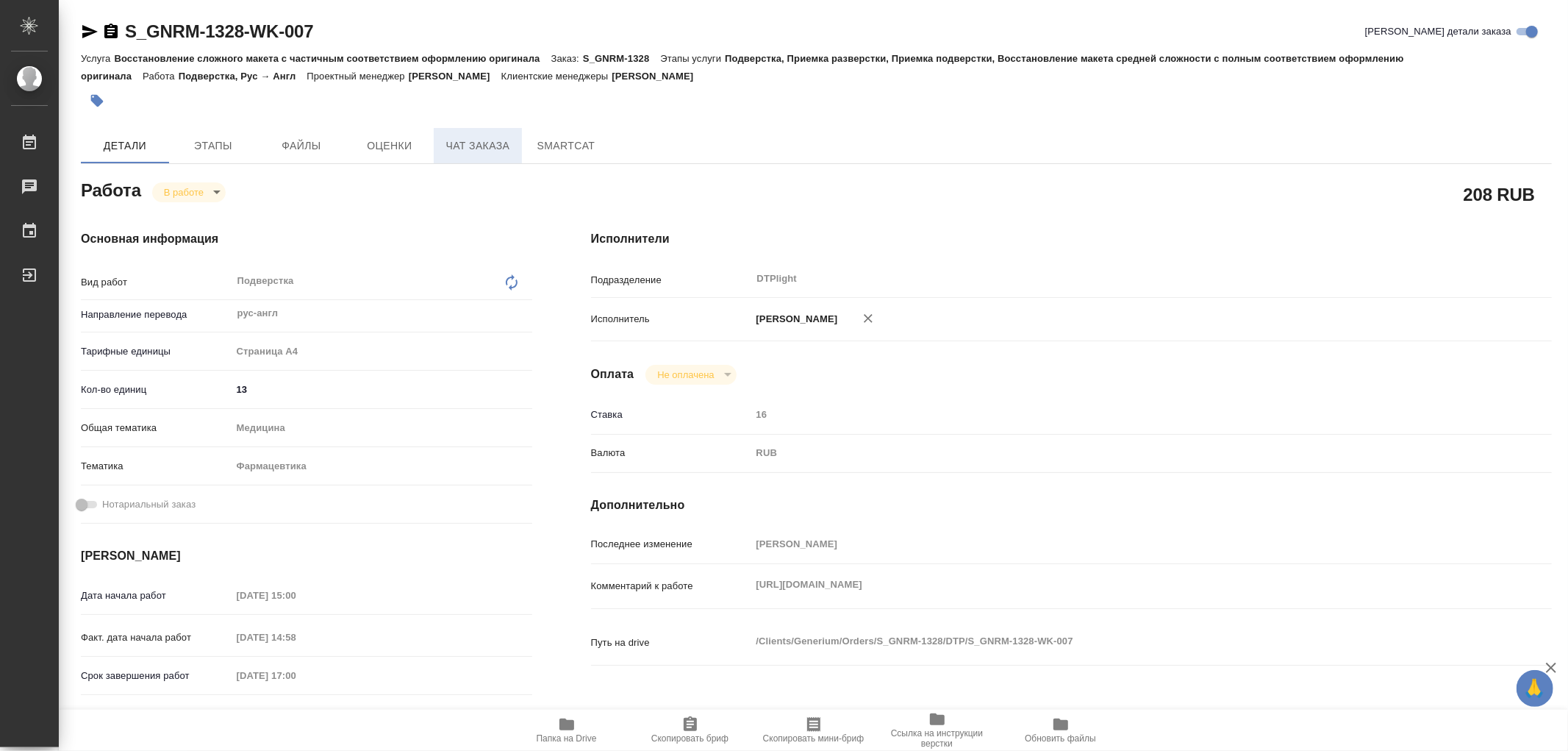
click at [509, 134] on button "Чат заказа" at bounding box center [477, 145] width 88 height 36
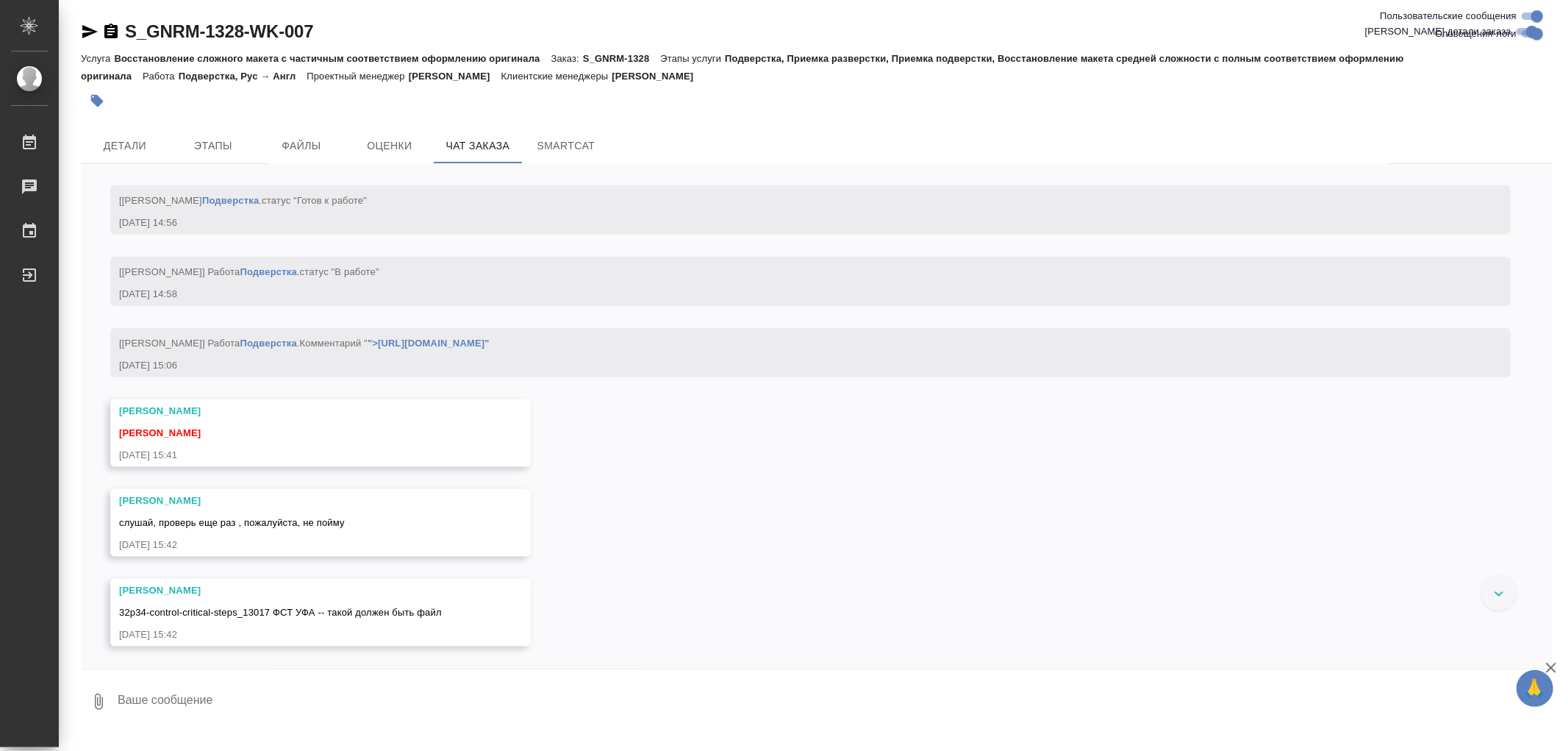
scroll to position [6331, 0]
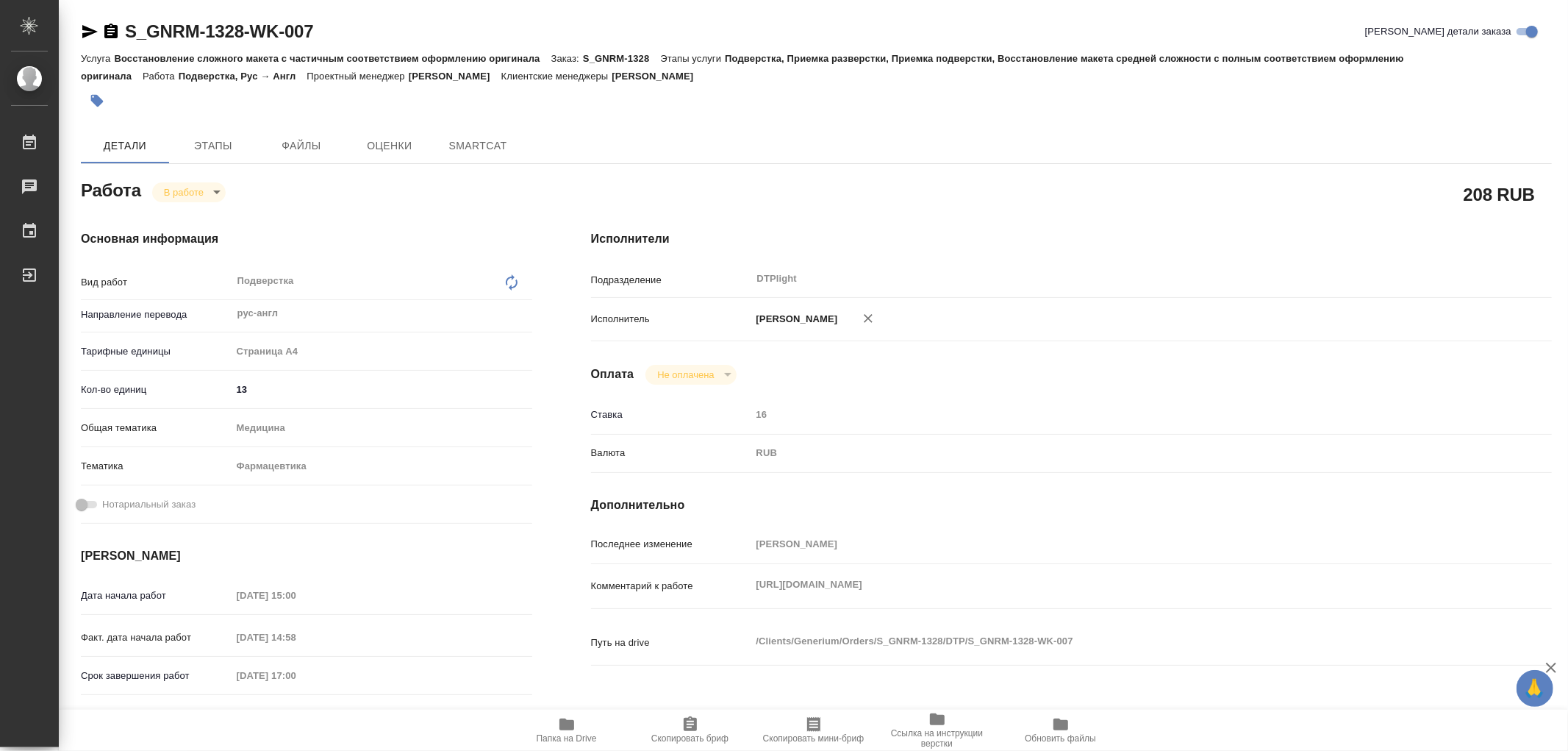
type textarea "x"
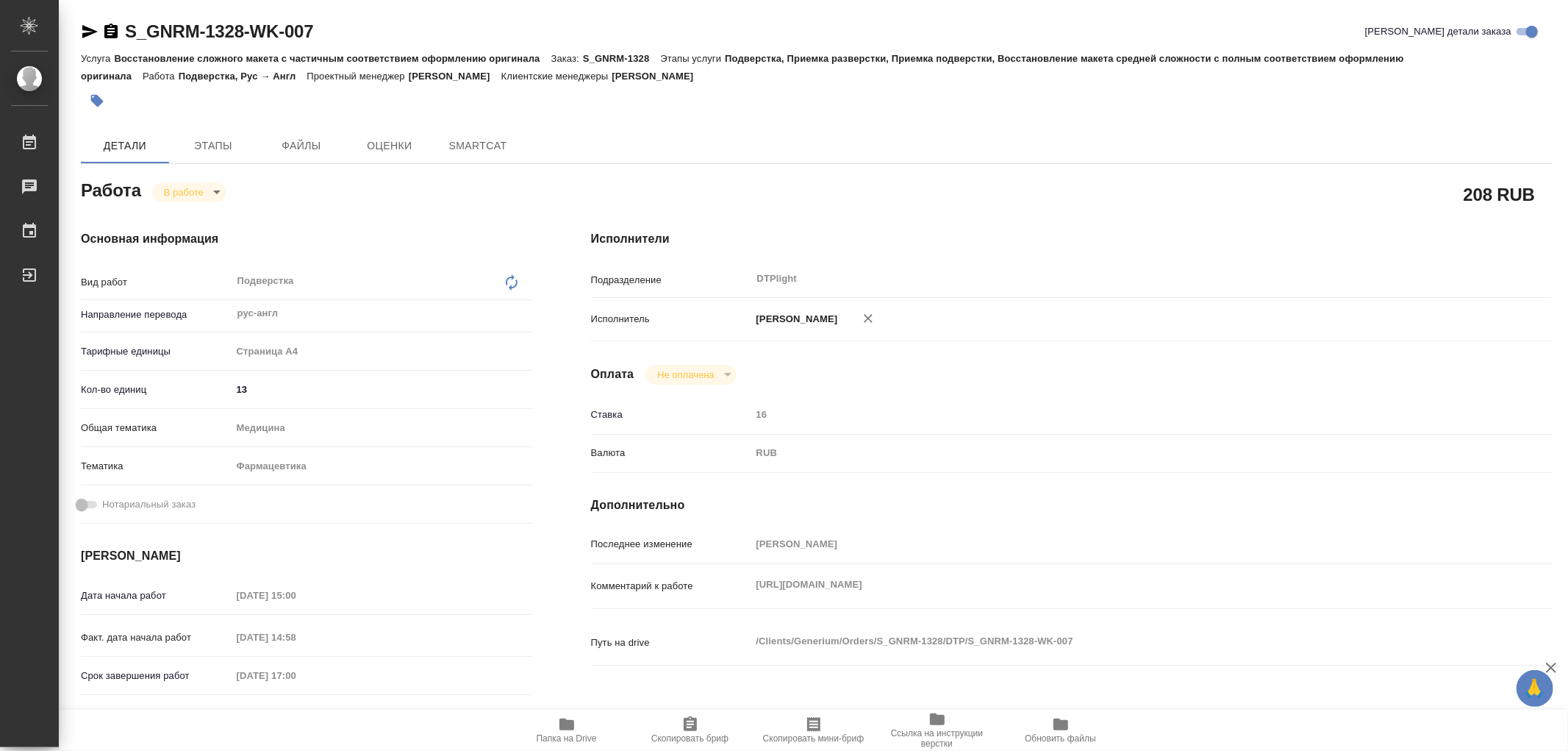
type textarea "x"
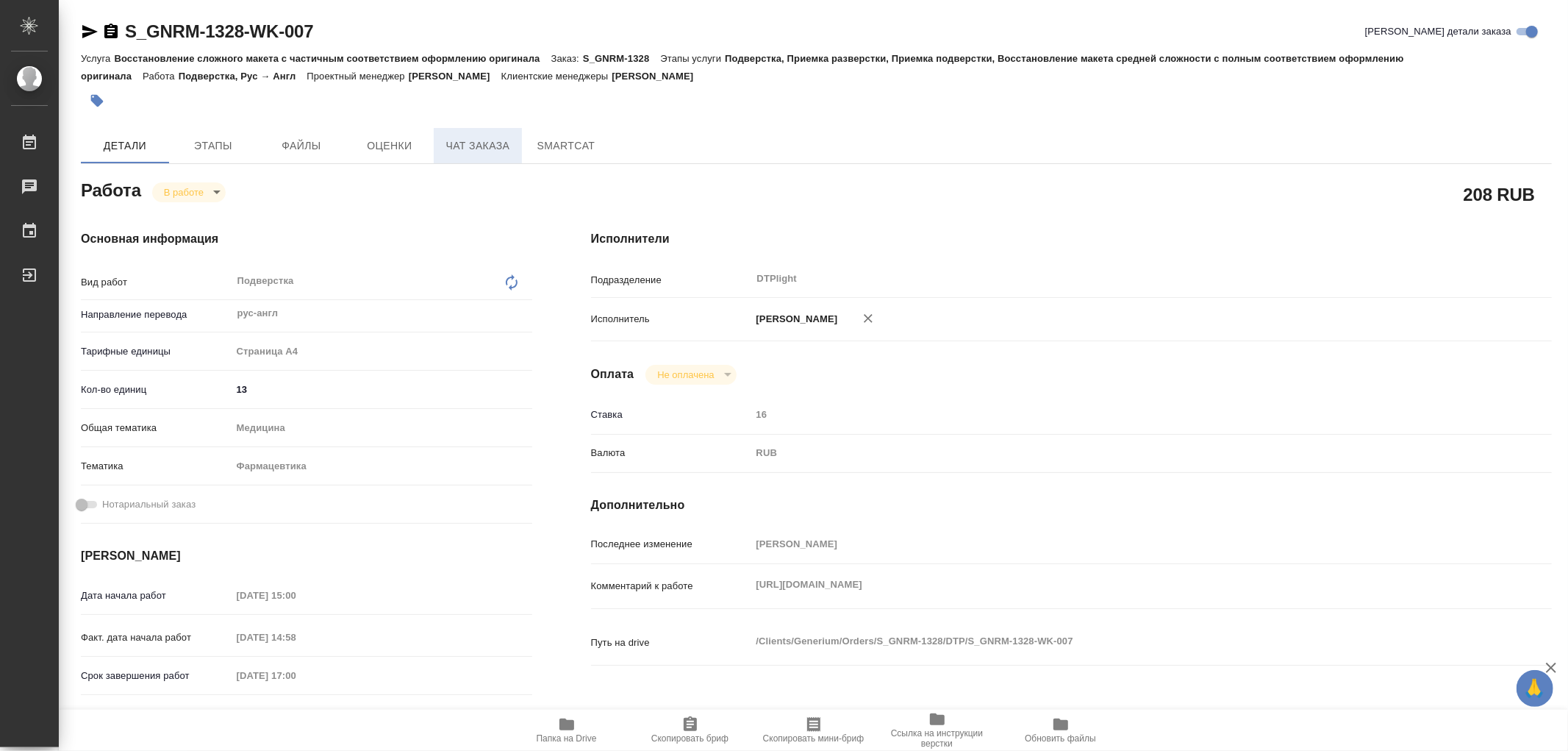
click at [505, 144] on span "Чат заказа" at bounding box center [477, 145] width 71 height 18
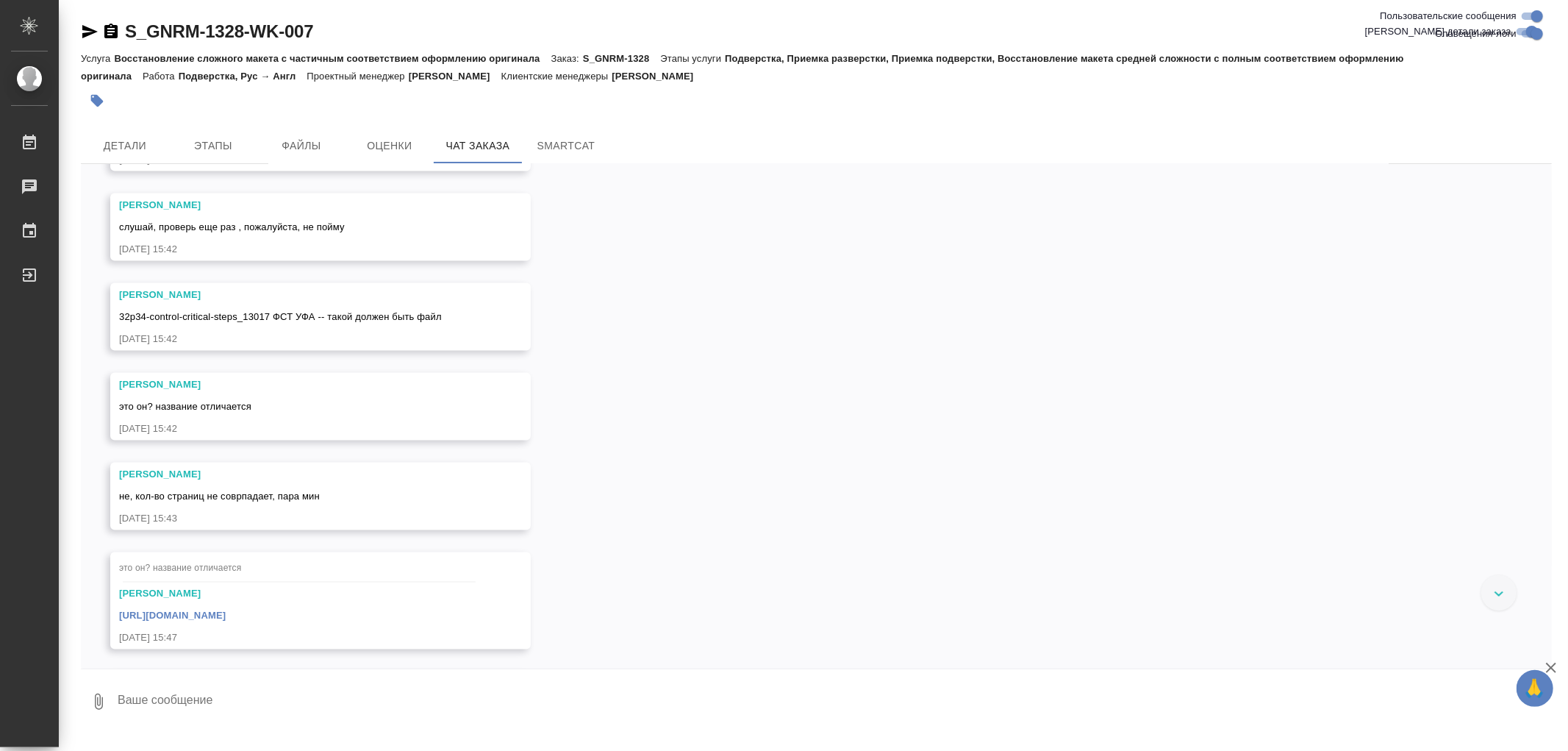
scroll to position [6719, 0]
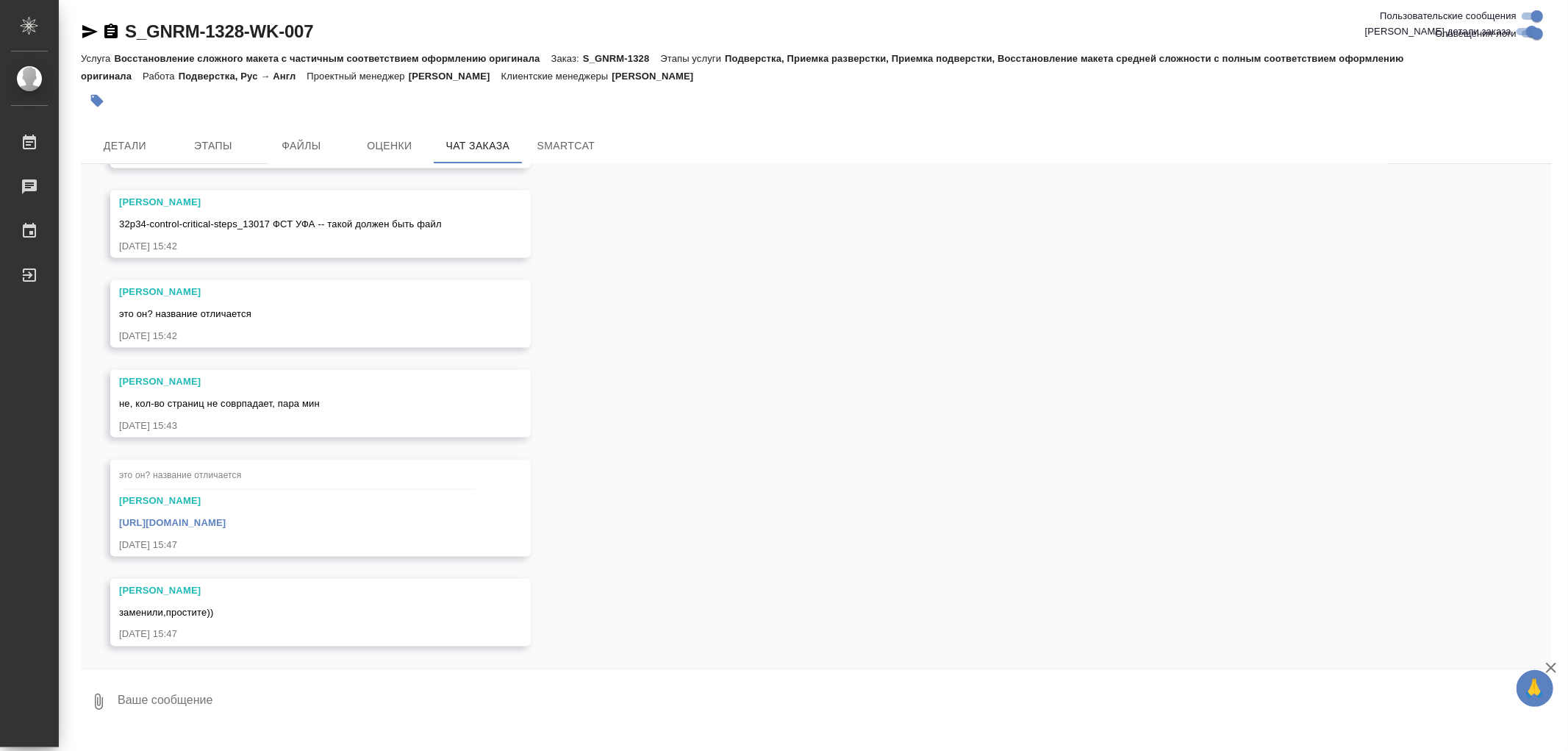
click at [226, 518] on link "https://drive.awatera.com/apps/files/files/10065448?dir=/Shares/Generium/Orders…" at bounding box center [172, 522] width 106 height 11
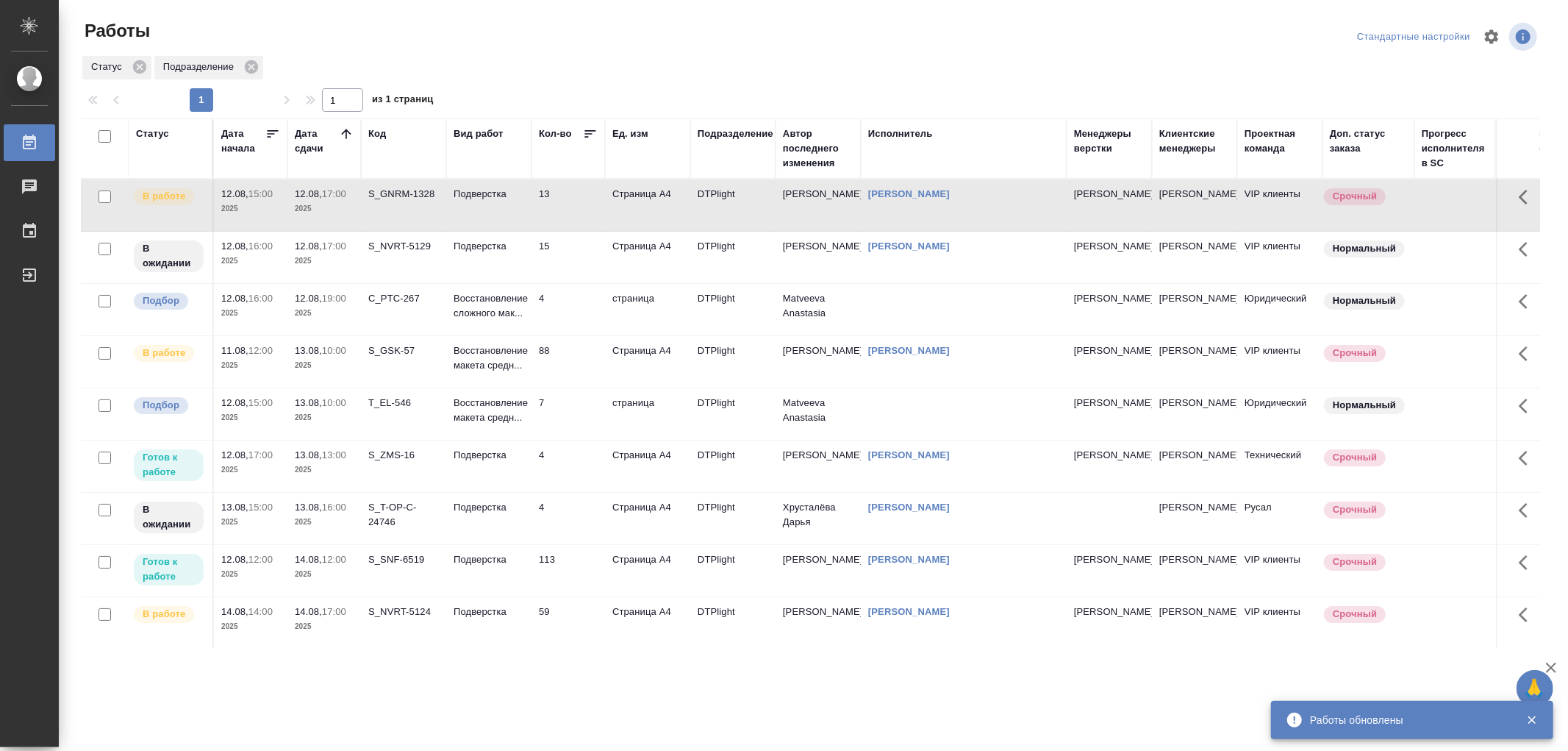
click at [489, 231] on td "Подверстка" at bounding box center [489, 205] width 85 height 51
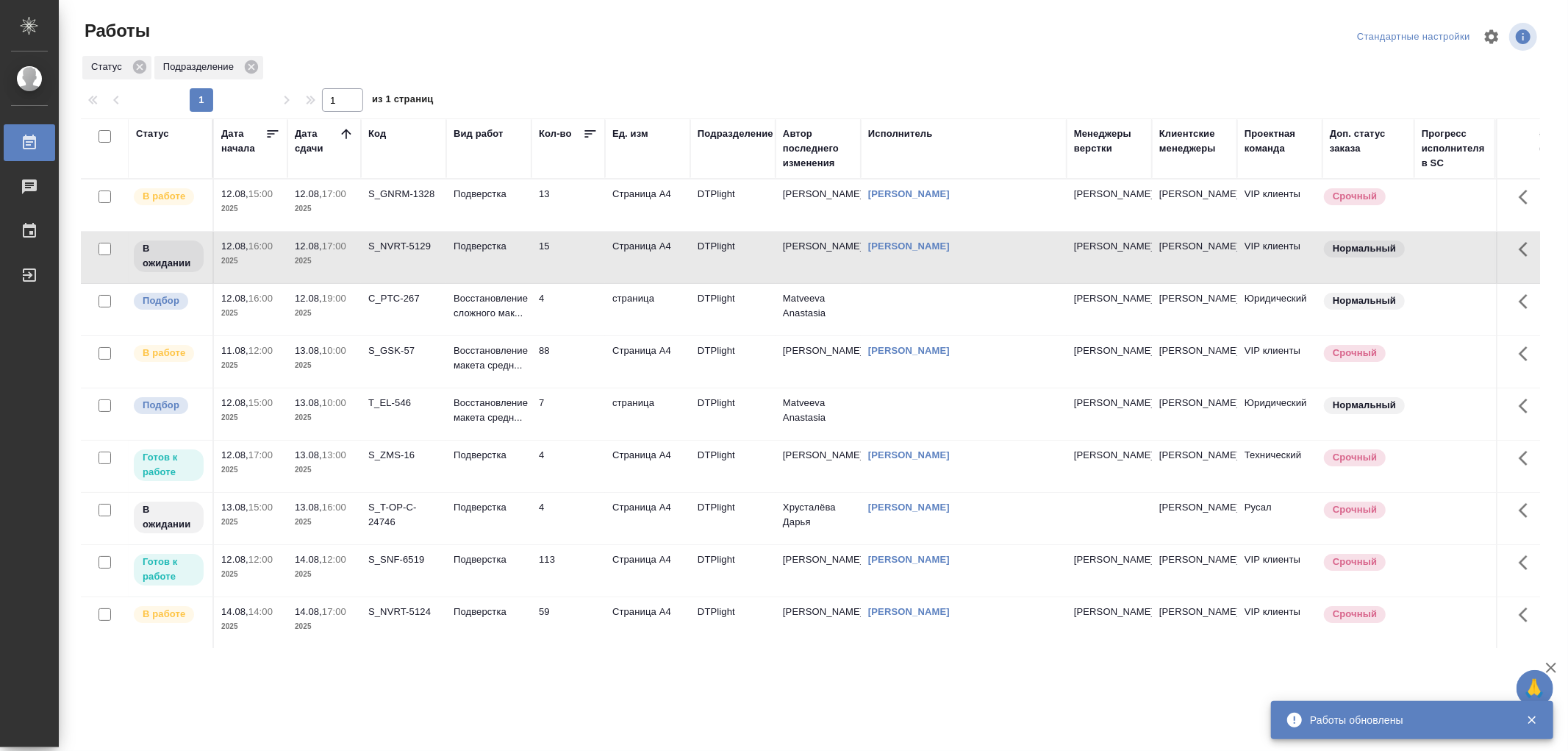
click at [489, 231] on td "Подверстка" at bounding box center [489, 205] width 85 height 51
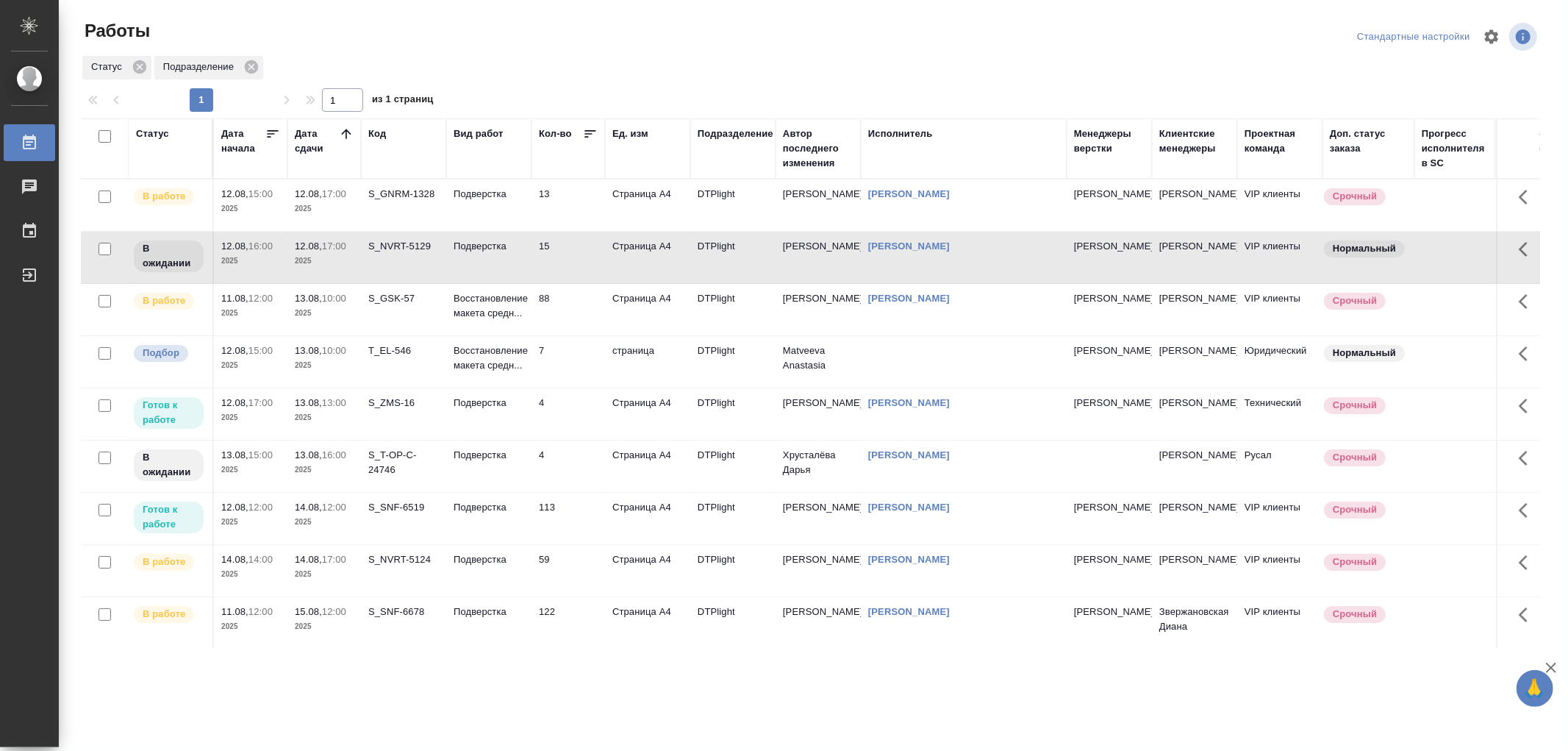
click at [504, 231] on td "Подверстка" at bounding box center [489, 205] width 85 height 51
click at [488, 231] on td "Подверстка" at bounding box center [489, 205] width 85 height 51
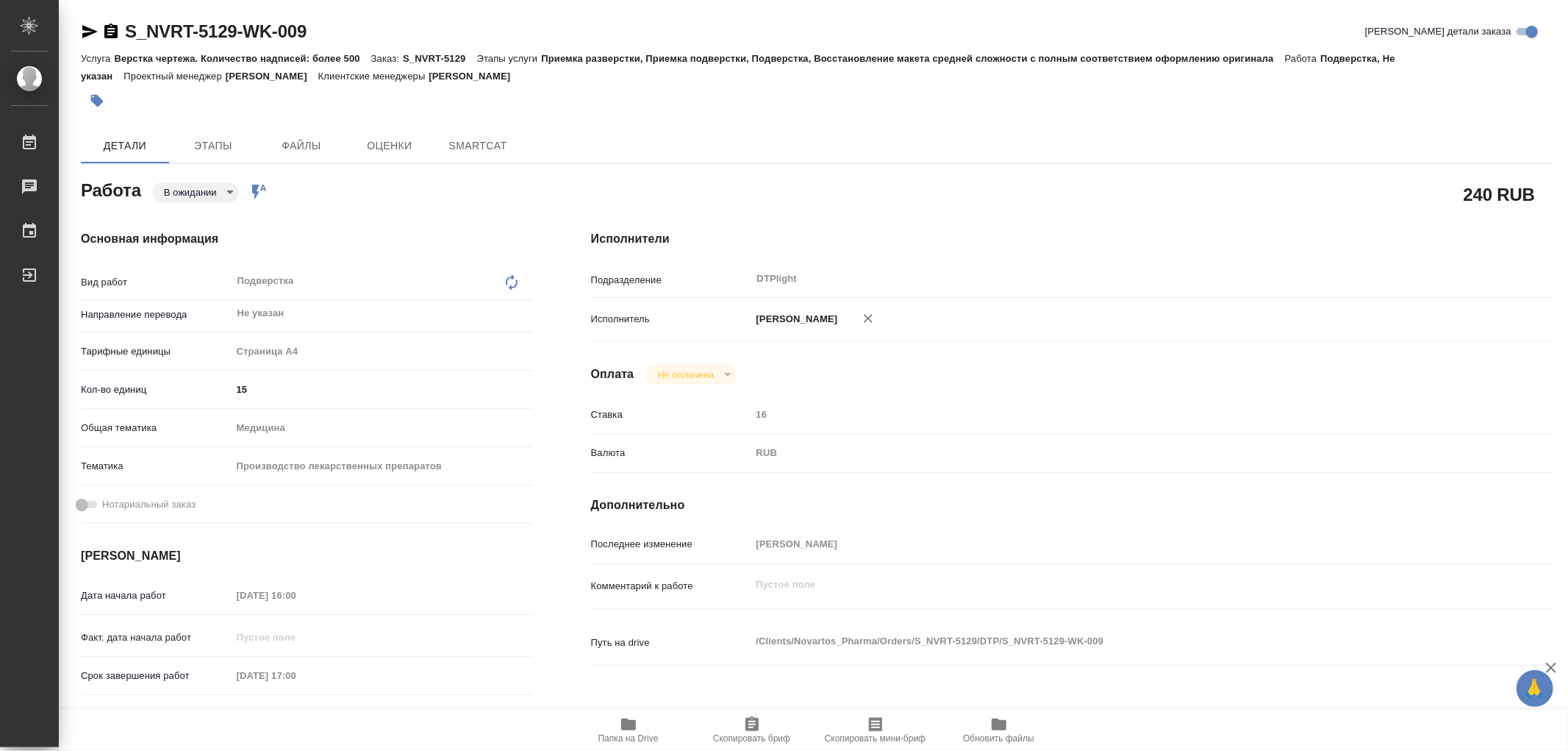
type textarea "x"
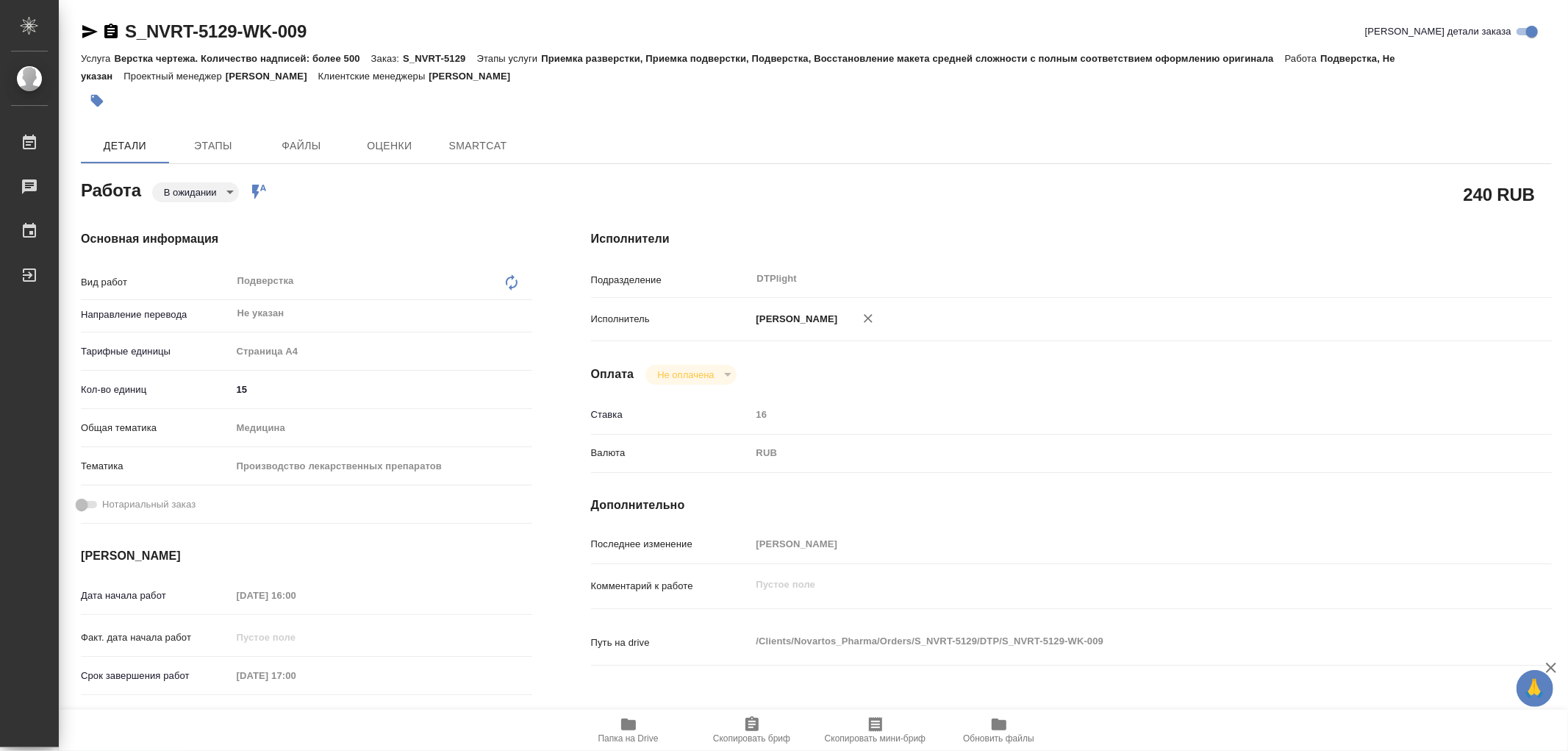
type textarea "x"
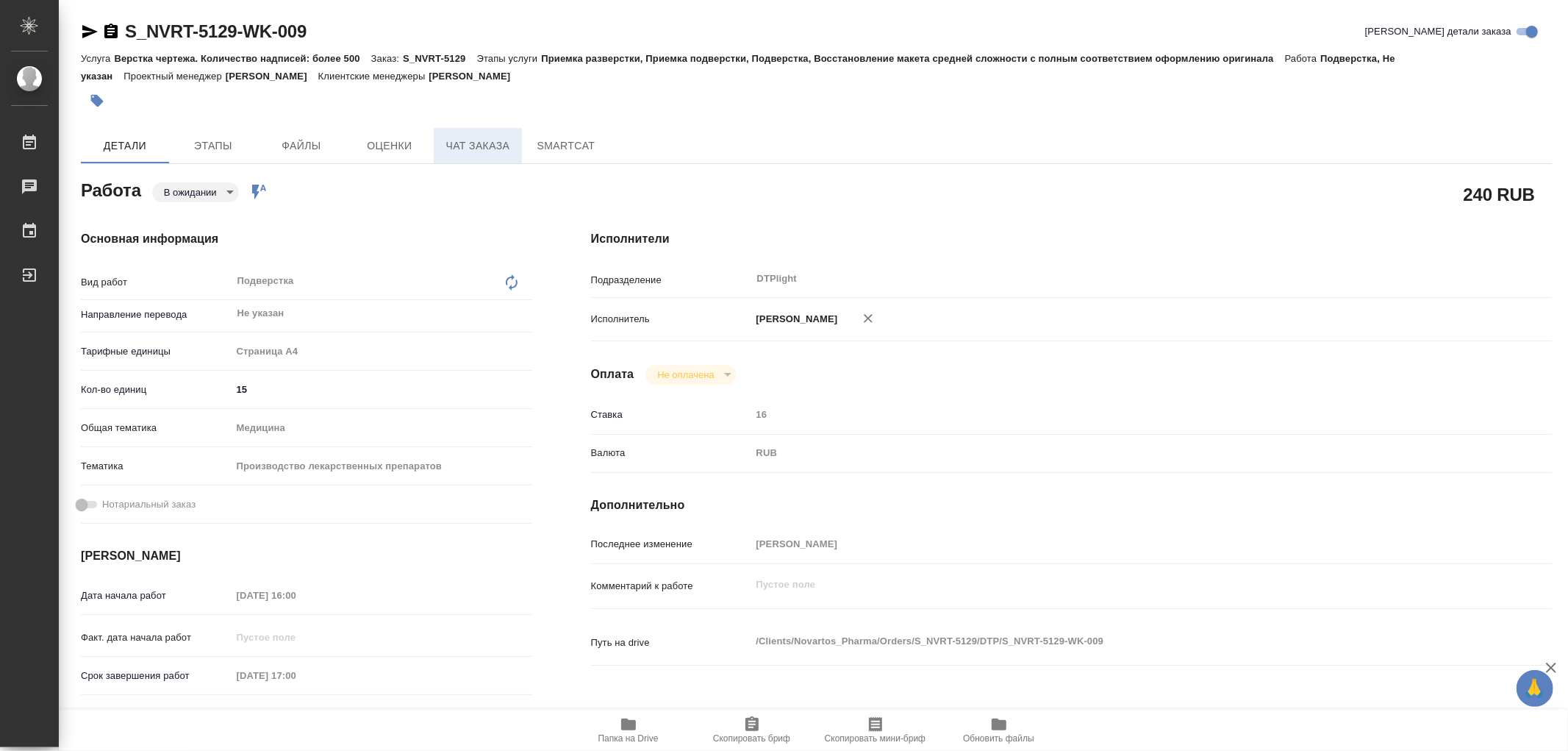
type textarea "x"
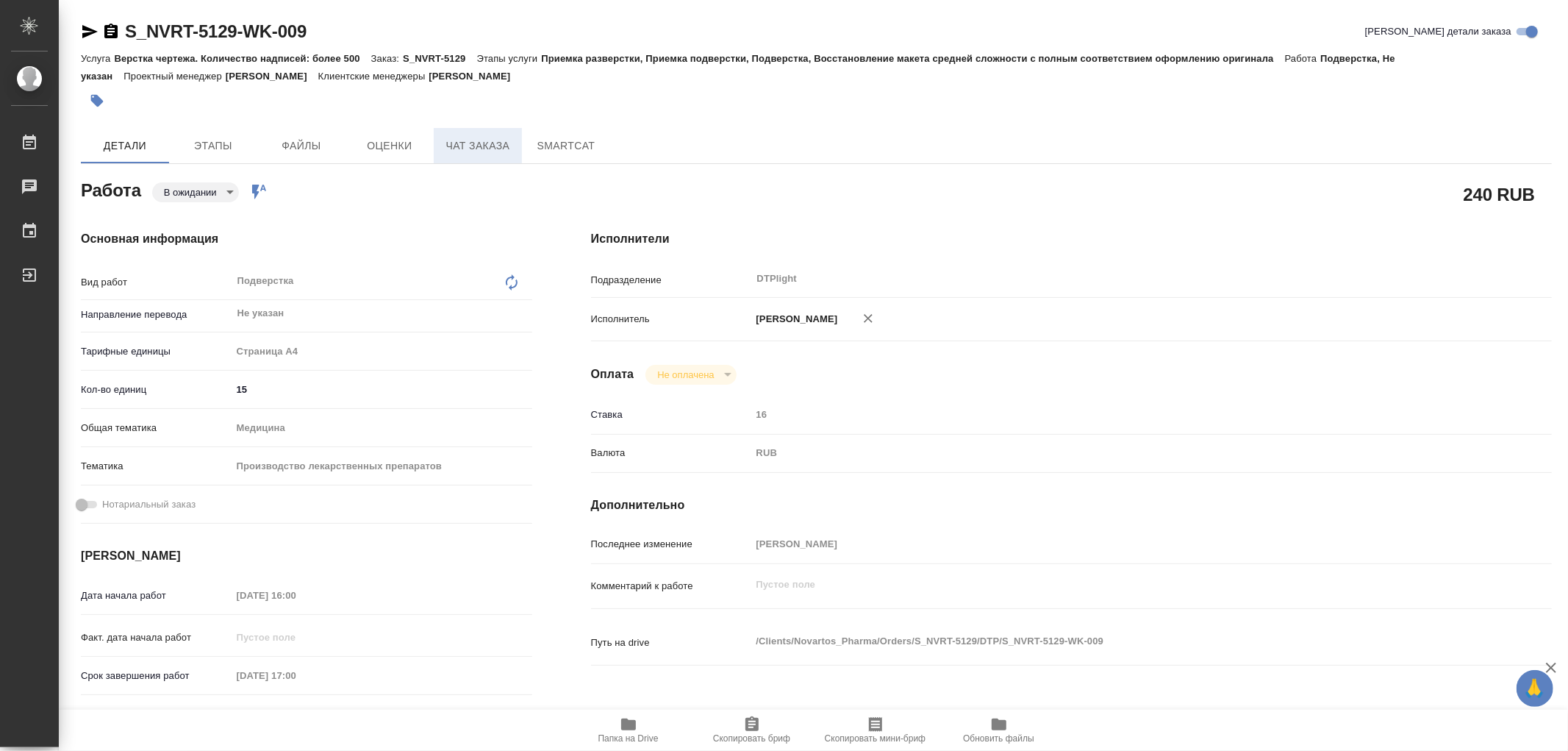
click at [478, 153] on span "Чат заказа" at bounding box center [477, 145] width 71 height 18
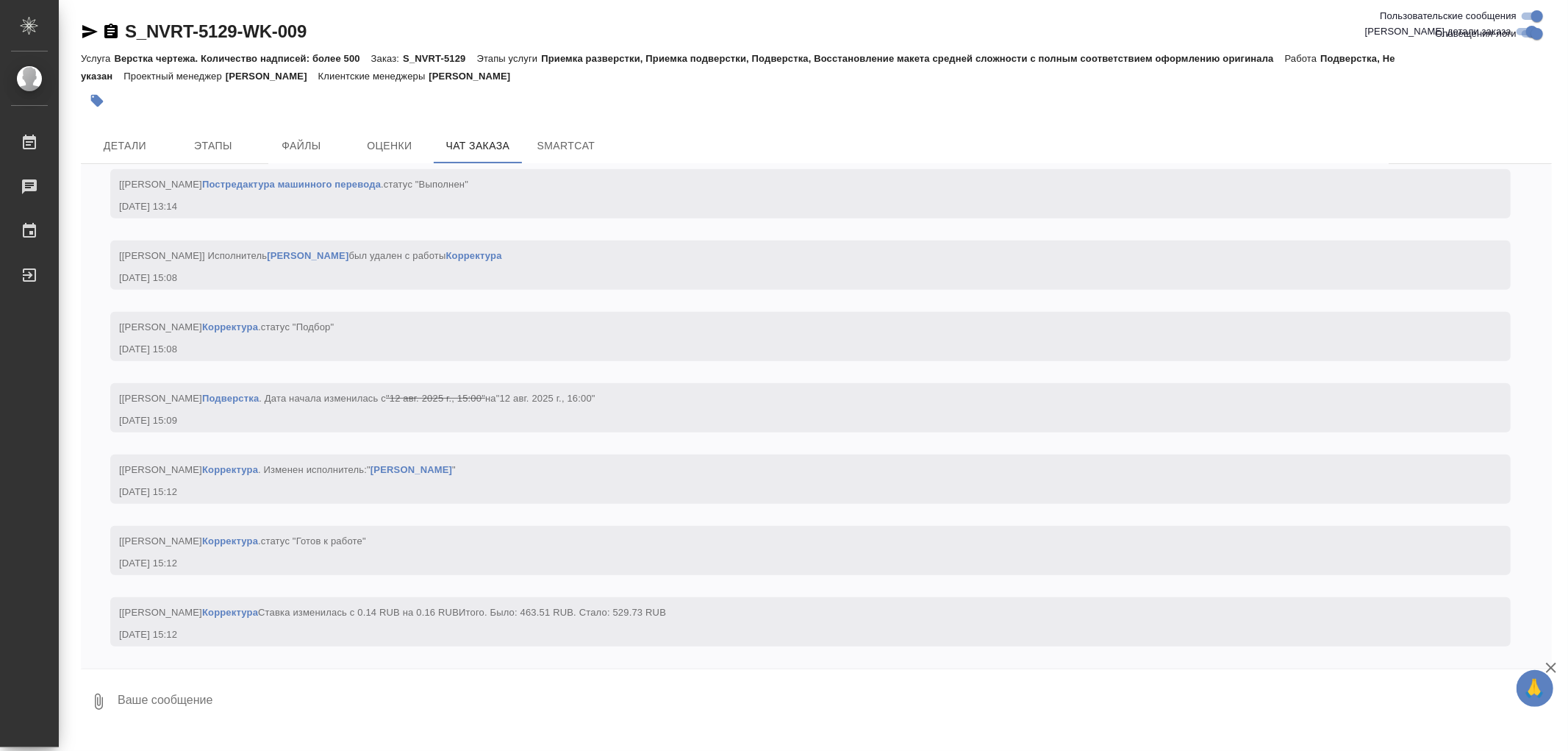
scroll to position [5449, 0]
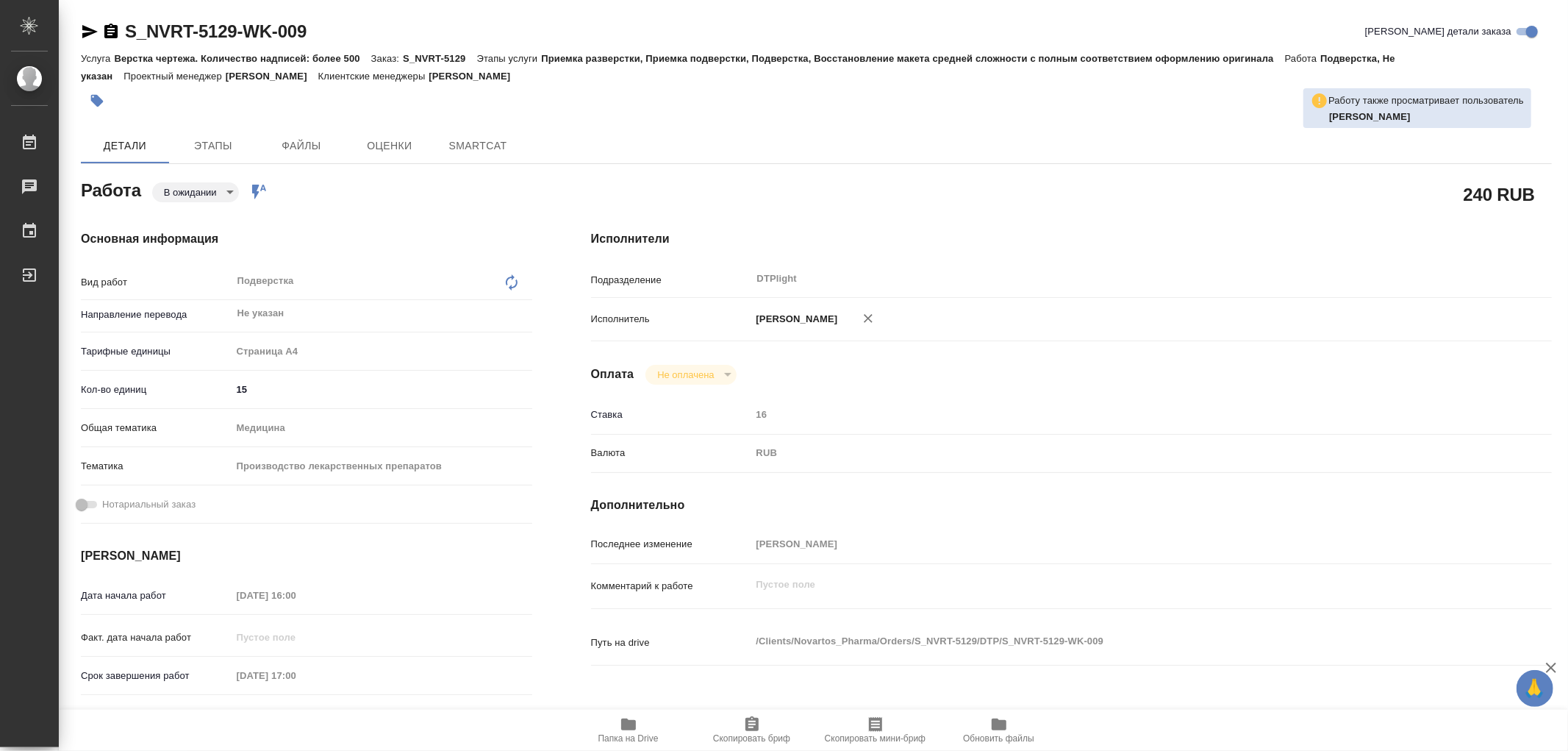
type textarea "x"
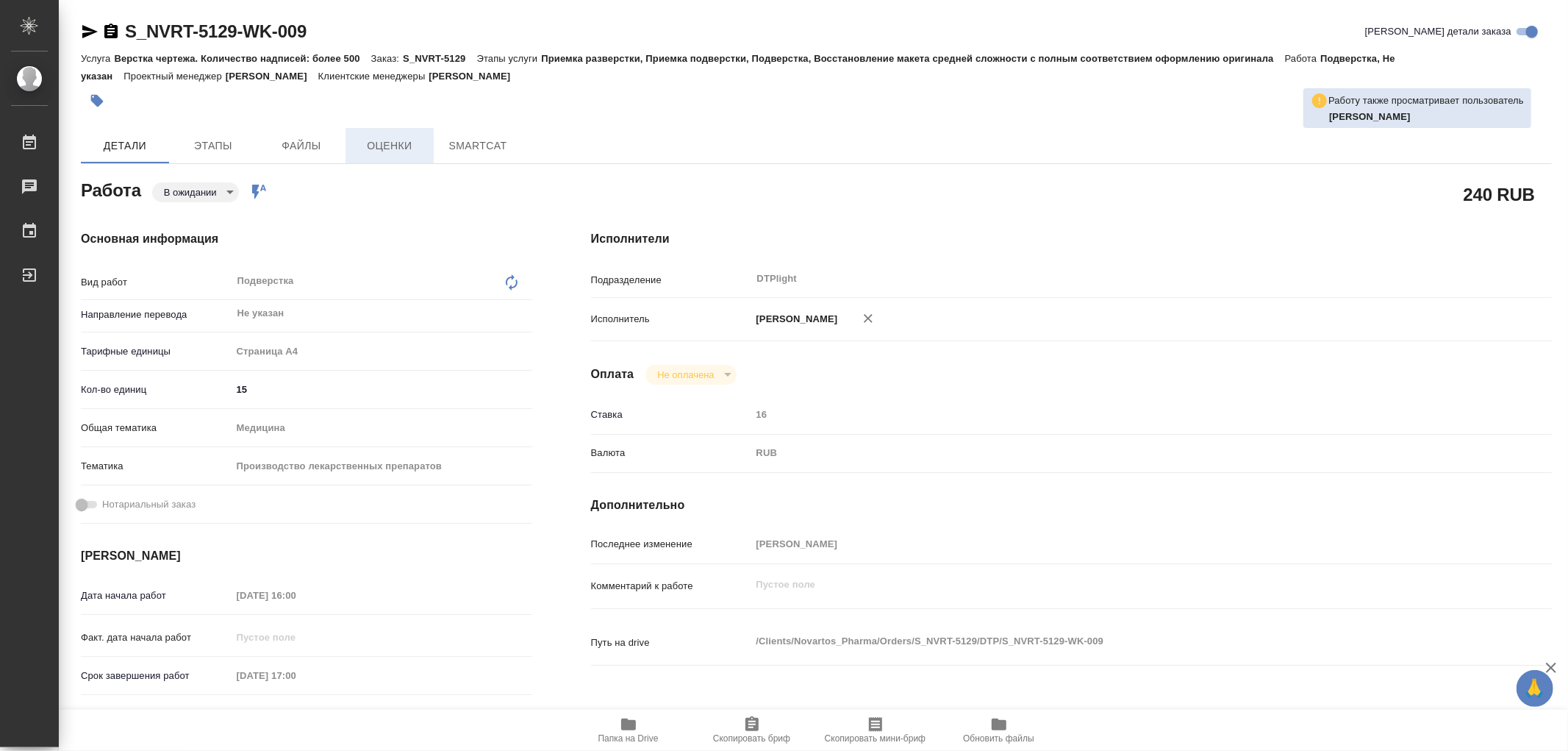
type textarea "x"
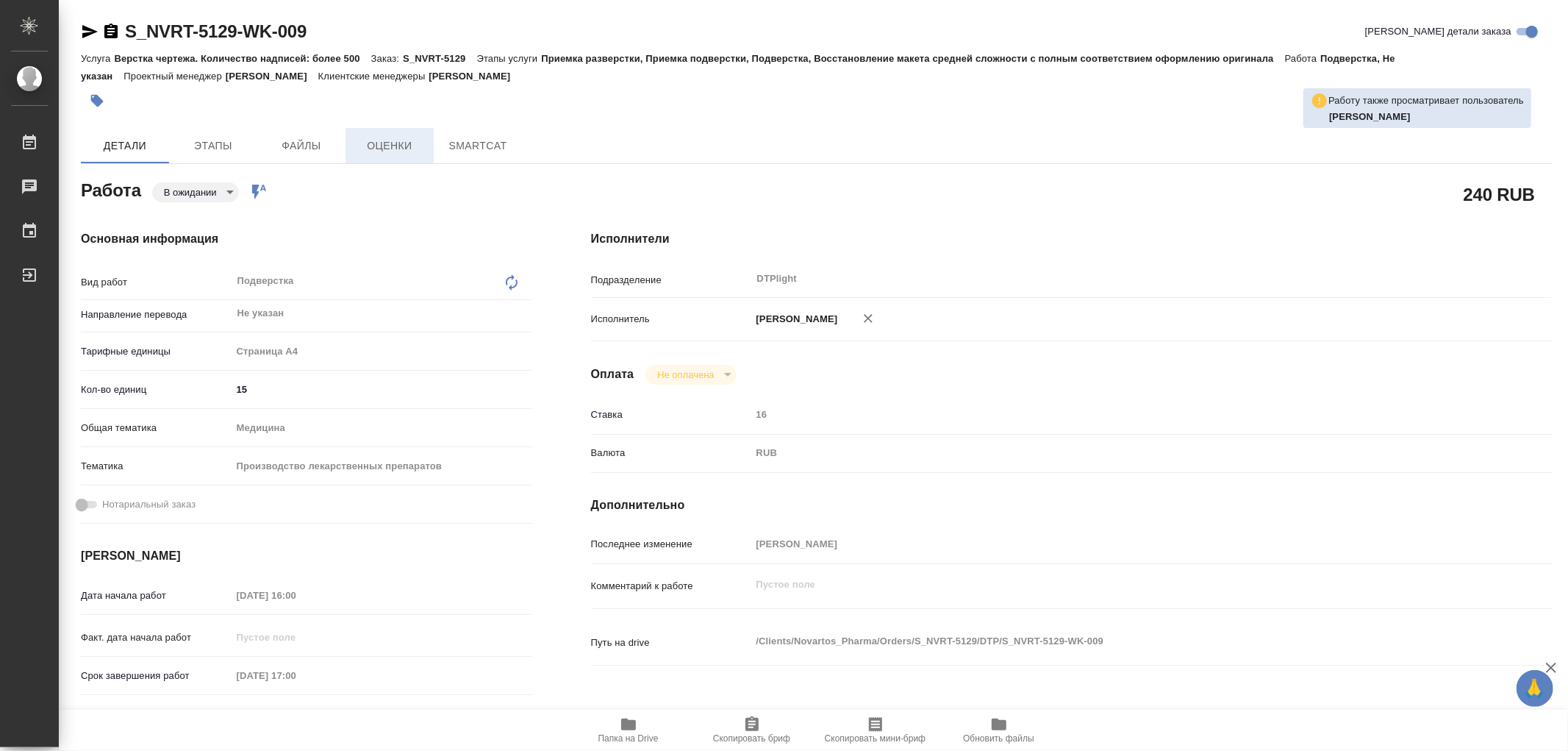
type textarea "x"
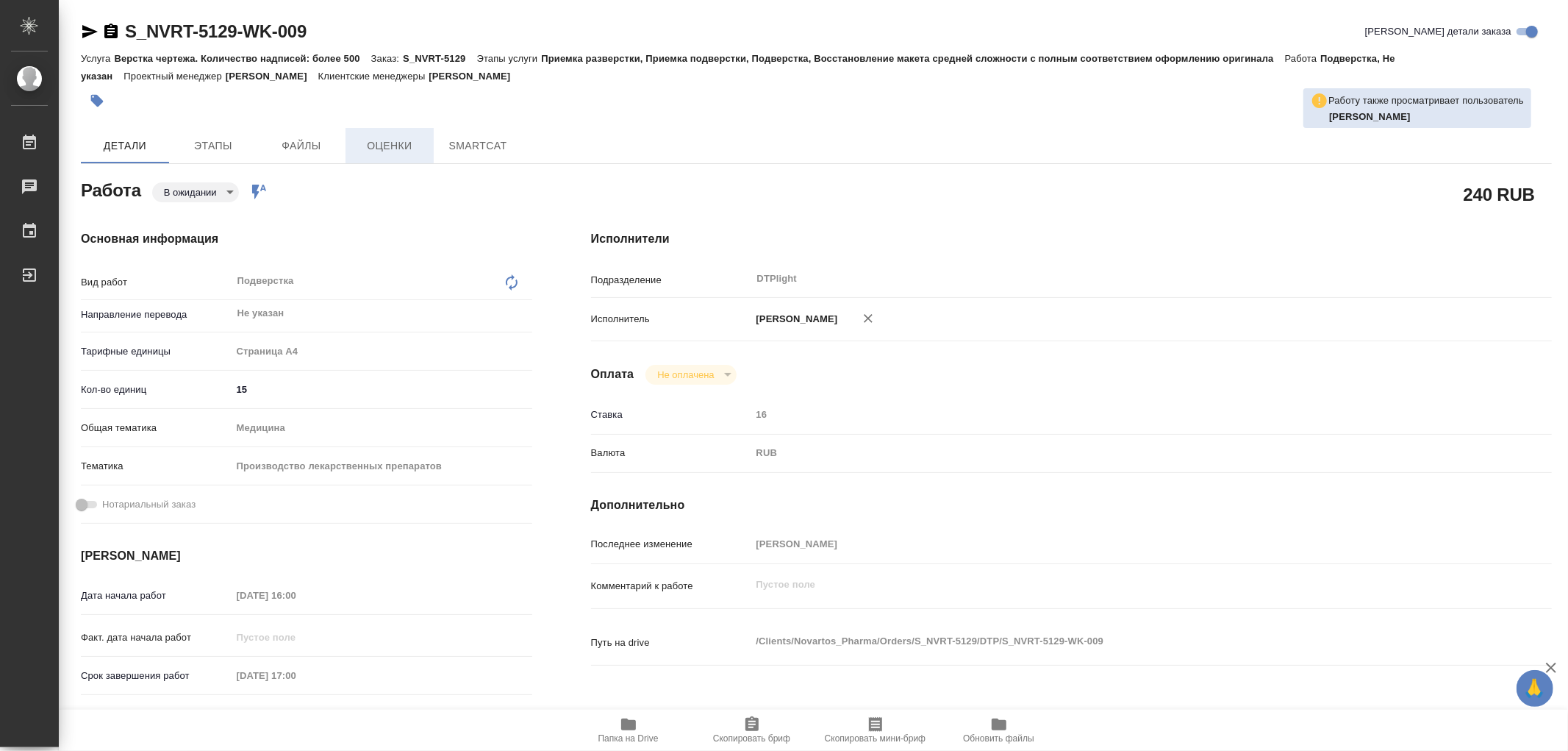
type textarea "x"
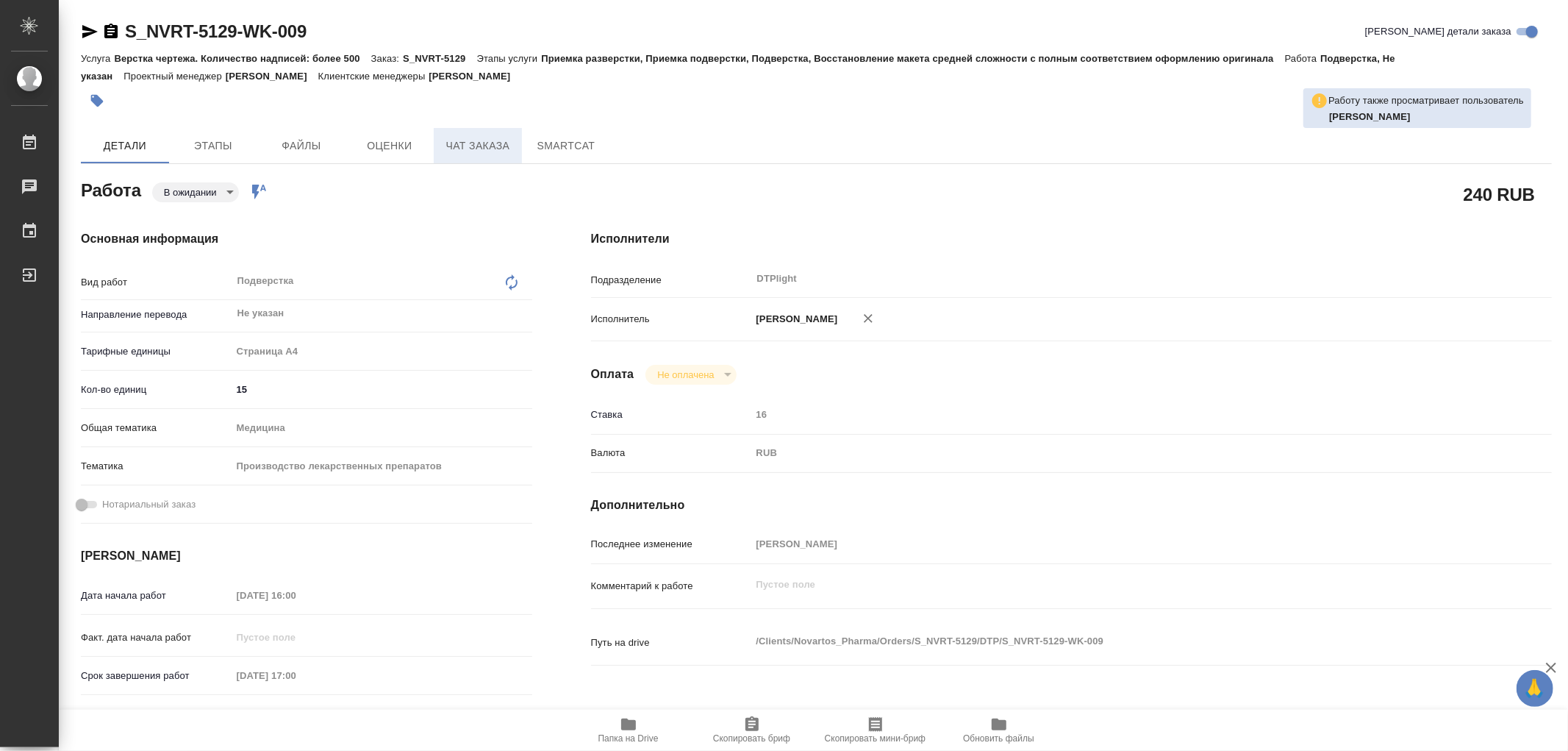
click at [497, 149] on span "Чат заказа" at bounding box center [477, 145] width 71 height 18
type textarea "x"
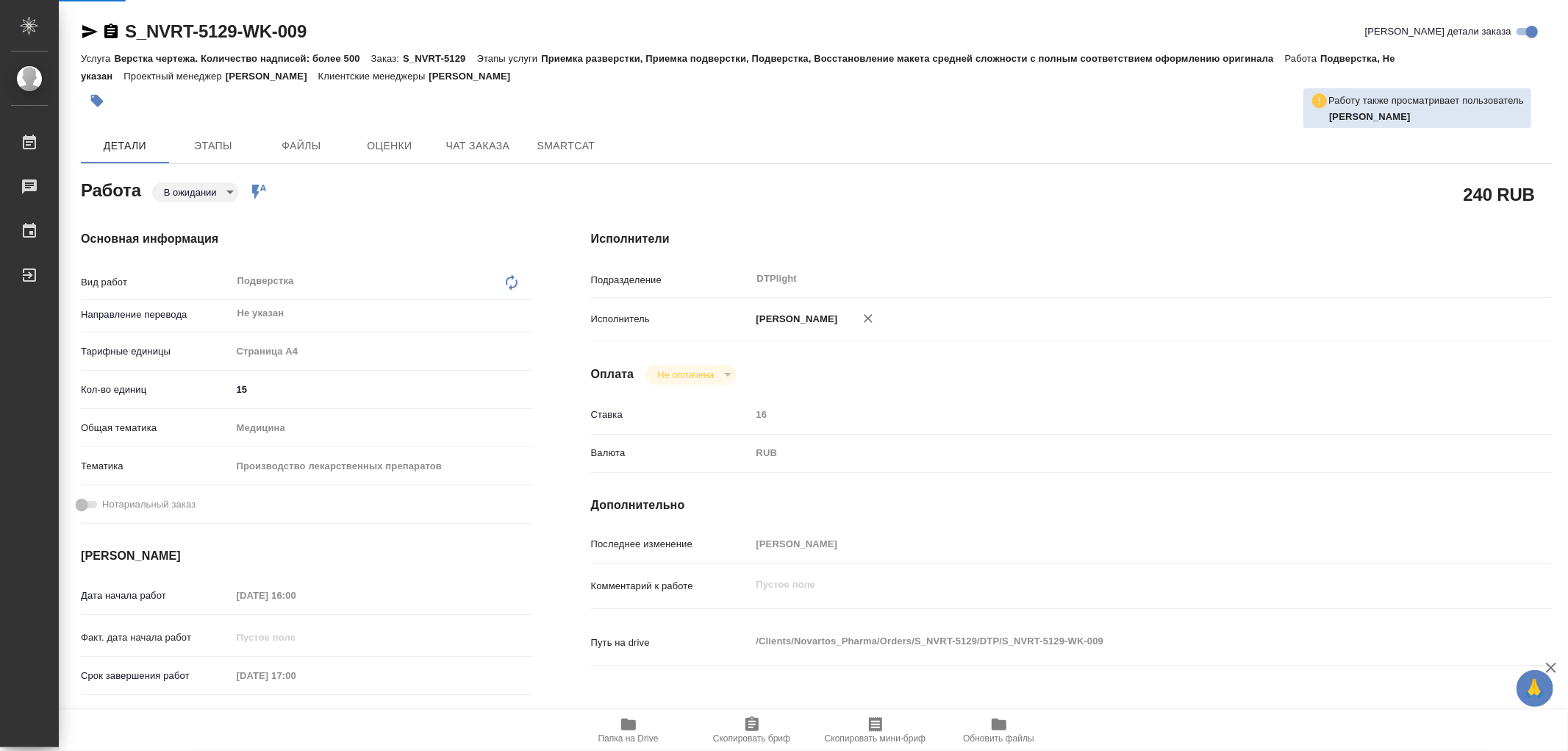
type textarea "x"
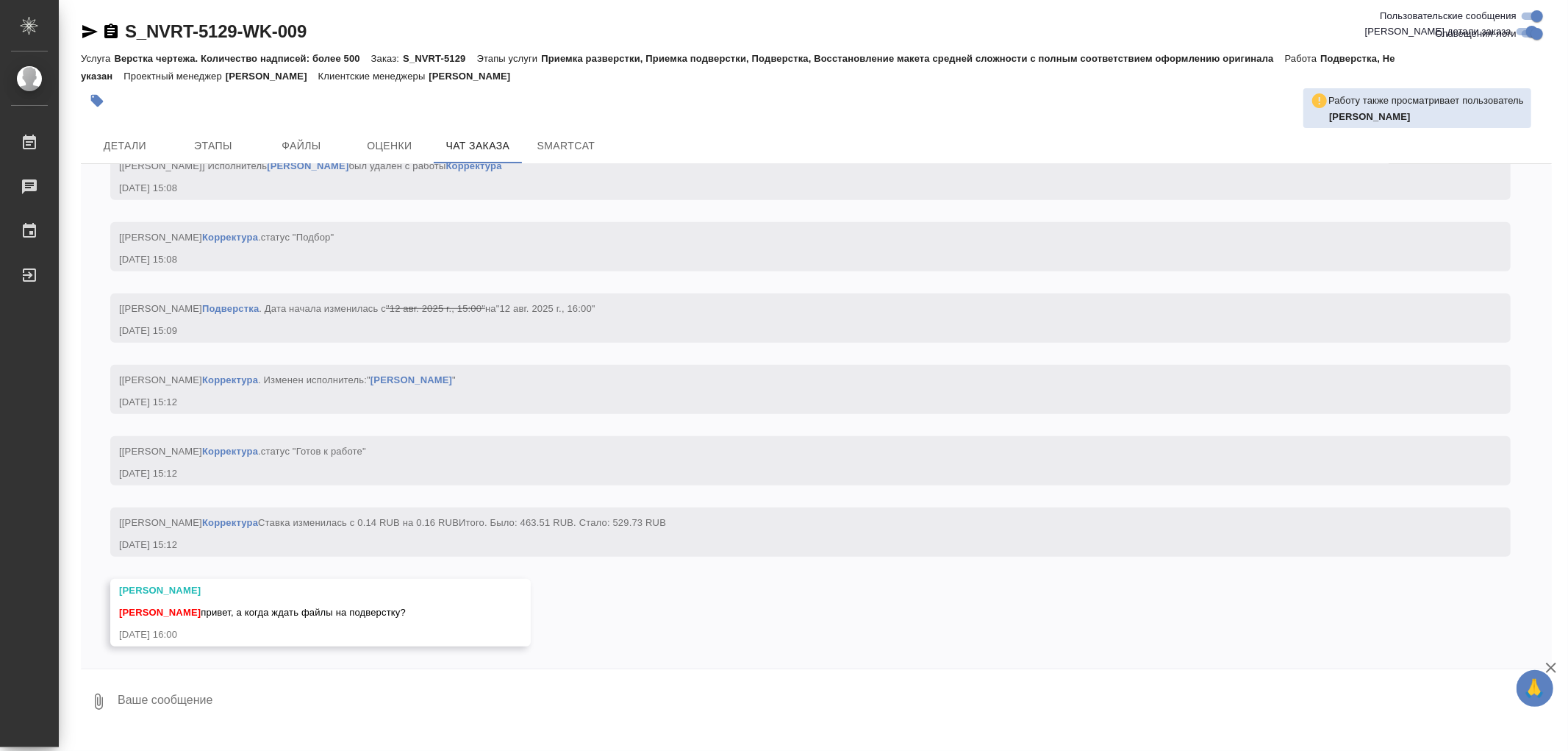
scroll to position [5538, 0]
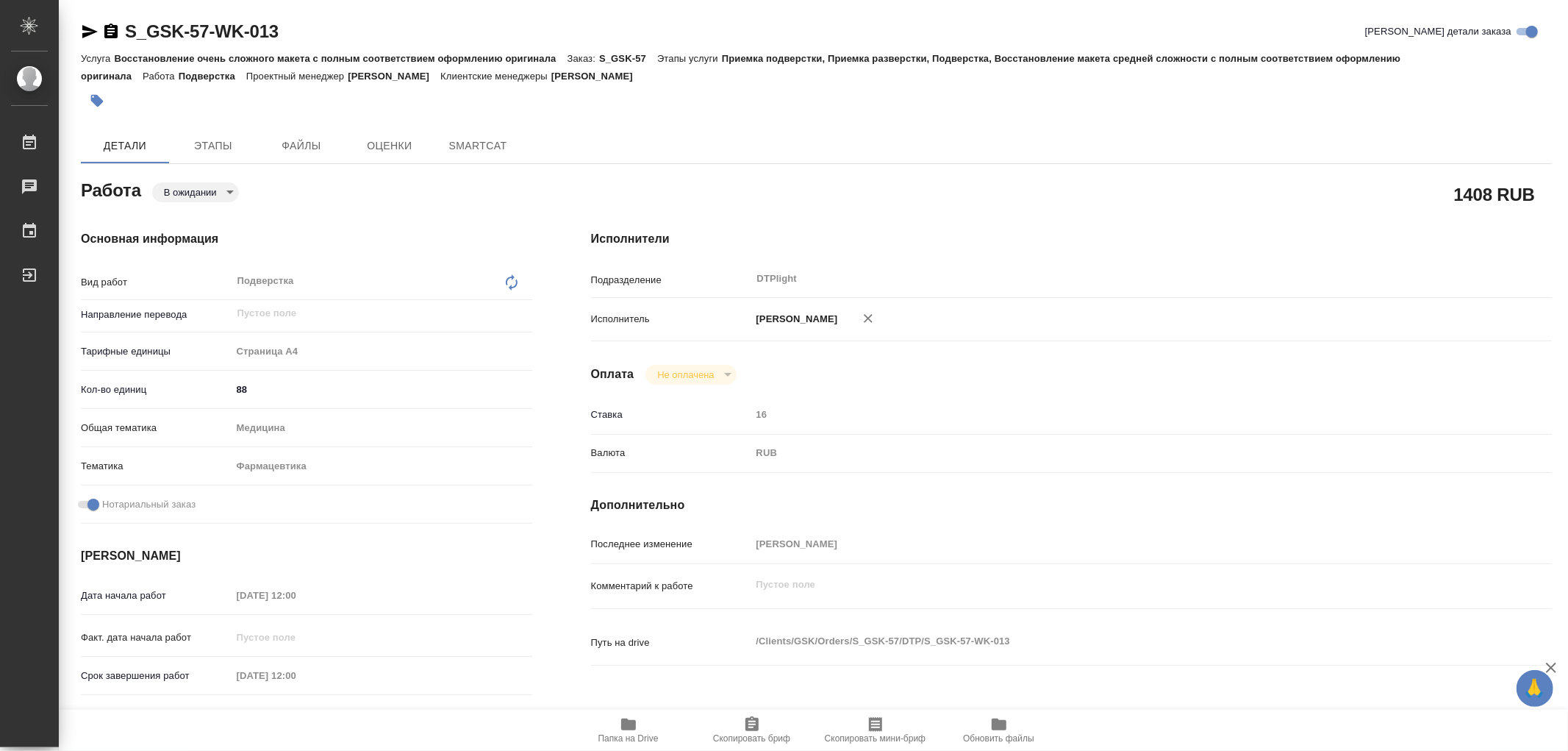
type textarea "x"
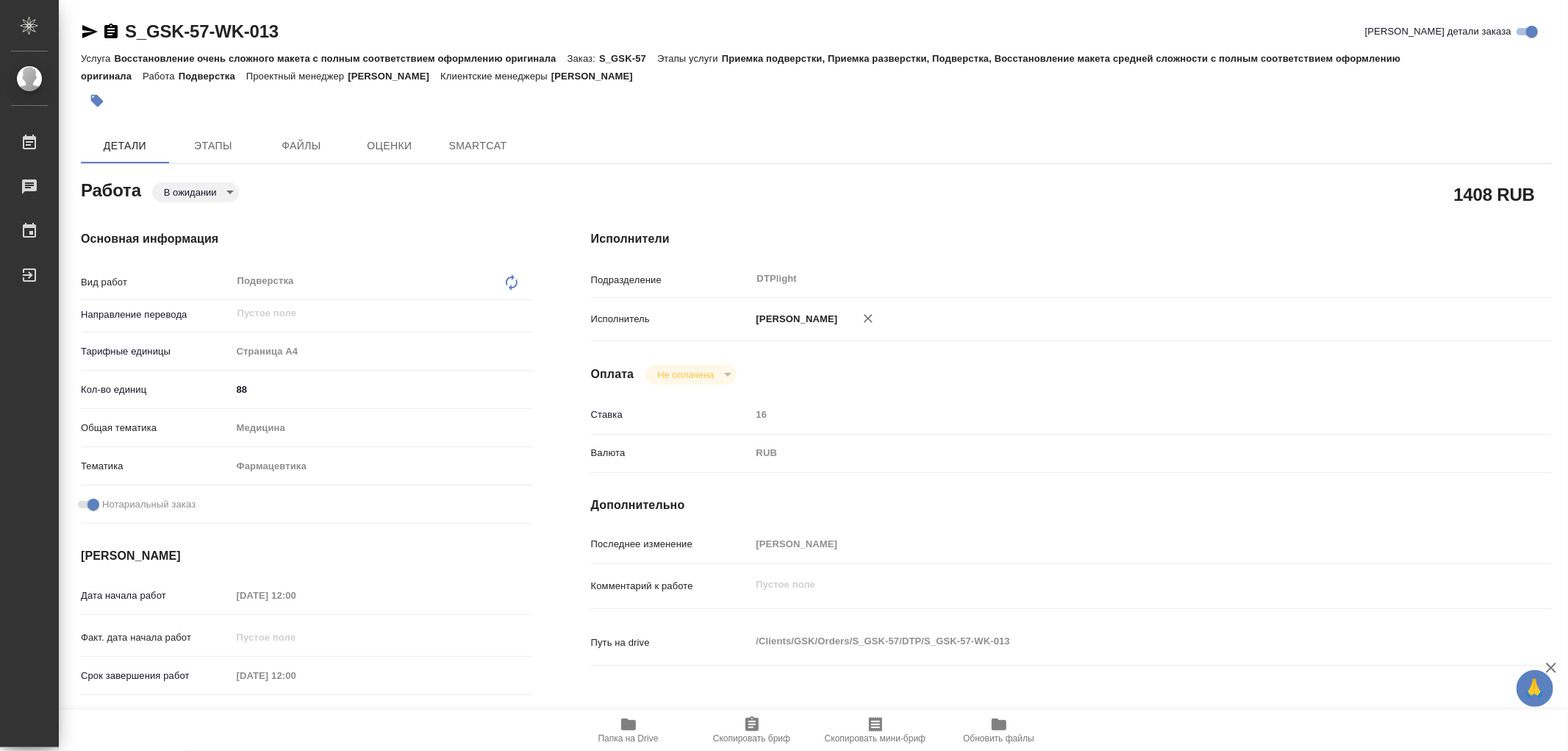
type textarea "x"
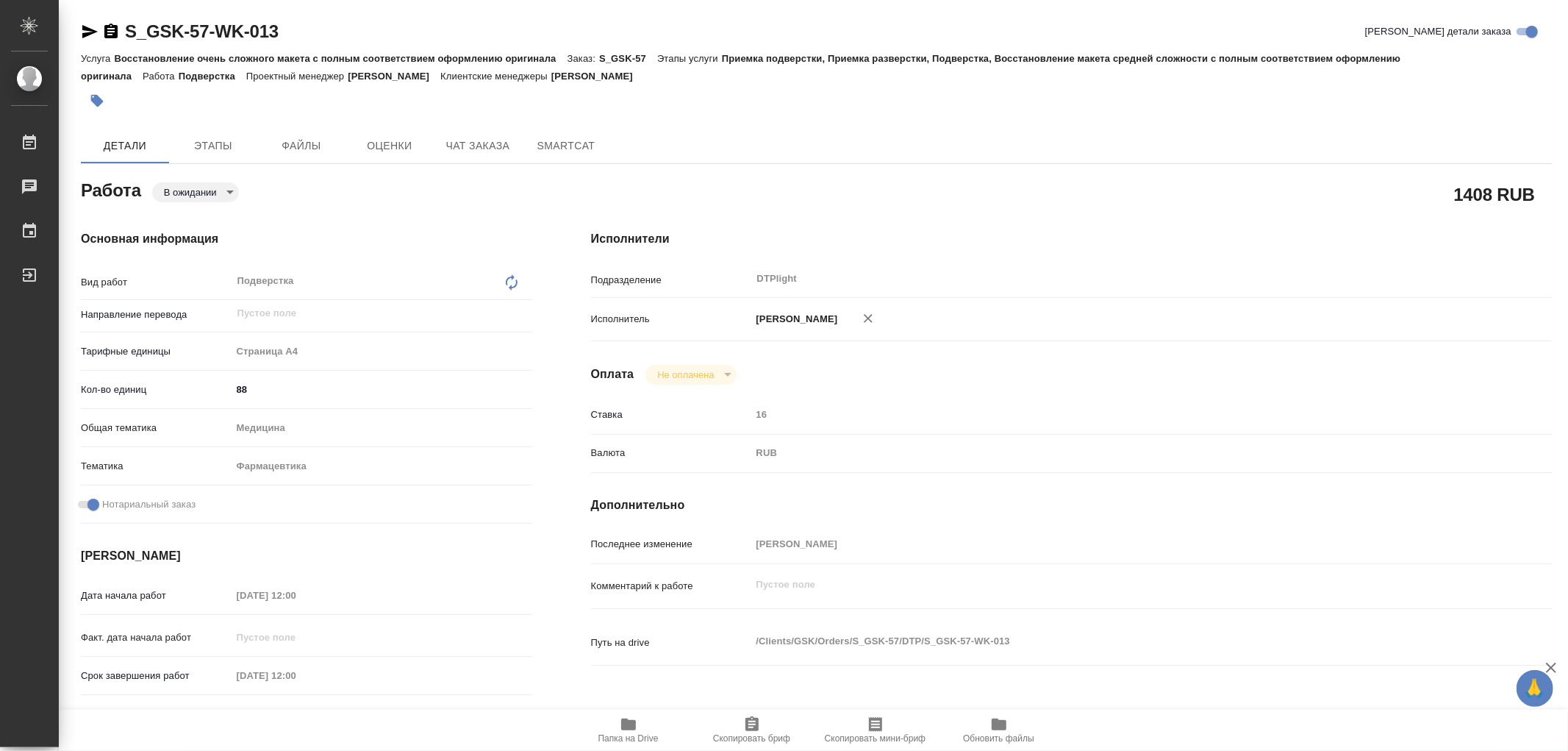
type textarea "x"
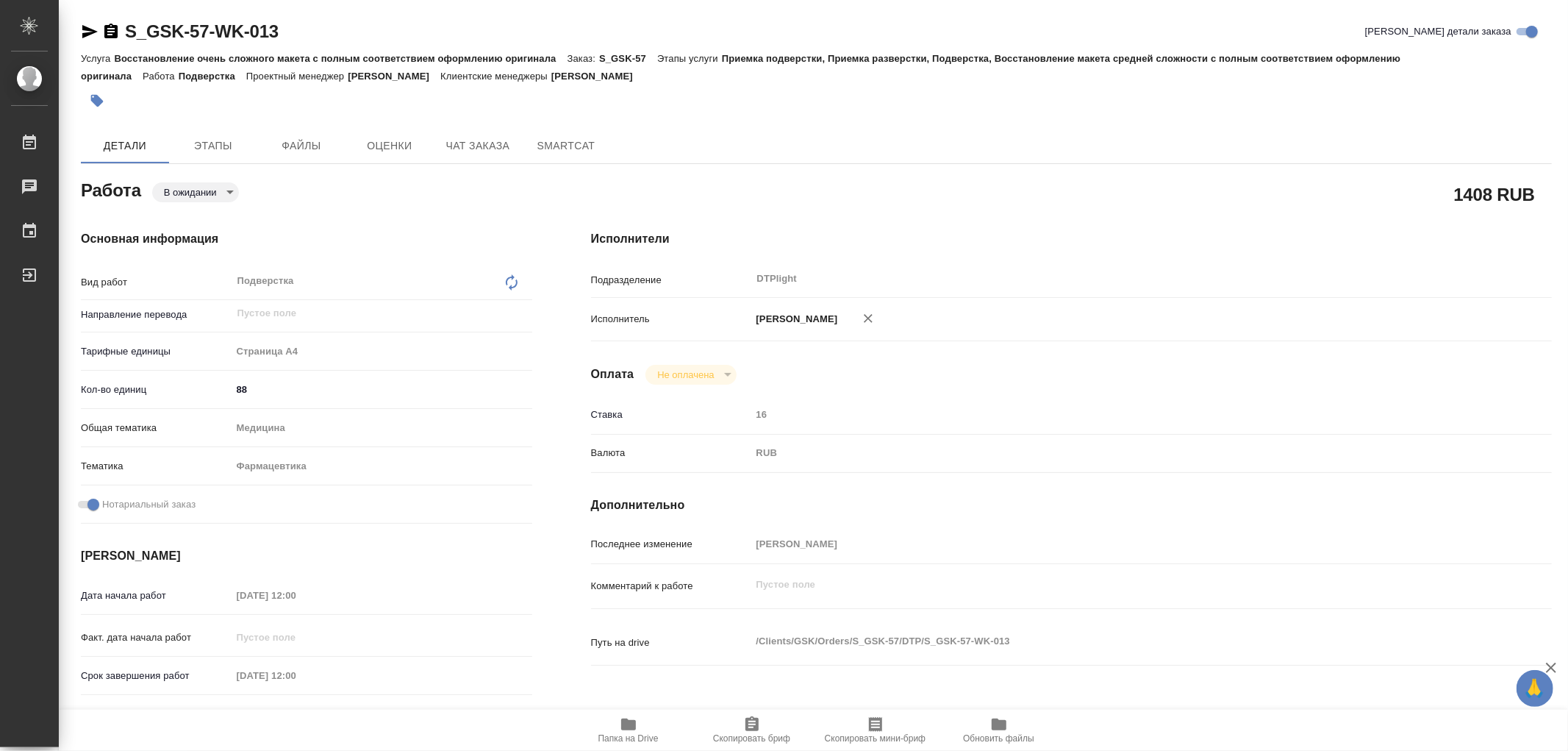
type textarea "x"
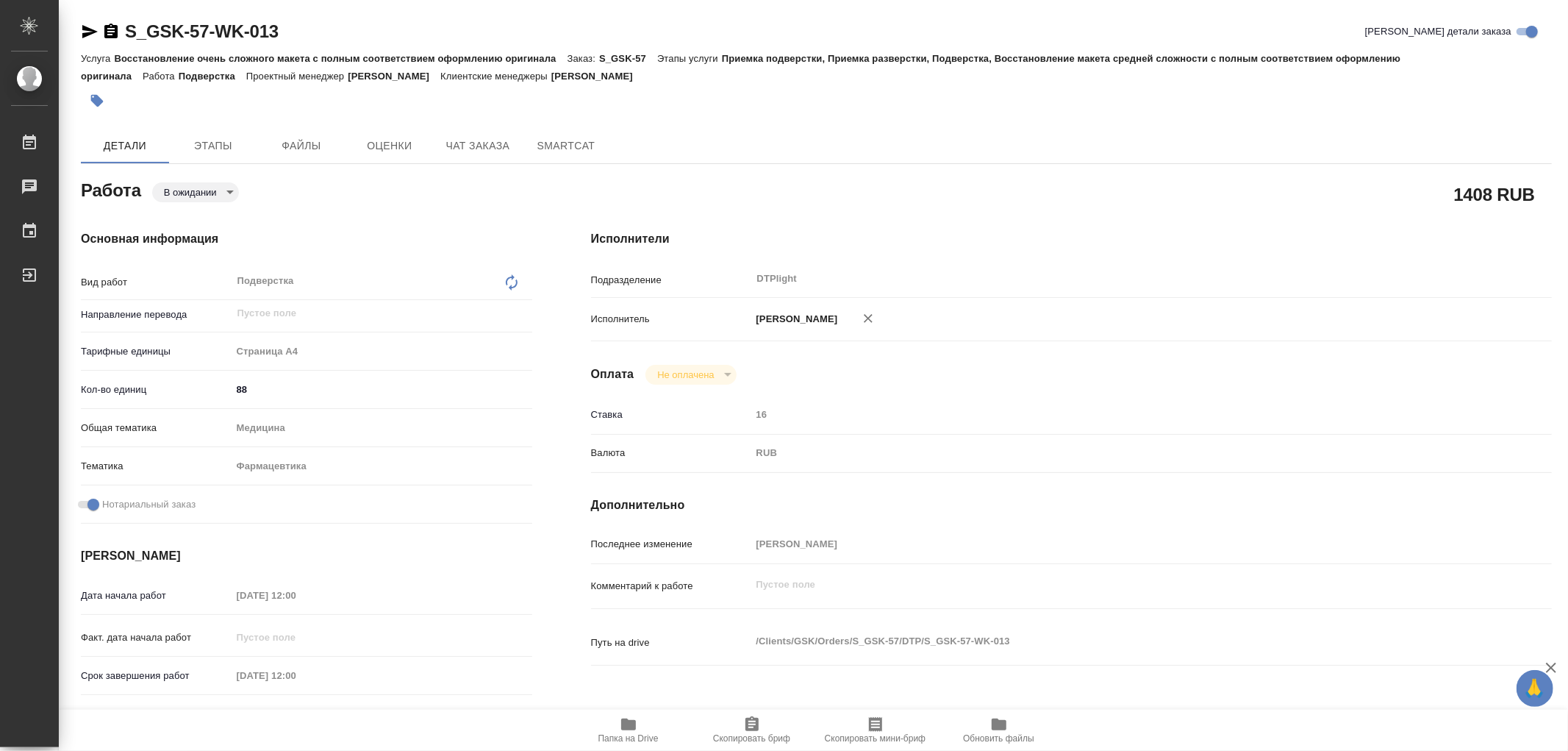
type textarea "x"
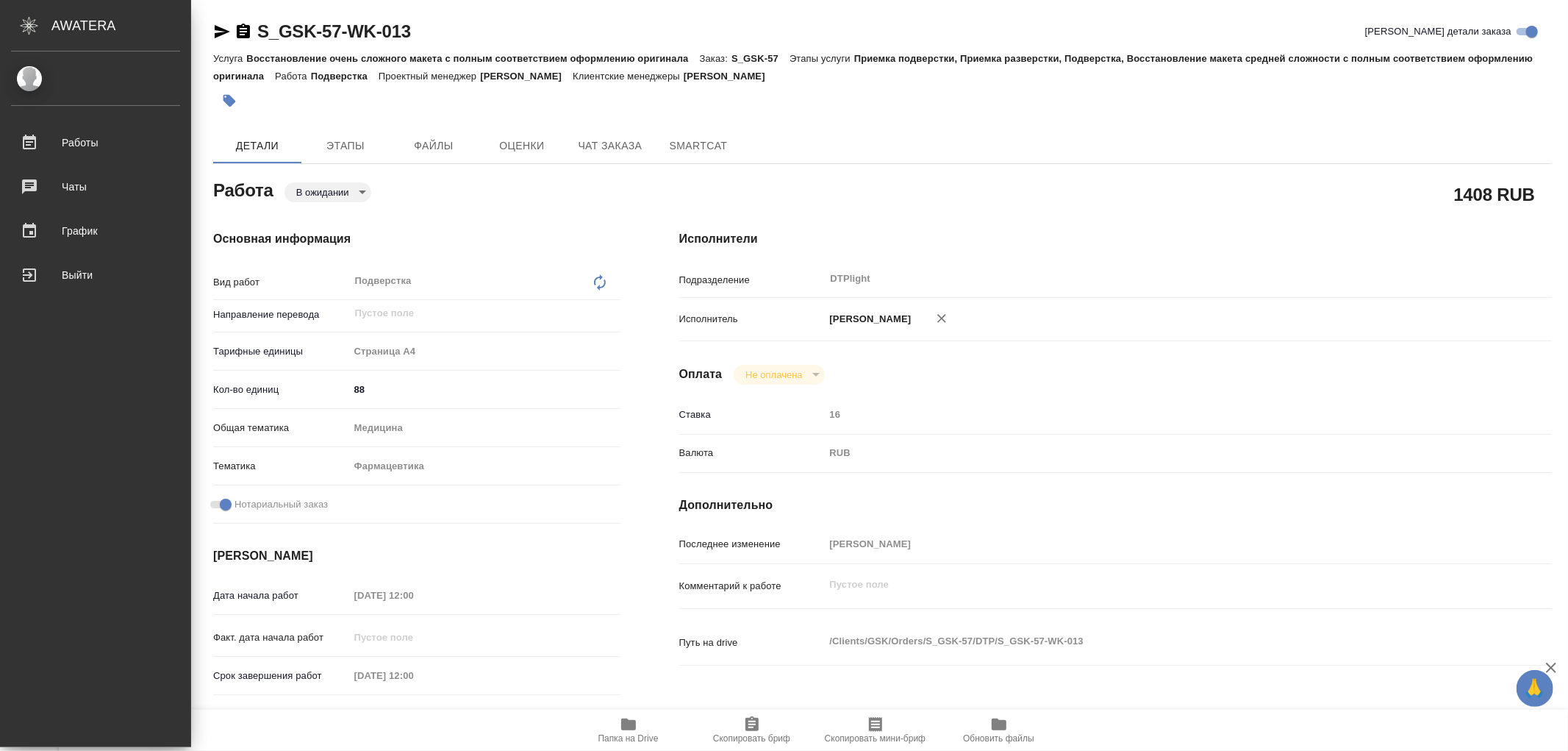
type textarea "x"
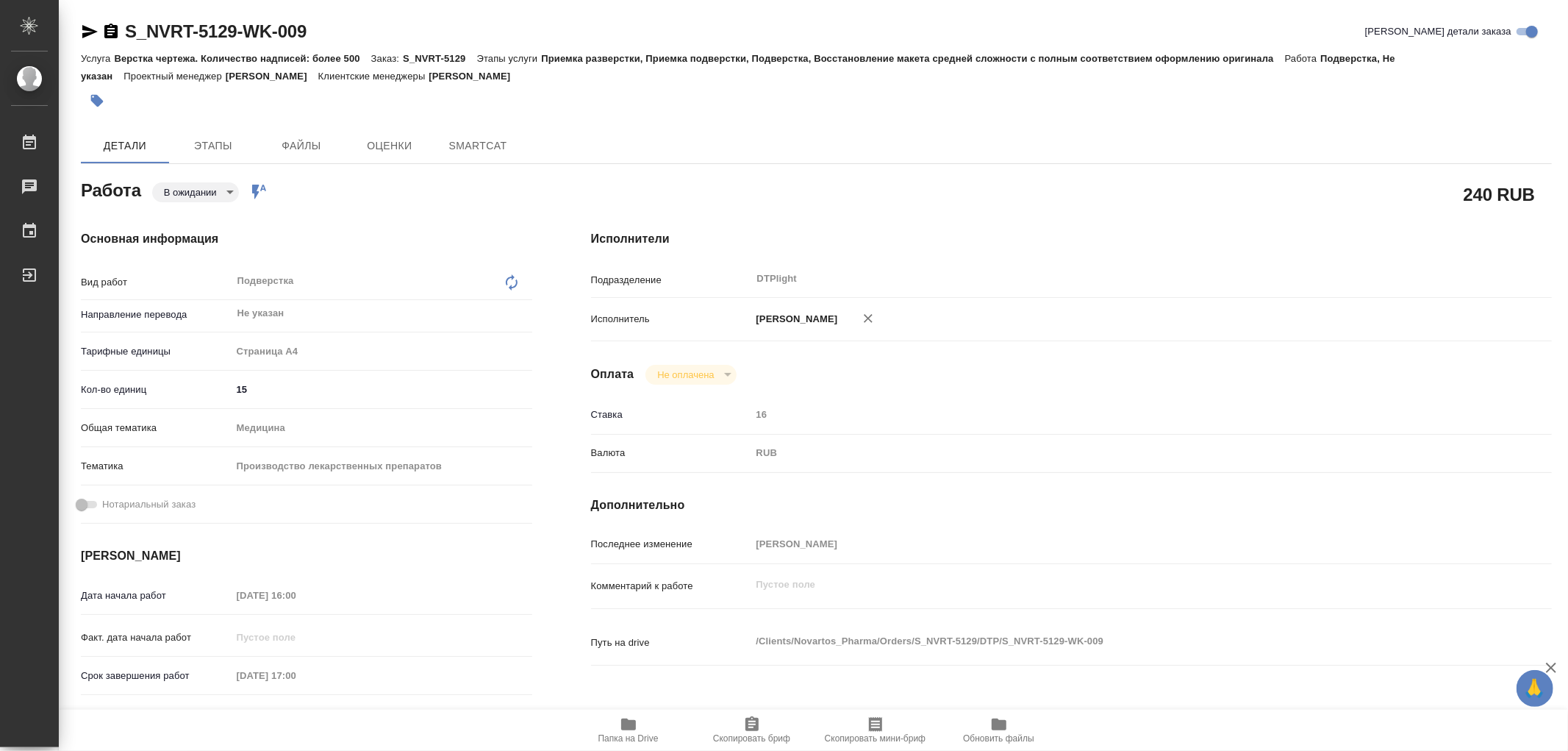
type textarea "x"
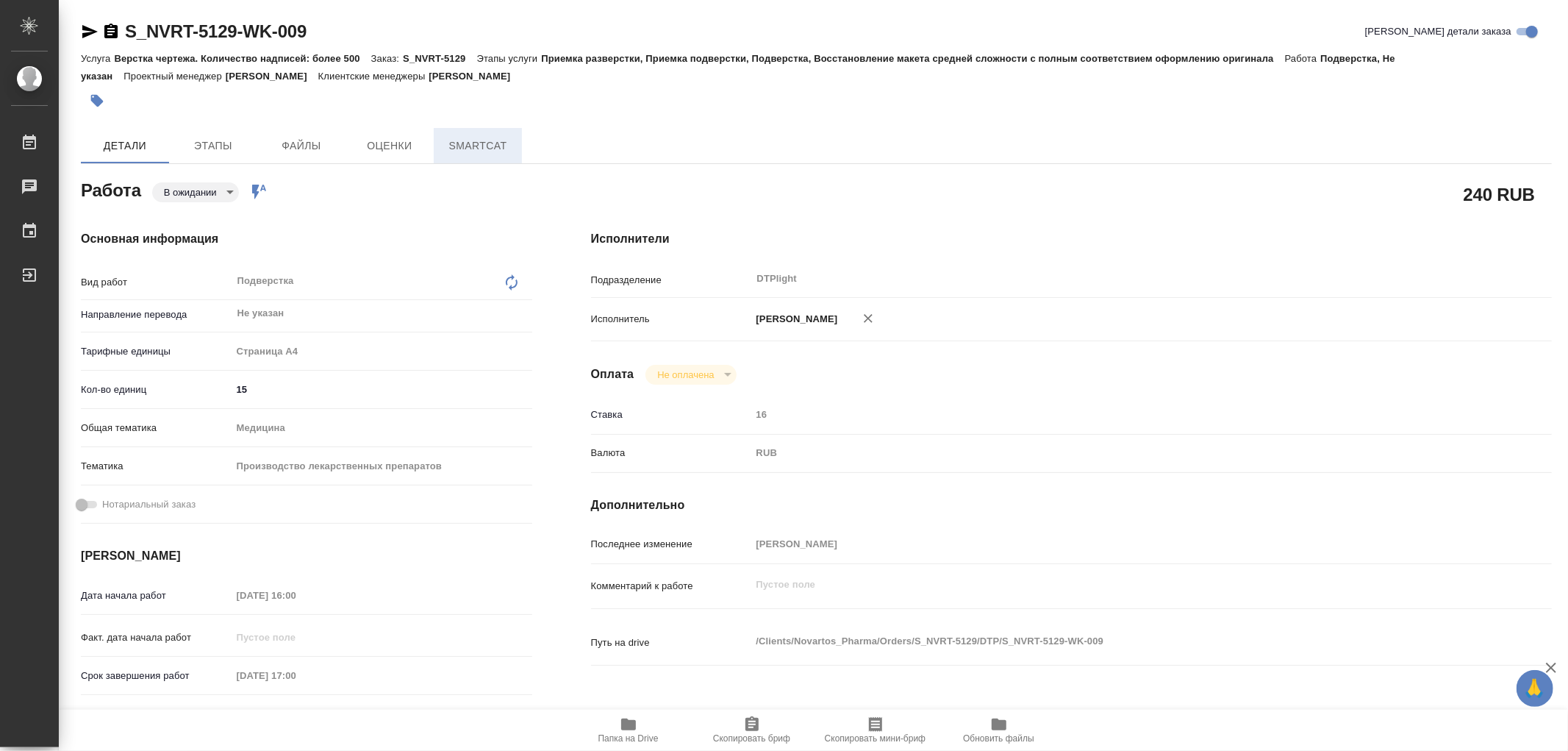
type textarea "x"
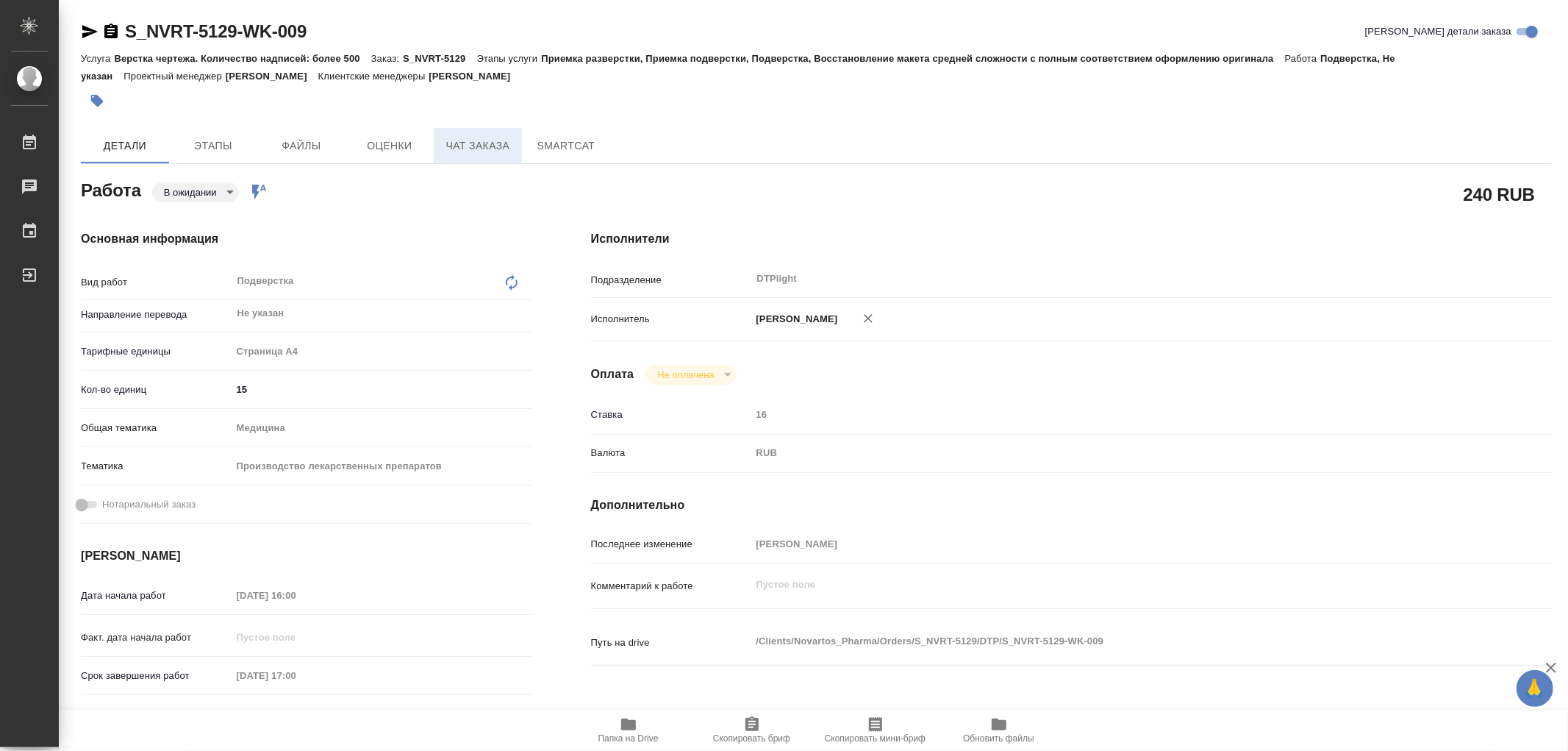
click at [451, 150] on span "Чат заказа" at bounding box center [477, 145] width 71 height 18
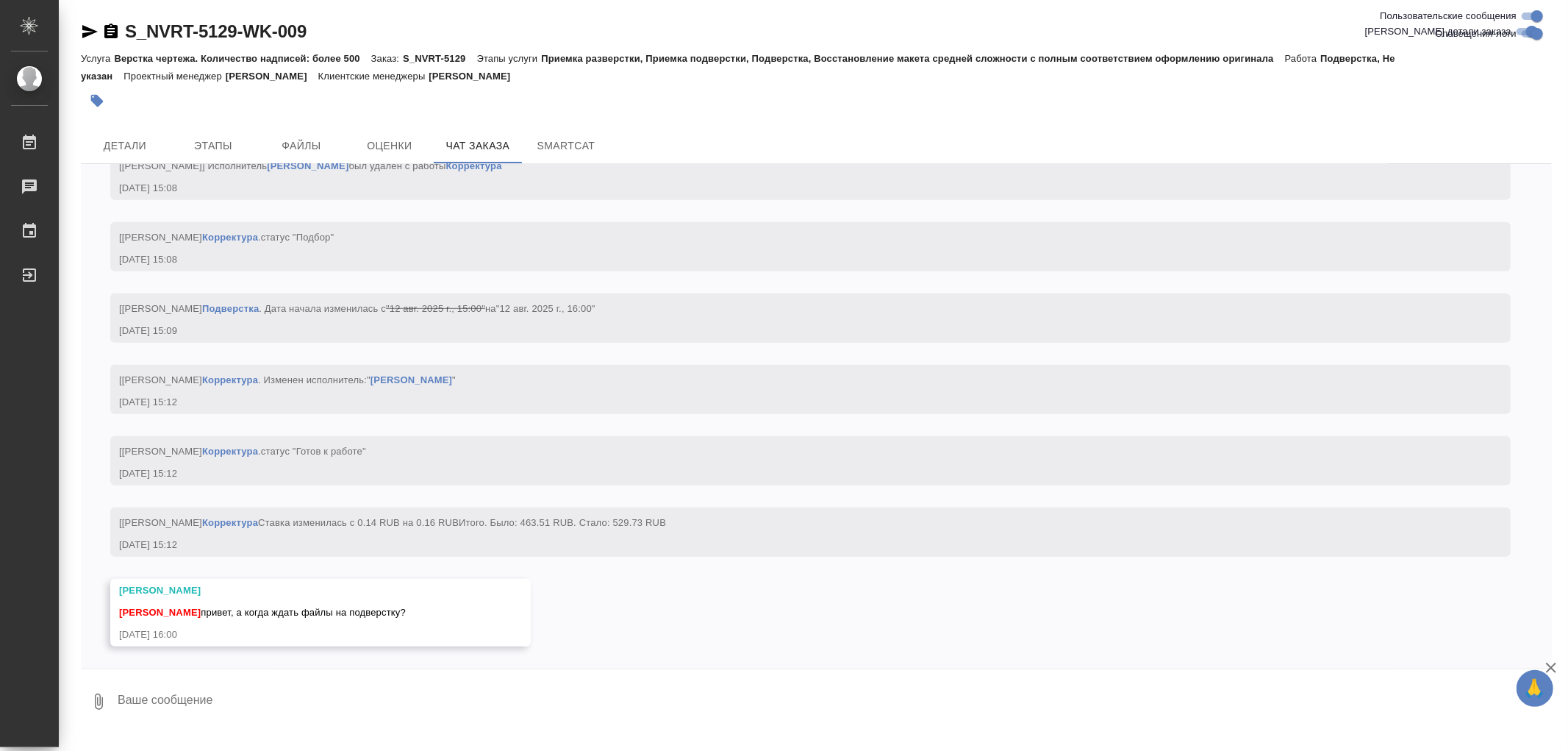
scroll to position [5538, 0]
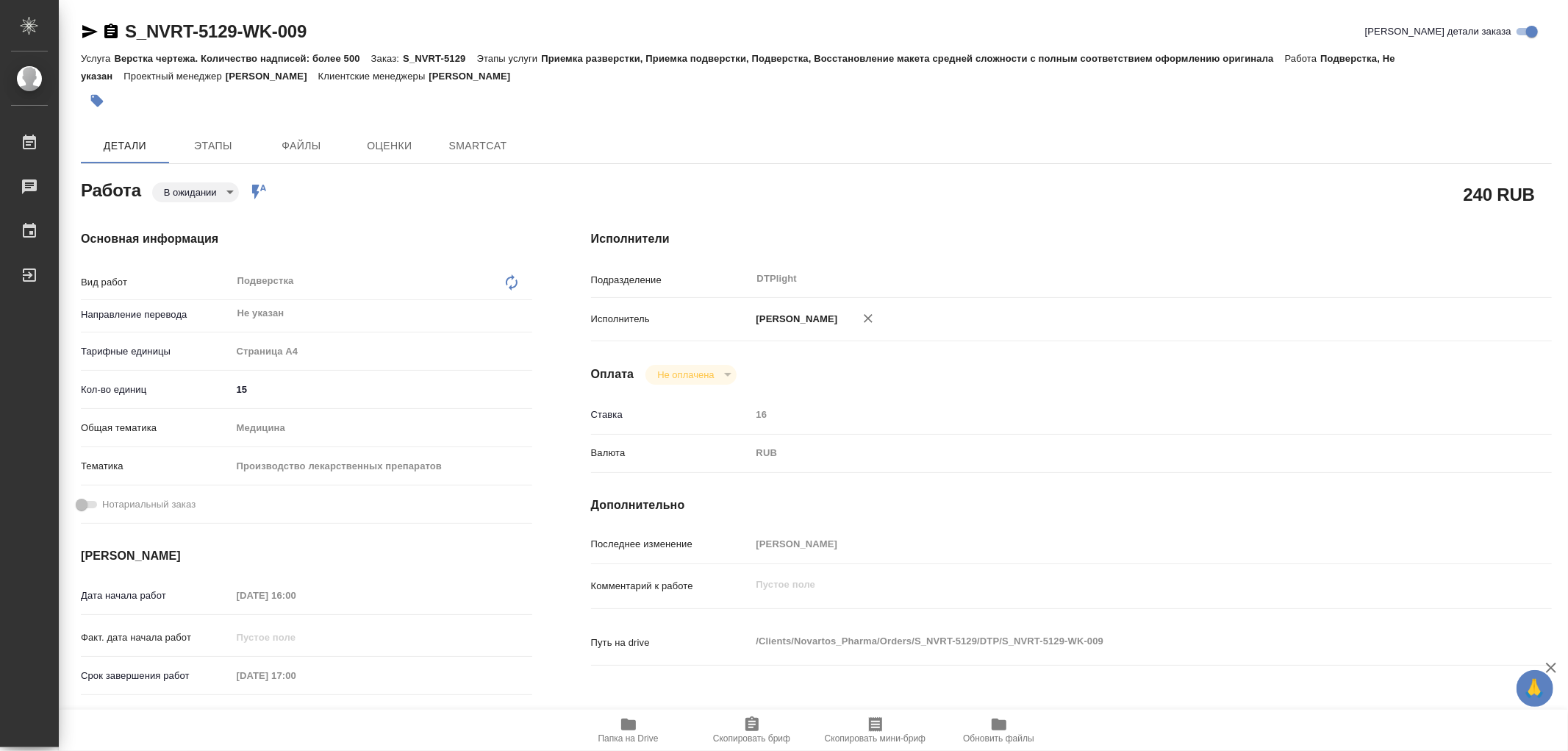
type textarea "x"
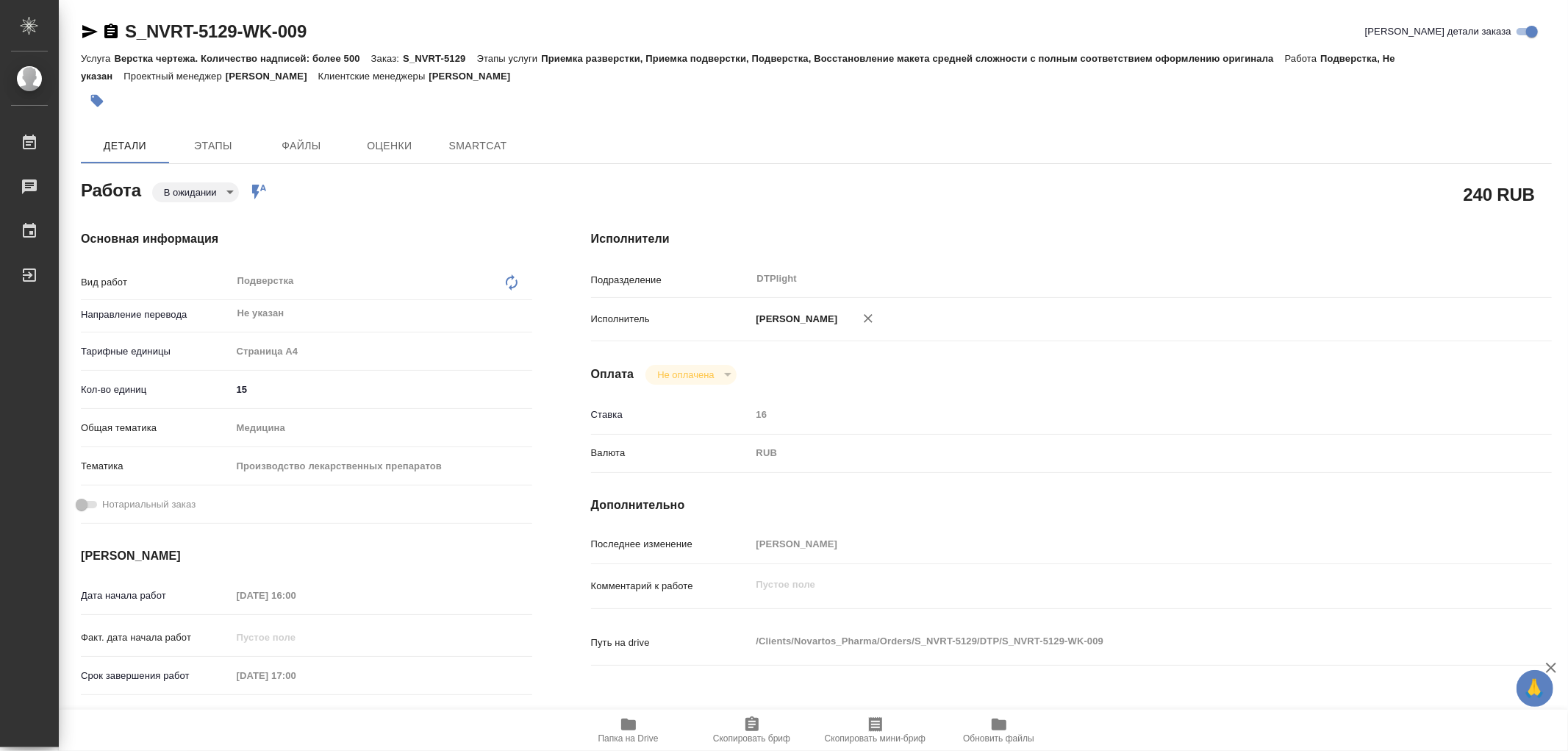
type textarea "x"
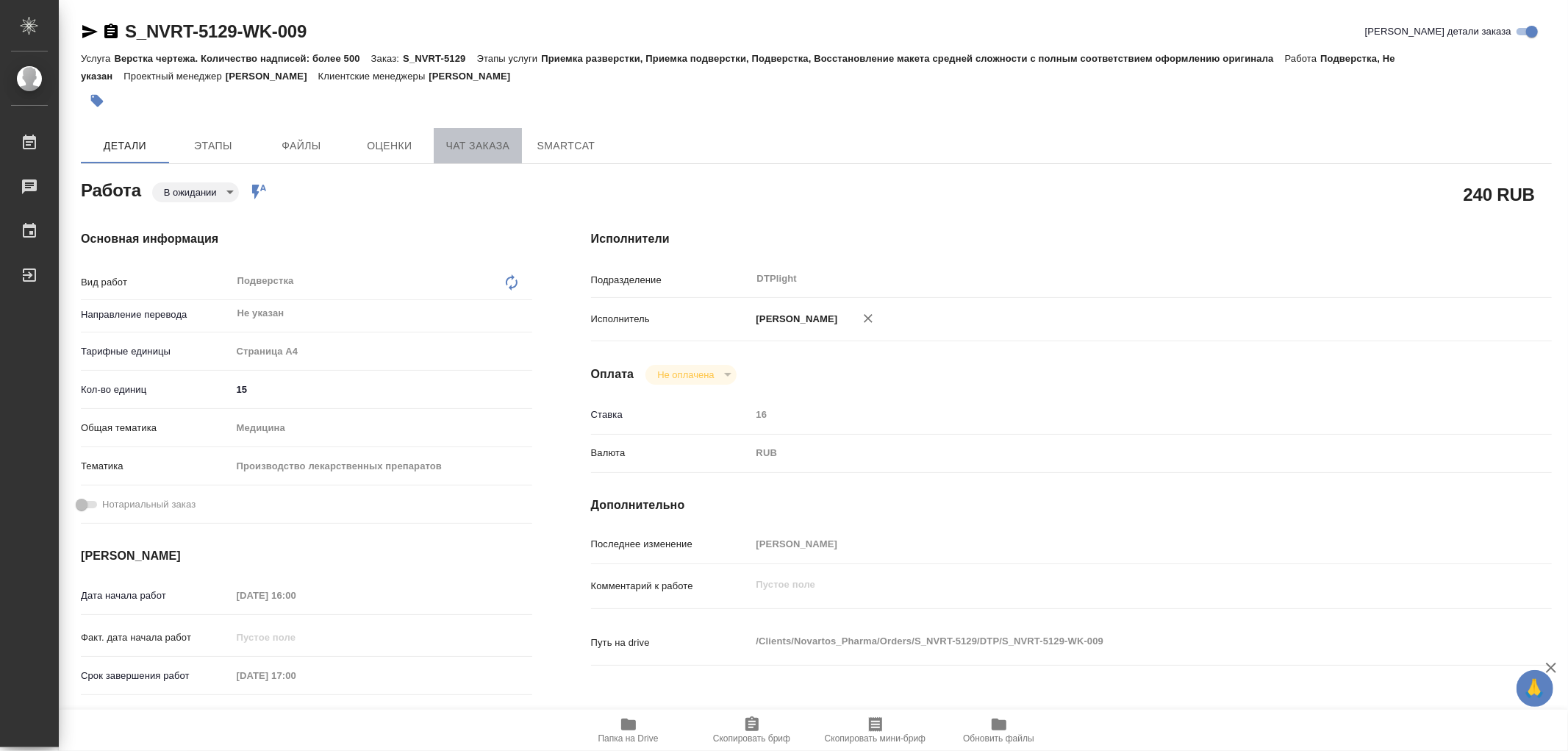
click at [492, 137] on span "Чат заказа" at bounding box center [477, 145] width 71 height 18
type textarea "x"
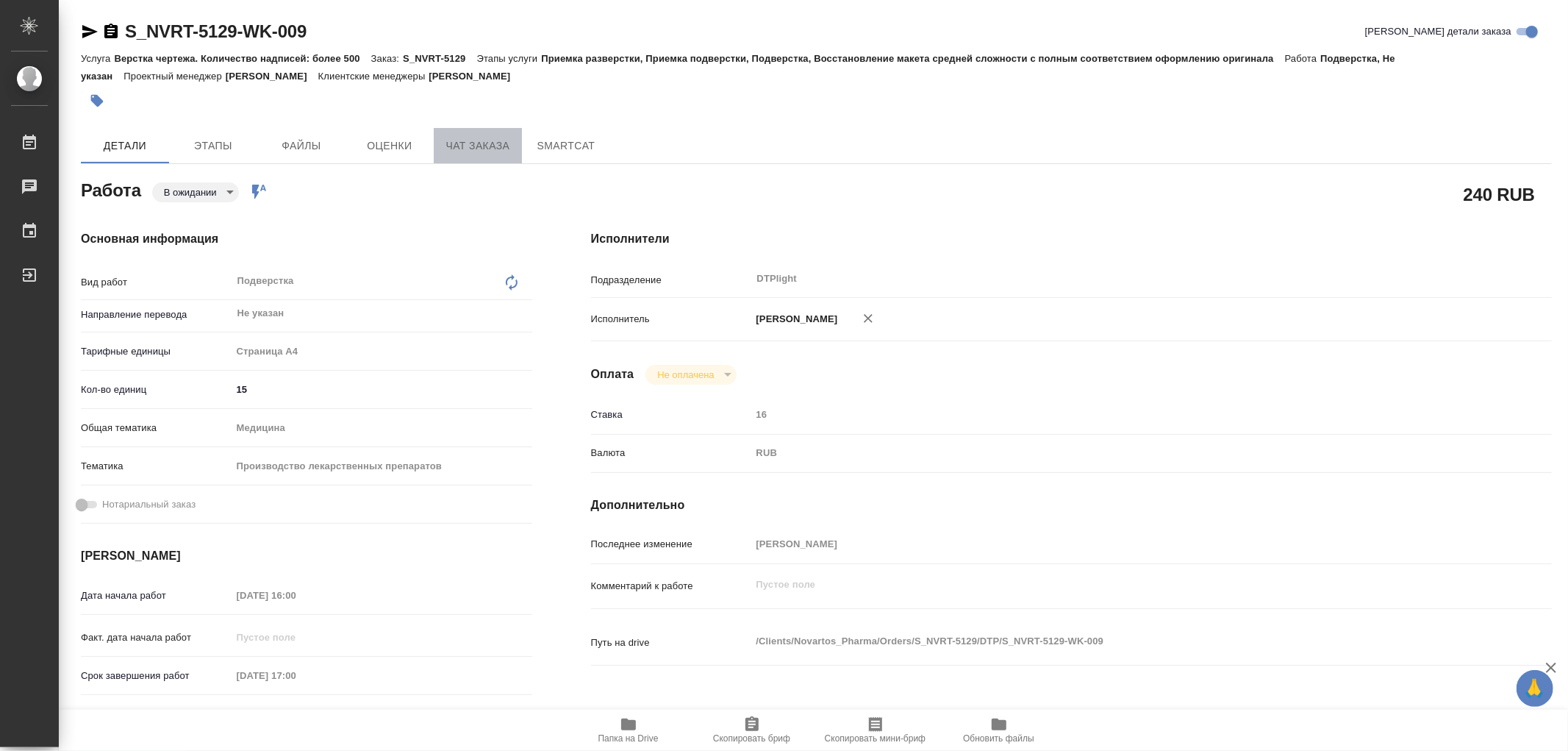
type textarea "x"
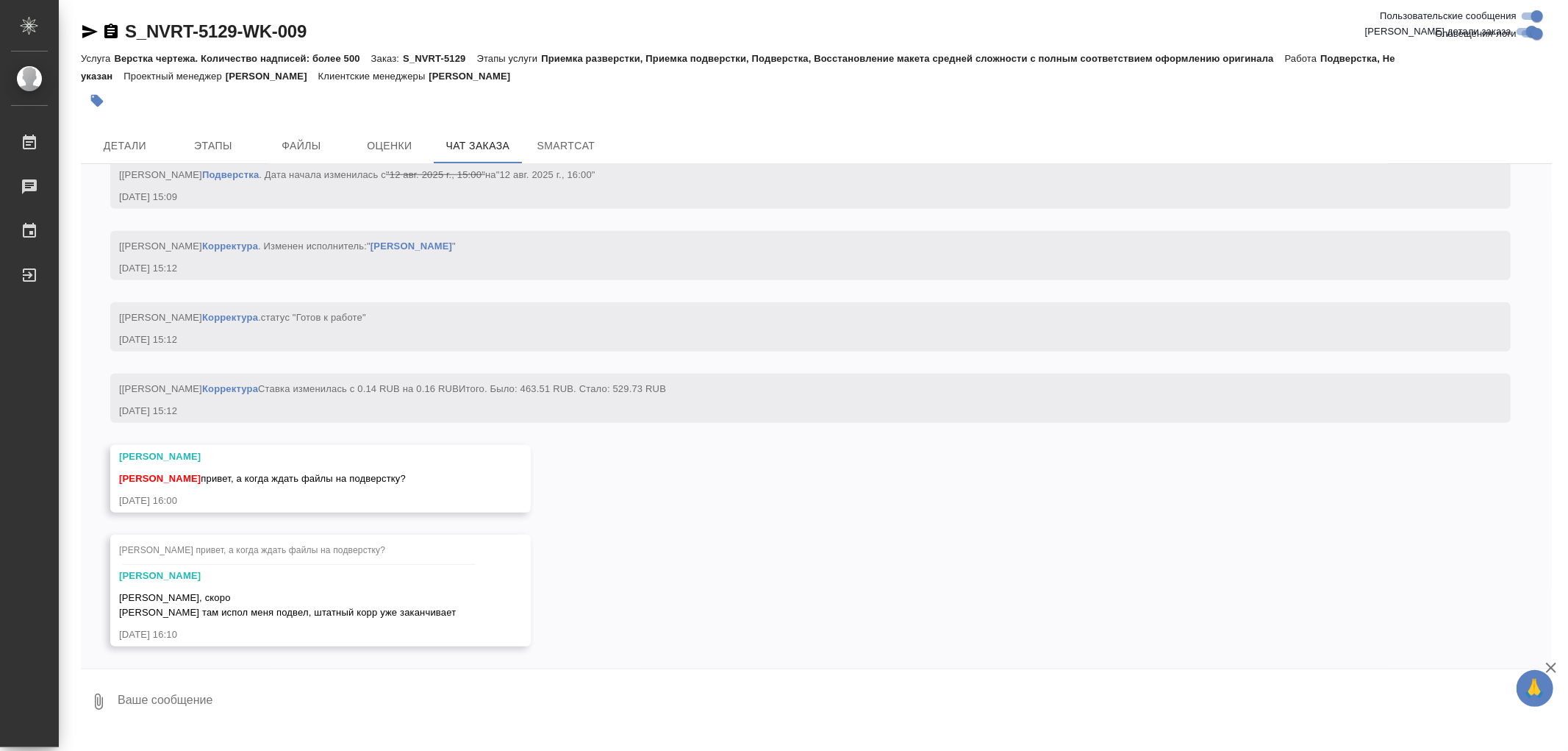
scroll to position [5672, 0]
click at [120, 139] on span "Детали" at bounding box center [125, 145] width 71 height 18
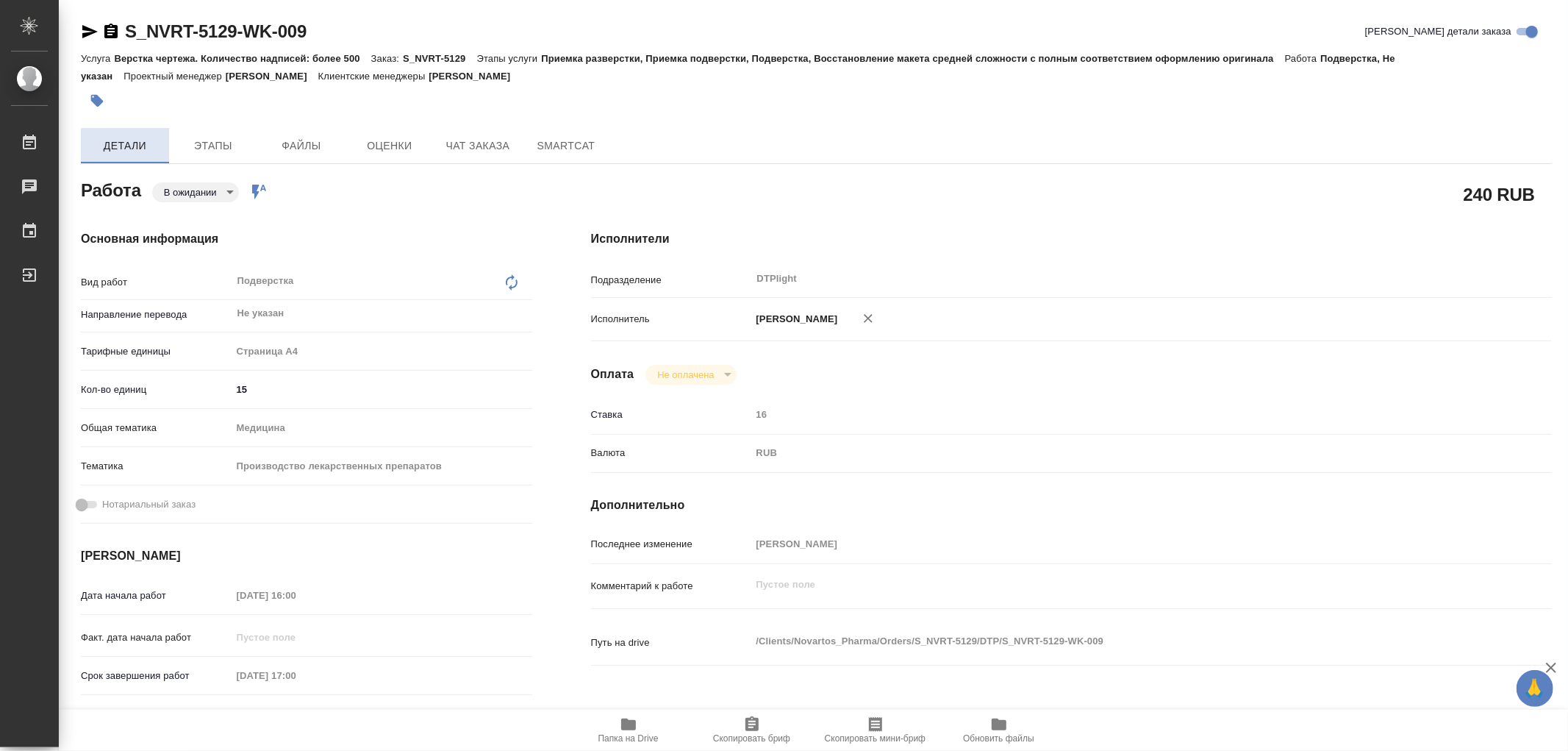
type textarea "x"
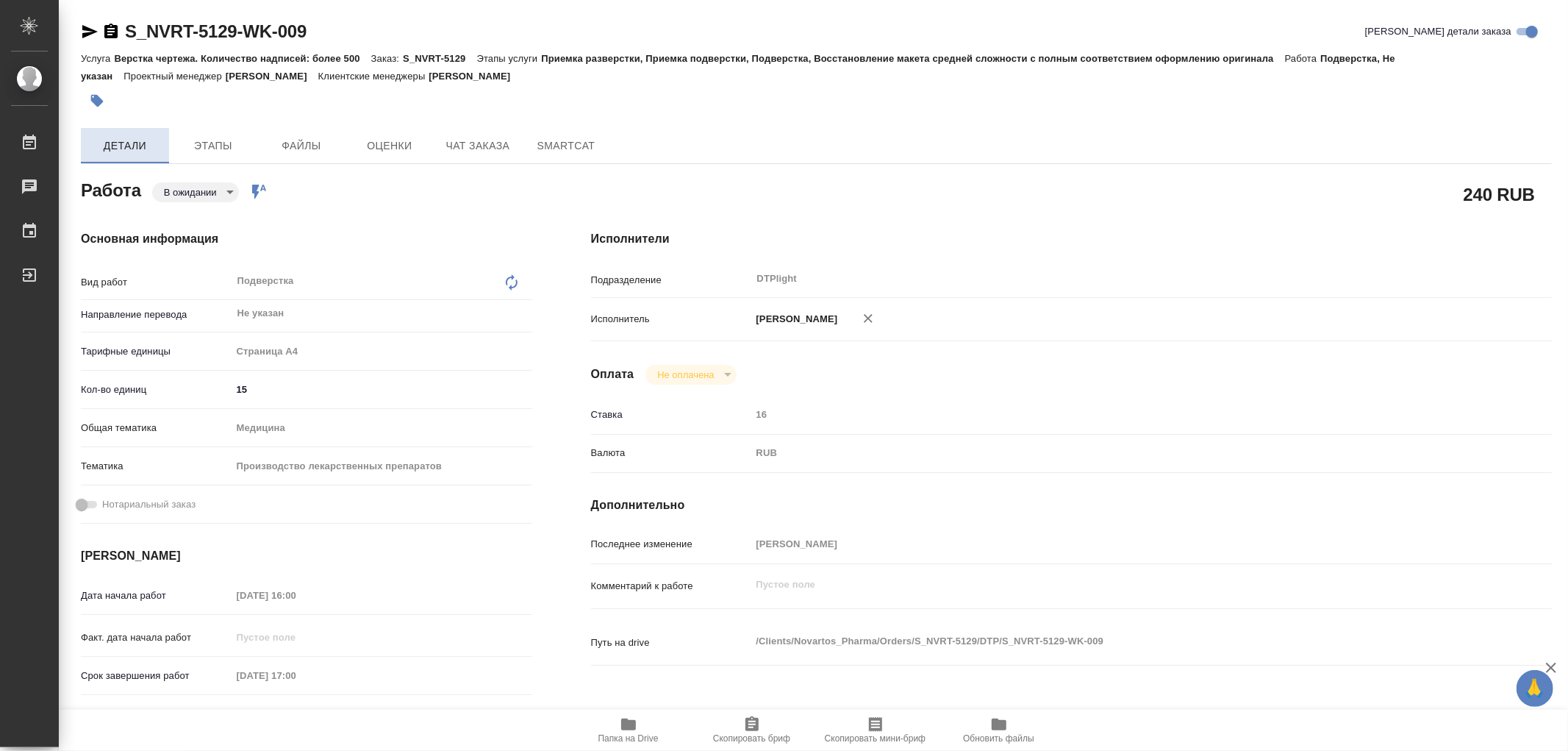
type textarea "x"
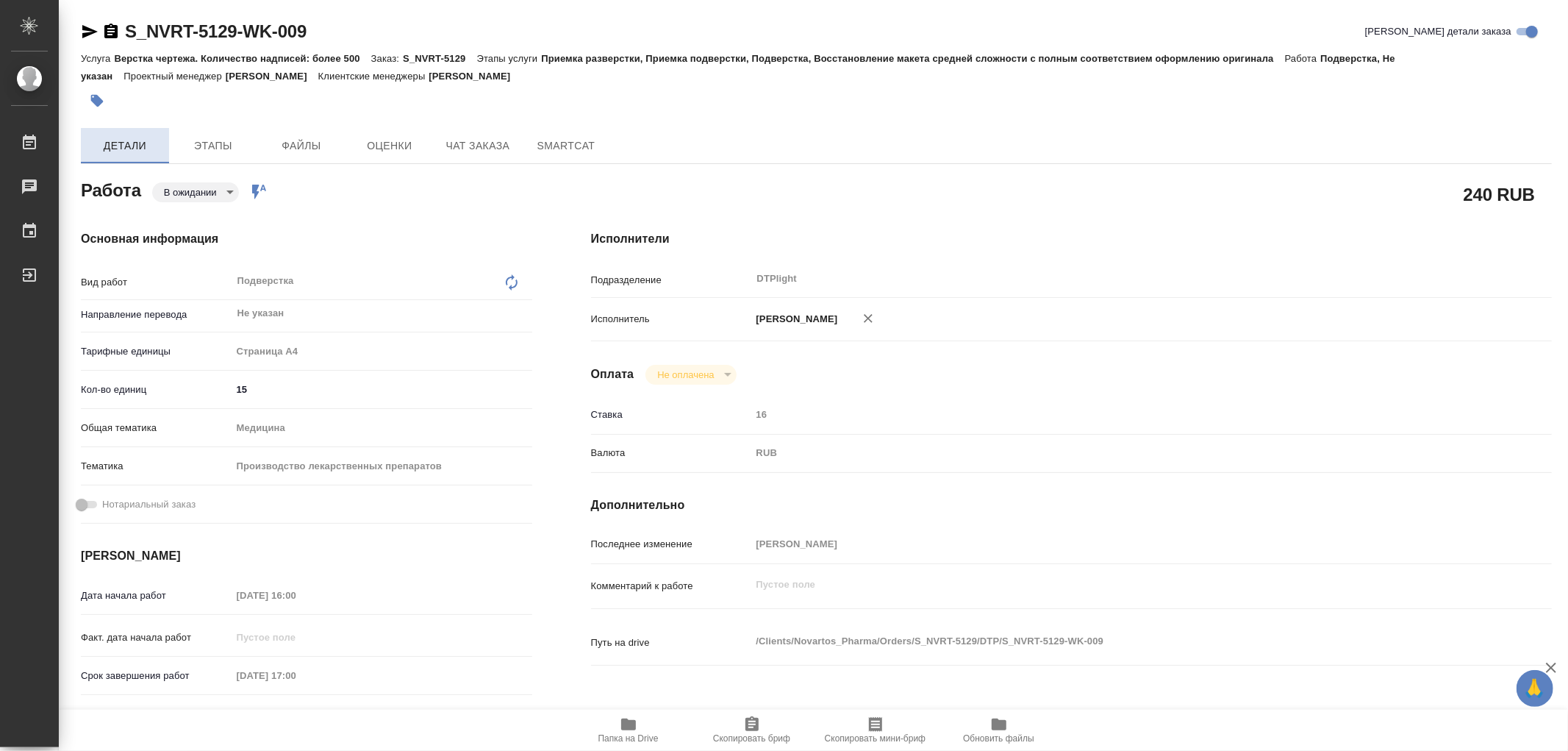
type textarea "x"
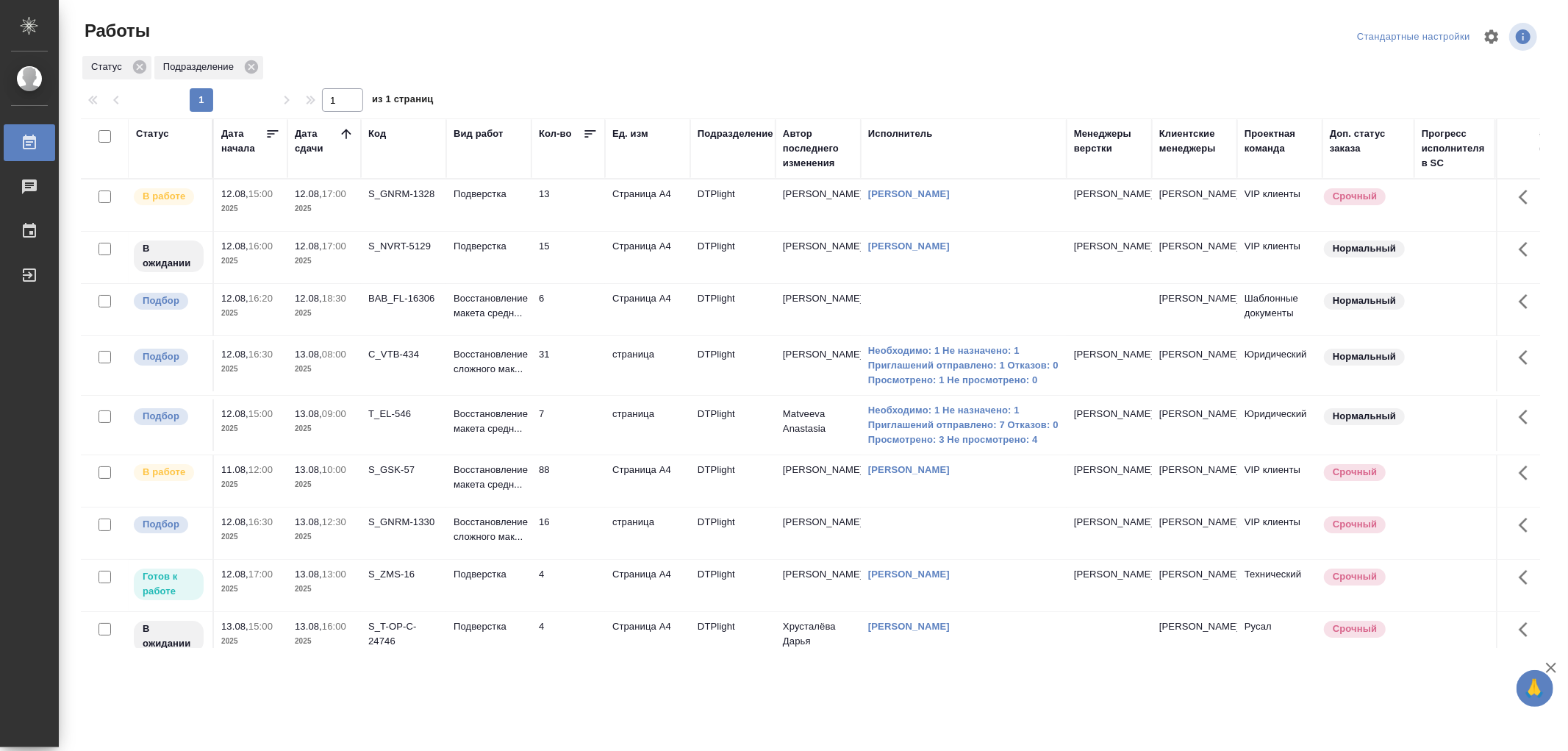
click at [482, 224] on td "Подверстка" at bounding box center [489, 205] width 85 height 51
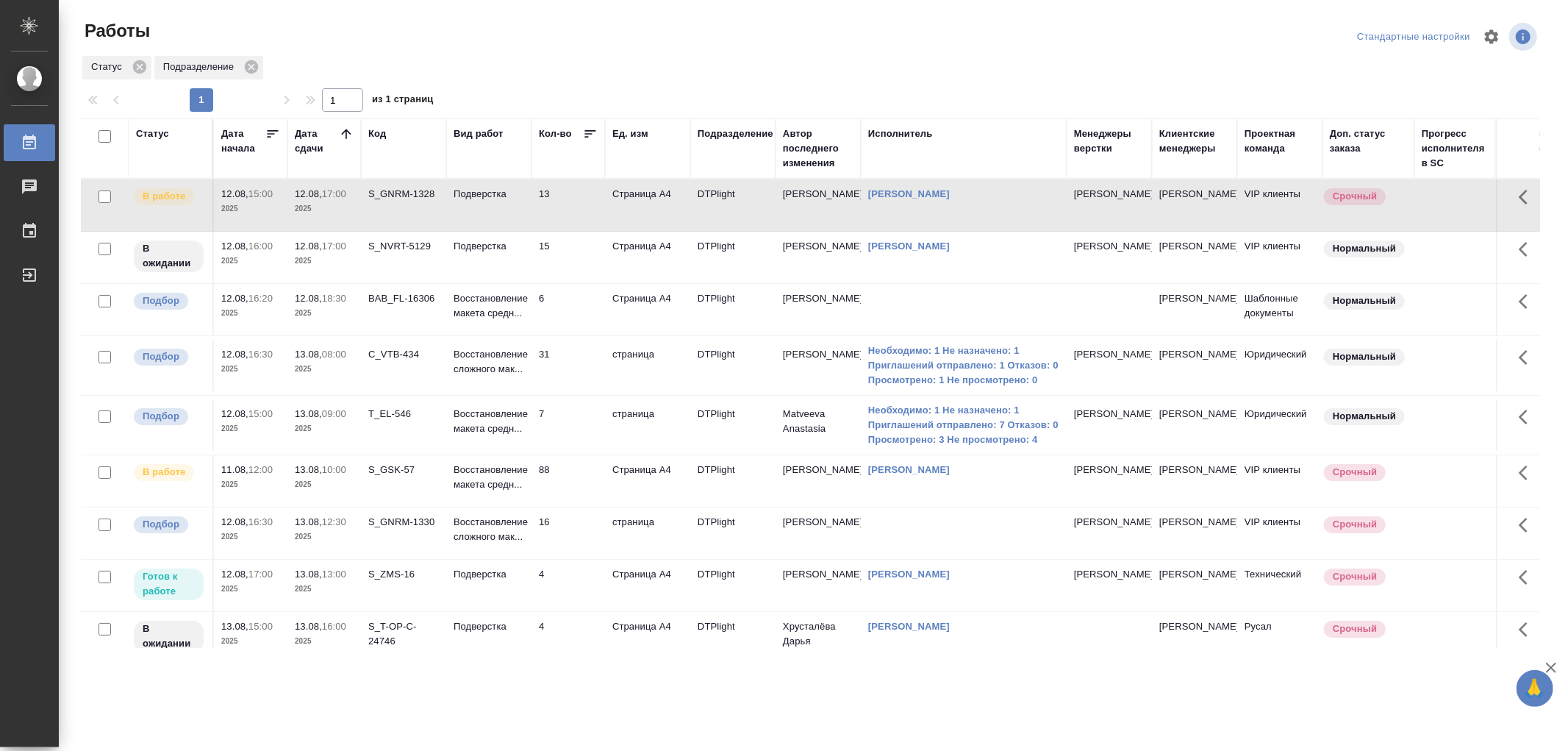
click at [482, 224] on td "Подверстка" at bounding box center [489, 205] width 85 height 51
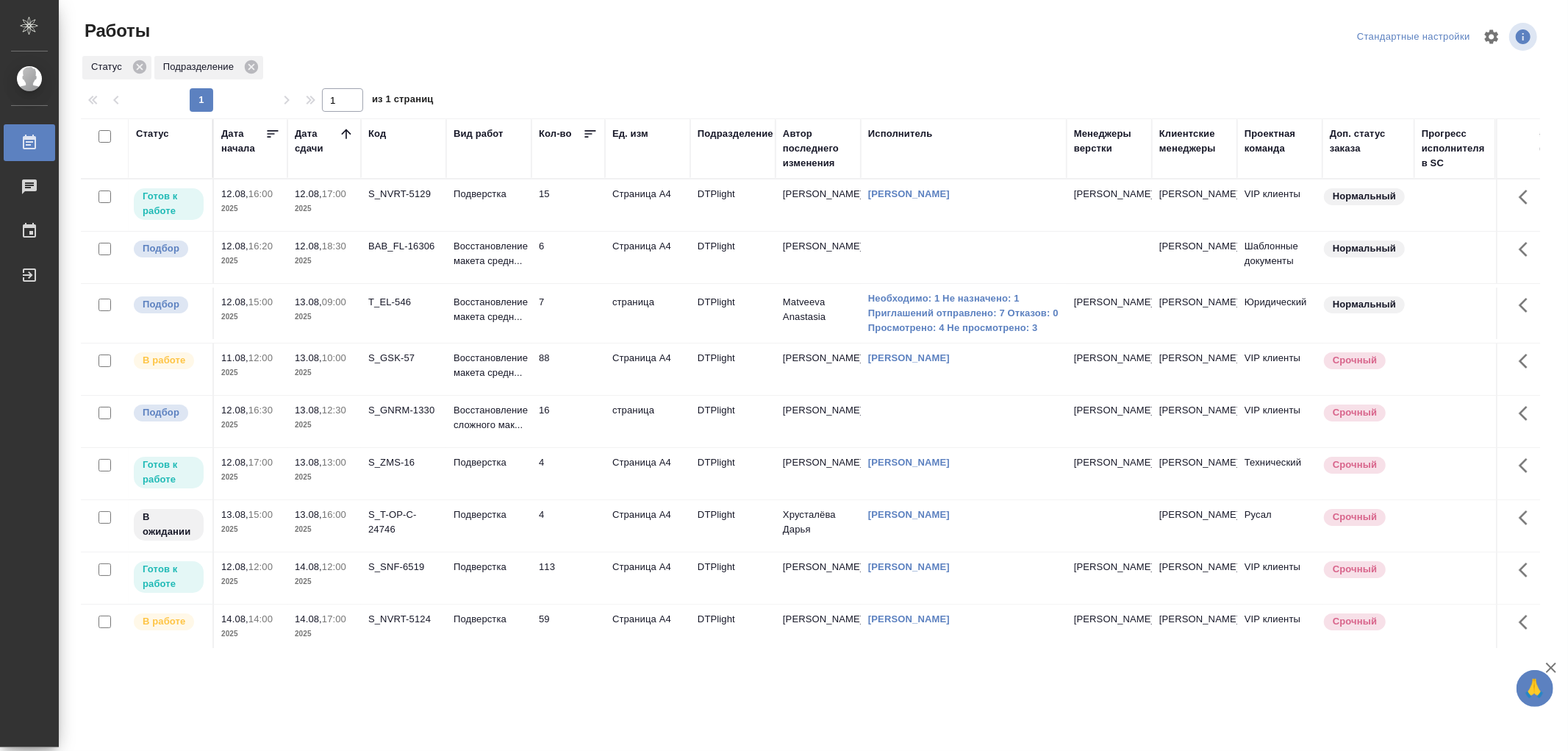
click at [507, 199] on p "Подверстка" at bounding box center [489, 193] width 71 height 15
click at [506, 199] on p "Подверстка" at bounding box center [489, 193] width 71 height 15
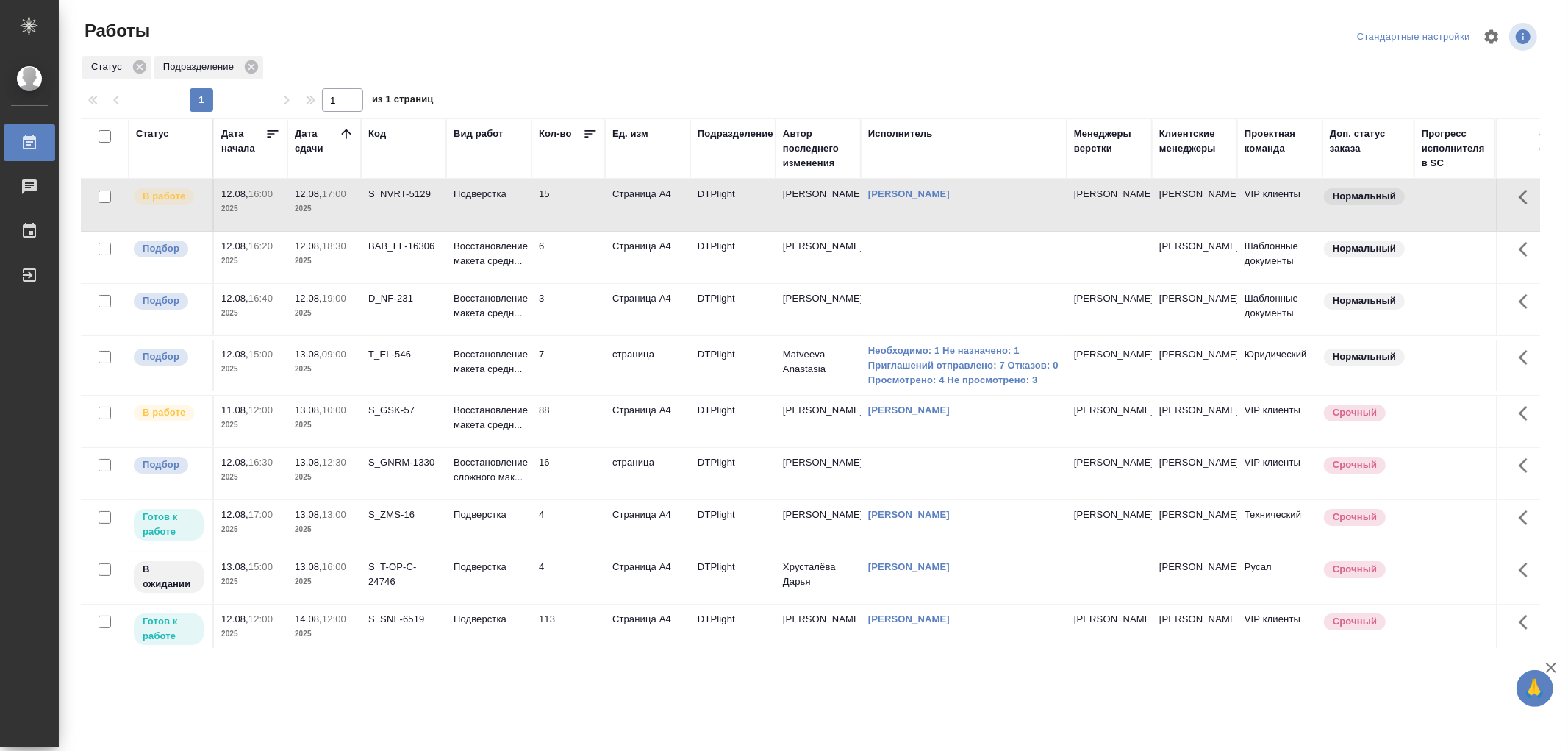
click at [489, 212] on td "Подверстка" at bounding box center [489, 205] width 85 height 51
click at [510, 231] on td "Восстановление макета средн..." at bounding box center [489, 205] width 85 height 51
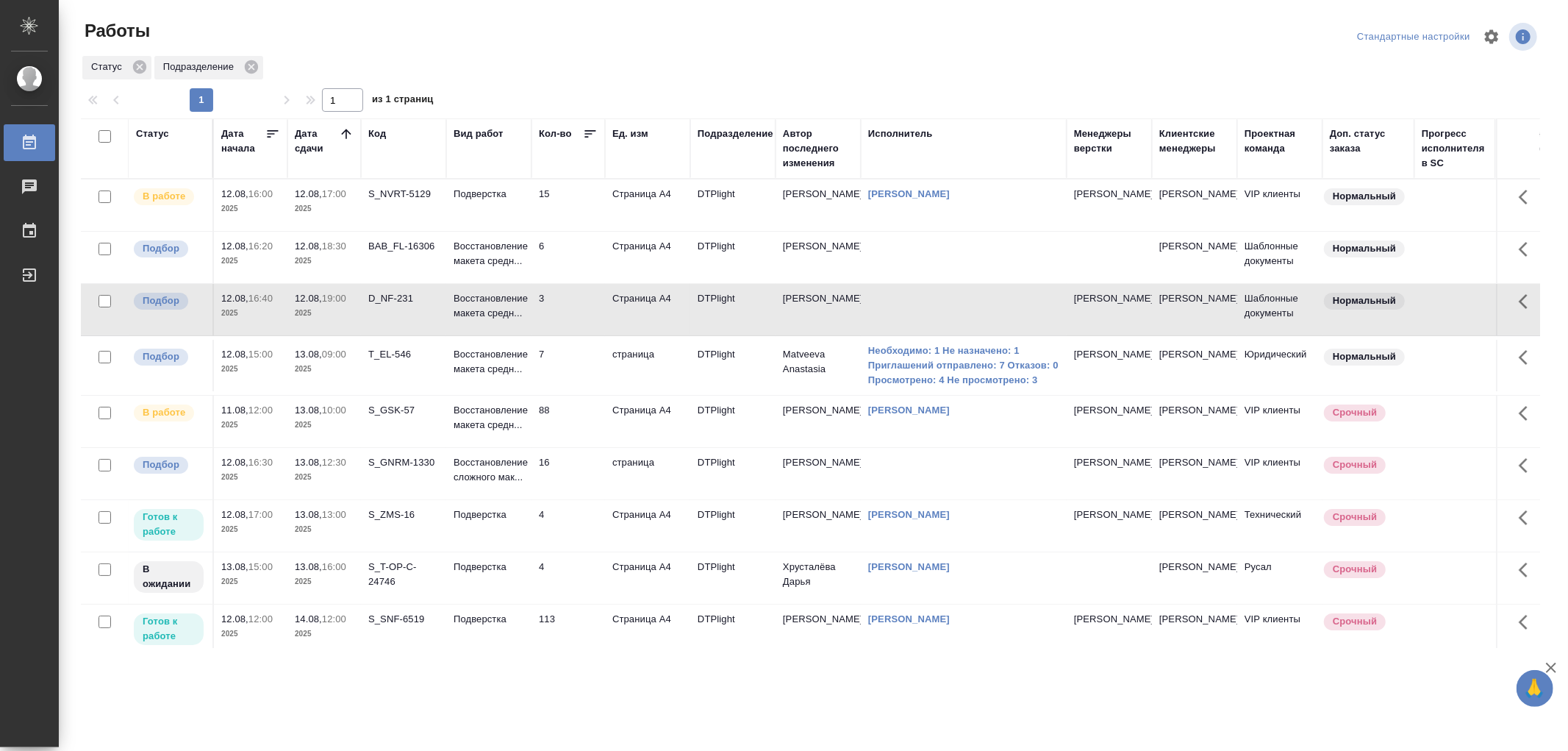
click at [510, 231] on td "Восстановление макета средн..." at bounding box center [489, 205] width 85 height 51
click at [491, 254] on p "Восстановление макета средн..." at bounding box center [489, 254] width 71 height 30
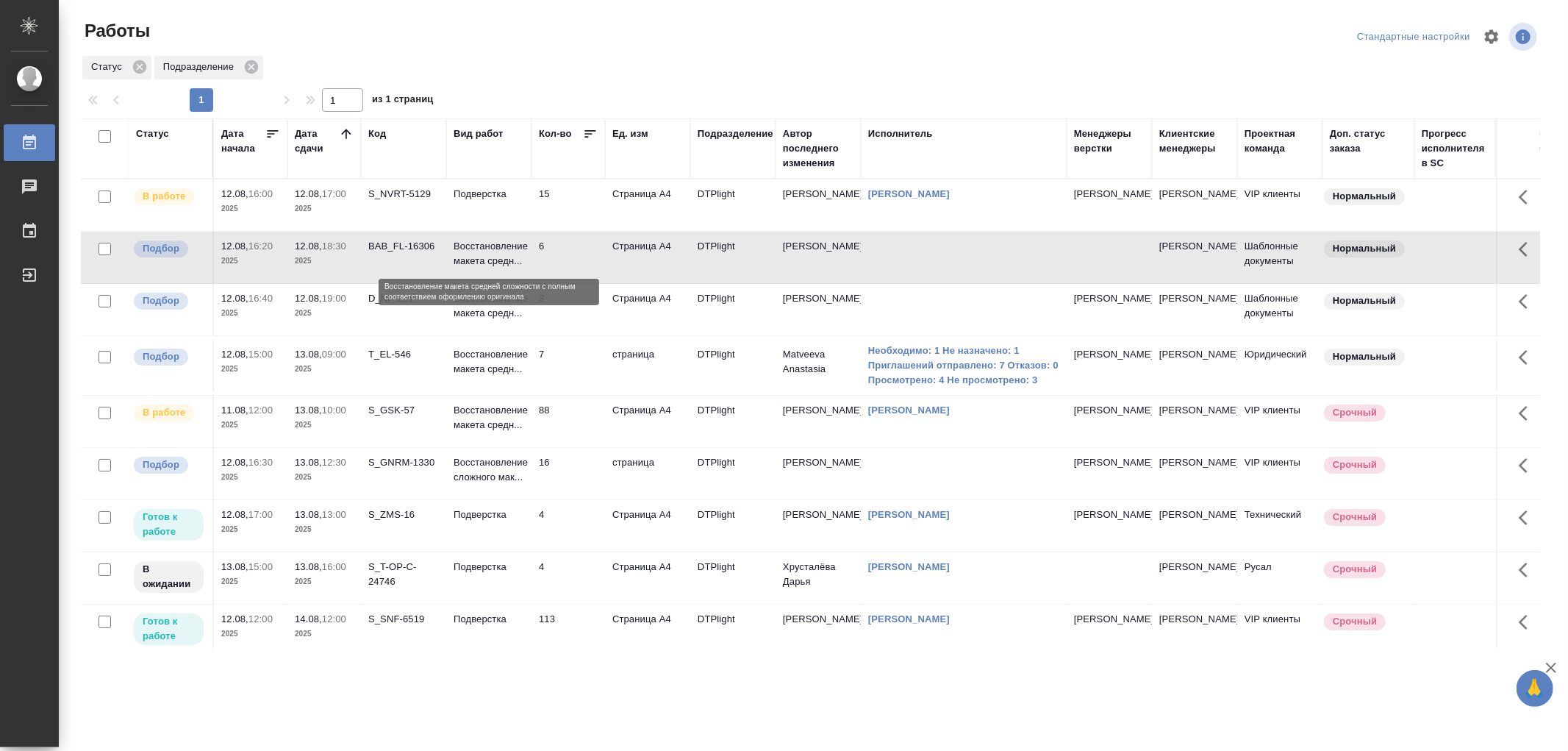
click at [491, 254] on p "Восстановление макета средн..." at bounding box center [489, 254] width 71 height 30
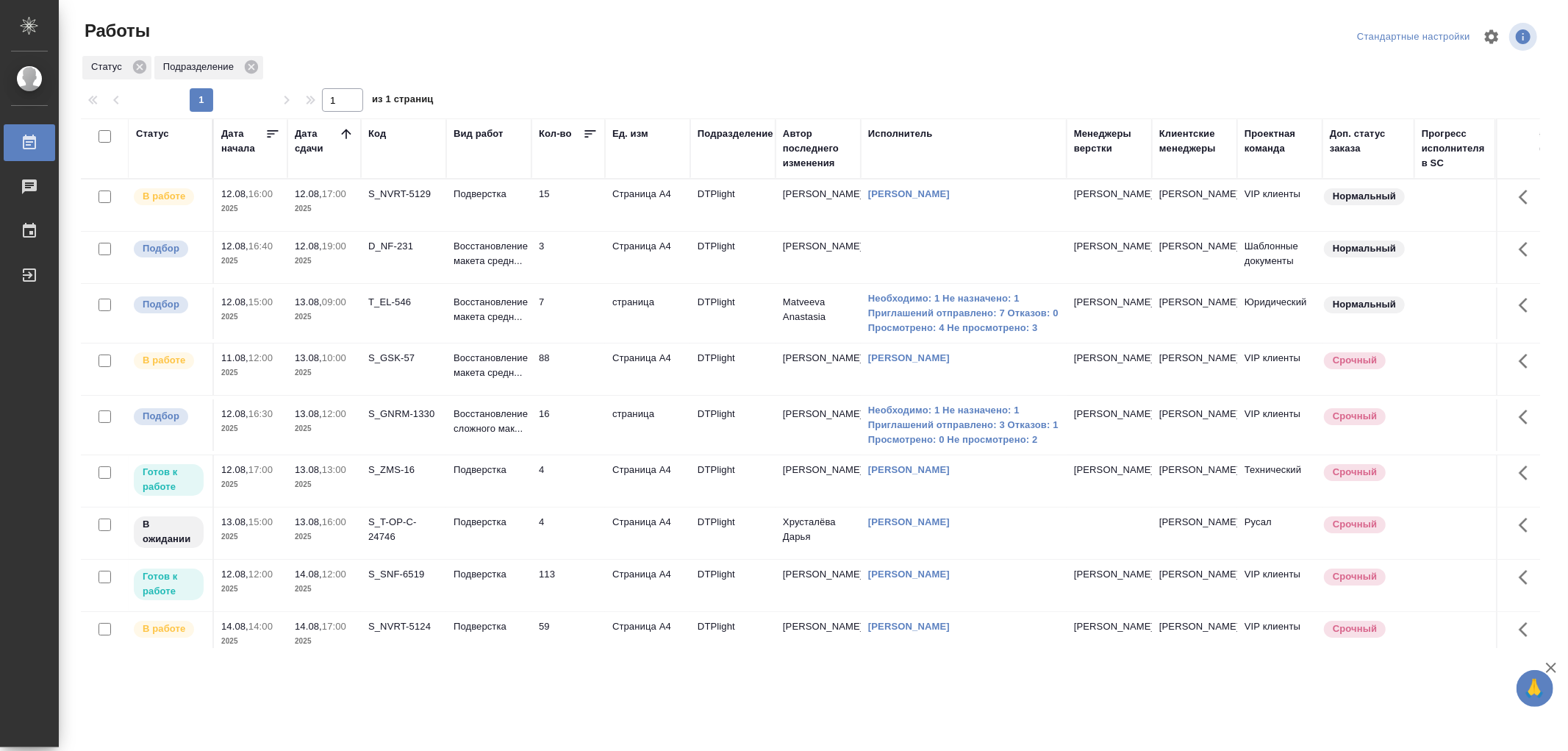
click at [492, 203] on td "Подверстка" at bounding box center [489, 205] width 85 height 51
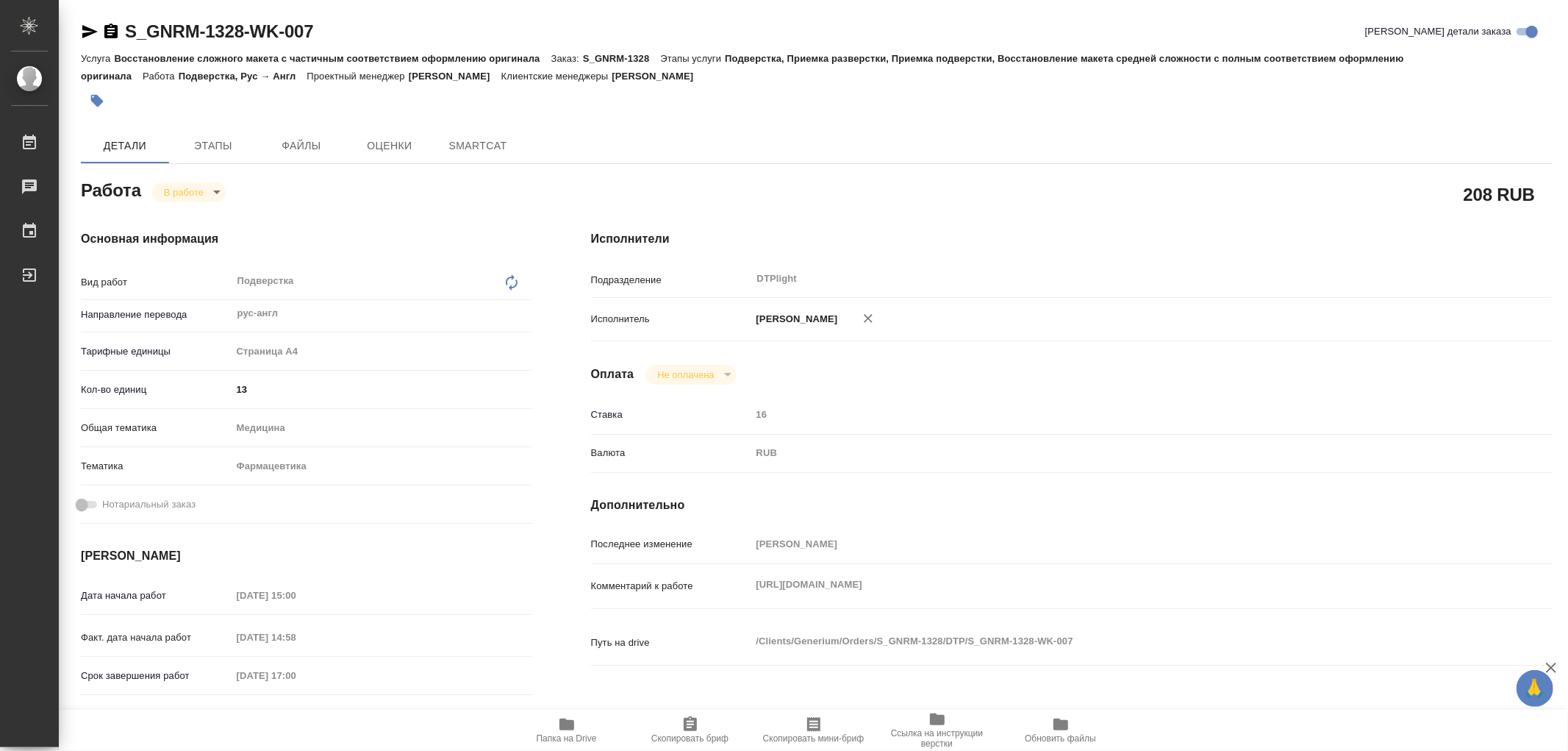
type textarea "x"
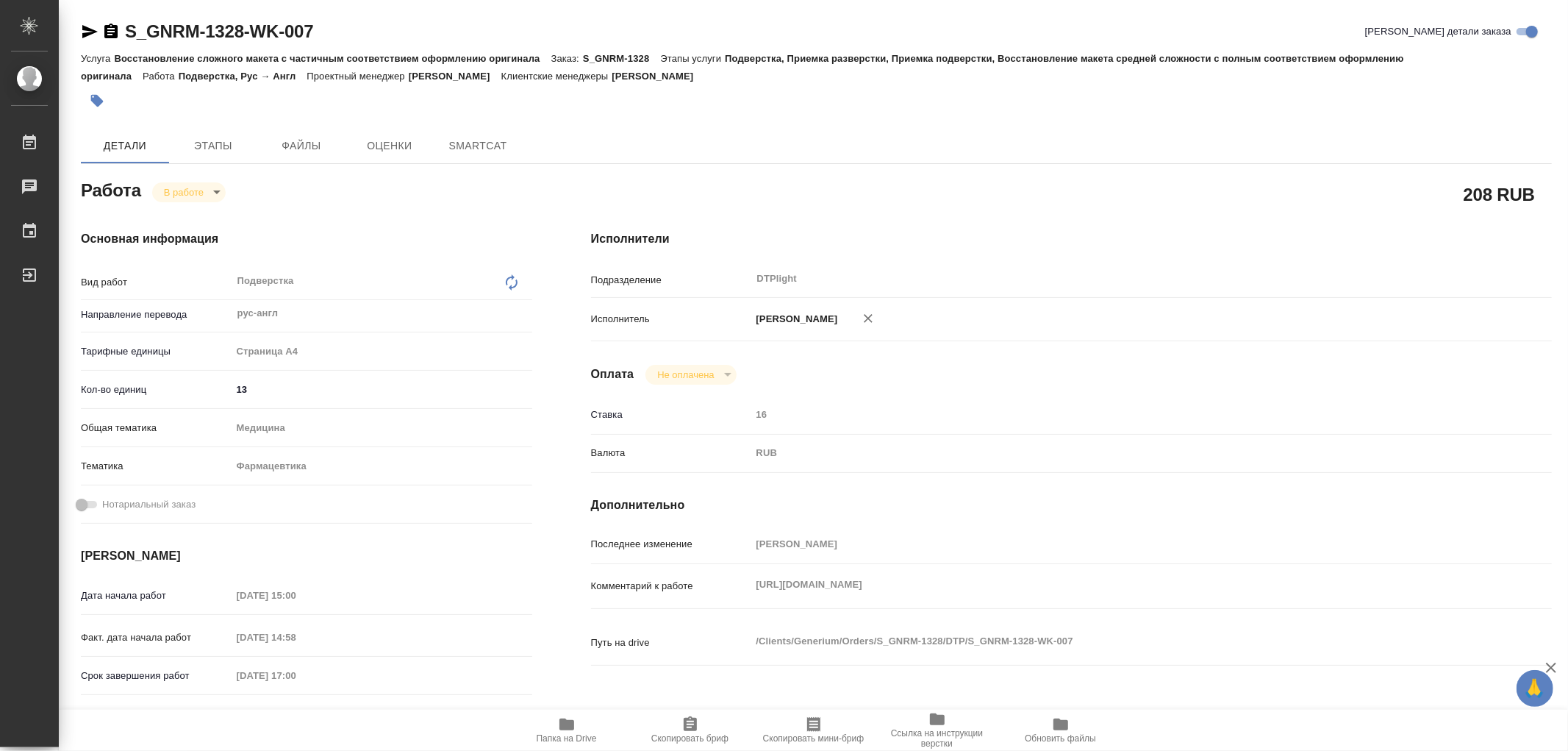
type textarea "x"
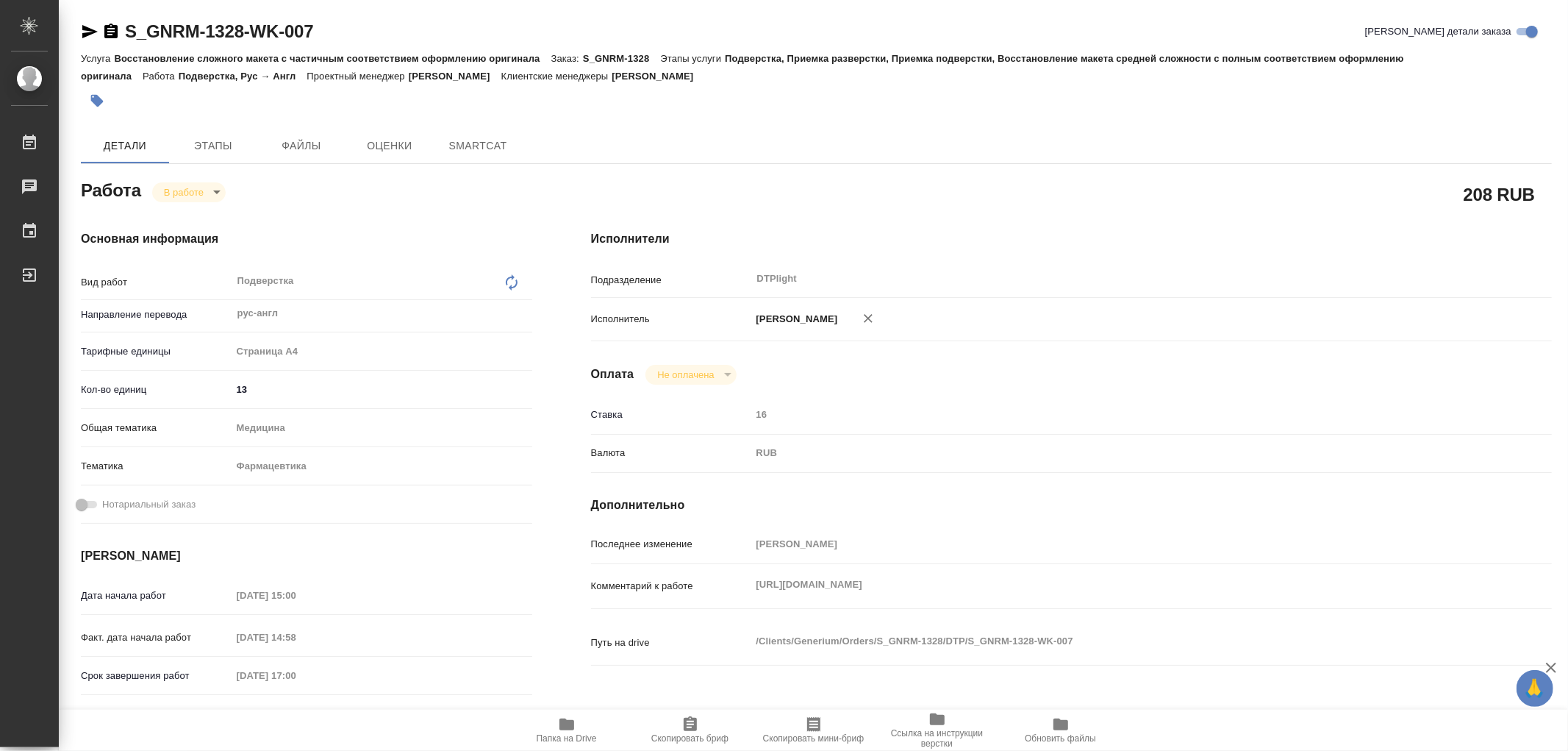
type textarea "x"
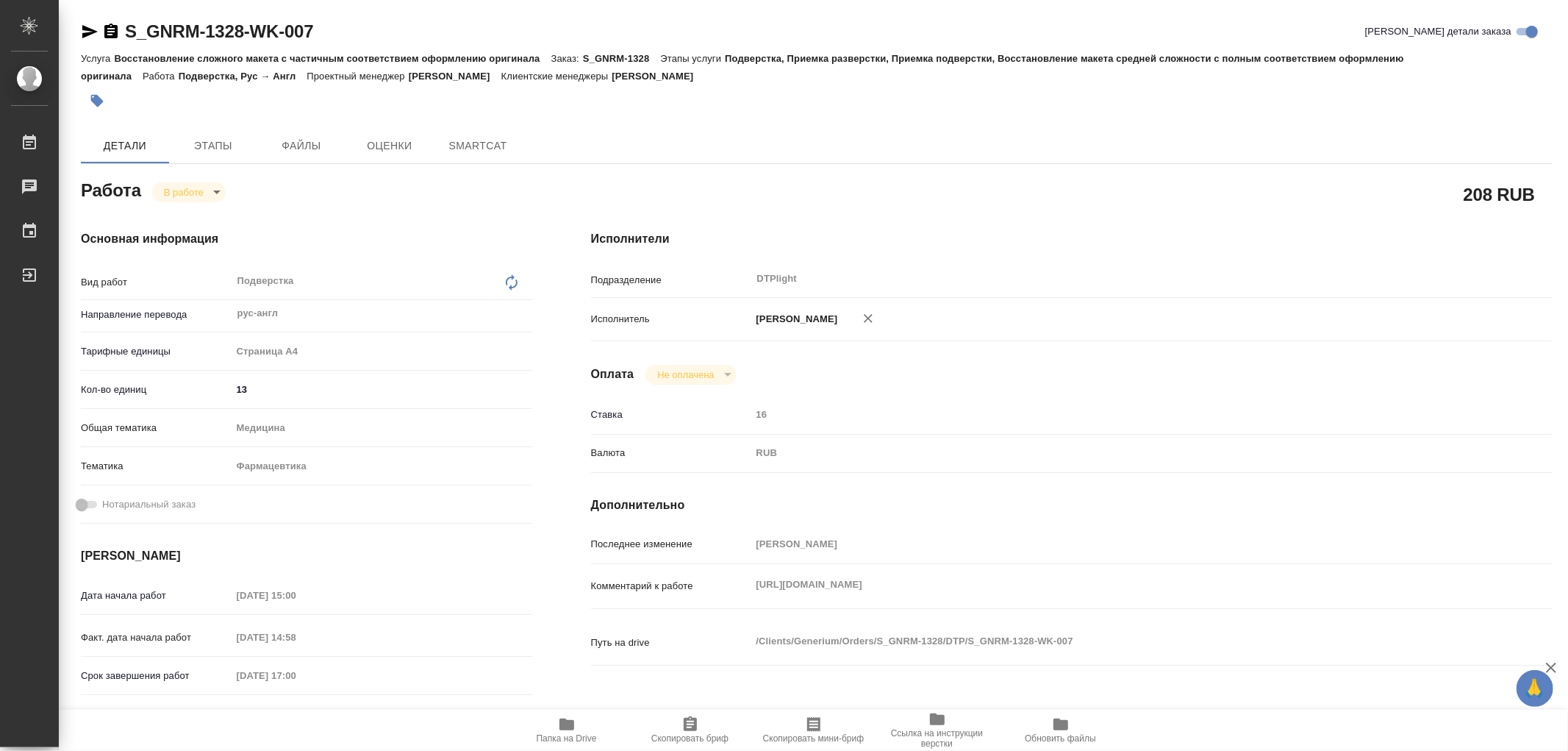
click at [564, 718] on icon "button" at bounding box center [567, 724] width 17 height 17
type textarea "x"
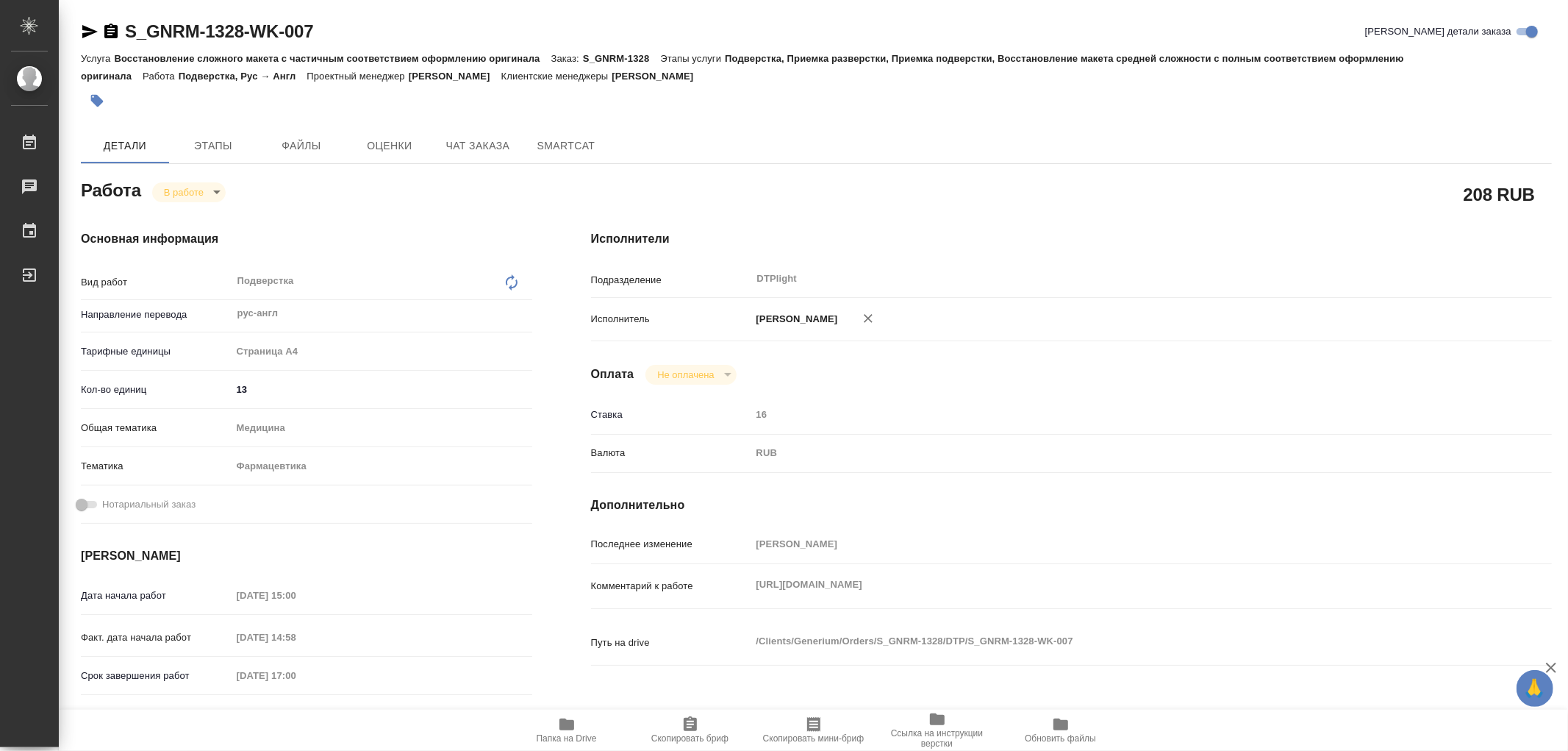
type textarea "x"
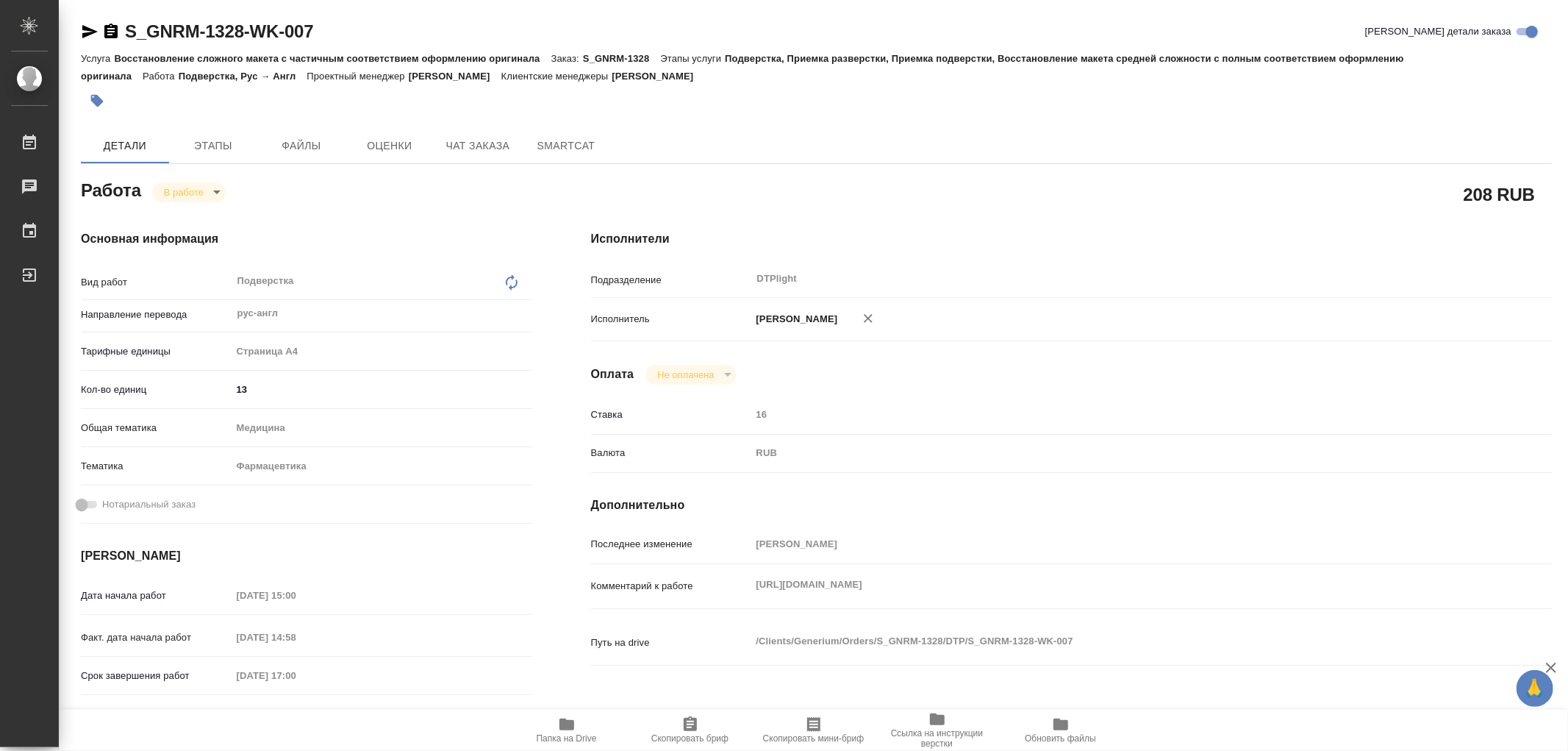
type textarea "x"
click at [566, 726] on icon "button" at bounding box center [566, 725] width 15 height 12
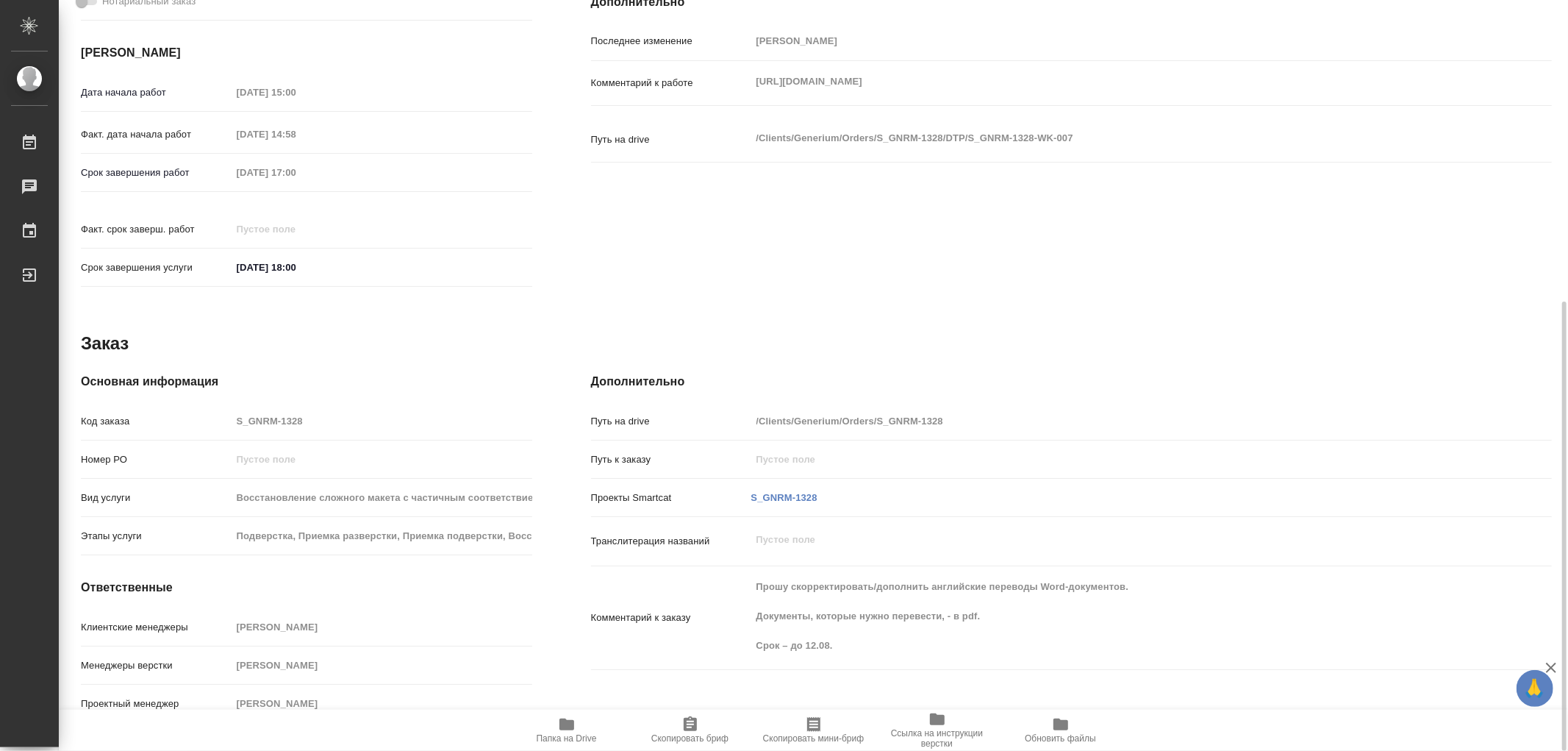
scroll to position [94, 0]
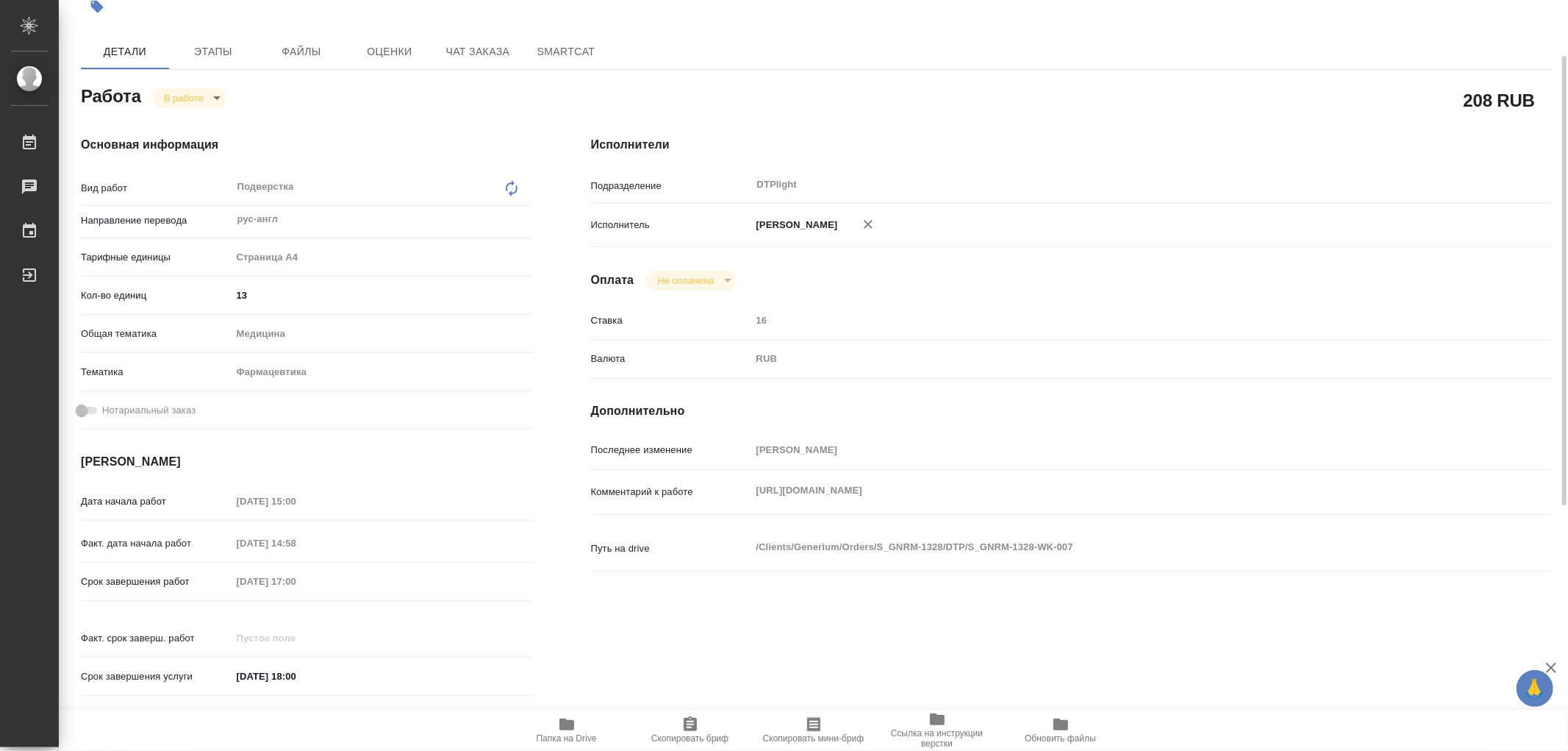
click at [199, 96] on body "🙏 .cls-1 fill:#fff; AWATERA Работы 0 Чаты График Выйти S_GNRM-1328-WK-007 Кратк…" at bounding box center [784, 376] width 1568 height 751
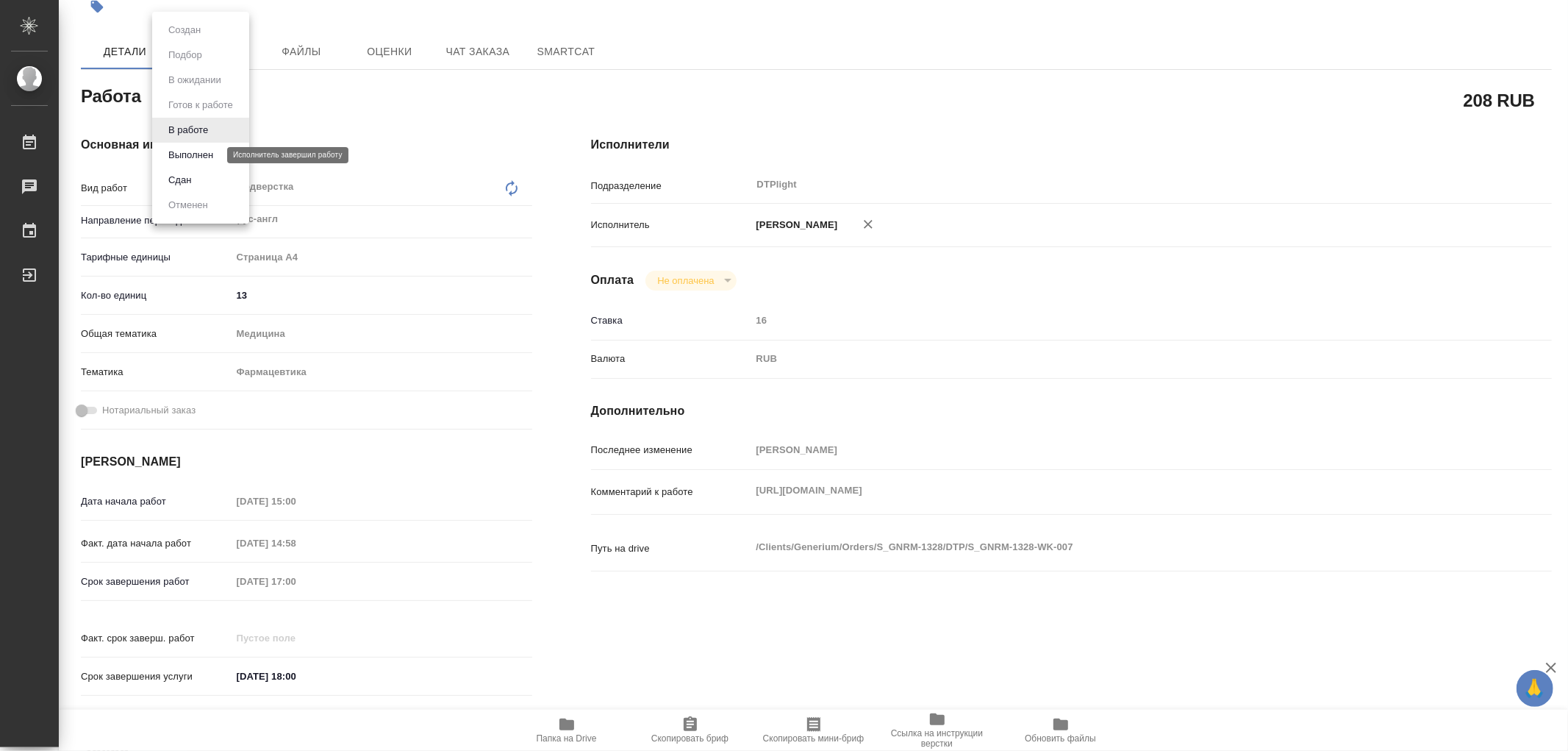
click at [199, 152] on button "Выполнен" at bounding box center [191, 155] width 54 height 17
type textarea "x"
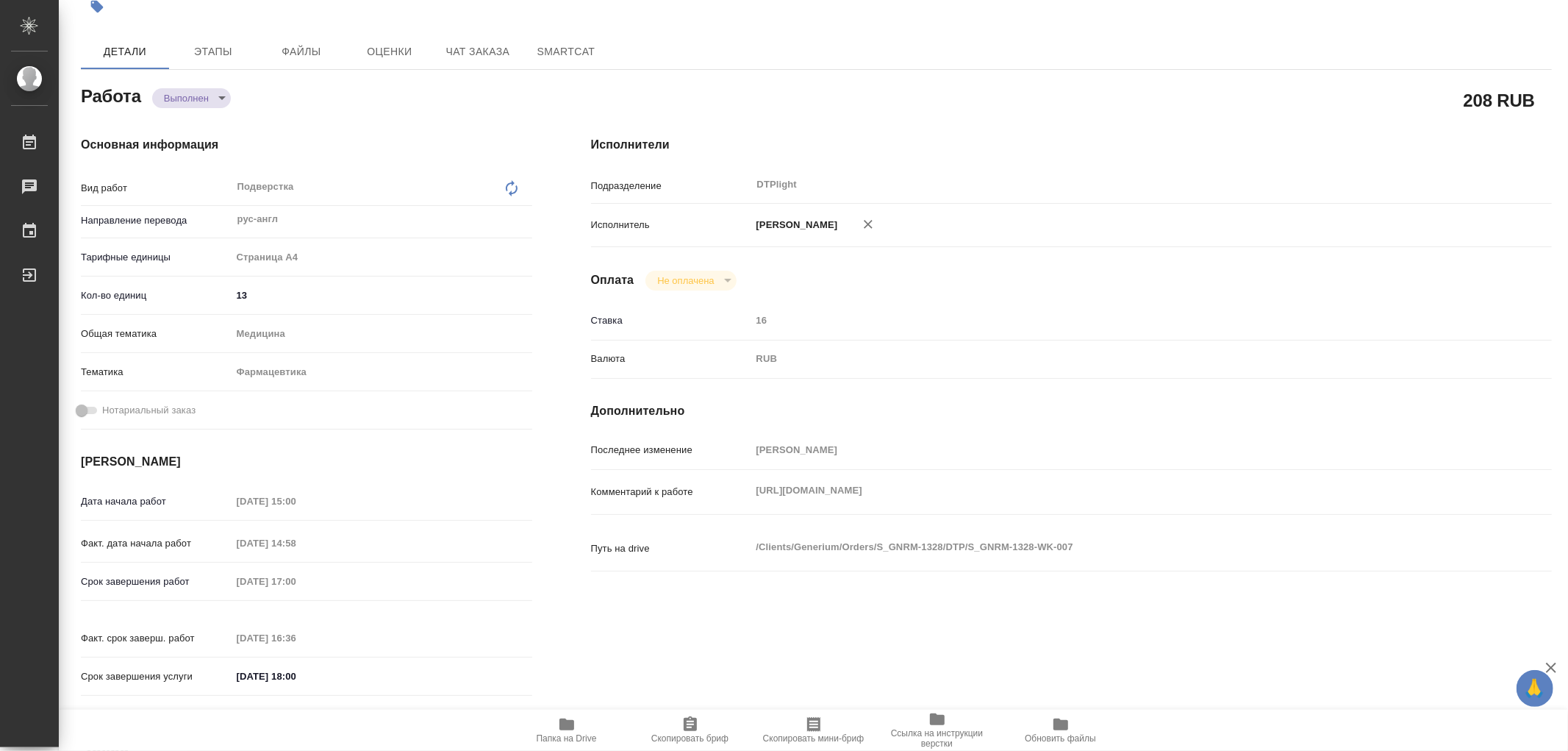
type textarea "x"
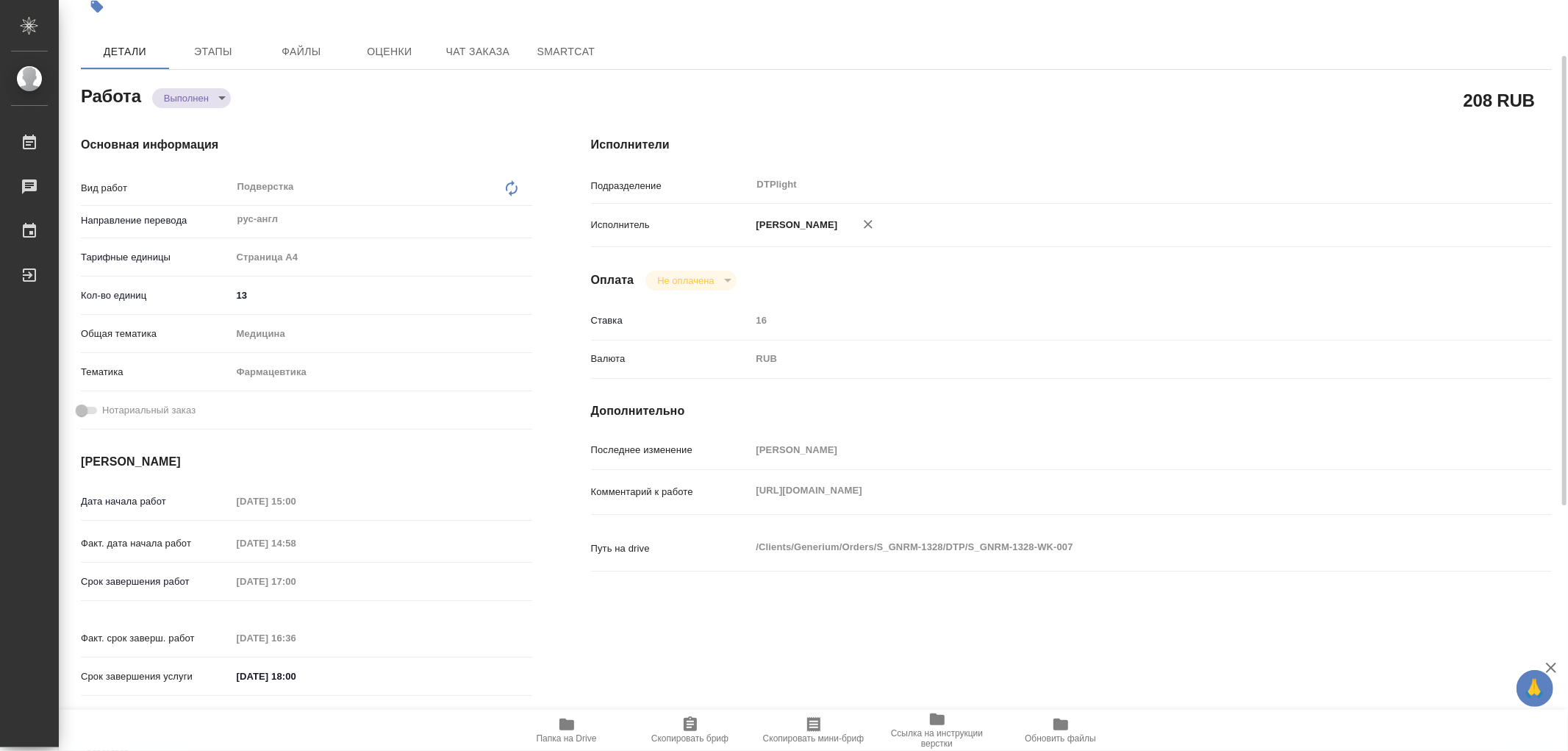
type textarea "x"
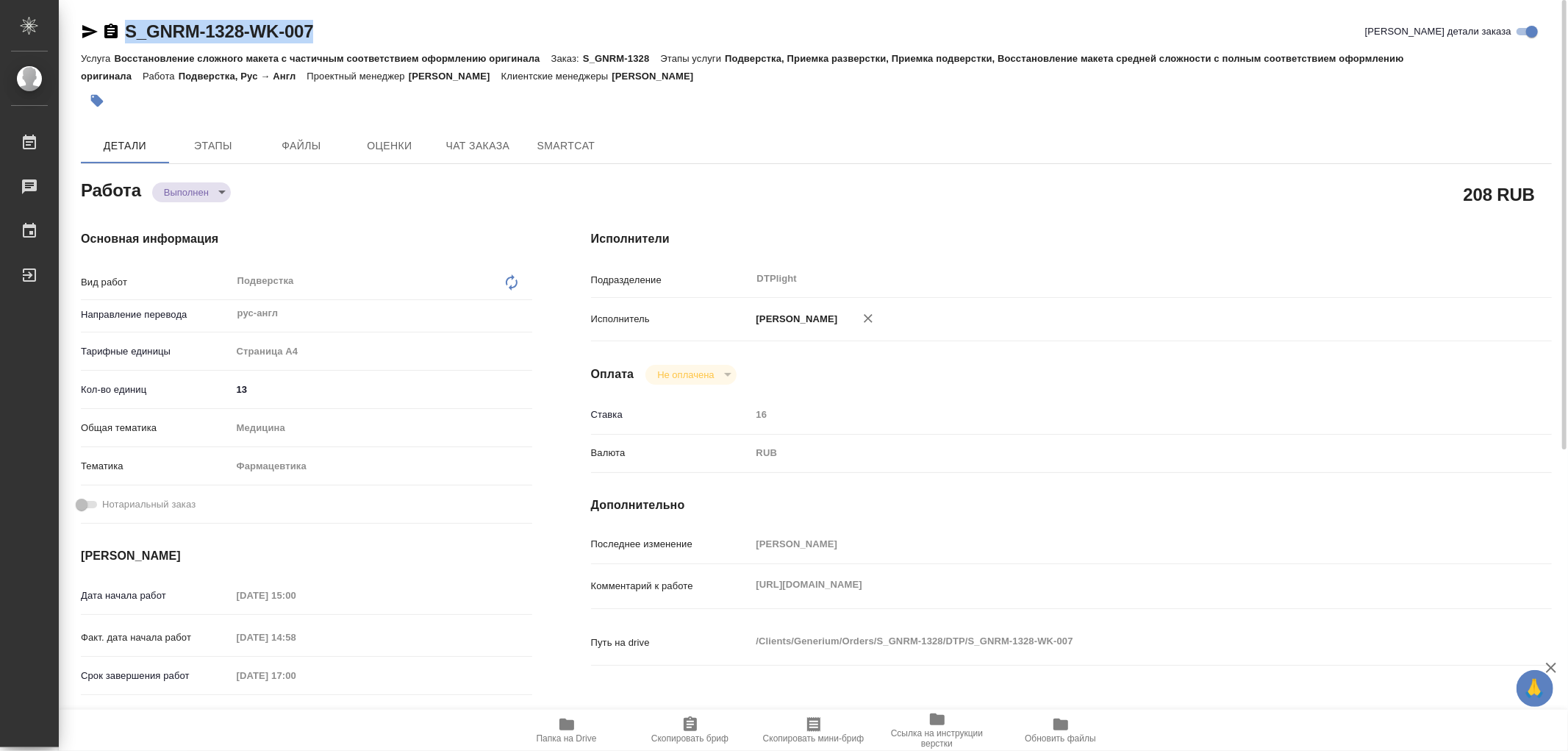
drag, startPoint x: 324, startPoint y: 39, endPoint x: 121, endPoint y: 31, distance: 203.2
click at [121, 31] on div "S_GNRM-1328-WK-007 Кратко детали заказа" at bounding box center [816, 31] width 1471 height 24
copy link "S_GNRM-1328-WK-007"
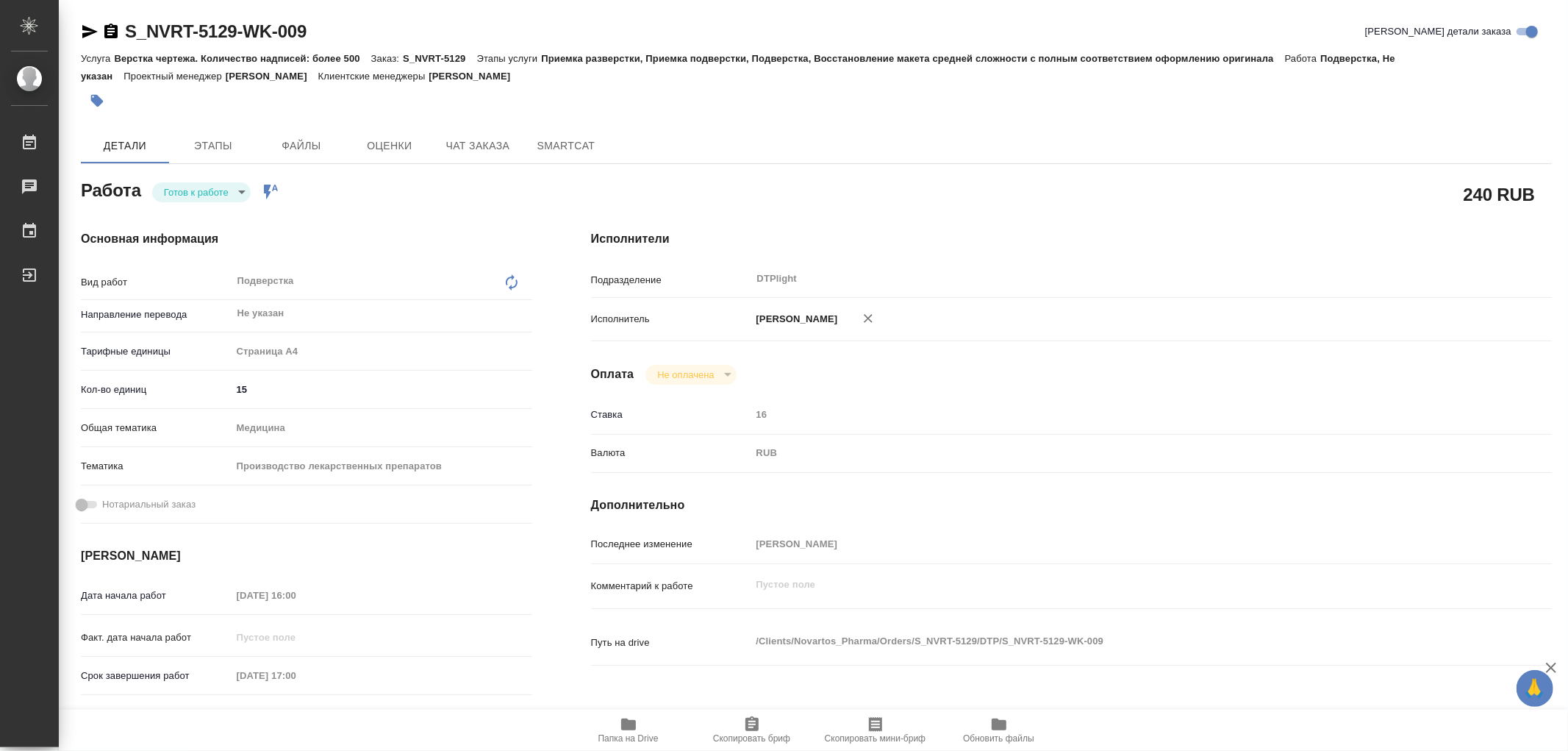
click at [633, 724] on icon "button" at bounding box center [628, 725] width 15 height 12
click at [163, 195] on body "🙏 .cls-1 fill:#fff; AWATERA Работы 0 Чаты График Выйти S_NVRT-5129-WK-009 Кратк…" at bounding box center [784, 376] width 1568 height 751
click at [167, 195] on button "В работе" at bounding box center [188, 192] width 49 height 17
type textarea "x"
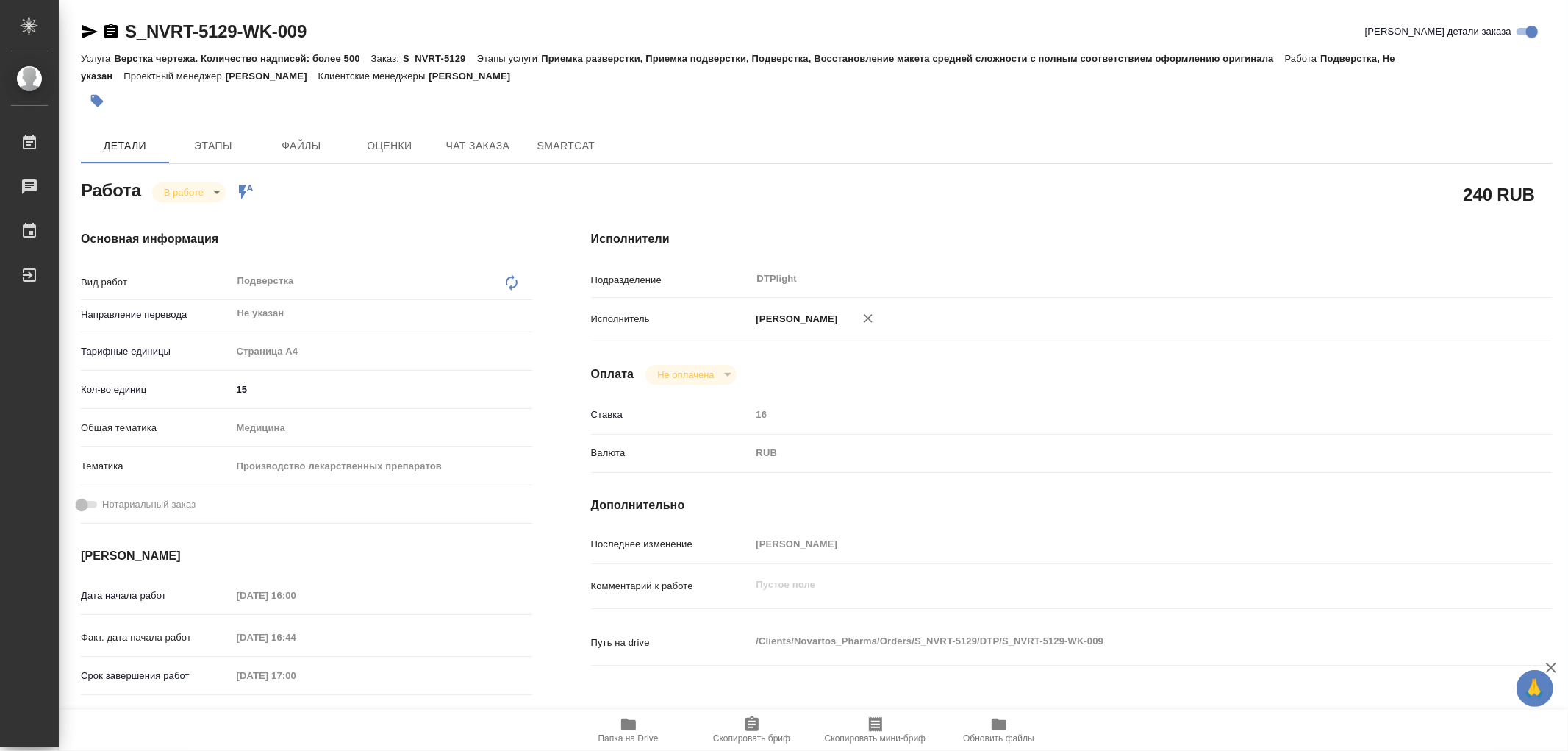
type textarea "x"
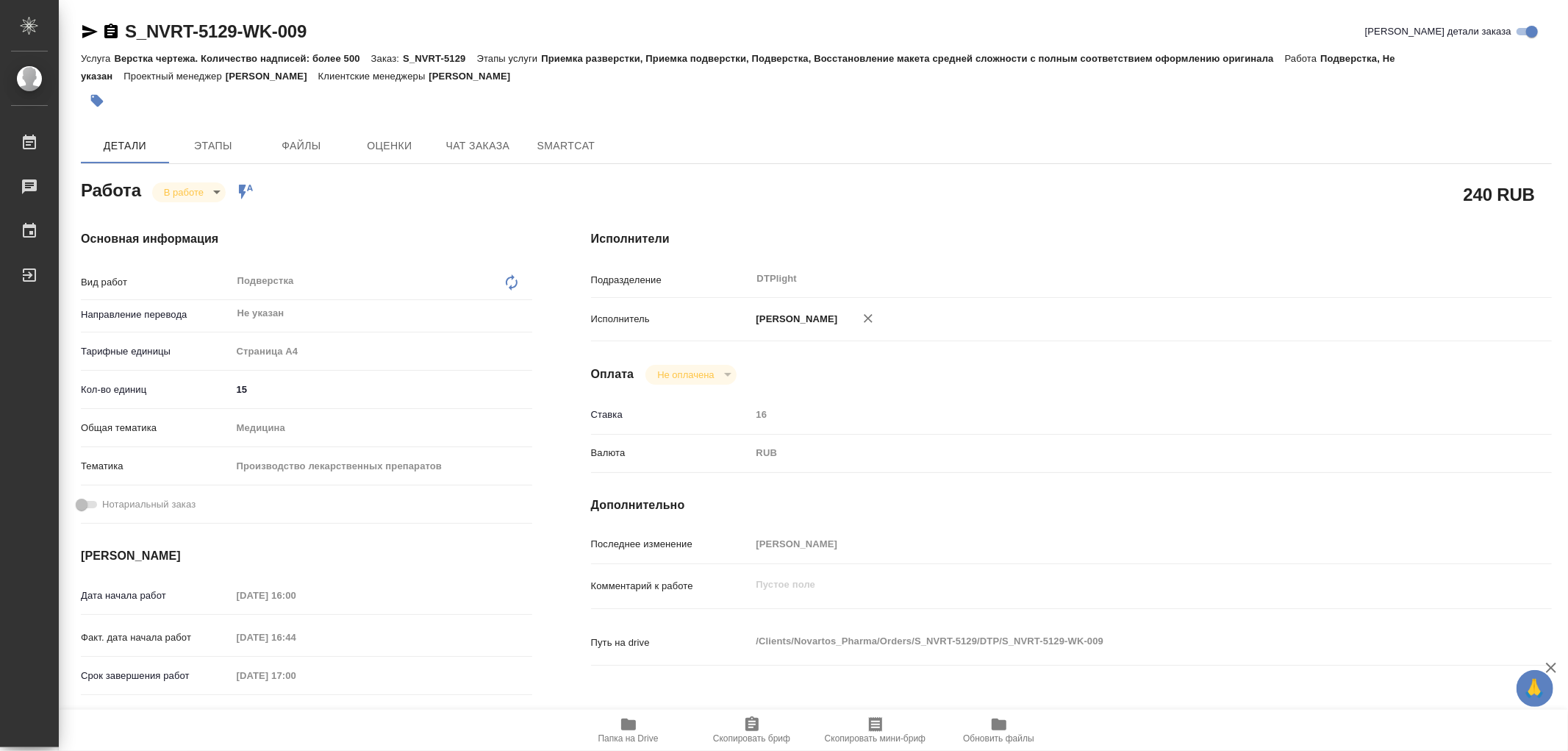
type textarea "x"
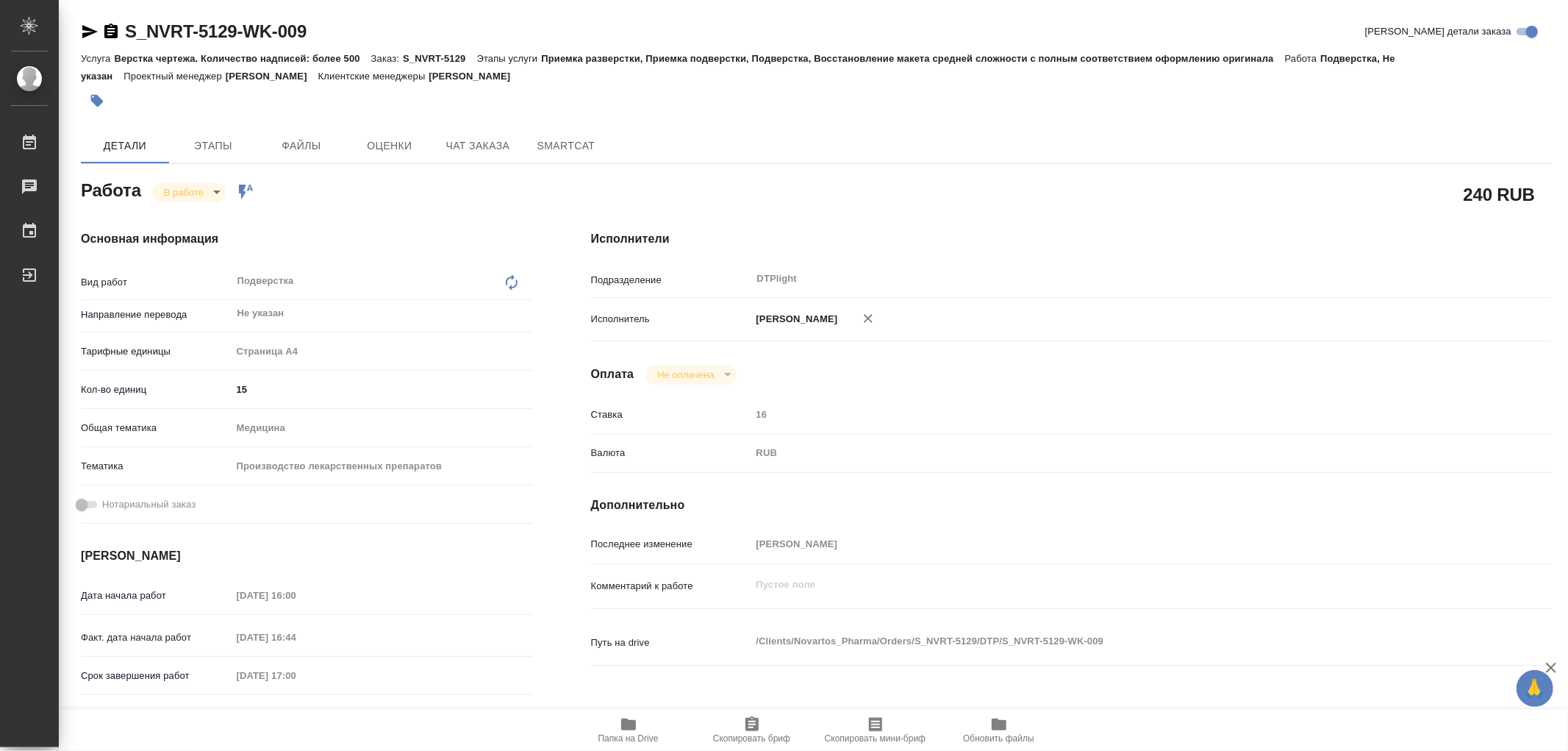
type textarea "x"
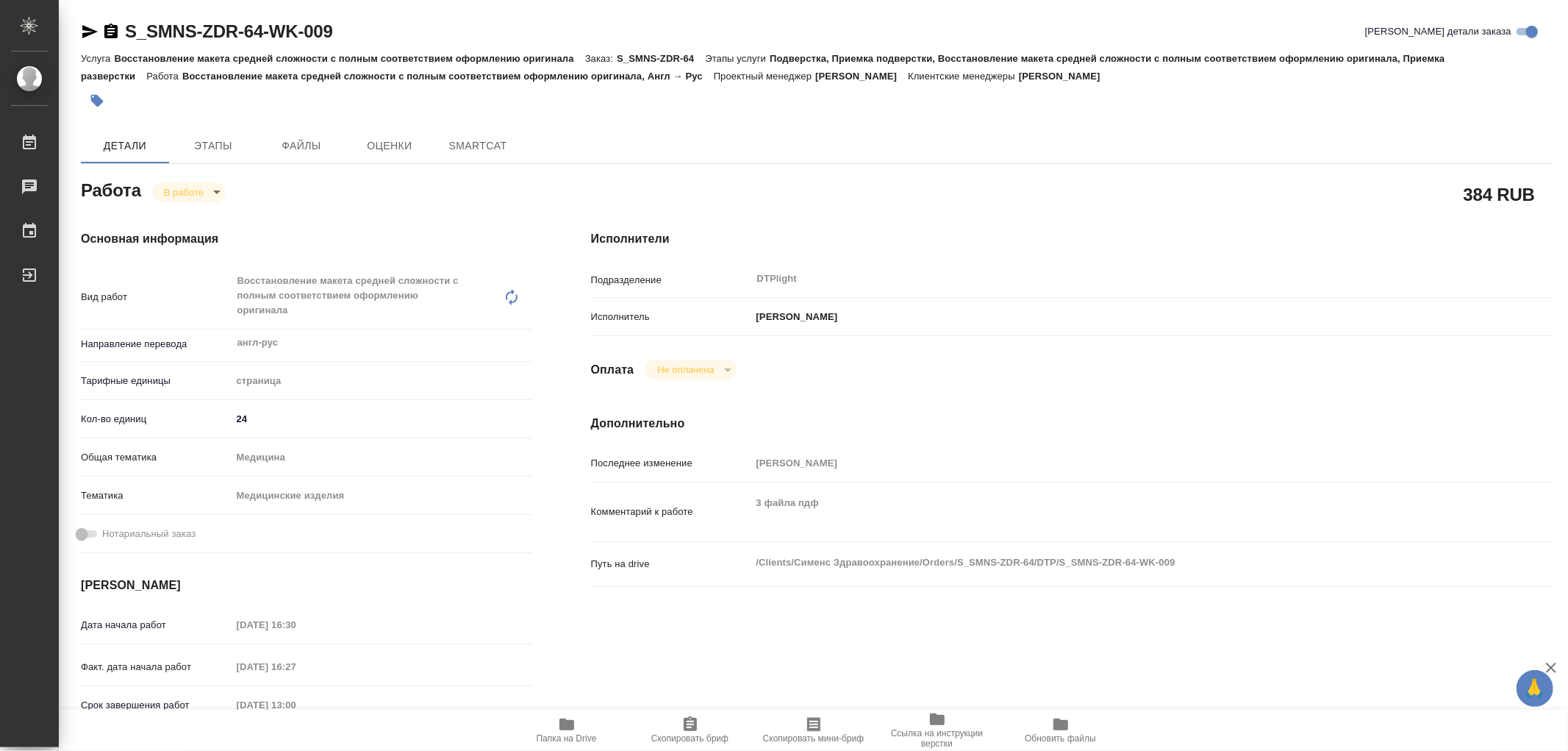
type textarea "x"
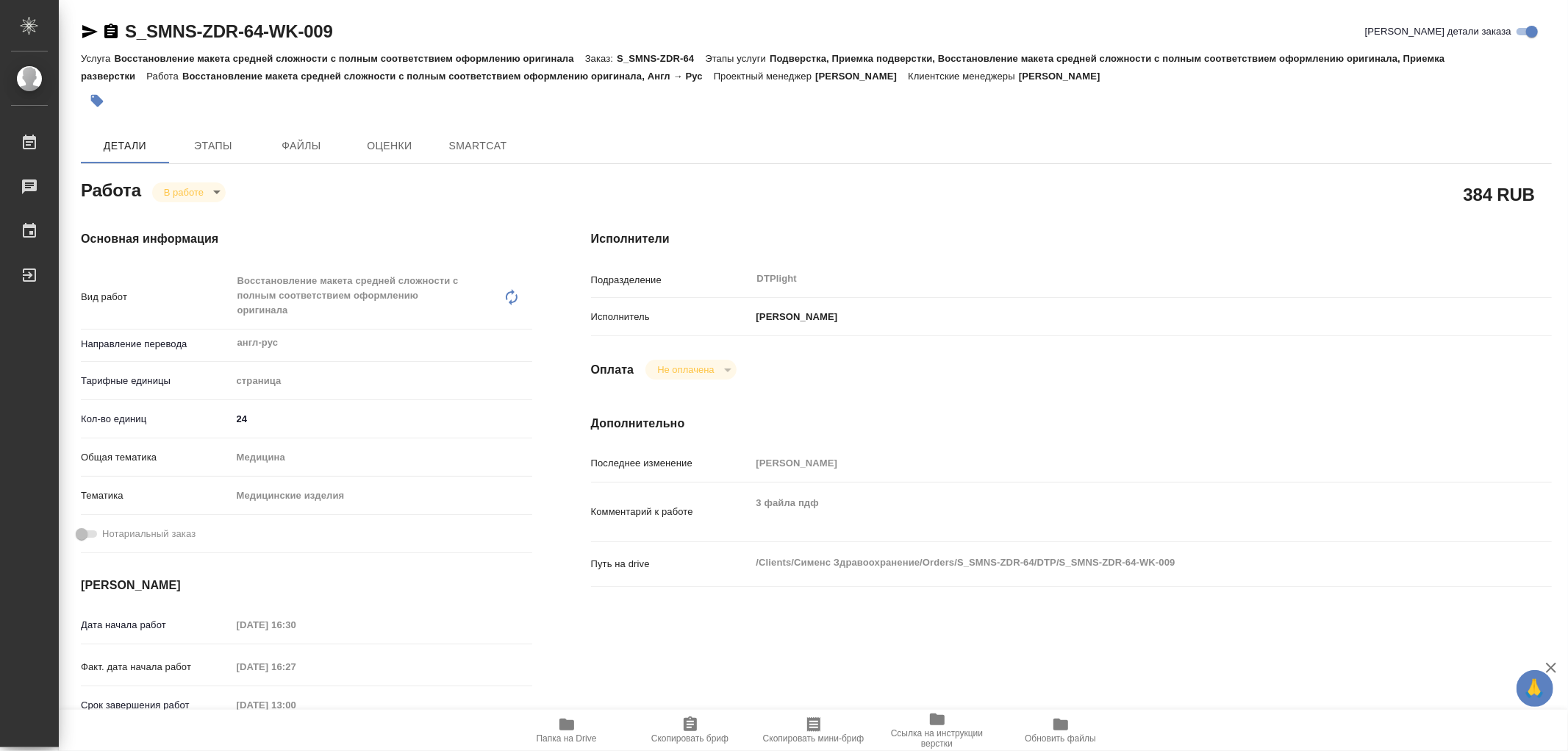
type textarea "x"
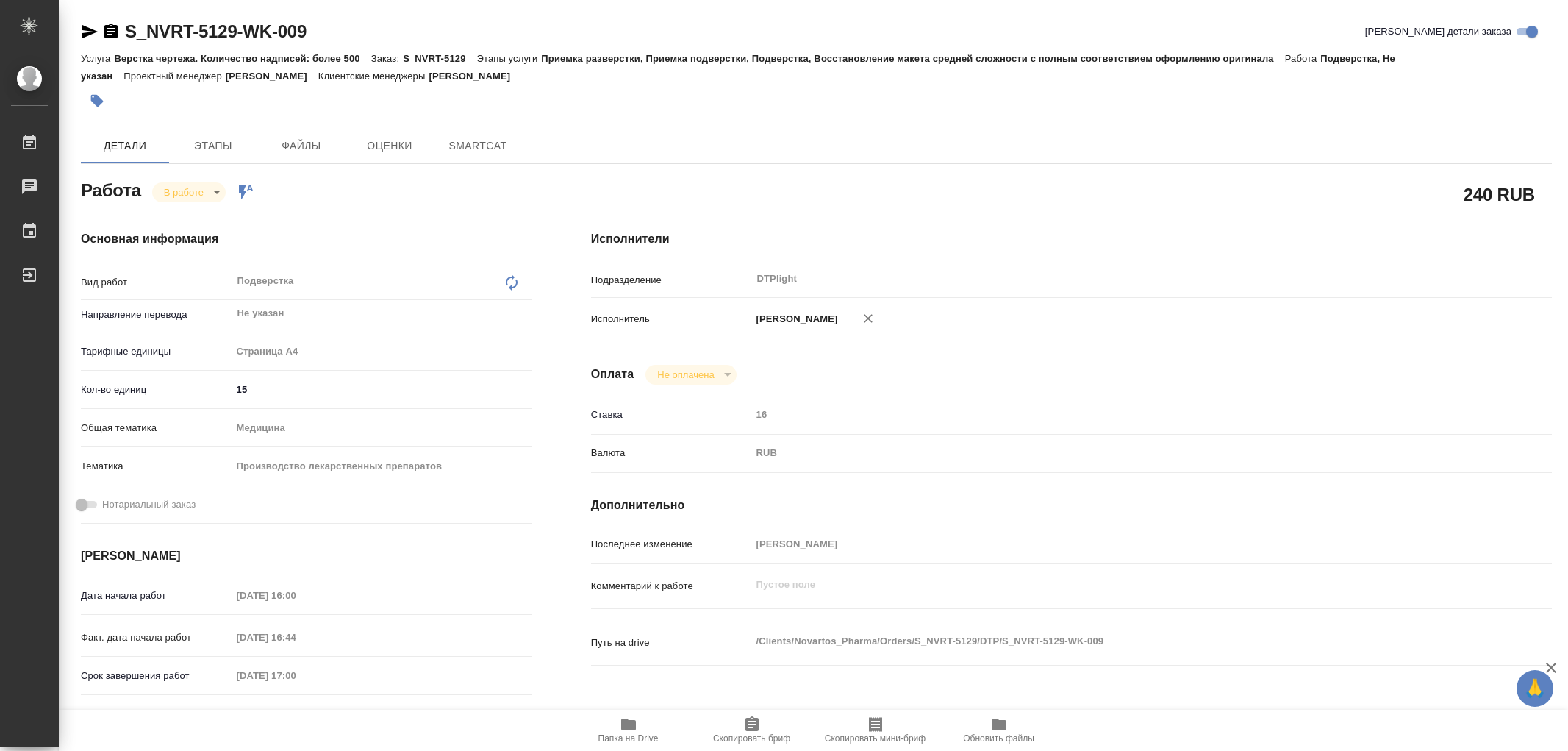
type textarea "x"
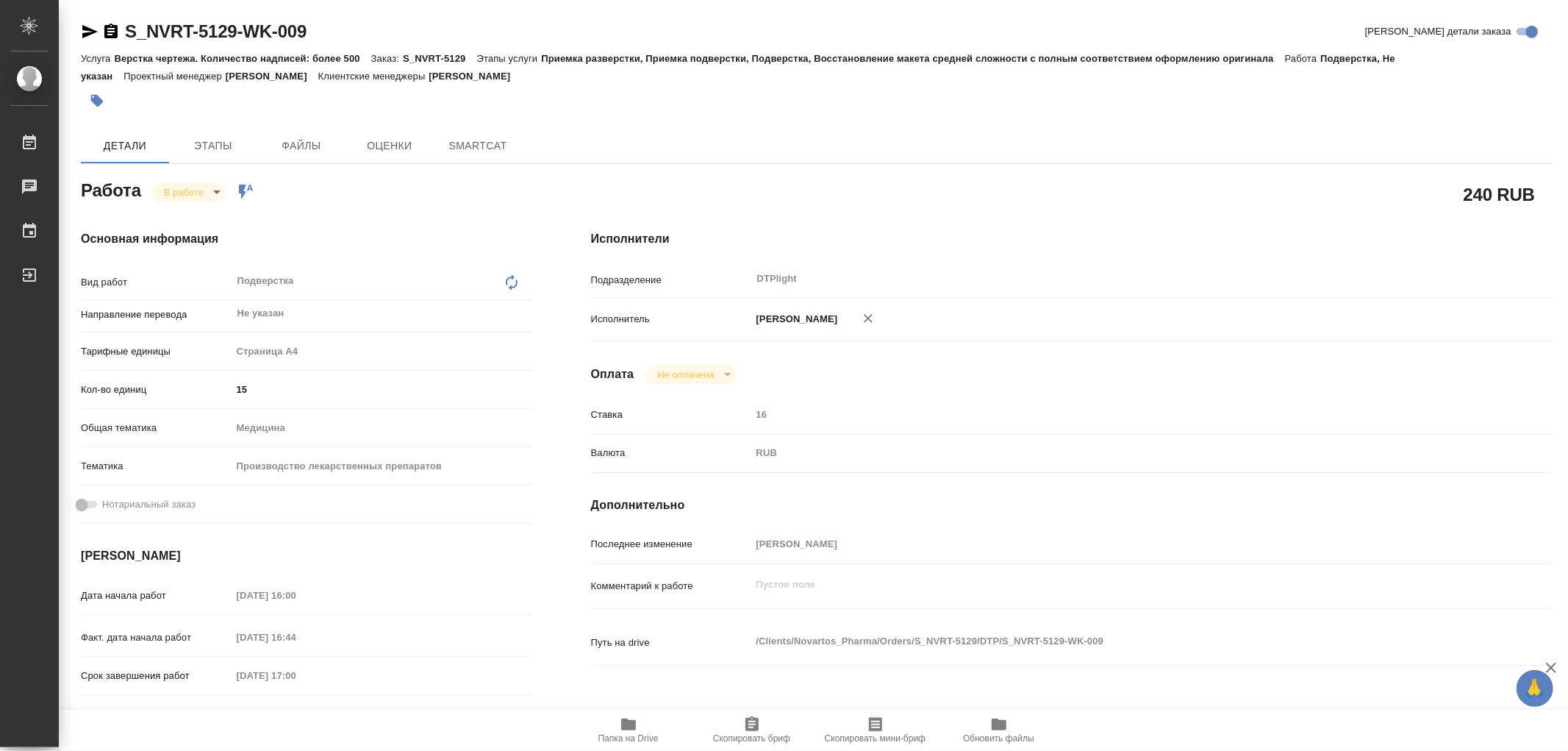
type textarea "x"
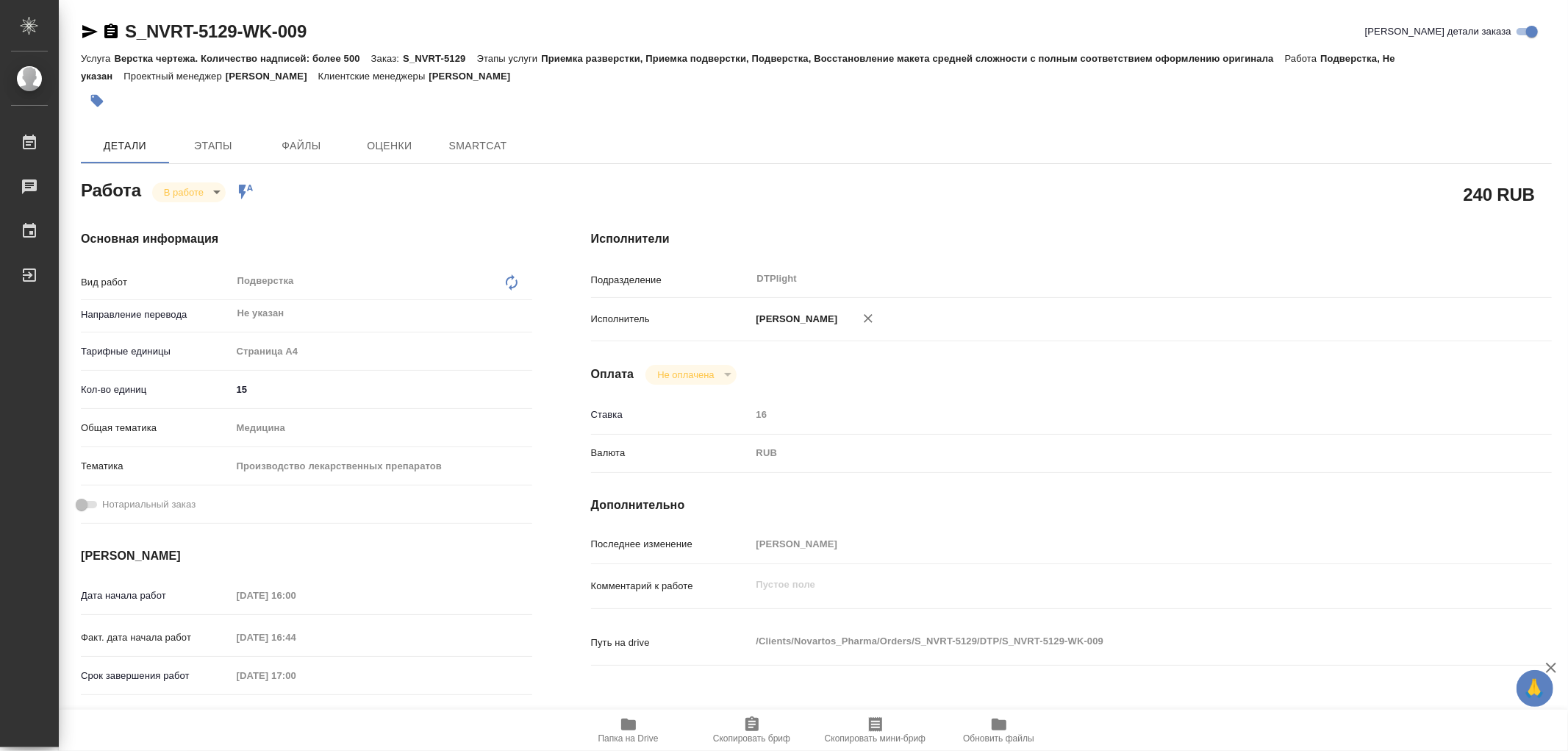
type textarea "x"
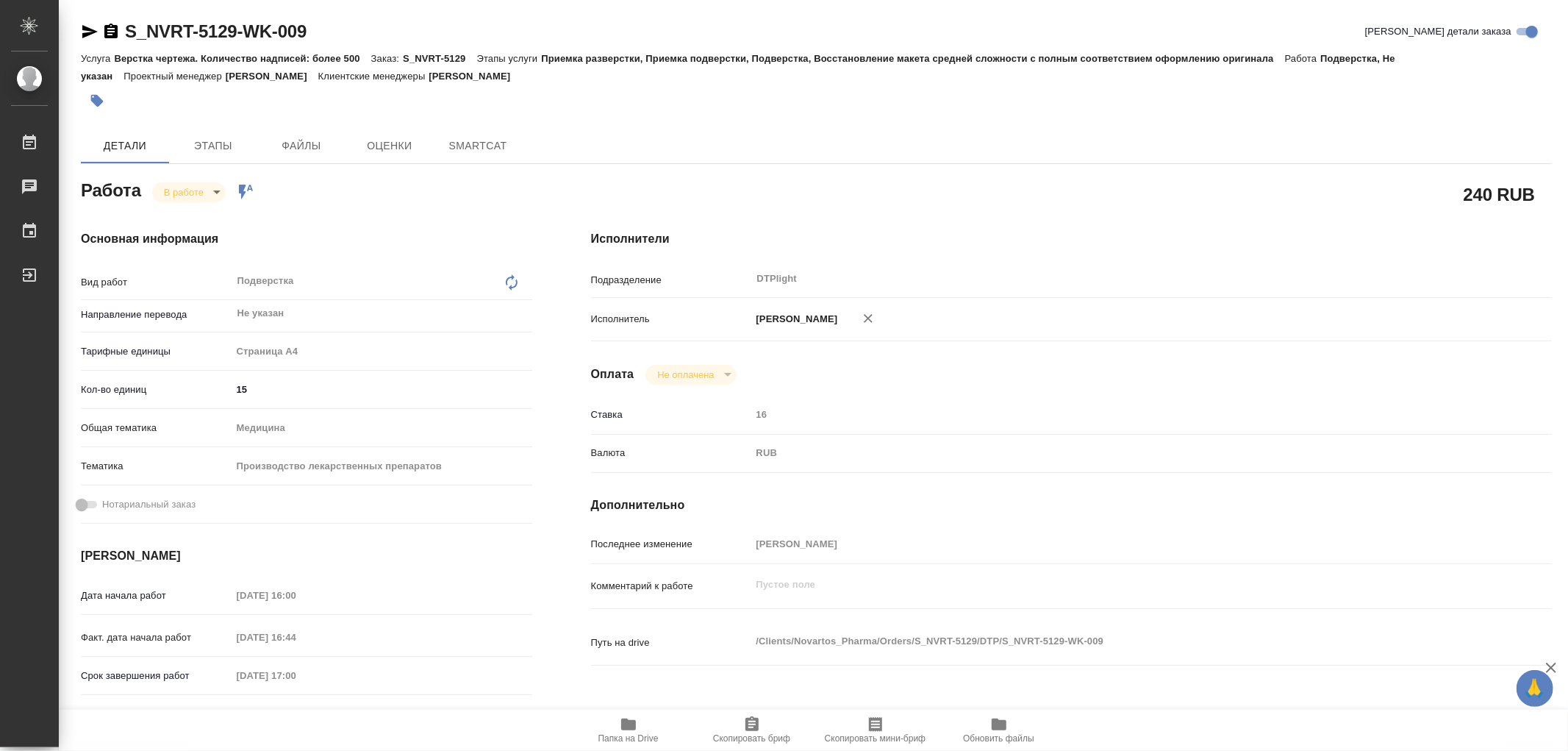
type textarea "x"
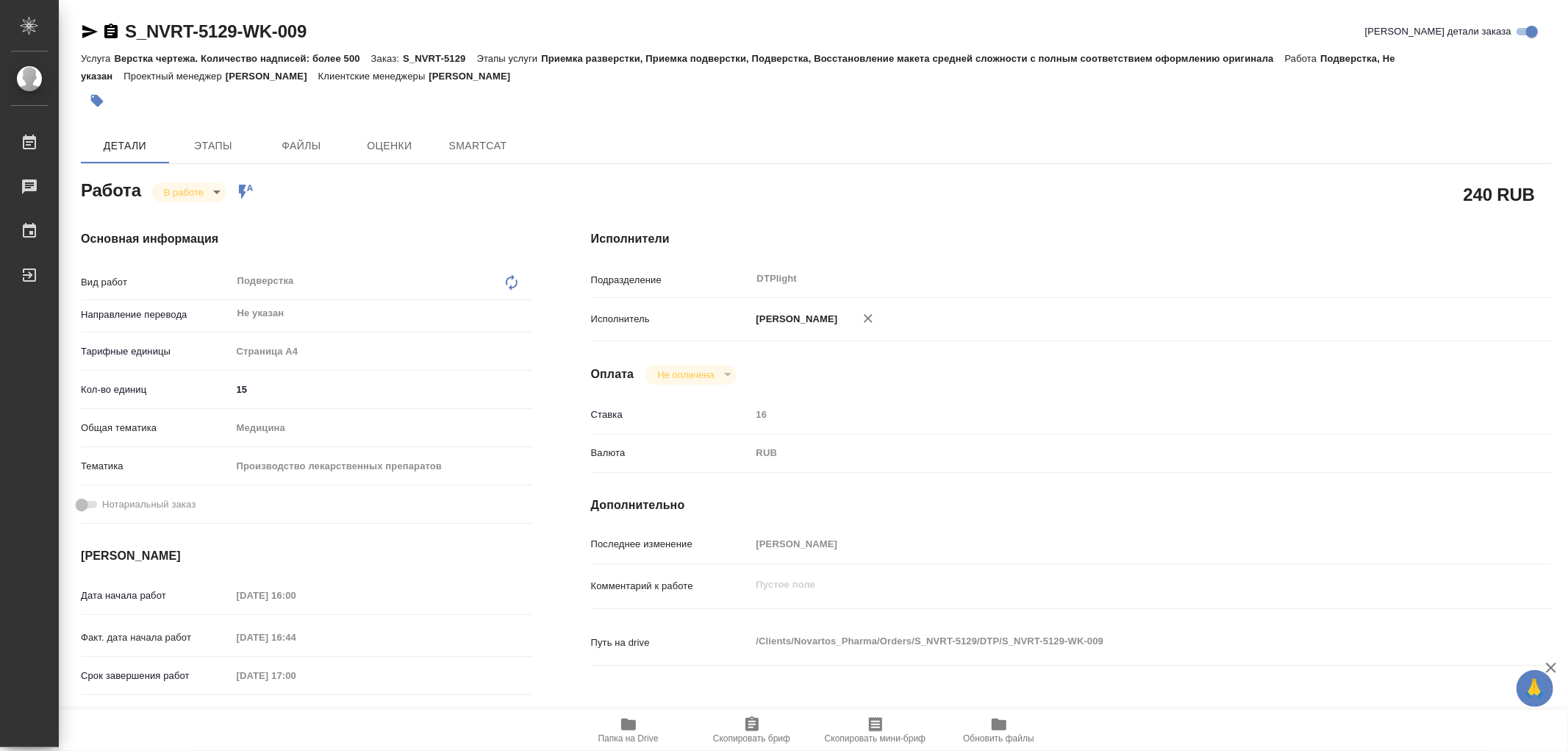
type textarea "x"
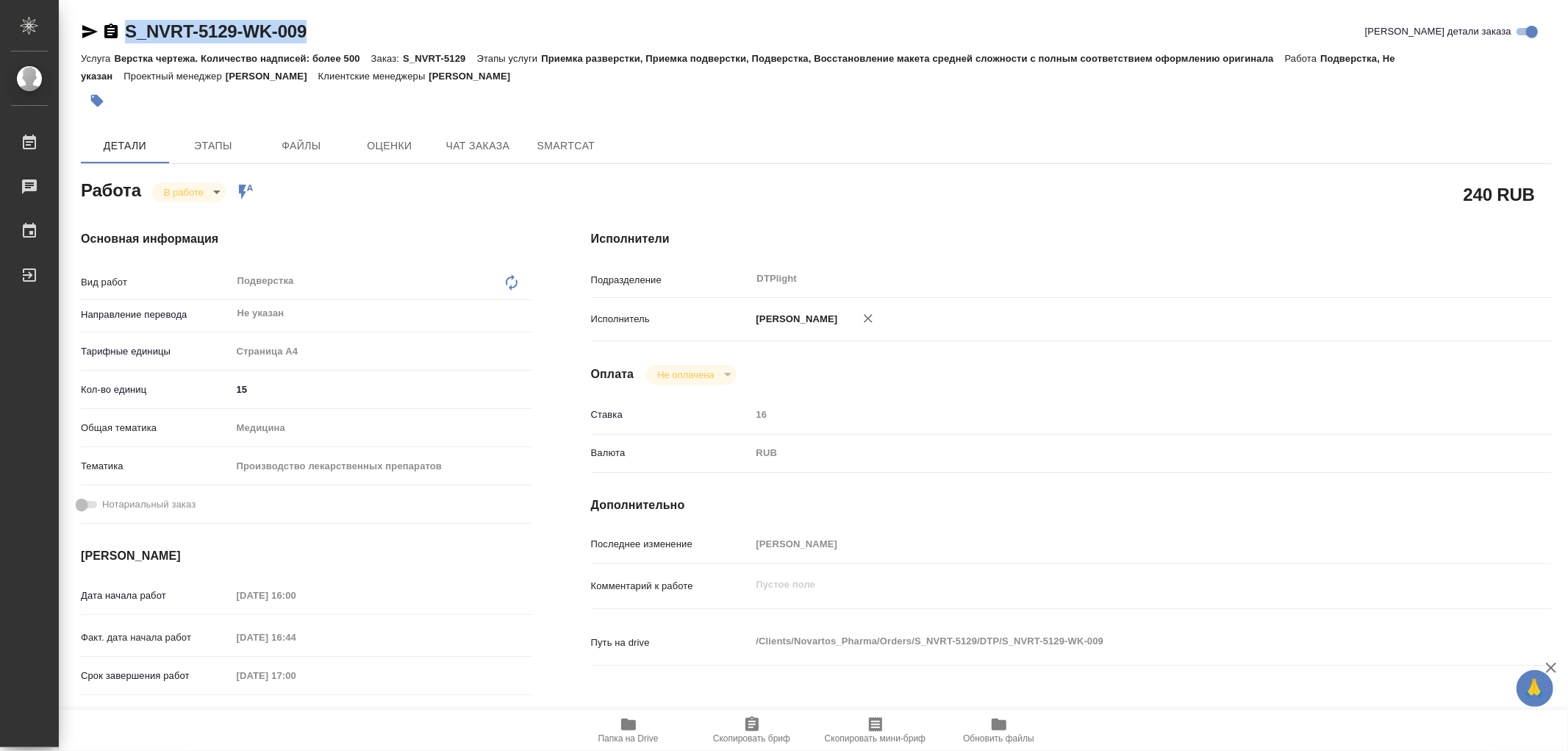
drag, startPoint x: 335, startPoint y: 40, endPoint x: 71, endPoint y: 20, distance: 264.8
click at [71, 20] on div "S_NVRT-5129-WK-009 Кратко детали заказа Услуга Верстка чертежа. Количество надп…" at bounding box center [816, 634] width 1491 height 1269
type textarea "x"
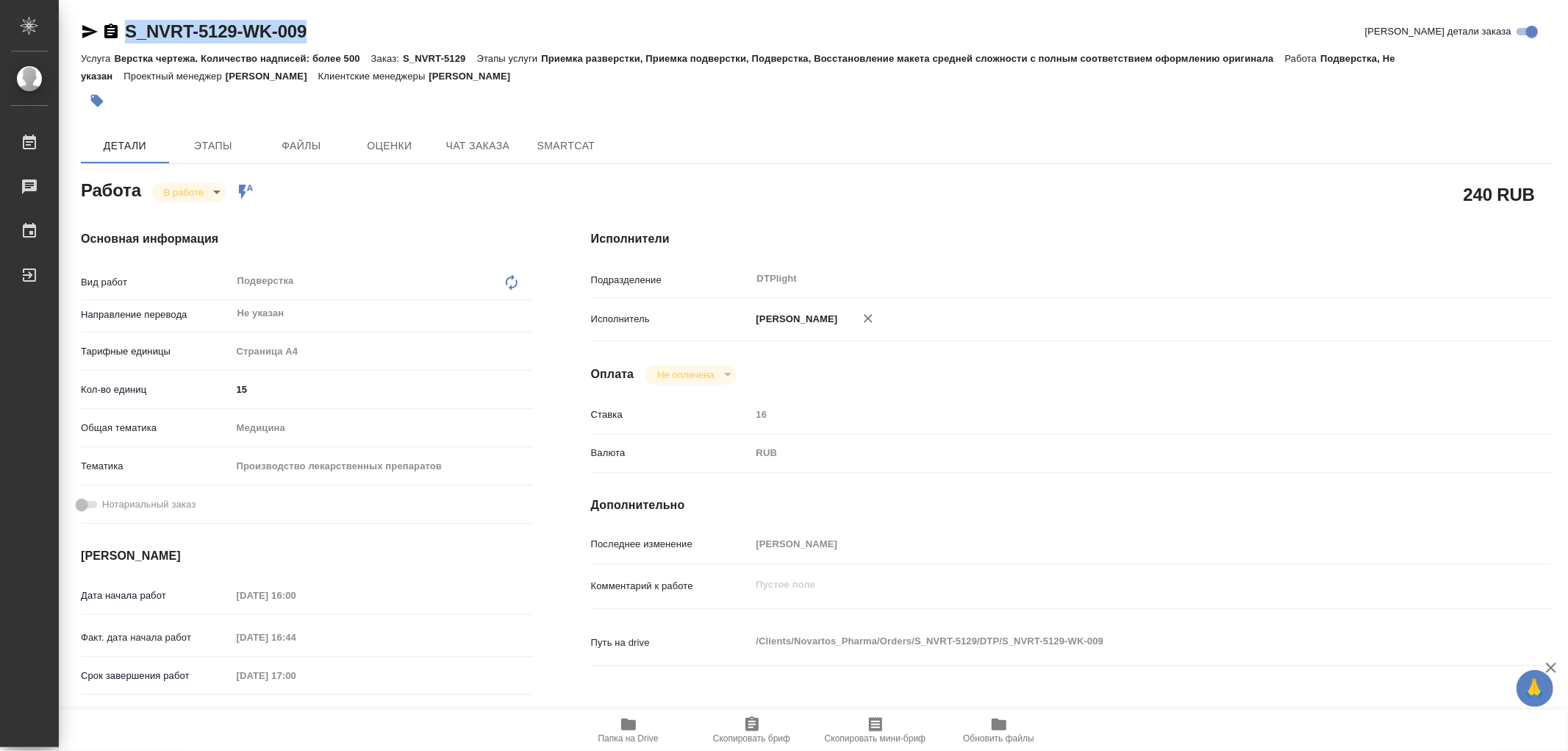
type textarea "x"
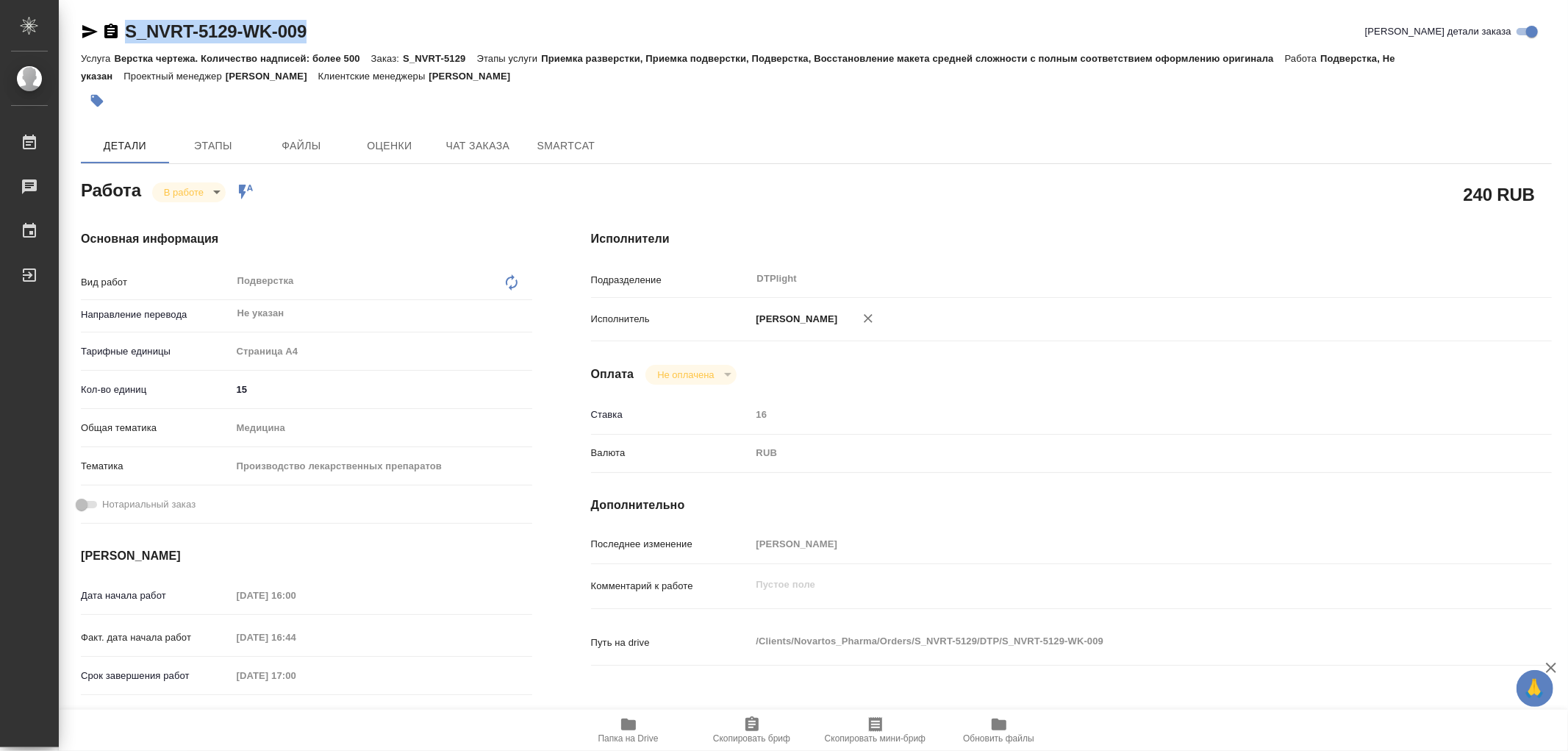
type textarea "x"
copy link "S_NVRT-5129-WK-009"
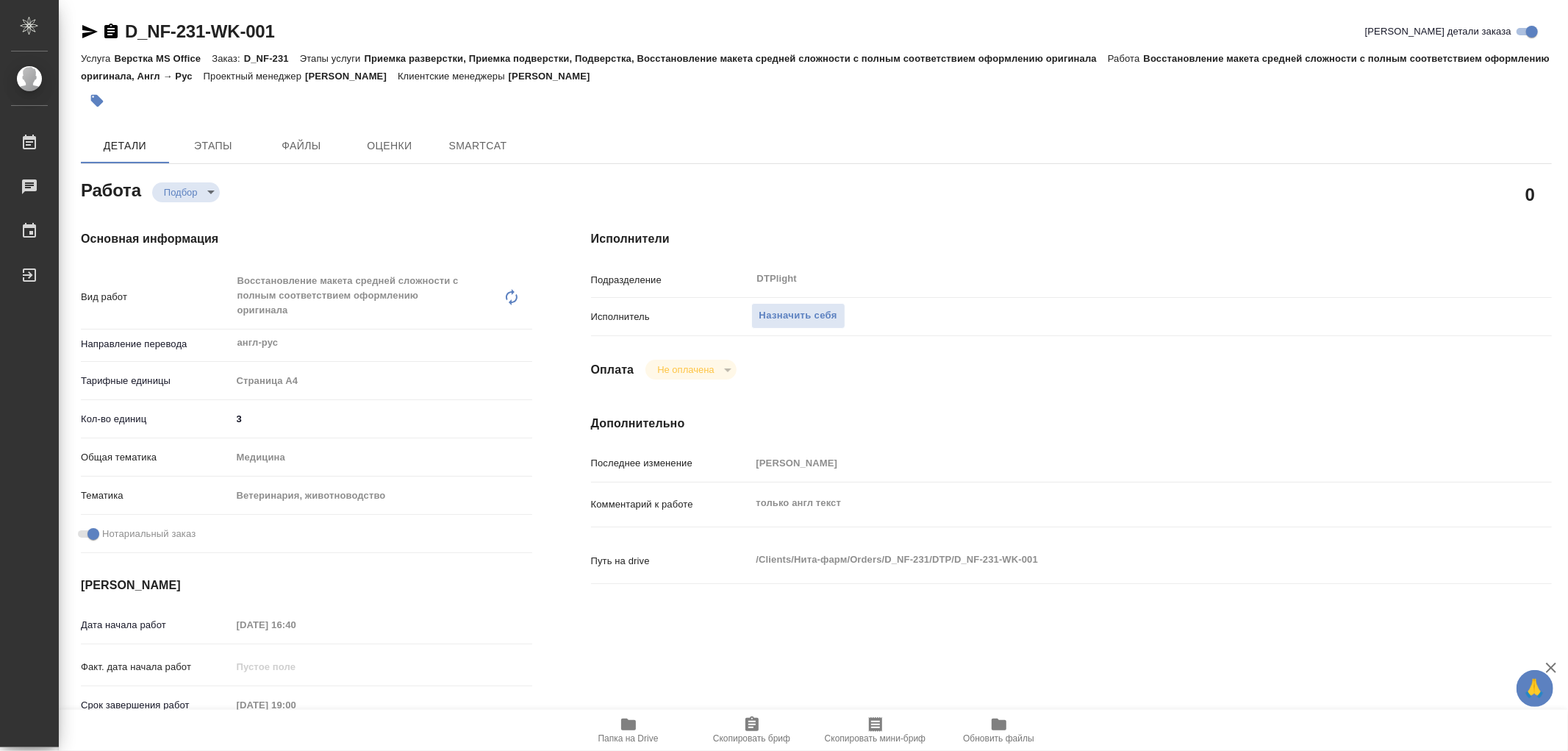
type textarea "x"
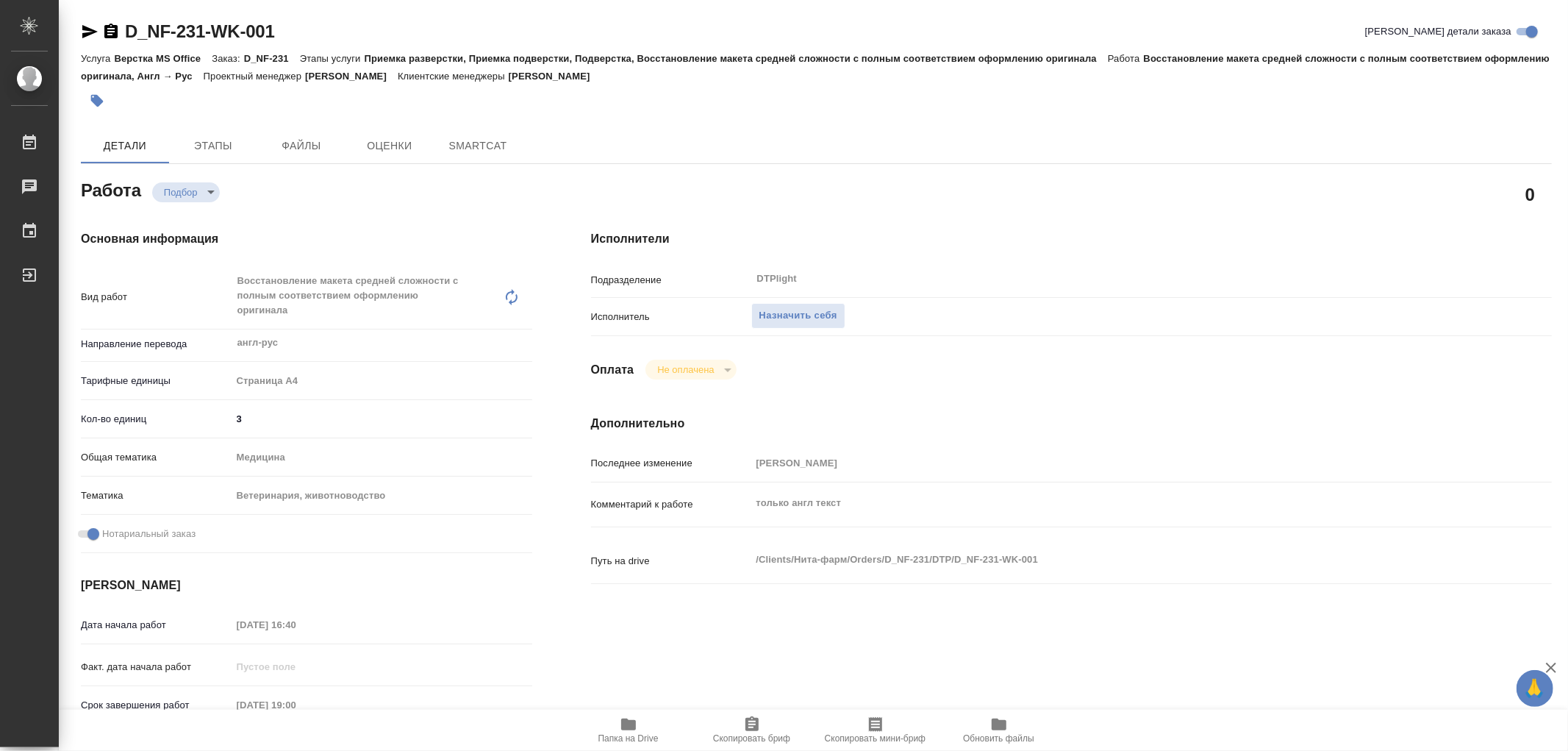
type textarea "x"
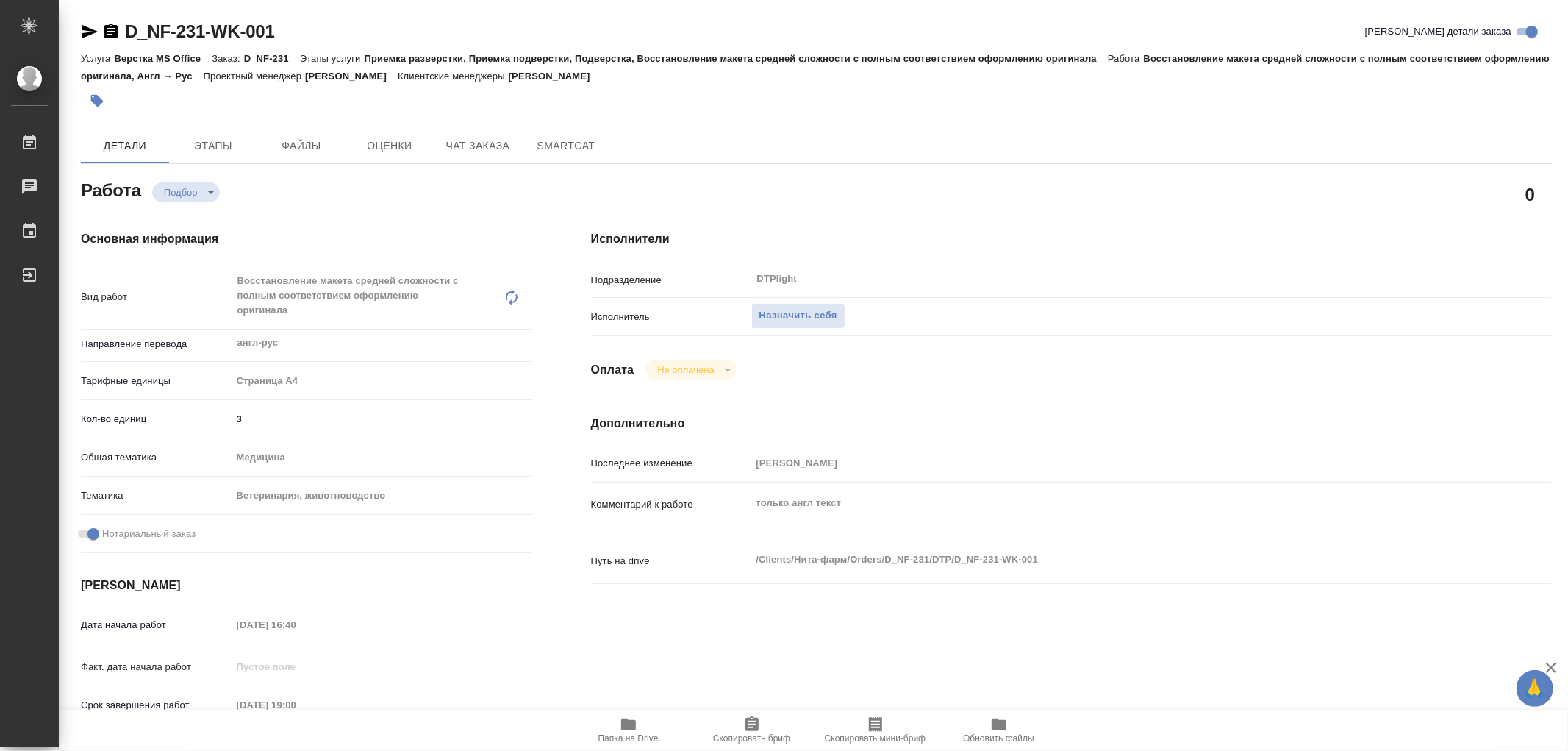
type textarea "x"
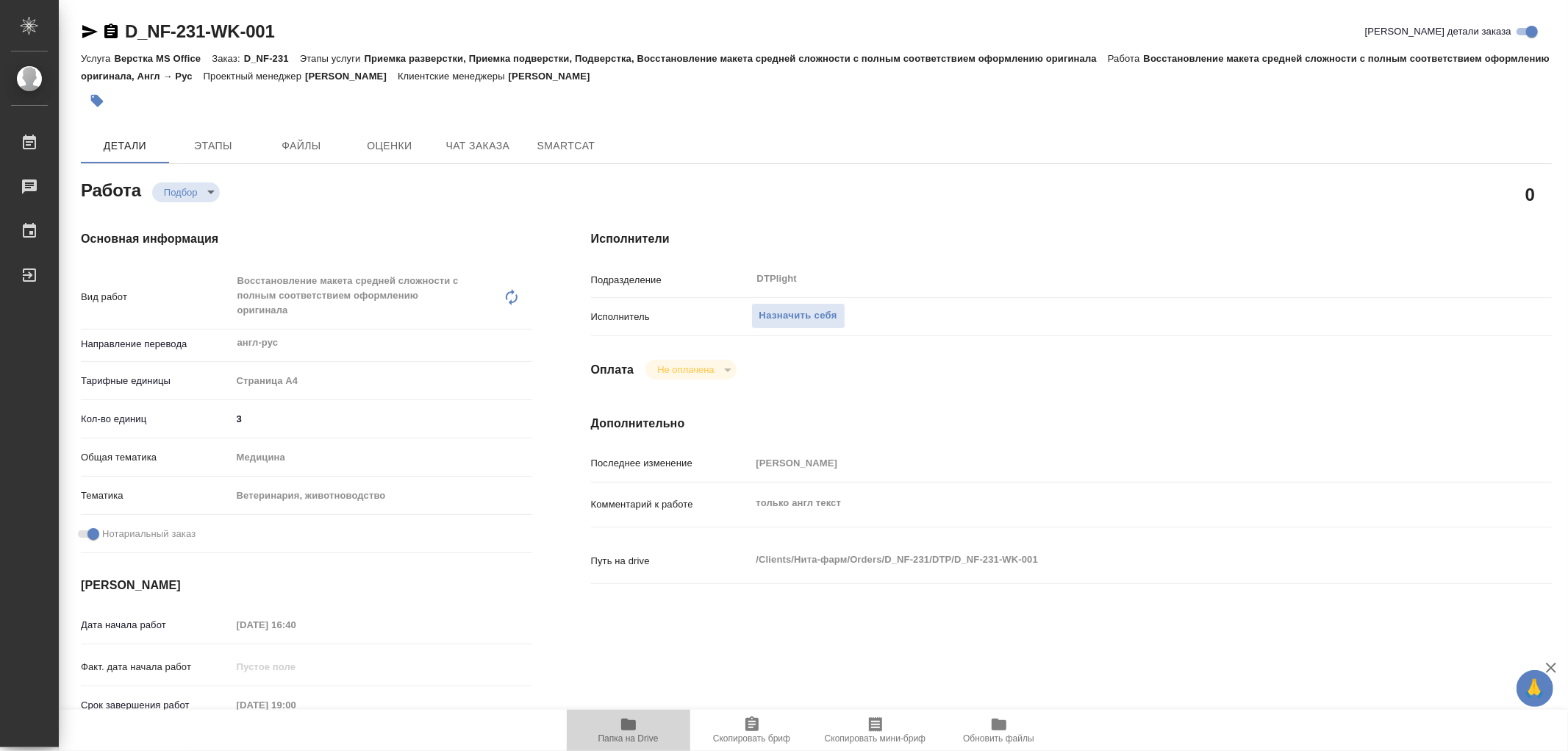
click at [634, 724] on icon "button" at bounding box center [628, 725] width 15 height 12
type textarea "x"
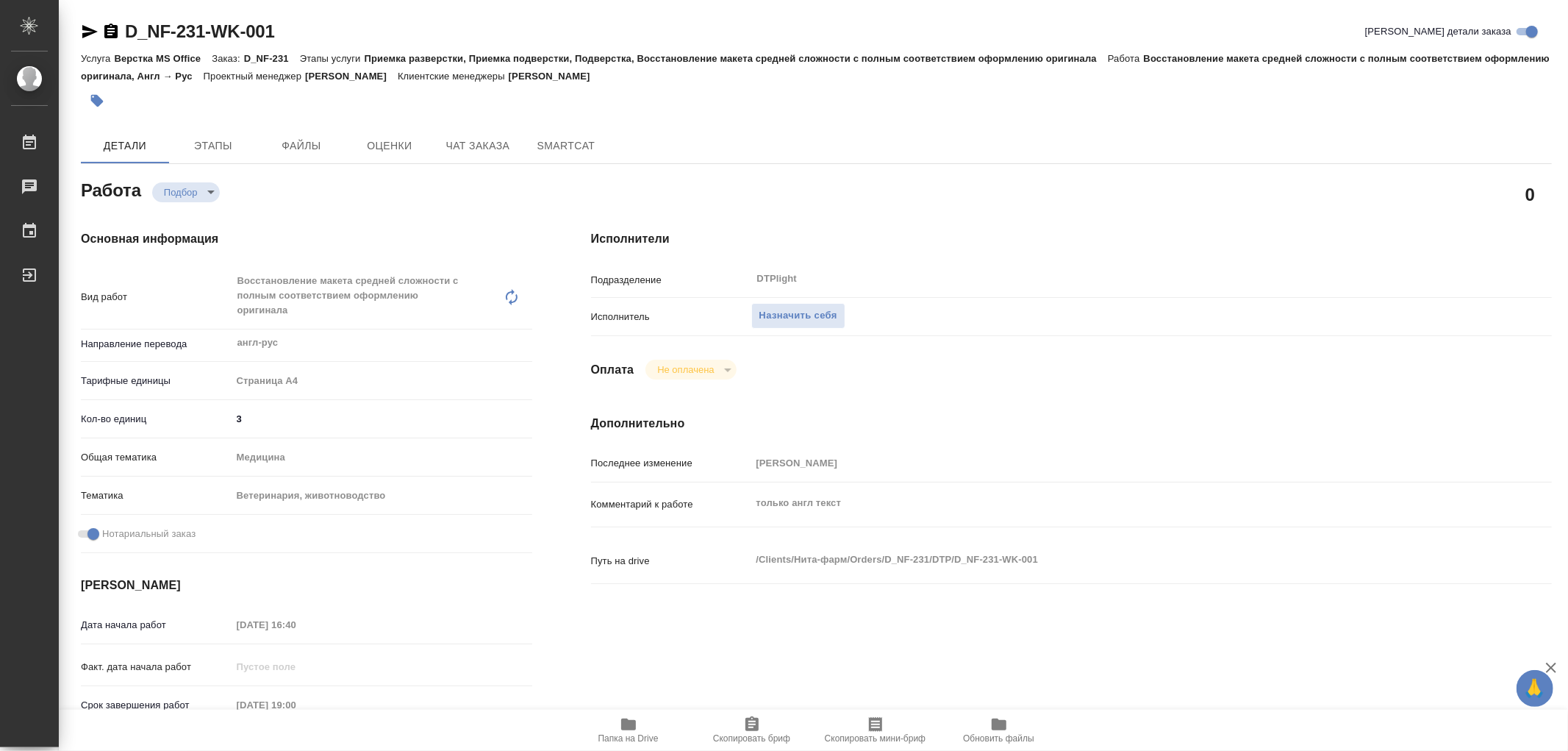
type textarea "x"
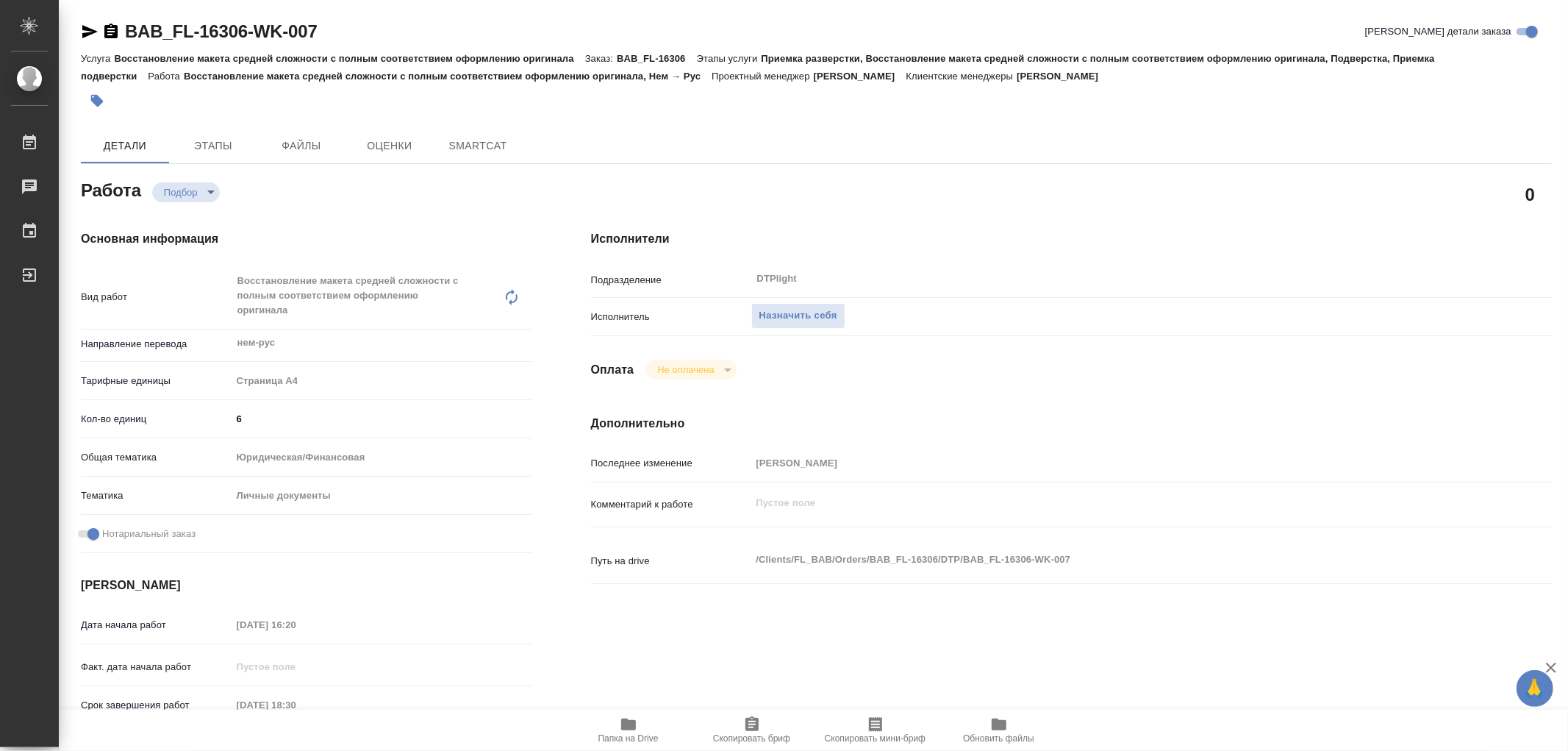
type textarea "x"
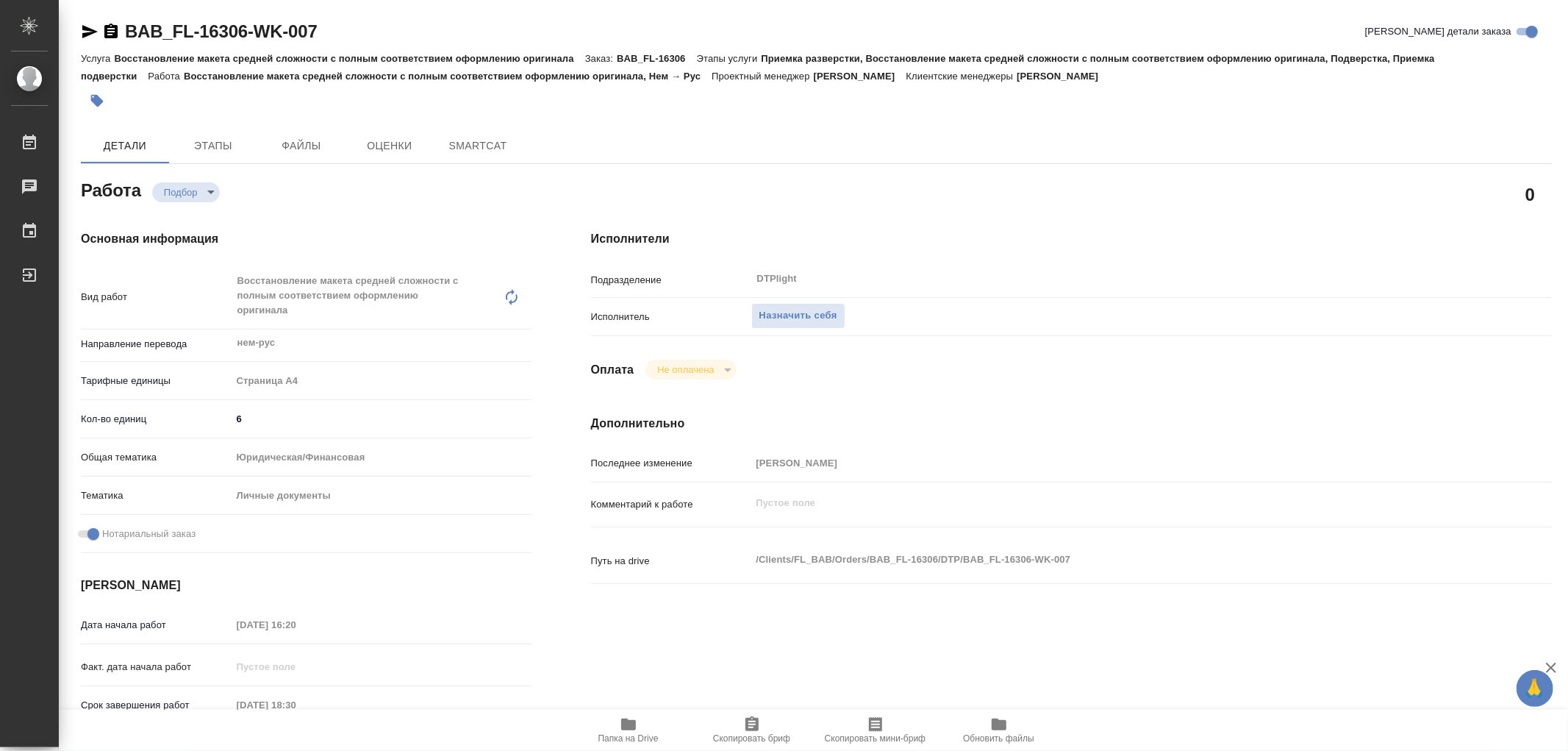
type textarea "x"
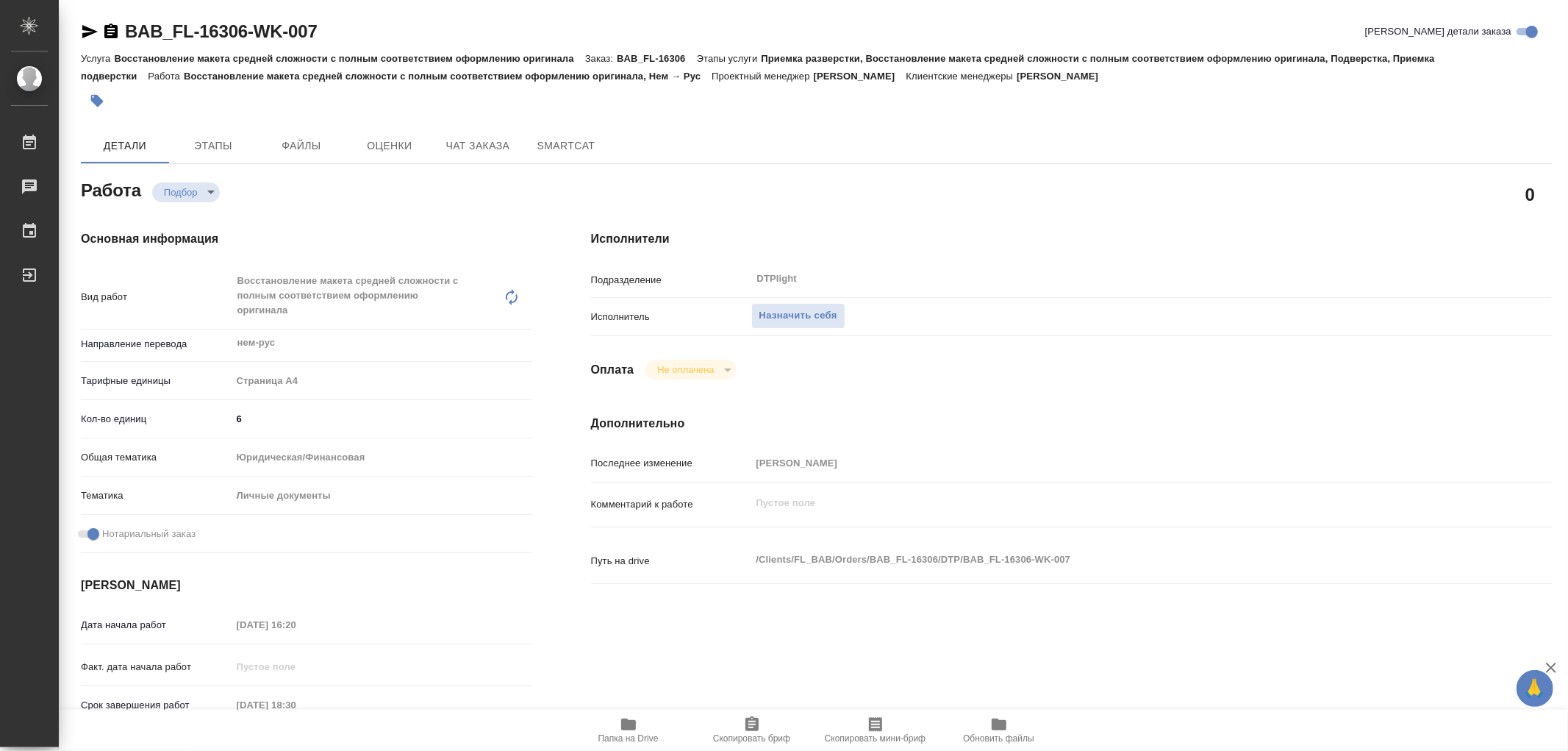
click at [631, 721] on icon "button" at bounding box center [628, 725] width 15 height 12
type textarea "x"
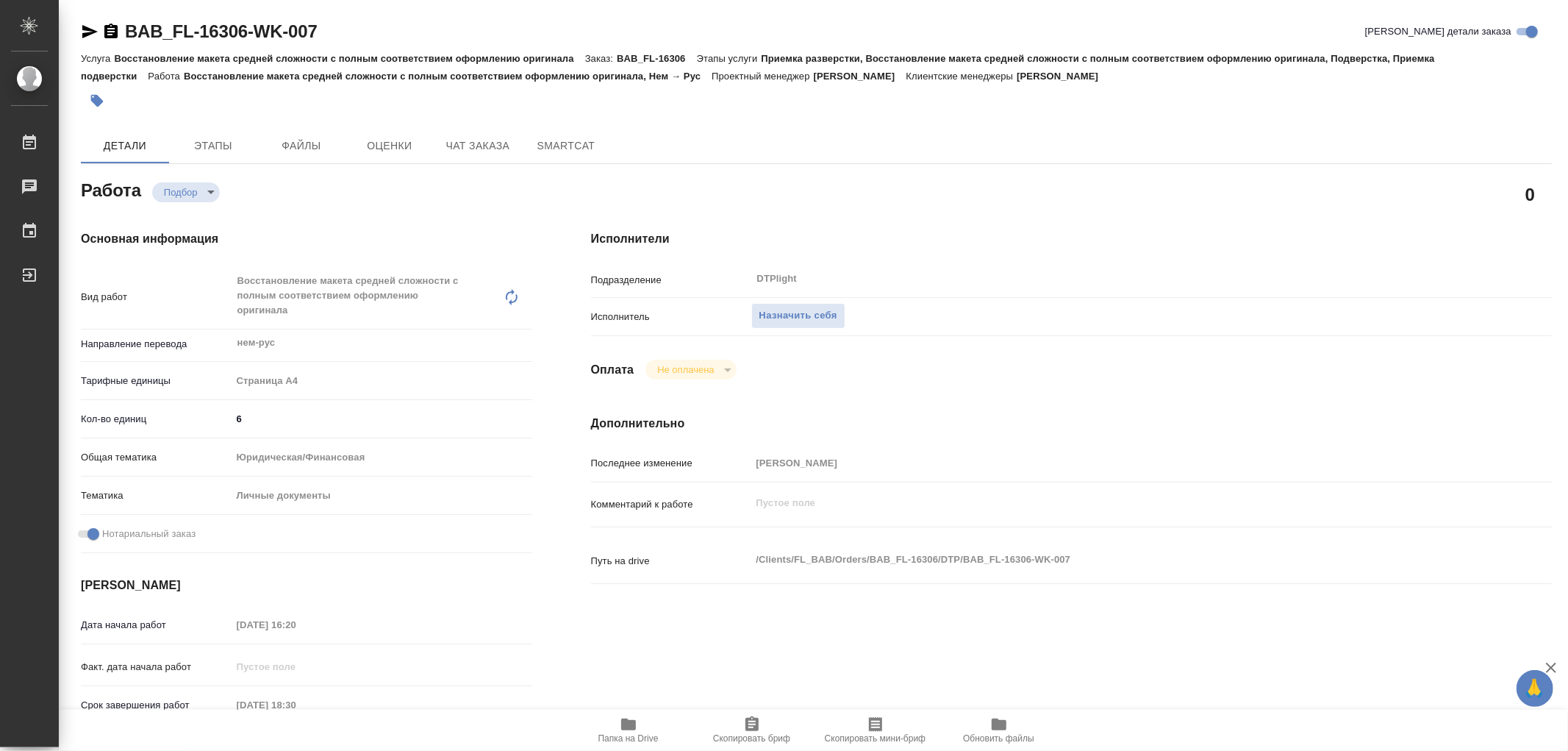
type textarea "x"
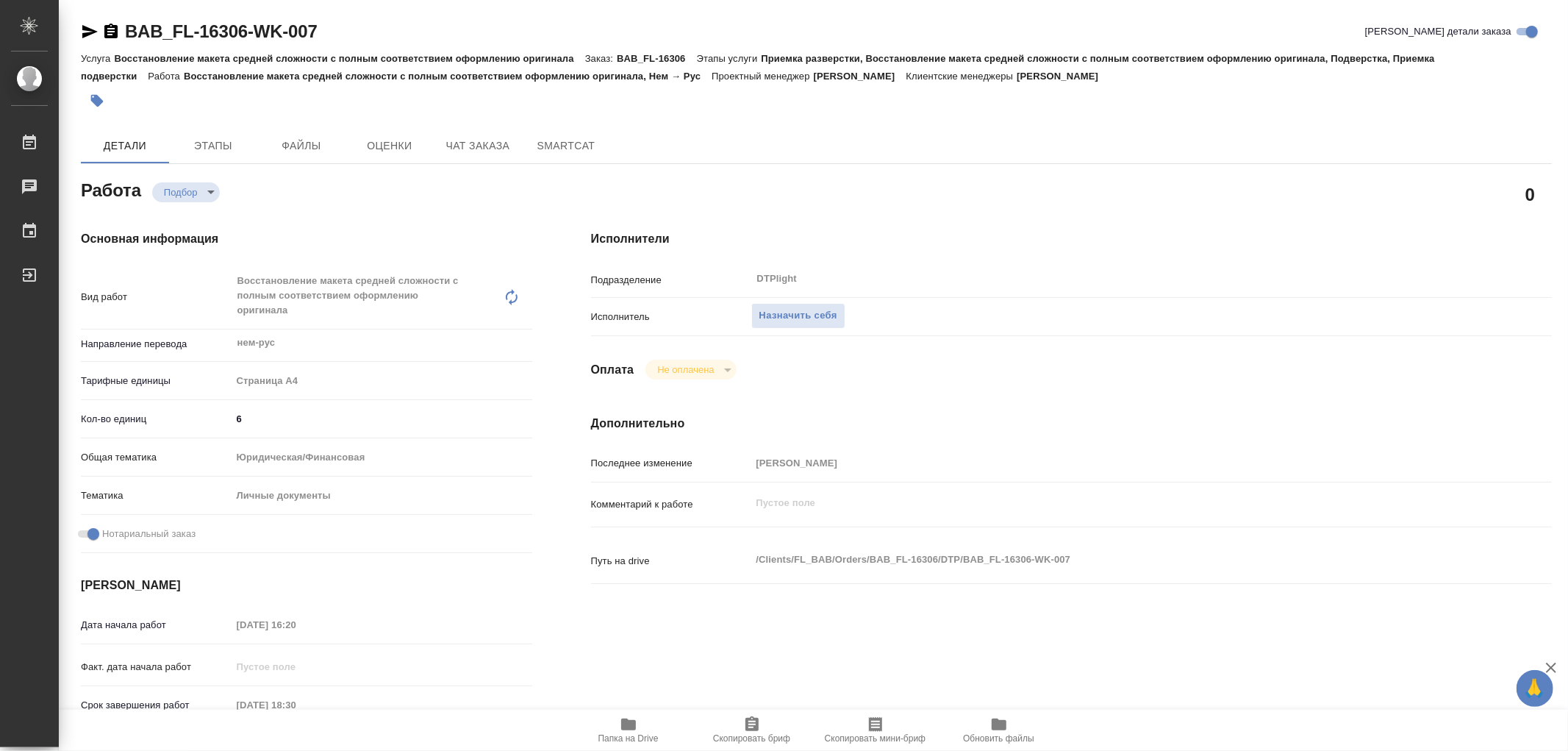
type textarea "x"
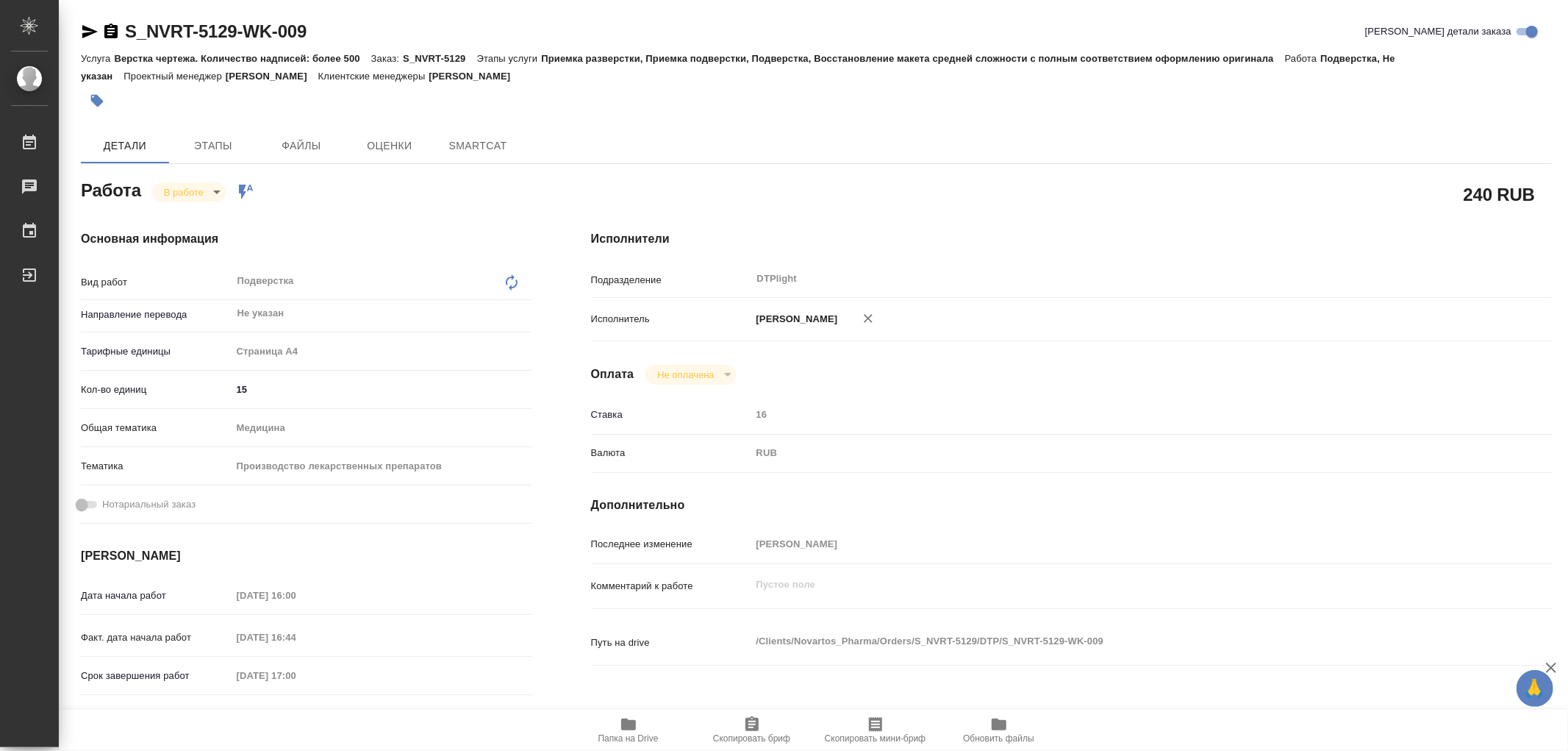
type textarea "x"
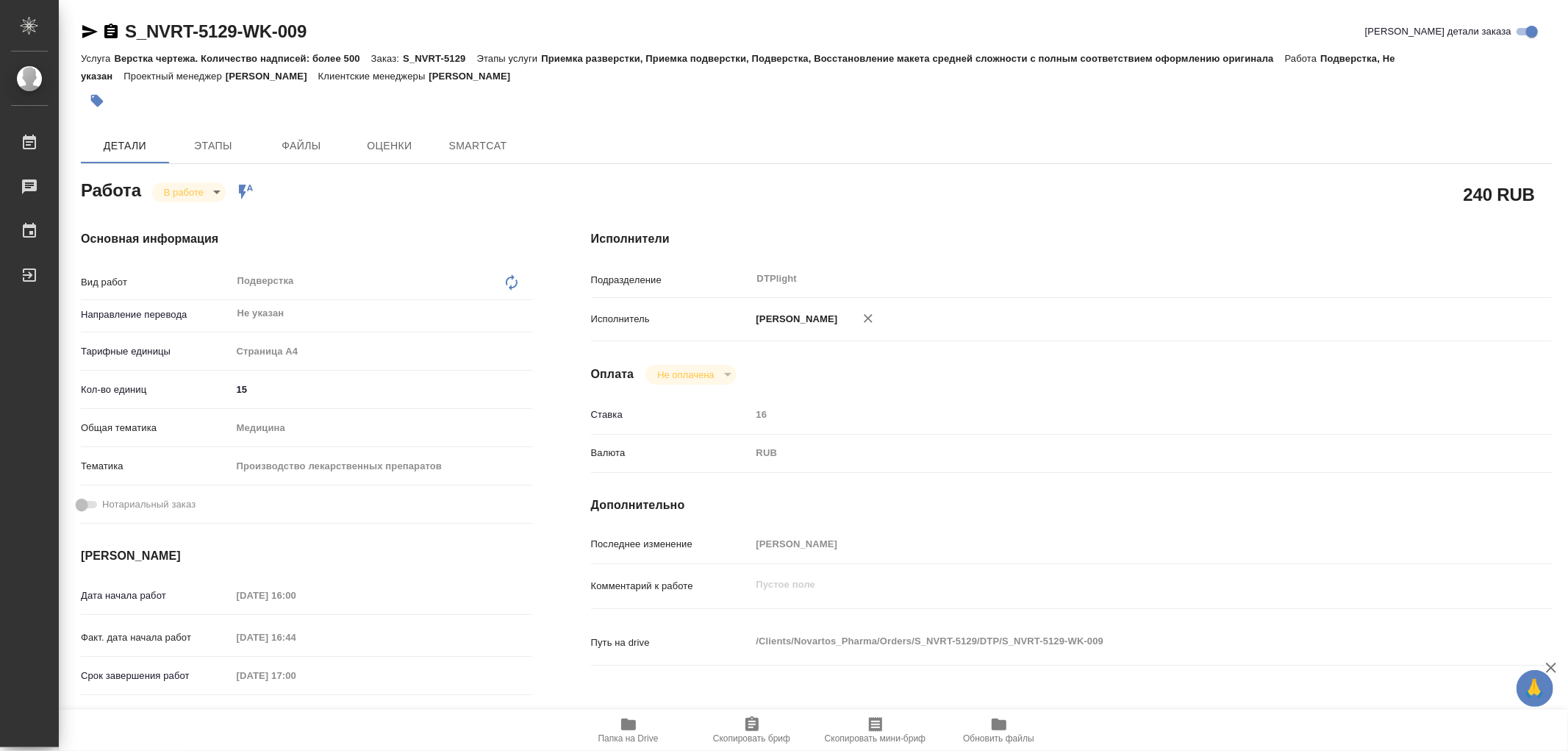
type textarea "x"
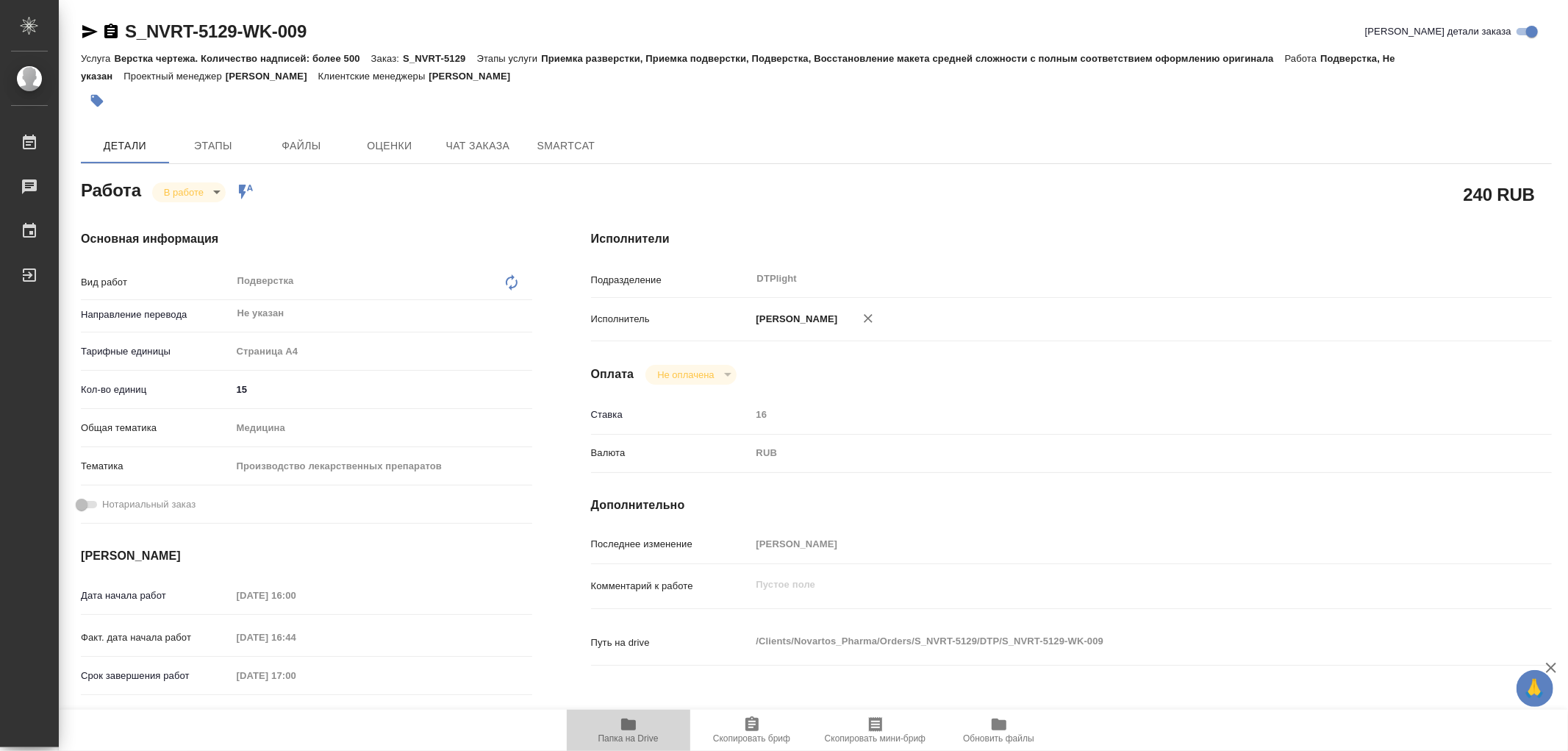
click at [630, 727] on icon "button" at bounding box center [628, 725] width 15 height 12
type textarea "x"
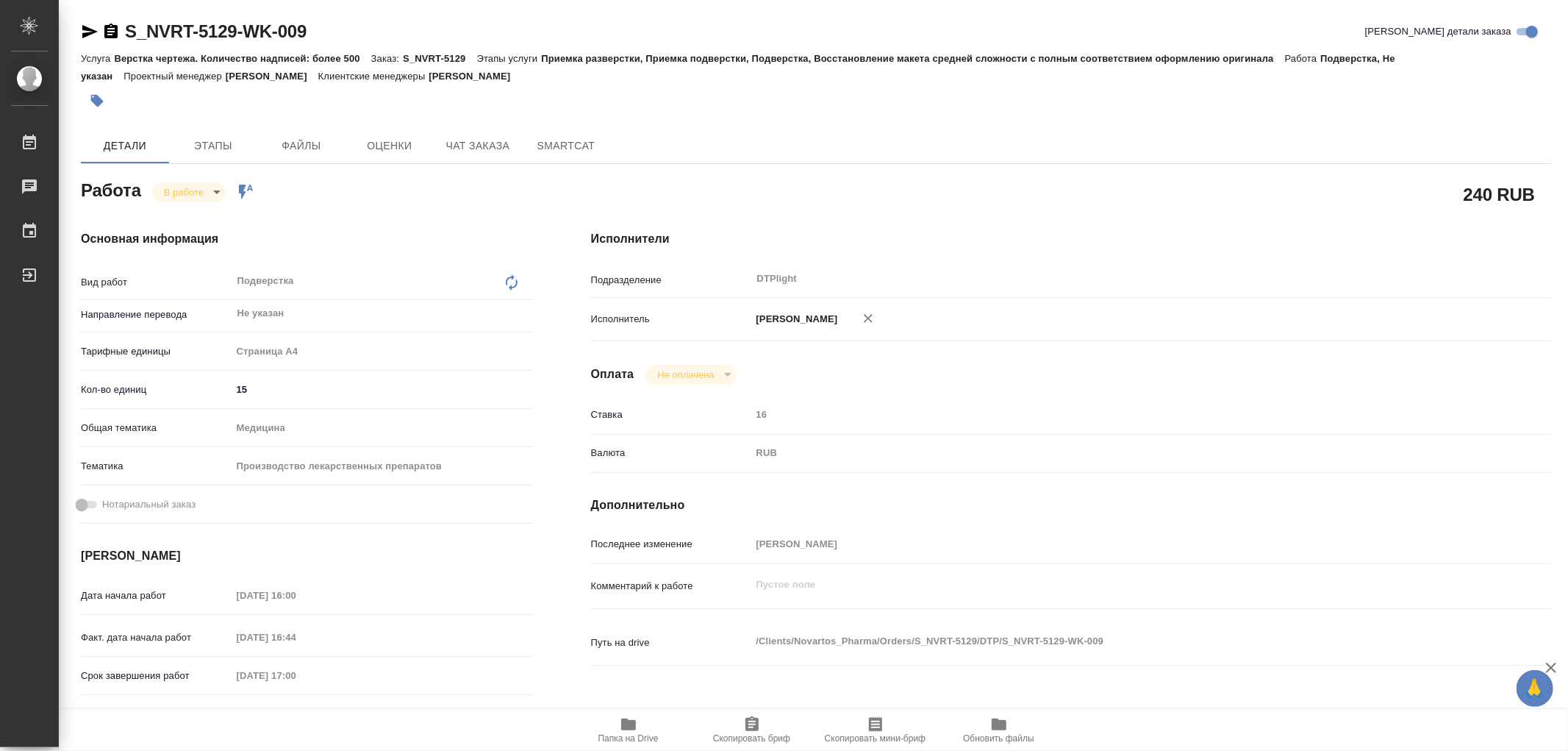
type textarea "x"
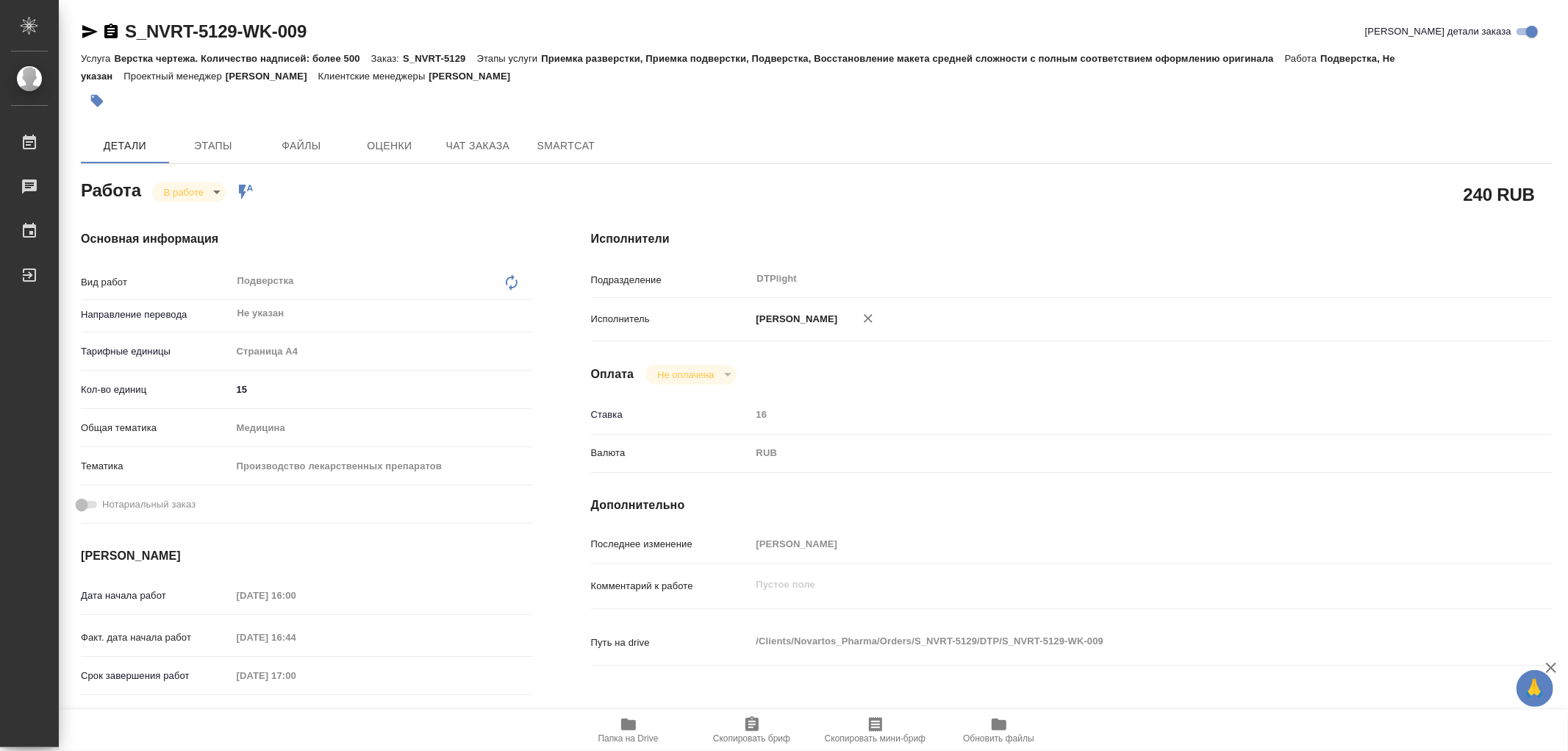
type textarea "x"
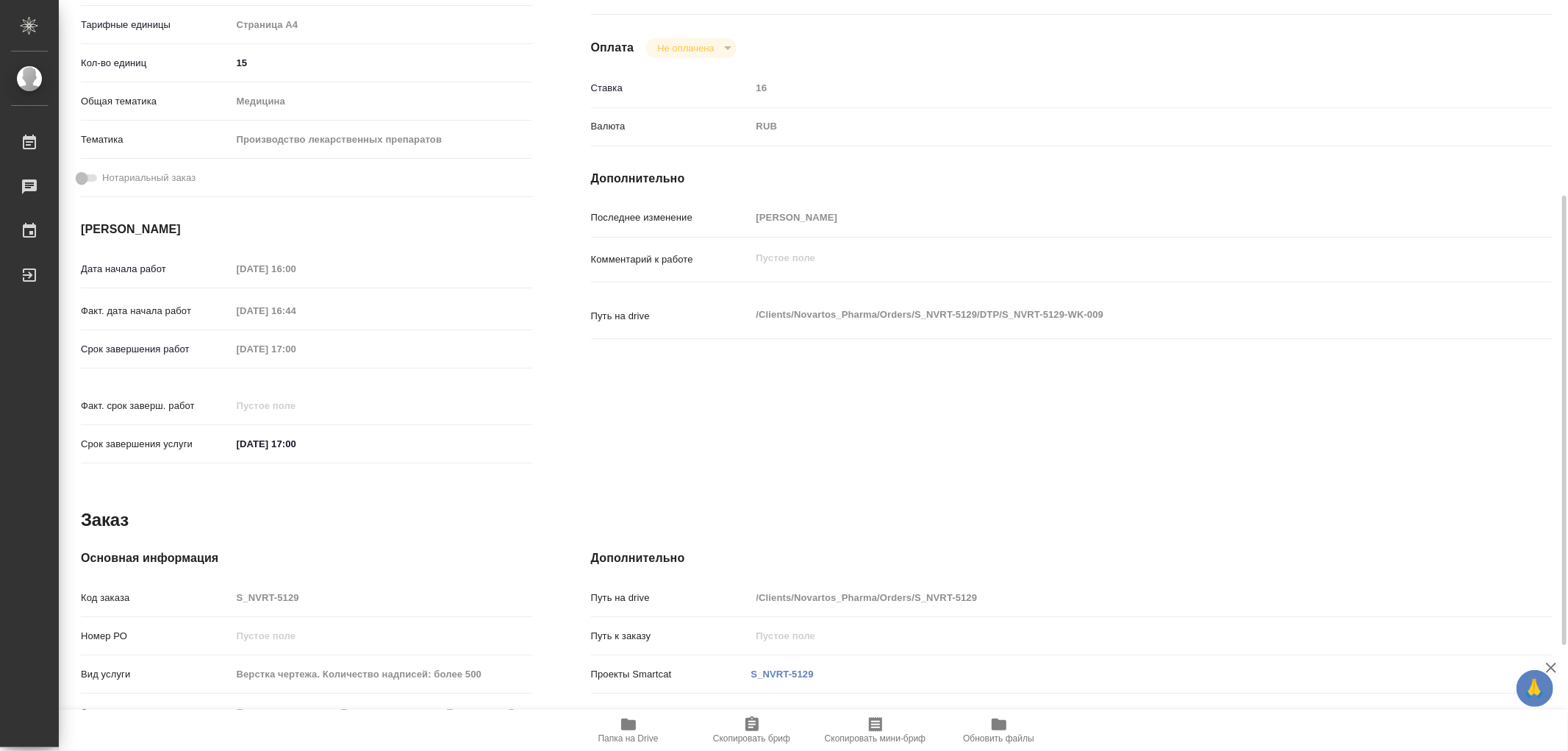
click at [628, 725] on icon "button" at bounding box center [628, 725] width 15 height 12
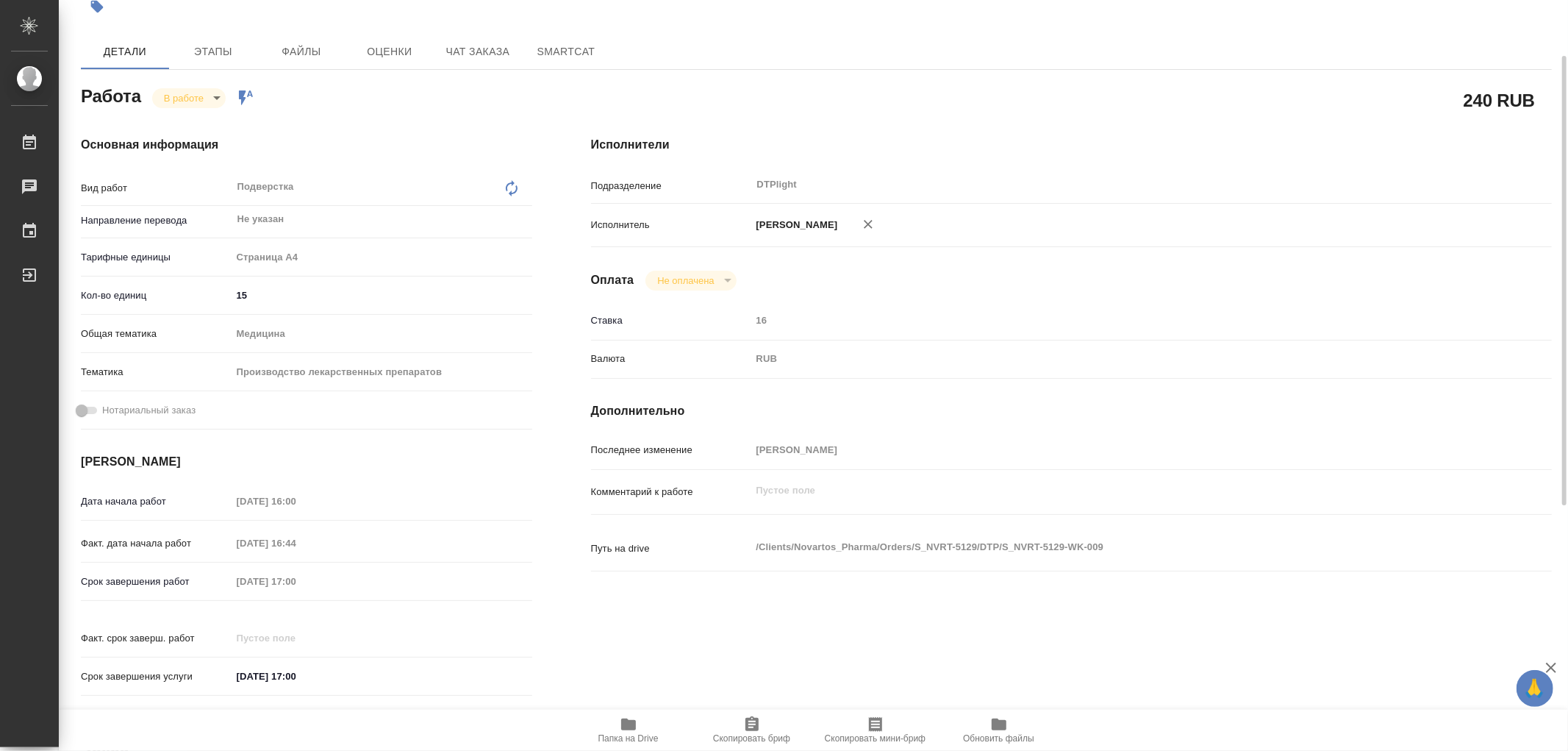
scroll to position [0, 0]
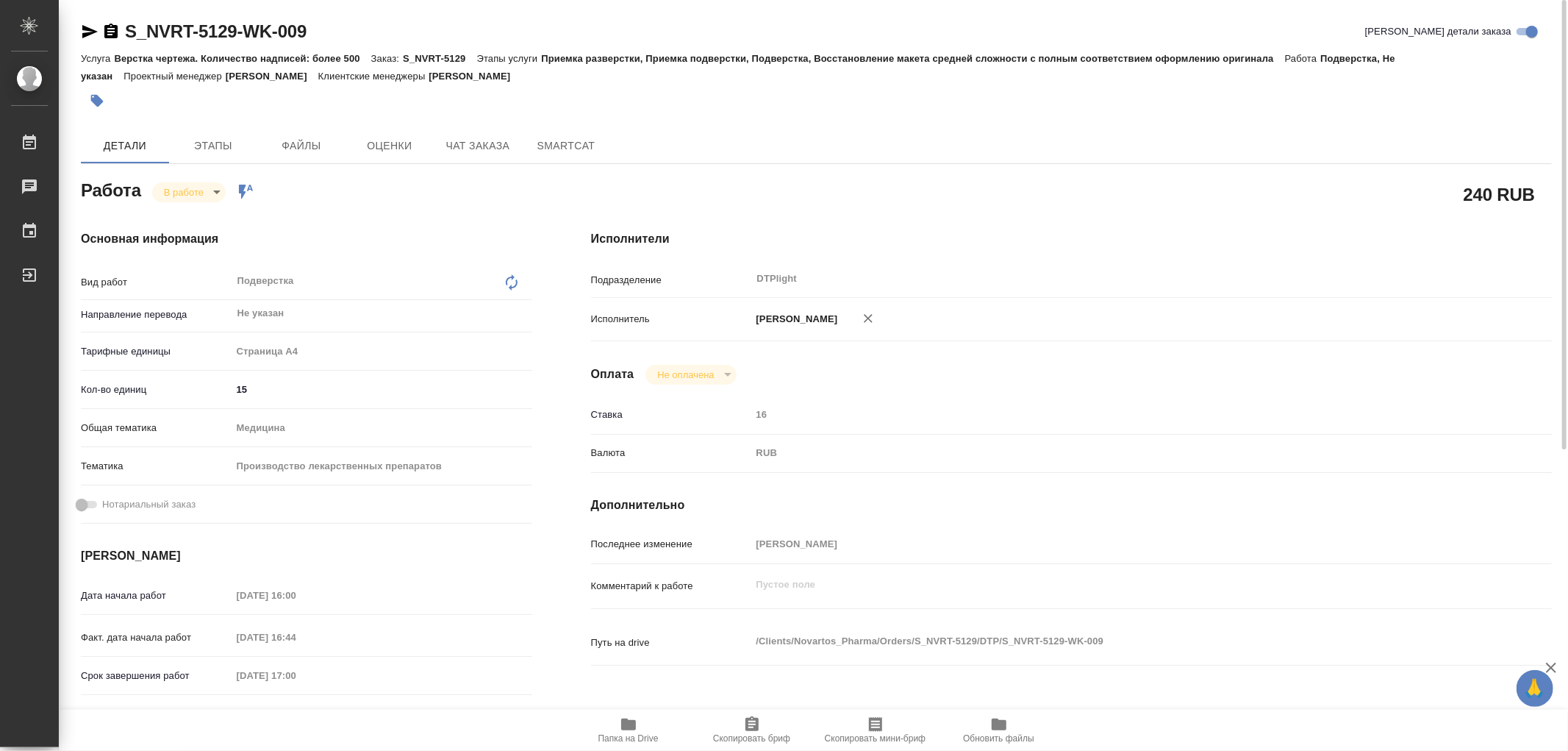
click at [173, 180] on div "Работа В работе inProgress Работа включена в последовательность" at bounding box center [307, 189] width 451 height 26
click at [190, 200] on body "🙏 .cls-1 fill:#fff; AWATERA Работы 0 Чаты График Выйти S_NVRT-5129-WK-009 Кратк…" at bounding box center [784, 376] width 1568 height 751
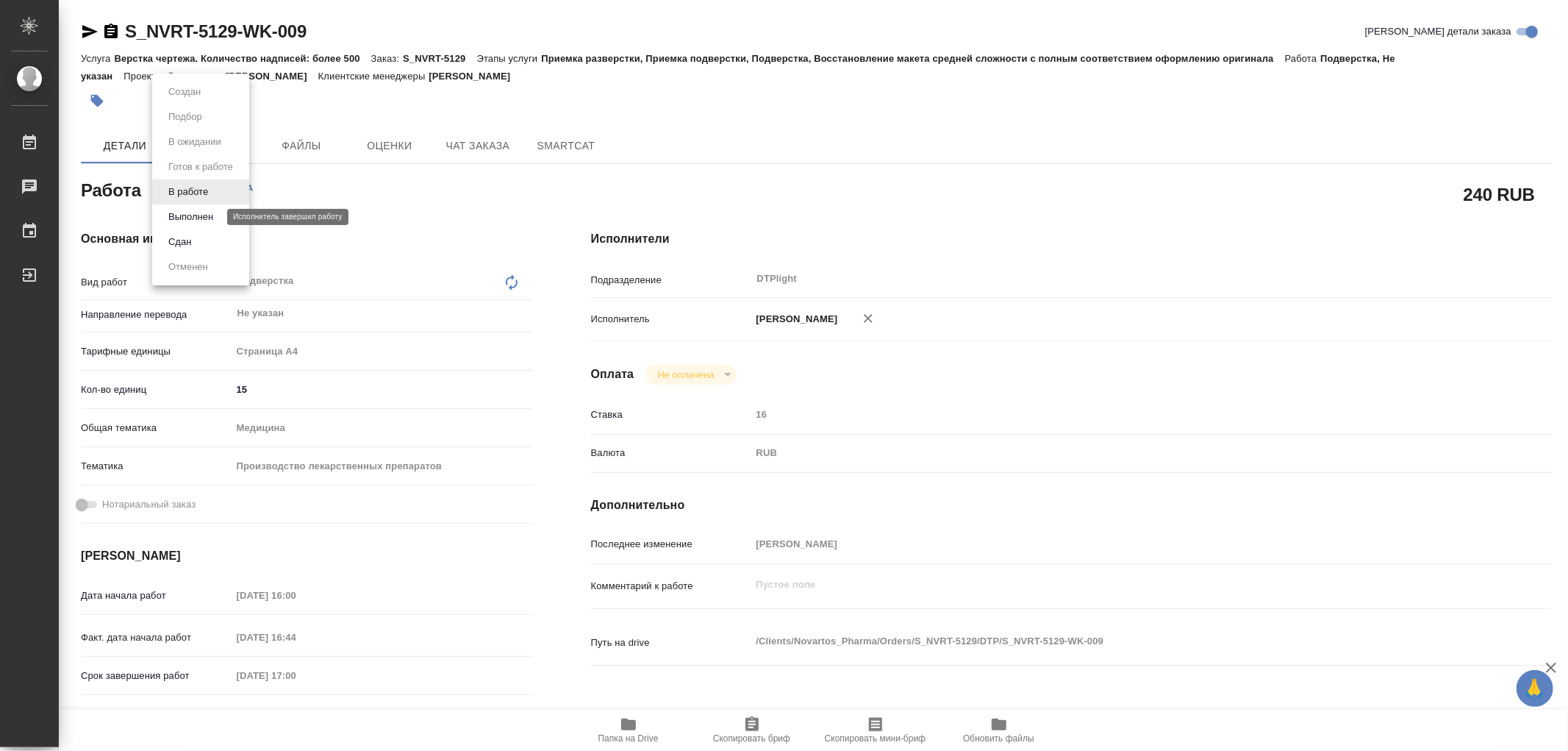
click at [197, 214] on button "Выполнен" at bounding box center [191, 217] width 54 height 17
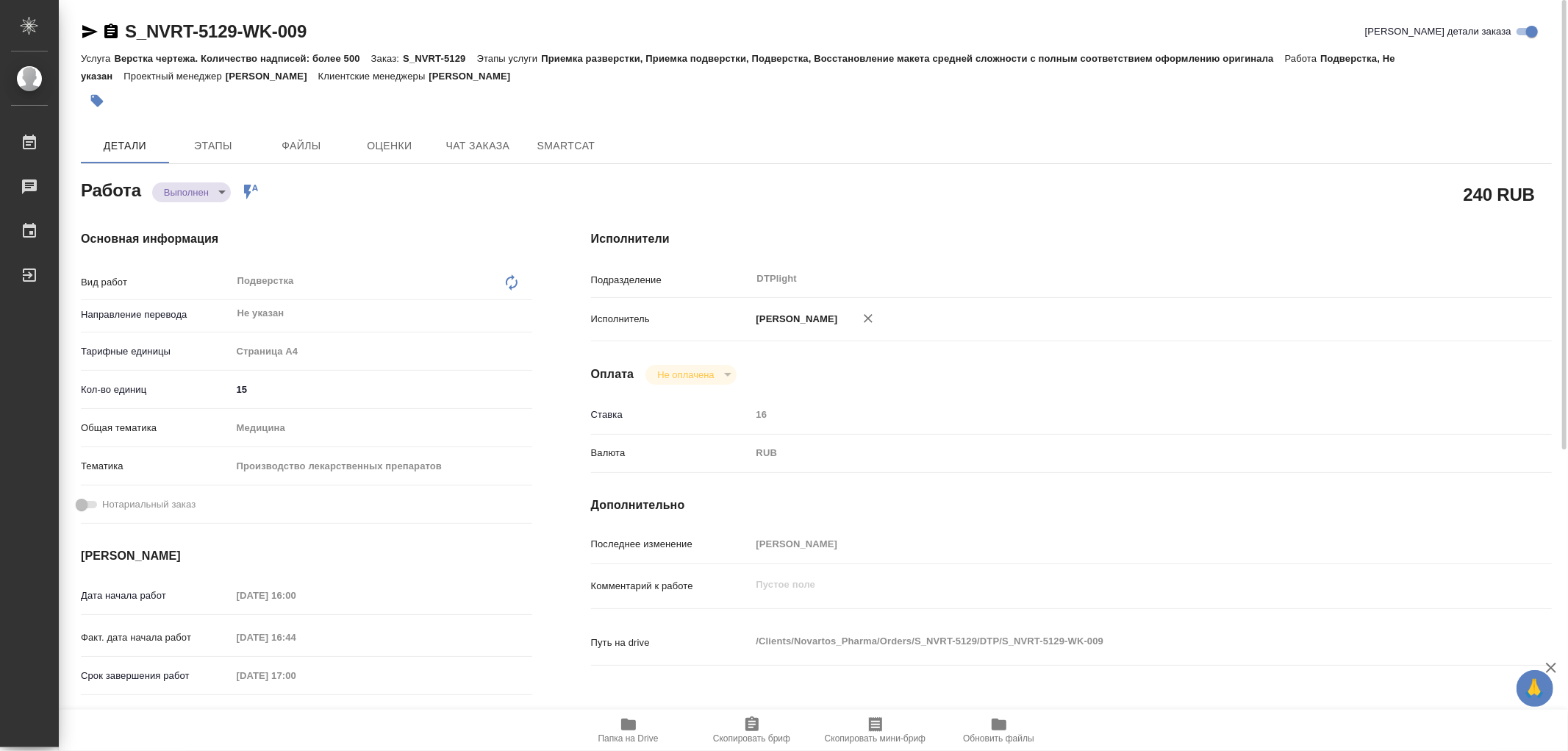
type textarea "x"
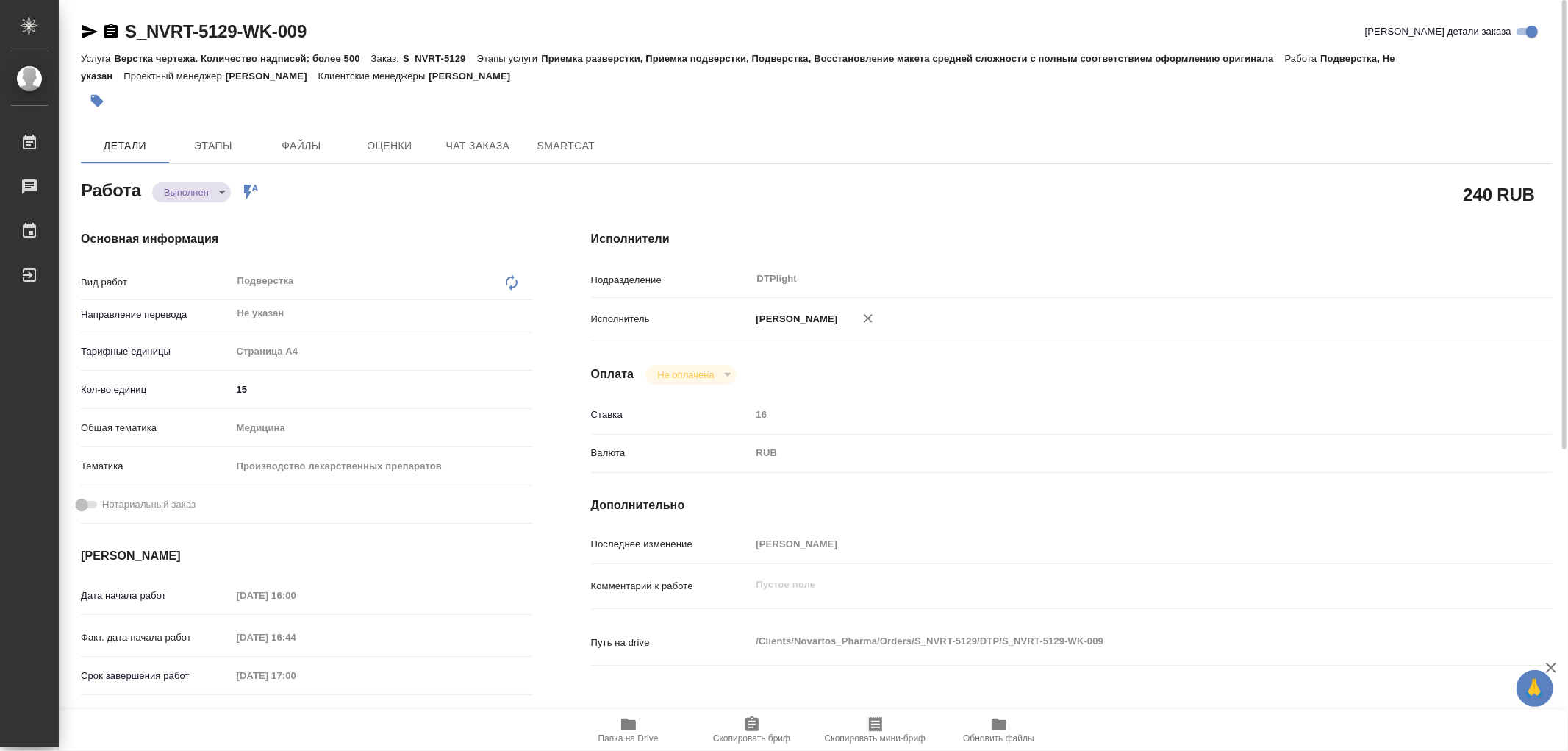
type textarea "x"
